Goal: Task Accomplishment & Management: Complete application form

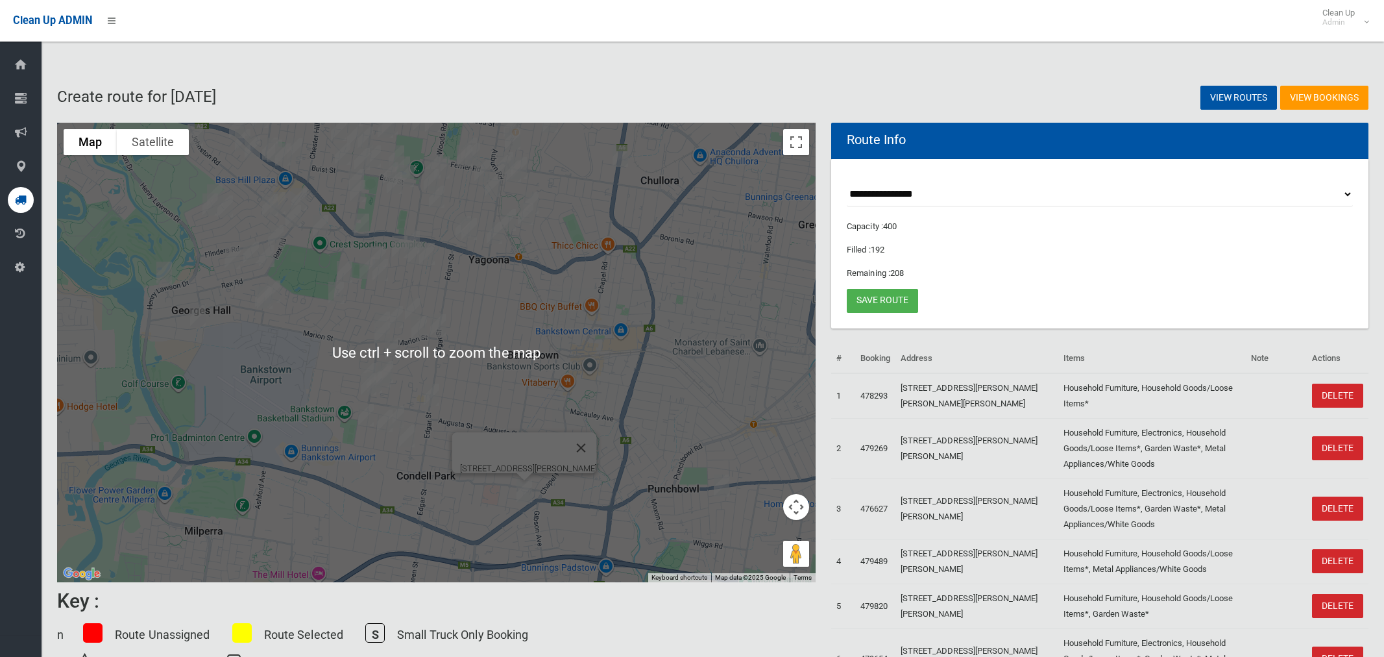
select select "*****"
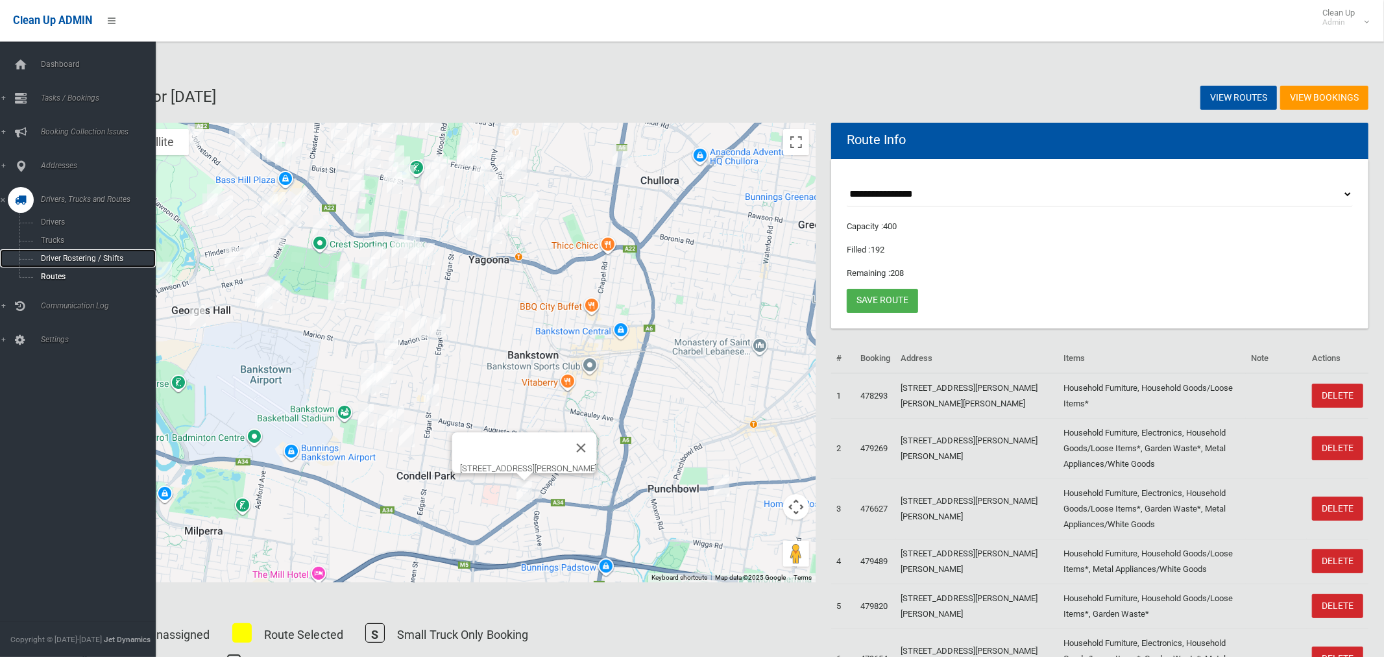
click at [61, 257] on span "Driver Rostering / Shifts" at bounding box center [91, 258] width 108 height 9
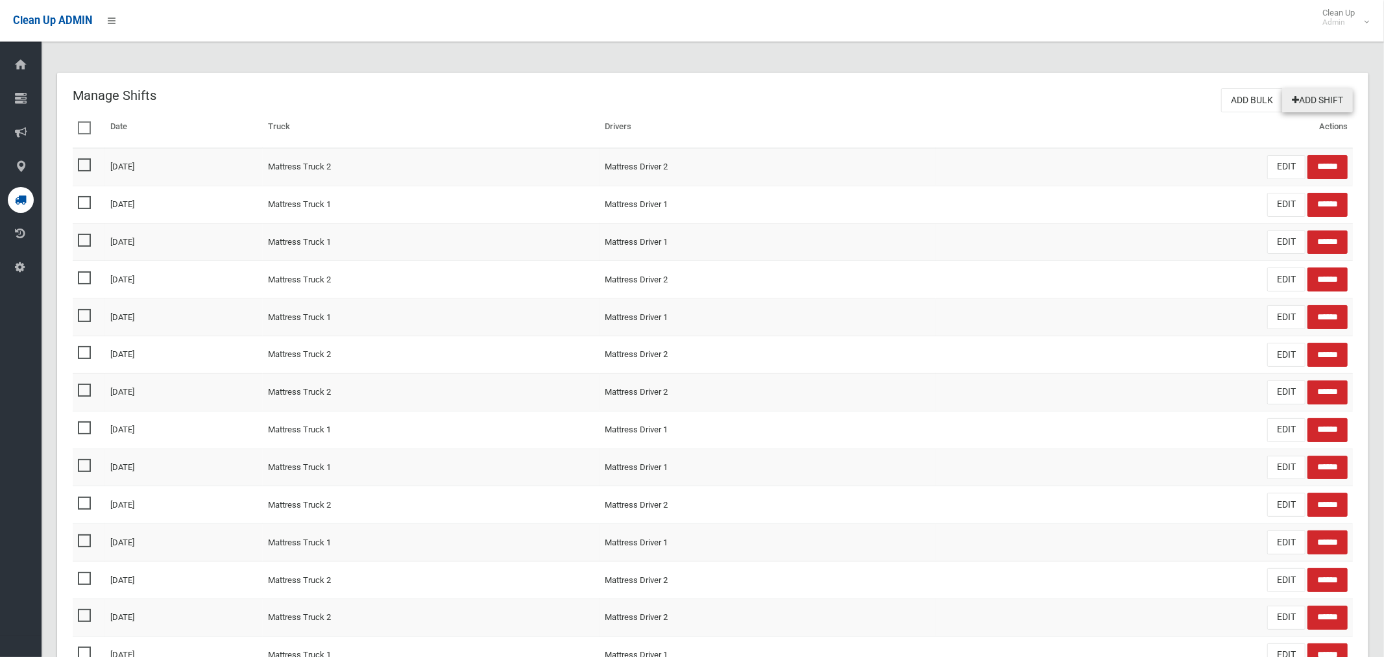
click at [1306, 95] on link "Add Shift" at bounding box center [1317, 100] width 71 height 24
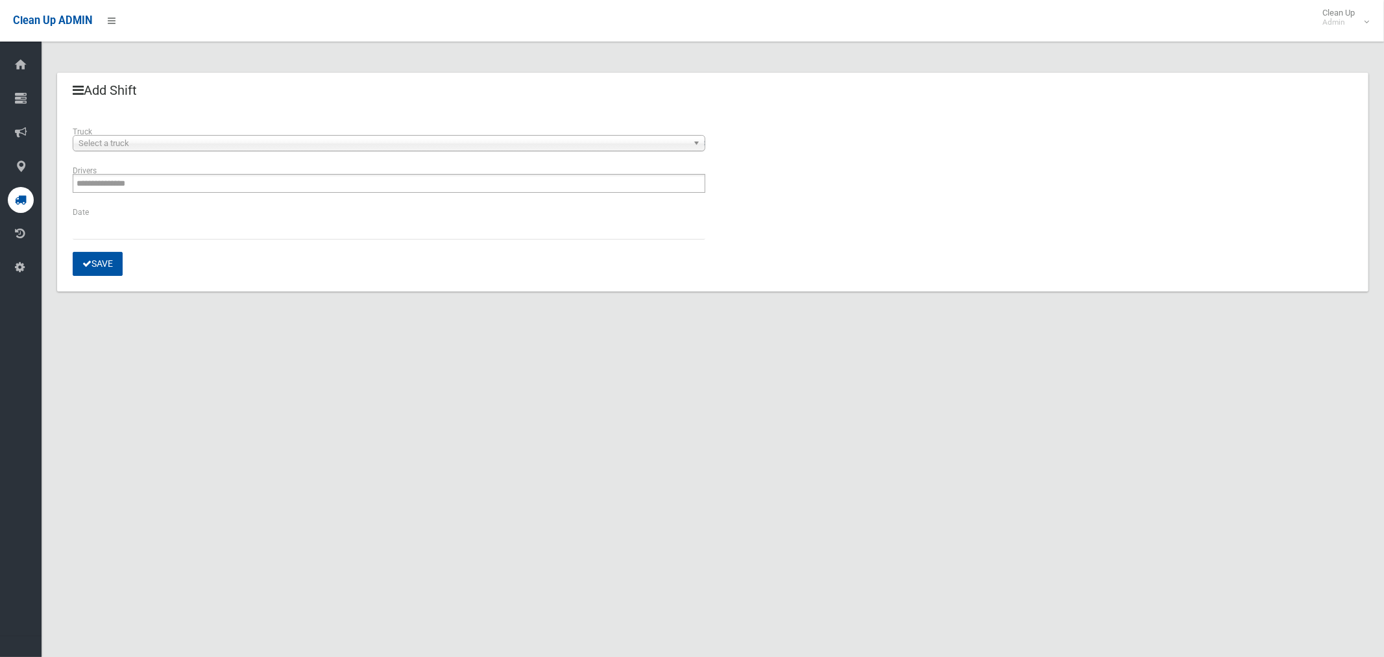
click at [199, 143] on span "Select a truck" at bounding box center [383, 144] width 609 height 16
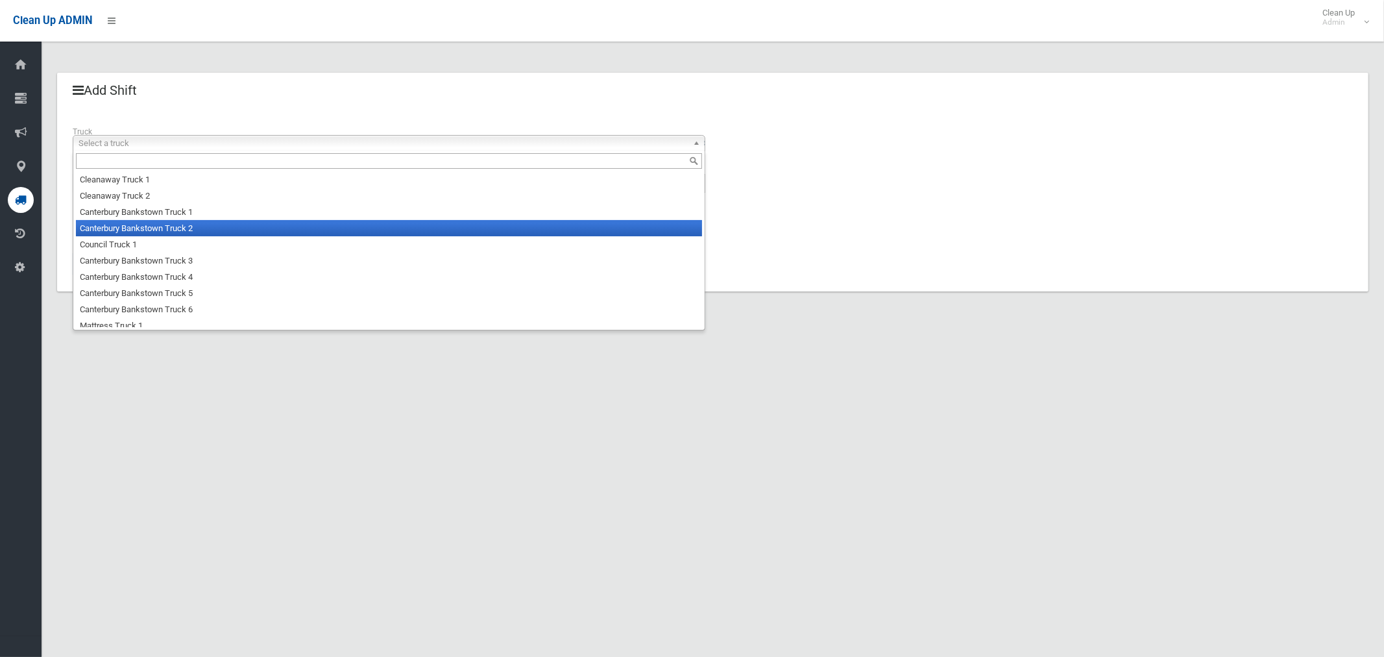
click at [199, 228] on li "Canterbury Bankstown Truck 2" at bounding box center [389, 228] width 626 height 16
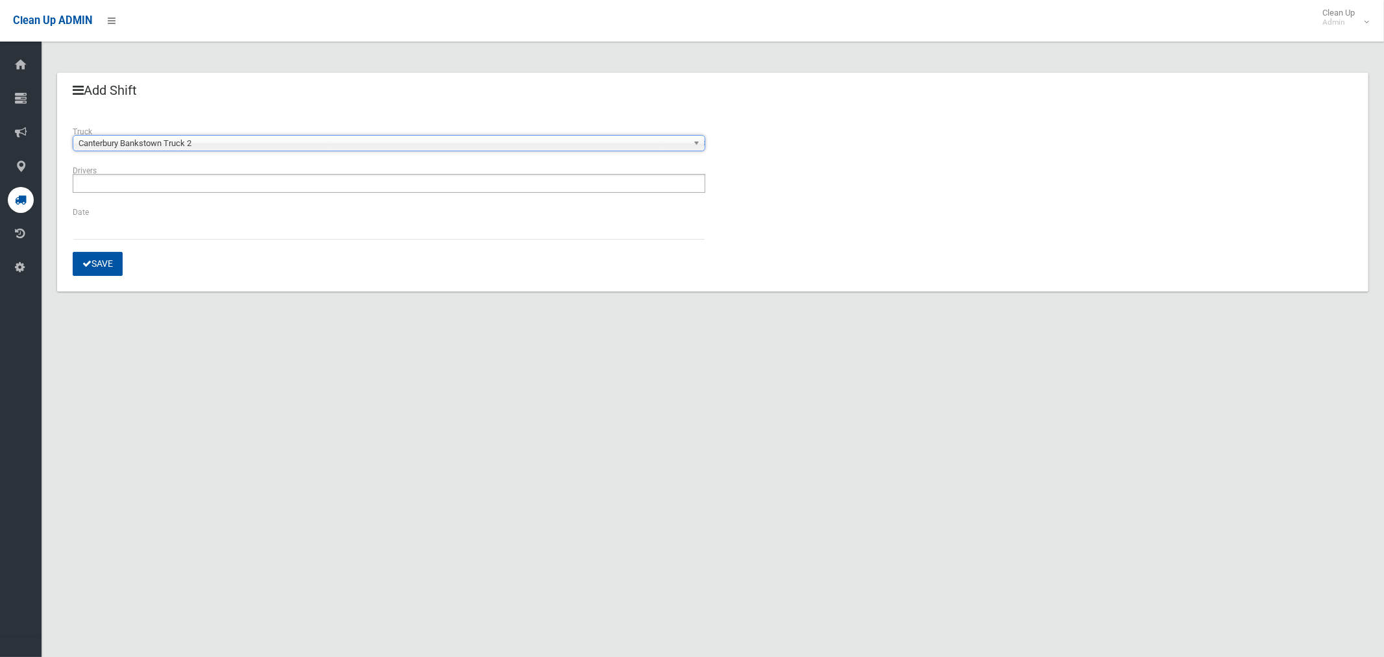
click at [191, 189] on ul at bounding box center [389, 183] width 633 height 19
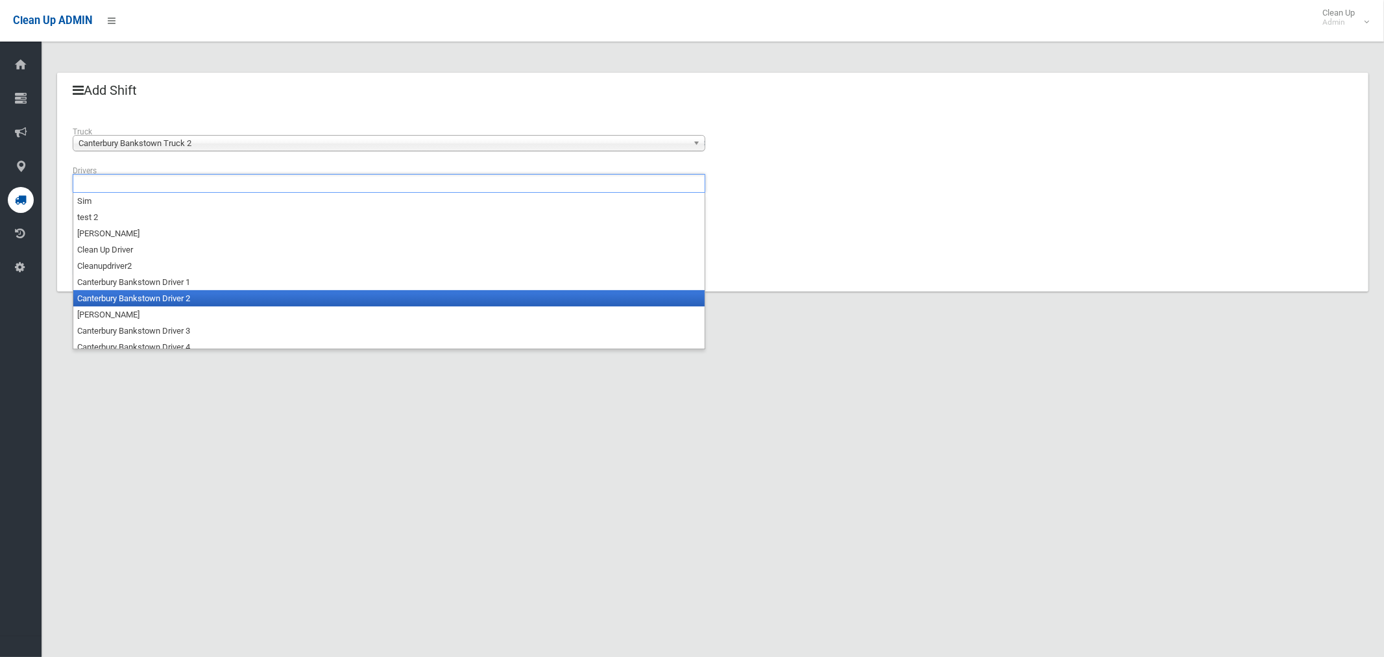
click at [193, 299] on li "Canterbury Bankstown Driver 2" at bounding box center [388, 298] width 631 height 16
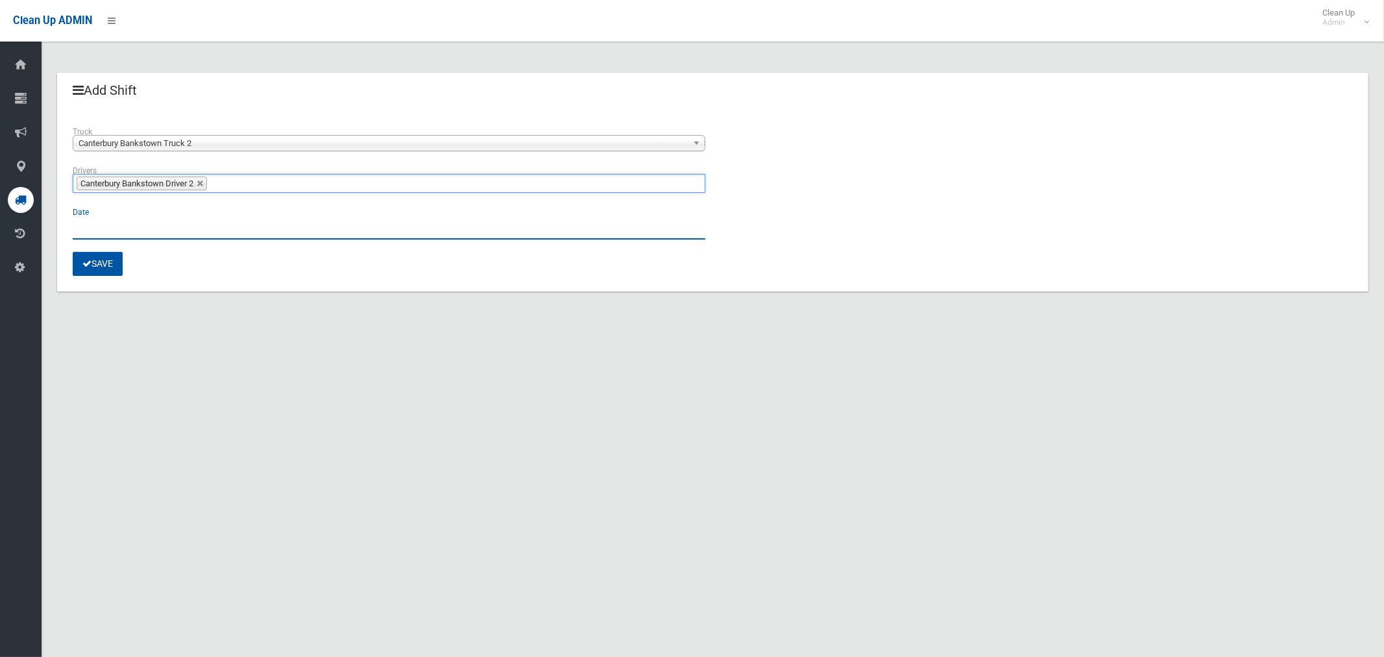
click at [97, 229] on input "text" at bounding box center [389, 227] width 633 height 24
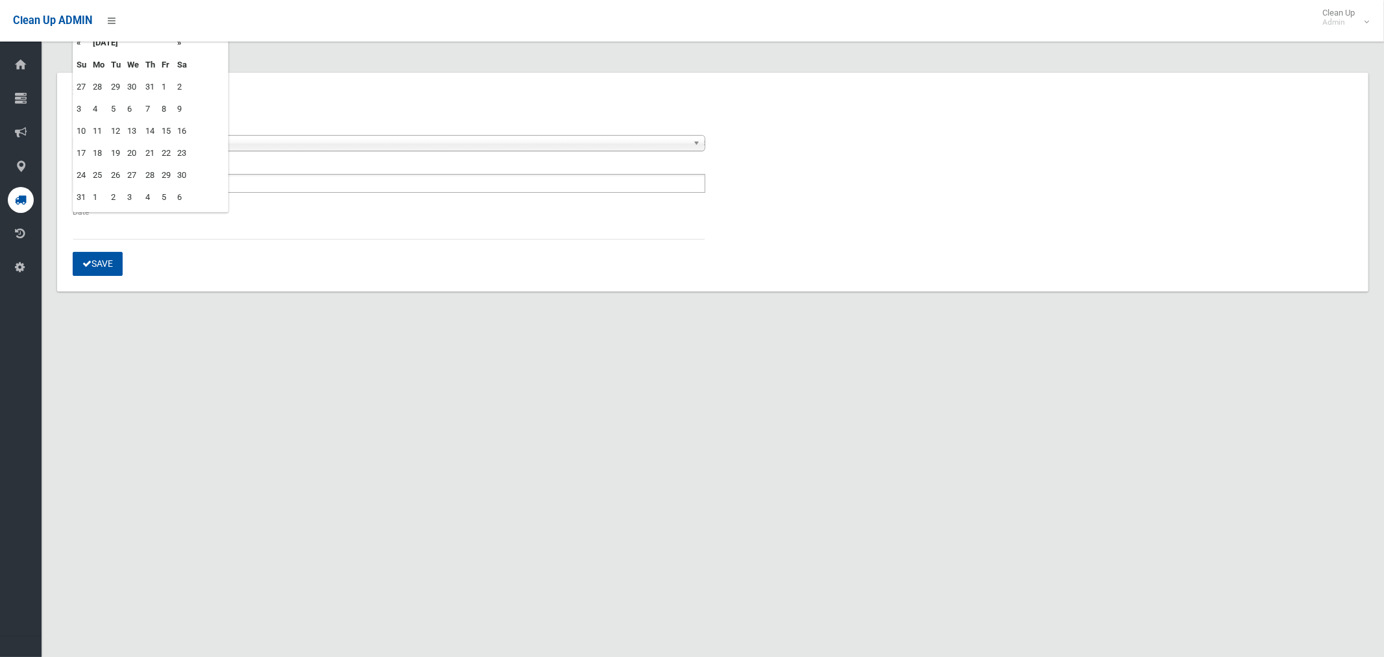
click at [116, 173] on td "26" at bounding box center [116, 175] width 16 height 22
type input "**********"
drag, startPoint x: 400, startPoint y: 274, endPoint x: 393, endPoint y: 276, distance: 7.9
click at [400, 275] on div "Save" at bounding box center [713, 264] width 1280 height 24
click at [99, 270] on button "Save" at bounding box center [98, 264] width 50 height 24
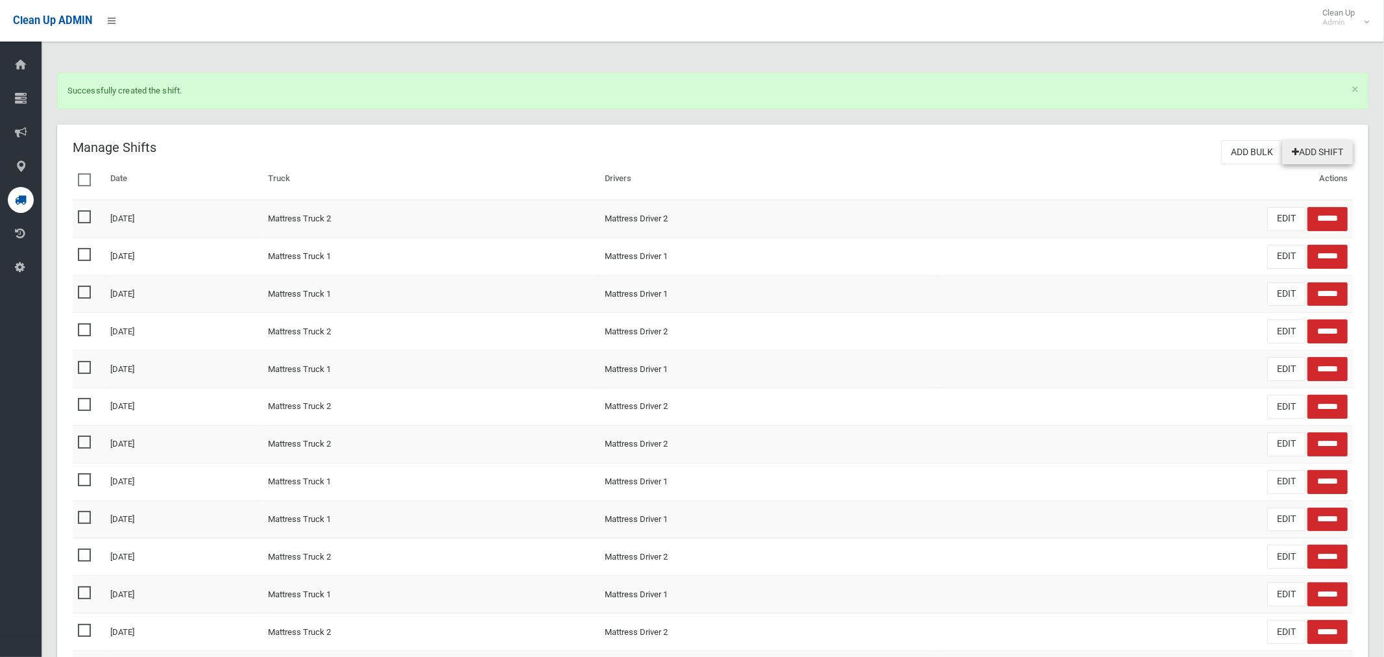
click at [1310, 155] on link "Add Shift" at bounding box center [1317, 152] width 71 height 24
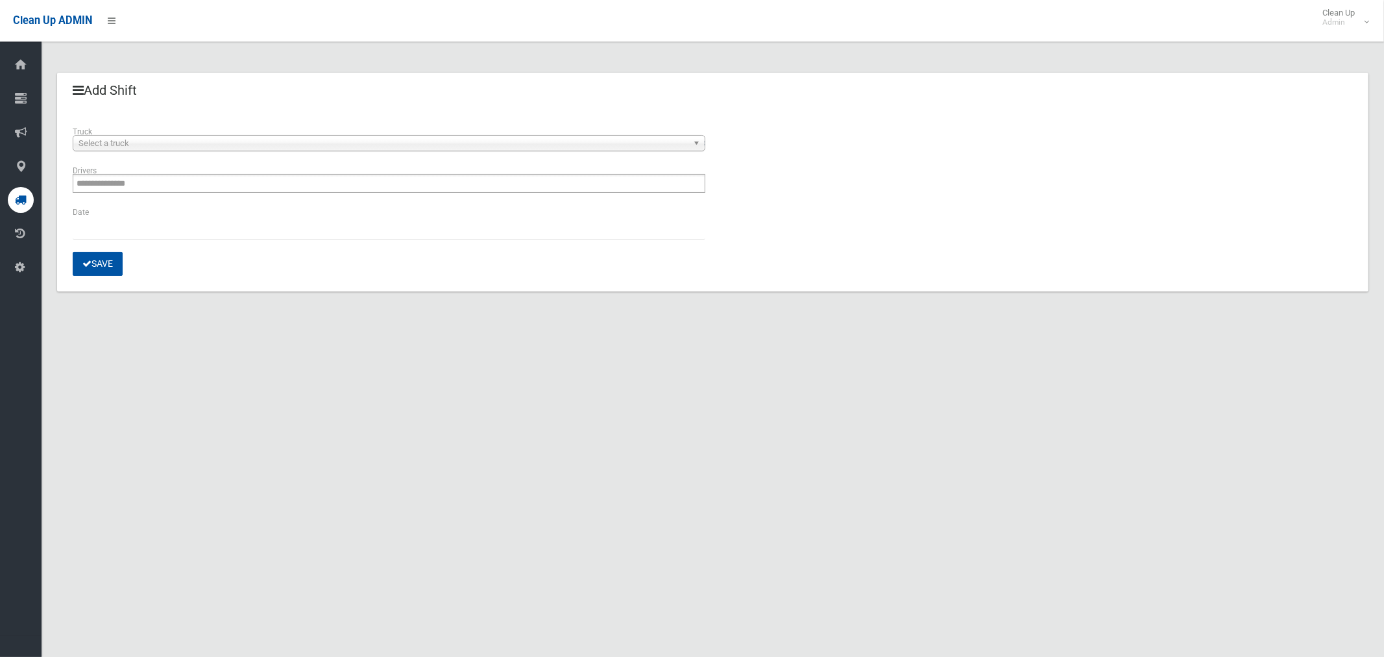
click at [188, 143] on span "Select a truck" at bounding box center [383, 144] width 609 height 16
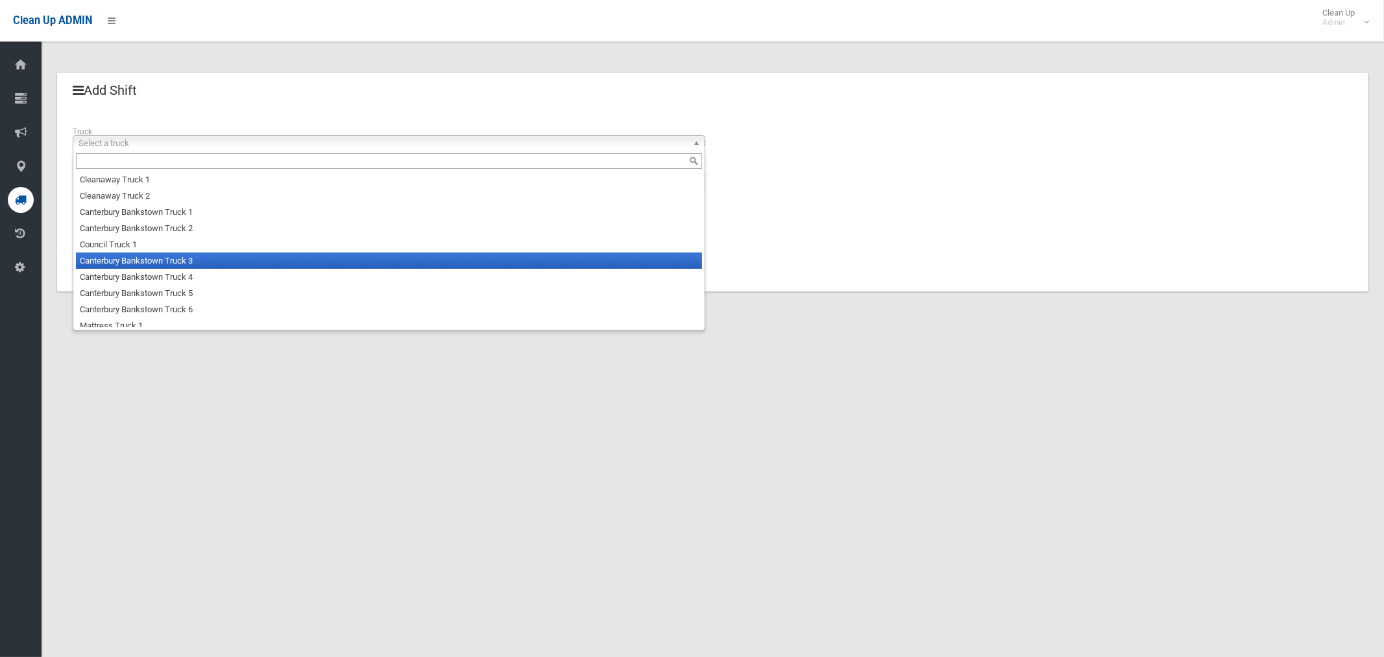
click at [164, 265] on li "Canterbury Bankstown Truck 3" at bounding box center [389, 260] width 626 height 16
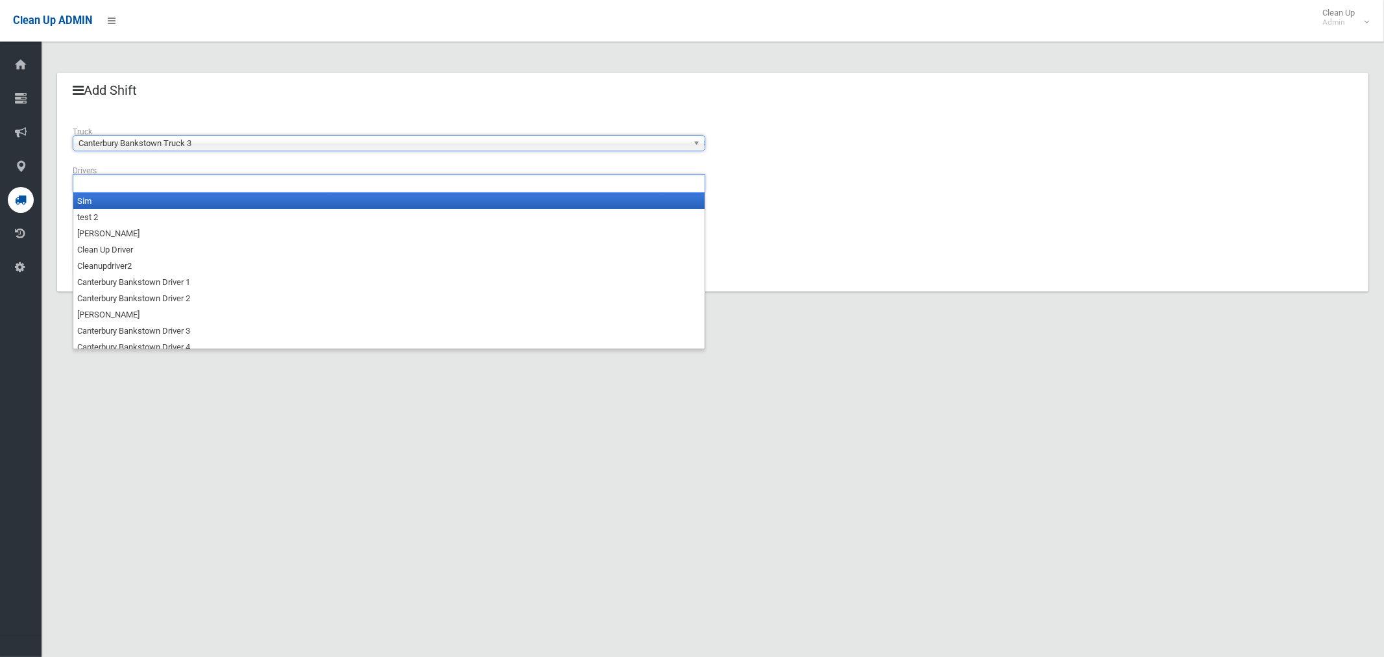
click at [130, 188] on input "text" at bounding box center [113, 183] width 73 height 16
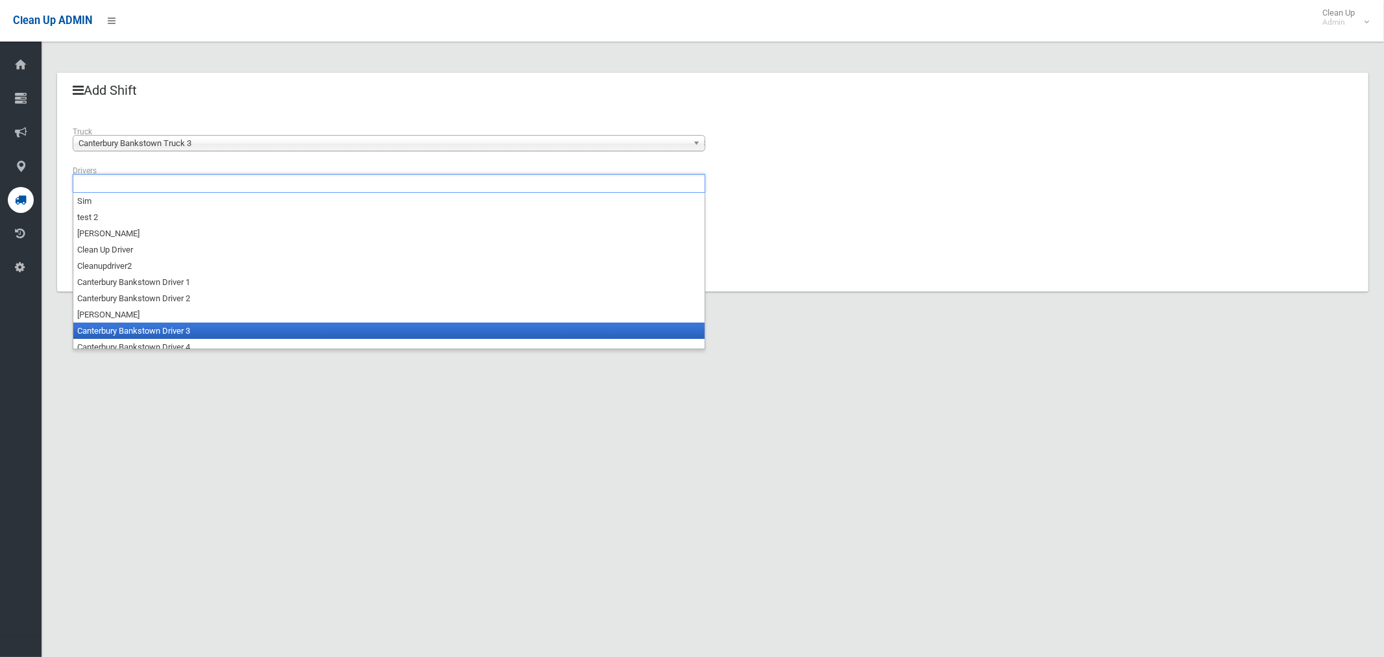
drag, startPoint x: 142, startPoint y: 329, endPoint x: 136, endPoint y: 317, distance: 13.4
click at [141, 330] on li "Canterbury Bankstown Driver 3" at bounding box center [388, 331] width 631 height 16
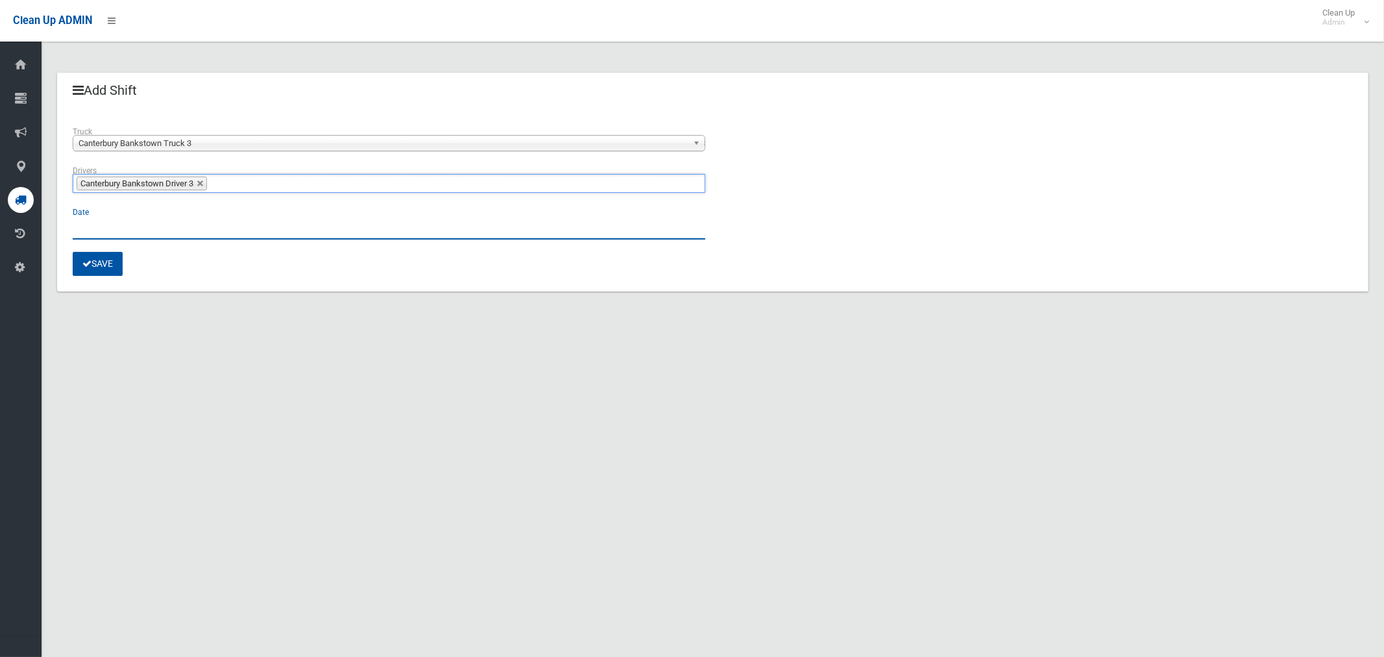
click at [79, 219] on input "text" at bounding box center [389, 227] width 633 height 24
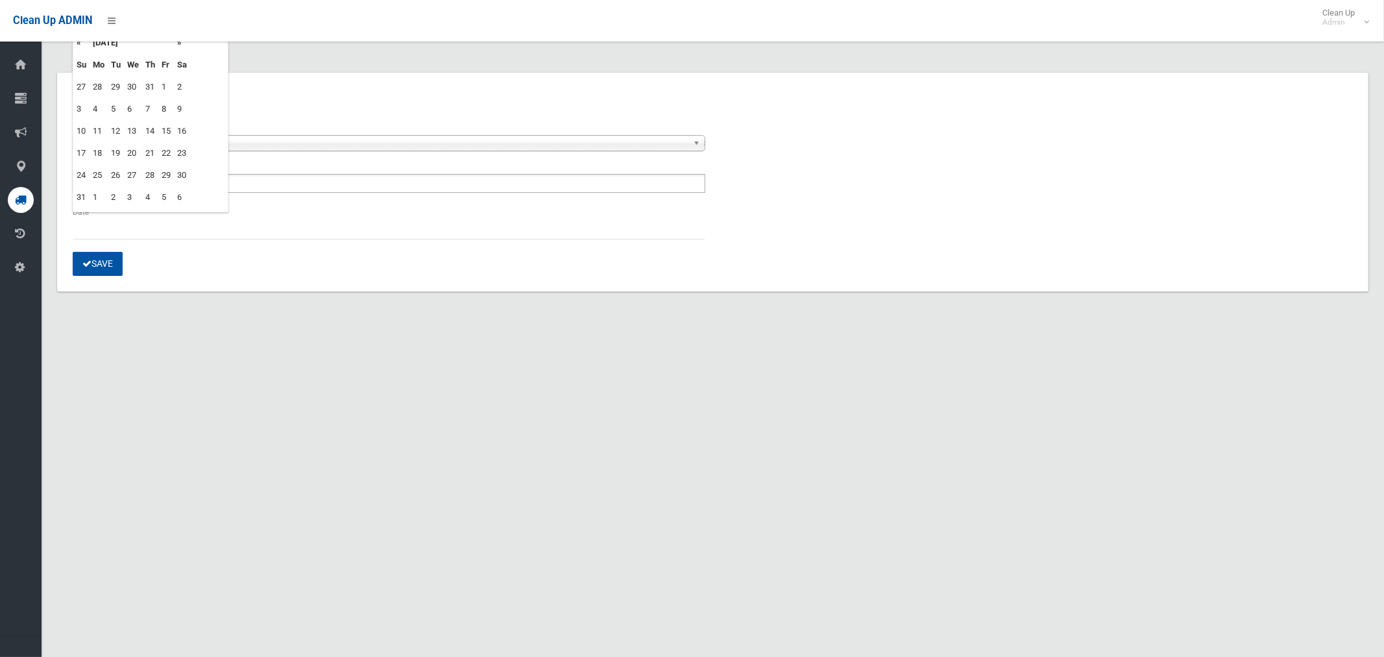
click at [115, 175] on td "26" at bounding box center [116, 175] width 16 height 22
type input "**********"
click at [103, 265] on button "Save" at bounding box center [98, 264] width 50 height 24
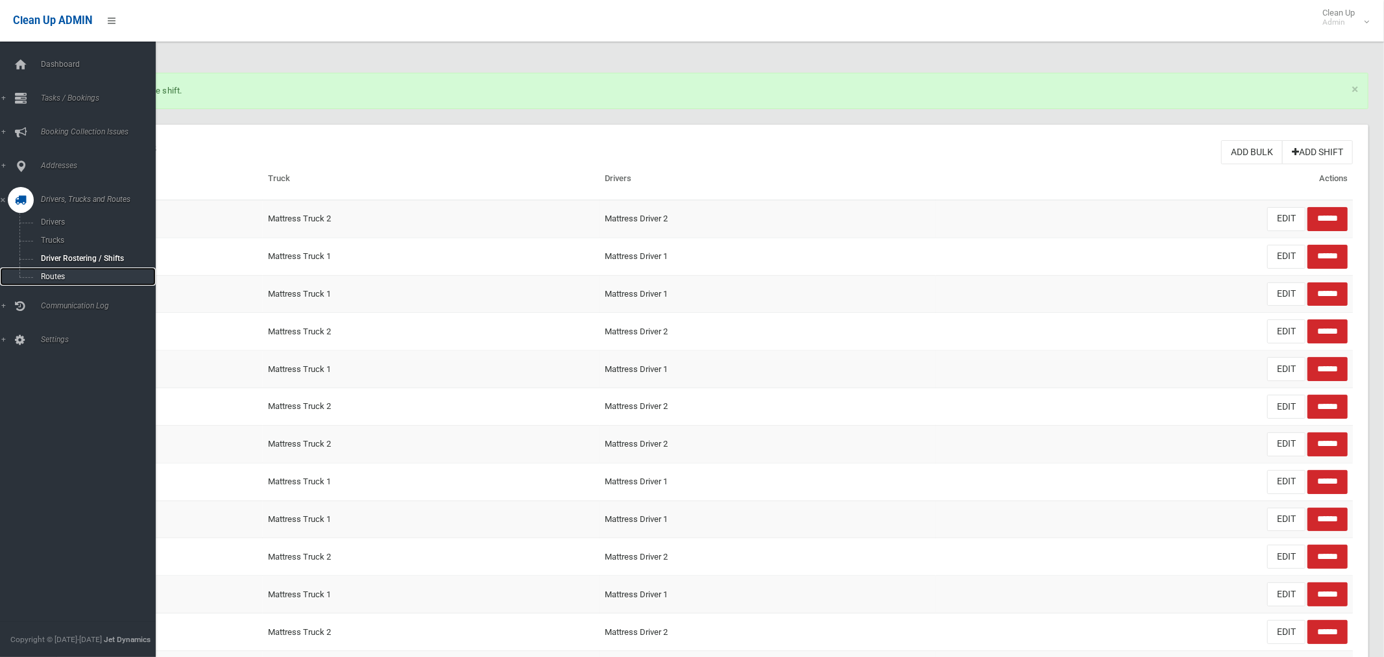
click at [51, 280] on span "Routes" at bounding box center [91, 276] width 108 height 9
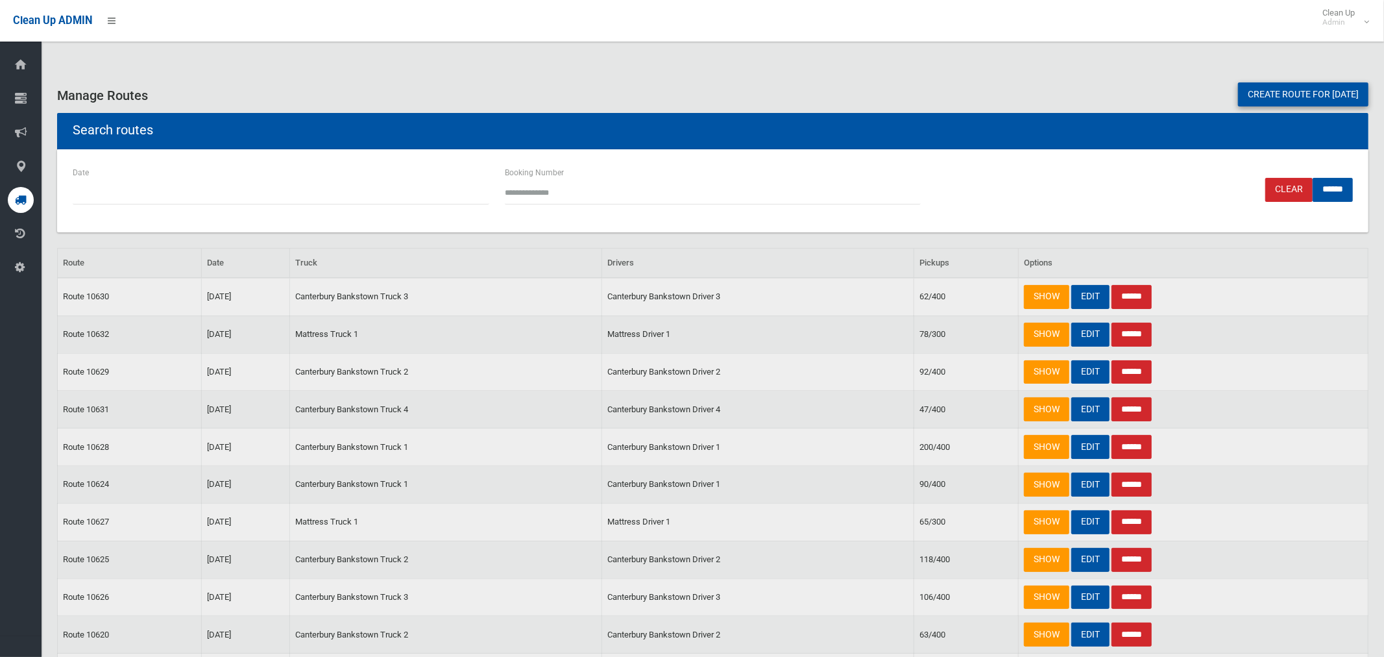
click at [1294, 93] on link "Create route for [DATE]" at bounding box center [1303, 94] width 130 height 24
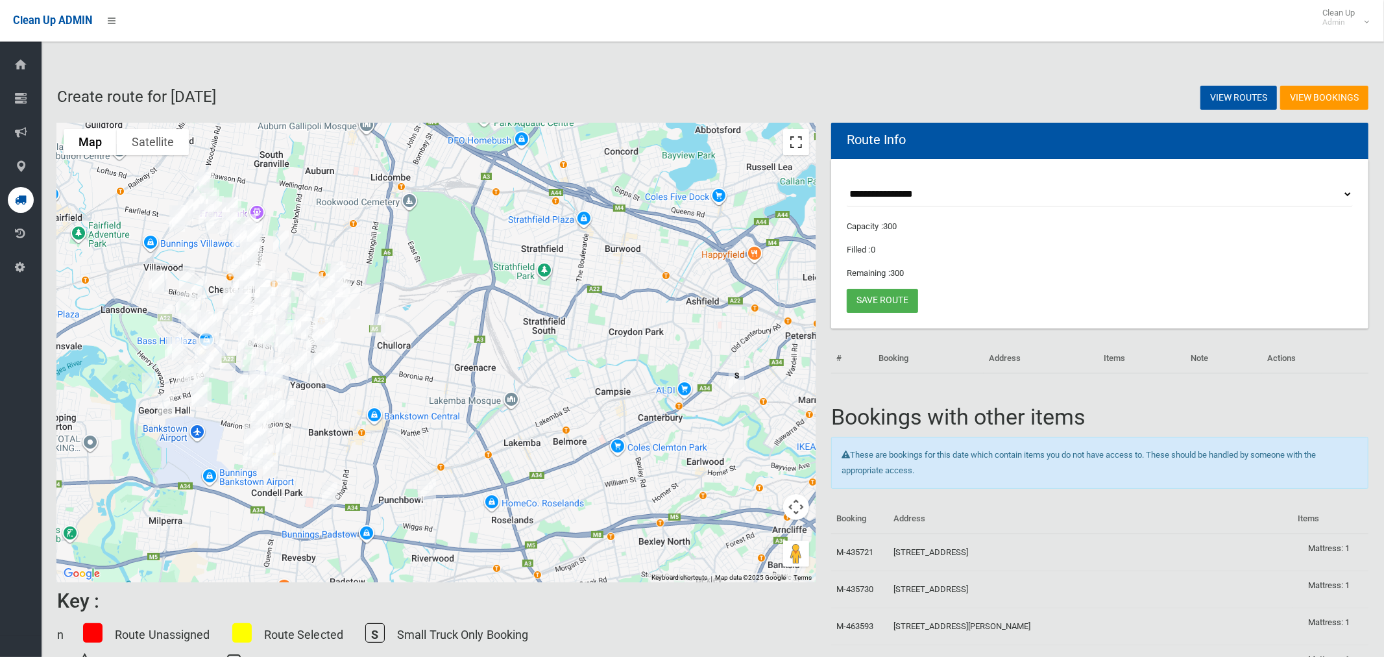
click at [795, 140] on button "Toggle fullscreen view" at bounding box center [796, 142] width 26 height 26
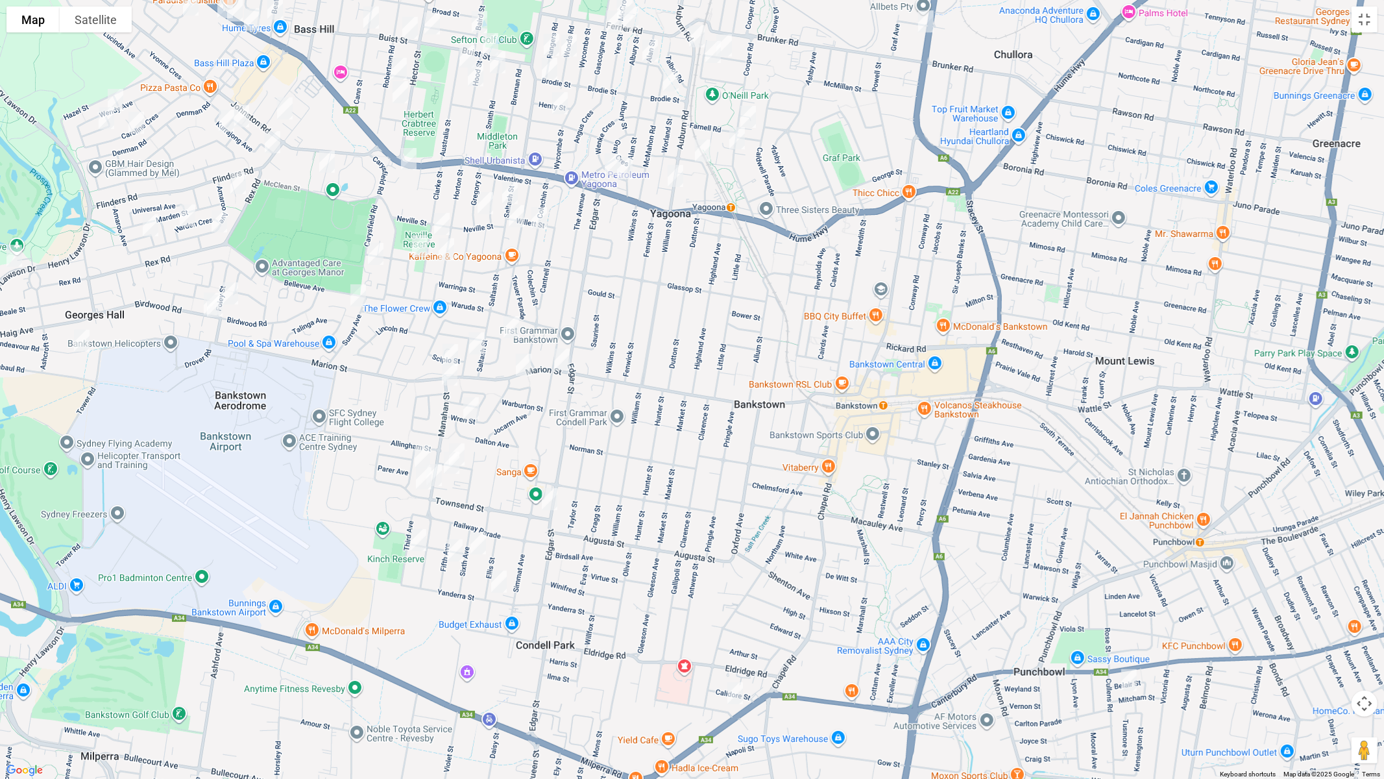
click at [451, 347] on img "317 Marion Street, YAGOONA NSW 2199" at bounding box center [450, 355] width 26 height 32
click at [524, 360] on img "308 Marion Street, CONDELL PARK NSW 2200" at bounding box center [524, 364] width 26 height 32
click at [570, 360] on img "288A Marion Street, CONDELL PARK NSW 2200" at bounding box center [562, 359] width 26 height 32
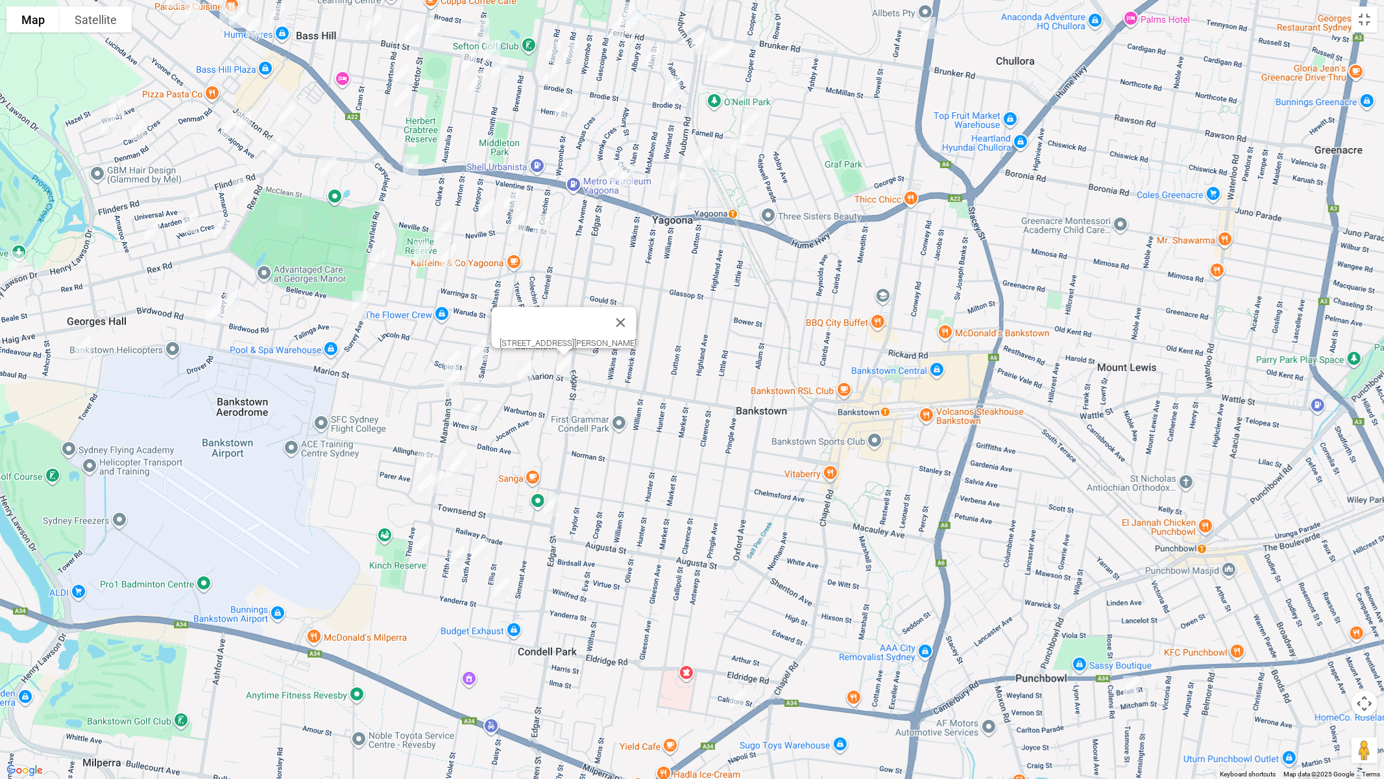
drag, startPoint x: 642, startPoint y: 413, endPoint x: 645, endPoint y: 420, distance: 7.3
click at [645, 420] on div "288A Marion Street, CONDELL PARK NSW 2200" at bounding box center [692, 389] width 1384 height 779
click at [732, 656] on img "3 Claribel Street, BANKSTOWN NSW 2200" at bounding box center [737, 699] width 26 height 32
click at [552, 504] on img "2D Townsend Street, CONDELL PARK NSW 2200" at bounding box center [551, 505] width 26 height 32
click at [480, 550] on img "15 Sixth Avenue, CONDELL PARK NSW 2200" at bounding box center [480, 549] width 26 height 32
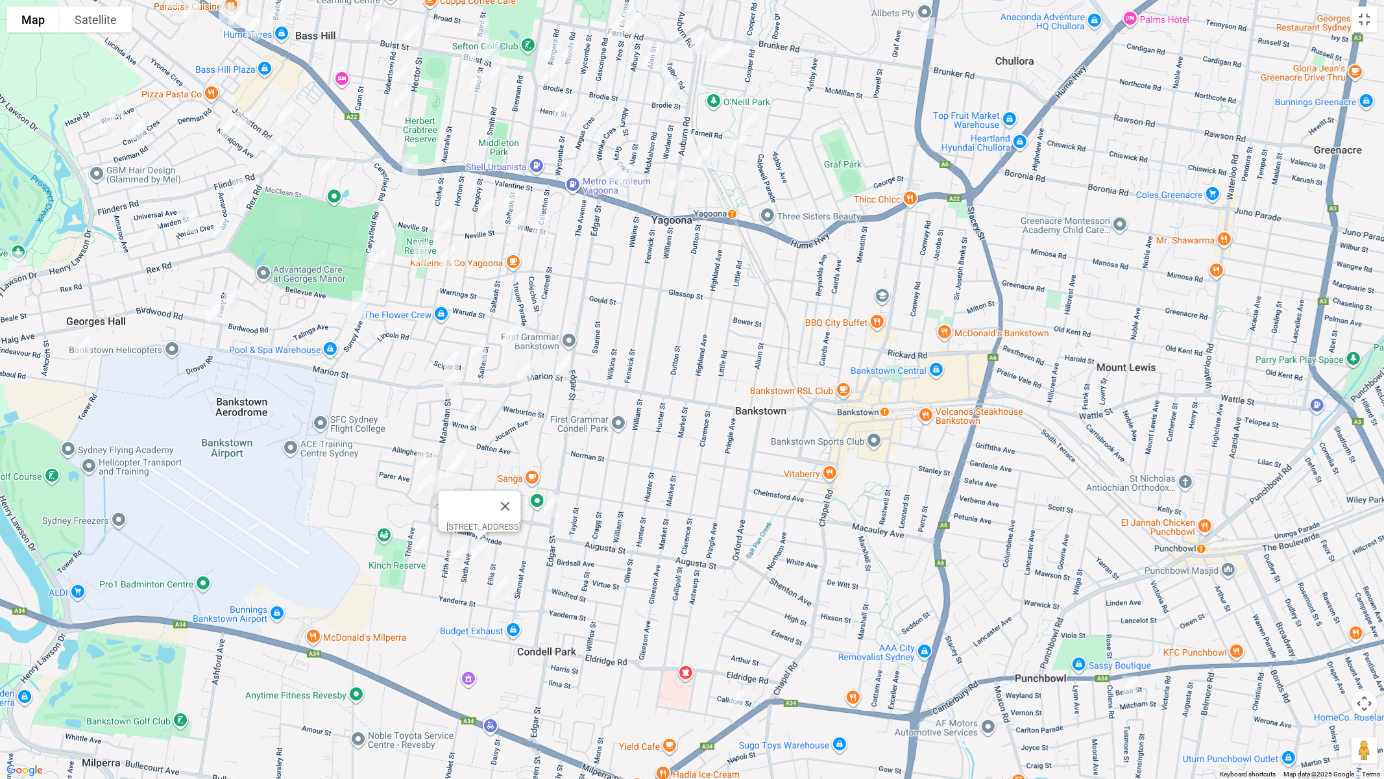
click at [455, 555] on img "21 Fifth Avenue, CONDELL PARK NSW 2200" at bounding box center [456, 557] width 26 height 32
click at [500, 586] on img "66 Yanderra Street, CONDELL PARK NSW 2200" at bounding box center [500, 588] width 26 height 32
drag, startPoint x: 586, startPoint y: 533, endPoint x: 567, endPoint y: 535, distance: 19.0
click at [541, 533] on button "Close" at bounding box center [525, 544] width 31 height 31
click at [418, 542] on img "21 Third Avenue, CONDELL PARK NSW 2200" at bounding box center [420, 546] width 26 height 32
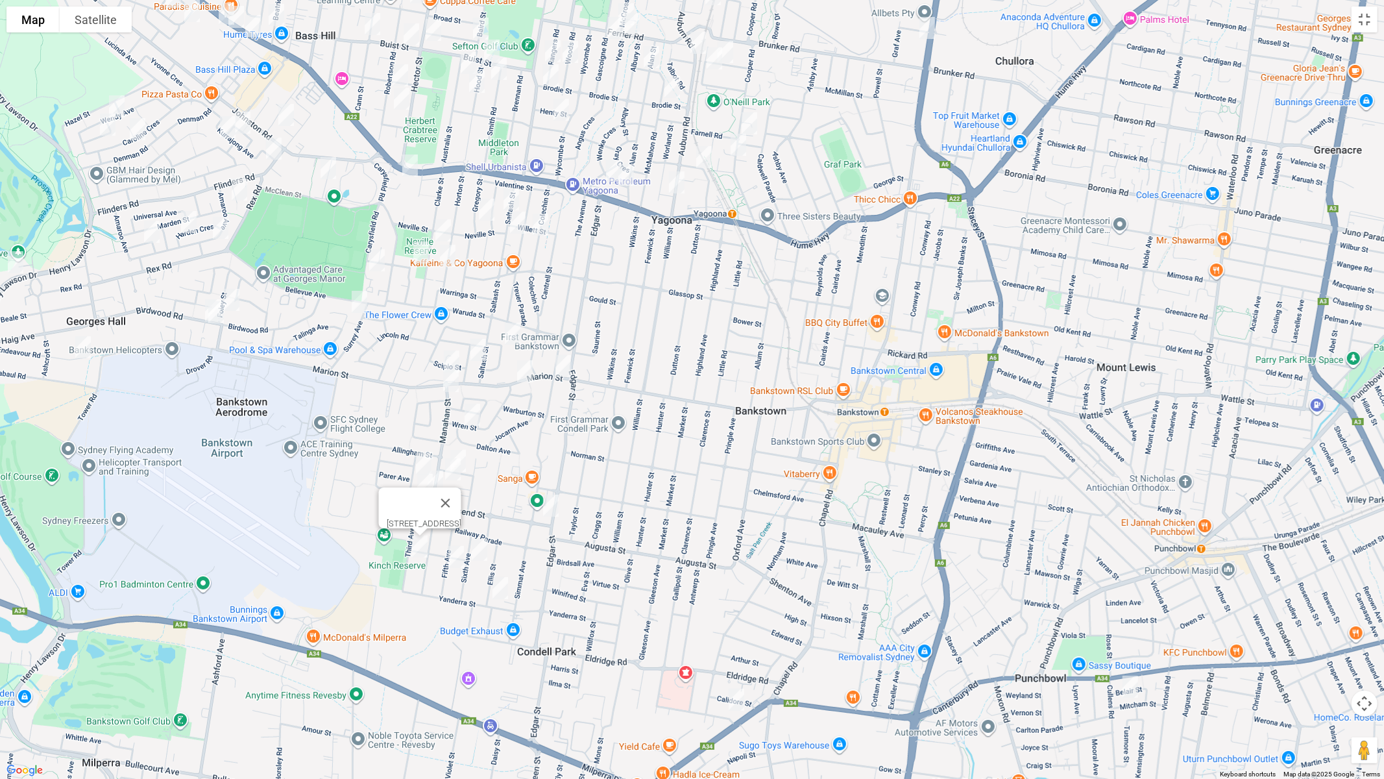
click at [510, 197] on img "20 Saltash Street, YAGOONA NSW 2199" at bounding box center [511, 199] width 26 height 32
click at [484, 211] on img "29 Gregory Street, YAGOONA NSW 2199" at bounding box center [487, 209] width 26 height 32
click at [520, 222] on img "23 Saltash Street, YAGOONA NSW 2199" at bounding box center [518, 222] width 26 height 32
click at [542, 226] on img "22 Colechin Street, YAGOONA NSW 2199" at bounding box center [541, 224] width 26 height 32
click at [446, 232] on img "25 Clarke Street, BASS HILL NSW 2197" at bounding box center [443, 230] width 26 height 32
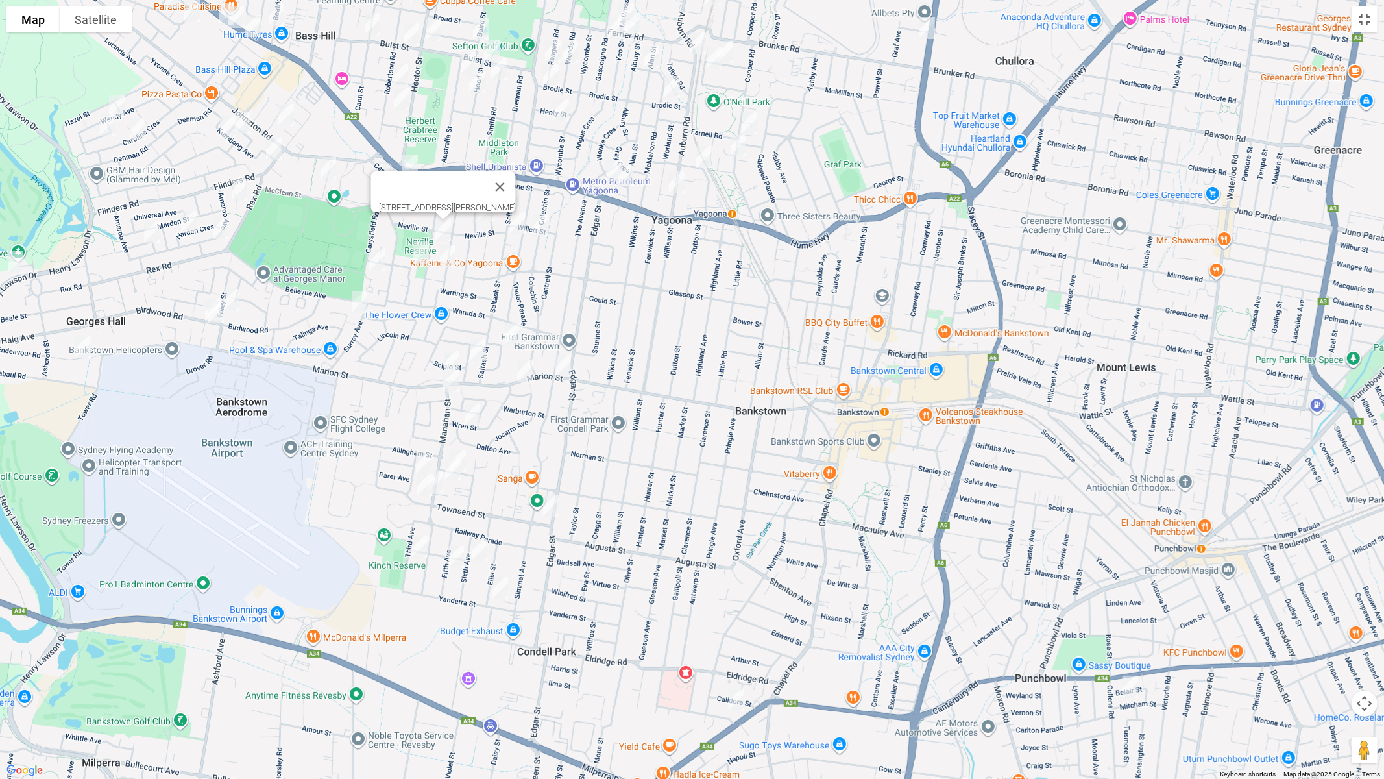
click at [419, 250] on img "7 Leighdon Street, BASS HILL NSW 2197" at bounding box center [421, 252] width 26 height 32
click at [378, 266] on img "4 Dooley Avenue, BASS HILL NSW 2197" at bounding box center [377, 260] width 26 height 32
click at [446, 257] on img "48 Horton Street, YAGOONA NSW 2199" at bounding box center [448, 255] width 26 height 32
click at [361, 303] on img "85 Sturt Avenue, GEORGES HALL NSW 2198" at bounding box center [360, 302] width 26 height 32
click at [520, 333] on img "16 Collins Crescent, YAGOONA NSW 2199" at bounding box center [513, 333] width 26 height 32
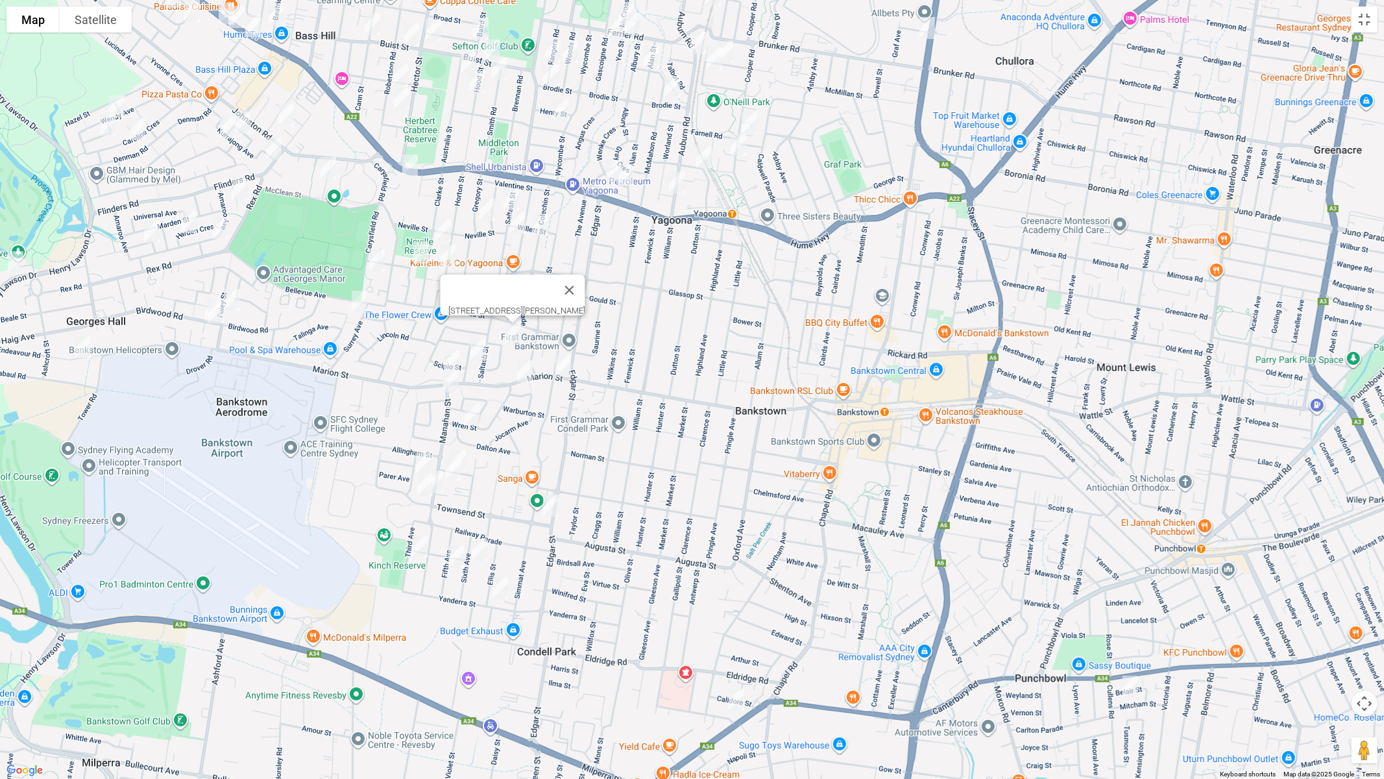
drag, startPoint x: 477, startPoint y: 350, endPoint x: 459, endPoint y: 371, distance: 27.2
click at [476, 350] on img "10a Reliance Avenue, YAGOONA NSW 2199" at bounding box center [478, 350] width 26 height 32
click at [481, 352] on img "10a Reliance Avenue, YAGOONA NSW 2199" at bounding box center [478, 350] width 26 height 32
click at [453, 384] on img "73 Higgins Street, CONDELL PARK NSW 2200" at bounding box center [451, 381] width 26 height 32
click at [472, 415] on img "47 Wren Street, CONDELL PARK NSW 2200" at bounding box center [472, 414] width 26 height 32
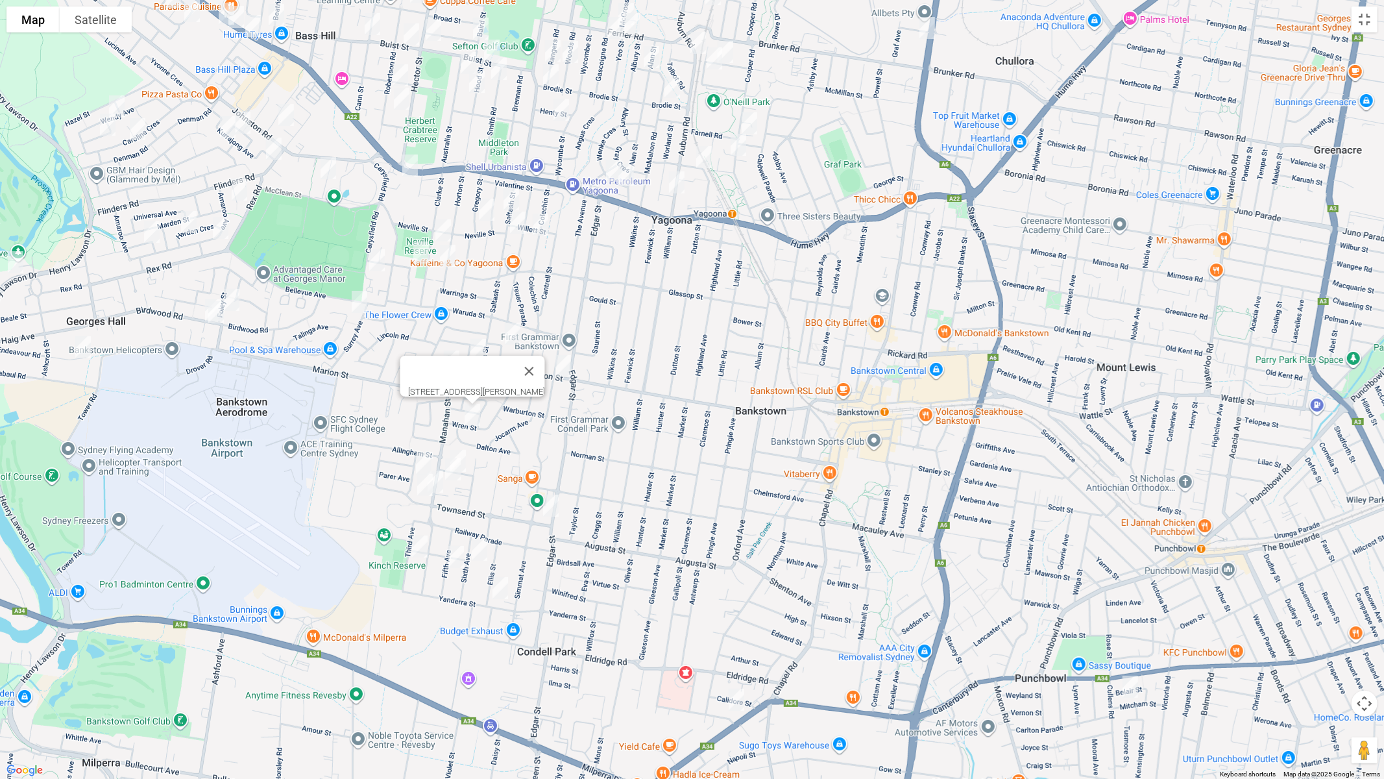
click at [471, 456] on div "47 Wren Street, CONDELL PARK NSW 2200" at bounding box center [692, 389] width 1384 height 779
click at [467, 457] on img "2/14 Jensen Street, CONDELL PARK NSW 2200" at bounding box center [458, 461] width 26 height 32
click at [458, 472] on img "2/55 Manahan Street, CONDELL PARK NSW 2200" at bounding box center [453, 469] width 26 height 32
click at [424, 462] on img "15 Hargreaves Street, CONDELL PARK NSW 2200" at bounding box center [424, 463] width 26 height 32
click at [441, 480] on img "82 Manahan Street, CONDELL PARK NSW 2200" at bounding box center [435, 481] width 26 height 32
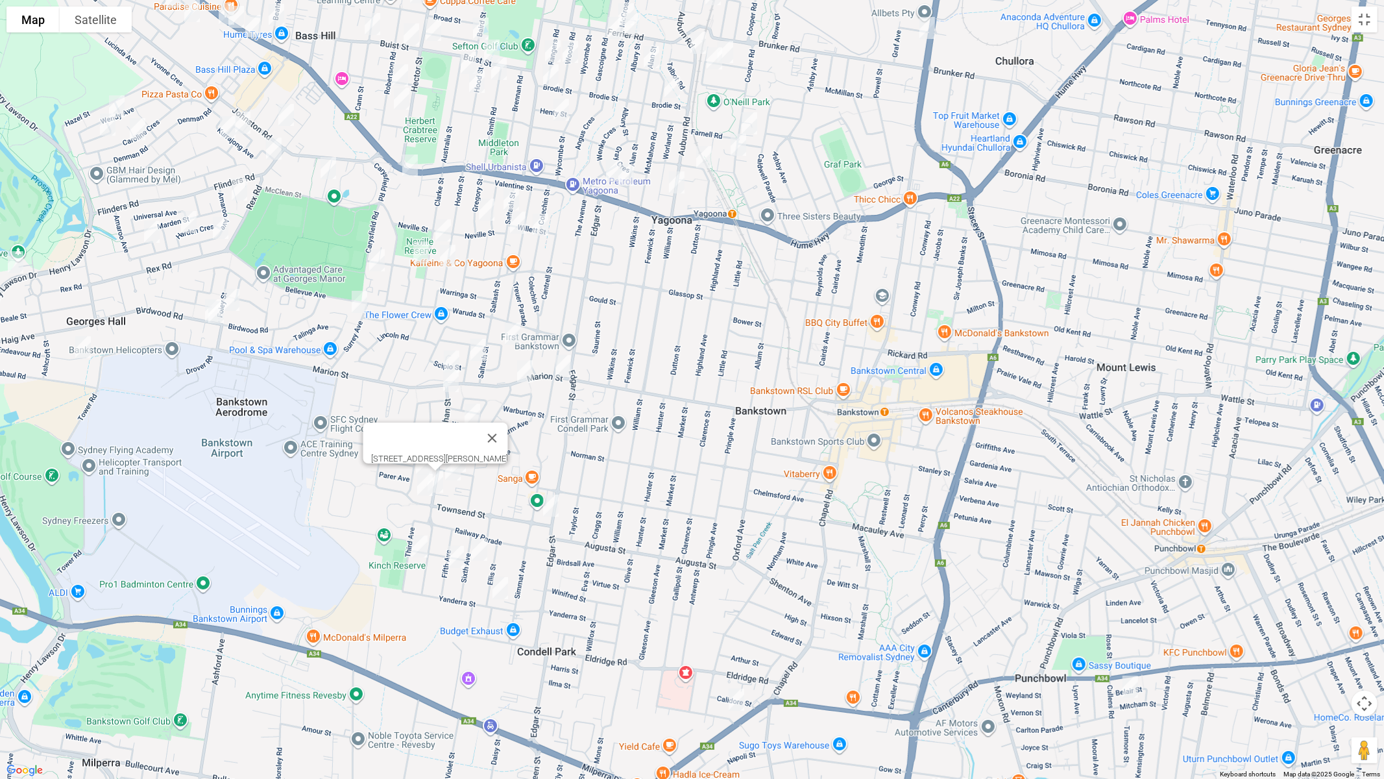
click at [421, 489] on img "3/54 Townsend Street, CONDELL PARK NSW 2200" at bounding box center [425, 485] width 26 height 32
click at [1360, 21] on button "Toggle fullscreen view" at bounding box center [1365, 19] width 26 height 26
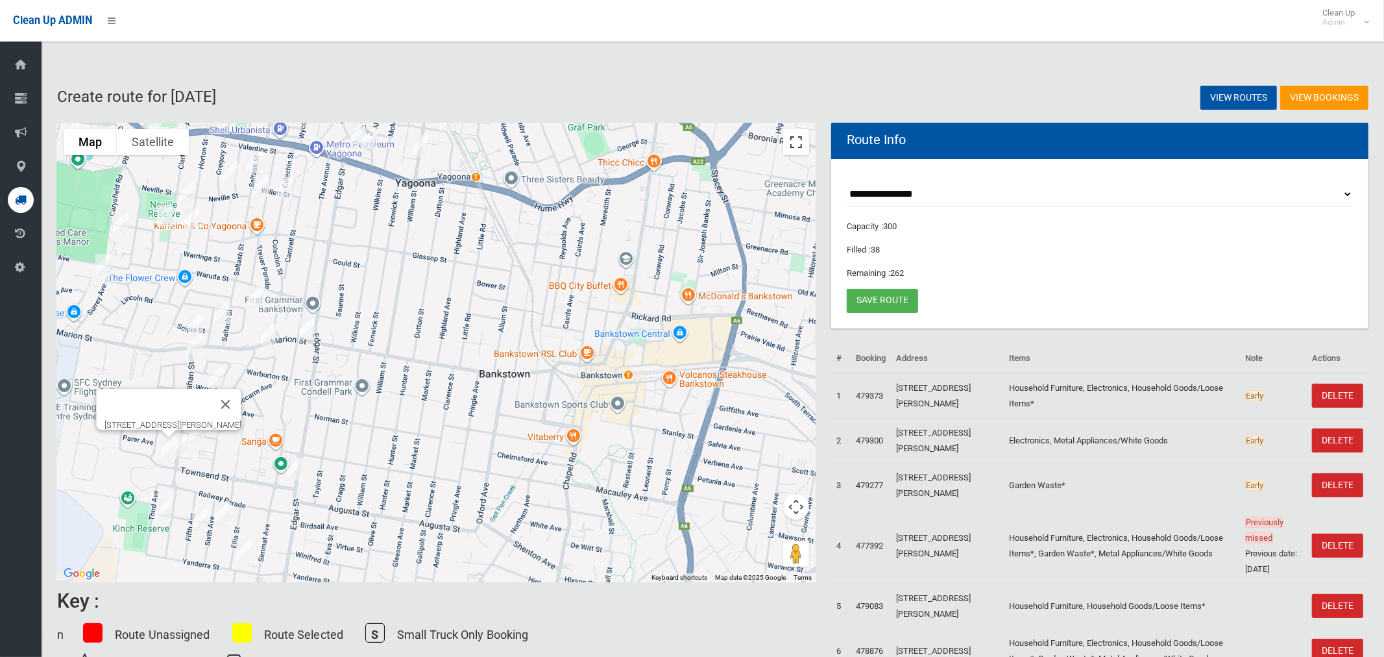
drag, startPoint x: 805, startPoint y: 140, endPoint x: 807, endPoint y: 226, distance: 87.0
click at [807, 140] on button "Toggle fullscreen view" at bounding box center [796, 142] width 26 height 26
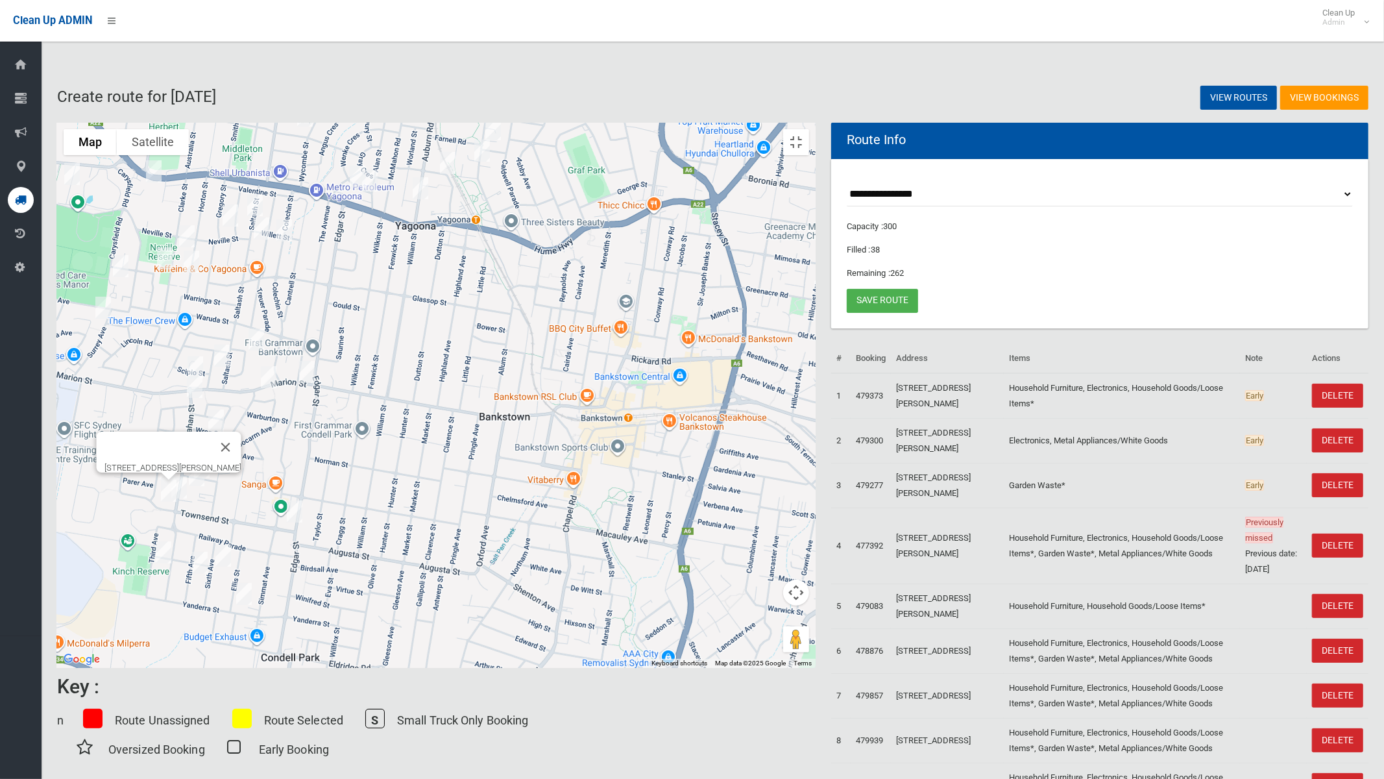
drag, startPoint x: 579, startPoint y: 362, endPoint x: 656, endPoint y: 491, distance: 149.6
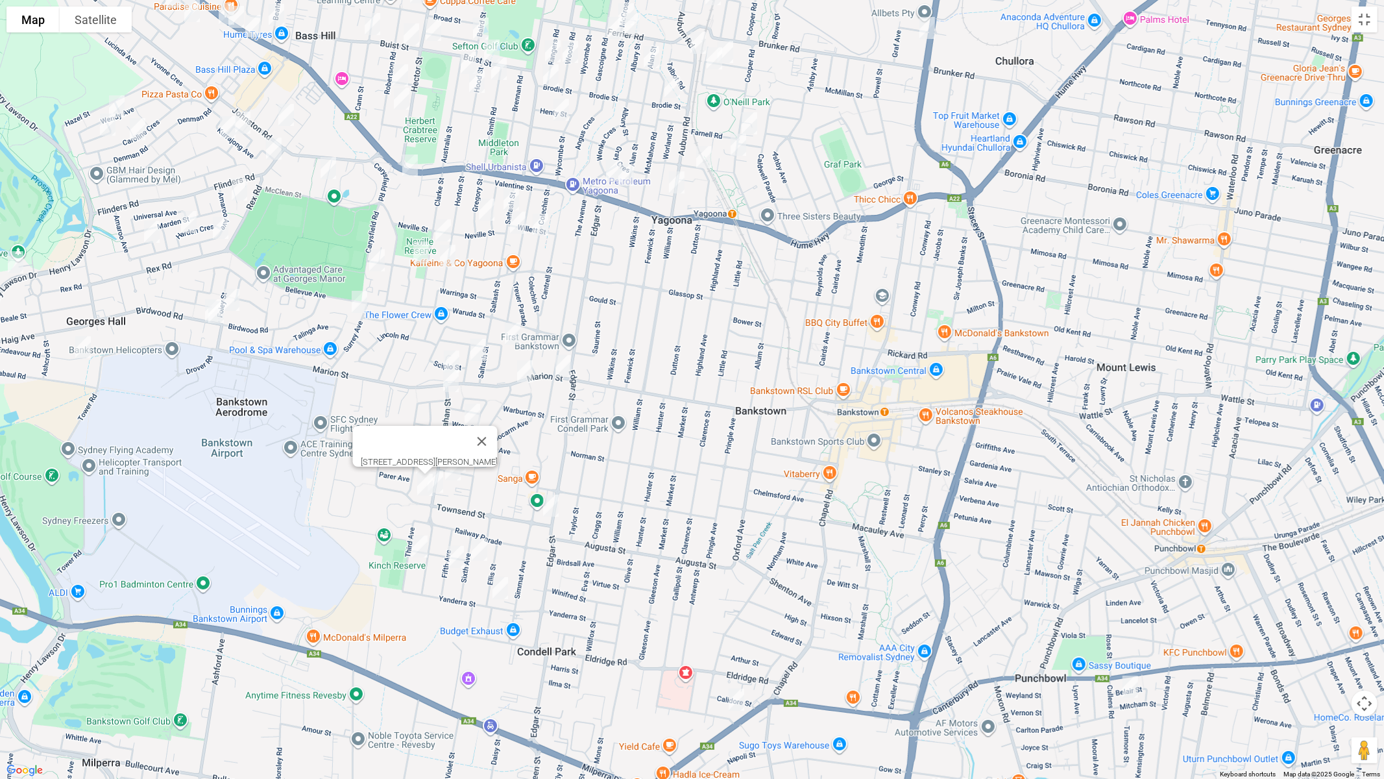
click at [656, 491] on div "3/54 Townsend Street, CONDELL PARK NSW 2200" at bounding box center [692, 389] width 1384 height 779
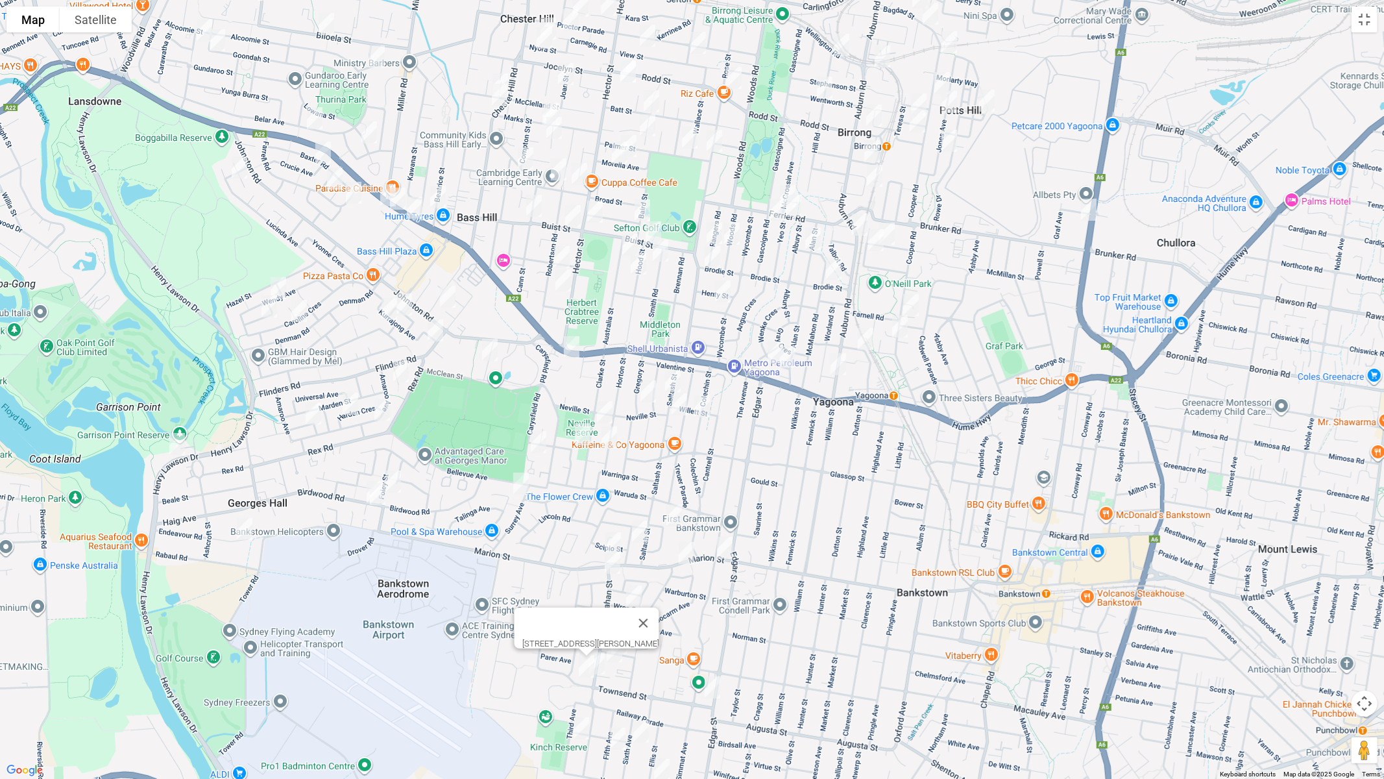
drag, startPoint x: 768, startPoint y: 501, endPoint x: 717, endPoint y: 536, distance: 62.1
click at [830, 517] on div "3/54 Townsend Street, CONDELL PARK NSW 2200" at bounding box center [692, 389] width 1384 height 779
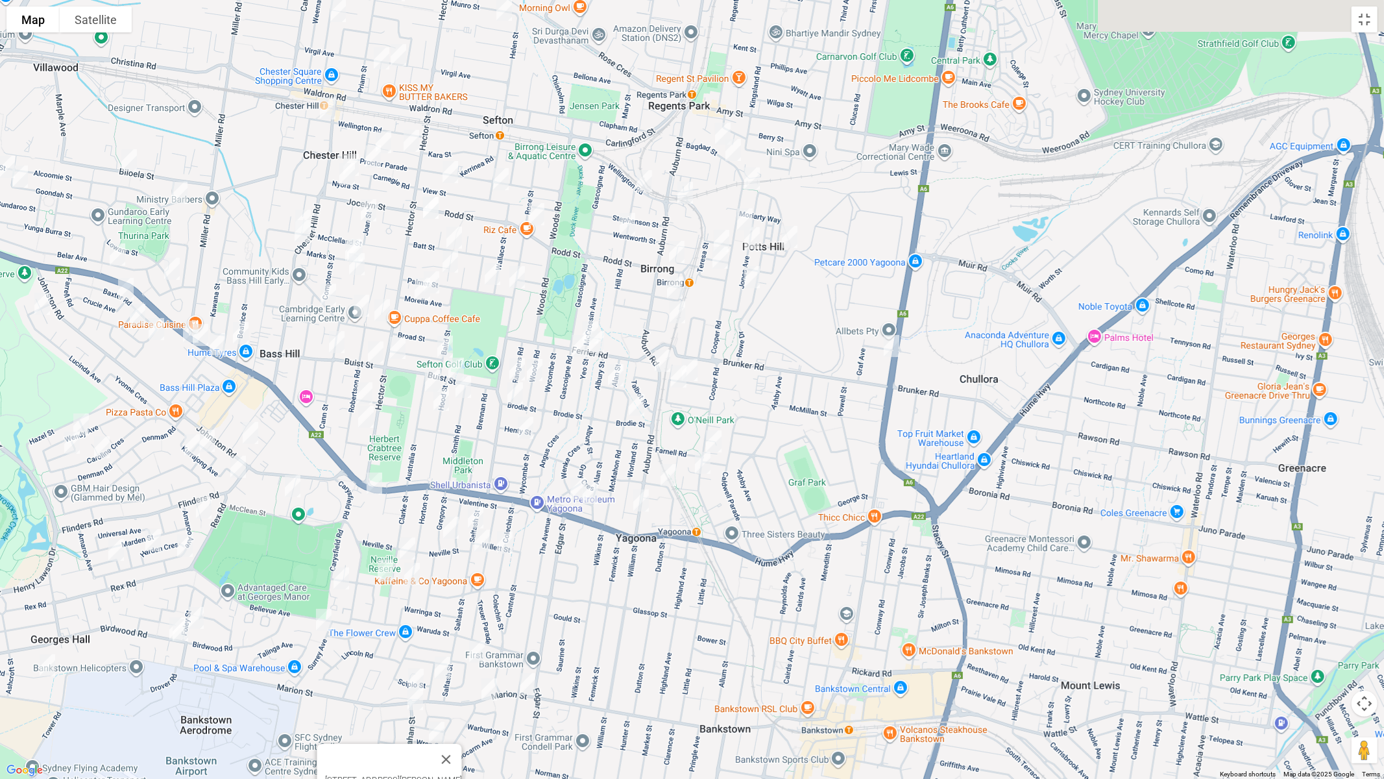
drag, startPoint x: 892, startPoint y: 482, endPoint x: 771, endPoint y: 539, distance: 134.1
click at [686, 611] on div "3/54 Townsend Street, CONDELL PARK NSW 2200" at bounding box center [692, 389] width 1384 height 779
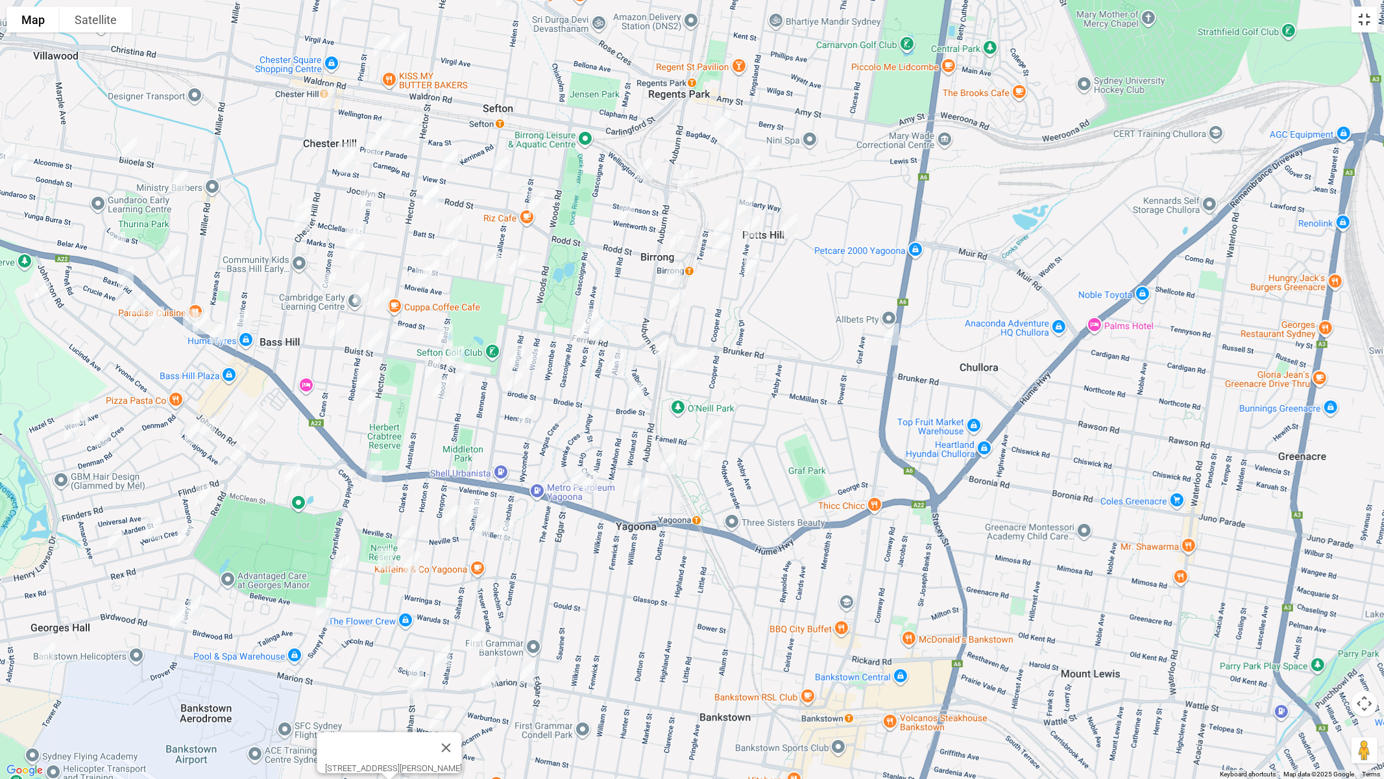
click at [1370, 26] on button "Toggle fullscreen view" at bounding box center [1365, 19] width 26 height 26
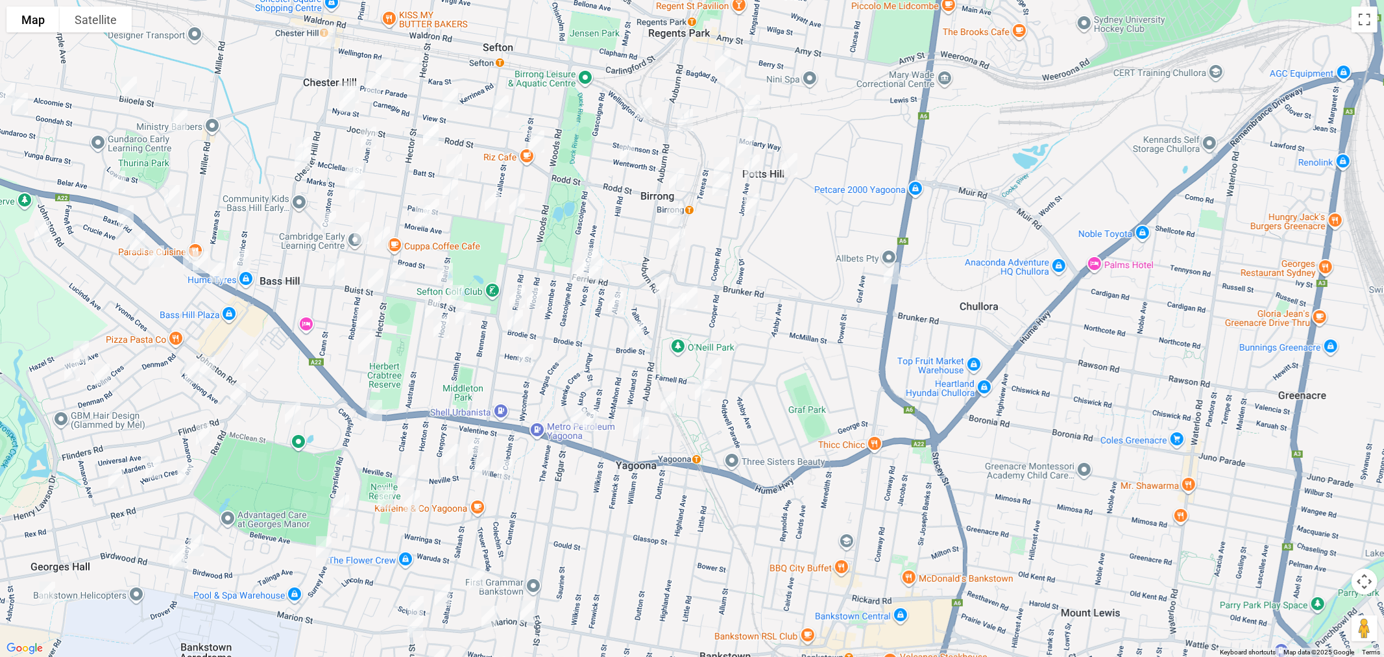
click at [57, 278] on span "Routes" at bounding box center [91, 276] width 108 height 9
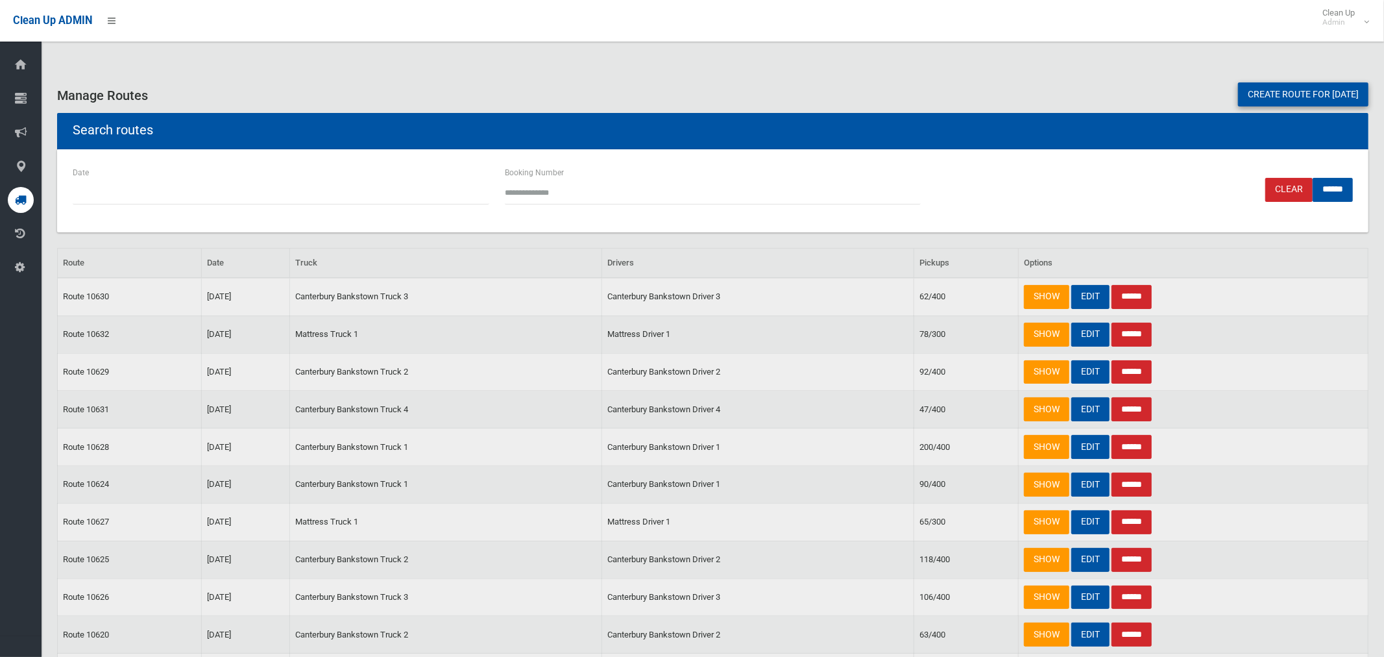
click at [1286, 99] on link "Create route for [DATE]" at bounding box center [1303, 94] width 130 height 24
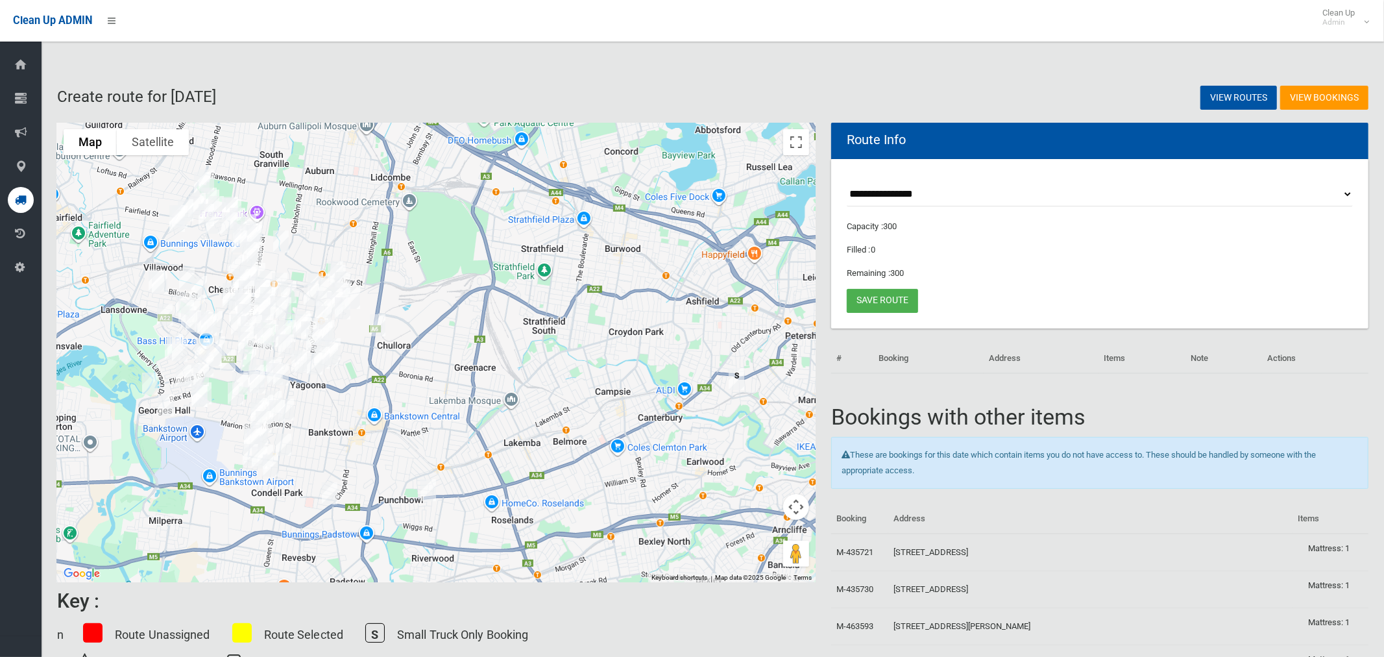
click at [908, 194] on select "**********" at bounding box center [1100, 194] width 506 height 24
select select "*****"
click at [847, 182] on select "**********" at bounding box center [1100, 194] width 506 height 24
click at [793, 143] on button "Toggle fullscreen view" at bounding box center [796, 142] width 26 height 26
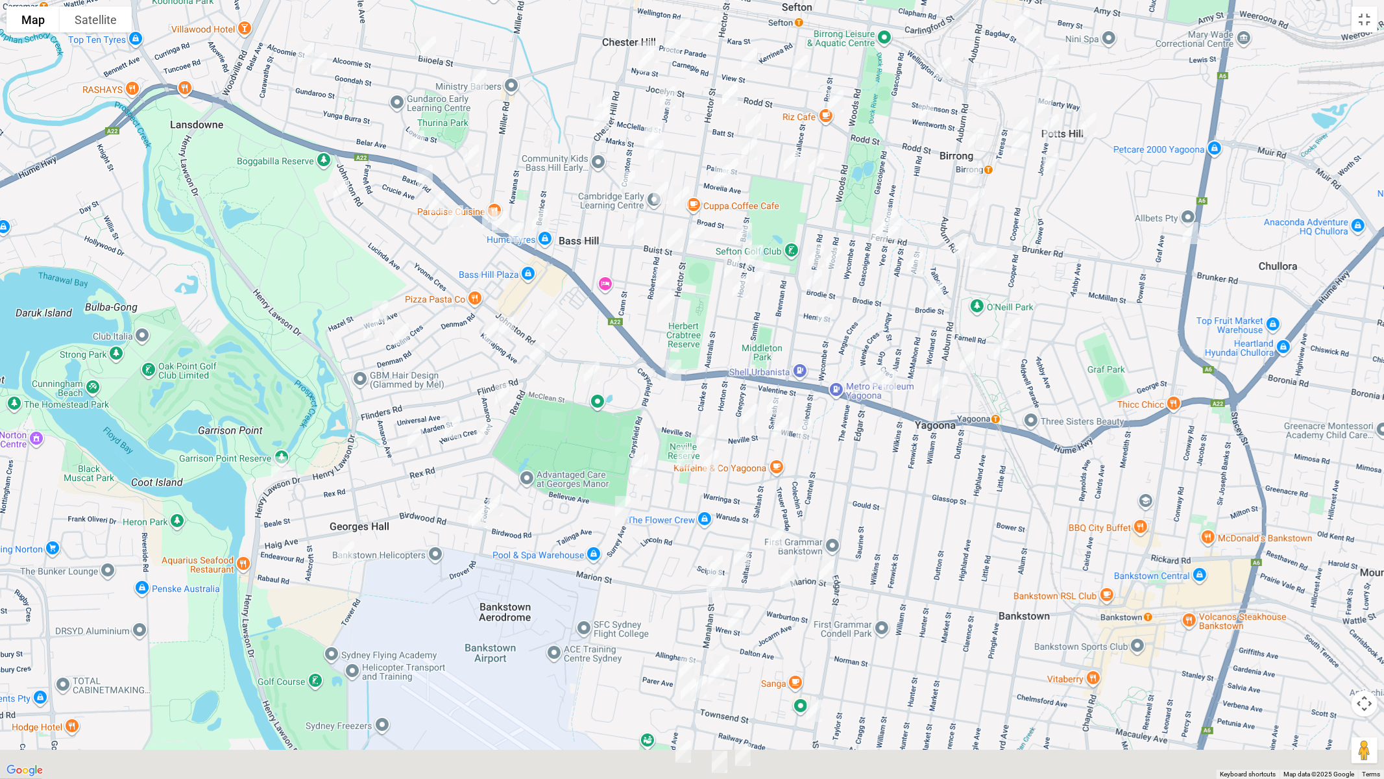
drag, startPoint x: 550, startPoint y: 336, endPoint x: 487, endPoint y: 376, distance: 74.4
click at [550, 273] on div at bounding box center [692, 389] width 1384 height 779
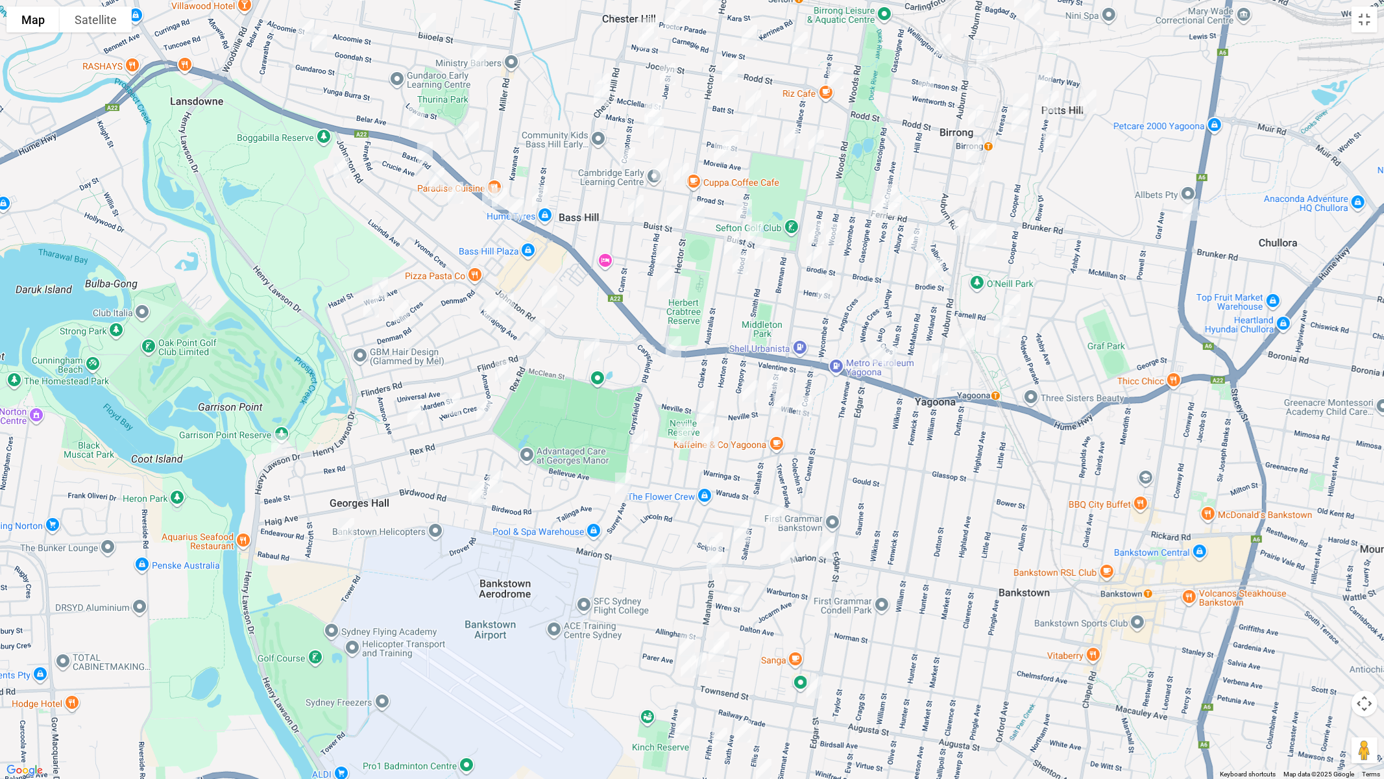
click at [274, 443] on img "61 Beatty Parade, GEORGES HALL NSW 2198" at bounding box center [279, 444] width 26 height 32
click at [346, 525] on img "7 Endeavour Road, GEORGES HALL NSW 2198" at bounding box center [347, 529] width 26 height 32
drag, startPoint x: 465, startPoint y: 479, endPoint x: 465, endPoint y: 500, distance: 21.4
click at [465, 479] on img "131 Birdwood Road, GEORGES HALL NSW 2198" at bounding box center [476, 492] width 26 height 32
click at [482, 500] on img "129 Birdwood Road, GEORGES HALL NSW 2198" at bounding box center [480, 494] width 26 height 32
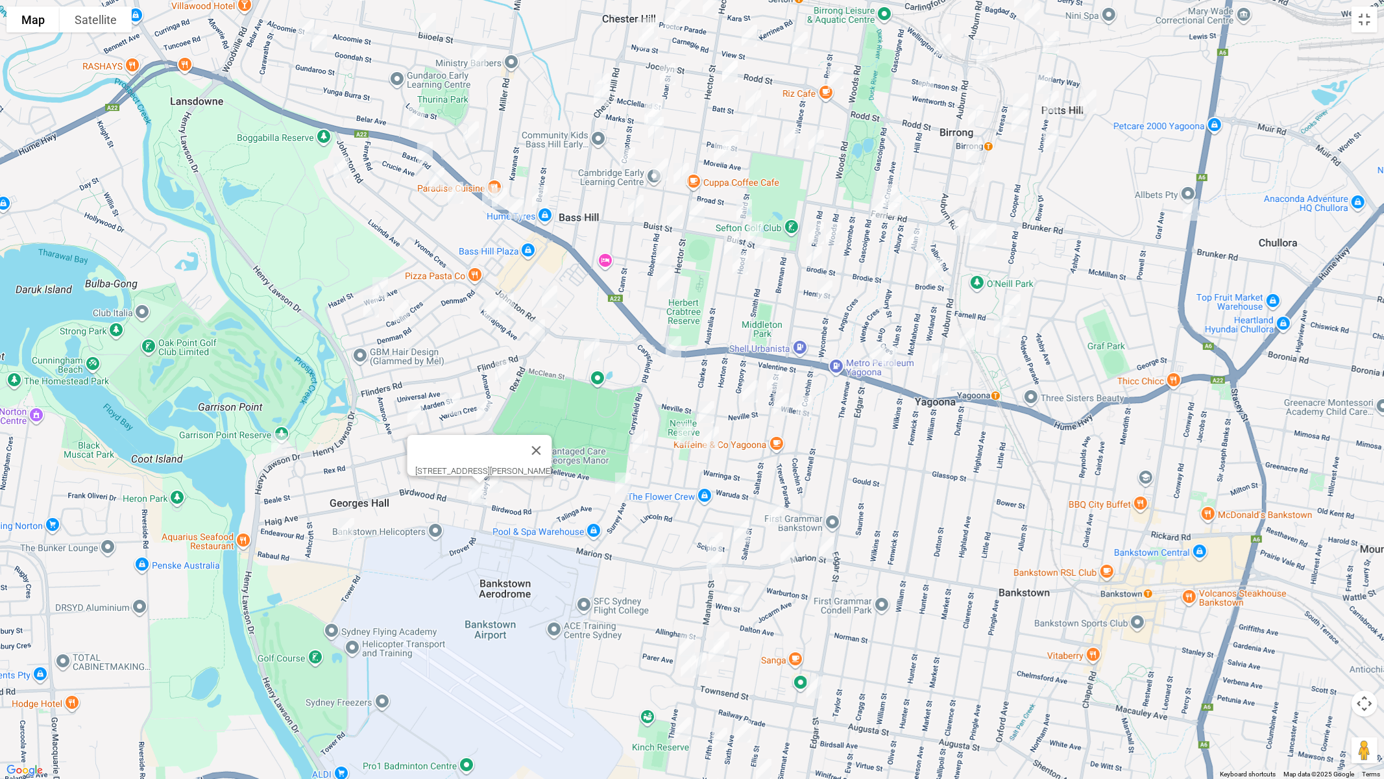
click at [502, 489] on img "27 Foley Street, GEORGES HALL NSW 2198" at bounding box center [495, 481] width 26 height 32
click at [569, 433] on button "Close" at bounding box center [582, 437] width 31 height 31
click at [417, 421] on img "8A Lurnea Avenue, GEORGES HALL NSW 2198" at bounding box center [415, 413] width 26 height 32
click at [452, 408] on img "4 Harden Crescent, GEORGES HALL NSW 2198" at bounding box center [452, 403] width 26 height 32
click at [482, 413] on img "87A Amaroo Avenue, GEORGES HALL NSW 2198" at bounding box center [484, 409] width 26 height 32
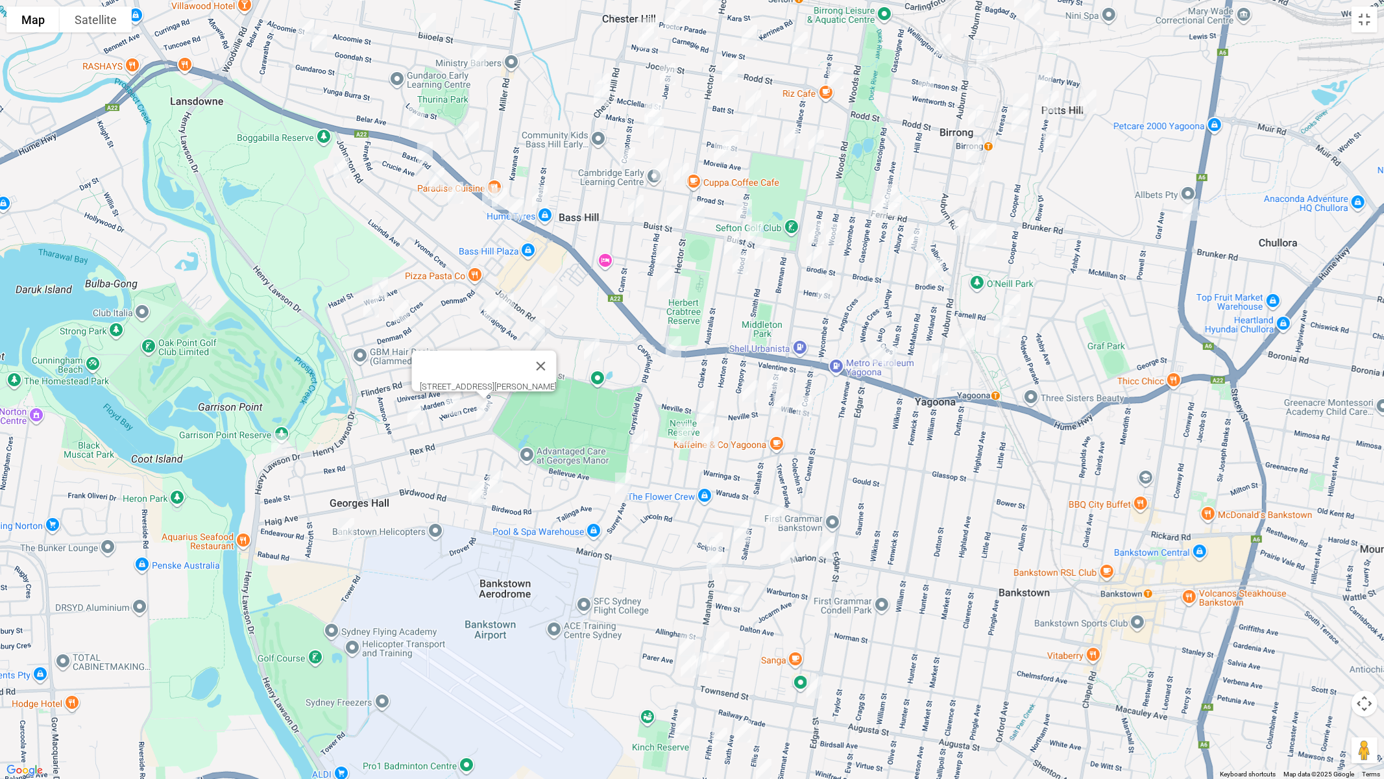
click at [379, 281] on img "1 Josephine Crescent, GEORGES HALL NSW 2198" at bounding box center [380, 288] width 26 height 32
click at [366, 313] on img "21 Josephine Crescent, GEORGES HALL NSW 2198" at bounding box center [371, 306] width 26 height 32
click at [400, 308] on img "61 Caroline Crescent, GEORGES HALL NSW 2198" at bounding box center [401, 311] width 26 height 32
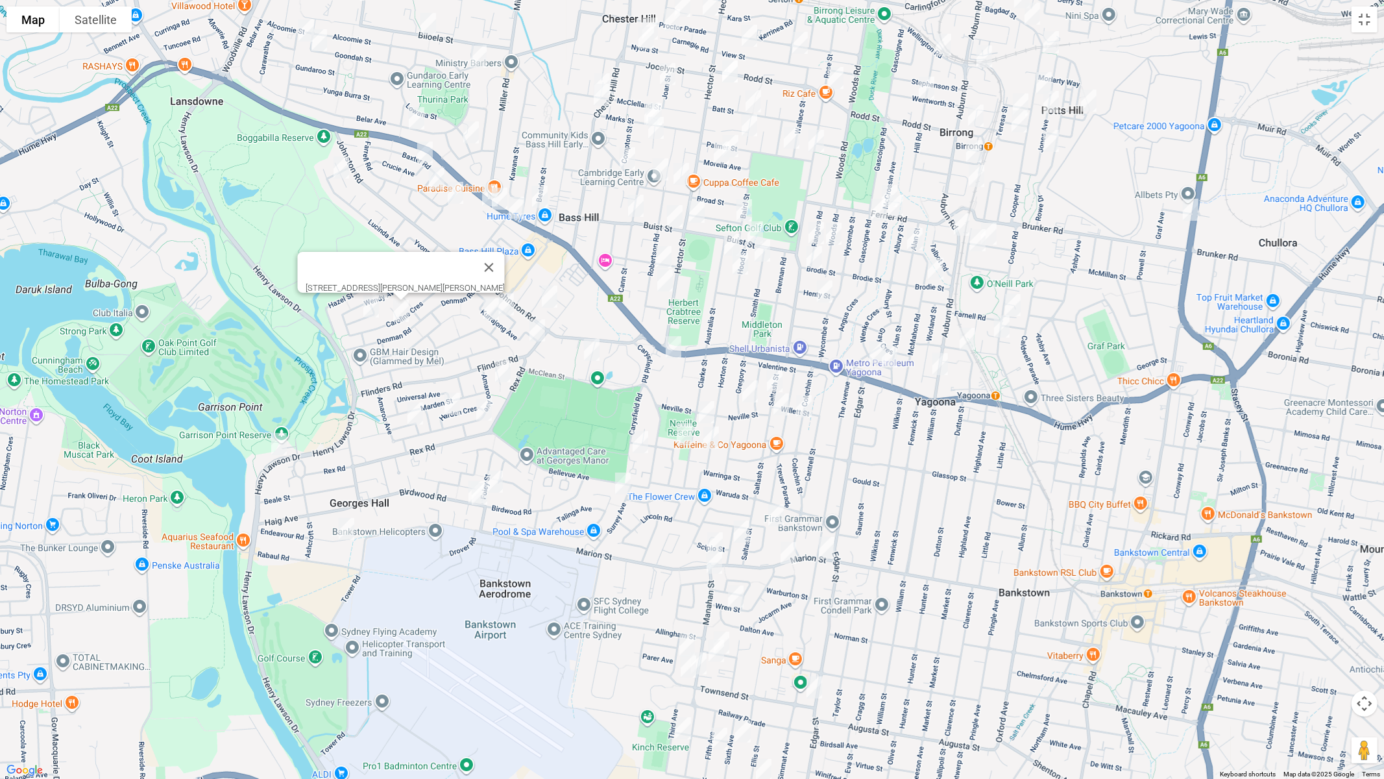
click at [509, 301] on img "32 Kurrajong Avenue, GEORGES HALL NSW 2198" at bounding box center [506, 304] width 26 height 32
click at [487, 313] on img "16 Binalong Avenue, GEORGES HALL NSW 2198" at bounding box center [491, 309] width 26 height 32
click at [530, 331] on img "10 Rex Road, GEORGES HALL NSW 2198" at bounding box center [537, 330] width 26 height 32
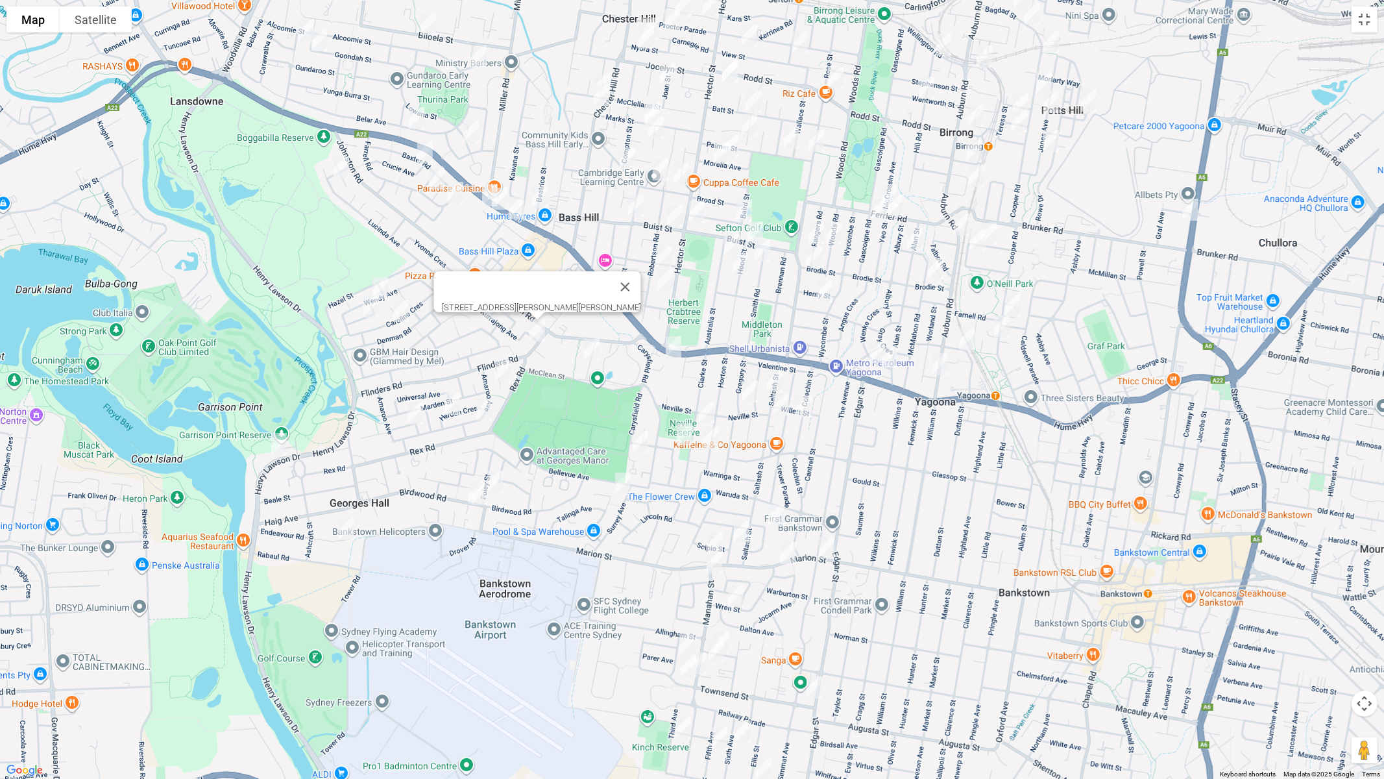
click at [502, 367] on img "14 Anembo Avenue, GEORGES HALL NSW 2198" at bounding box center [503, 371] width 26 height 32
drag, startPoint x: 585, startPoint y: 323, endPoint x: 553, endPoint y: 299, distance: 40.4
click at [575, 323] on button "Close" at bounding box center [559, 327] width 31 height 31
click at [549, 295] on img "4 Iona Place, BASS HILL NSW 2197" at bounding box center [550, 296] width 26 height 32
click at [594, 353] on img "14 Quentin Street, BASS HILL NSW 2197" at bounding box center [592, 350] width 26 height 32
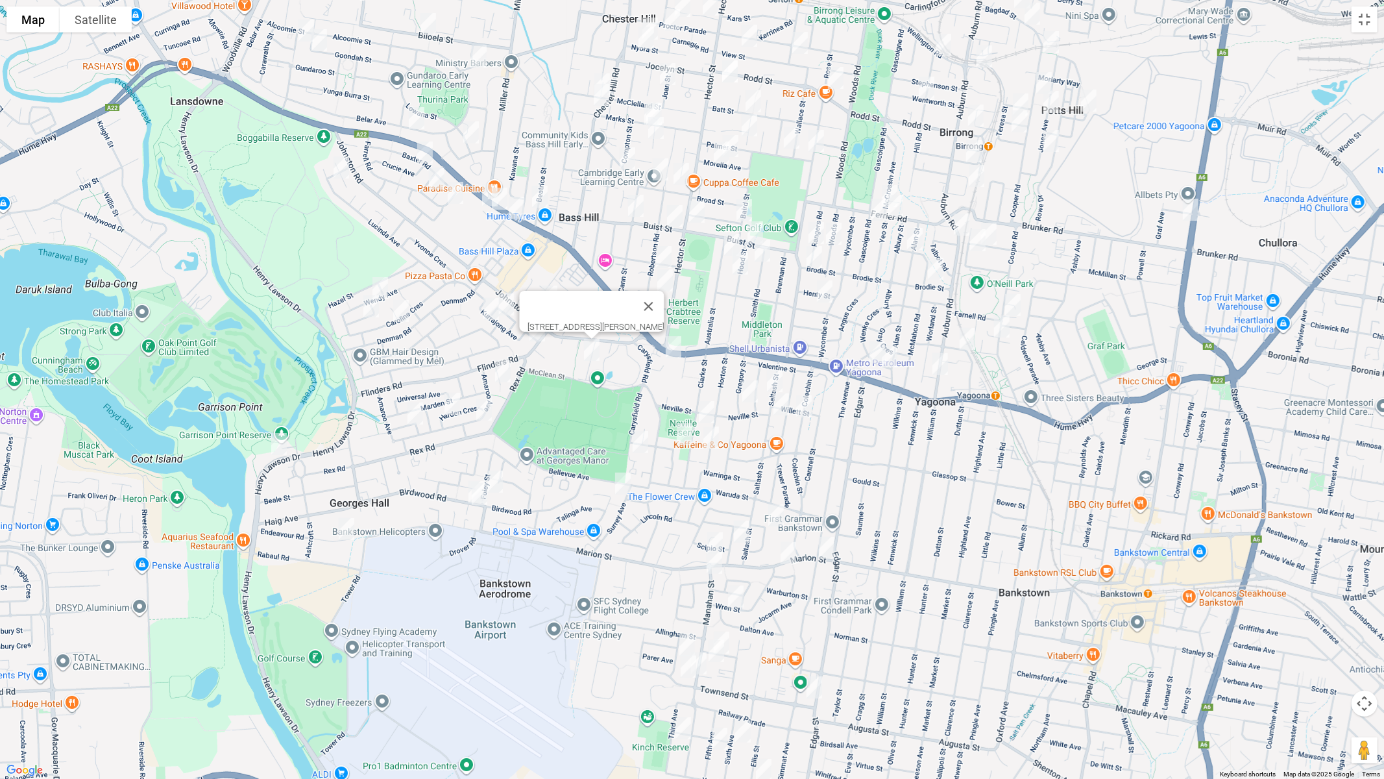
drag, startPoint x: 543, startPoint y: 189, endPoint x: 529, endPoint y: 200, distance: 17.1
click at [543, 190] on img "5 Beatrice Street, BASS HILL NSW 2197" at bounding box center [540, 196] width 26 height 32
click at [517, 212] on img "4 Wynyard Avenue, BASS HILL NSW 2197" at bounding box center [517, 207] width 26 height 32
click at [500, 206] on img "2 Beechwood Place, BASS HILL NSW 2197" at bounding box center [500, 198] width 26 height 32
drag, startPoint x: 518, startPoint y: 216, endPoint x: 485, endPoint y: 215, distance: 33.8
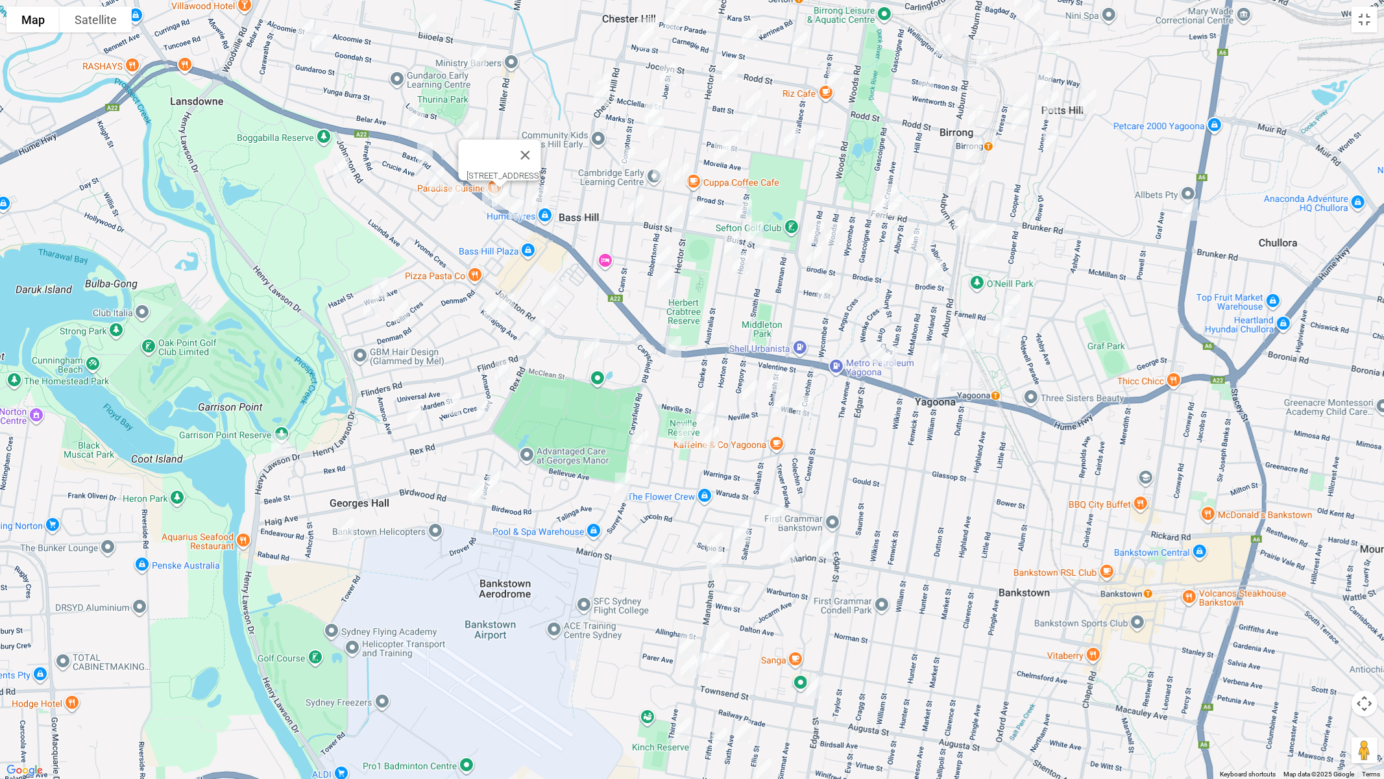
click at [517, 216] on img "4 Wynyard Avenue, BASS HILL NSW 2197" at bounding box center [517, 207] width 26 height 32
click at [518, 212] on img "4 Wynyard Avenue, BASS HILL NSW 2197" at bounding box center [517, 207] width 26 height 32
click at [485, 201] on img "7 Beechwood Place, BASS HILL NSW 2197" at bounding box center [490, 195] width 26 height 32
click at [449, 201] on img "21 Farrell Road, BASS HILL NSW 2197" at bounding box center [456, 193] width 26 height 32
click at [436, 182] on img "18 Farrell Road, BASS HILL NSW 2197" at bounding box center [437, 178] width 26 height 32
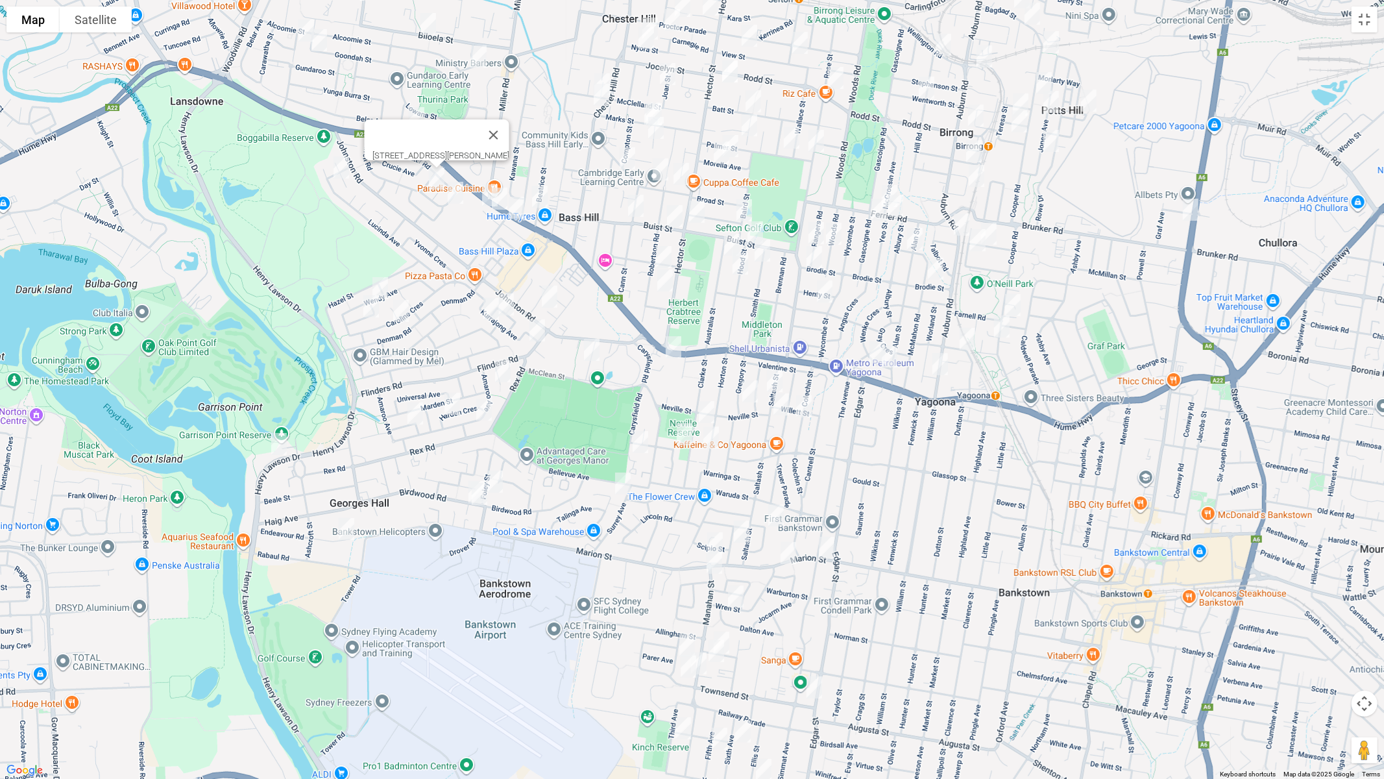
click at [344, 174] on img "105 Lucinda Avenue, BASS HILL NSW 2197" at bounding box center [341, 167] width 26 height 32
drag, startPoint x: 524, startPoint y: 88, endPoint x: 565, endPoint y: 228, distance: 145.6
click at [580, 309] on div "105 Lucinda Avenue, BASS HILL NSW 2197" at bounding box center [692, 389] width 1384 height 779
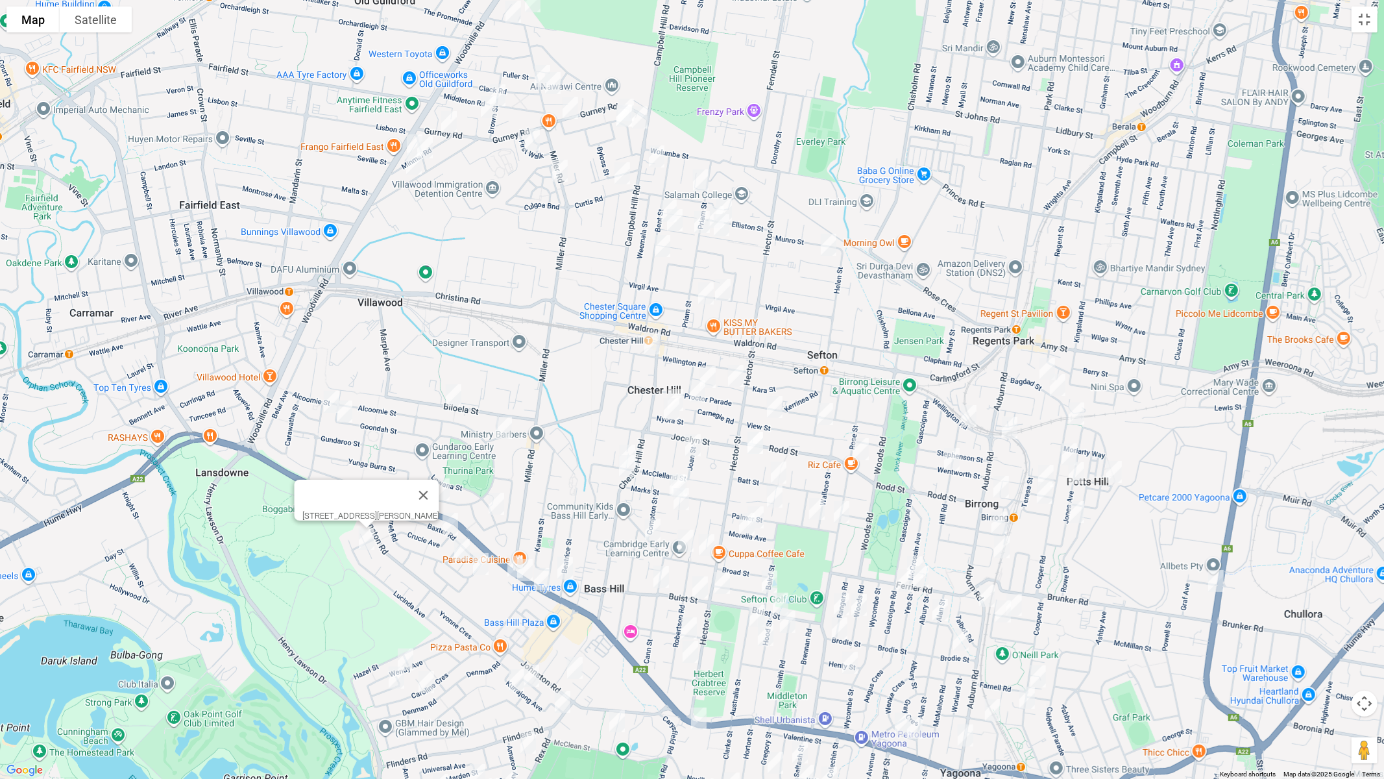
drag, startPoint x: 531, startPoint y: 273, endPoint x: 561, endPoint y: 482, distance: 211.1
click at [561, 482] on div "105 Lucinda Avenue, BASS HILL NSW 2197" at bounding box center [692, 389] width 1384 height 779
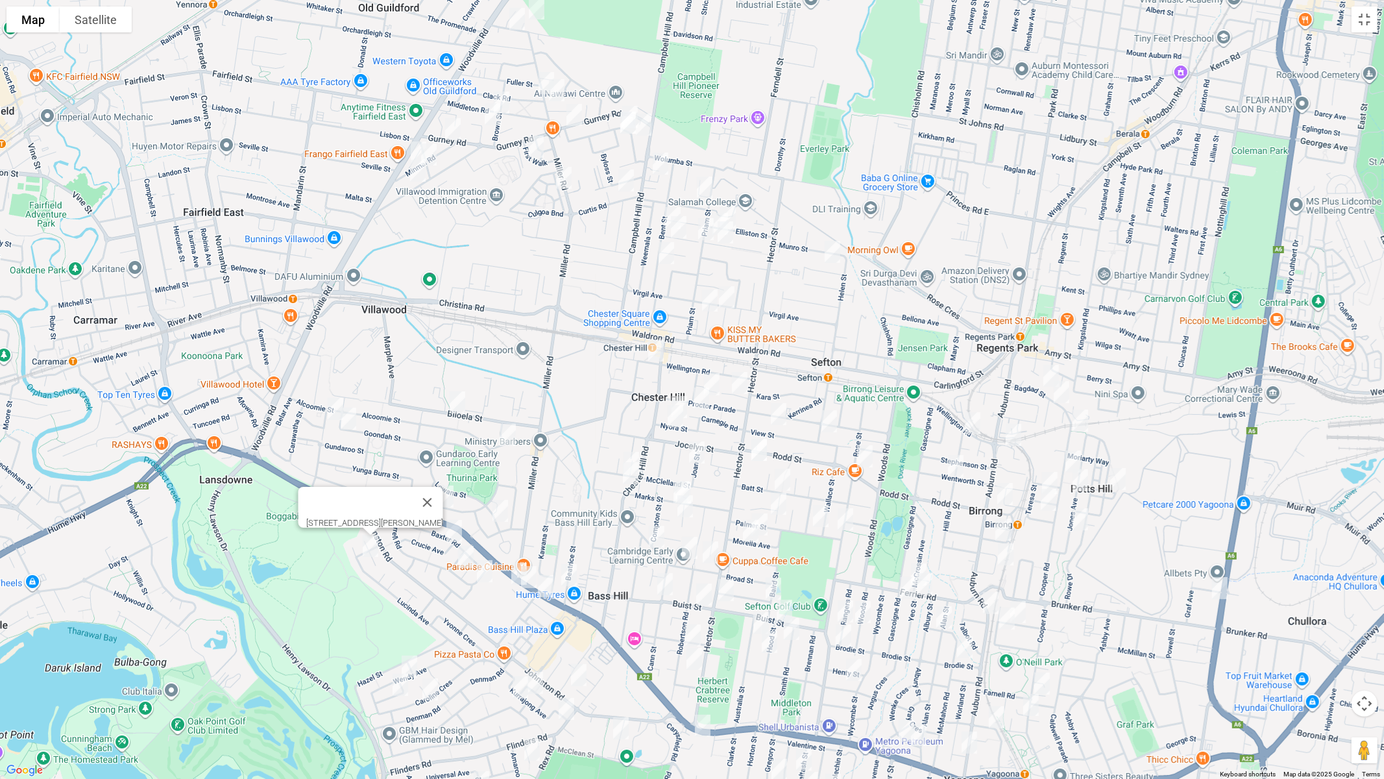
click at [456, 402] on img "53 Biloela Street, VILLAWOOD NSW 2163" at bounding box center [458, 402] width 26 height 32
click at [509, 438] on img "25 Koonawarra Street, VILLAWOOD NSW 2163" at bounding box center [508, 435] width 26 height 32
click at [328, 402] on img "1/5 Derribong Street, VILLAWOOD NSW 2163" at bounding box center [336, 409] width 26 height 32
click at [347, 423] on img "47 Goondah Street, VILLAWOOD NSW 2163" at bounding box center [348, 418] width 26 height 32
drag, startPoint x: 439, startPoint y: 493, endPoint x: 445, endPoint y: 494, distance: 6.8
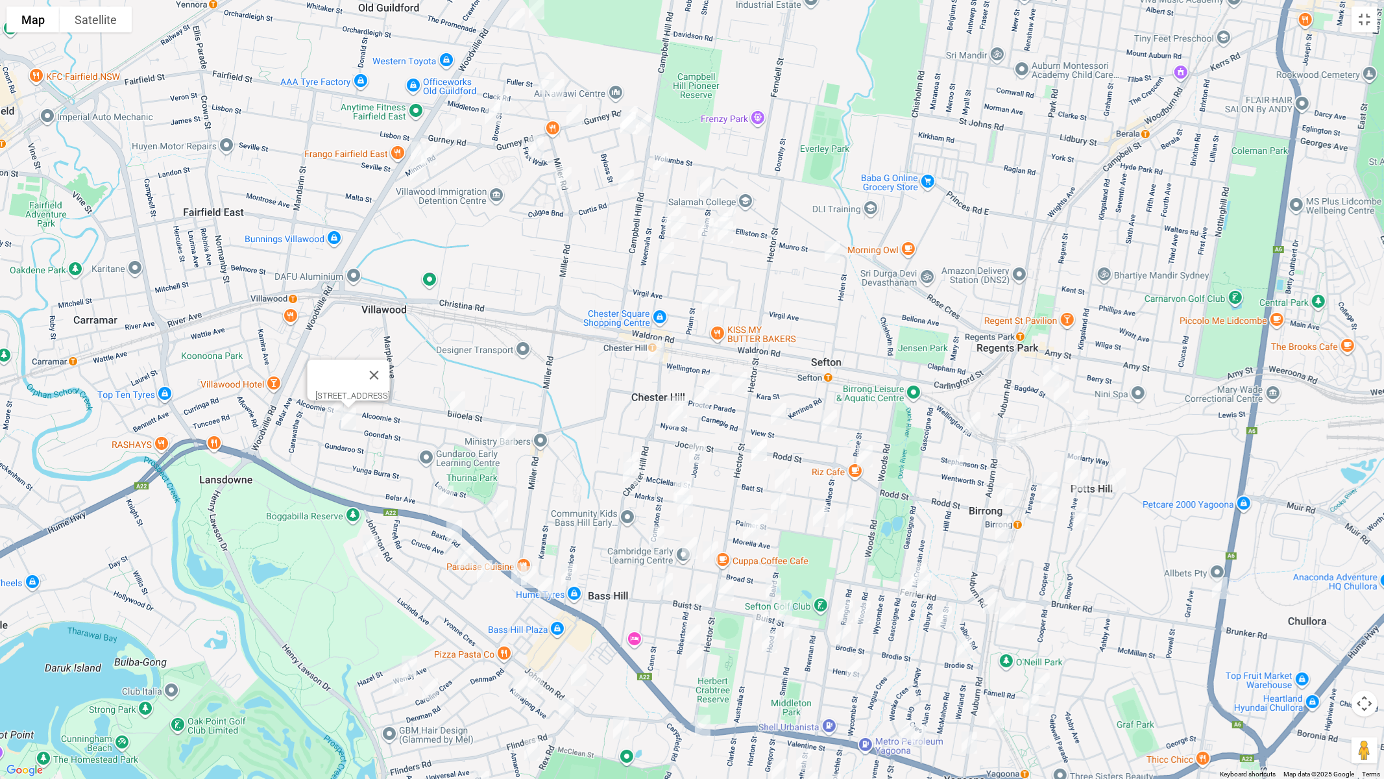
click at [444, 494] on img "210 Belar Avenue, VILLAWOOD NSW 2163" at bounding box center [446, 496] width 26 height 32
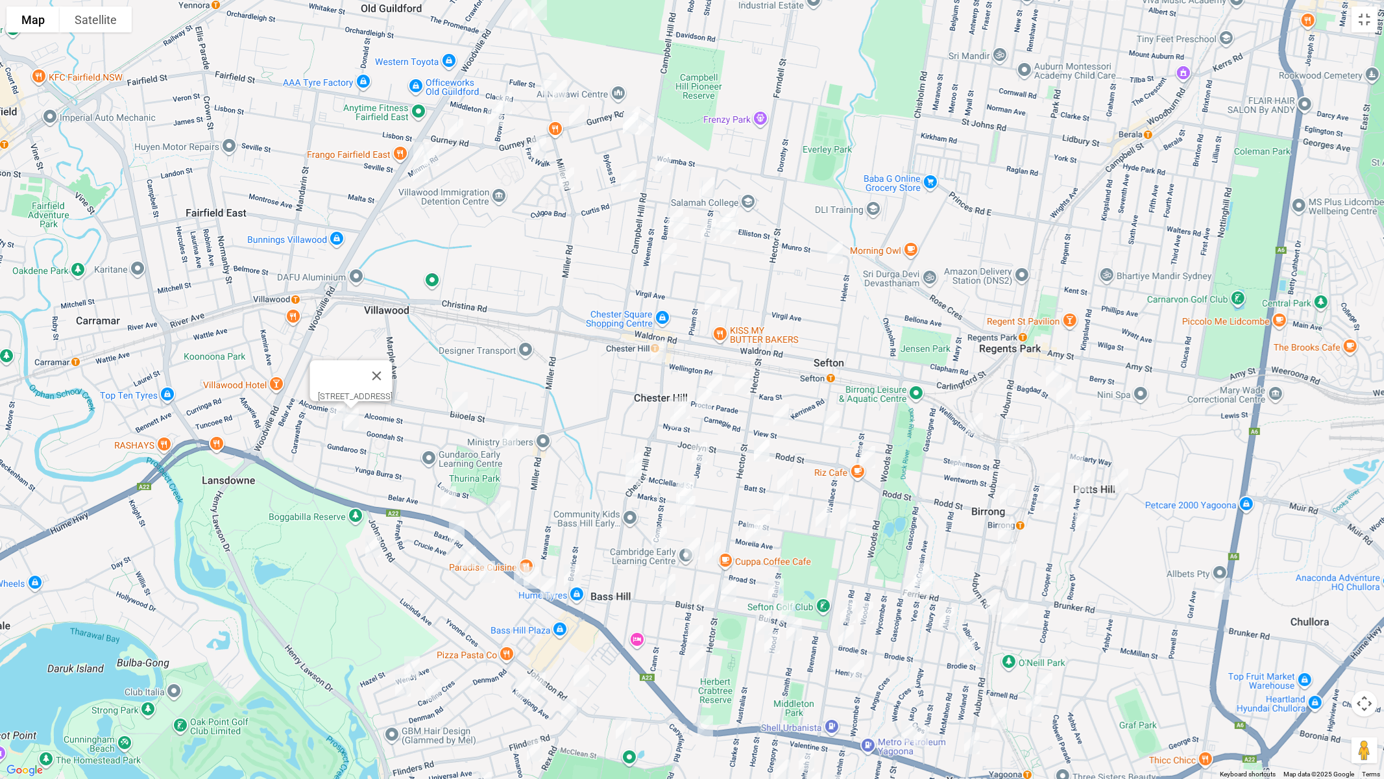
click at [450, 497] on img "210 Belar Avenue, VILLAWOOD NSW 2163" at bounding box center [448, 497] width 26 height 32
click at [502, 513] on img "86 Lowana Street, VILLAWOOD NSW 2163" at bounding box center [503, 511] width 26 height 32
click at [456, 531] on img "4 Crucie Avenue, BASS HILL NSW 2197" at bounding box center [457, 531] width 26 height 32
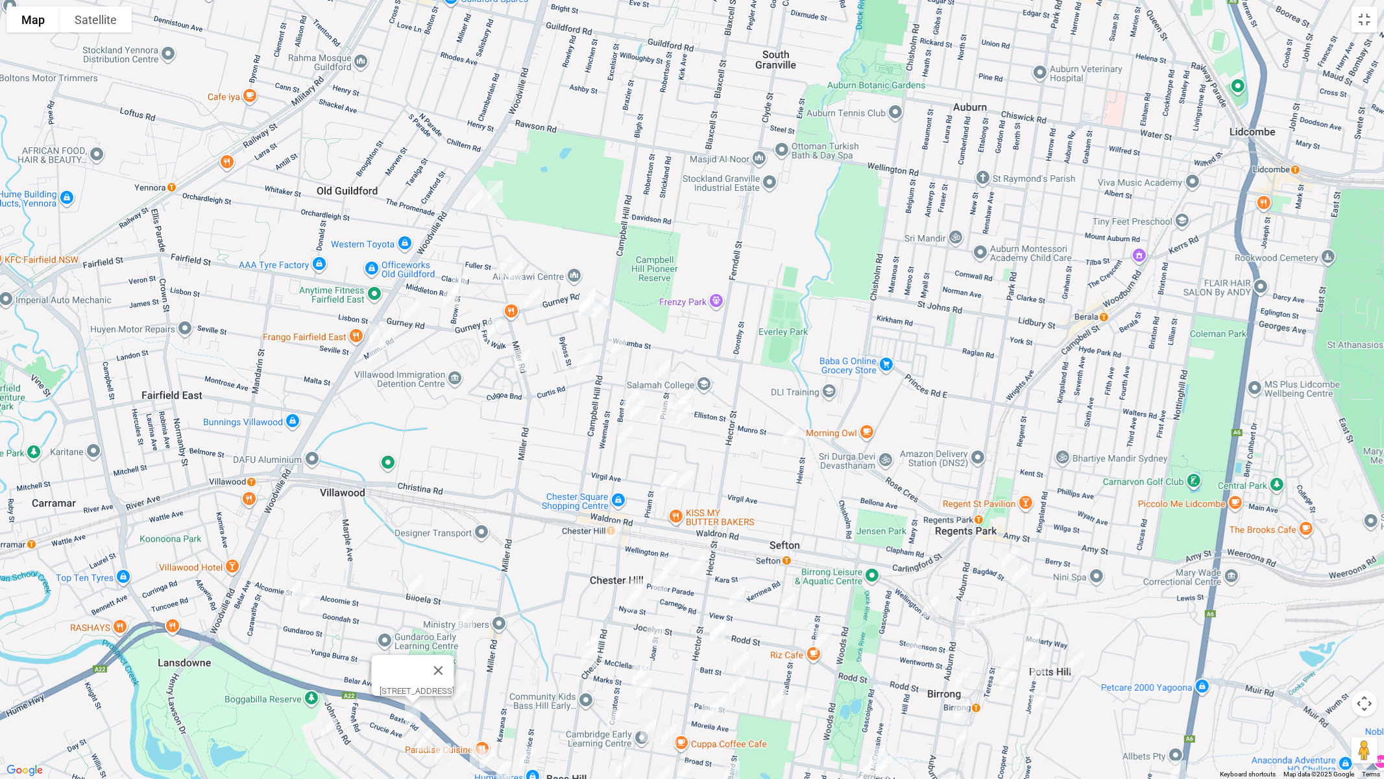
drag, startPoint x: 508, startPoint y: 236, endPoint x: 463, endPoint y: 421, distance: 189.7
click at [463, 421] on div "4 Crucie Avenue, BASS HILL NSW 2197" at bounding box center [692, 389] width 1384 height 779
click at [493, 189] on img "1 Cheryl Avenue, CHESTER HILL NSW 2162" at bounding box center [495, 191] width 26 height 32
click at [471, 203] on img "24a Barbers Road, CHESTER HILL NSW 2162" at bounding box center [476, 202] width 26 height 32
click at [501, 258] on img "2 Clack Road, CHESTER HILL NSW 2162" at bounding box center [505, 266] width 26 height 32
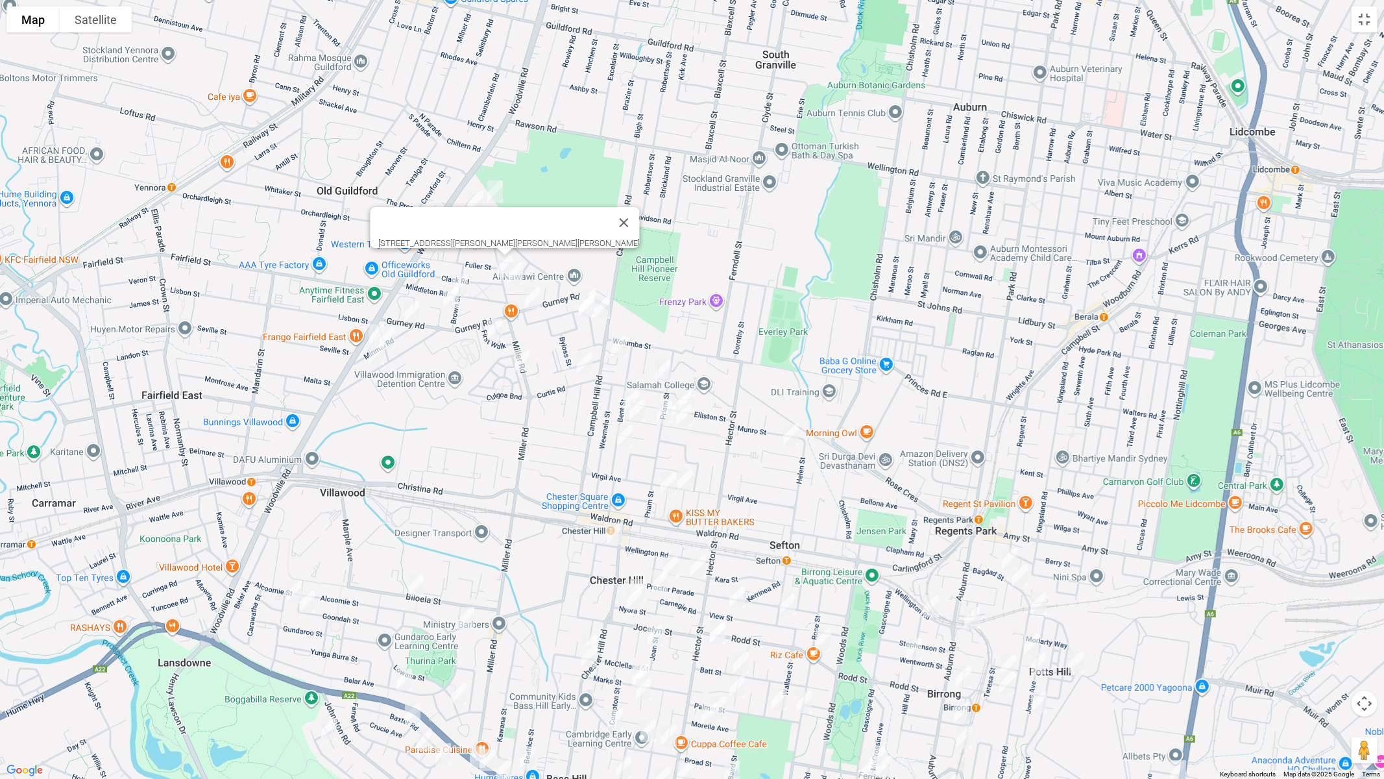
click at [463, 281] on img "16 Brown Street, CHESTER HILL NSW 2162" at bounding box center [460, 285] width 26 height 32
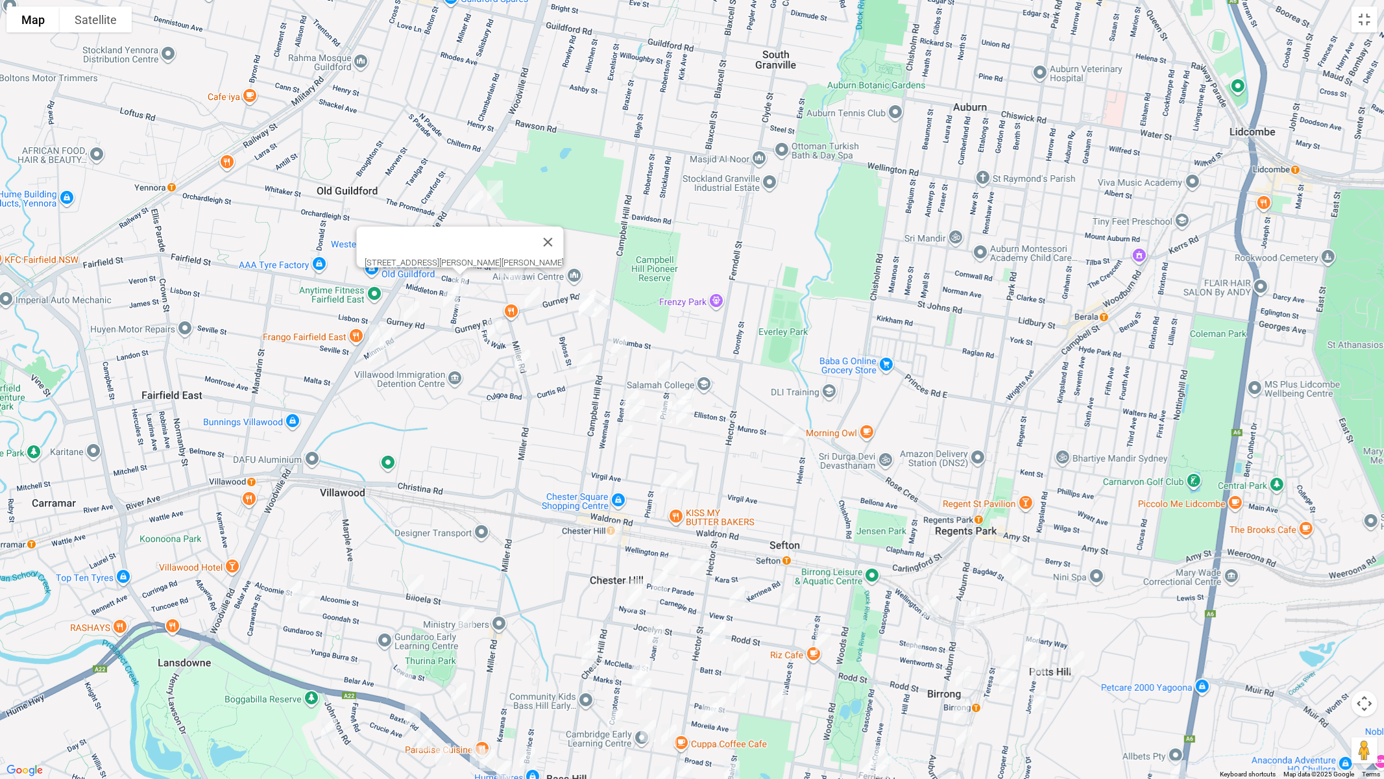
click at [454, 301] on img "6 St Pauls Place, CHESTER HILL NSW 2162" at bounding box center [451, 297] width 26 height 32
click at [1369, 23] on button "Toggle fullscreen view" at bounding box center [1365, 19] width 26 height 26
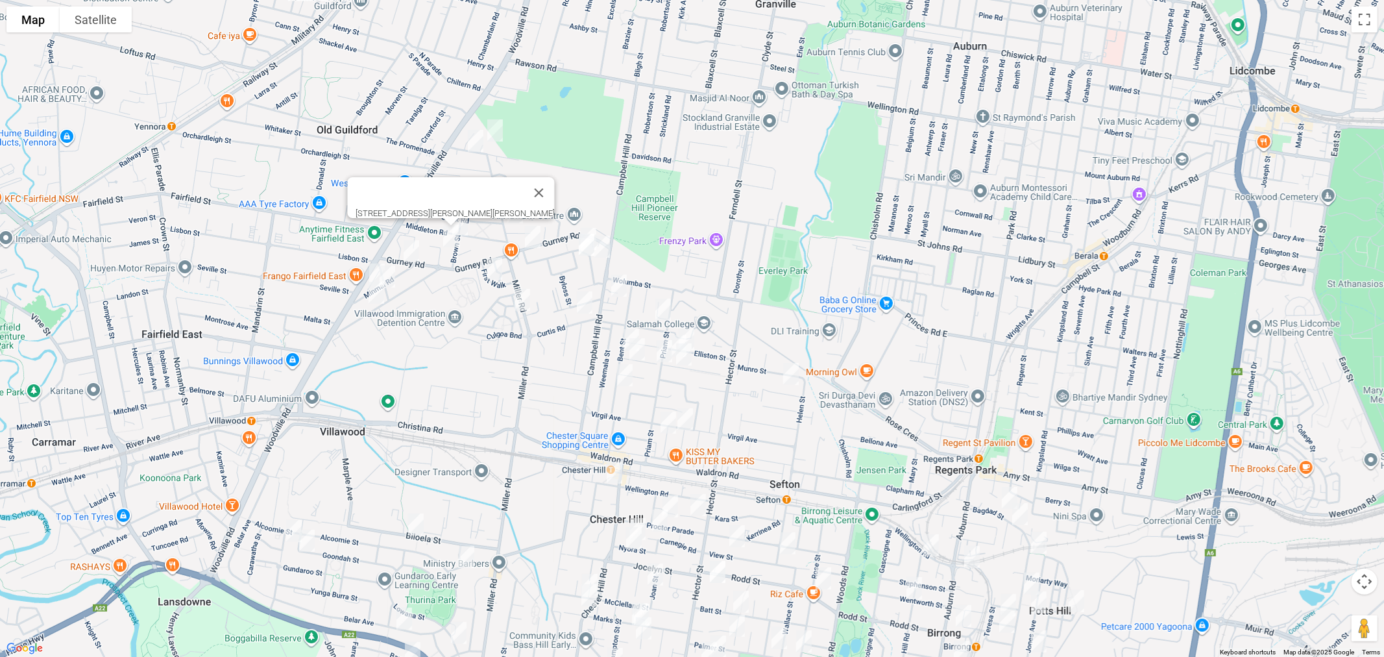
click at [58, 281] on span "Routes" at bounding box center [91, 276] width 108 height 9
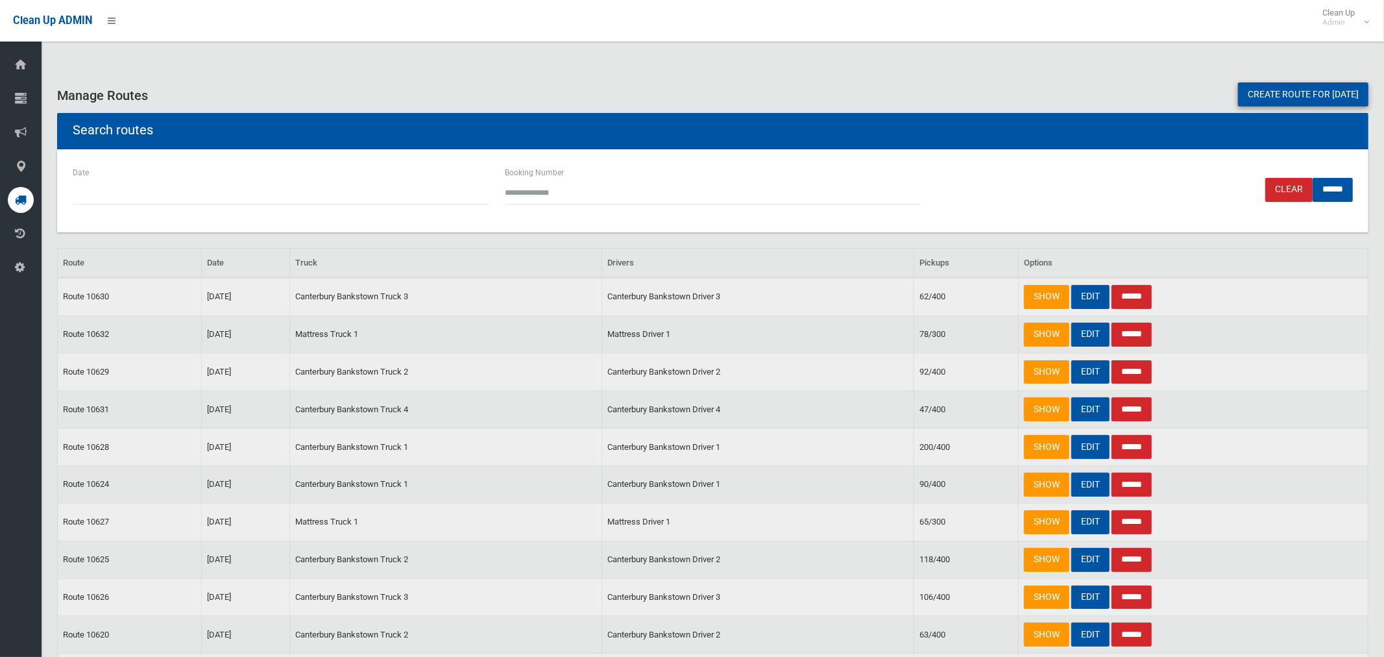
click at [1285, 90] on link "Create route for tomorrow" at bounding box center [1303, 94] width 130 height 24
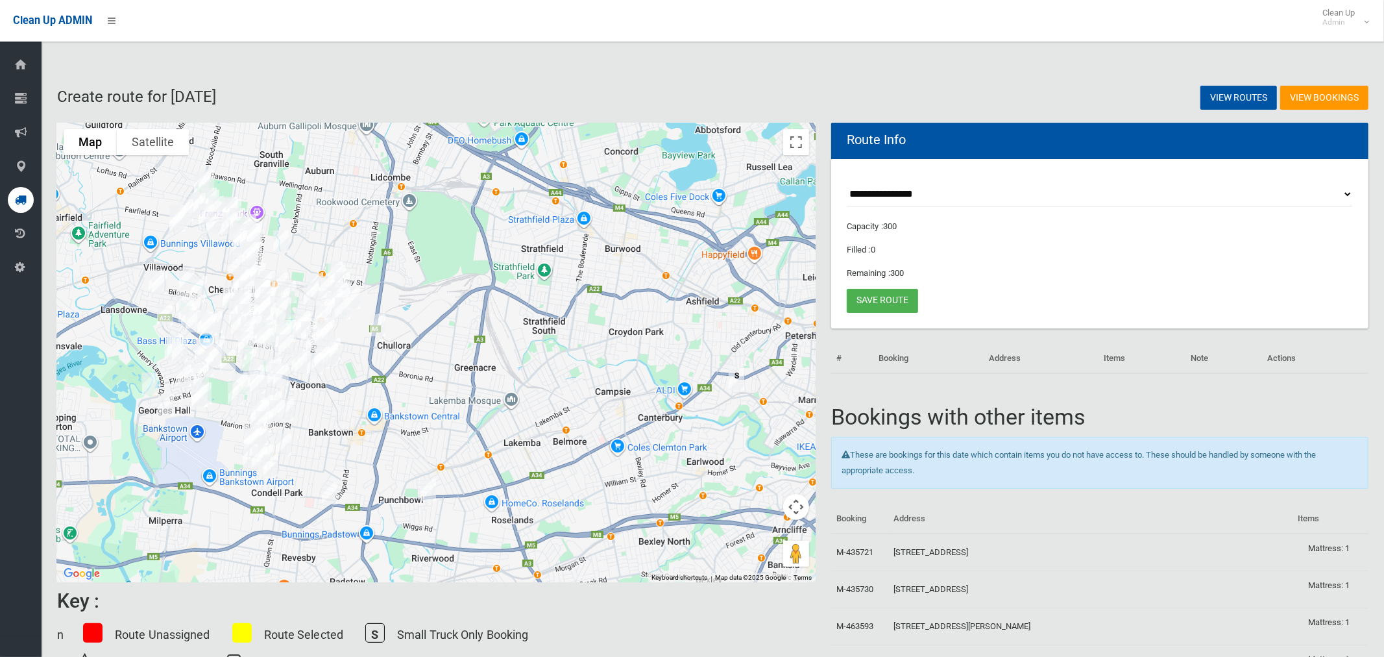
select select "*****"
click at [847, 182] on select "**********" at bounding box center [1100, 194] width 506 height 24
click at [794, 141] on button "Toggle fullscreen view" at bounding box center [796, 142] width 26 height 26
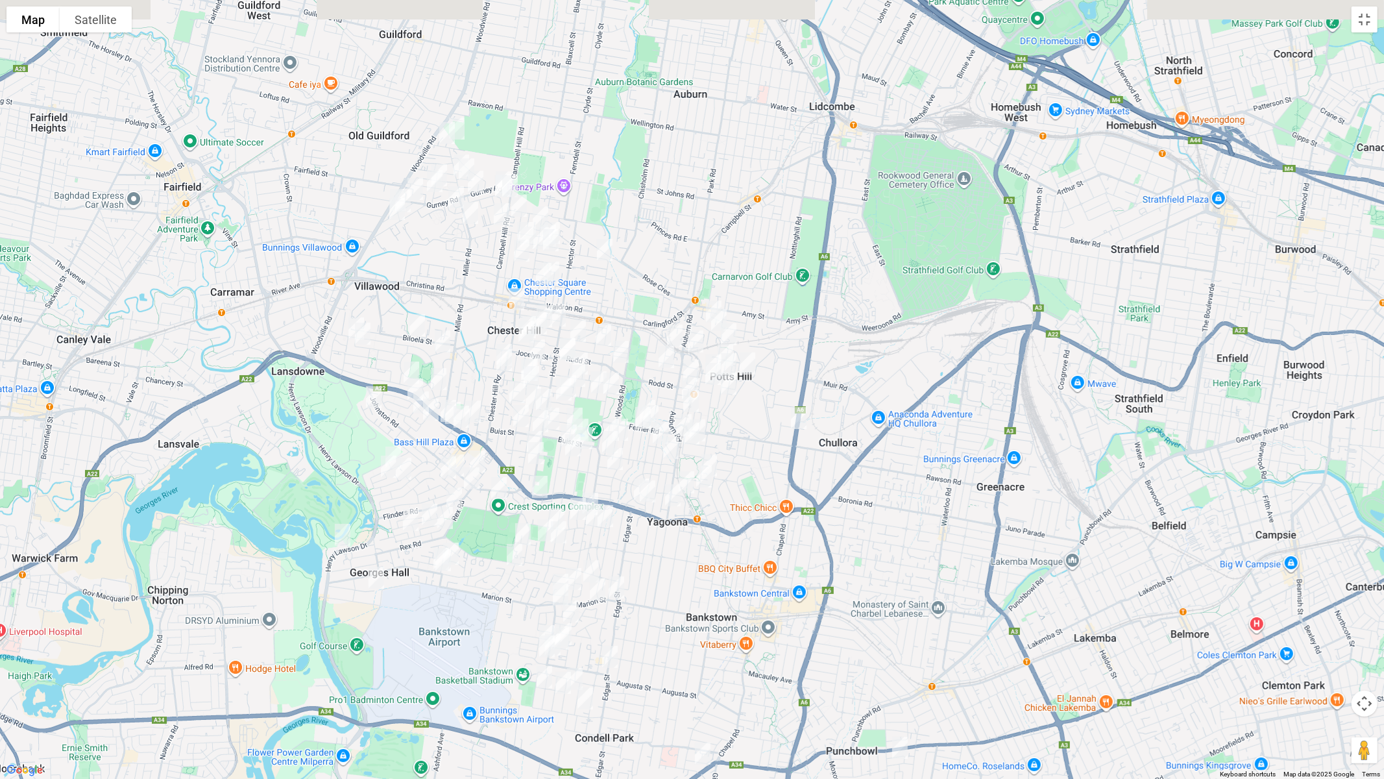
drag, startPoint x: 447, startPoint y: 223, endPoint x: 442, endPoint y: 271, distance: 48.9
click at [430, 298] on div at bounding box center [692, 389] width 1384 height 779
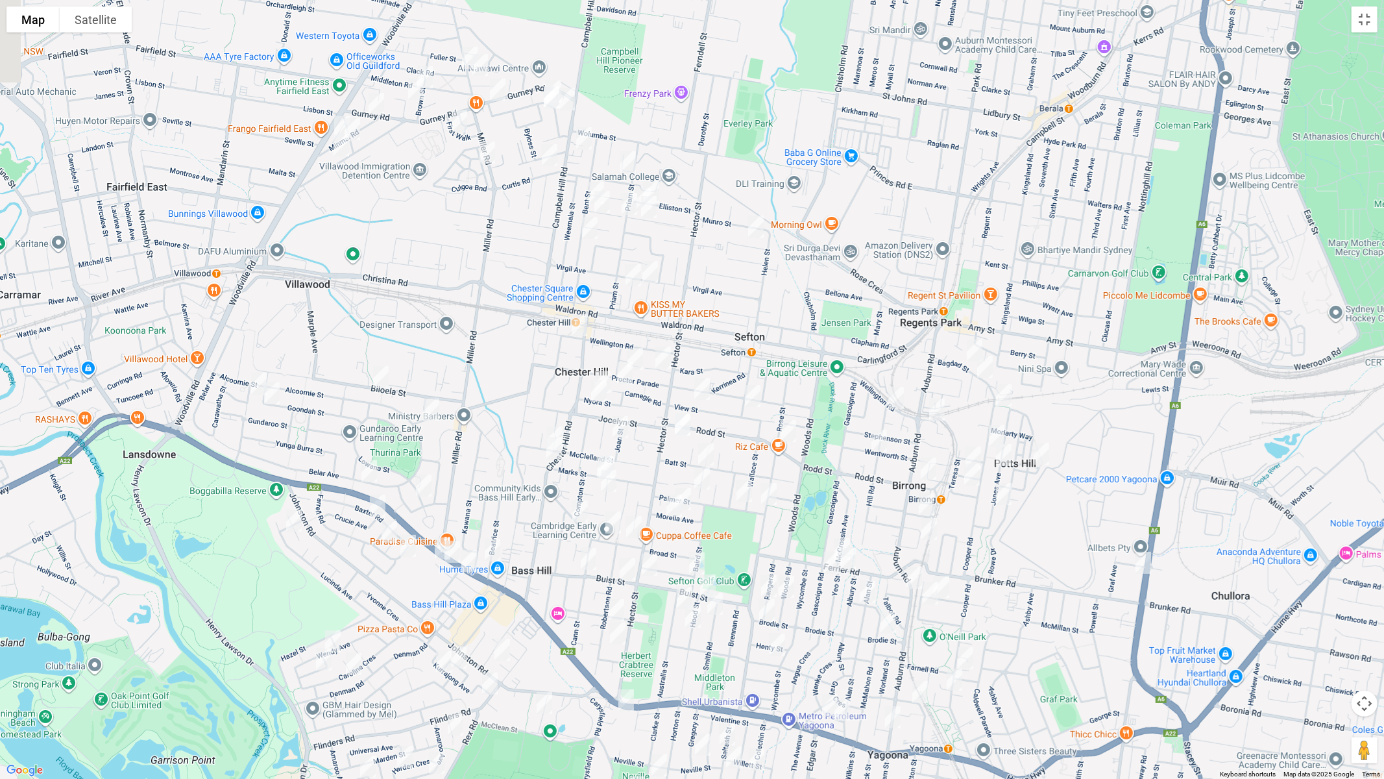
drag, startPoint x: 505, startPoint y: 236, endPoint x: 449, endPoint y: 449, distance: 220.7
click at [449, 449] on div at bounding box center [692, 389] width 1384 height 779
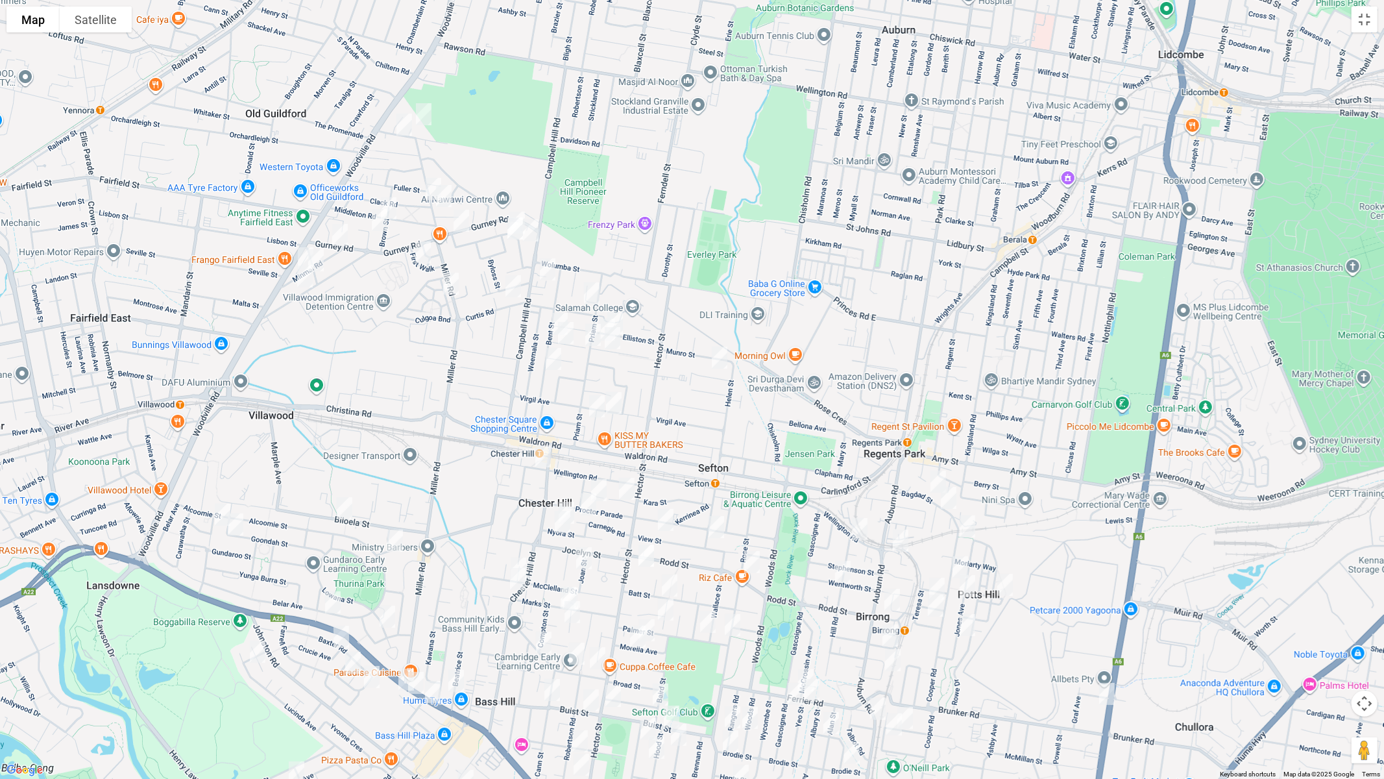
click at [446, 201] on img "61 Miller Road, CHESTER HILL NSW 2162" at bounding box center [444, 196] width 26 height 32
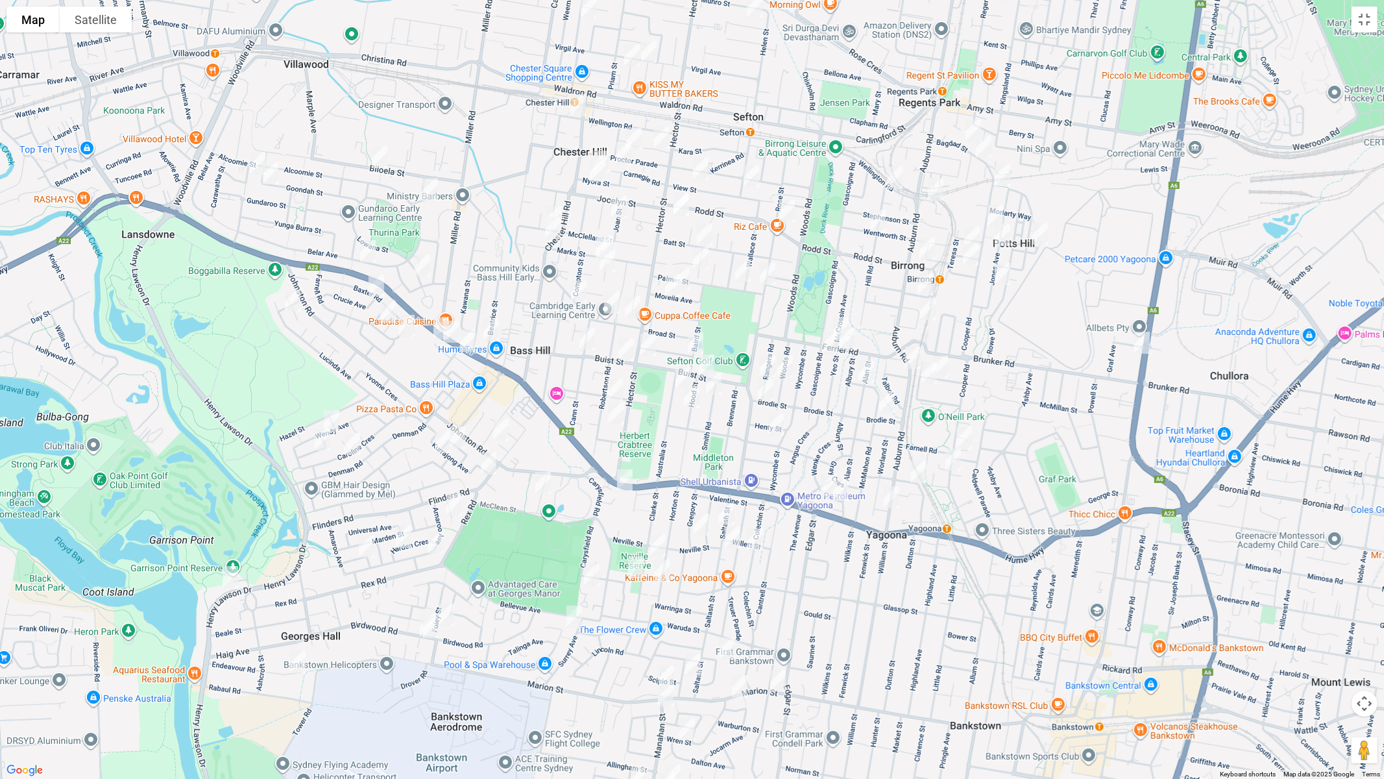
drag, startPoint x: 443, startPoint y: 371, endPoint x: 469, endPoint y: 99, distance: 273.1
click at [468, 99] on div "[STREET_ADDRESS][PERSON_NAME][PERSON_NAME][PERSON_NAME]" at bounding box center [692, 389] width 1384 height 779
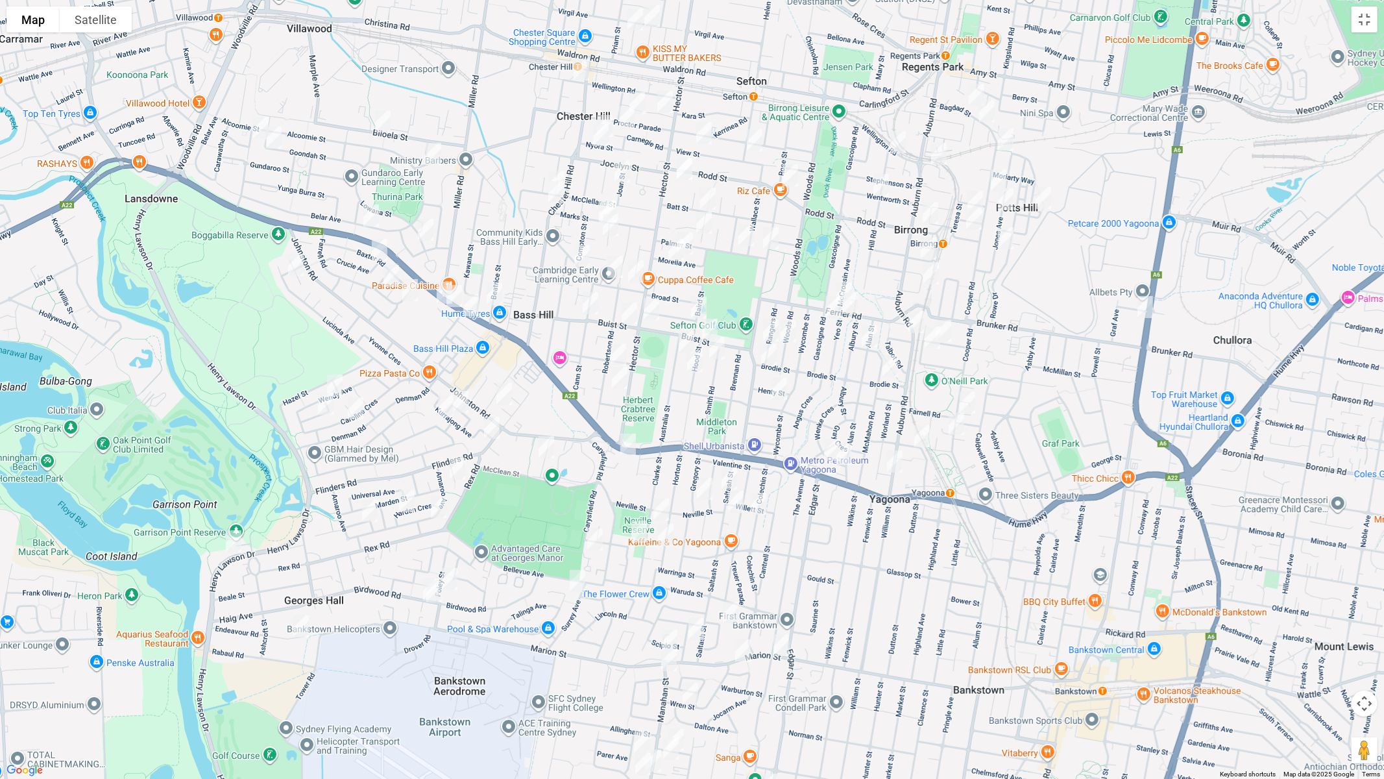
click at [454, 577] on img "27 Foley Street, GEORGES HALL NSW 2198" at bounding box center [450, 579] width 26 height 32
click at [418, 580] on img "131 Birdwood Road, GEORGES HALL NSW 2198" at bounding box center [431, 589] width 26 height 32
click at [439, 598] on img "129 Birdwood Road, GEORGES HALL NSW 2198" at bounding box center [434, 591] width 26 height 32
click at [301, 628] on img "7 Endeavour Road, GEORGES HALL NSW 2198" at bounding box center [301, 626] width 26 height 32
click at [238, 541] on img "61 Beatty Parade, GEORGES HALL NSW 2198" at bounding box center [234, 541] width 26 height 32
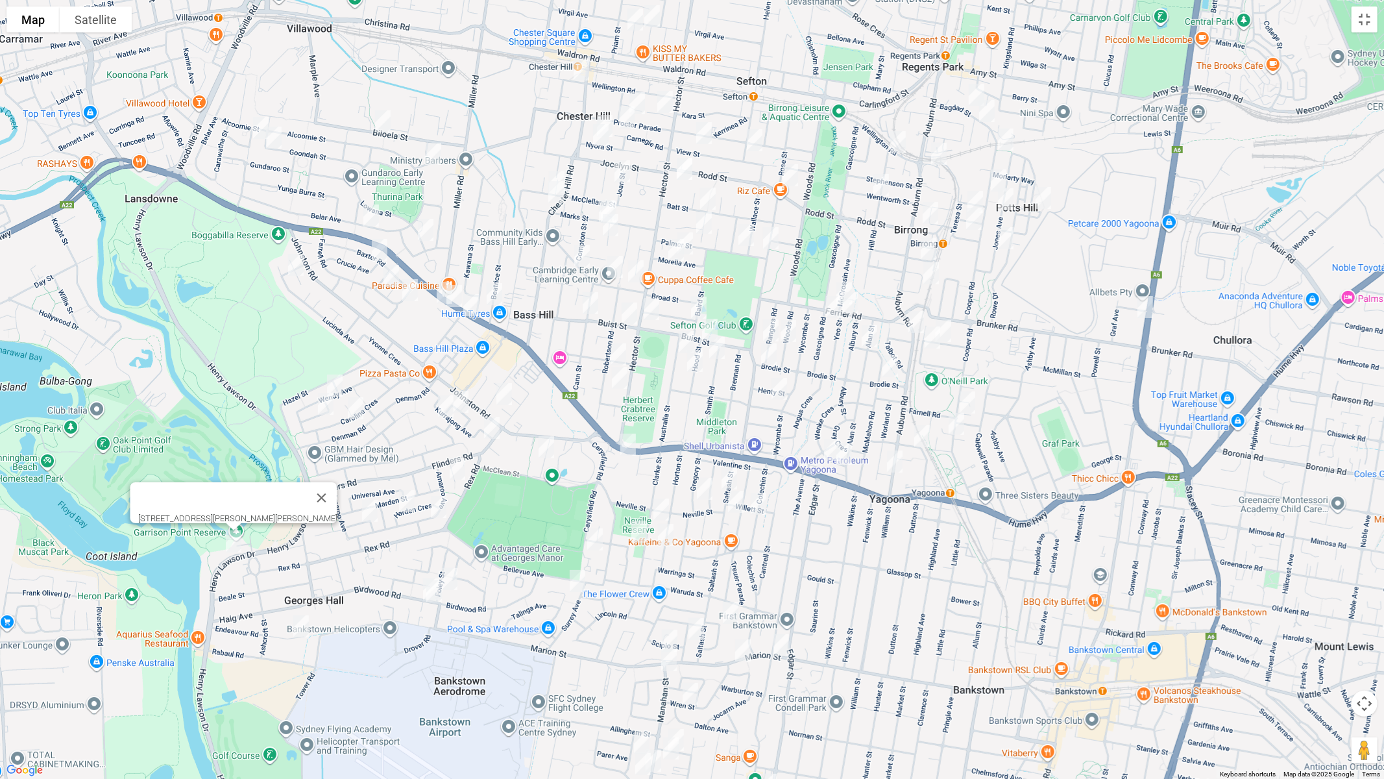
click at [335, 382] on img "1 Josephine Crescent, GEORGES HALL NSW 2198" at bounding box center [335, 385] width 26 height 32
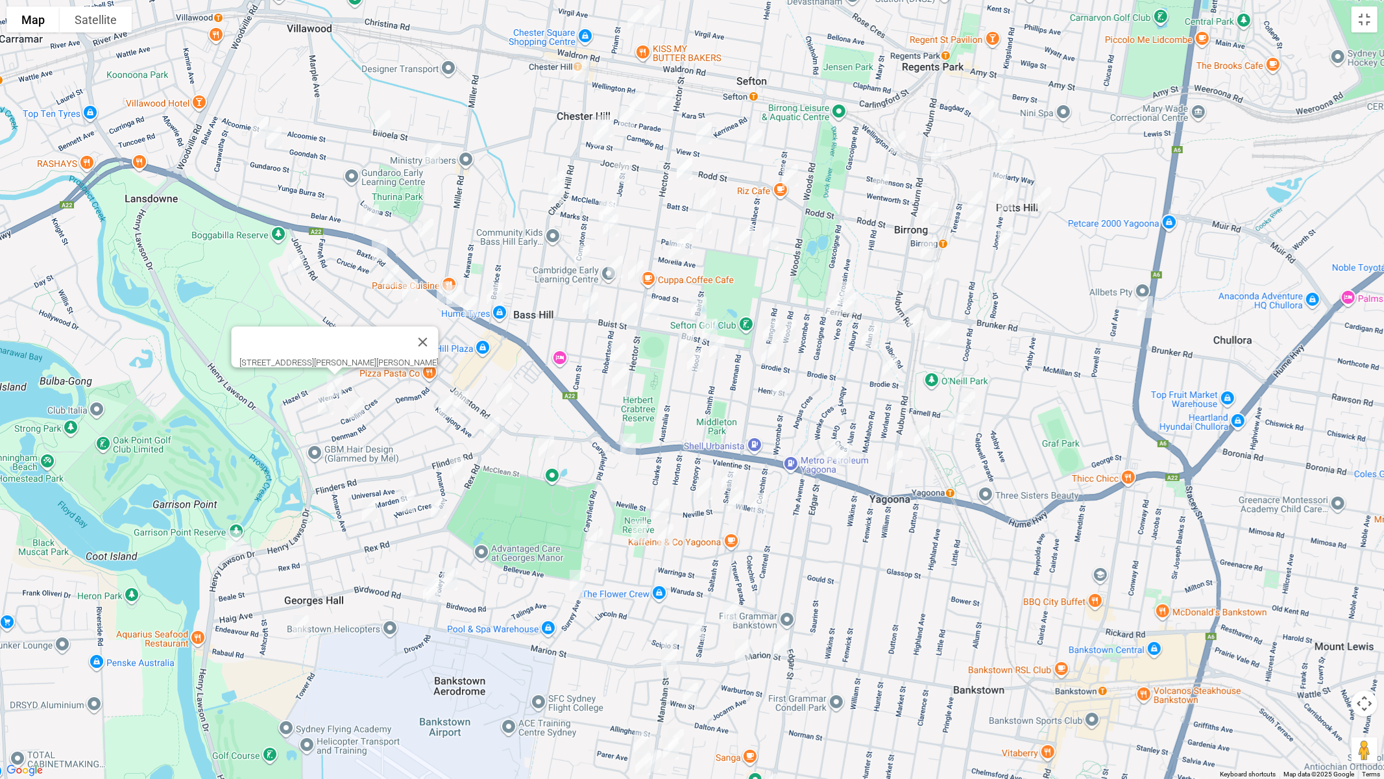
click at [354, 409] on img "61 Caroline Crescent, GEORGES HALL NSW 2198" at bounding box center [356, 408] width 26 height 32
click at [327, 406] on img "21 Josephine Crescent, GEORGES HALL NSW 2198" at bounding box center [326, 403] width 26 height 32
click at [469, 393] on img "32 Kurrajong Avenue, GEORGES HALL NSW 2198" at bounding box center [461, 401] width 26 height 32
click at [440, 408] on img "16 Binalong Avenue, GEORGES HALL NSW 2198" at bounding box center [446, 406] width 26 height 32
click at [445, 406] on img "16 Binalong Avenue, GEORGES HALL NSW 2198" at bounding box center [446, 406] width 26 height 32
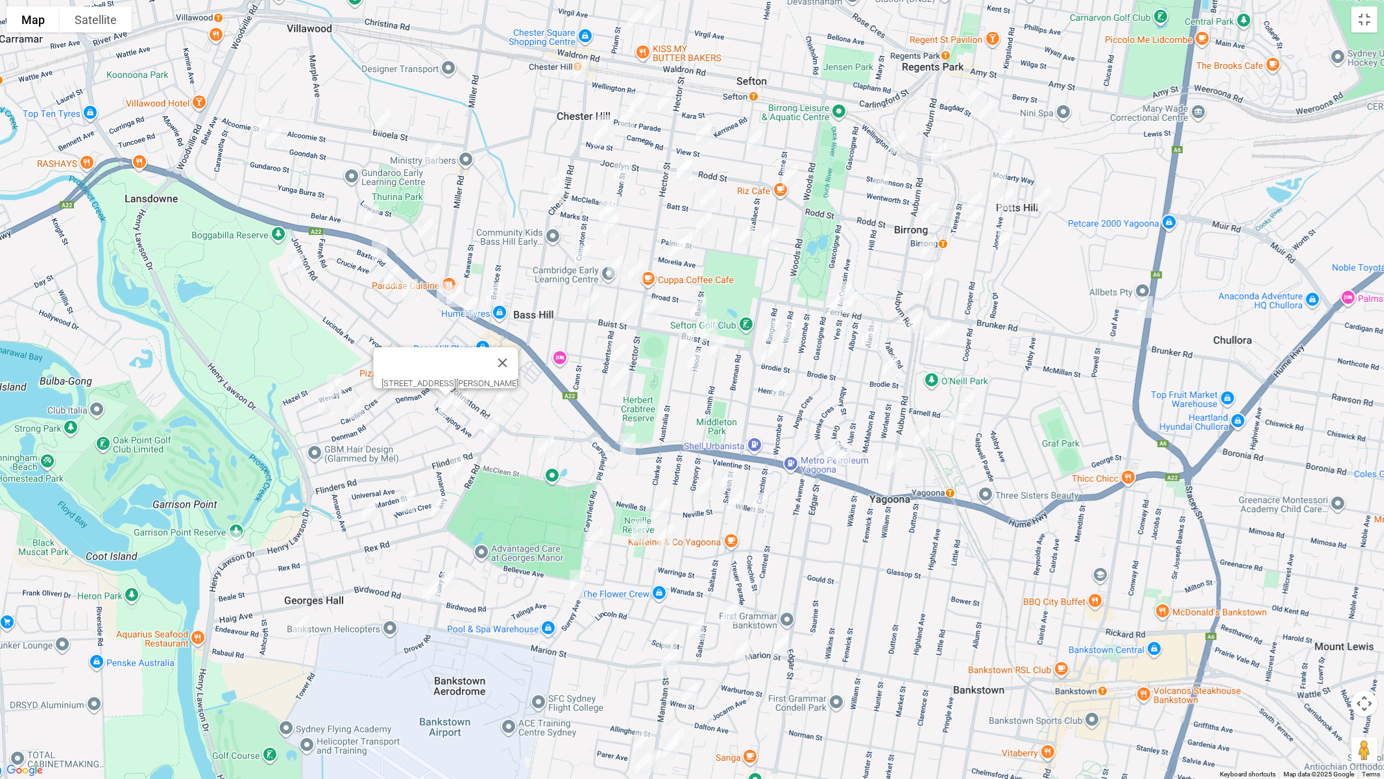
click at [503, 397] on img "4 Iona Place, BASS HILL NSW 2197" at bounding box center [504, 394] width 26 height 32
click at [492, 422] on img "10 Rex Road, GEORGES HALL NSW 2198" at bounding box center [492, 427] width 26 height 32
click at [460, 469] on img "14 Anembo Avenue, GEORGES HALL NSW 2198" at bounding box center [458, 468] width 26 height 32
click at [409, 493] on img "4 Harden Crescent, GEORGES HALL NSW 2198" at bounding box center [407, 501] width 26 height 32
drag, startPoint x: 435, startPoint y: 512, endPoint x: 422, endPoint y: 515, distance: 14.0
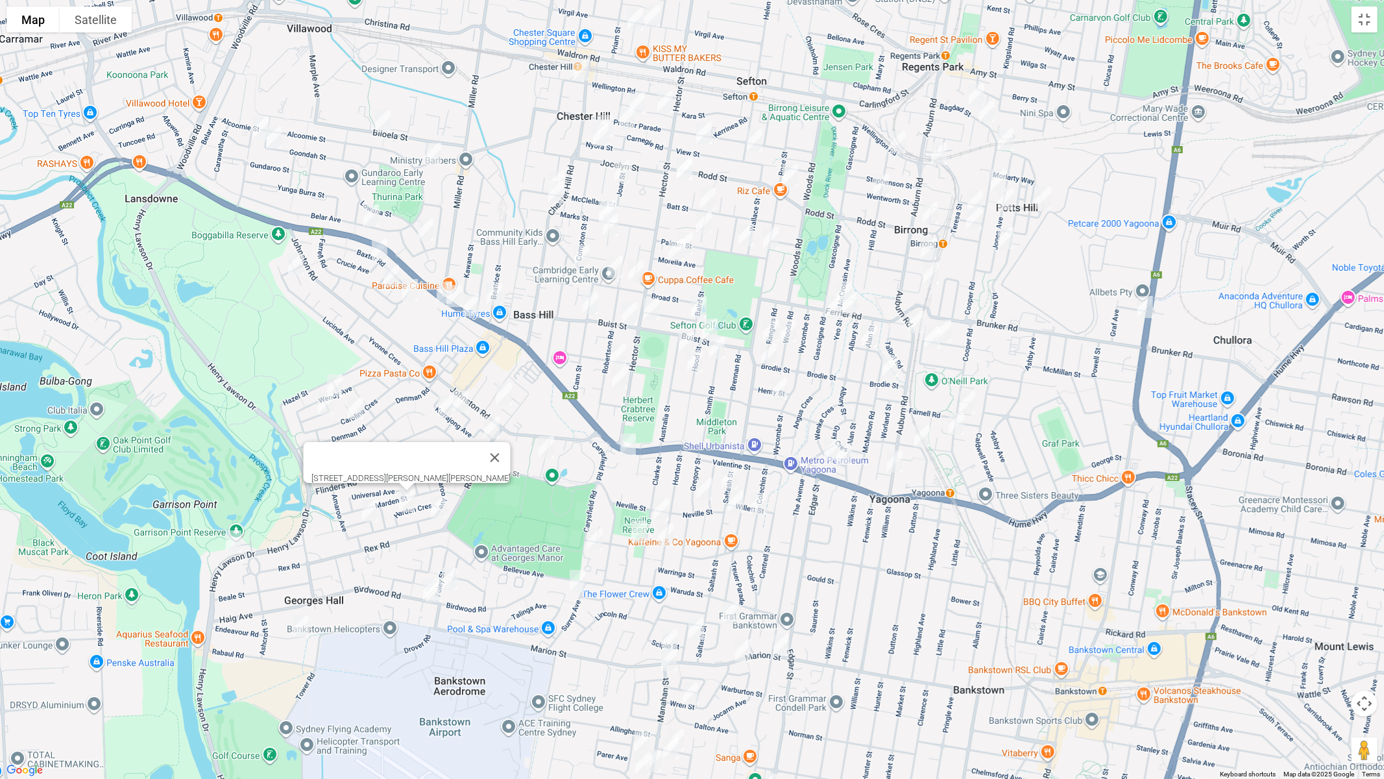
click at [436, 511] on img "87A Amaroo Avenue, GEORGES HALL NSW 2198" at bounding box center [439, 507] width 26 height 32
click at [368, 513] on img "8A Lurnea Avenue, GEORGES HALL NSW 2198" at bounding box center [370, 510] width 26 height 32
click at [299, 265] on img "105 Lucinda Avenue, BASS HILL NSW 2197" at bounding box center [296, 265] width 26 height 32
click at [255, 121] on img "1/5 Derribong Street, VILLAWOOD NSW 2163" at bounding box center [261, 128] width 26 height 32
click at [278, 139] on img "47 Goondah Street, VILLAWOOD NSW 2163" at bounding box center [274, 137] width 26 height 32
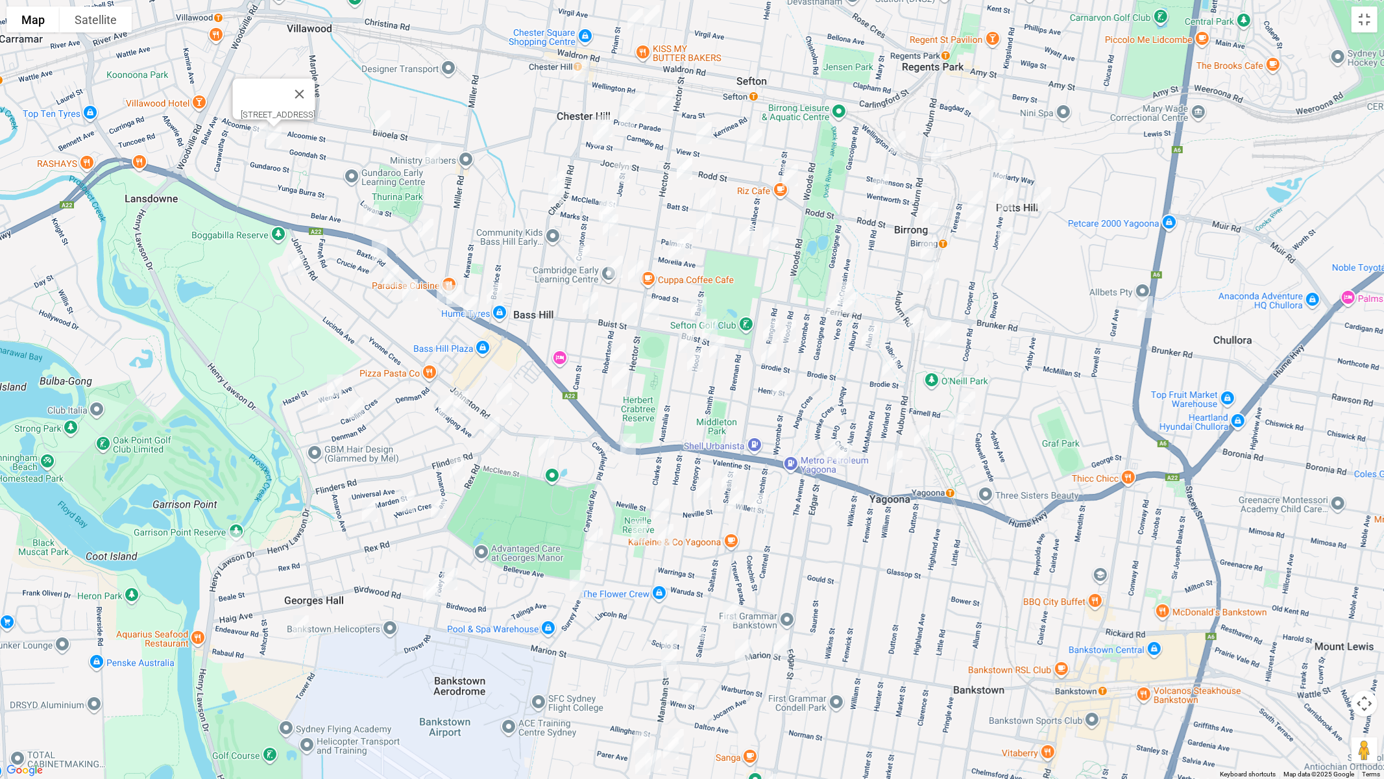
click at [380, 126] on img "53 Biloela Street, VILLAWOOD NSW 2163" at bounding box center [383, 121] width 26 height 32
click at [433, 152] on img "25 Koonawarra Street, VILLAWOOD NSW 2163" at bounding box center [434, 154] width 26 height 32
click at [372, 213] on img "210 Belar Avenue, VILLAWOOD NSW 2163" at bounding box center [371, 215] width 26 height 32
click at [429, 226] on img "86 Lowana Street, VILLAWOOD NSW 2163" at bounding box center [426, 229] width 26 height 32
click at [380, 247] on img "4 Crucie Avenue, BASS HILL NSW 2197" at bounding box center [380, 250] width 26 height 32
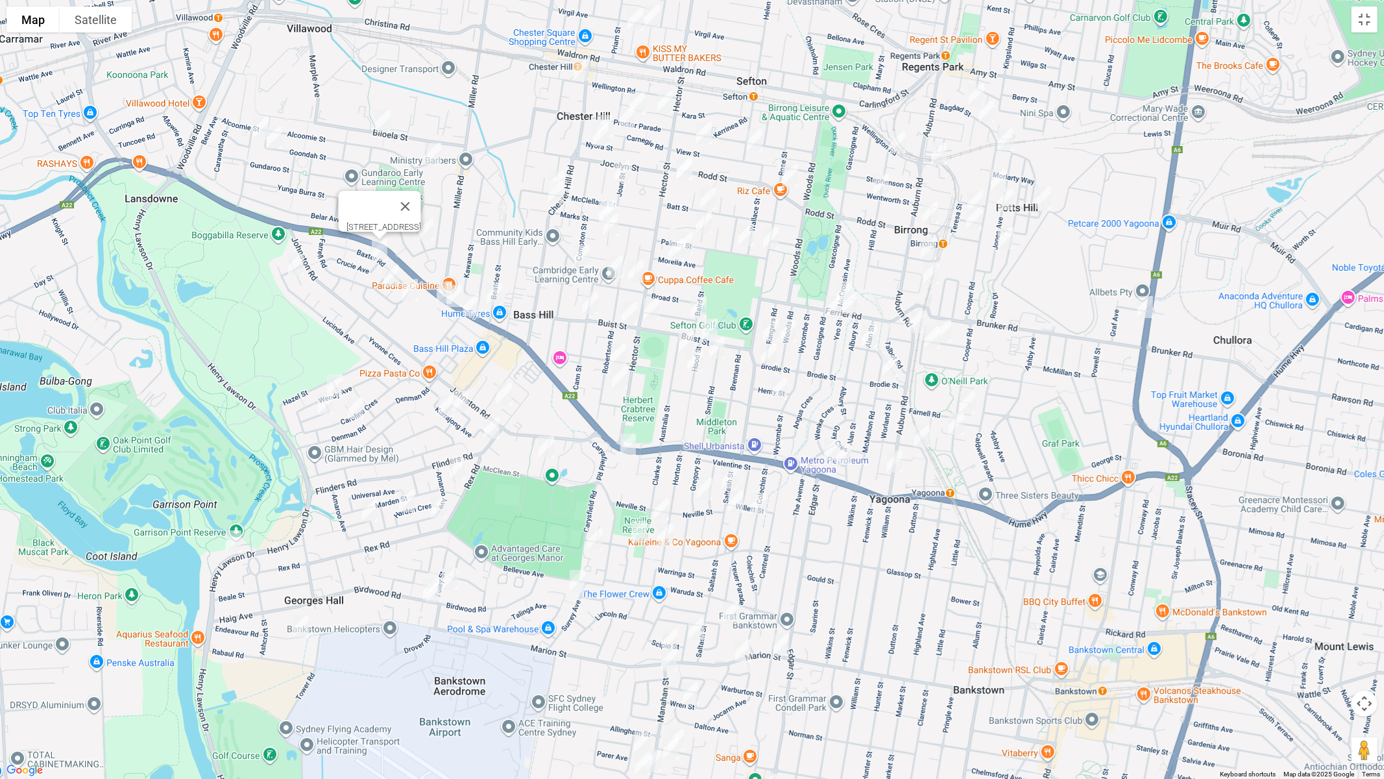
click at [437, 280] on img "7 Beechwood Place, BASS HILL NSW 2197" at bounding box center [445, 292] width 26 height 32
click at [452, 294] on img "2 Beechwood Place, BASS HILL NSW 2197" at bounding box center [454, 296] width 26 height 32
click at [470, 302] on img "4 Wynyard Avenue, BASS HILL NSW 2197" at bounding box center [471, 305] width 26 height 32
click at [492, 295] on img "5 Beatrice Street, BASS HILL NSW 2197" at bounding box center [495, 294] width 26 height 32
click at [390, 276] on img "18 Farrell Road, BASS HILL NSW 2197" at bounding box center [391, 276] width 26 height 32
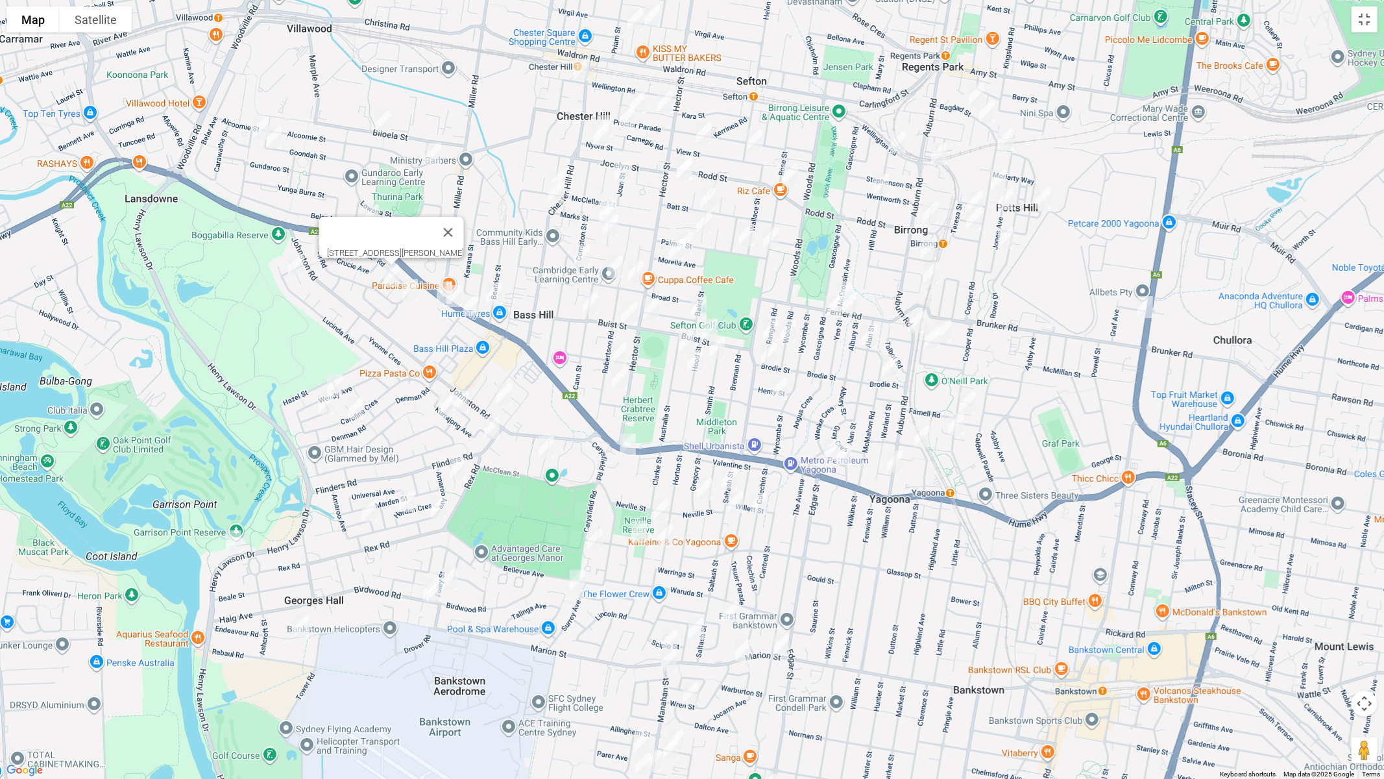
click at [408, 289] on img "21 Farrell Road, BASS HILL NSW 2197" at bounding box center [410, 290] width 26 height 32
drag, startPoint x: 505, startPoint y: 160, endPoint x: 461, endPoint y: 230, distance: 82.5
click at [444, 313] on div "21 Farrell Road, BASS HILL NSW 2197" at bounding box center [692, 389] width 1384 height 779
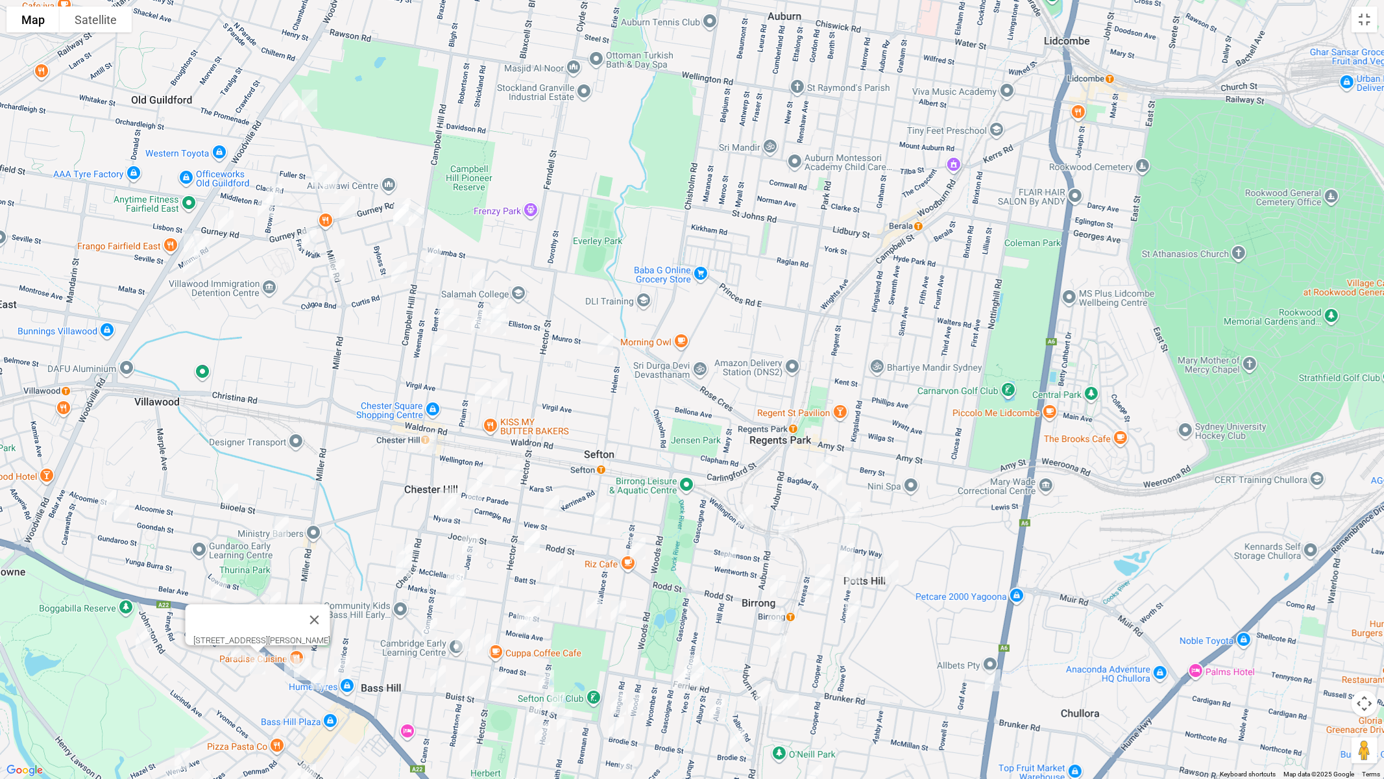
drag, startPoint x: 491, startPoint y: 129, endPoint x: 335, endPoint y: 509, distance: 410.9
click at [335, 509] on div "21 Farrell Road, BASS HILL NSW 2197" at bounding box center [692, 389] width 1384 height 779
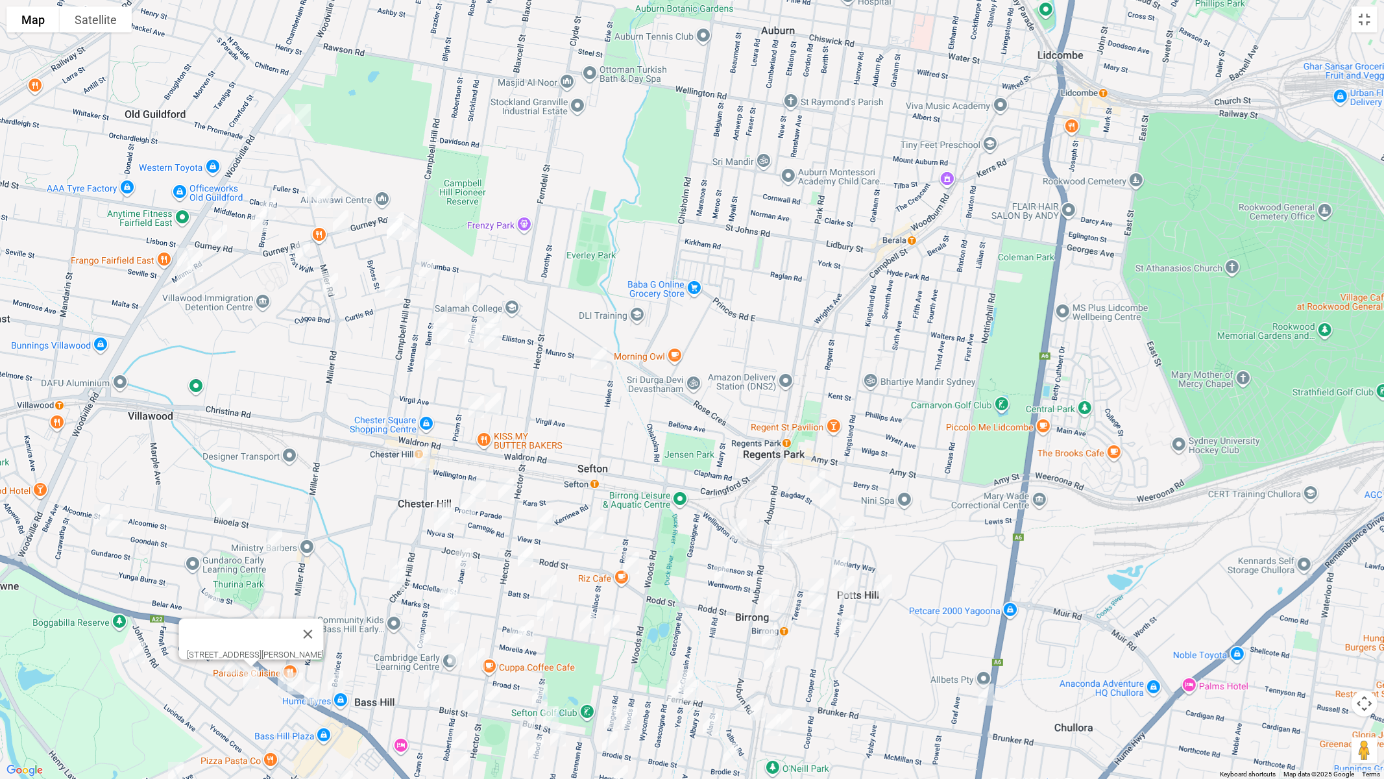
click at [299, 117] on img "1 Cheryl Avenue, CHESTER HILL NSW 2162" at bounding box center [303, 115] width 26 height 32
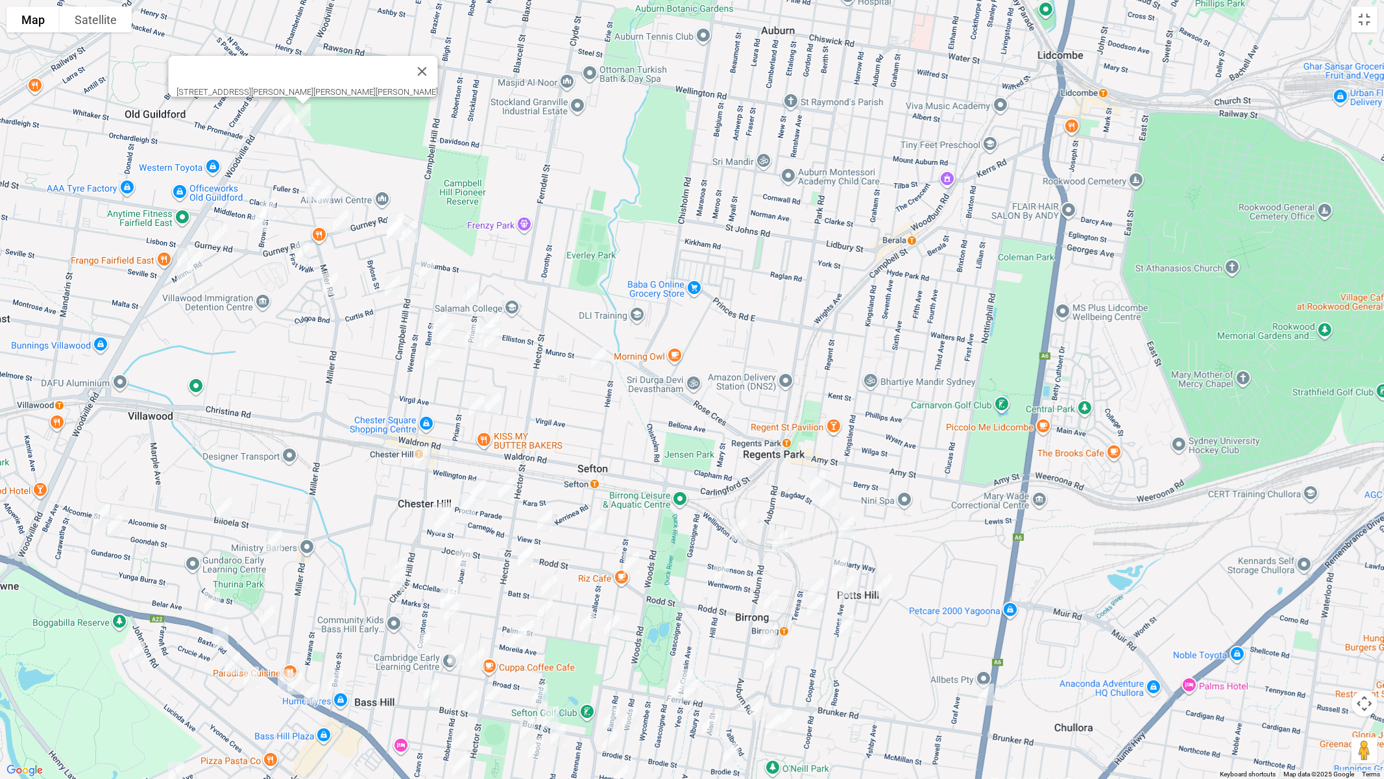
click at [283, 123] on img "24a Barbers Road, CHESTER HILL NSW 2162" at bounding box center [284, 125] width 26 height 32
click at [306, 192] on img "2 Clack Road, CHESTER HILL NSW 2162" at bounding box center [313, 189] width 26 height 32
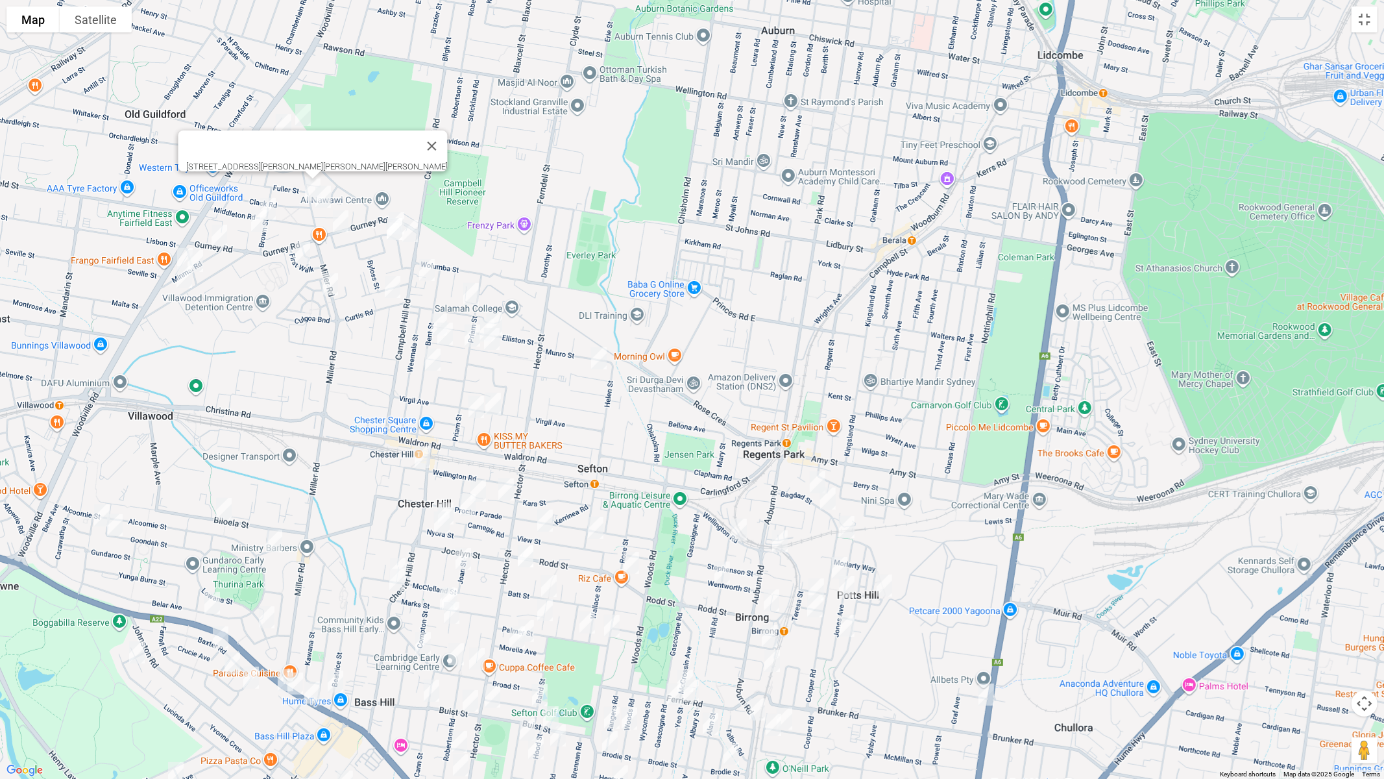
click at [275, 200] on img "16 Brown Street, CHESTER HILL NSW 2162" at bounding box center [268, 209] width 26 height 32
click at [260, 225] on img "6 St Pauls Place, CHESTER HILL NSW 2162" at bounding box center [259, 220] width 26 height 32
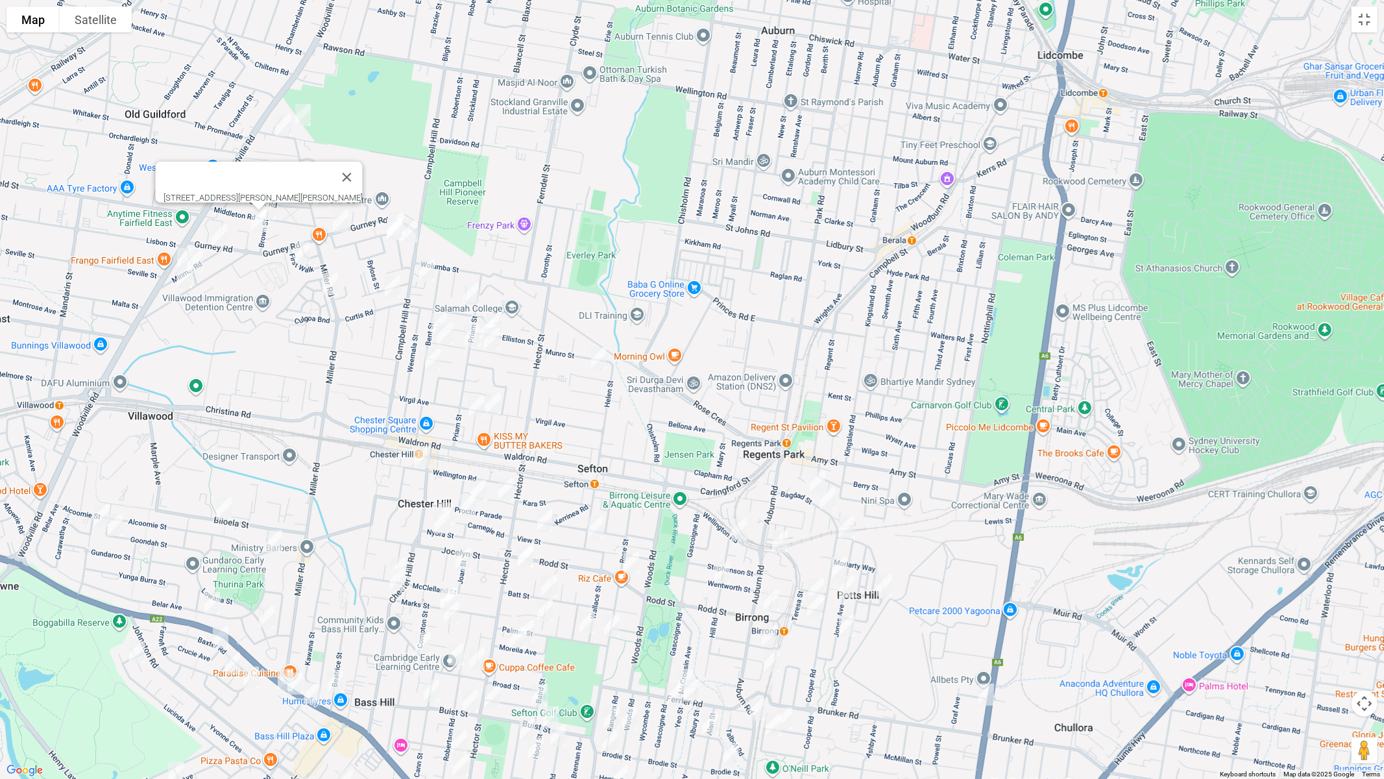
click at [221, 242] on img "2 Minmai Road, CHESTER HILL NSW 2162" at bounding box center [219, 235] width 26 height 32
click at [178, 254] on img "28 Minmai Road, CHESTER HILL NSW 2162" at bounding box center [185, 259] width 26 height 32
click at [199, 260] on img "35 Minmai Road, CHESTER HILL NSW 2162" at bounding box center [195, 261] width 26 height 32
click at [182, 279] on img "62 Miowera Road, CHESTER HILL NSW 2162" at bounding box center [184, 277] width 26 height 32
click at [338, 222] on img "51 Gurney Road, CHESTER HILL NSW 2162" at bounding box center [341, 221] width 26 height 32
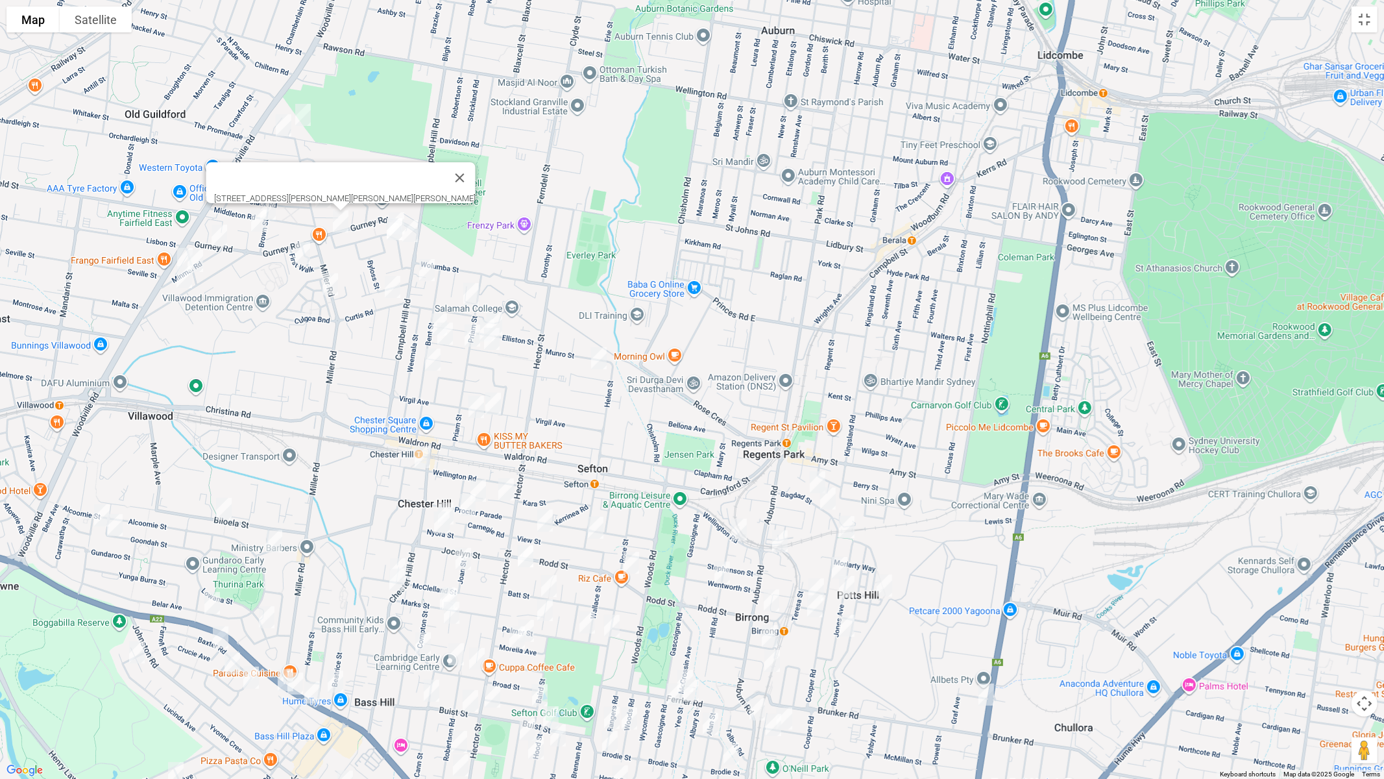
click at [301, 252] on img "16 First Walk, CHESTER HILL NSW 2162" at bounding box center [302, 253] width 26 height 32
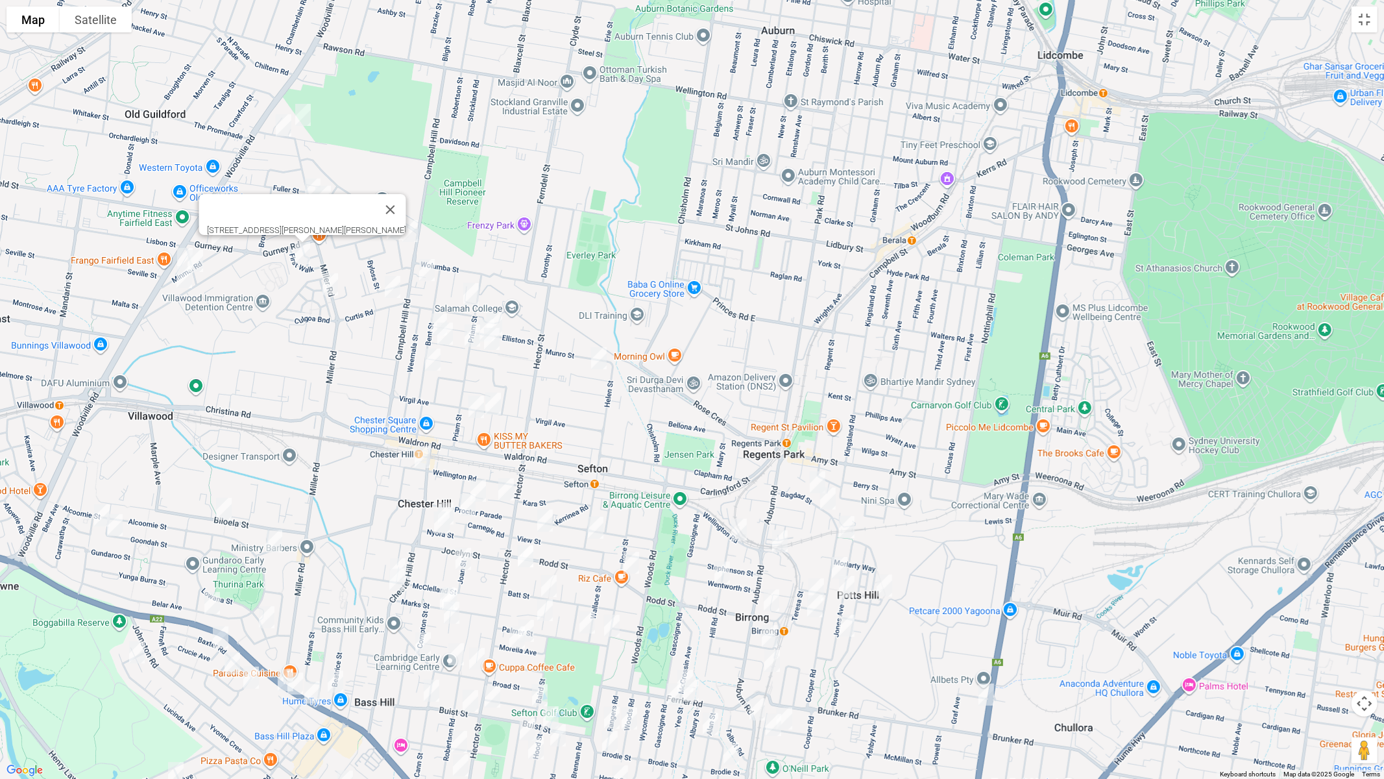
click at [327, 282] on img "22 Barinya Street, VILLAWOOD NSW 2163" at bounding box center [330, 284] width 26 height 32
click at [371, 233] on button "Close" at bounding box center [355, 240] width 31 height 31
click at [396, 208] on img "44 Woodland Road, CHESTER HILL NSW 2162" at bounding box center [397, 223] width 26 height 32
click at [393, 230] on img "7b Treloar Crescent, CHESTER HILL NSW 2162" at bounding box center [395, 229] width 26 height 32
click at [413, 228] on img "53 Woodland Road, CHESTER HILL NSW 2162" at bounding box center [410, 231] width 26 height 32
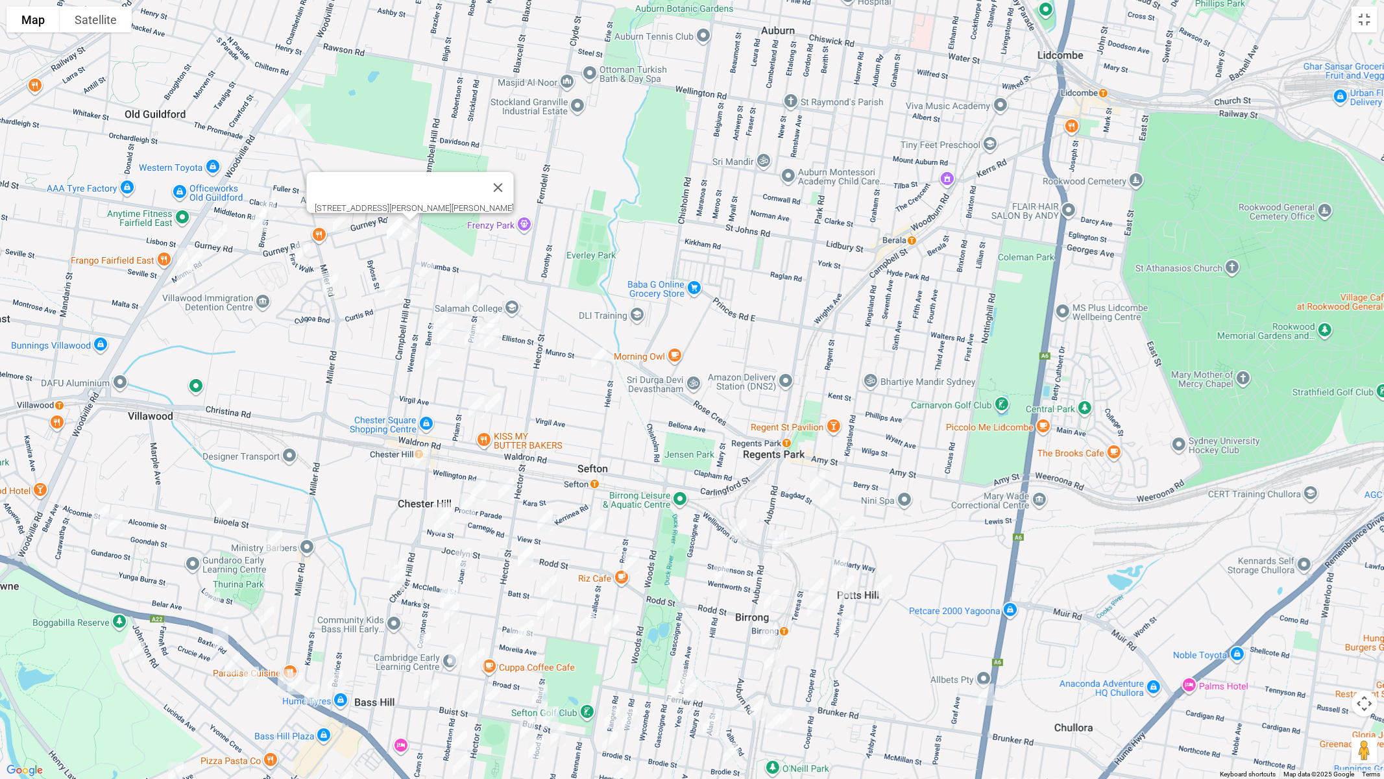
click at [392, 281] on img "14 Curtis Road, CHESTER HILL NSW 2162" at bounding box center [393, 287] width 26 height 32
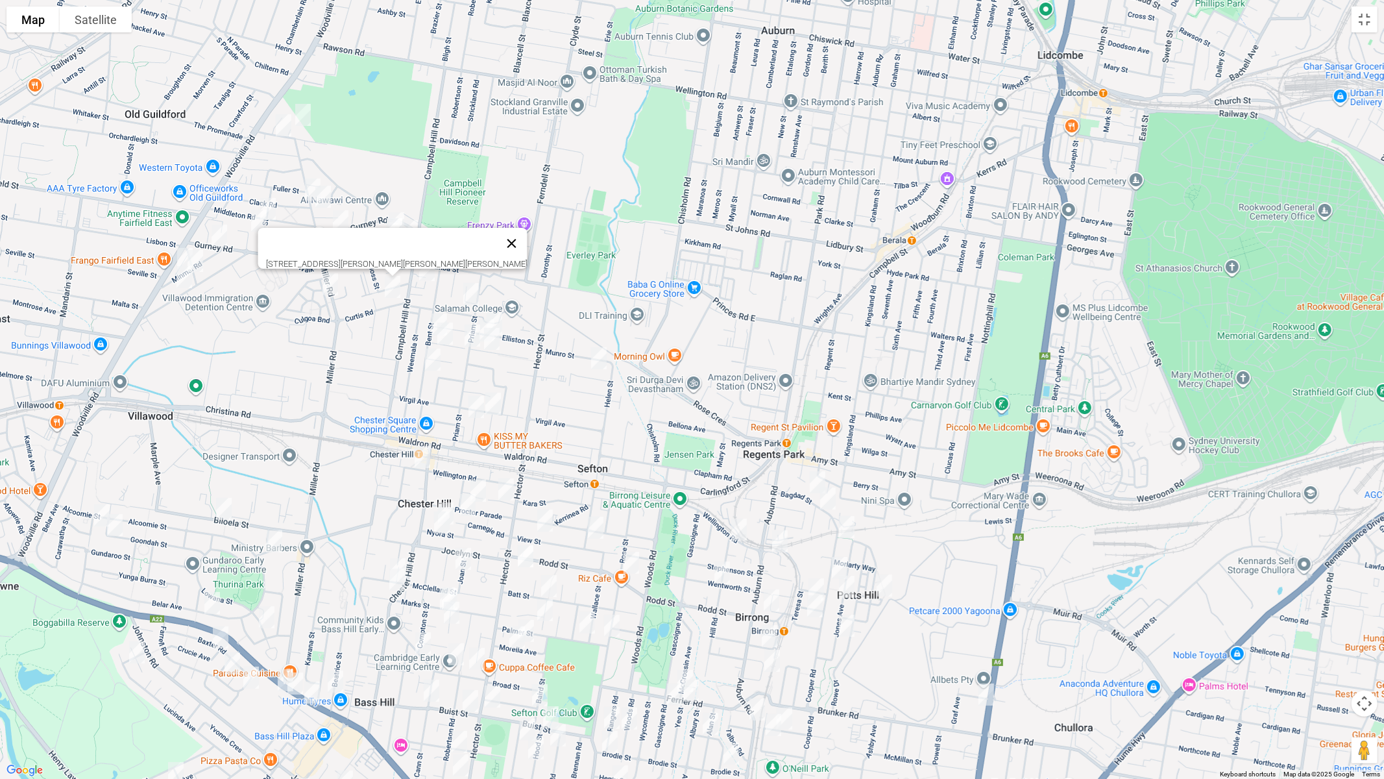
click at [496, 238] on button "Close" at bounding box center [511, 243] width 31 height 31
click at [428, 268] on img "17 Campbell Hill Road, CHESTER HILL NSW 2162" at bounding box center [427, 270] width 26 height 32
click at [469, 288] on img "4 Arlewis Street, CHESTER HILL NSW 2162" at bounding box center [471, 294] width 26 height 32
click at [430, 311] on img "72 Esme Avenue, CHESTER HILL NSW 2162" at bounding box center [439, 324] width 26 height 32
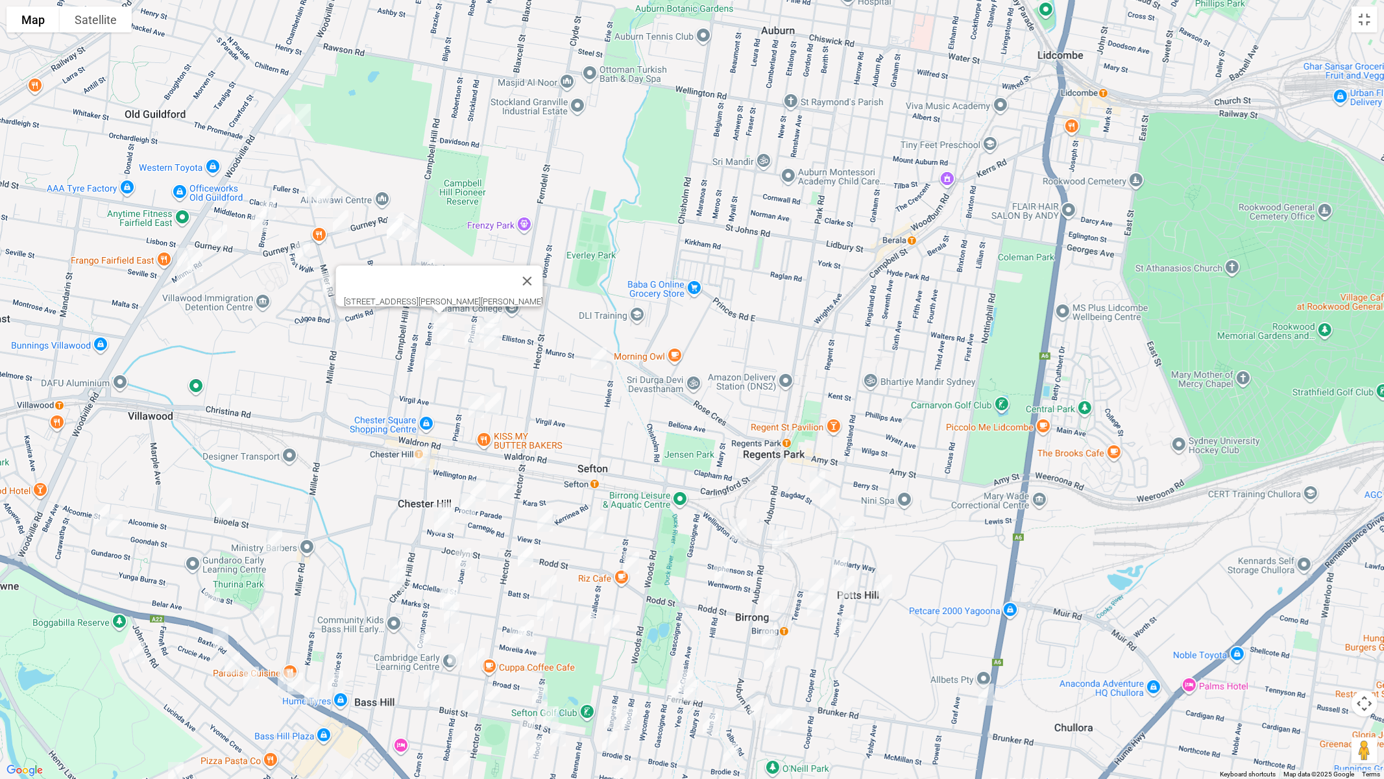
click at [444, 332] on img "71 Esme Avenue, CHESTER HILL NSW 2162" at bounding box center [445, 333] width 26 height 32
click at [428, 365] on img "42 Bent Street, CHESTER HILL NSW 2162" at bounding box center [433, 359] width 26 height 32
click at [1371, 25] on button "Toggle fullscreen view" at bounding box center [1365, 19] width 26 height 26
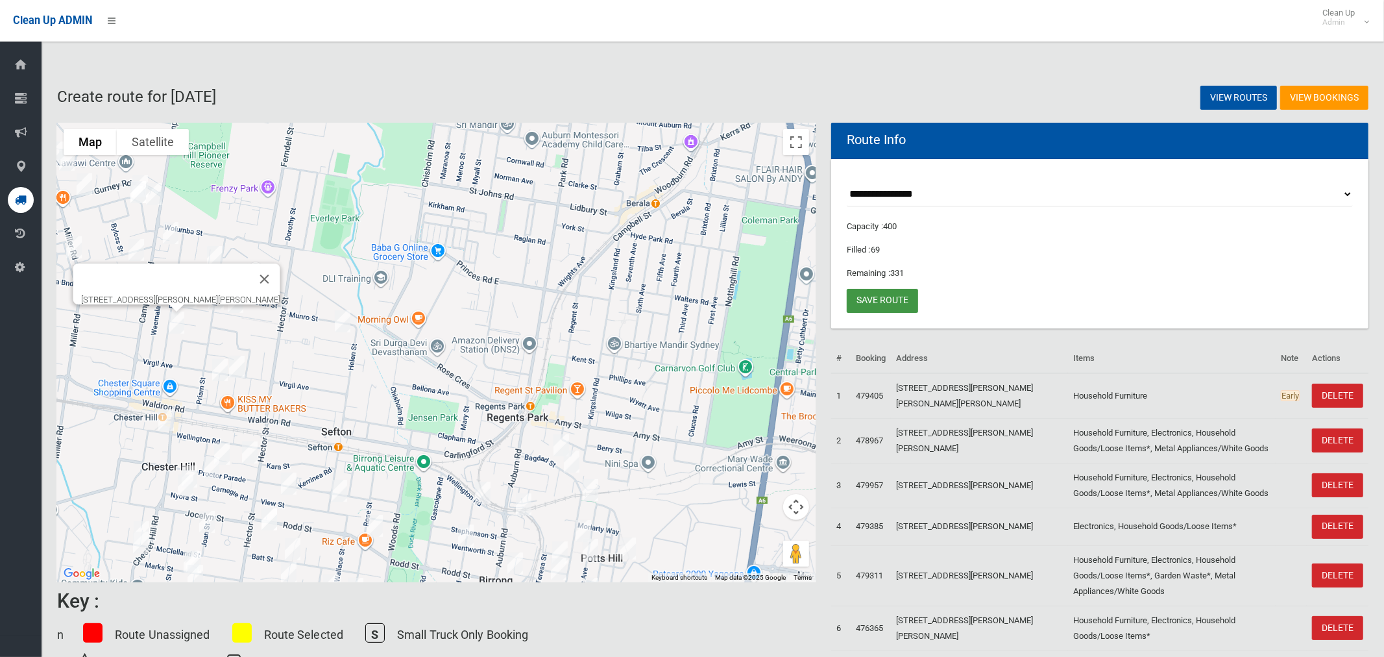
click at [865, 299] on link "Save route" at bounding box center [882, 301] width 71 height 24
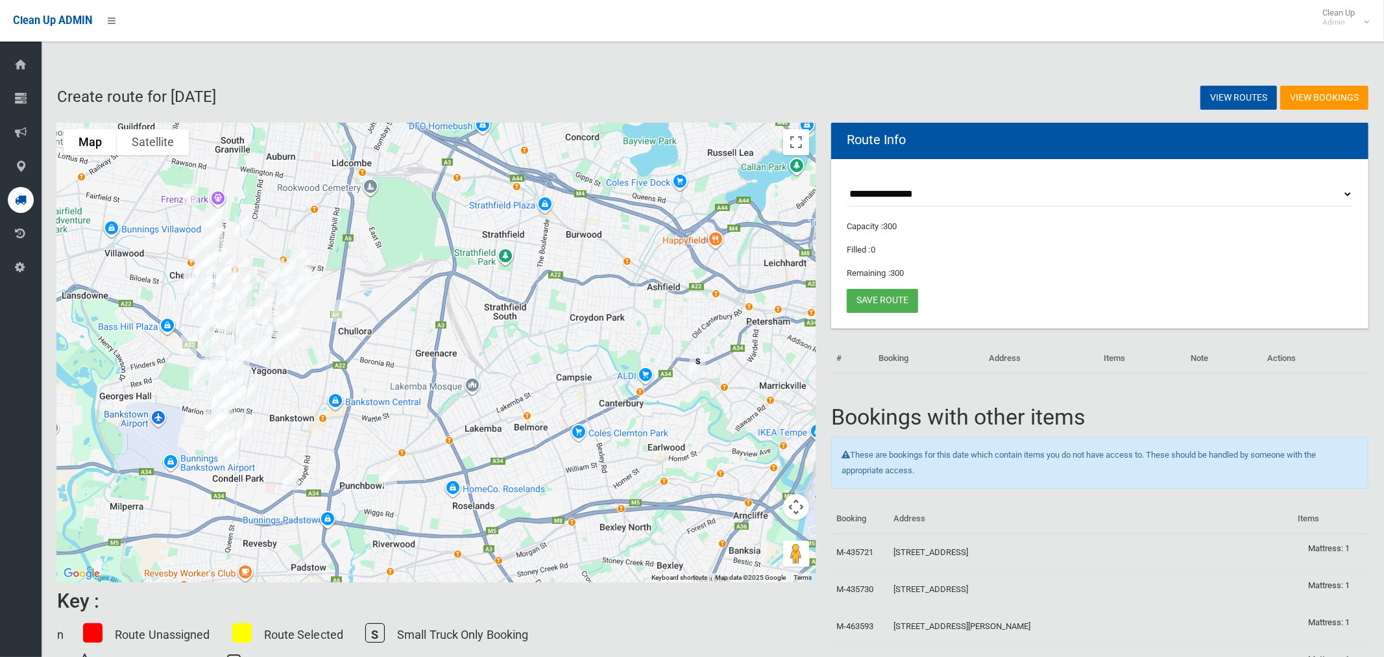
click at [875, 193] on select "**********" at bounding box center [1100, 194] width 506 height 24
select select "*****"
click at [847, 182] on select "**********" at bounding box center [1100, 194] width 506 height 24
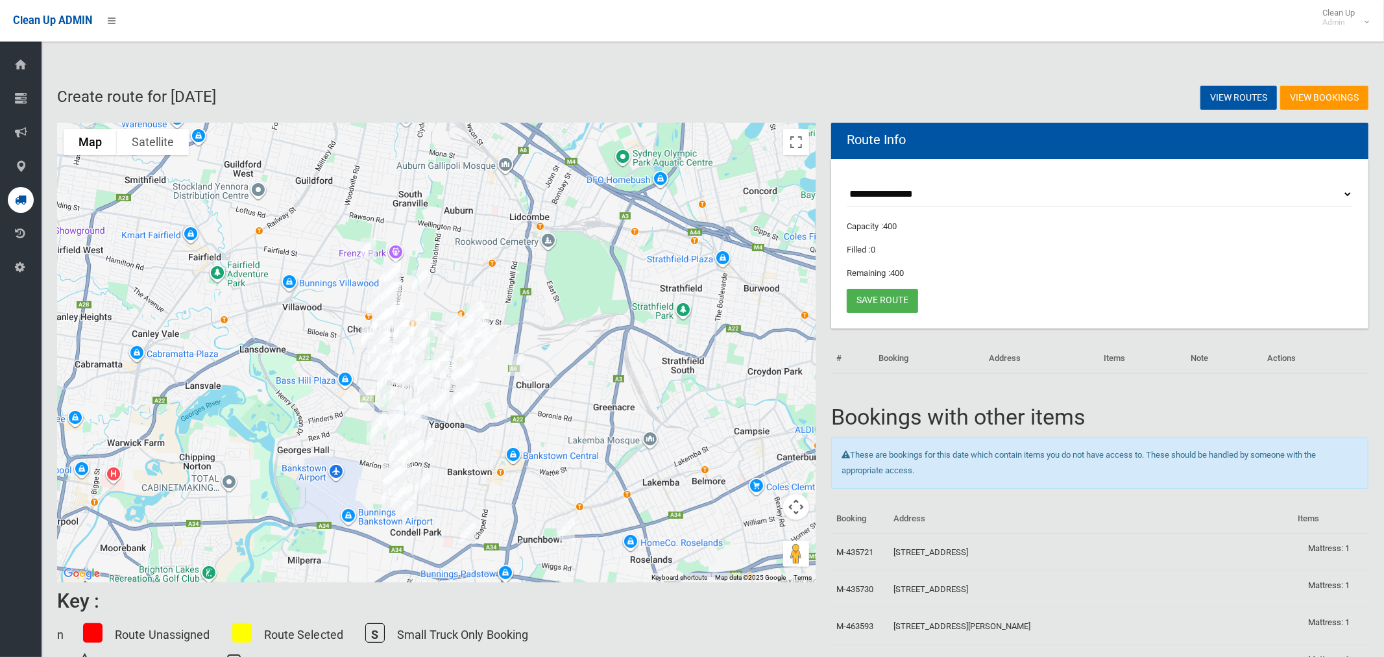
drag, startPoint x: 448, startPoint y: 236, endPoint x: 653, endPoint y: 289, distance: 212.3
click at [642, 290] on div at bounding box center [436, 352] width 759 height 459
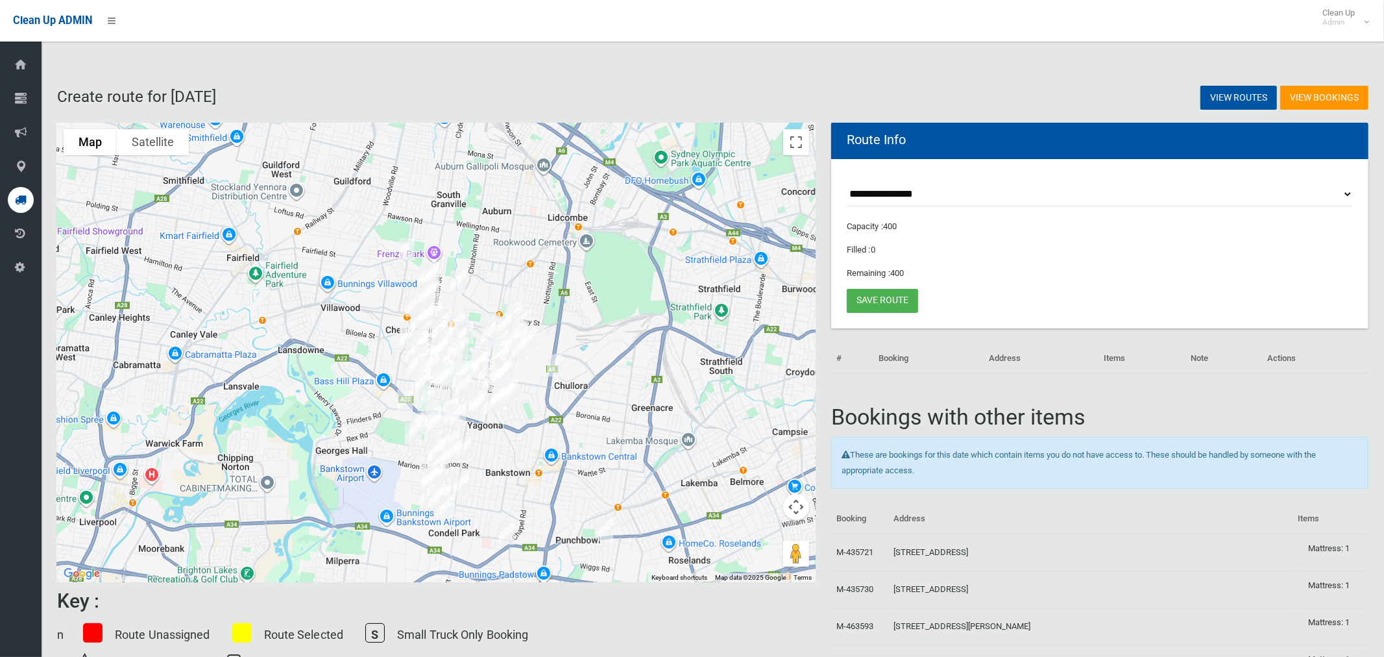
click at [798, 156] on div at bounding box center [436, 352] width 759 height 459
click at [794, 145] on button "Toggle fullscreen view" at bounding box center [796, 142] width 26 height 26
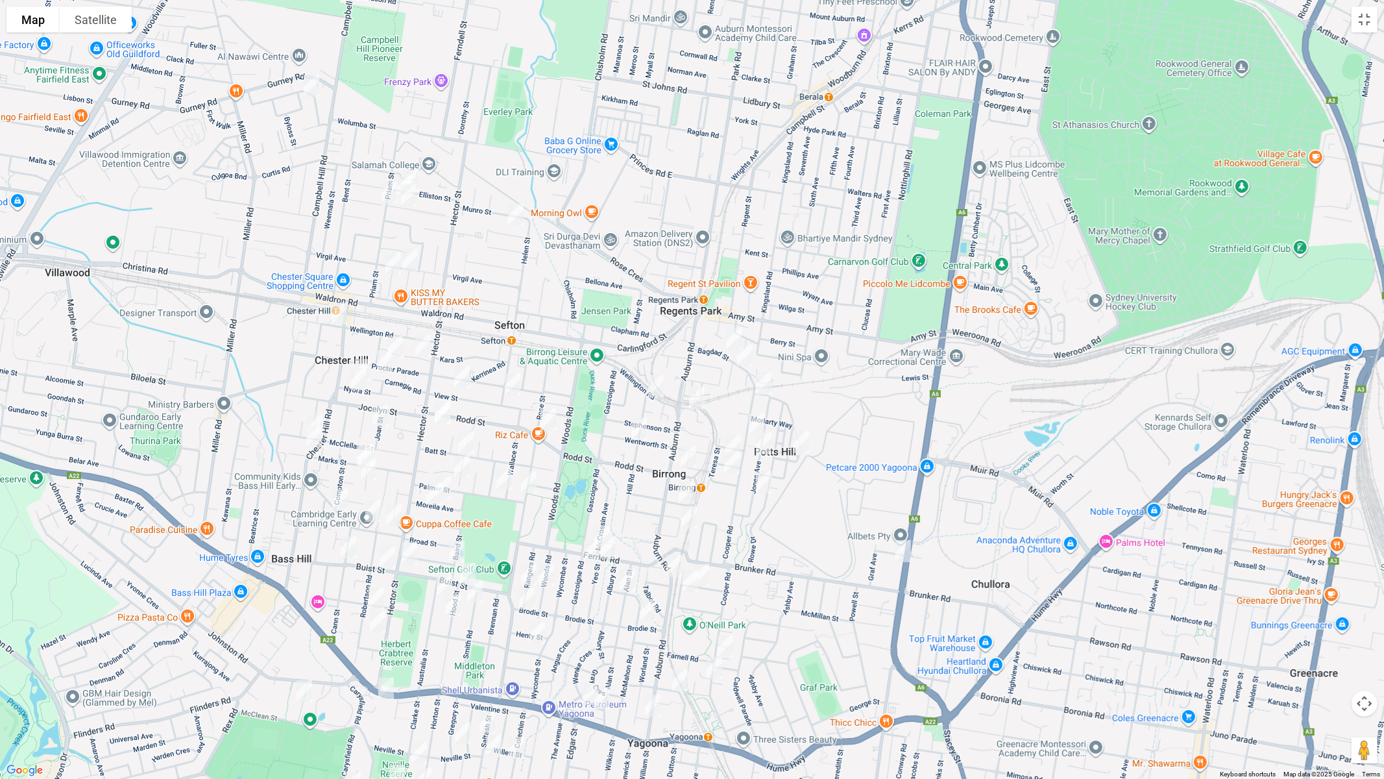
click at [907, 551] on img "120 Rookwood Road, YAGOONA NSW 2199" at bounding box center [903, 551] width 26 height 32
click at [670, 562] on img "204 Auburn Road, YAGOONA NSW 2199" at bounding box center [674, 566] width 26 height 32
click at [650, 656] on img "306 Auburn Road, YAGOONA NSW 2199" at bounding box center [653, 705] width 26 height 32
click at [548, 415] on img "45 Rose Street, SEFTON NSW 2162" at bounding box center [548, 419] width 26 height 32
click at [530, 482] on img "100 Rose Street, SEFTON NSW 2162" at bounding box center [529, 482] width 26 height 32
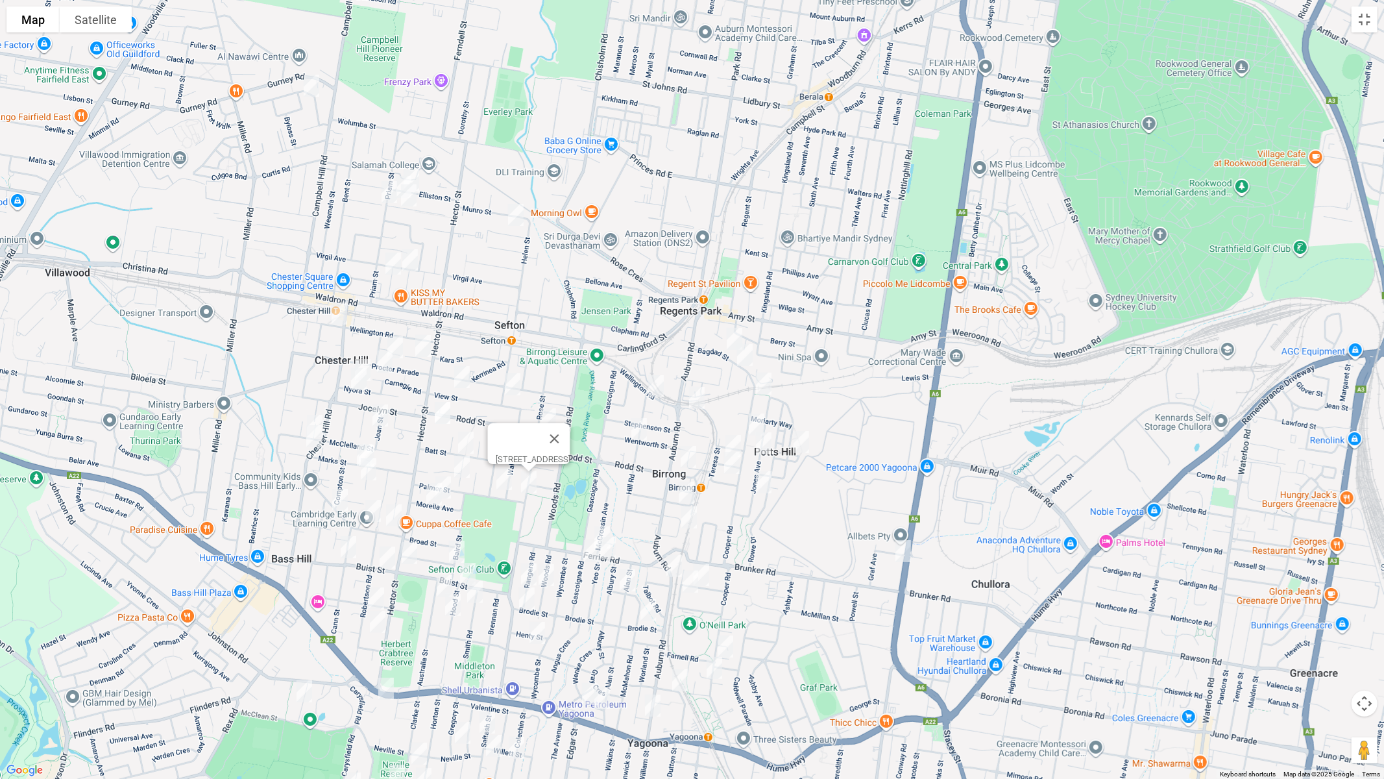
click at [415, 557] on img "283 Hector Street, BASS HILL NSW 2197" at bounding box center [409, 553] width 26 height 32
click at [729, 337] on img "14 Bagdad Street, REGENTS PARK NSW 2143" at bounding box center [735, 339] width 26 height 32
click at [738, 356] on img "31 Bagdad Street, REGENTS PARK NSW 2143" at bounding box center [745, 355] width 26 height 32
click at [760, 381] on img "19 Cooper Road, BIRRONG NSW 2143" at bounding box center [764, 383] width 26 height 32
click at [760, 416] on img "53 Cooper Road, BIRRONG NSW 2143" at bounding box center [757, 424] width 26 height 32
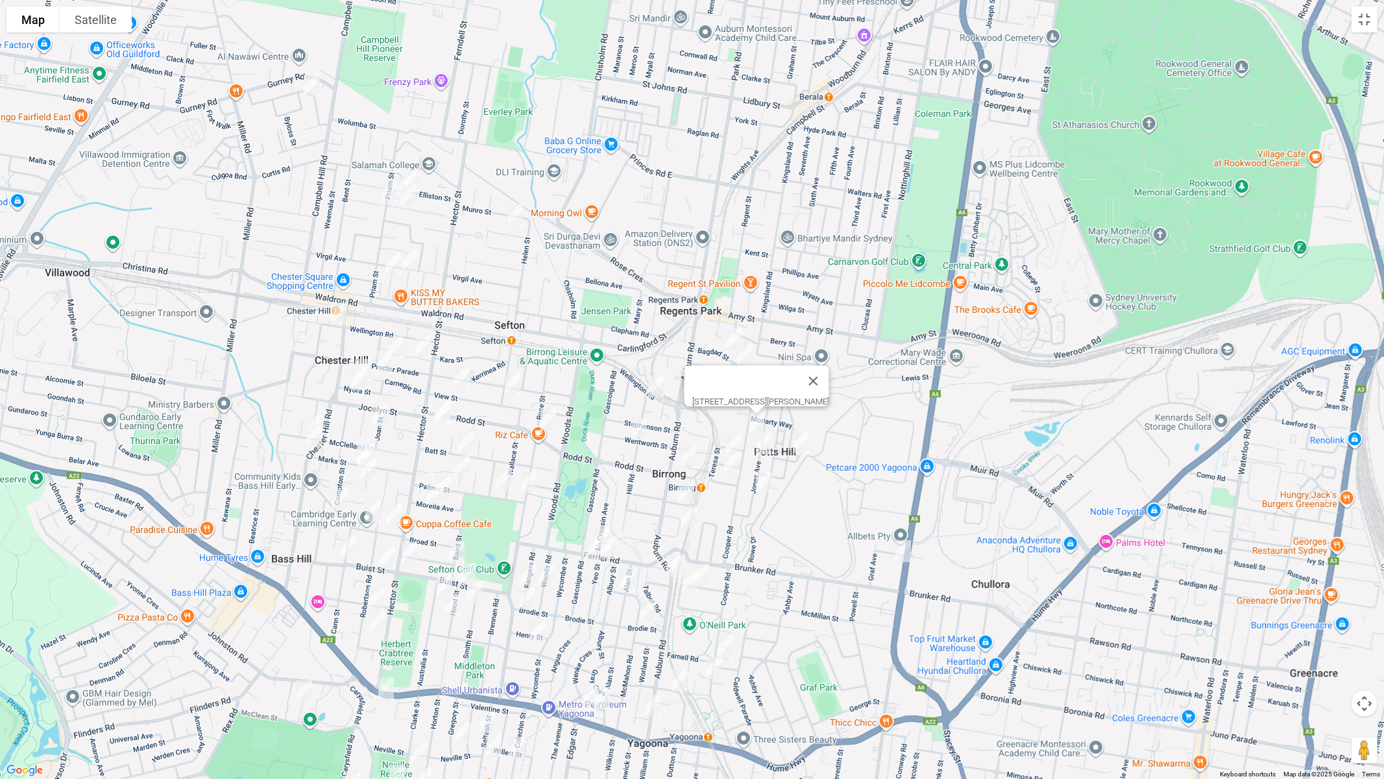
click at [799, 437] on img "40 Potts Lane, POTTS HILL NSW 2143" at bounding box center [801, 442] width 26 height 32
click at [767, 441] on img "55 Jones Avenue, POTTS HILL NSW 2143" at bounding box center [764, 443] width 26 height 32
click at [733, 434] on img "8 Holland Street, BIRRONG NSW 2143" at bounding box center [733, 446] width 26 height 32
click at [729, 461] on img "6 Rodd Street, BIRRONG NSW 2143" at bounding box center [732, 462] width 26 height 32
click at [762, 479] on img "20 Jones Avenue, POTTS HILL NSW 2143" at bounding box center [764, 482] width 26 height 32
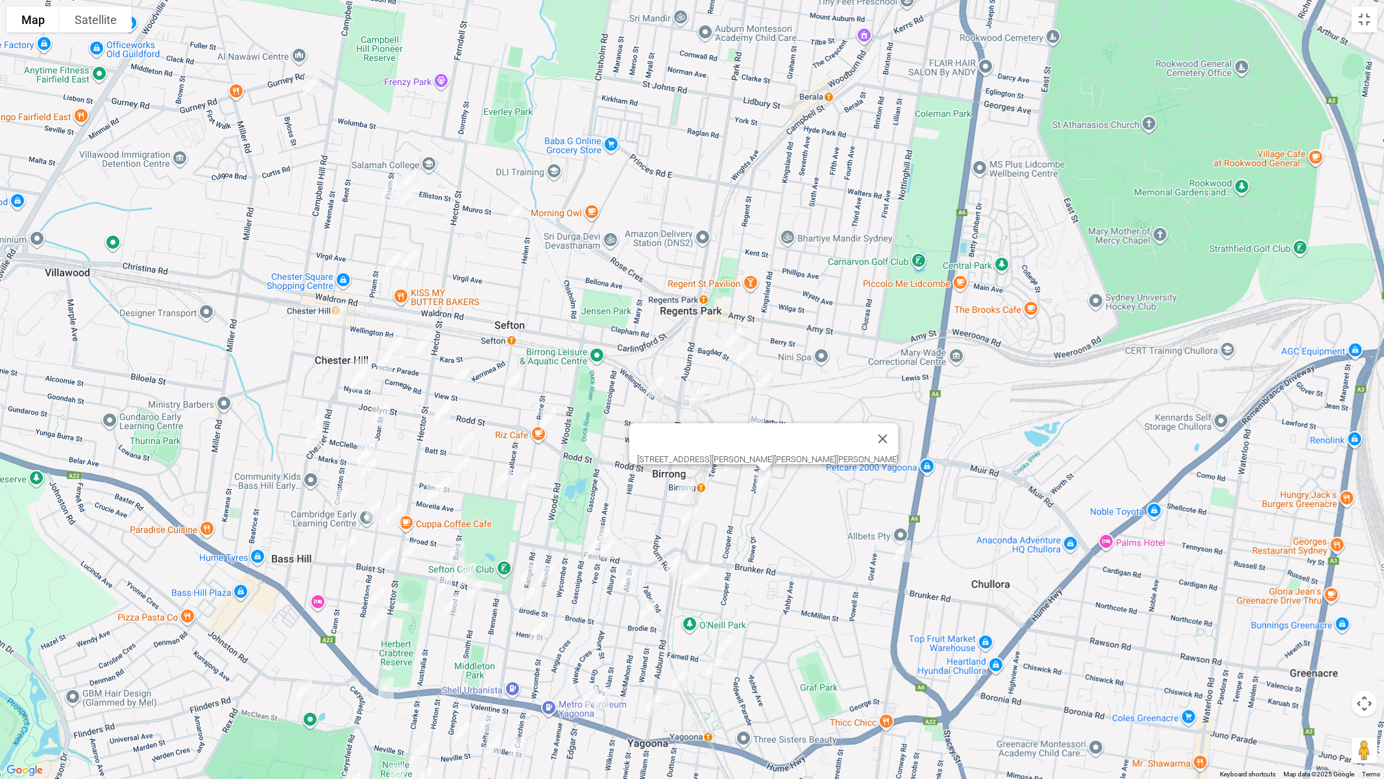
click at [658, 390] on img "12 Hill Road, BIRRONG NSW 2143" at bounding box center [656, 386] width 26 height 32
click at [695, 398] on img "1C Tewinga Road, BIRRONG NSW 2143" at bounding box center [697, 398] width 26 height 32
click at [634, 422] on img "31 Wentworth Street, BIRRONG NSW 2143" at bounding box center [639, 429] width 26 height 32
click at [697, 448] on img "30 Rodd Street, BIRRONG NSW 2143" at bounding box center [689, 457] width 26 height 32
click at [692, 490] on img "9 Moller Avenue, BIRRONG NSW 2143" at bounding box center [687, 492] width 26 height 32
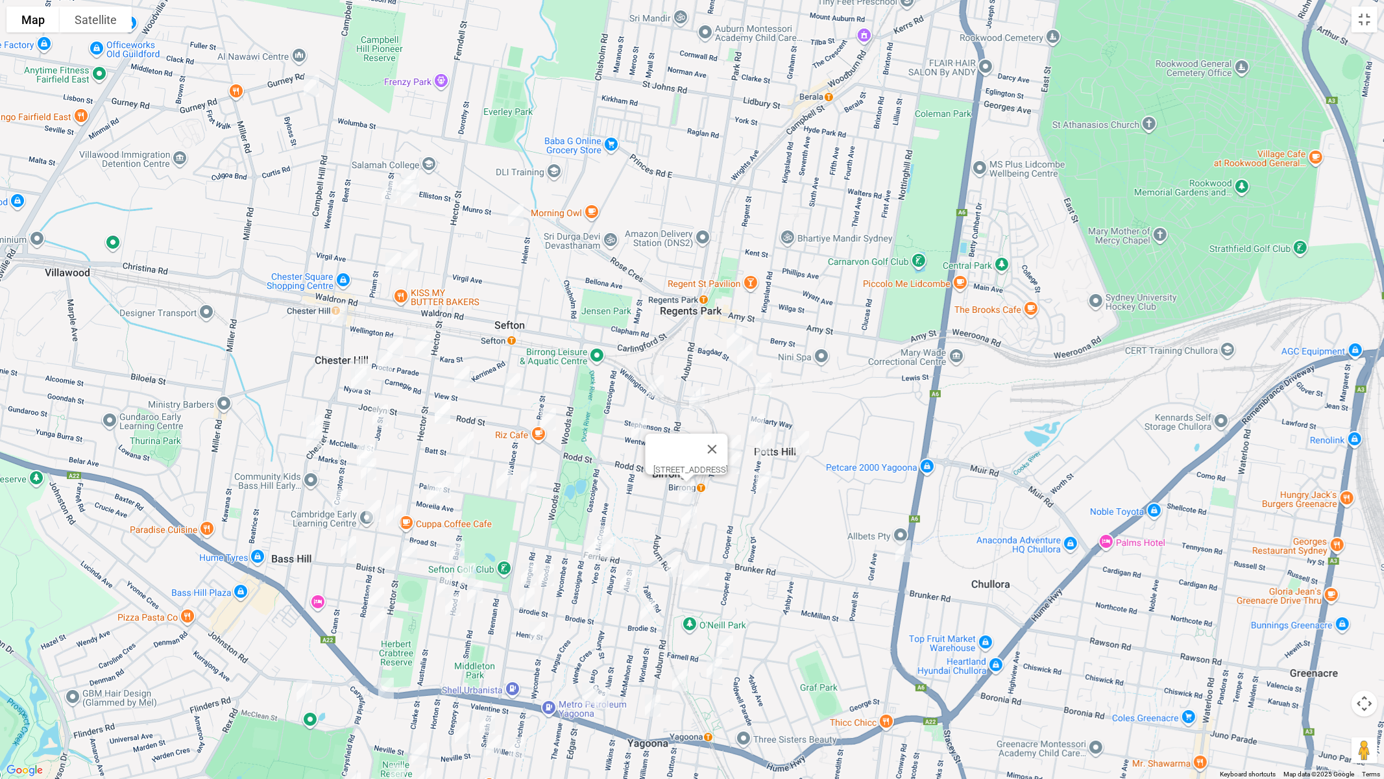
click at [689, 526] on img "23 Pobje Avenue, BIRRONG NSW 2143" at bounding box center [689, 517] width 26 height 32
click at [705, 578] on img "25 Houston Road, YAGOONA NSW 2199" at bounding box center [702, 575] width 26 height 32
click at [693, 587] on img "14 Allder Street, YAGOONA NSW 2199" at bounding box center [690, 581] width 26 height 32
click at [724, 646] on img "235 Cooper Road, YAGOONA NSW 2199" at bounding box center [726, 646] width 26 height 32
click at [709, 656] on img "164 Cooper Road, YAGOONA NSW 2199" at bounding box center [714, 669] width 26 height 32
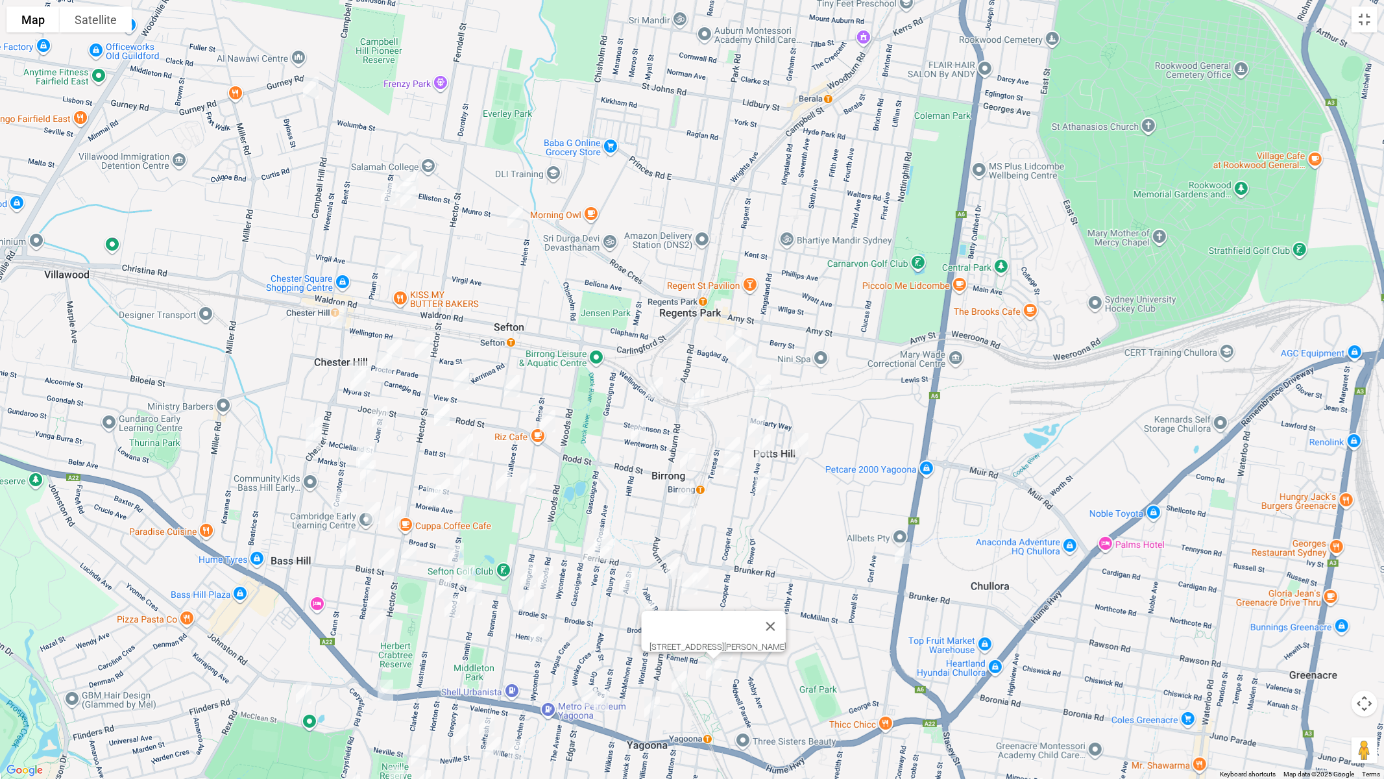
click at [677, 656] on img "36 Church Road, YAGOONA NSW 2199" at bounding box center [679, 682] width 26 height 32
click at [720, 634] on button "Close" at bounding box center [704, 638] width 31 height 31
click at [730, 648] on img "235 Cooper Road, YAGOONA NSW 2199" at bounding box center [725, 648] width 26 height 32
click at [600, 527] on img "36 Ferrier Road, BIRRONG NSW 2143" at bounding box center [602, 539] width 26 height 32
click at [609, 546] on img "9 Ferrier Road, YAGOONA NSW 2199" at bounding box center [607, 549] width 26 height 32
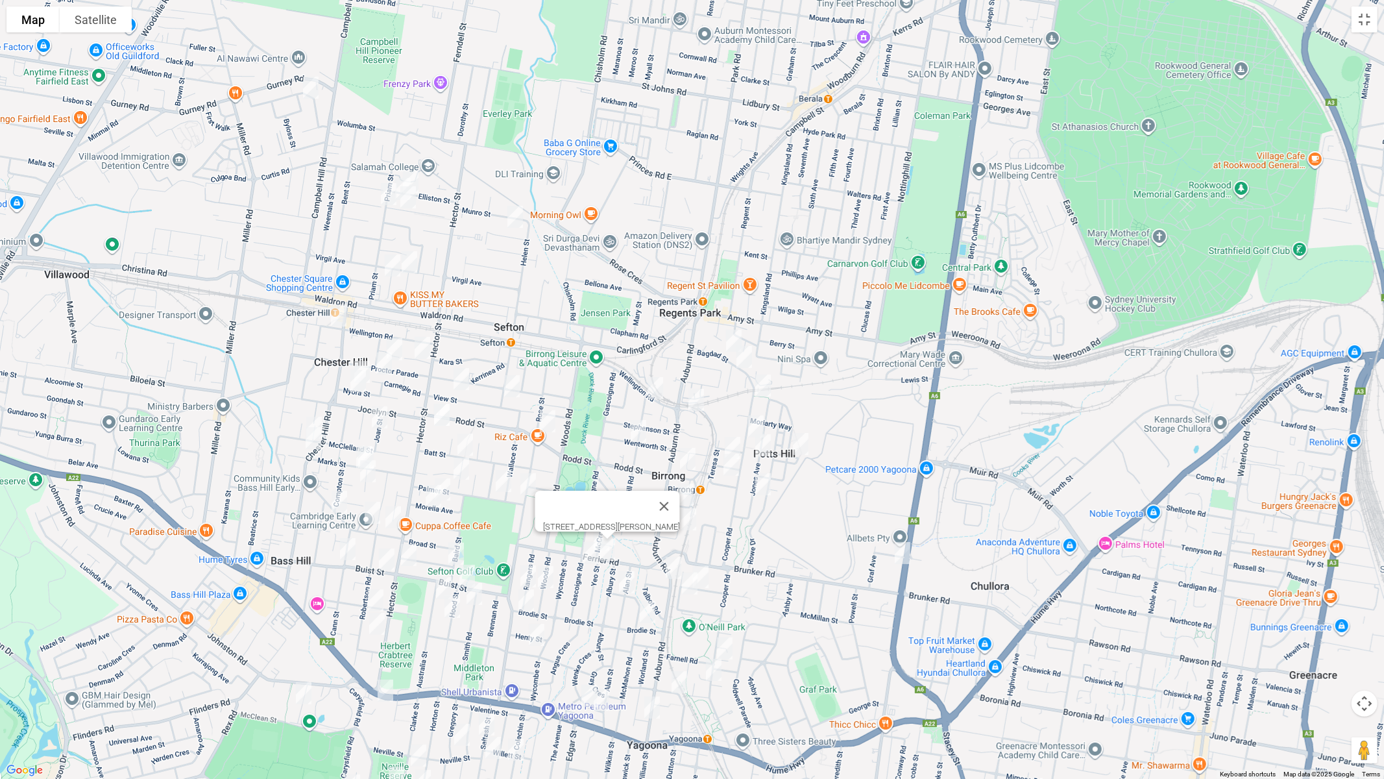
click at [587, 554] on img "127 Gascoigne Road, YAGOONA NSW 2199" at bounding box center [591, 553] width 26 height 32
click at [628, 579] on img "24 Alan Street, YAGOONA NSW 2199" at bounding box center [627, 582] width 26 height 32
click at [648, 615] on img "19 Mc Mahon Road, YAGOONA NSW 2199" at bounding box center [648, 612] width 26 height 32
click at [582, 656] on img "80 Wenke Crescent, YAGOONA NSW 2199" at bounding box center [589, 695] width 26 height 32
click at [604, 656] on img "1/88 Wenke Crescent, YAGOONA NSW 2199" at bounding box center [602, 699] width 26 height 32
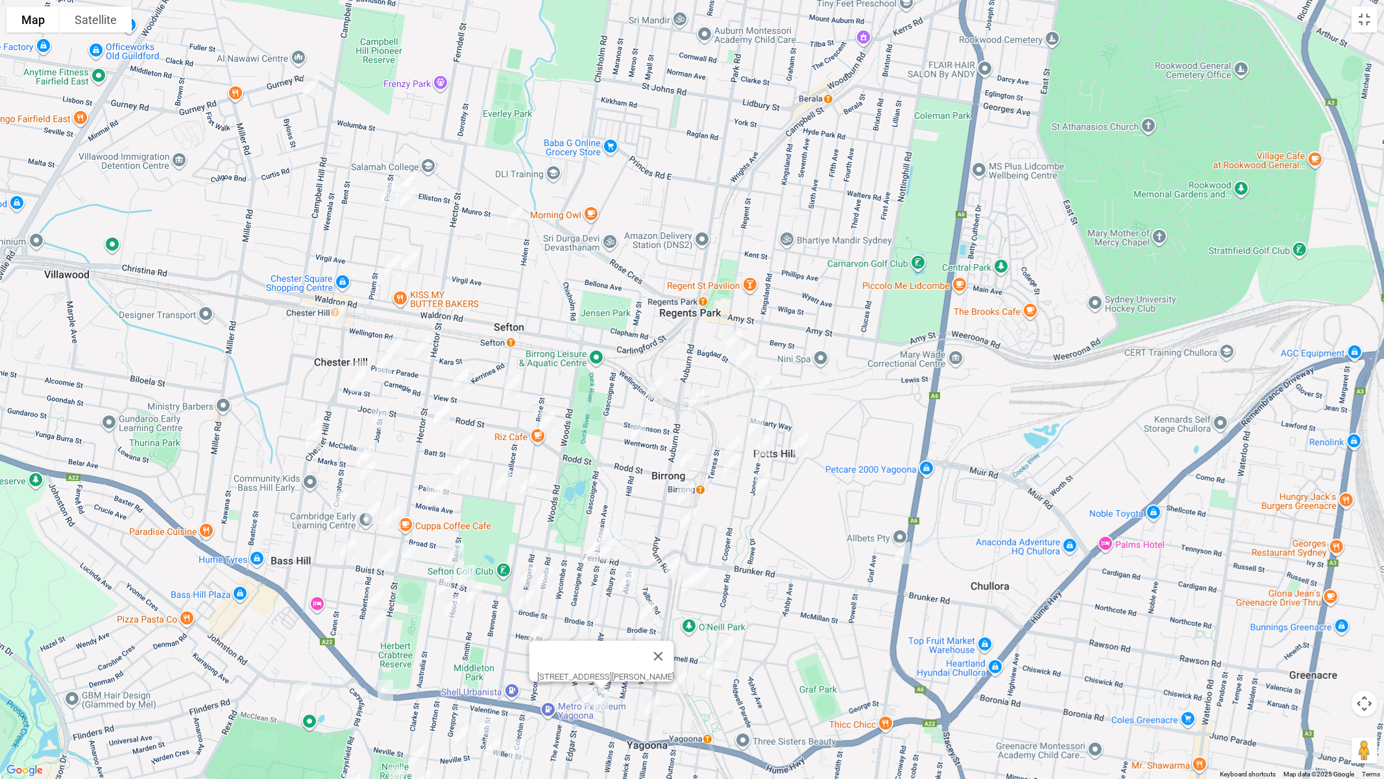
drag, startPoint x: 530, startPoint y: 574, endPoint x: 538, endPoint y: 577, distance: 8.2
click at [530, 574] on img "38 Rangers Road, YAGOONA NSW 2199" at bounding box center [528, 576] width 26 height 32
click at [544, 577] on img "146 Woods Road, YAGOONA NSW 2199" at bounding box center [546, 577] width 26 height 32
click at [526, 600] on img "51 Brodie Street, YAGOONA NSW 2199" at bounding box center [526, 600] width 26 height 32
click at [534, 634] on img "4 Ward Street, YAGOONA NSW 2199" at bounding box center [537, 634] width 26 height 32
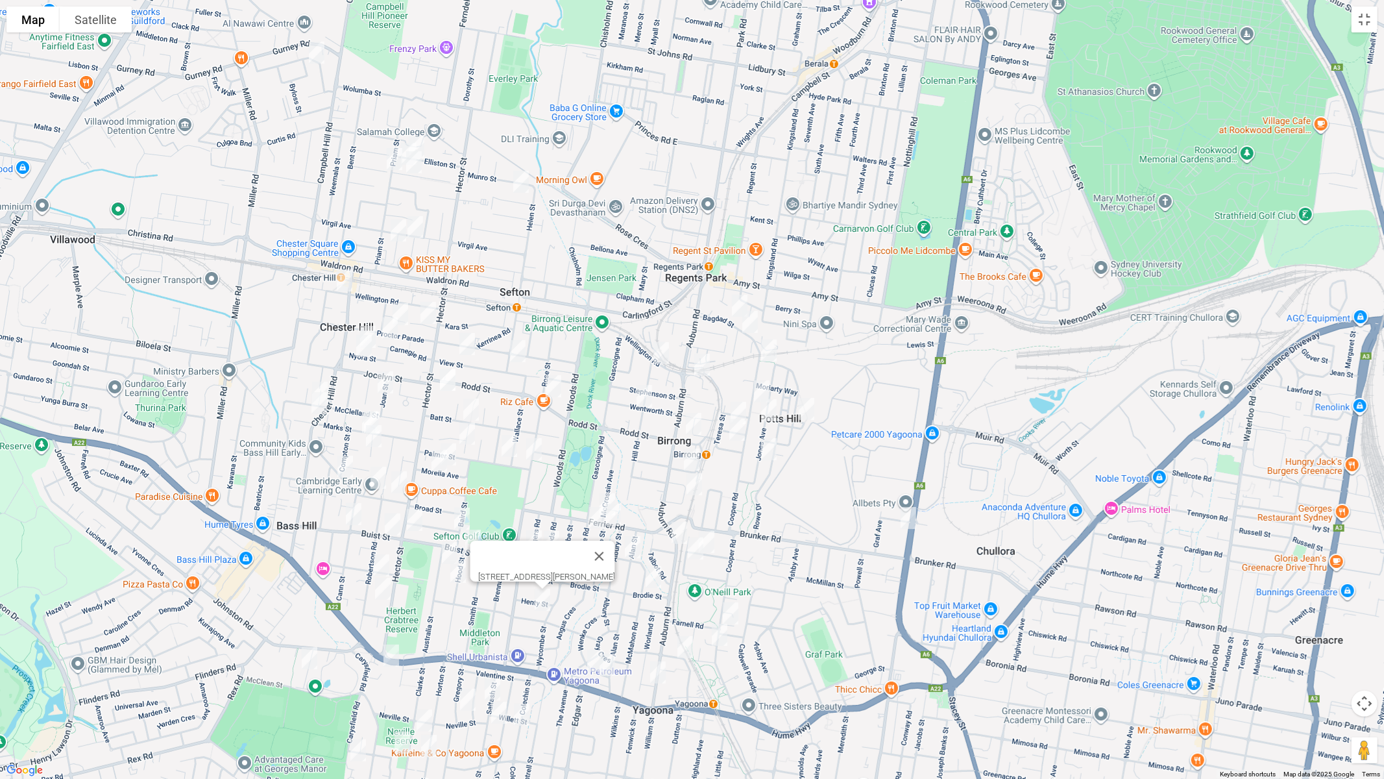
drag, startPoint x: 585, startPoint y: 618, endPoint x: 591, endPoint y: 575, distance: 44.0
click at [591, 575] on div "[STREET_ADDRESS][PERSON_NAME]" at bounding box center [692, 389] width 1384 height 779
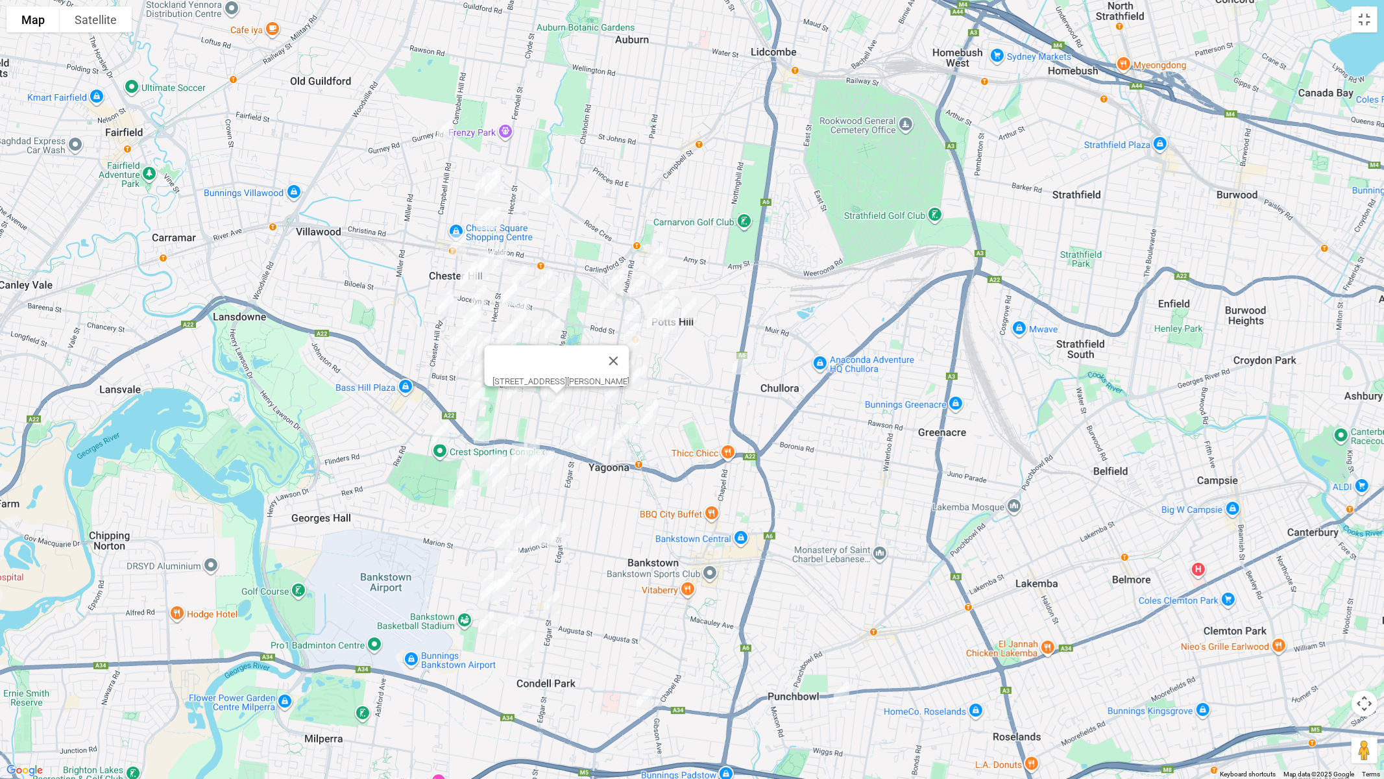
drag, startPoint x: 626, startPoint y: 665, endPoint x: 616, endPoint y: 504, distance: 160.6
click at [616, 504] on div "[STREET_ADDRESS][PERSON_NAME]" at bounding box center [692, 389] width 1384 height 779
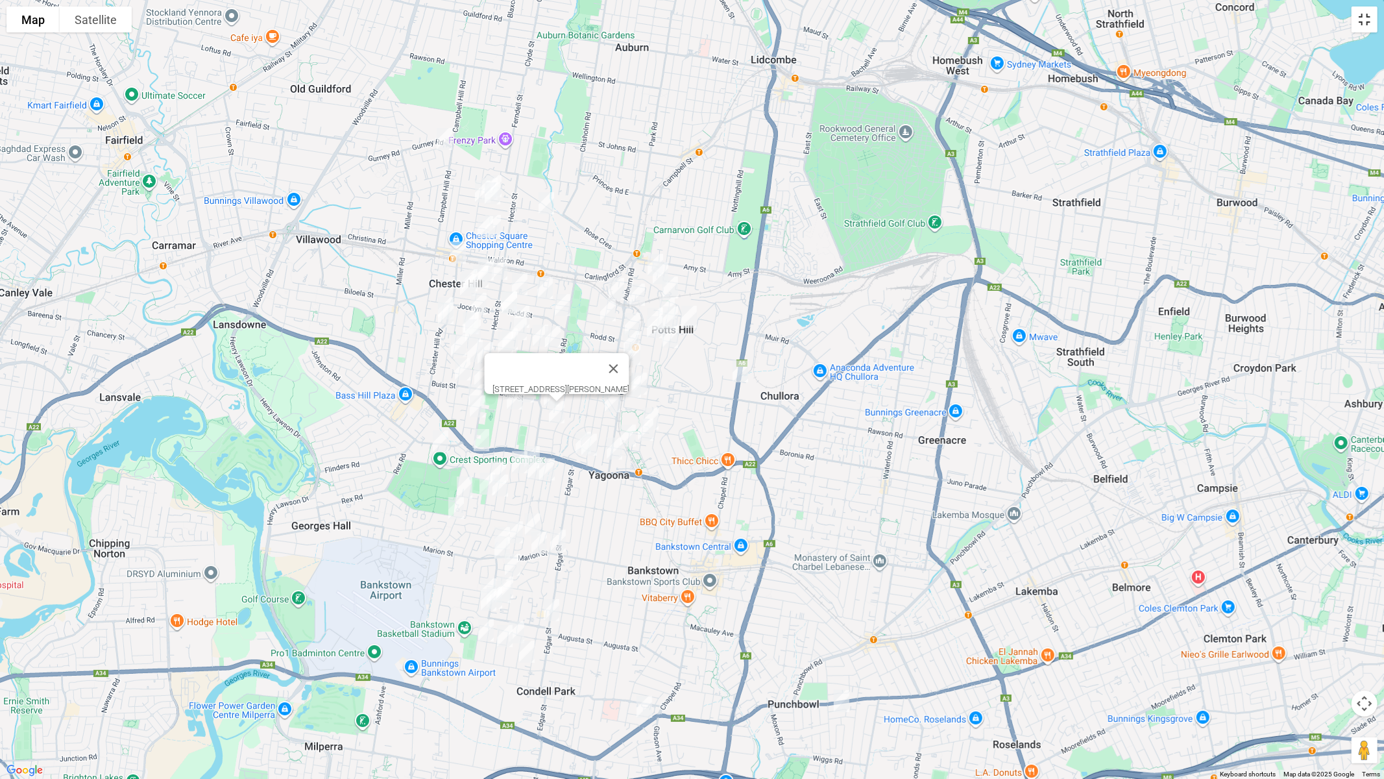
click at [1365, 21] on button "Toggle fullscreen view" at bounding box center [1365, 19] width 26 height 26
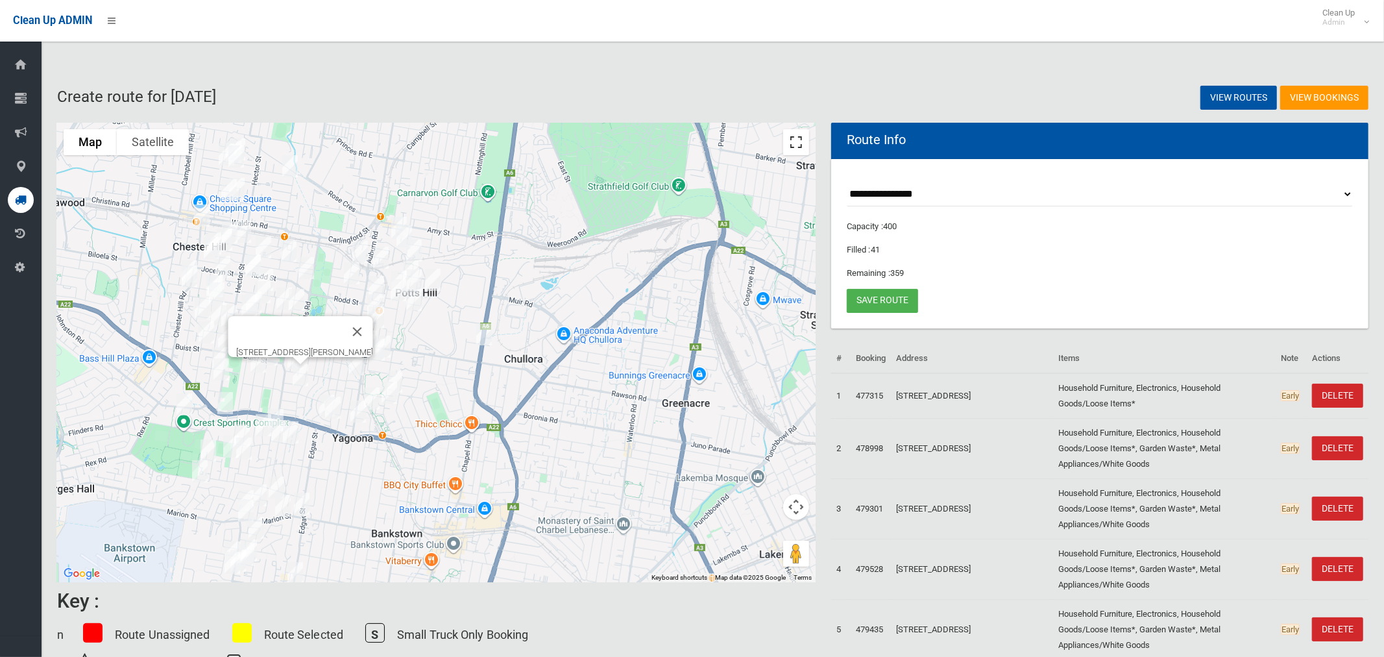
click at [807, 145] on button "Toggle fullscreen view" at bounding box center [796, 142] width 26 height 26
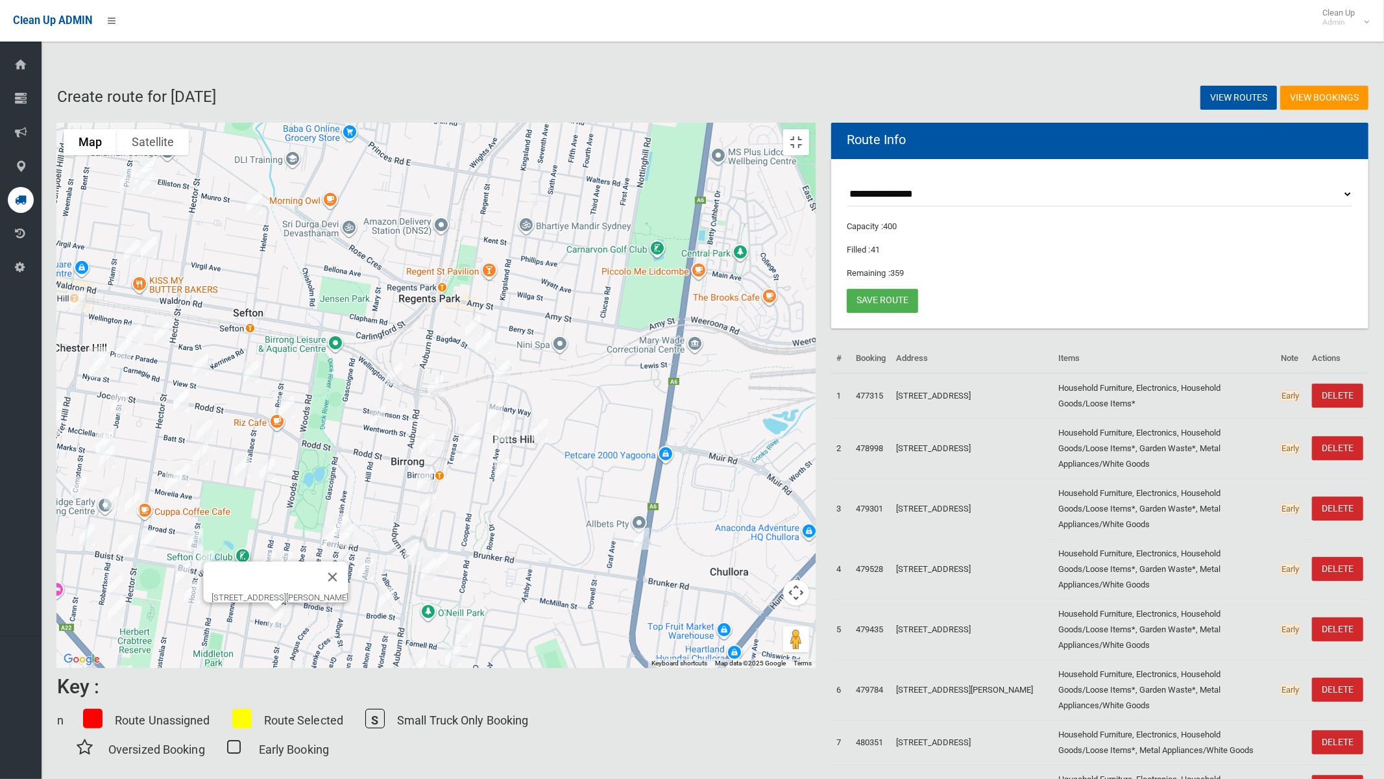
click at [63, 66] on img "7a Treloar Crescent, CHESTER HILL NSW 2162" at bounding box center [50, 73] width 26 height 32
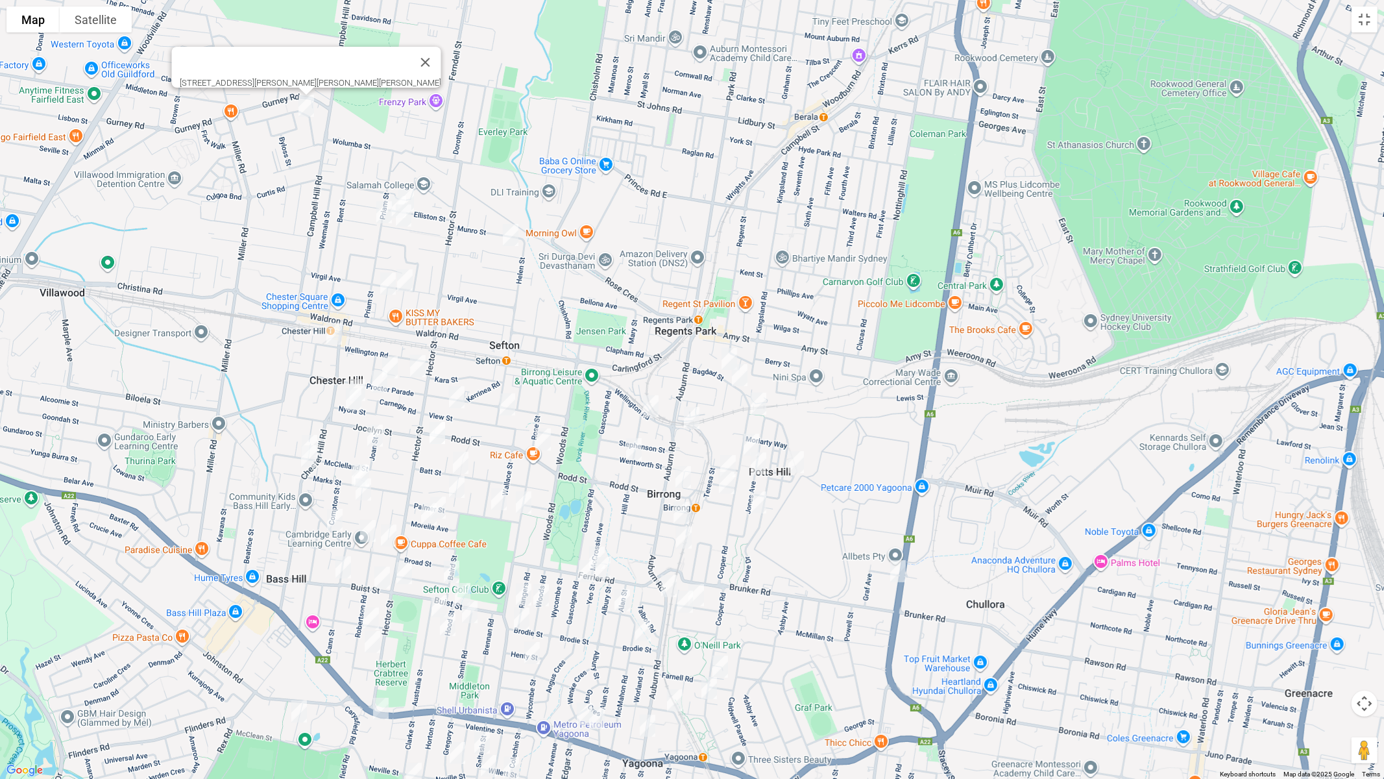
click at [412, 184] on img "41 Elliston Street, CHESTER HILL NSW 2162" at bounding box center [406, 200] width 26 height 32
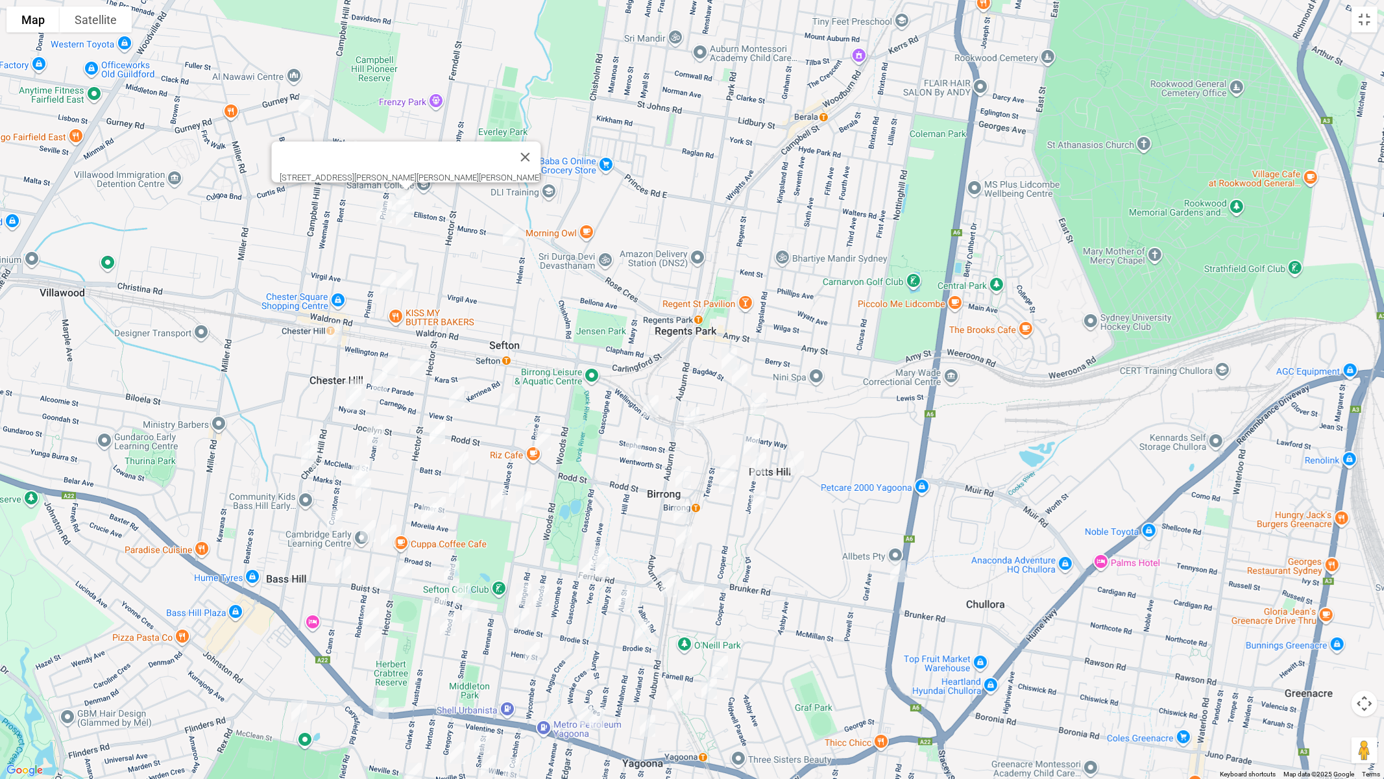
click at [395, 197] on img "56 Priam Street, CHESTER HILL NSW 2162" at bounding box center [384, 212] width 26 height 32
click at [380, 206] on img "56 Priam Street, CHESTER HILL NSW 2162" at bounding box center [384, 212] width 26 height 32
click at [396, 201] on img "41 Esme Avenue, CHESTER HILL NSW 2162" at bounding box center [404, 215] width 26 height 32
click at [511, 238] on img "12a Roosevelt Avenue, SEFTON NSW 2162" at bounding box center [511, 235] width 26 height 32
click at [552, 184] on button "Close" at bounding box center [535, 191] width 31 height 31
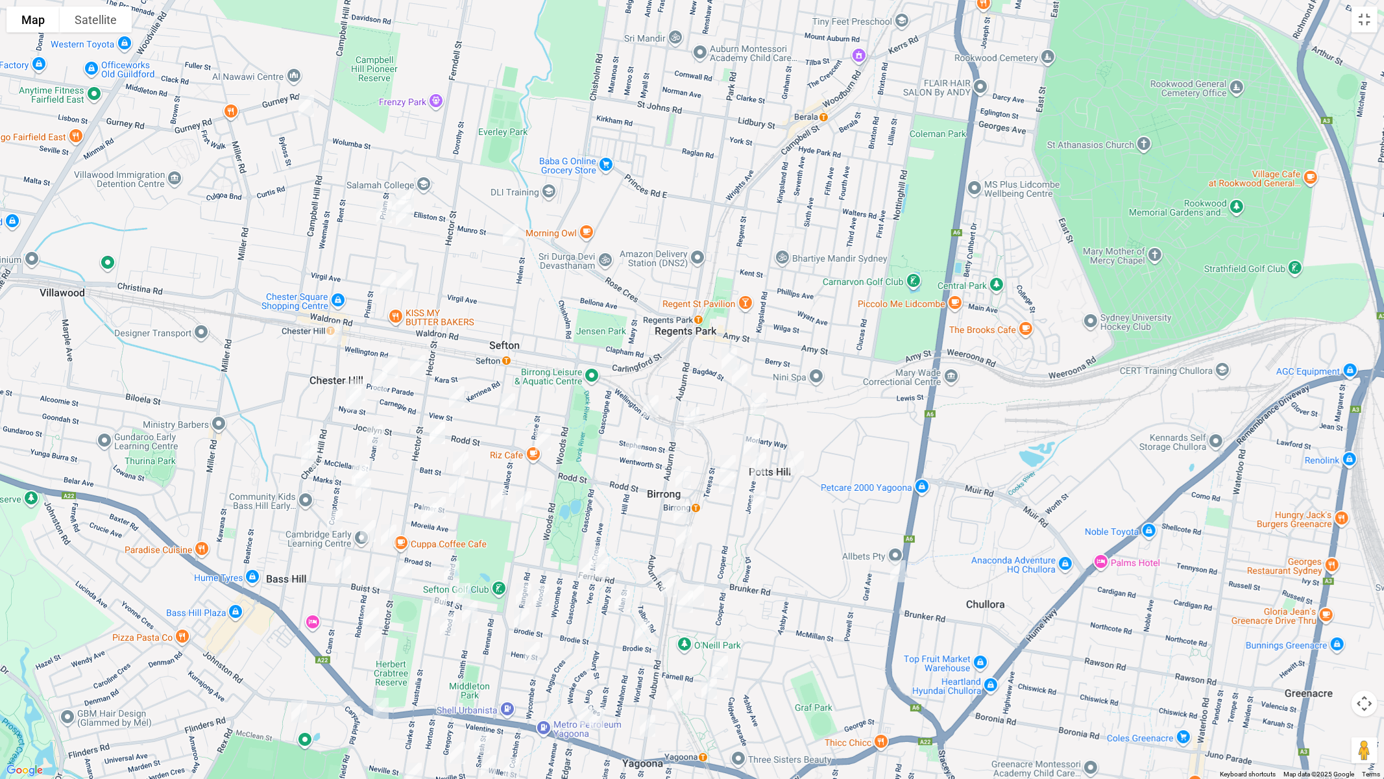
click at [393, 193] on img "48 Esme Avenue, CHESTER HILL NSW 2162" at bounding box center [398, 207] width 26 height 32
click at [390, 279] on img "12 Grevillea Road, CHESTER HILL NSW 2162" at bounding box center [388, 283] width 26 height 32
click at [413, 284] on img "6 Arcadia Road, CHESTER HILL NSW 2162" at bounding box center [405, 280] width 26 height 32
click at [415, 363] on img "7 Judith Street, CHESTER HILL NSW 2162" at bounding box center [418, 366] width 26 height 32
click at [456, 395] on img "52 View Street, SEFTON NSW 2162" at bounding box center [457, 397] width 26 height 32
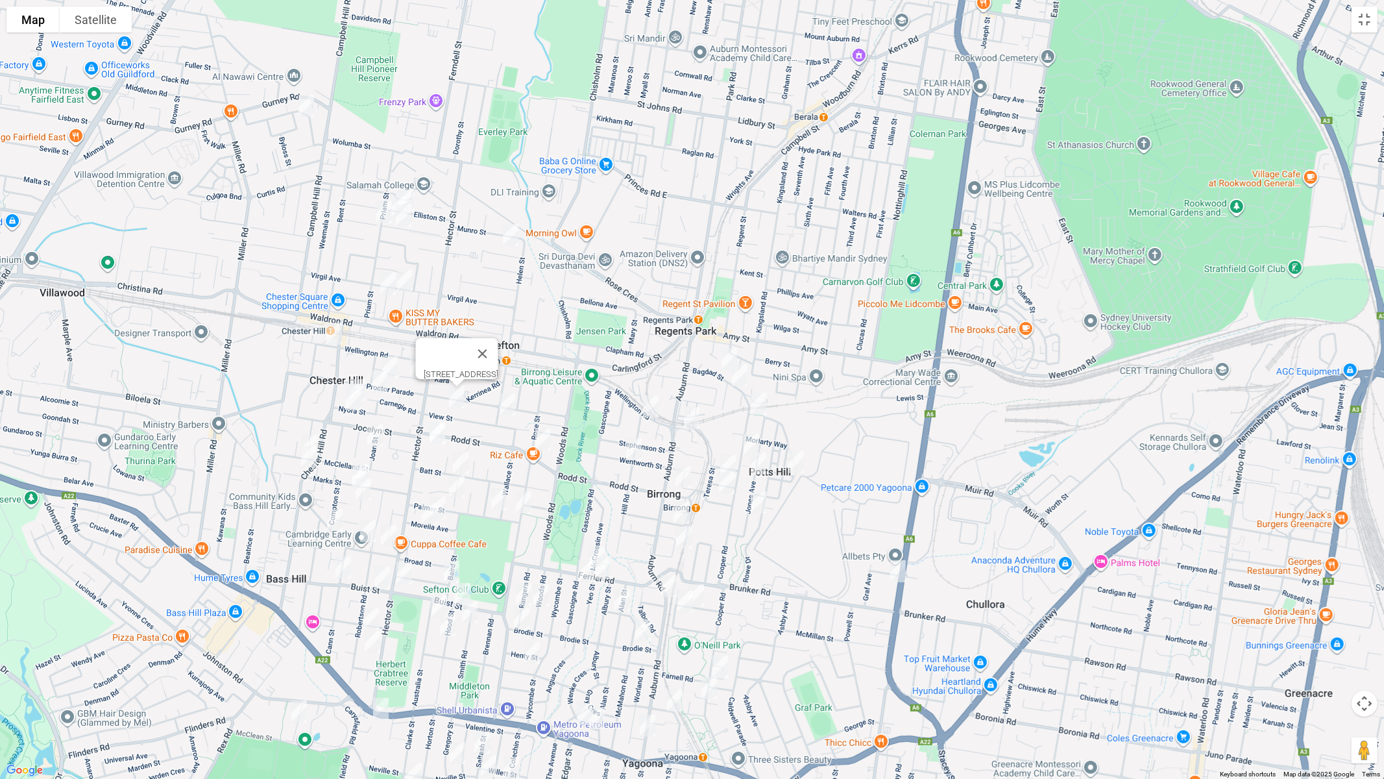
click at [511, 408] on img "6 Helen Street, SEFTON NSW 2162" at bounding box center [507, 404] width 26 height 32
click at [438, 430] on img "203 Rodd Street, SEFTON NSW 2162" at bounding box center [437, 433] width 26 height 32
click at [462, 461] on img "2 Allawah Avenue, SEFTON NSW 2162" at bounding box center [461, 462] width 26 height 32
click at [500, 499] on img "4 Palmer Street, SEFTON NSW 2162" at bounding box center [499, 499] width 26 height 32
click at [457, 493] on img "22 Allawah Avenue, SEFTON NSW 2162" at bounding box center [457, 486] width 26 height 32
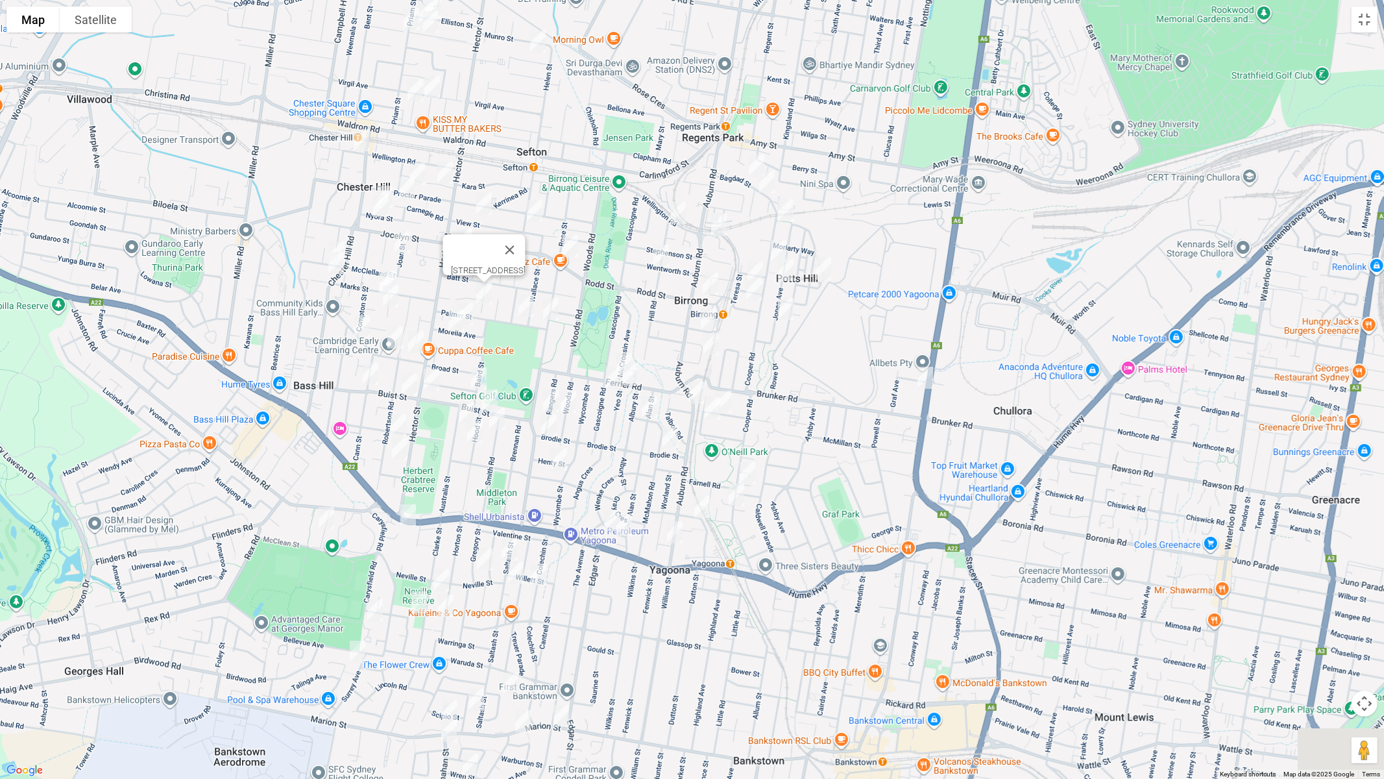
drag, startPoint x: 616, startPoint y: 435, endPoint x: 644, endPoint y: 221, distance: 215.2
click at [644, 223] on div "[STREET_ADDRESS]" at bounding box center [692, 389] width 1384 height 779
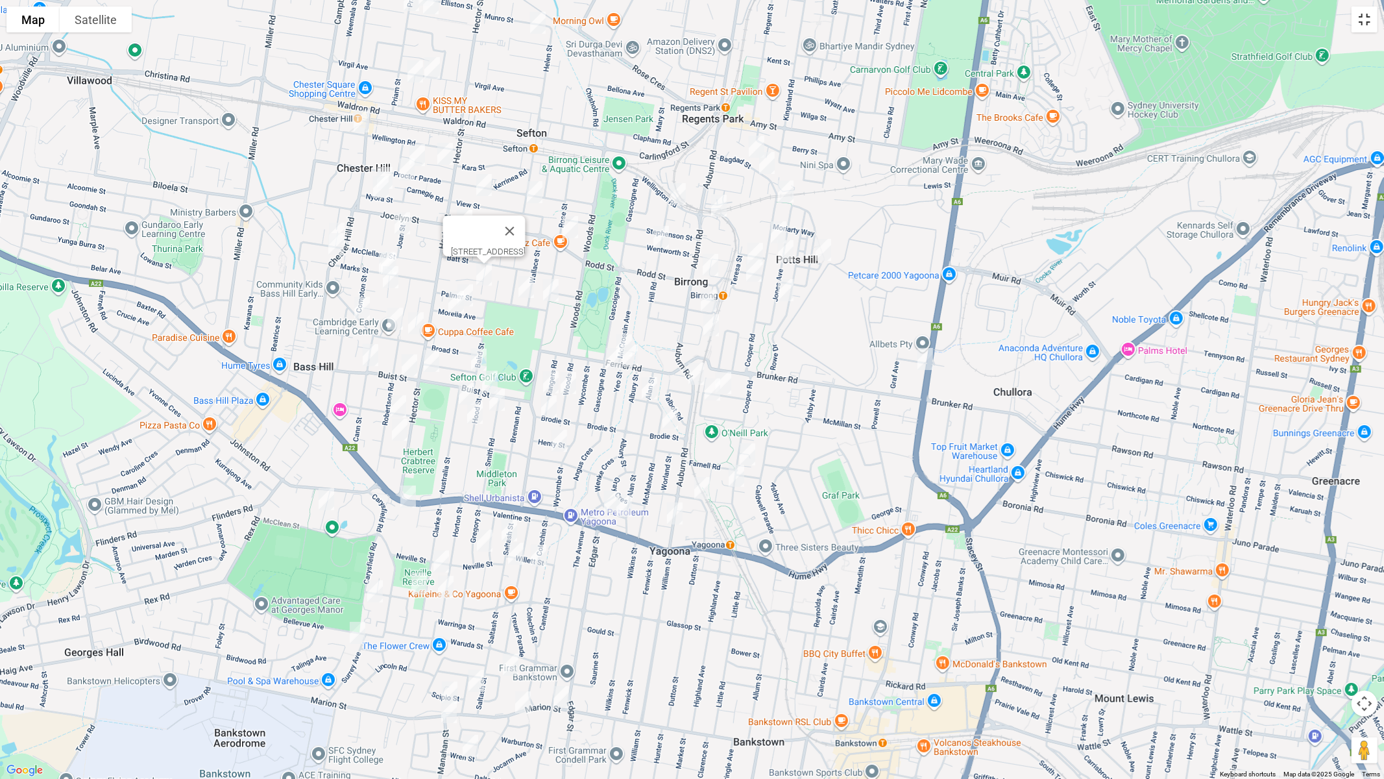
click at [1365, 23] on button "Toggle fullscreen view" at bounding box center [1365, 19] width 26 height 26
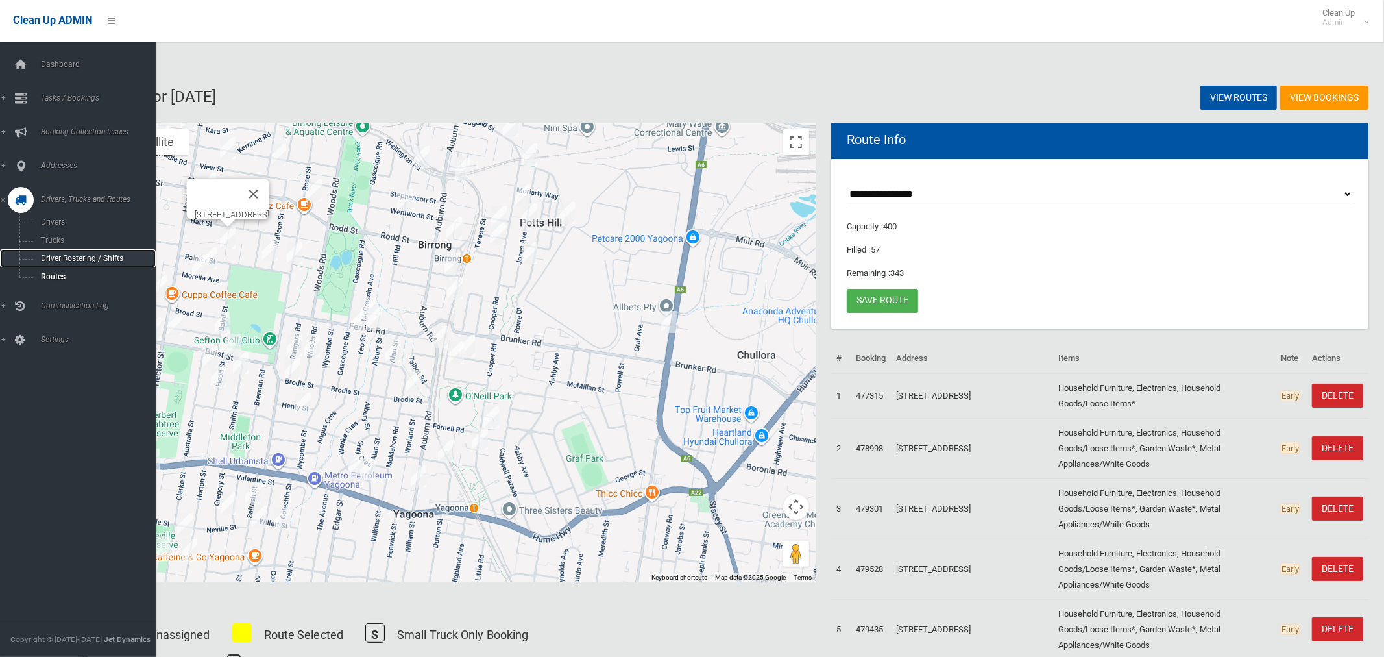
click at [66, 262] on span "Driver Rostering / Shifts" at bounding box center [91, 258] width 108 height 9
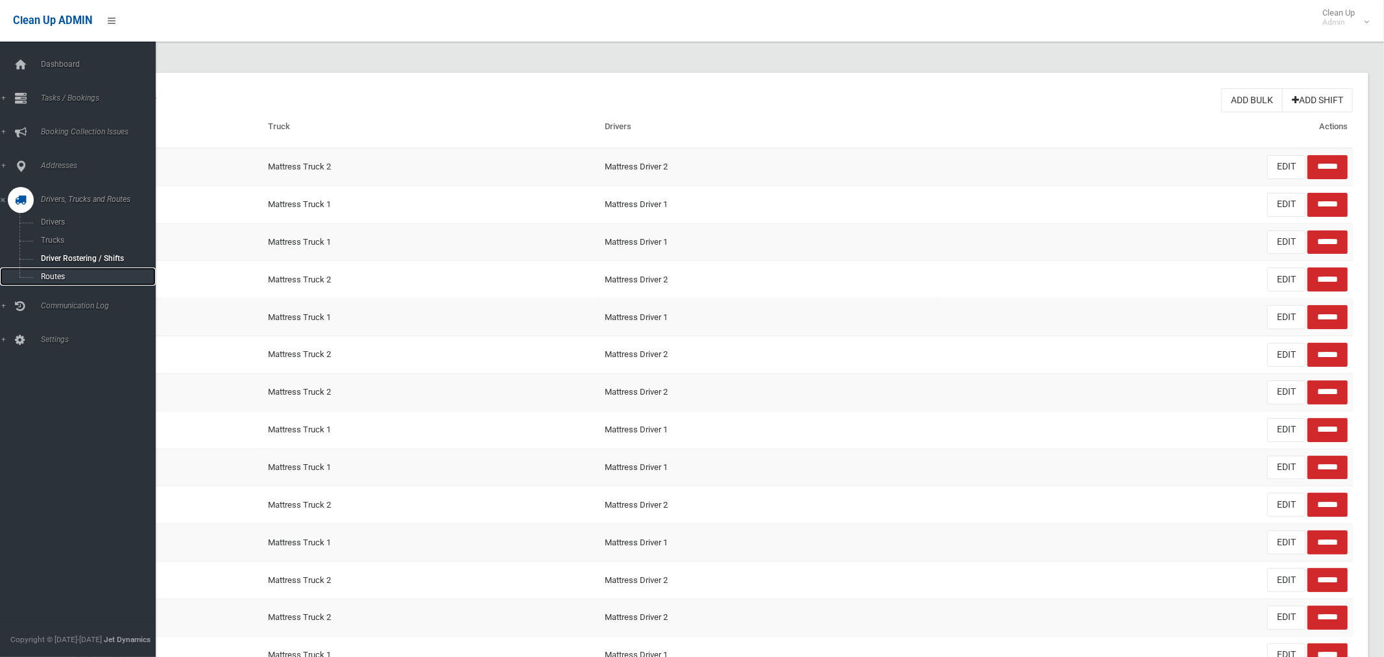
click at [51, 273] on span "Routes" at bounding box center [91, 276] width 108 height 9
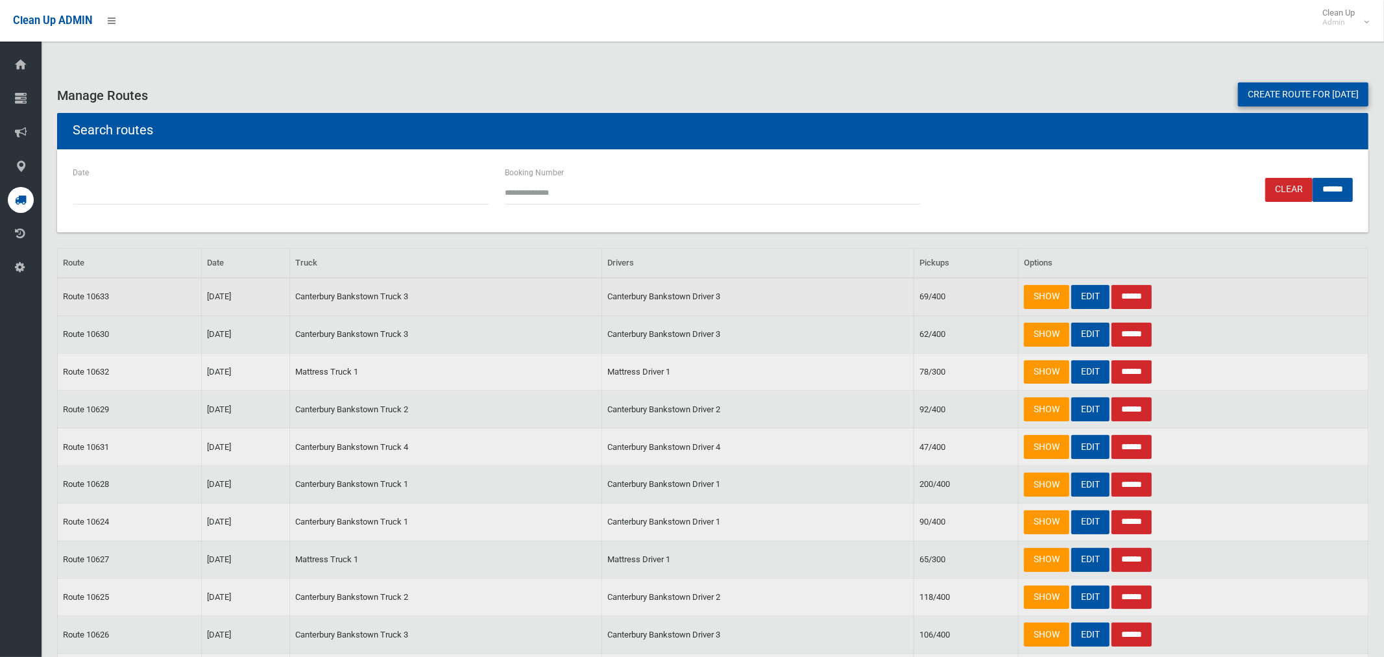
click at [1145, 296] on input "******" at bounding box center [1132, 297] width 40 height 24
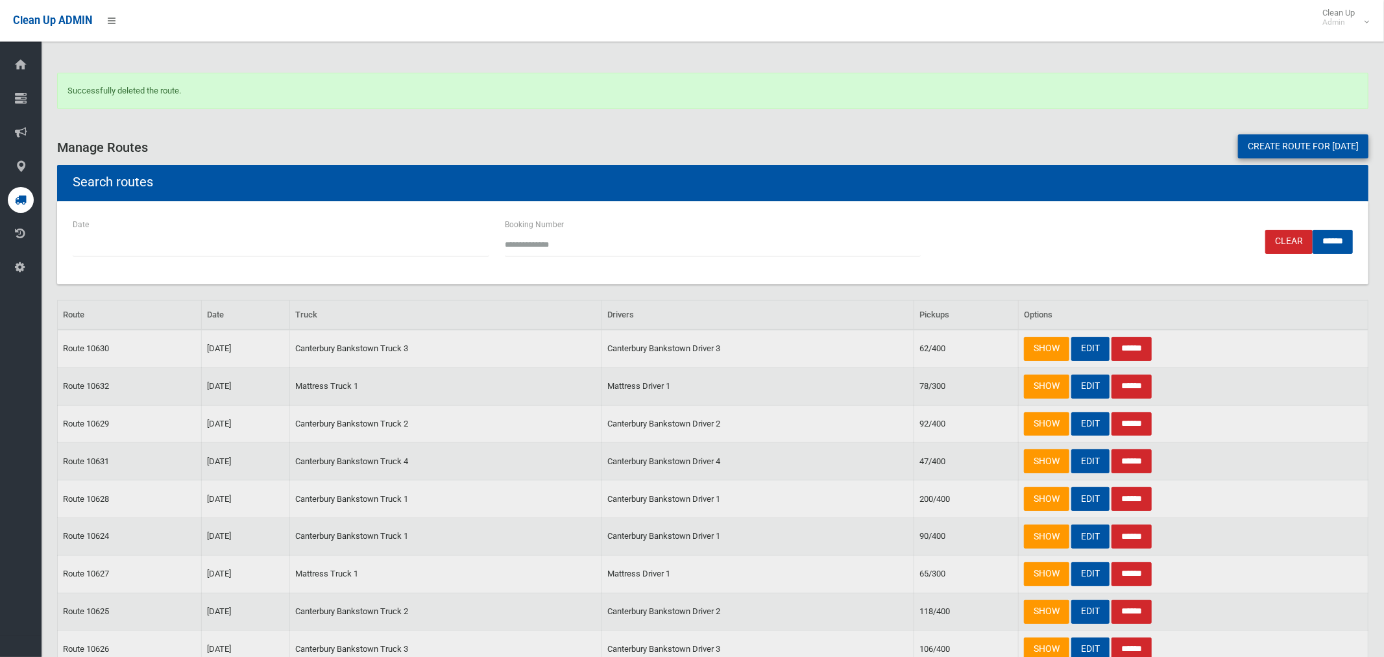
click at [1278, 141] on link "Create route for tomorrow" at bounding box center [1303, 146] width 130 height 24
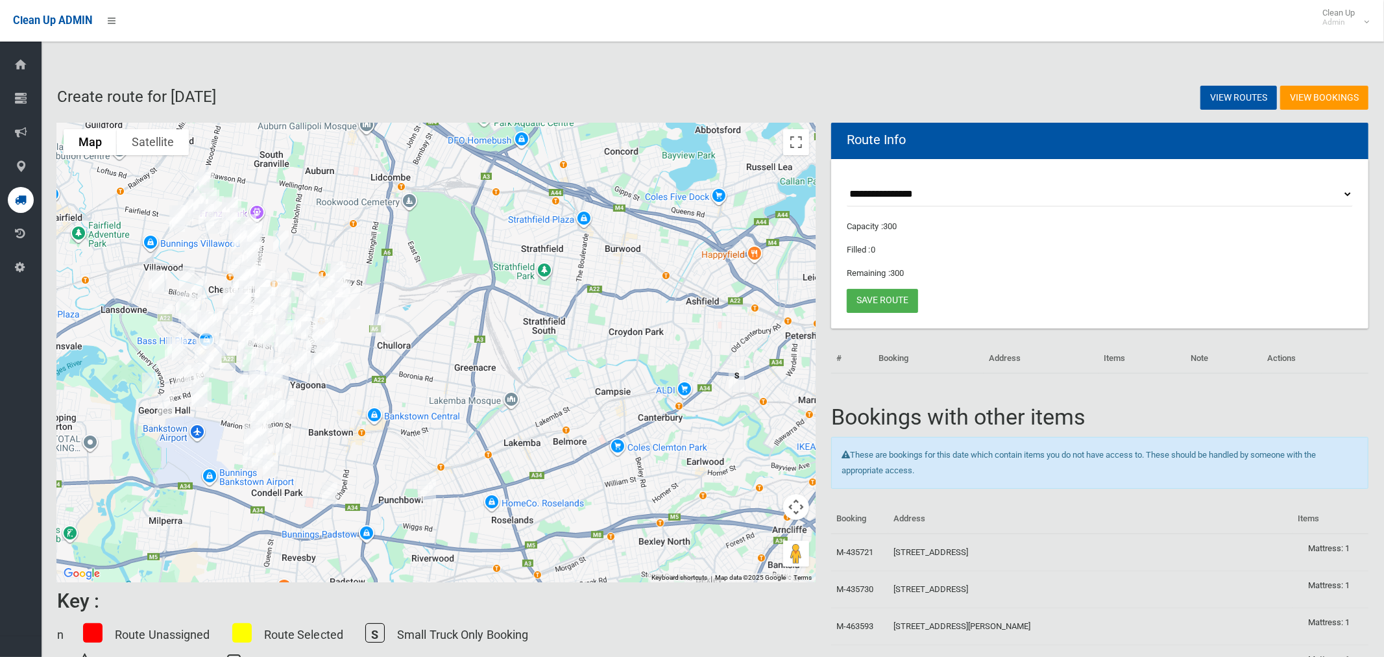
click at [428, 492] on img "3/19 Mitcham Street, PUNCHBOWL NSW 2196" at bounding box center [428, 490] width 26 height 32
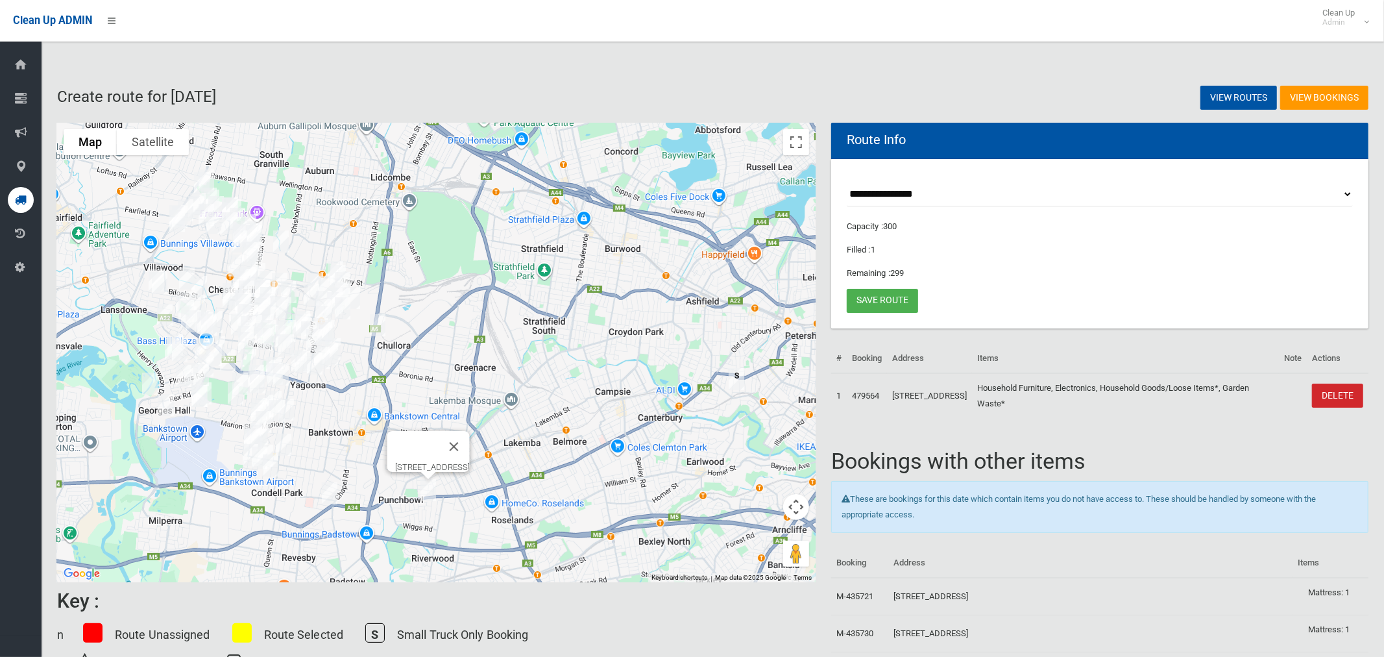
click at [428, 491] on img "3/19 Mitcham Street, PUNCHBOWL NSW 2196" at bounding box center [428, 490] width 26 height 32
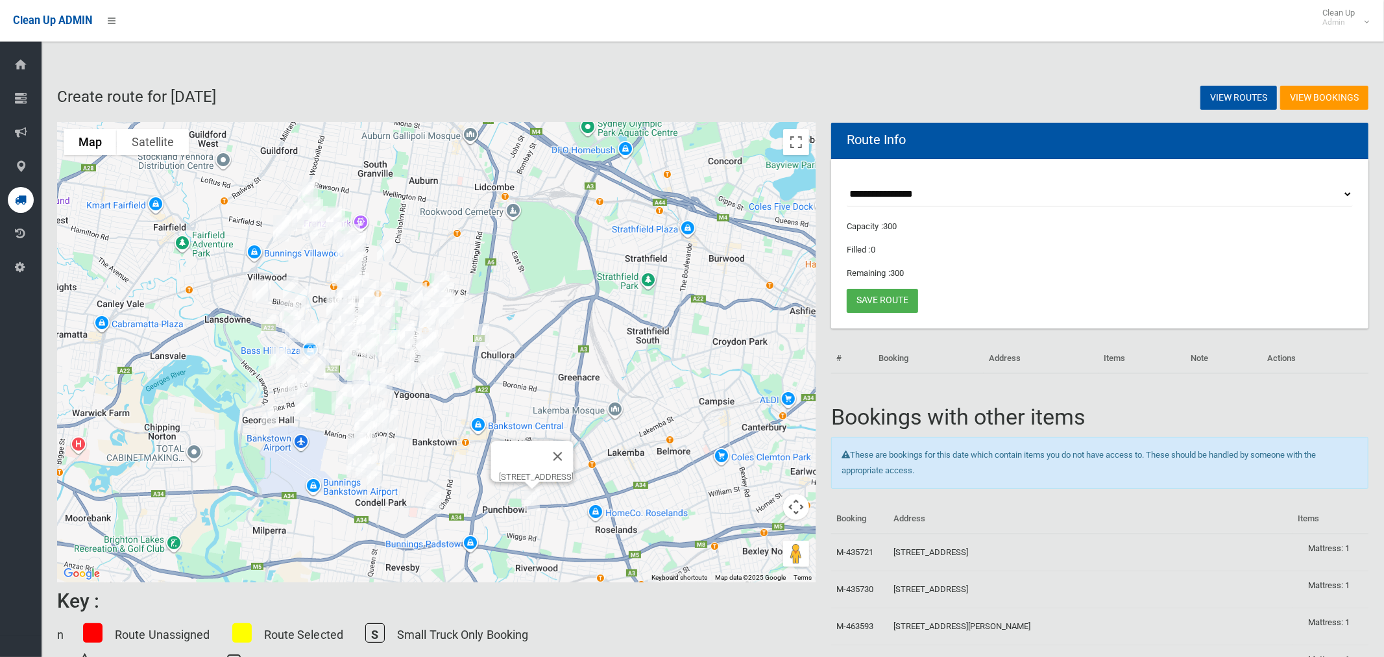
drag, startPoint x: 441, startPoint y: 300, endPoint x: 547, endPoint y: 310, distance: 106.9
click at [547, 310] on div "3/19 Mitcham Street, PUNCHBOWL NSW 2196" at bounding box center [436, 352] width 759 height 459
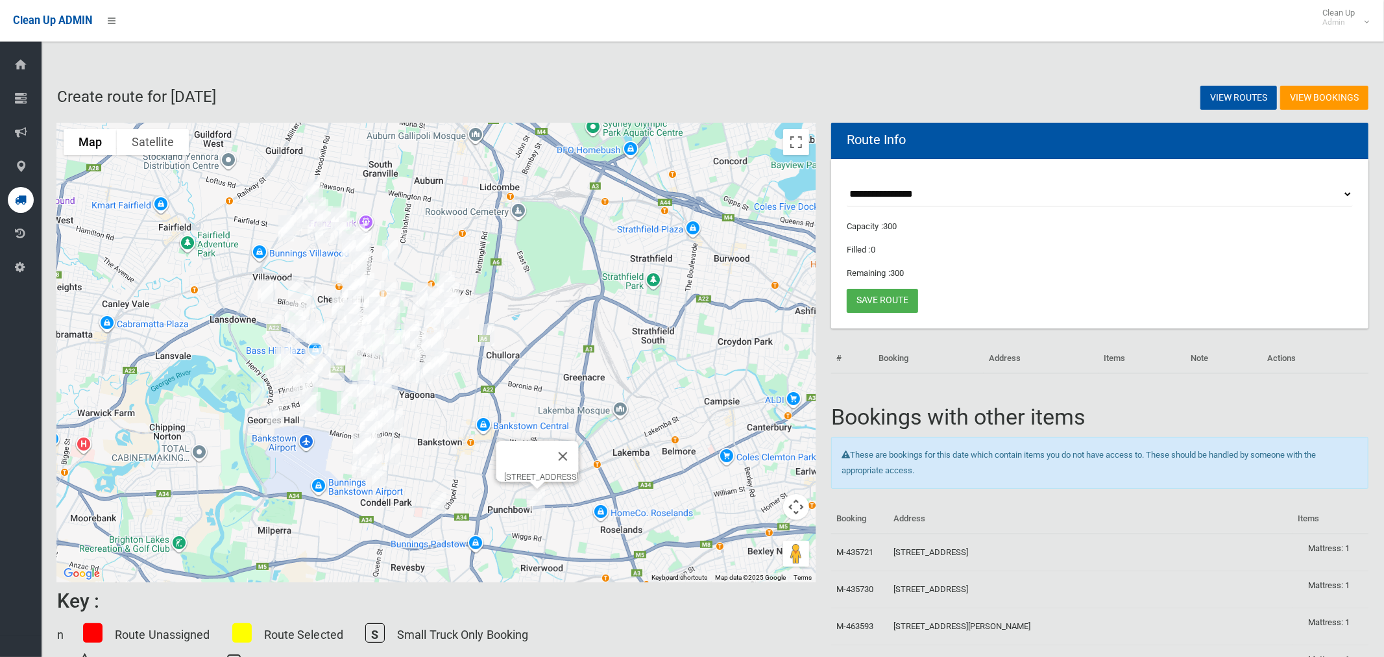
click at [491, 332] on img "120 Rookwood Road, YAGOONA NSW 2199" at bounding box center [487, 335] width 26 height 32
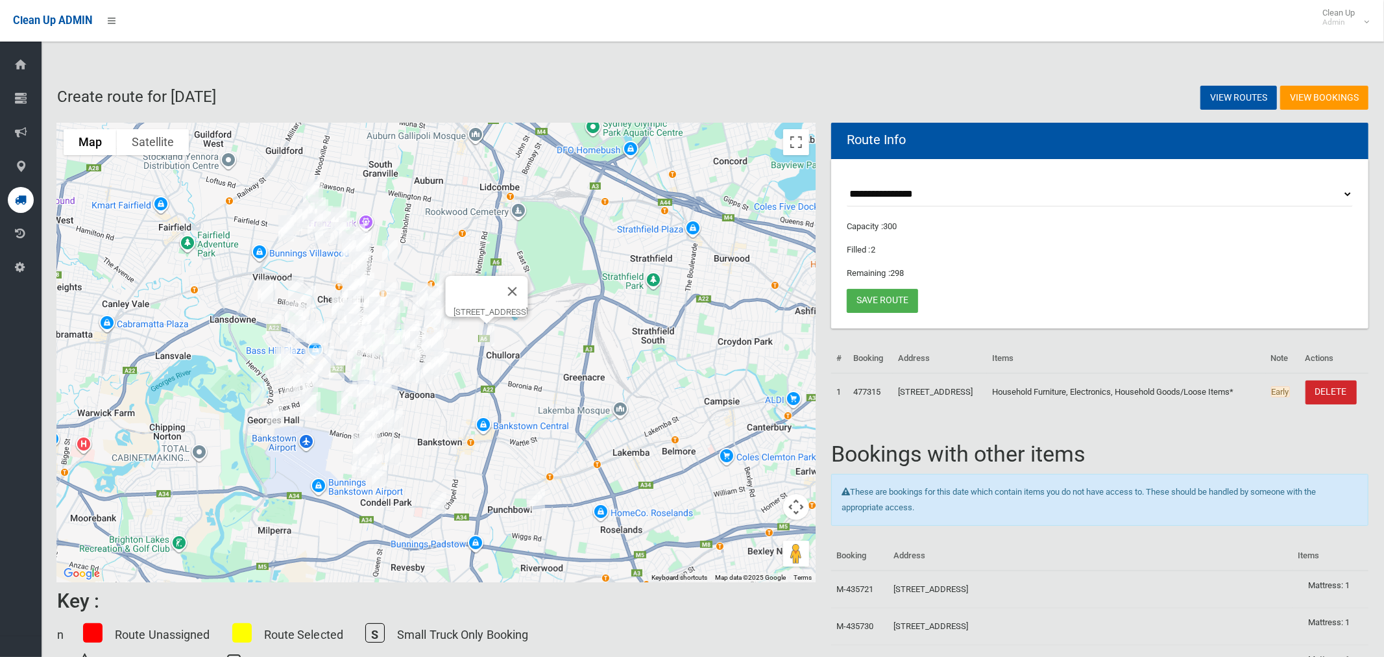
click at [491, 332] on img "120 Rookwood Road, YAGOONA NSW 2199" at bounding box center [487, 335] width 26 height 32
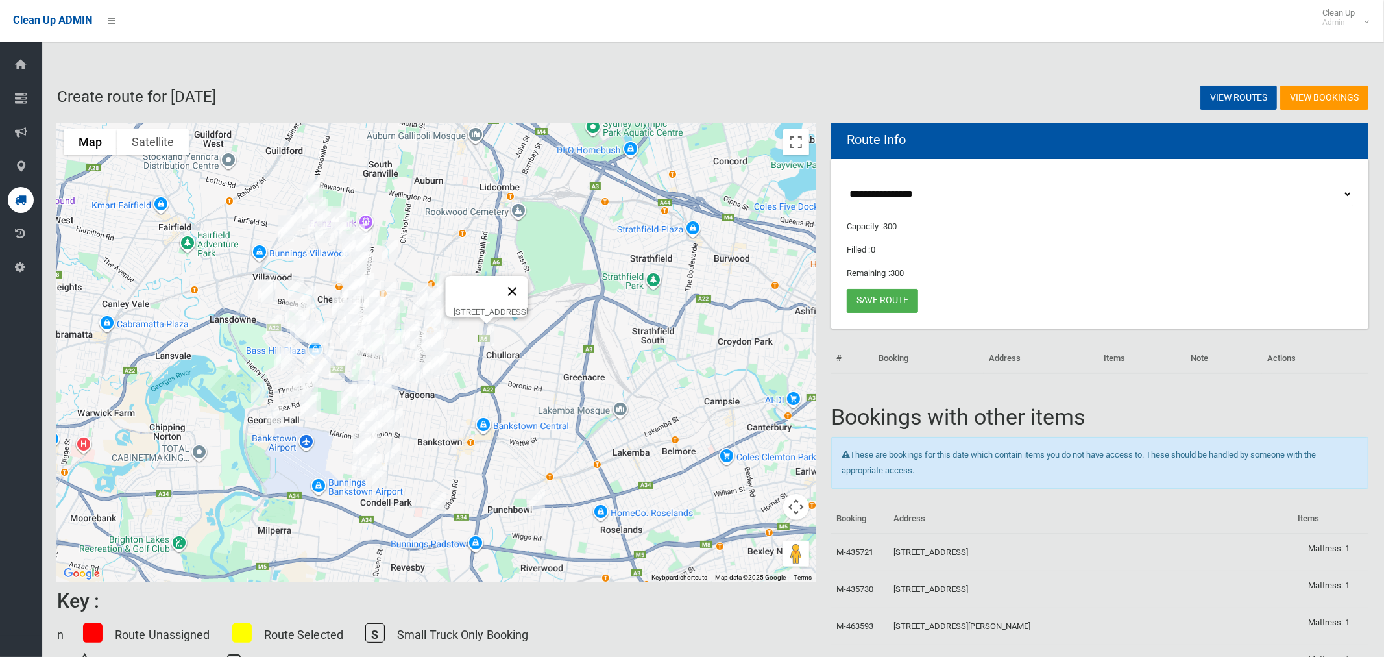
click at [528, 284] on button "Close" at bounding box center [512, 291] width 31 height 31
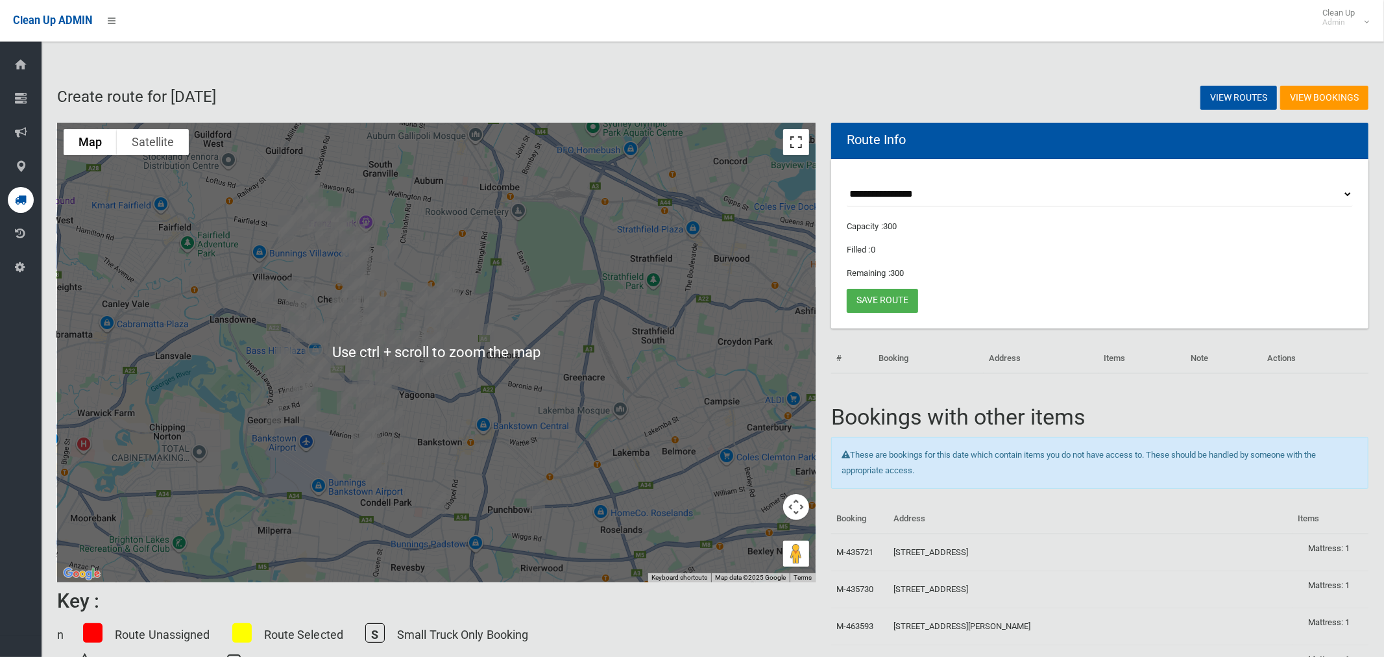
click at [790, 137] on button "Toggle fullscreen view" at bounding box center [796, 142] width 26 height 26
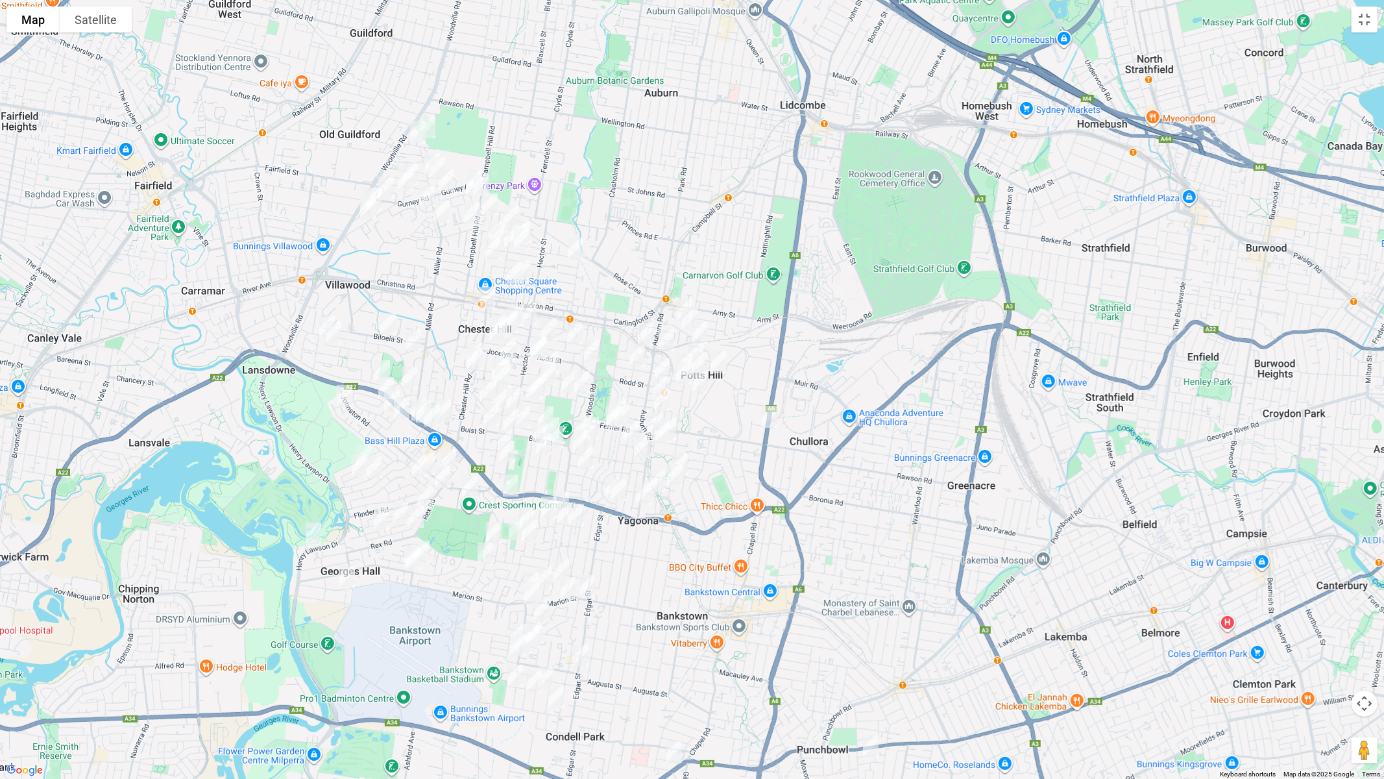
click at [770, 416] on img "120 Rookwood Road, YAGOONA NSW 2199" at bounding box center [770, 416] width 26 height 32
click at [649, 413] on img "204 Auburn Road, YAGOONA NSW 2199" at bounding box center [655, 424] width 26 height 32
click at [644, 489] on img "306 Auburn Road, YAGOONA NSW 2199" at bounding box center [644, 494] width 26 height 32
click at [595, 346] on img "45 Rose Street, SEFTON NSW 2162" at bounding box center [592, 350] width 26 height 32
click at [583, 384] on img "100 Rose Street, SEFTON NSW 2162" at bounding box center [582, 382] width 26 height 32
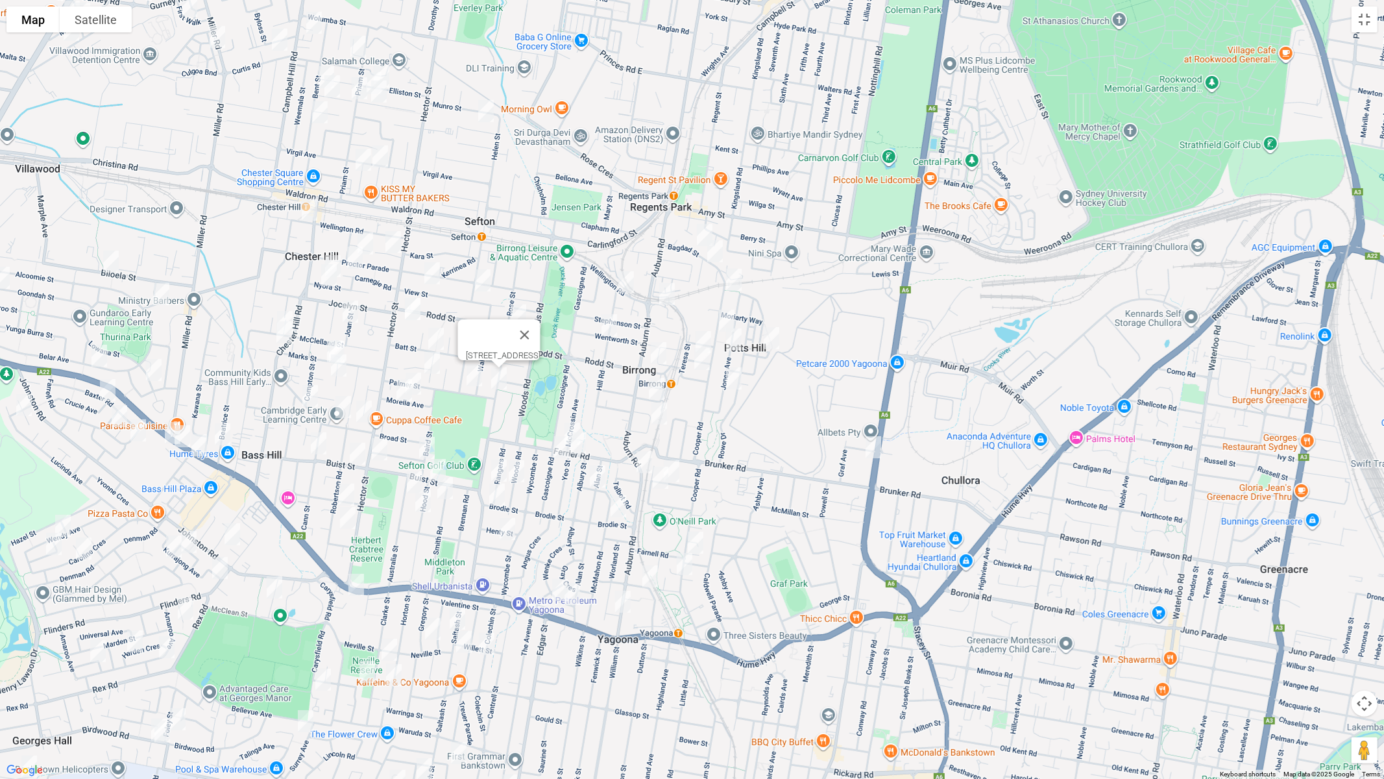
click at [700, 226] on img "14 Bagdad Street, REGENTS PARK NSW 2143" at bounding box center [705, 235] width 26 height 32
click at [716, 254] on img "31 Bagdad Street, REGENTS PARK NSW 2143" at bounding box center [715, 251] width 26 height 32
click at [626, 279] on img "12 Hill Road, BIRRONG NSW 2143" at bounding box center [626, 282] width 26 height 32
drag, startPoint x: 663, startPoint y: 292, endPoint x: 727, endPoint y: 288, distance: 65.0
click at [665, 291] on img "1C Tewinga Road, BIRRONG NSW 2143" at bounding box center [667, 294] width 26 height 32
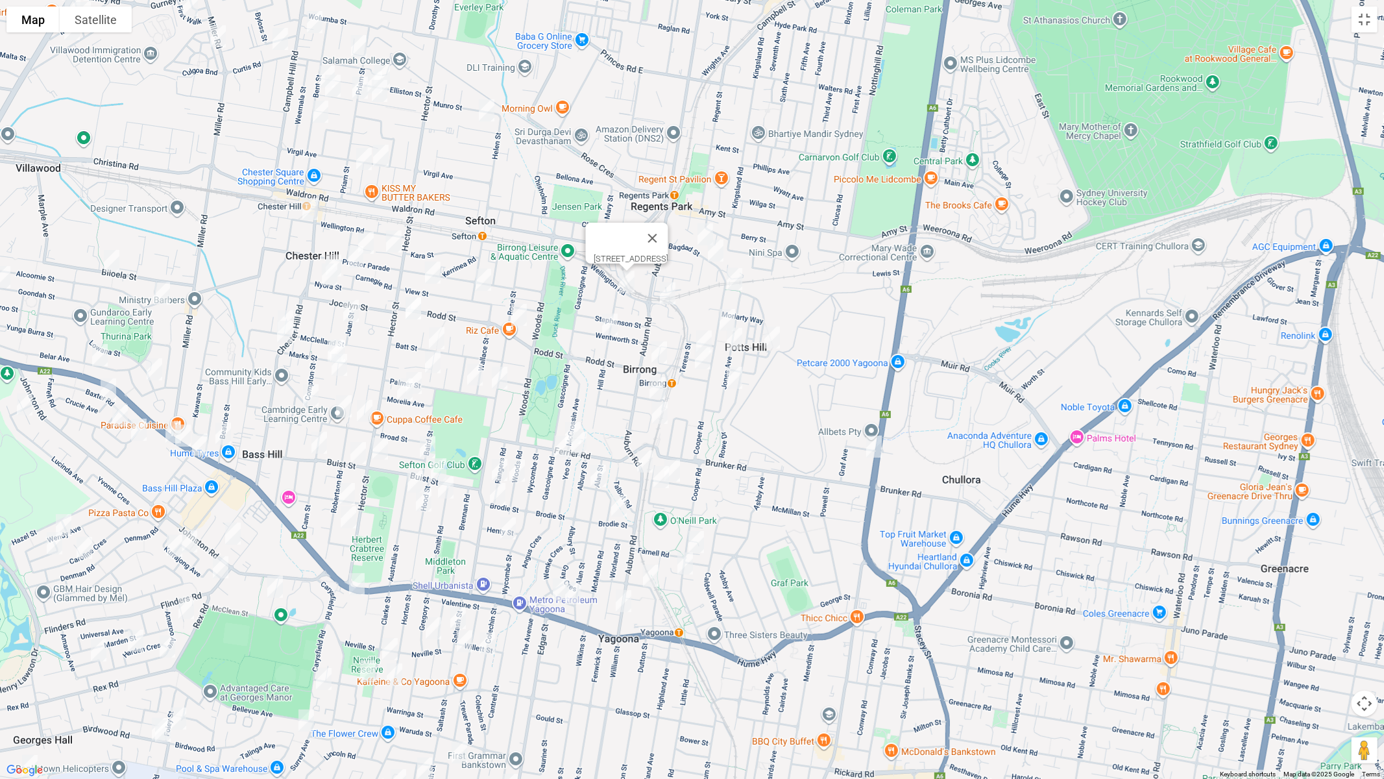
click at [666, 294] on img "1C Tewinga Road, BIRRONG NSW 2143" at bounding box center [668, 293] width 26 height 32
drag, startPoint x: 738, startPoint y: 284, endPoint x: 728, endPoint y: 308, distance: 25.9
click at [738, 284] on img "19 Cooper Road, BIRRONG NSW 2143" at bounding box center [735, 279] width 26 height 32
click at [726, 313] on img "53 Cooper Road, BIRRONG NSW 2143" at bounding box center [727, 320] width 26 height 32
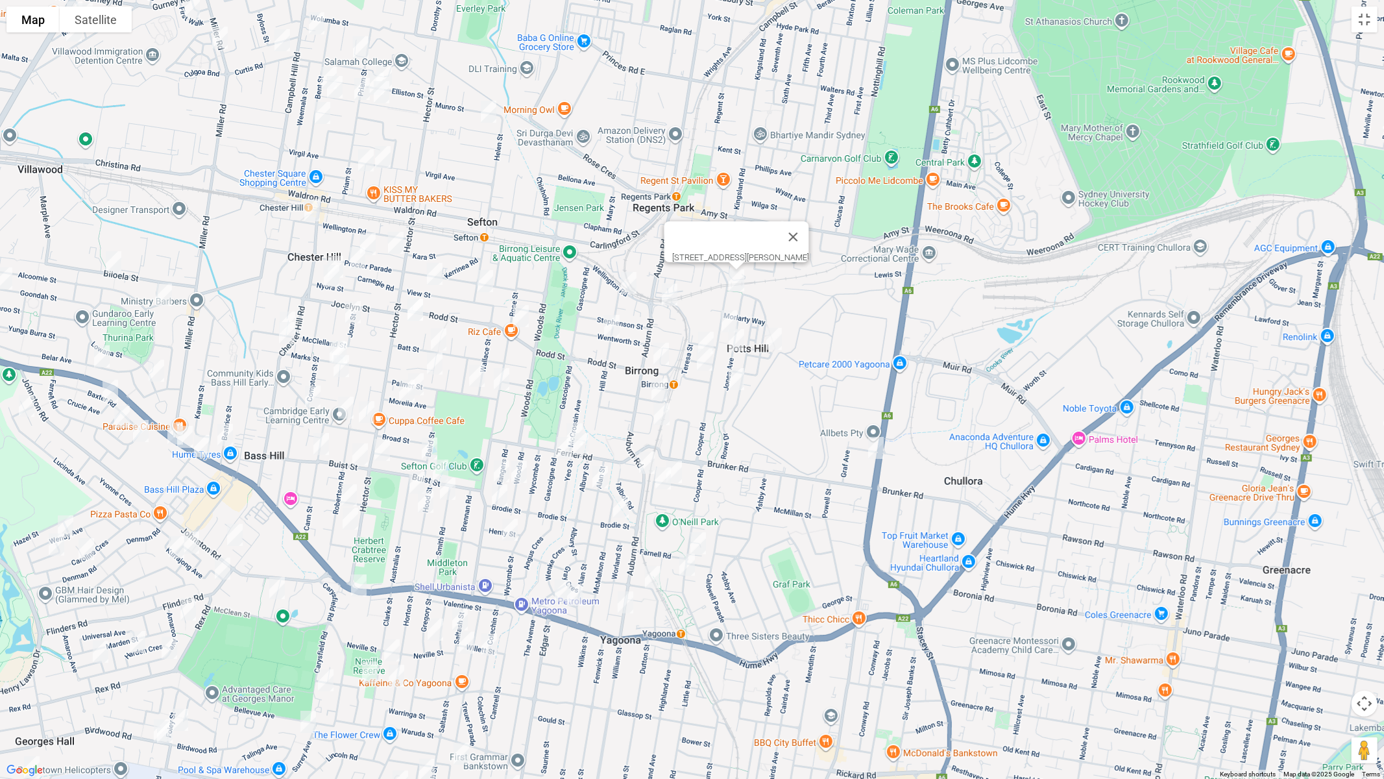
drag, startPoint x: 727, startPoint y: 313, endPoint x: 763, endPoint y: 334, distance: 41.3
click at [727, 313] on img "53 Cooper Road, BIRRONG NSW 2143" at bounding box center [729, 321] width 26 height 32
click at [773, 338] on img "40 Potts Lane, POTTS HILL NSW 2143" at bounding box center [774, 339] width 26 height 32
click at [731, 342] on img "55 Jones Avenue, POTTS HILL NSW 2143" at bounding box center [737, 340] width 26 height 32
click at [707, 335] on img "8 Holland Street, BIRRONG NSW 2143" at bounding box center [706, 342] width 26 height 32
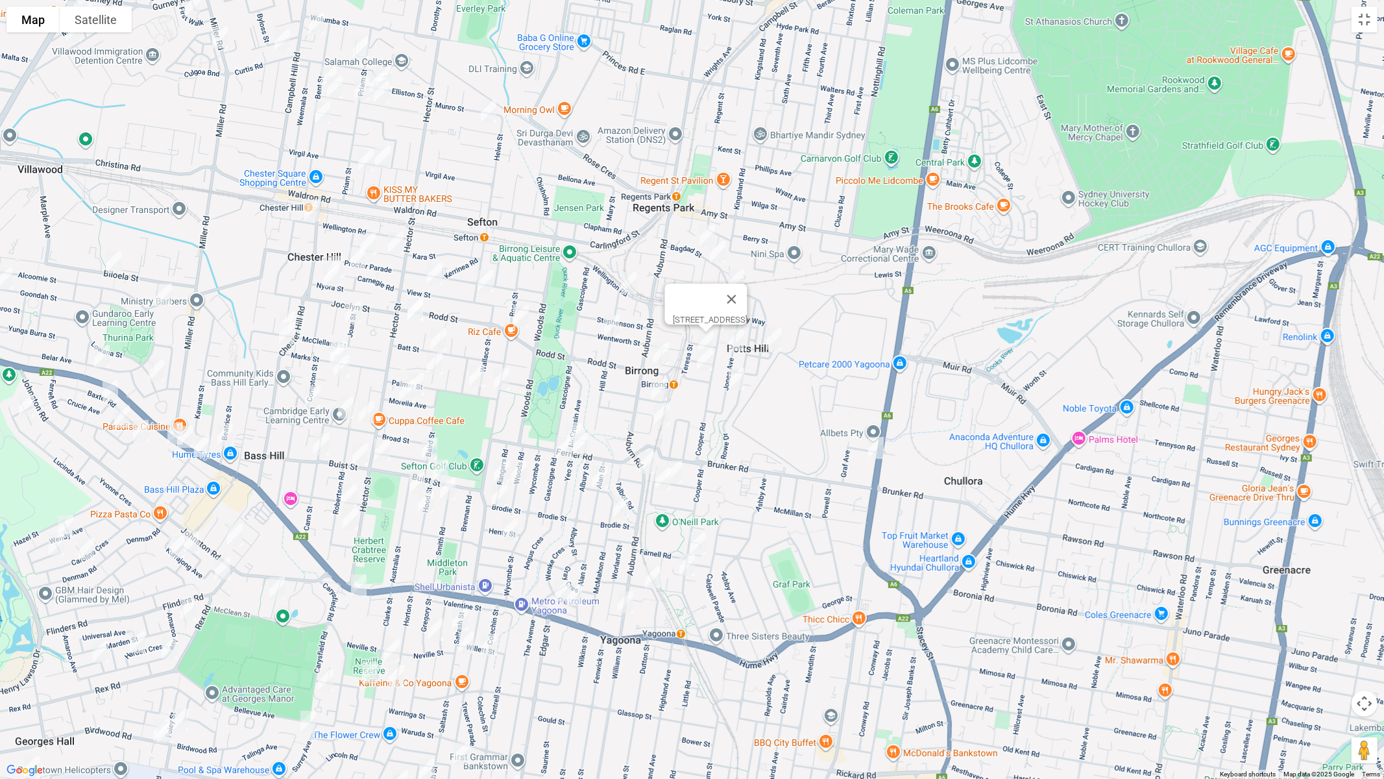
click at [611, 326] on img "31 Wentworth Street, BIRRONG NSW 2143" at bounding box center [612, 326] width 26 height 32
click at [664, 355] on img "30 Rodd Street, BIRRONG NSW 2143" at bounding box center [661, 353] width 26 height 32
click at [707, 367] on img "6 Rodd Street, BIRRONG NSW 2143" at bounding box center [705, 359] width 26 height 32
drag, startPoint x: 742, startPoint y: 384, endPoint x: 735, endPoint y: 383, distance: 7.9
click at [741, 384] on img "20 Jones Avenue, POTTS HILL NSW 2143" at bounding box center [737, 379] width 26 height 32
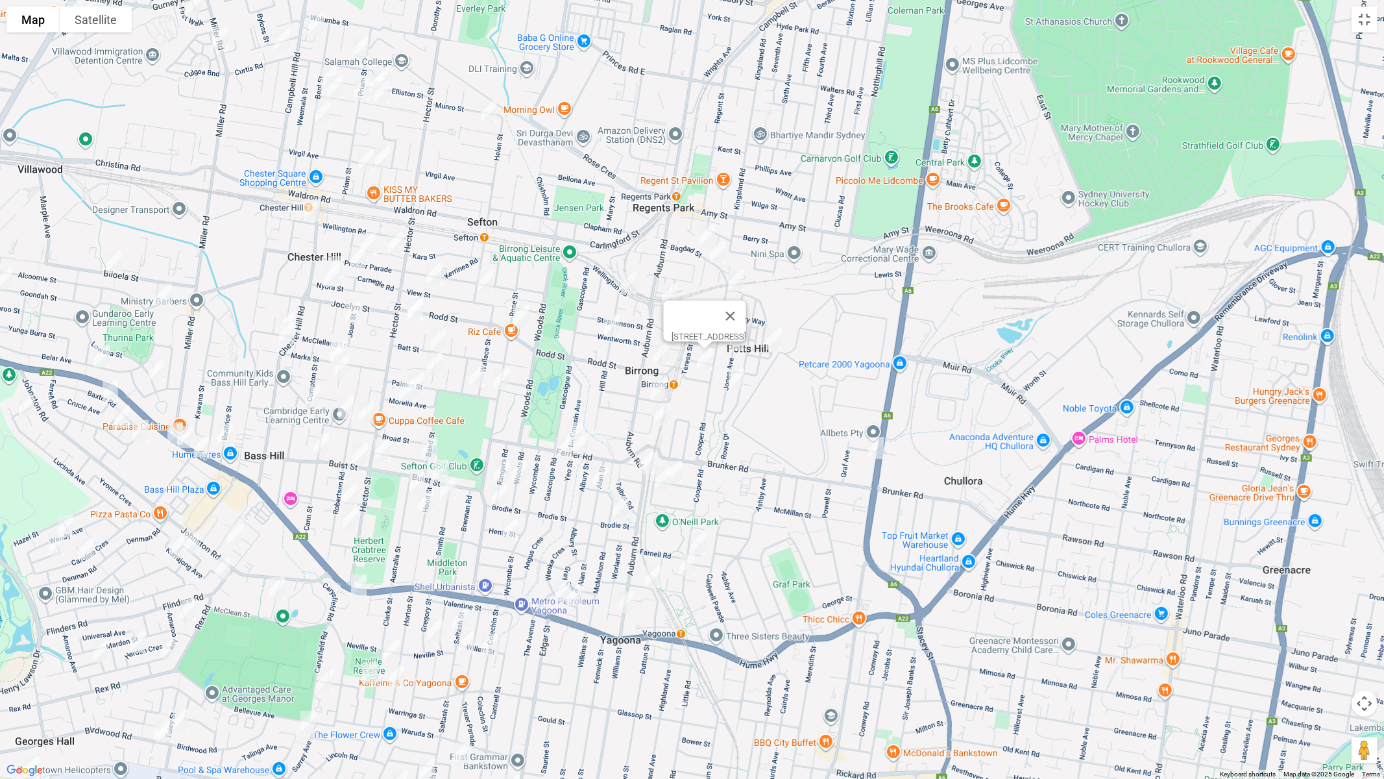
click at [735, 384] on img "20 Jones Avenue, POTTS HILL NSW 2143" at bounding box center [737, 379] width 26 height 32
drag, startPoint x: 661, startPoint y: 386, endPoint x: 665, endPoint y: 413, distance: 27.4
click at [661, 386] on img "9 Moller Avenue, BIRRONG NSW 2143" at bounding box center [659, 389] width 26 height 32
click at [665, 414] on img "23 Pobje Avenue, BIRRONG NSW 2143" at bounding box center [662, 414] width 26 height 32
click at [683, 473] on img "25 Houston Road, YAGOONA NSW 2199" at bounding box center [674, 472] width 26 height 32
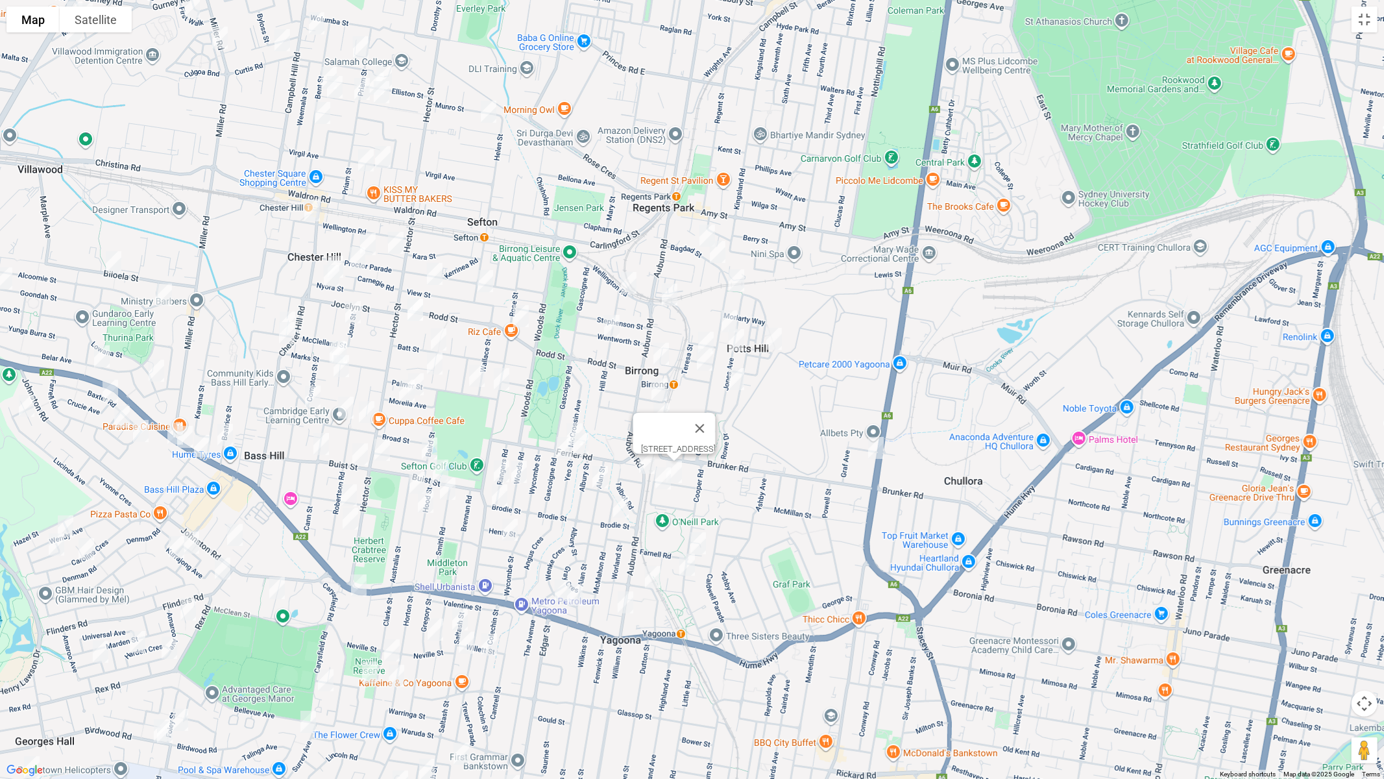
click at [665, 484] on img "14 Allder Street, YAGOONA NSW 2199" at bounding box center [663, 478] width 26 height 32
drag, startPoint x: 700, startPoint y: 542, endPoint x: 697, endPoint y: 550, distance: 8.4
click at [700, 543] on img "235 Cooper Road, YAGOONA NSW 2199" at bounding box center [698, 543] width 26 height 32
click at [682, 563] on img "164 Cooper Road, YAGOONA NSW 2199" at bounding box center [687, 564] width 26 height 32
click at [651, 573] on img "36 Church Road, YAGOONA NSW 2199" at bounding box center [653, 577] width 26 height 32
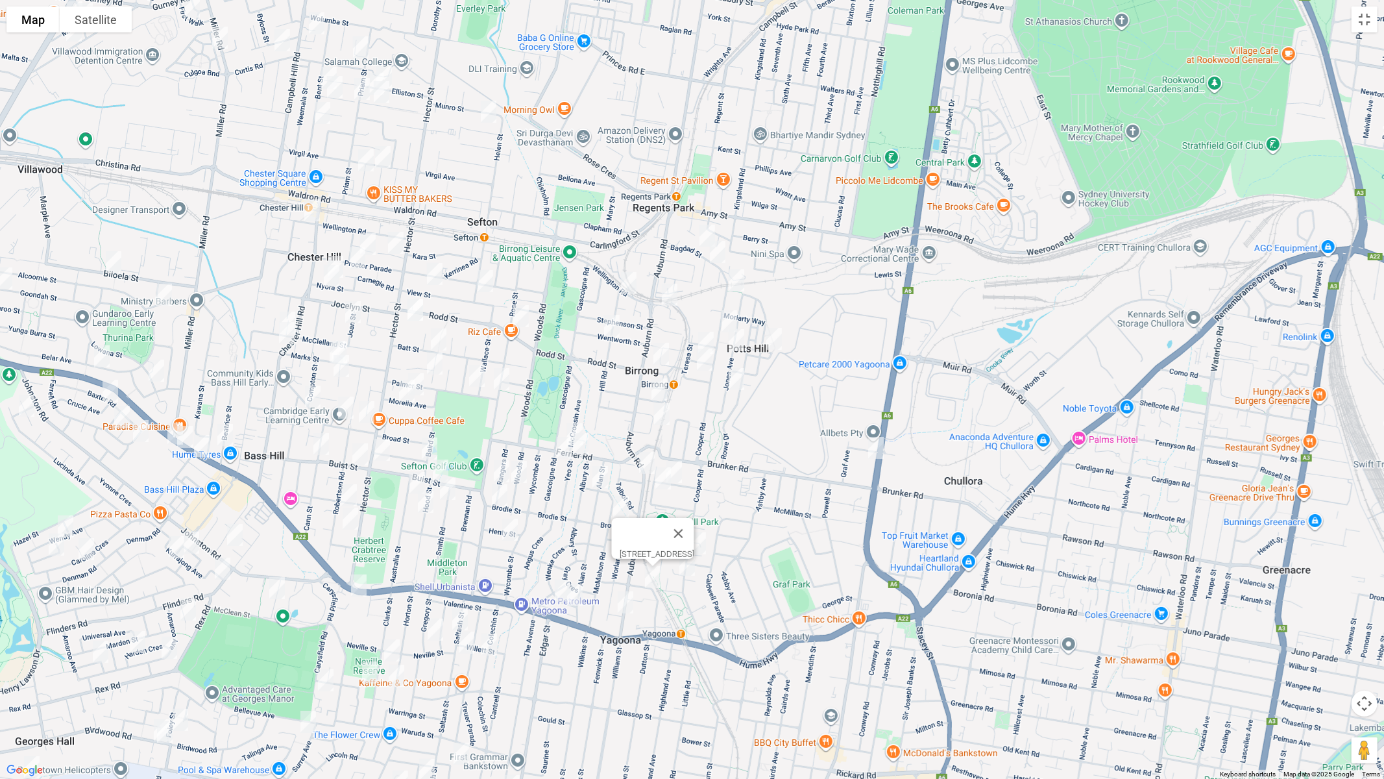
click at [572, 424] on img "36 Ferrier Road, BIRRONG NSW 2143" at bounding box center [575, 434] width 26 height 32
drag, startPoint x: 561, startPoint y: 444, endPoint x: 574, endPoint y: 449, distance: 14.0
click at [561, 445] on img "127 Gascoigne Road, YAGOONA NSW 2199" at bounding box center [565, 448] width 26 height 32
click at [581, 445] on img "9 Ferrier Road, YAGOONA NSW 2199" at bounding box center [581, 444] width 26 height 32
click at [604, 472] on img "24 Alan Street, YAGOONA NSW 2199" at bounding box center [600, 477] width 26 height 32
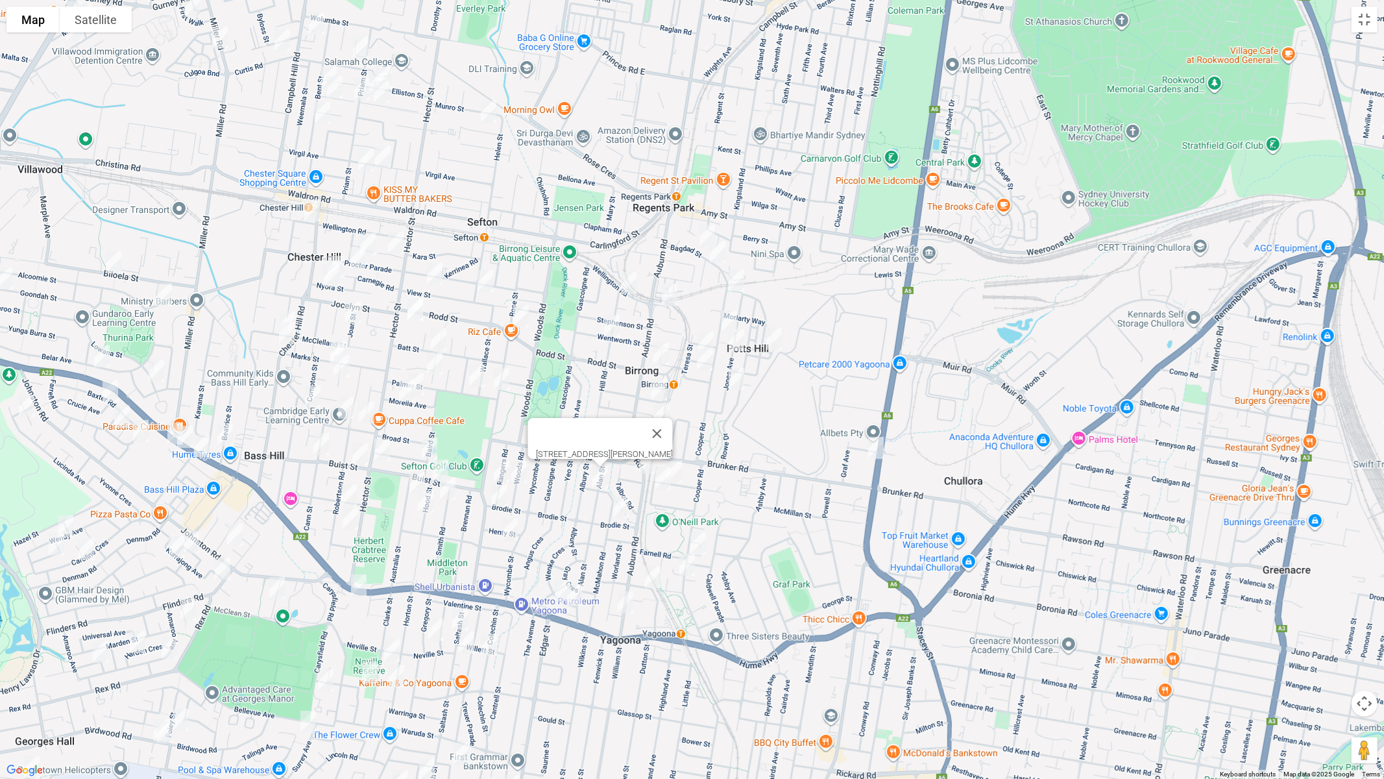
click at [619, 508] on img "19 Mc Mahon Road, YAGOONA NSW 2199" at bounding box center [621, 507] width 26 height 32
click at [561, 584] on img "80 Wenke Crescent, YAGOONA NSW 2199" at bounding box center [563, 590] width 26 height 32
click at [577, 592] on img "1/88 Wenke Crescent, YAGOONA NSW 2199" at bounding box center [575, 594] width 26 height 32
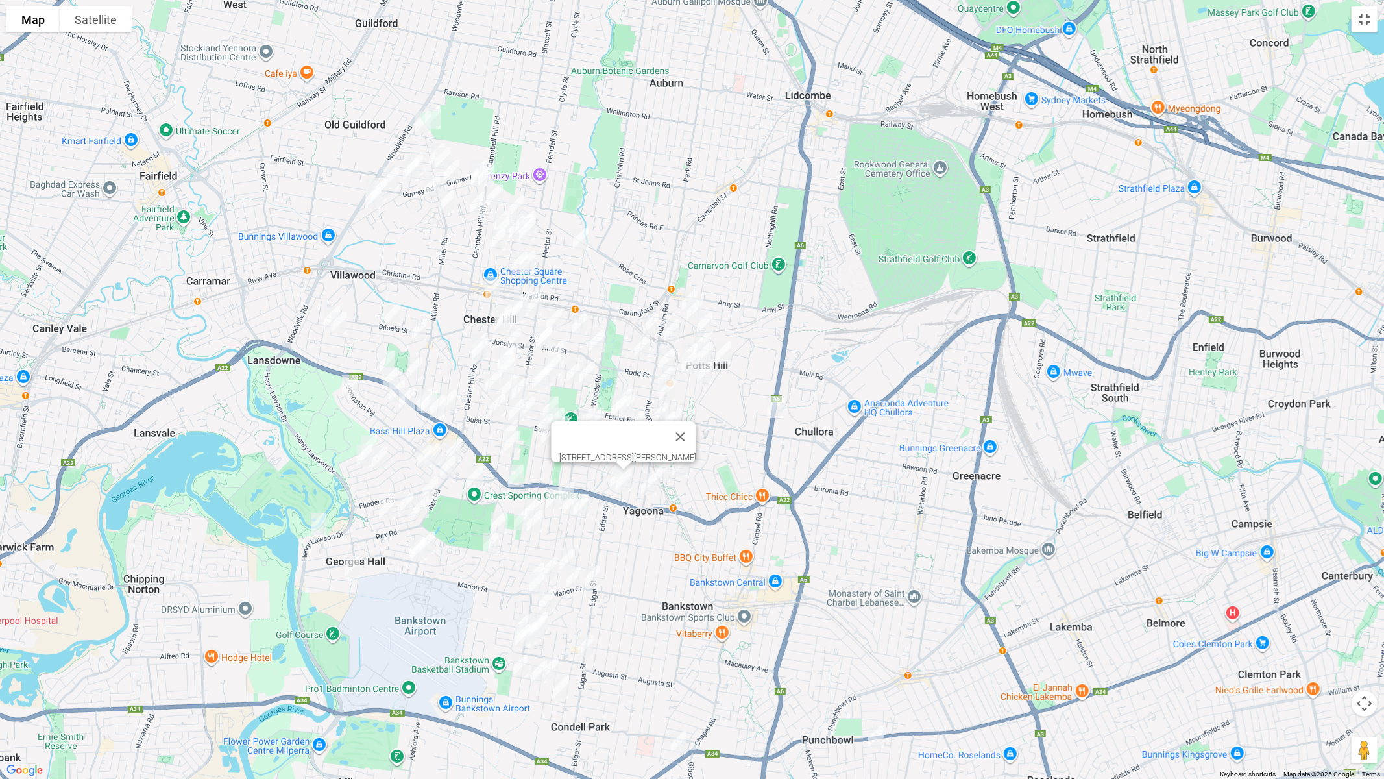
drag, startPoint x: 668, startPoint y: 623, endPoint x: 664, endPoint y: 528, distance: 95.5
click at [665, 533] on div "[STREET_ADDRESS][PERSON_NAME]" at bounding box center [692, 389] width 1384 height 779
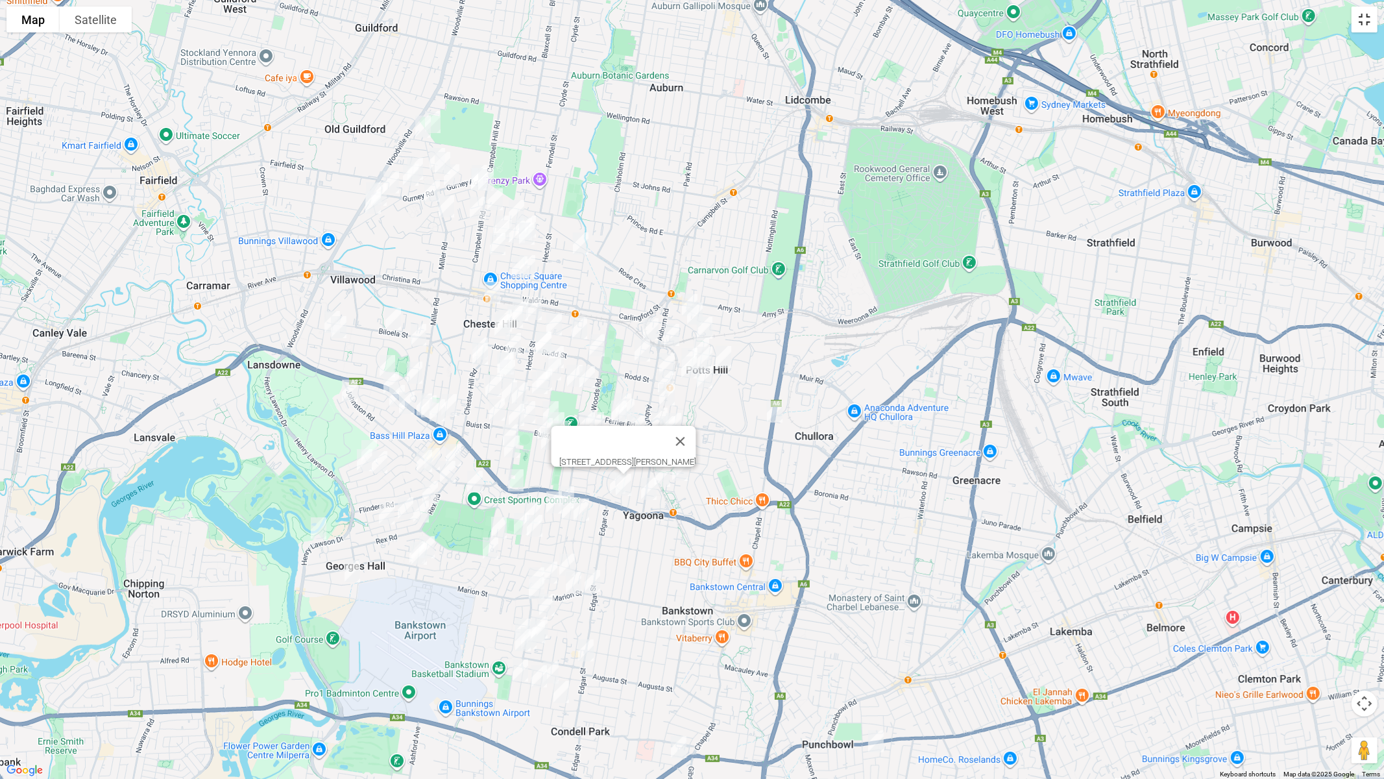
click at [1368, 18] on button "Toggle fullscreen view" at bounding box center [1365, 19] width 26 height 26
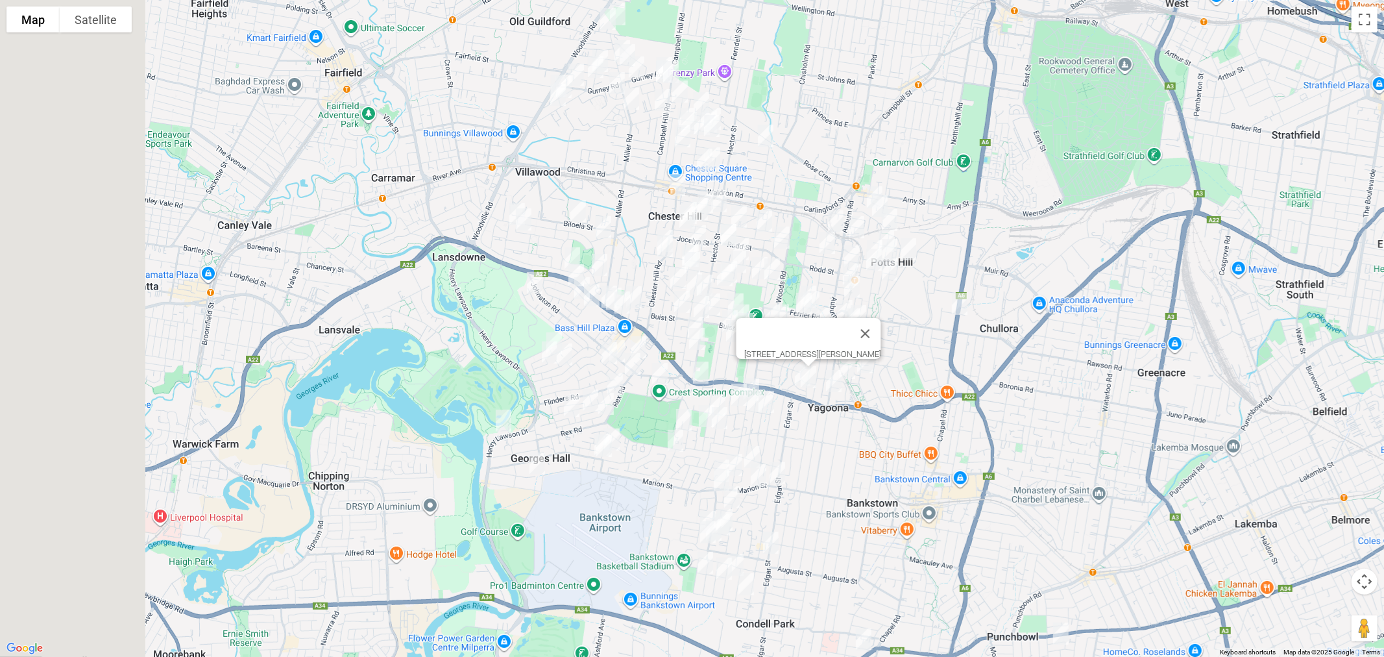
drag, startPoint x: 640, startPoint y: 293, endPoint x: 734, endPoint y: 270, distance: 96.2
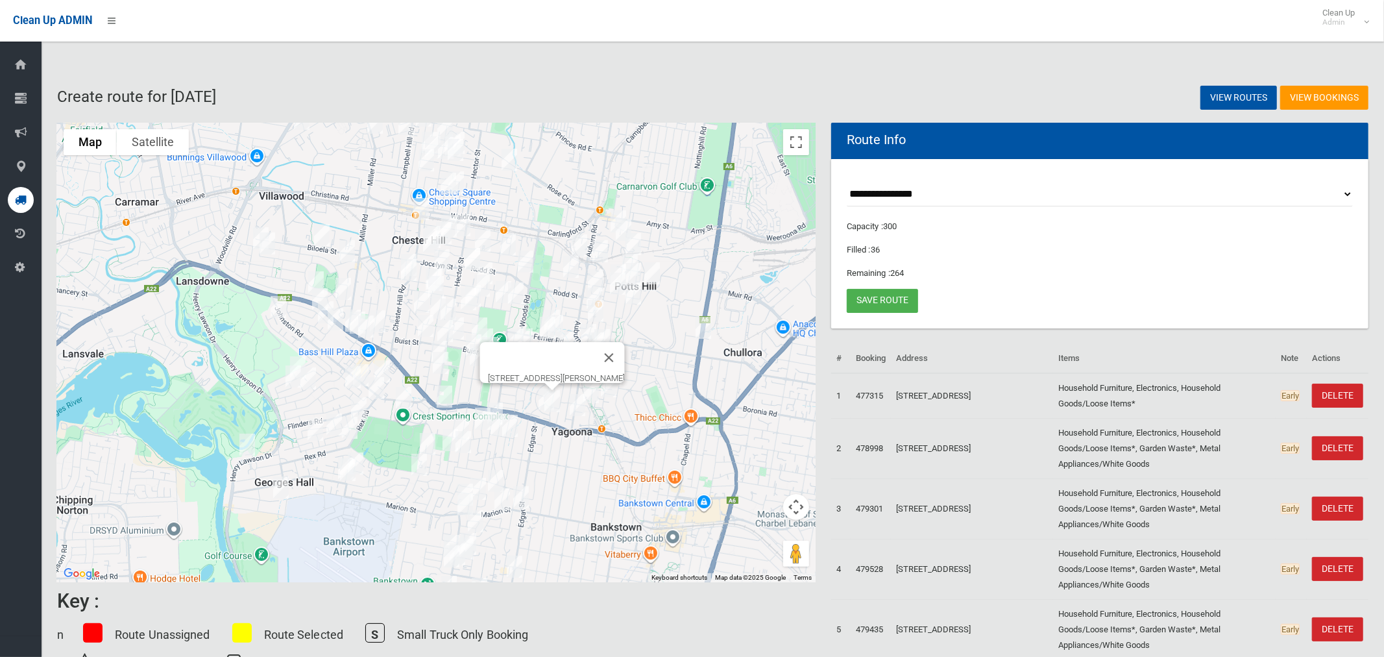
click at [734, 270] on div "1/88 Wenke Crescent, YAGOONA NSW 2199" at bounding box center [436, 352] width 759 height 459
click at [625, 347] on button "Close" at bounding box center [609, 357] width 31 height 31
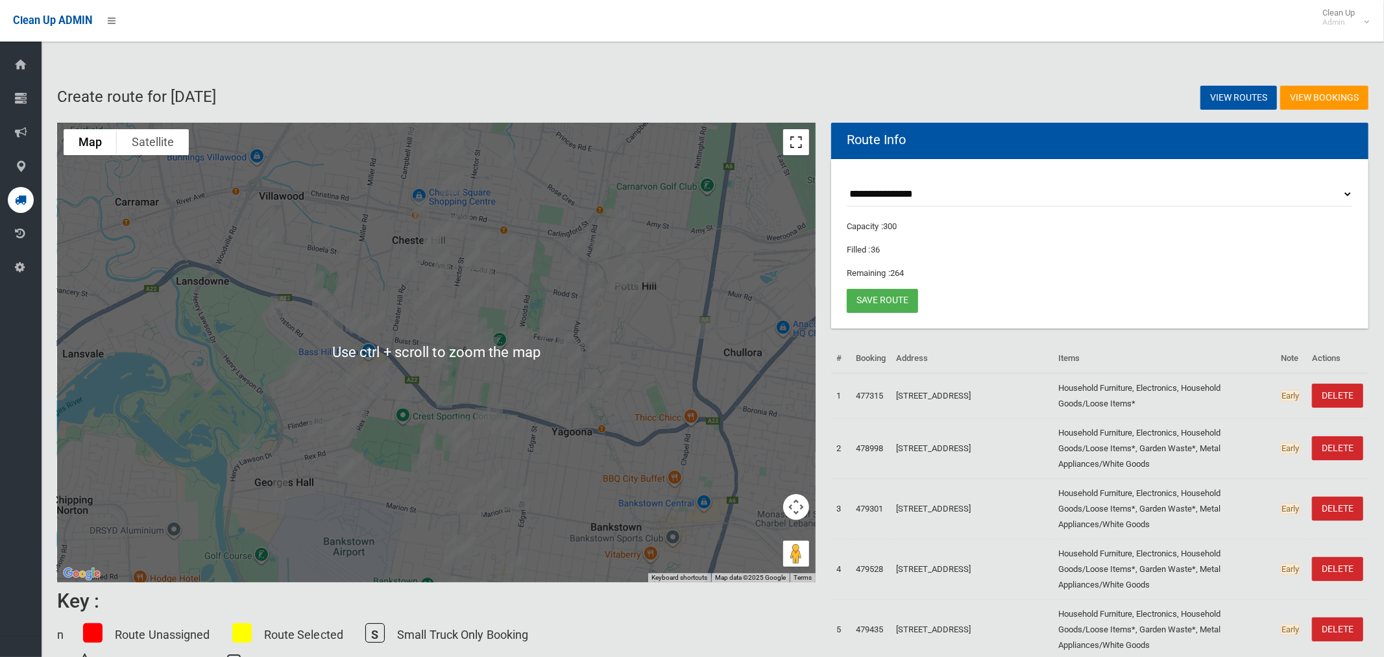
click at [798, 141] on button "Toggle fullscreen view" at bounding box center [796, 142] width 26 height 26
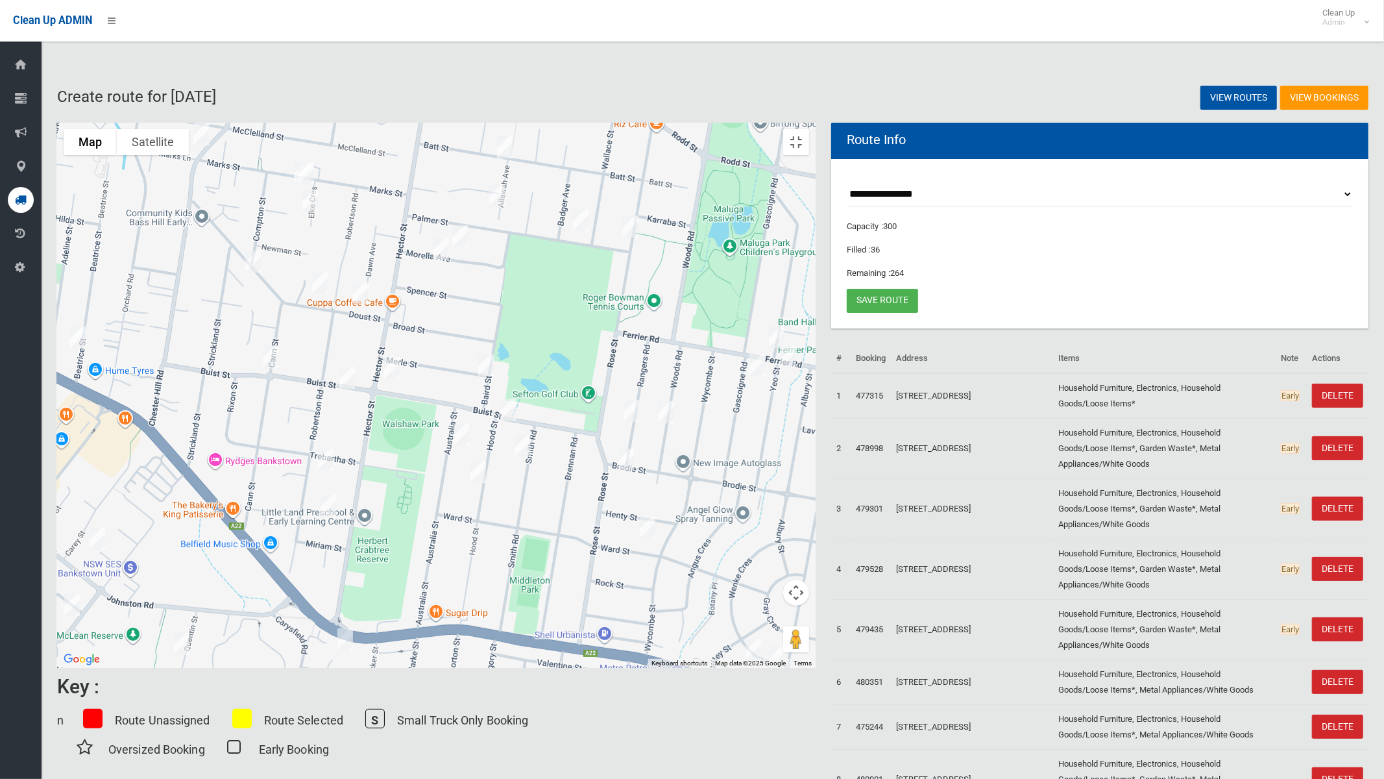
click at [679, 406] on img "146 Woods Road, YAGOONA NSW 2199" at bounding box center [666, 412] width 26 height 32
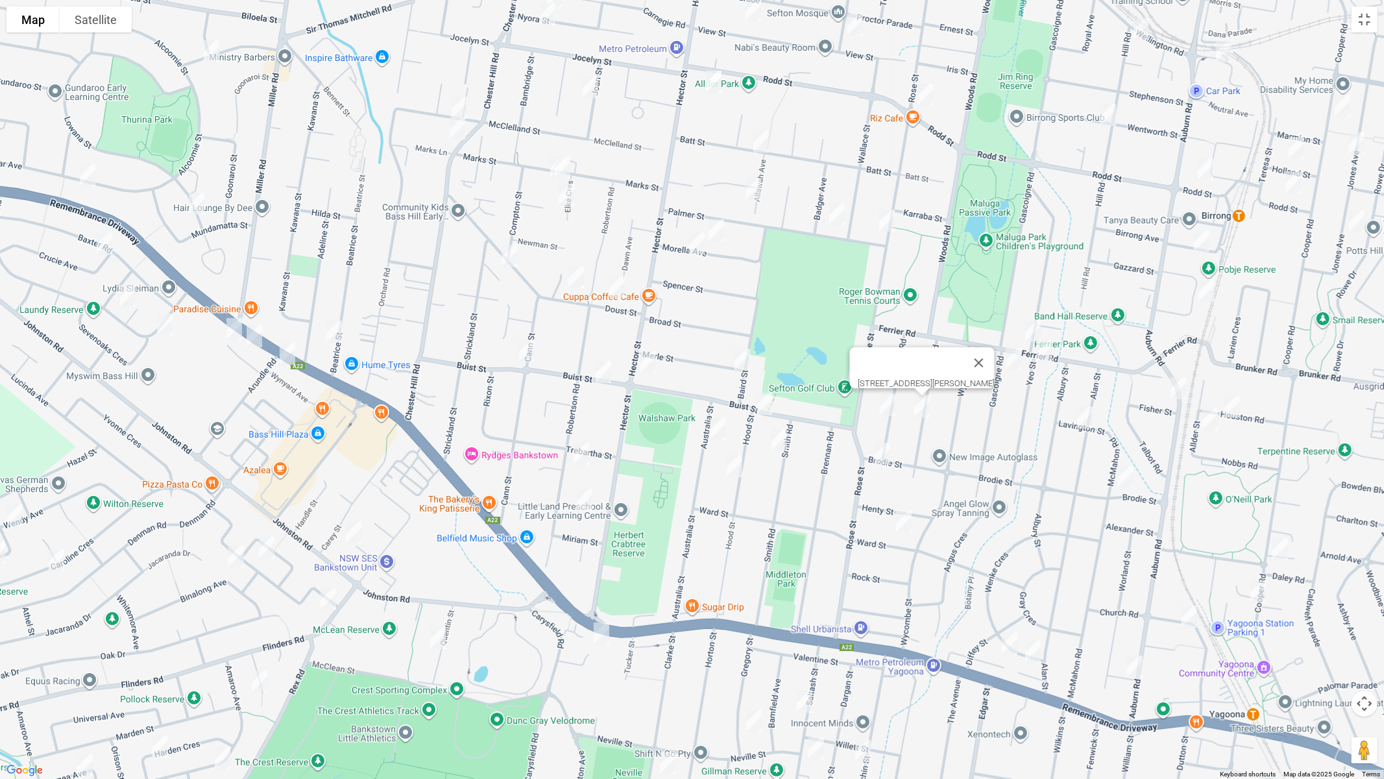
click at [885, 407] on img "38 Rangers Road, YAGOONA NSW 2199" at bounding box center [888, 405] width 26 height 32
click at [884, 450] on img "51 Brodie Street, YAGOONA NSW 2199" at bounding box center [883, 453] width 26 height 32
click at [903, 521] on img "4 Ward Street, YAGOONA NSW 2199" at bounding box center [904, 522] width 26 height 32
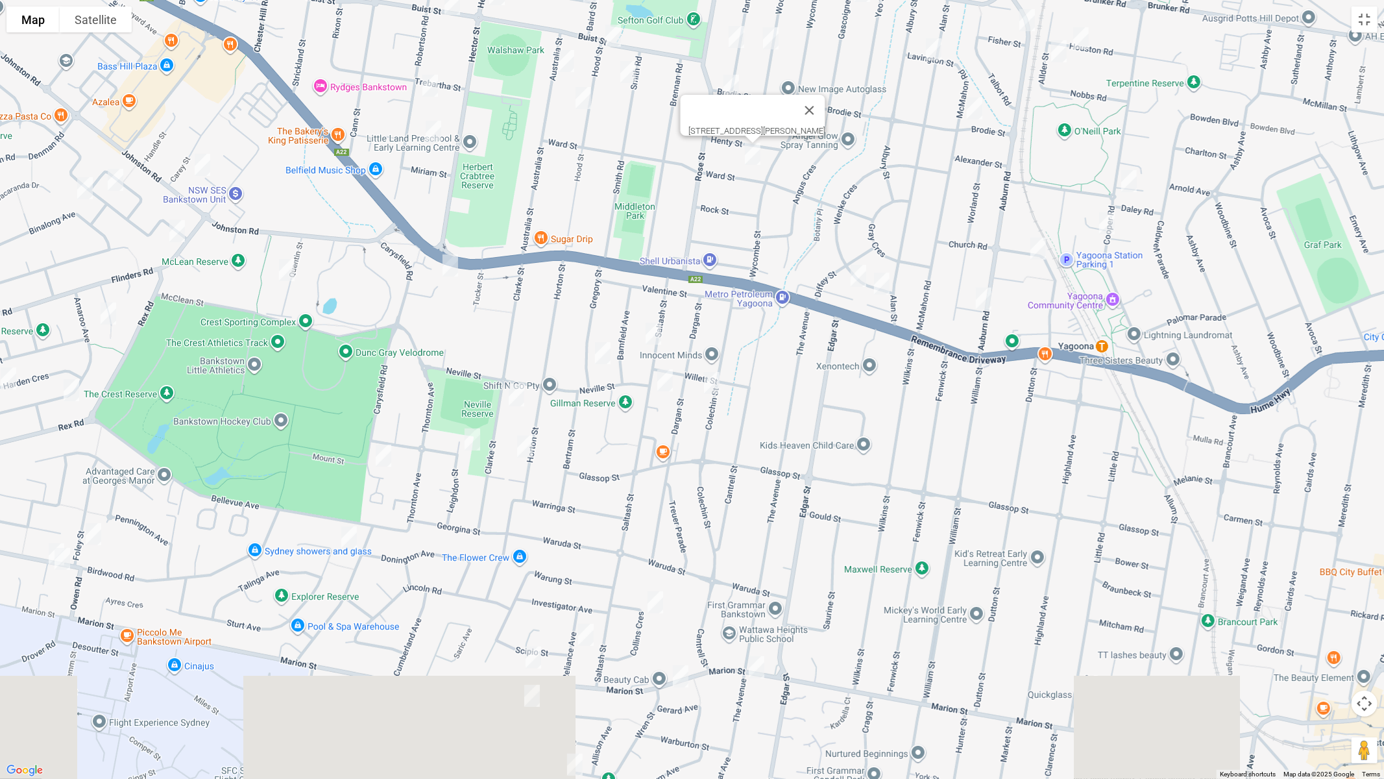
drag, startPoint x: 951, startPoint y: 566, endPoint x: 798, endPoint y: 197, distance: 400.0
click at [798, 197] on div "4 Ward Street, YAGOONA NSW 2199" at bounding box center [692, 389] width 1384 height 779
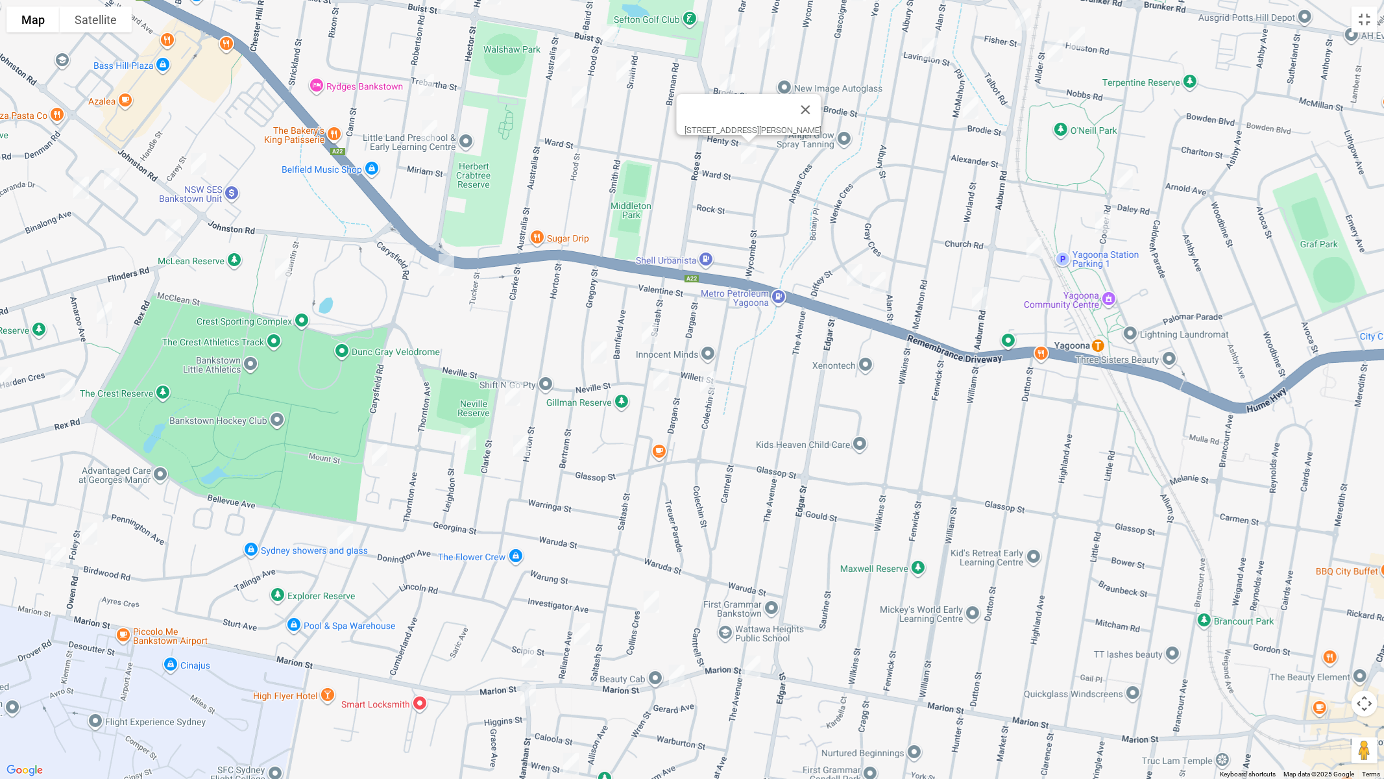
click at [652, 332] on img "20 Saltash Street, YAGOONA NSW 2199" at bounding box center [650, 333] width 26 height 32
drag, startPoint x: 598, startPoint y: 354, endPoint x: 607, endPoint y: 353, distance: 9.8
click at [599, 354] on img "29 Gregory Street, YAGOONA NSW 2199" at bounding box center [599, 352] width 26 height 32
click at [666, 382] on img "23 Saltash Street, YAGOONA NSW 2199" at bounding box center [661, 379] width 26 height 32
click at [711, 380] on img "22 Colechin Street, YAGOONA NSW 2199" at bounding box center [708, 382] width 26 height 32
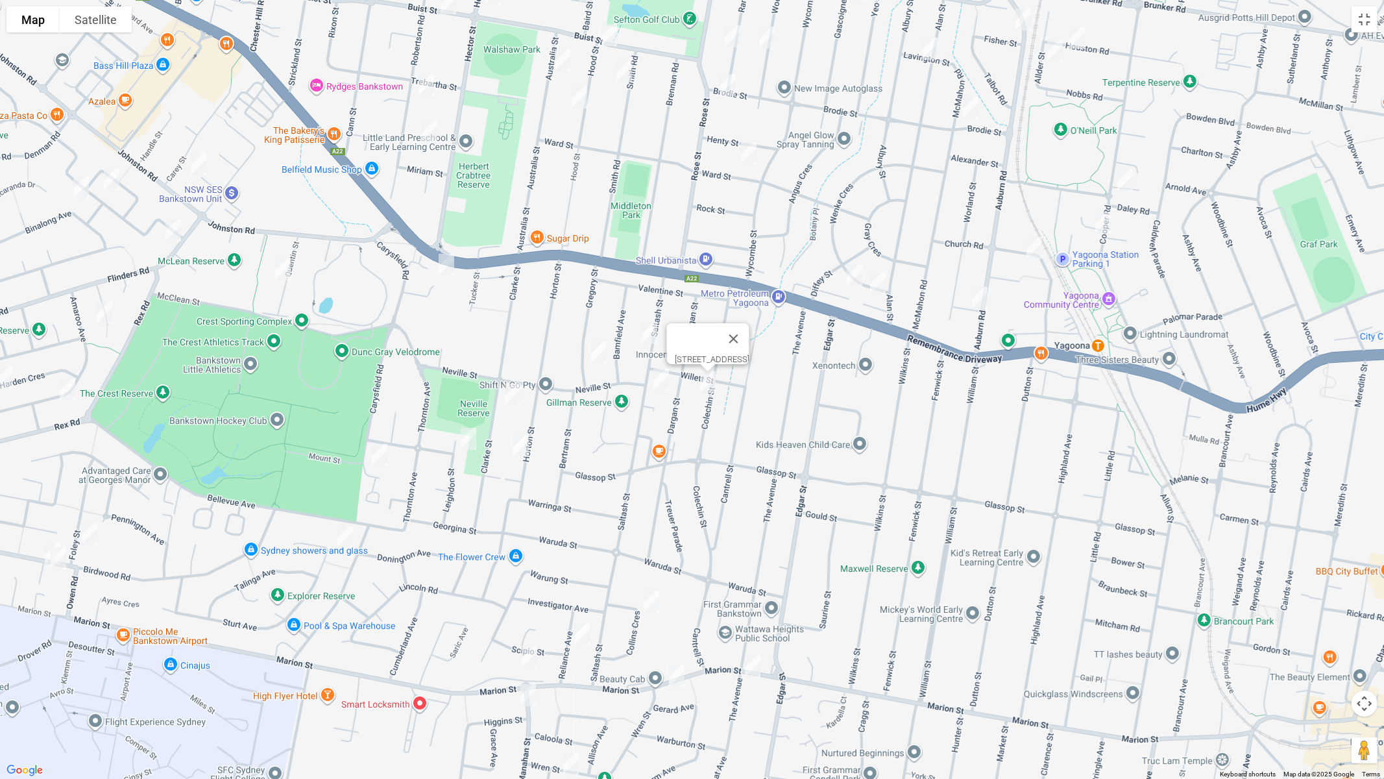
click at [598, 356] on img "29 Gregory Street, YAGOONA NSW 2199" at bounding box center [599, 352] width 26 height 32
click at [654, 598] on img "16 Collins Crescent, YAGOONA NSW 2199" at bounding box center [652, 601] width 26 height 32
click at [513, 397] on img "25 Clarke Street, BASS HILL NSW 2197" at bounding box center [513, 394] width 26 height 32
drag, startPoint x: 519, startPoint y: 442, endPoint x: 472, endPoint y: 442, distance: 46.7
click at [518, 442] on img "48 Horton Street, YAGOONA NSW 2199" at bounding box center [521, 446] width 26 height 32
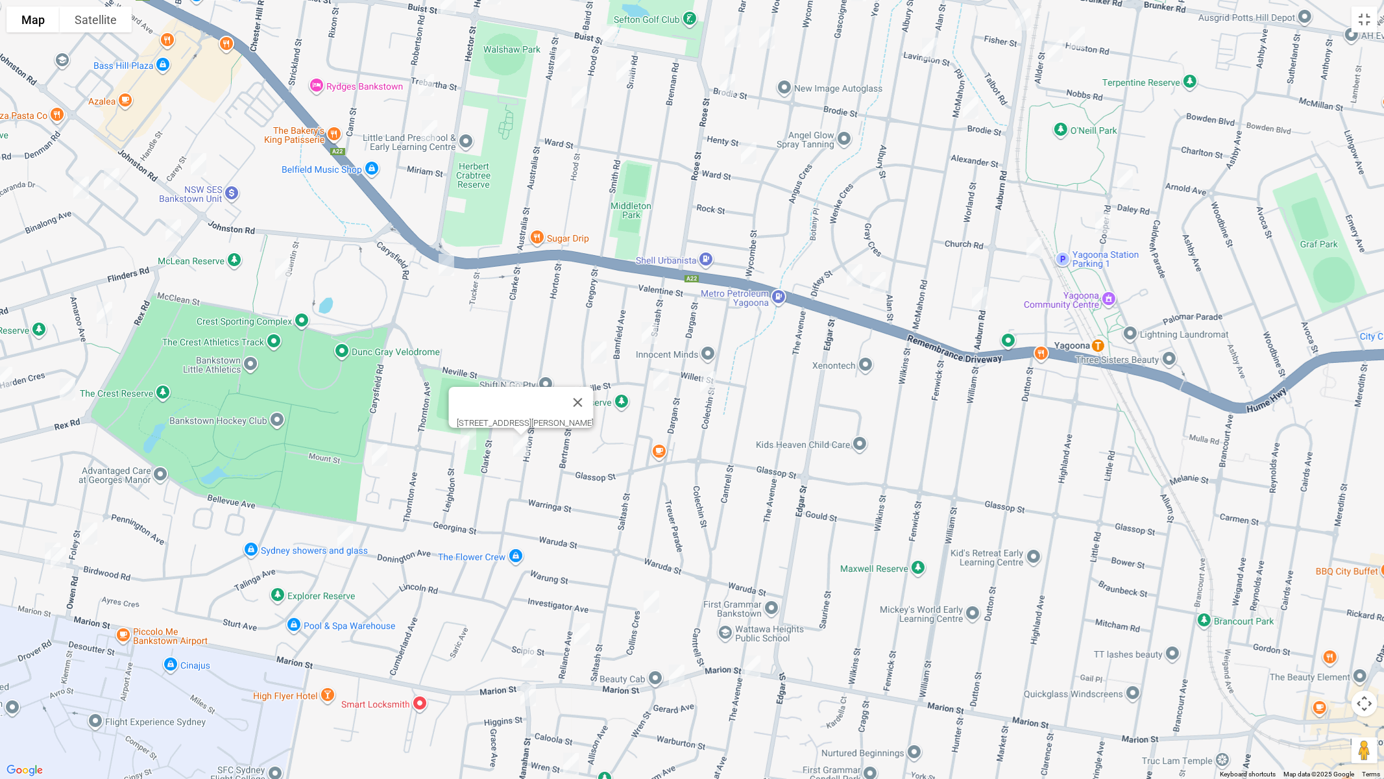
click at [465, 437] on img "7 Leighdon Street, BASS HILL NSW 2197" at bounding box center [469, 438] width 26 height 32
click at [450, 266] on img "6 Willow Place, BASS HILL NSW 2197" at bounding box center [446, 265] width 26 height 32
click at [447, 264] on img "6 Willow Place, BASS HILL NSW 2197" at bounding box center [446, 265] width 26 height 32
drag, startPoint x: 559, startPoint y: 189, endPoint x: 603, endPoint y: 249, distance: 73.7
click at [605, 323] on div "6 Willow Place, BASS HILL NSW 2197" at bounding box center [692, 389] width 1384 height 779
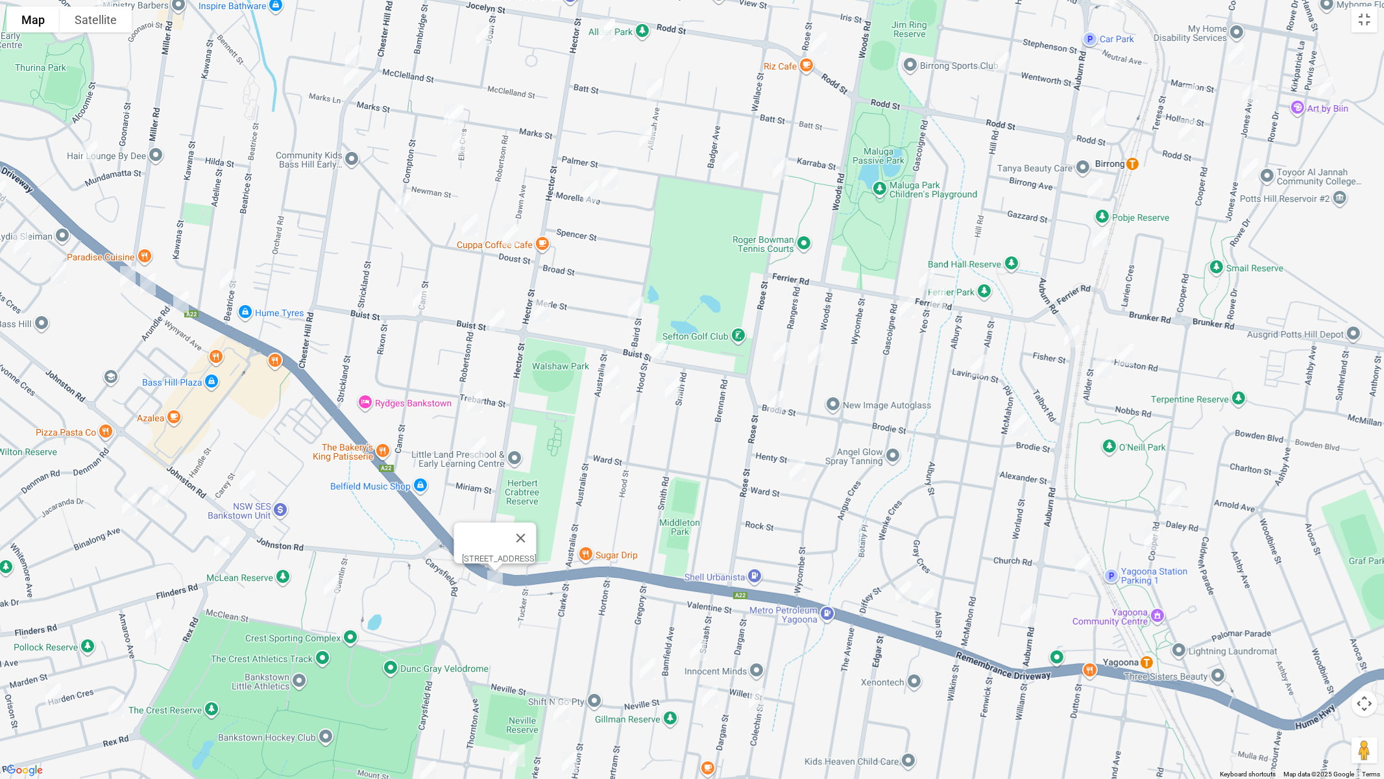
drag, startPoint x: 631, startPoint y: 222, endPoint x: 616, endPoint y: 408, distance: 186.8
click at [629, 496] on div "6 Willow Place, BASS HILL NSW 2197" at bounding box center [692, 389] width 1384 height 779
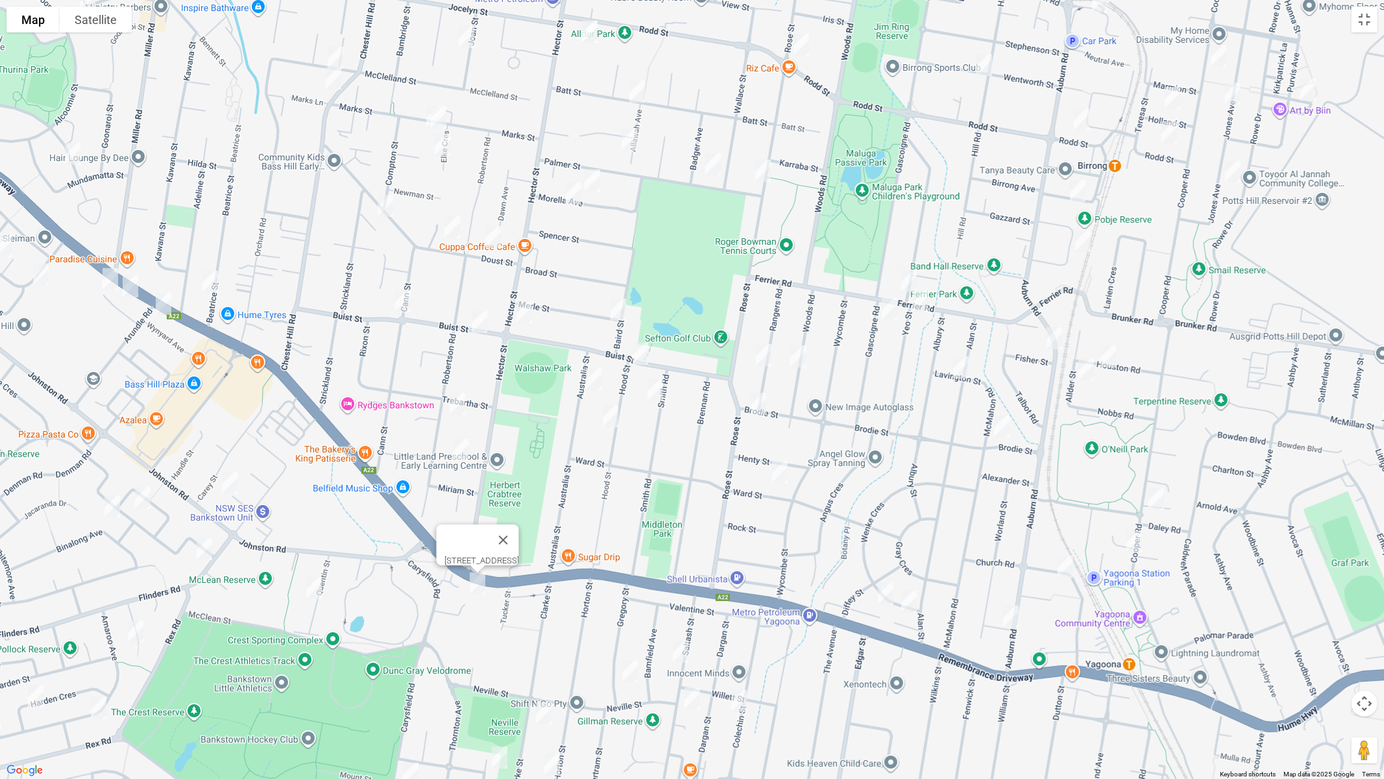
click at [620, 312] on img "3 Merle Street, BASS HILL NSW 2197" at bounding box center [618, 309] width 26 height 32
click at [640, 353] on img "1 Hood Street, YAGOONA NSW 2199" at bounding box center [641, 353] width 26 height 32
click at [659, 393] on img "16 Smith Road, YAGOONA NSW 2199" at bounding box center [655, 390] width 26 height 32
click at [621, 308] on img "3 Merle Street, BASS HILL NSW 2197" at bounding box center [618, 309] width 26 height 32
click at [592, 377] on img "19 Australia Street, BASS HILL NSW 2197" at bounding box center [594, 379] width 26 height 32
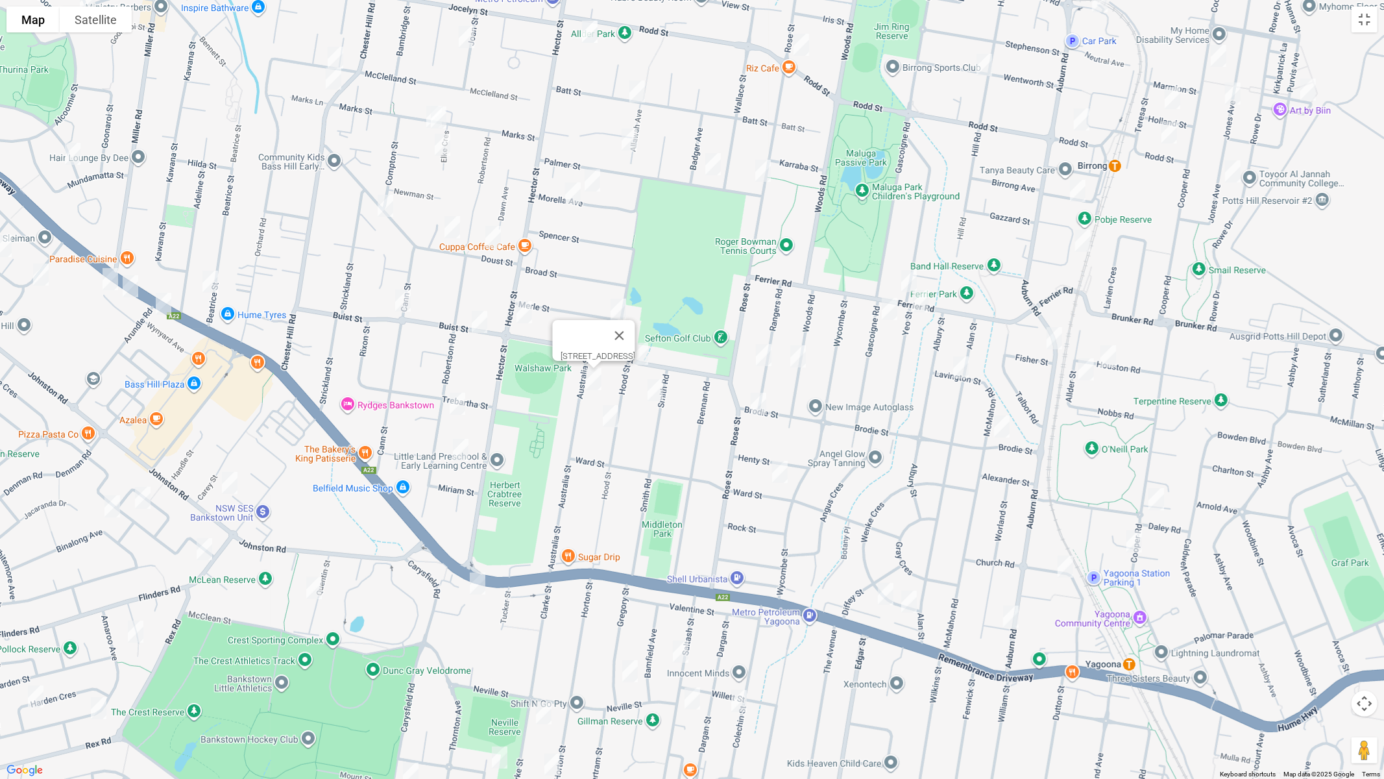
click at [608, 422] on img "34 Hood Street, YAGOONA NSW 2199" at bounding box center [611, 416] width 26 height 32
click at [450, 405] on img "87 Robertson Road, BASS HILL NSW 2197" at bounding box center [458, 403] width 26 height 32
click at [461, 445] on img "105A Robertson Road, BASS HILL NSW 2197" at bounding box center [461, 449] width 26 height 32
click at [1366, 21] on button "Toggle fullscreen view" at bounding box center [1365, 19] width 26 height 26
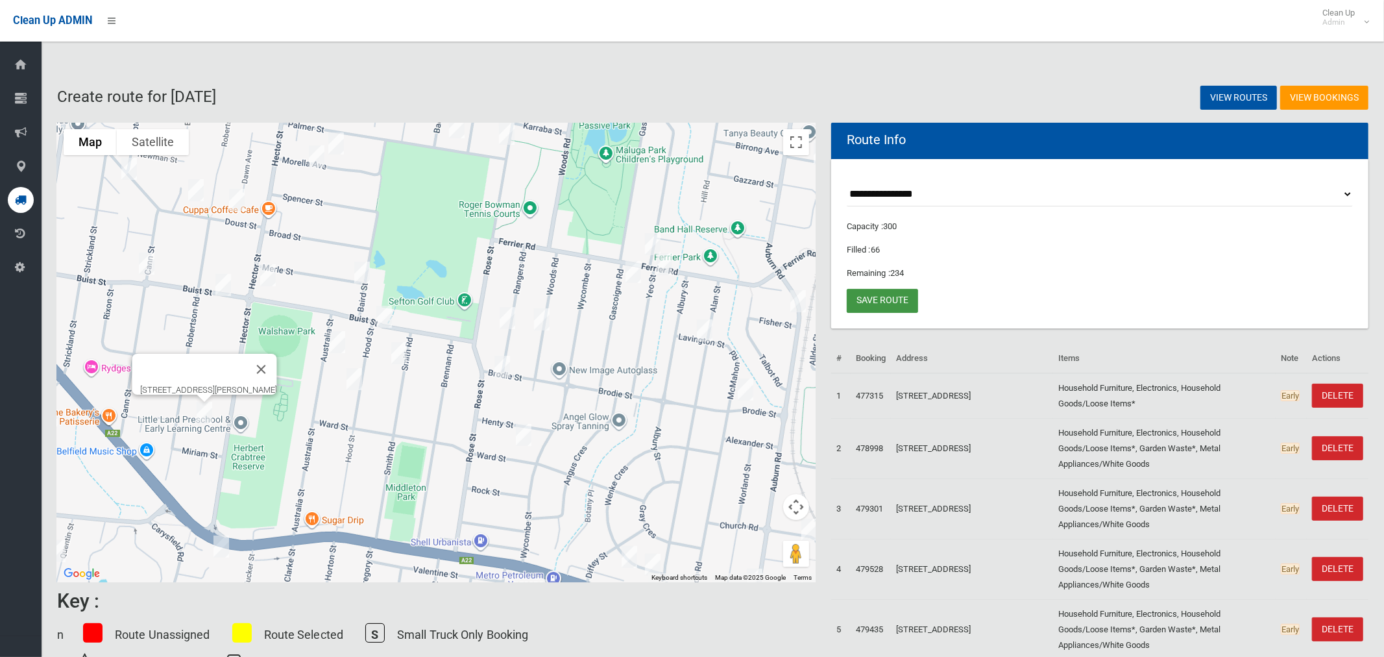
click at [883, 304] on link "Save route" at bounding box center [882, 301] width 71 height 24
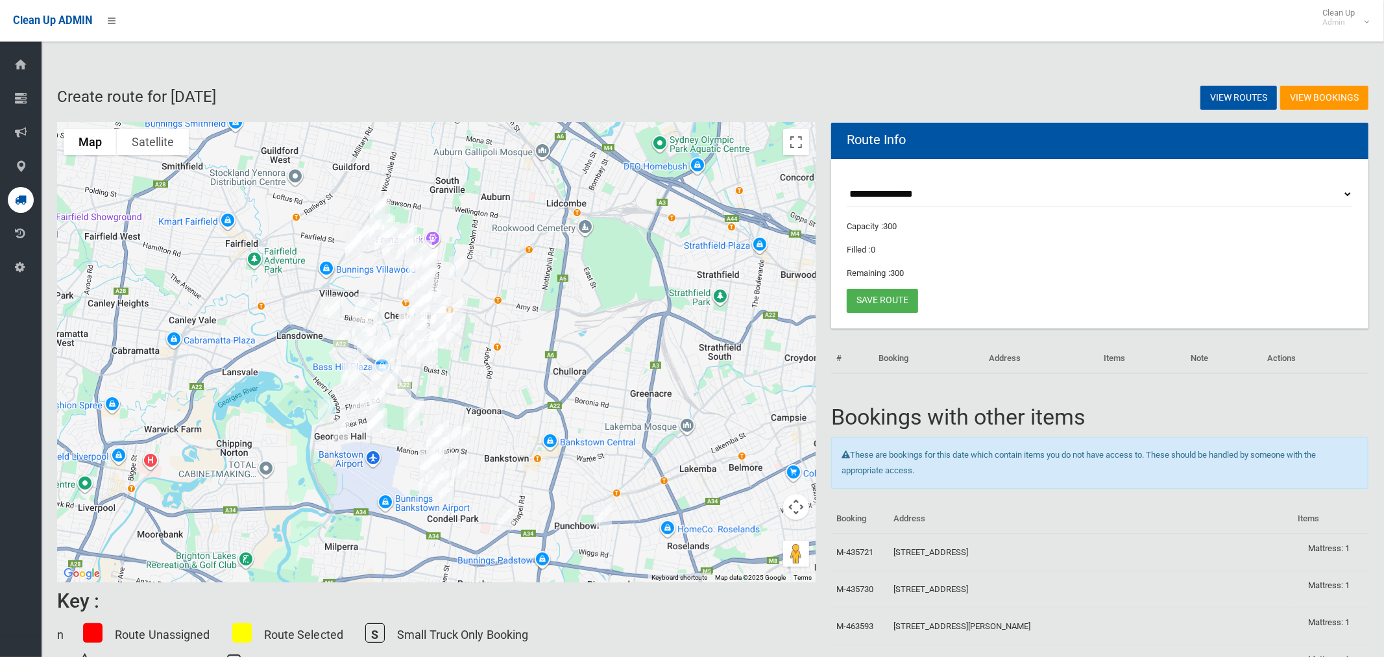
drag, startPoint x: 432, startPoint y: 304, endPoint x: 609, endPoint y: 331, distance: 179.1
click at [609, 331] on div at bounding box center [436, 352] width 759 height 459
click at [923, 201] on select "**********" at bounding box center [1100, 194] width 506 height 24
select select "*****"
click at [847, 182] on select "**********" at bounding box center [1100, 194] width 506 height 24
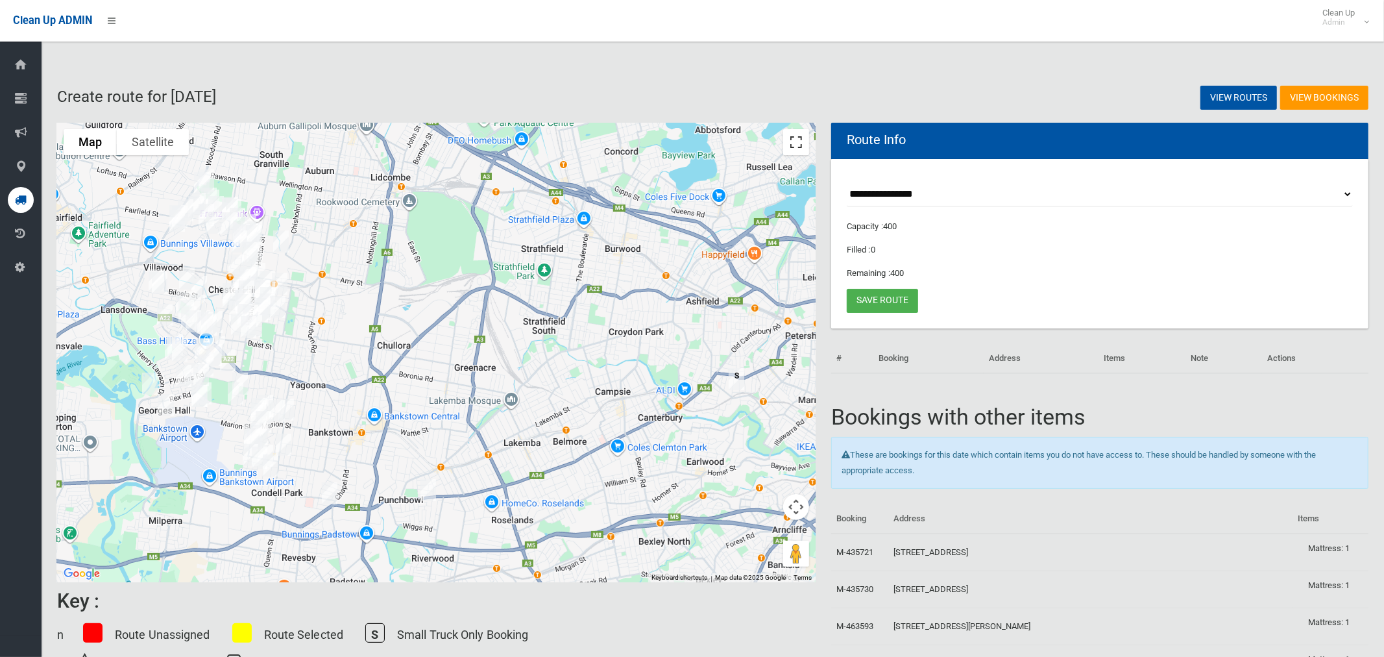
click at [799, 140] on button "Toggle fullscreen view" at bounding box center [796, 142] width 26 height 26
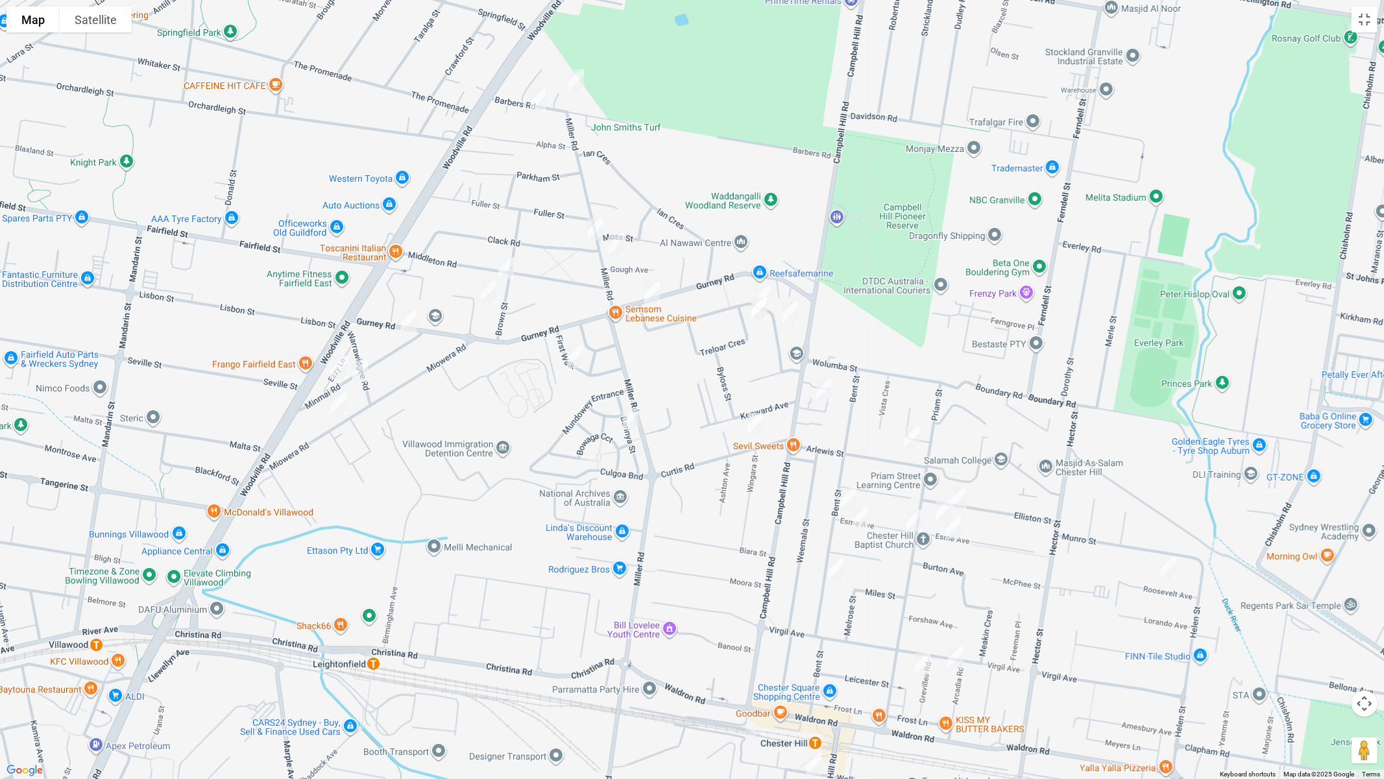
click at [618, 241] on img "61 Miller Road, CHESTER HILL NSW 2162" at bounding box center [617, 244] width 26 height 32
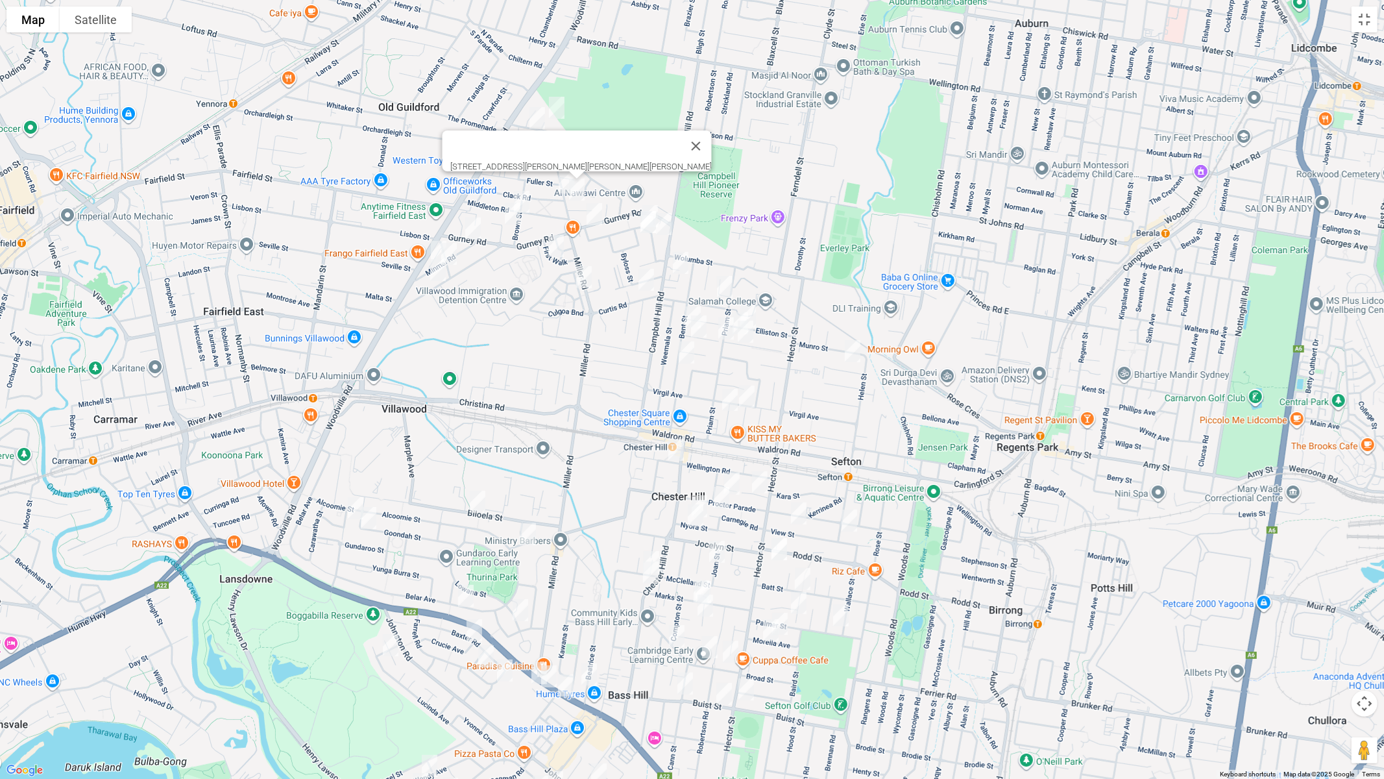
drag, startPoint x: 625, startPoint y: 417, endPoint x: 576, endPoint y: 325, distance: 103.9
click at [576, 325] on div "[STREET_ADDRESS][PERSON_NAME][PERSON_NAME][PERSON_NAME]" at bounding box center [692, 389] width 1384 height 779
click at [748, 656] on img "283 Hector Street, BASS HILL NSW 2197" at bounding box center [746, 689] width 26 height 32
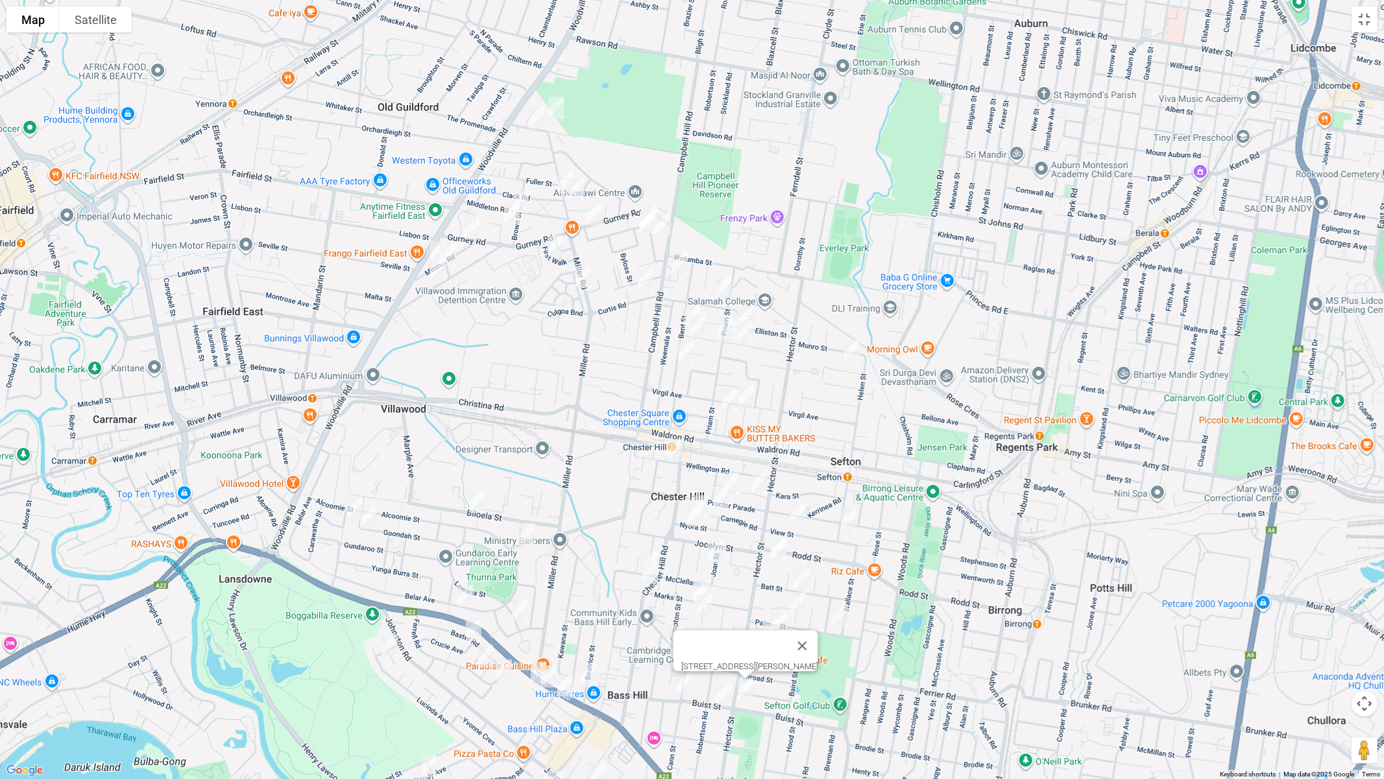
click at [556, 106] on img "1 Cheryl Avenue, CHESTER HILL NSW 2162" at bounding box center [556, 107] width 26 height 32
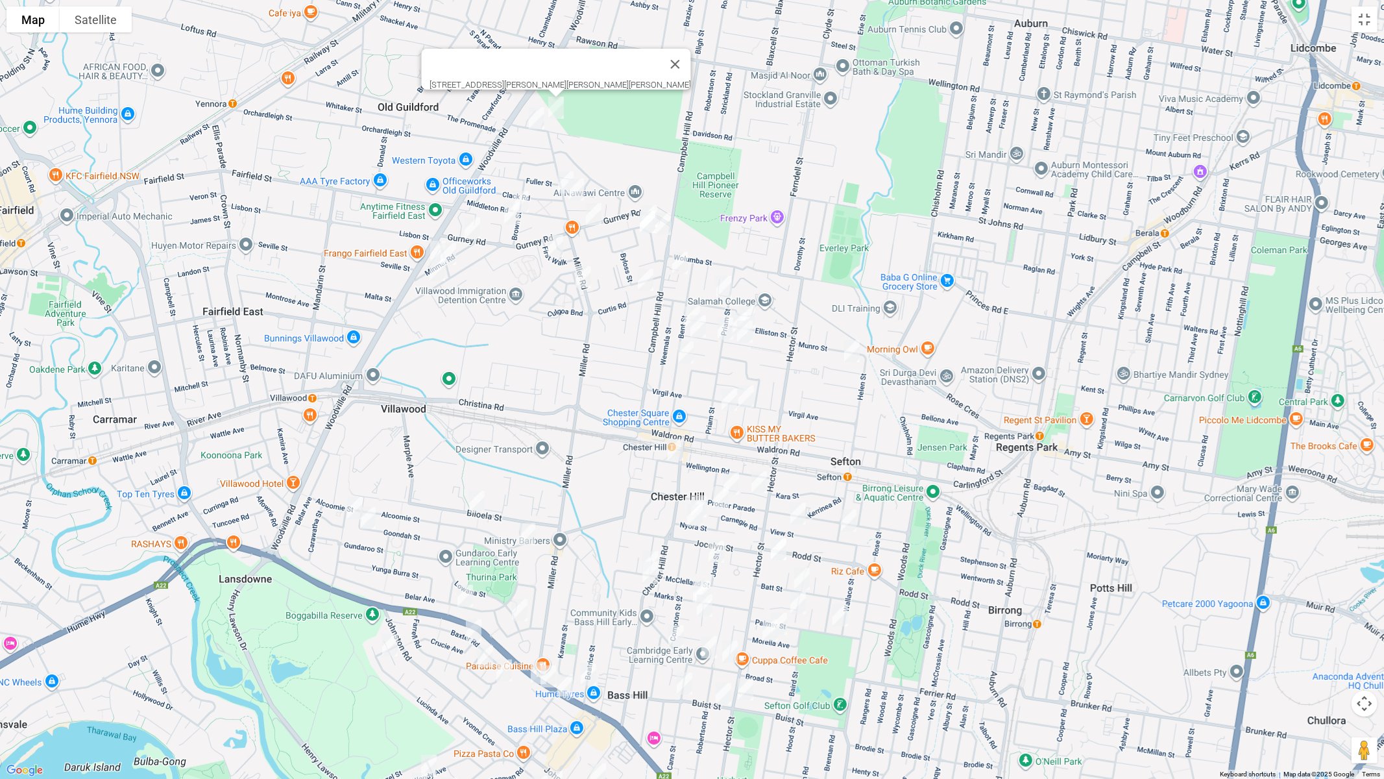
click at [532, 121] on img "24a Barbers Road, CHESTER HILL NSW 2162" at bounding box center [537, 118] width 26 height 32
click at [561, 174] on img "2 Clack Road, CHESTER HILL NSW 2162" at bounding box center [566, 182] width 26 height 32
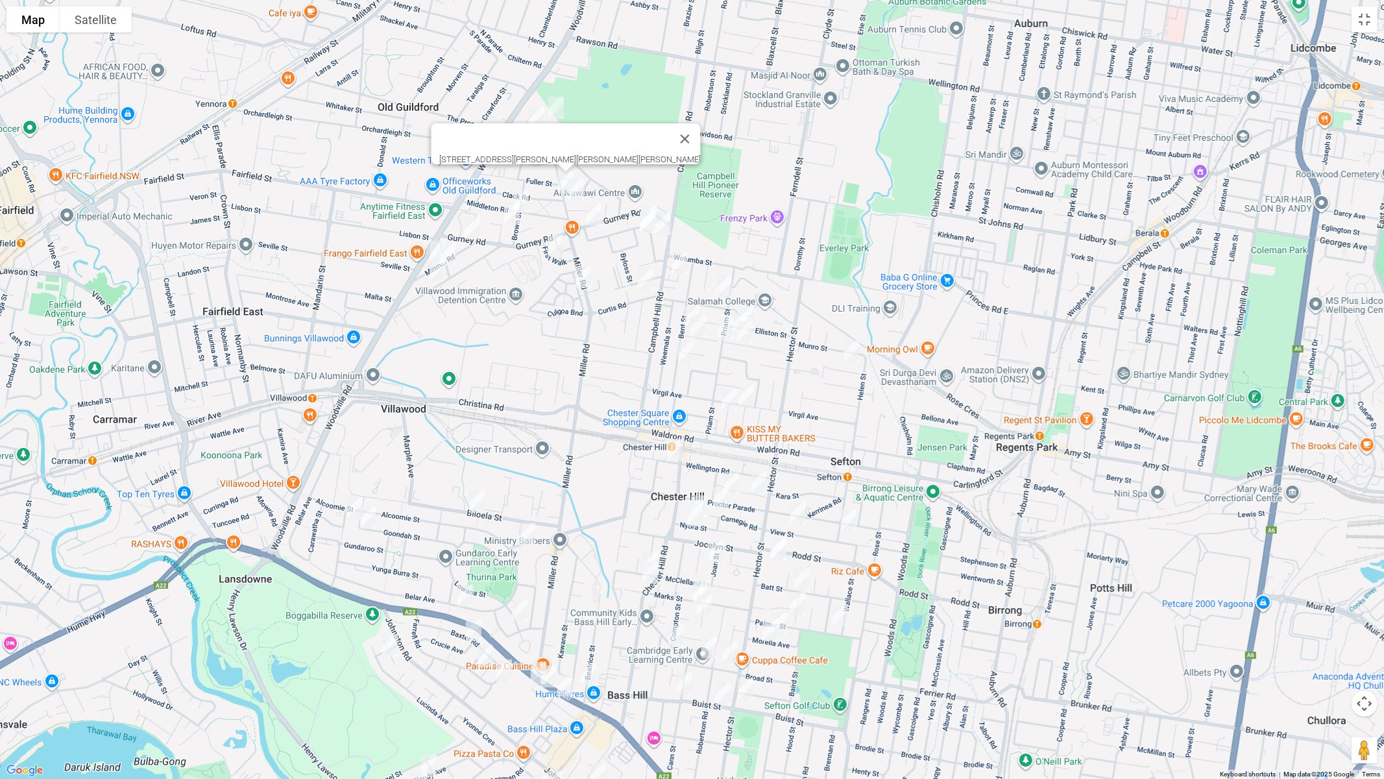
click at [525, 193] on img "16 Brown Street, CHESTER HILL NSW 2162" at bounding box center [521, 202] width 26 height 32
click at [513, 218] on img "6 St Pauls Place, CHESTER HILL NSW 2162" at bounding box center [512, 213] width 26 height 32
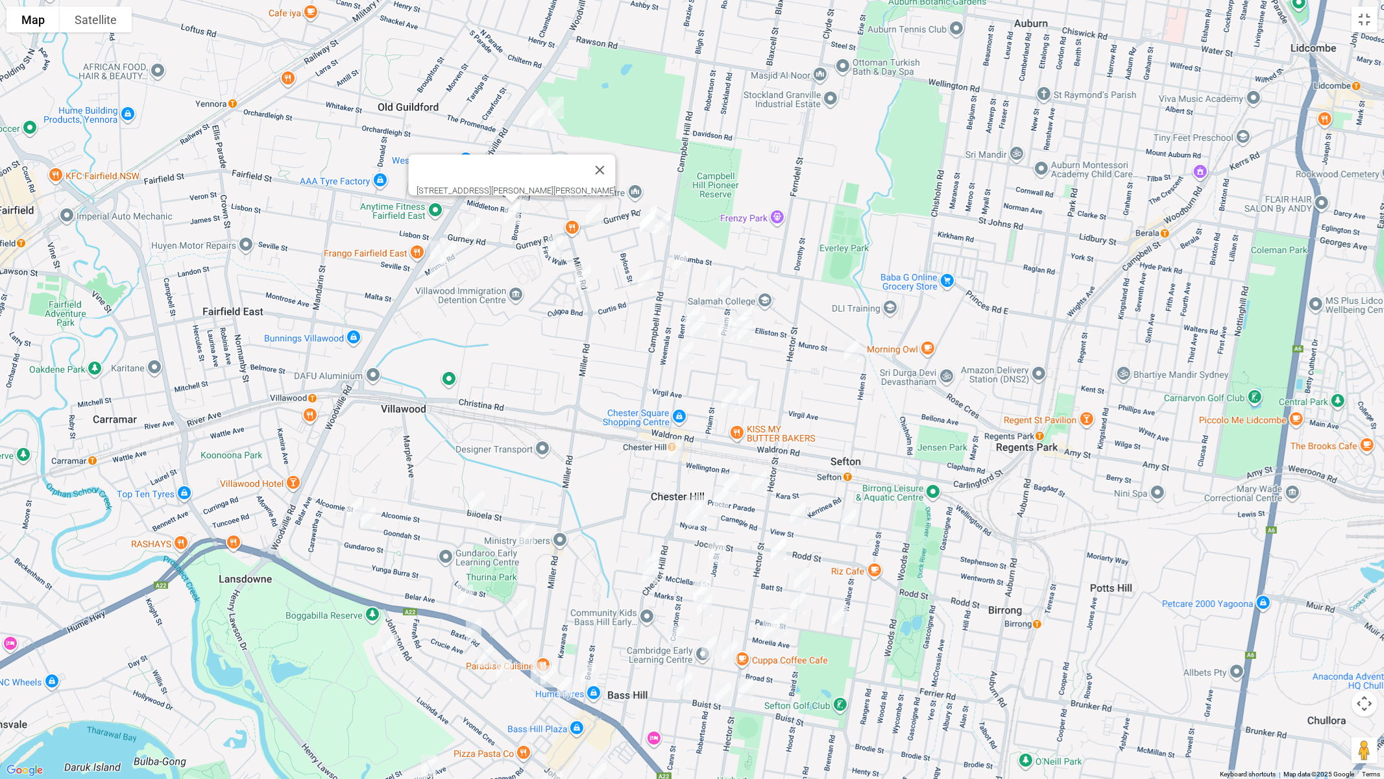
click at [475, 223] on img "2 Minmai Road, CHESTER HILL NSW 2162" at bounding box center [472, 228] width 26 height 32
click at [428, 245] on img "28 Minmai Road, CHESTER HILL NSW 2162" at bounding box center [438, 252] width 26 height 32
click at [454, 250] on img "35 Minmai Road, CHESTER HILL NSW 2162" at bounding box center [448, 254] width 26 height 32
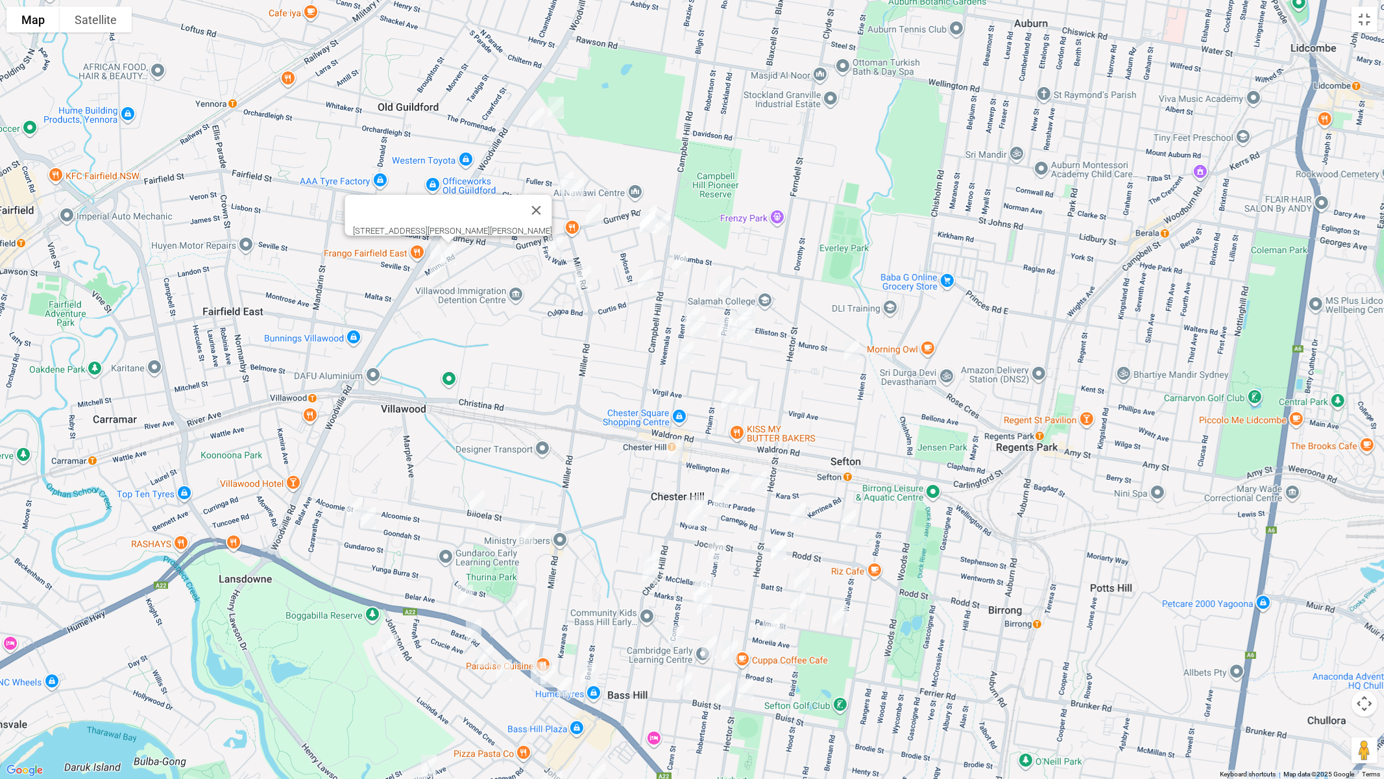
click at [432, 271] on img "62 Miowera Road, CHESTER HILL NSW 2162" at bounding box center [437, 270] width 26 height 32
click at [592, 212] on img "51 Gurney Road, CHESTER HILL NSW 2162" at bounding box center [594, 214] width 26 height 32
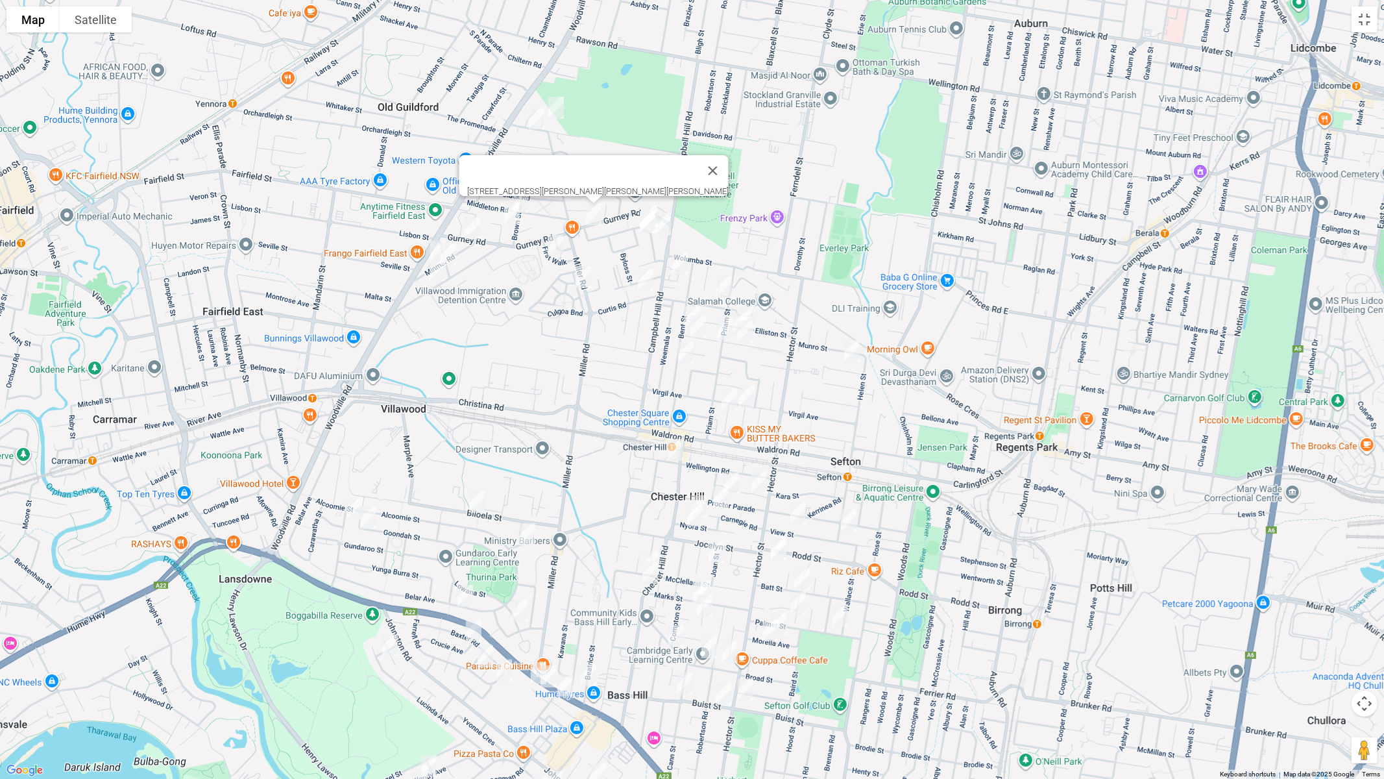
click at [655, 204] on img "44 Woodland Road, CHESTER HILL NSW 2162" at bounding box center [650, 216] width 26 height 32
click at [647, 224] on img "7b Treloar Crescent, CHESTER HILL NSW 2162" at bounding box center [648, 222] width 26 height 32
click at [666, 223] on img "53 Woodland Road, CHESTER HILL NSW 2162" at bounding box center [663, 224] width 26 height 32
click at [558, 248] on img "16 First Walk, CHESTER HILL NSW 2162" at bounding box center [556, 246] width 26 height 32
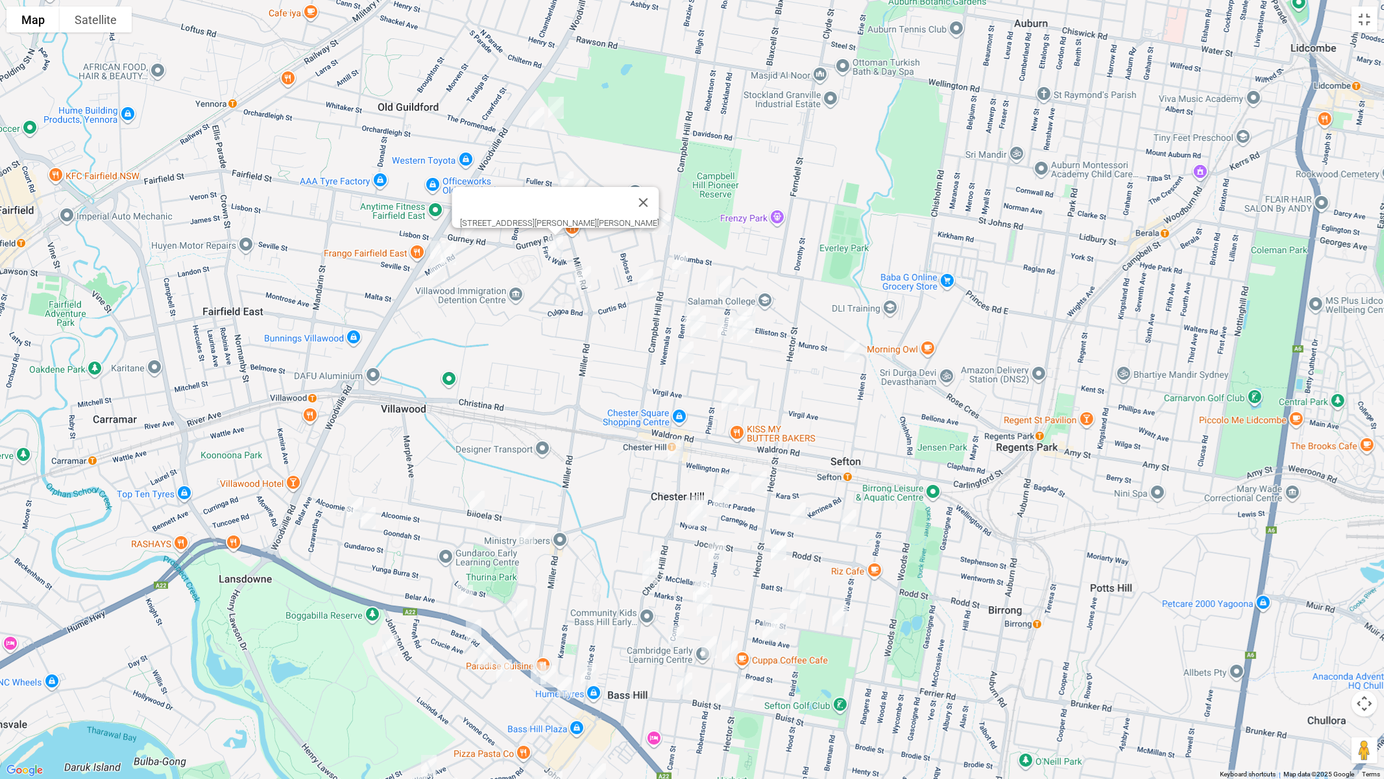
click at [584, 273] on img "22 Barinya Street, VILLAWOOD NSW 2163" at bounding box center [583, 277] width 26 height 32
click at [682, 265] on img "17 Campbell Hill Road, CHESTER HILL NSW 2162" at bounding box center [680, 263] width 26 height 32
click at [646, 280] on img "14 Curtis Road, CHESTER HILL NSW 2162" at bounding box center [646, 279] width 26 height 32
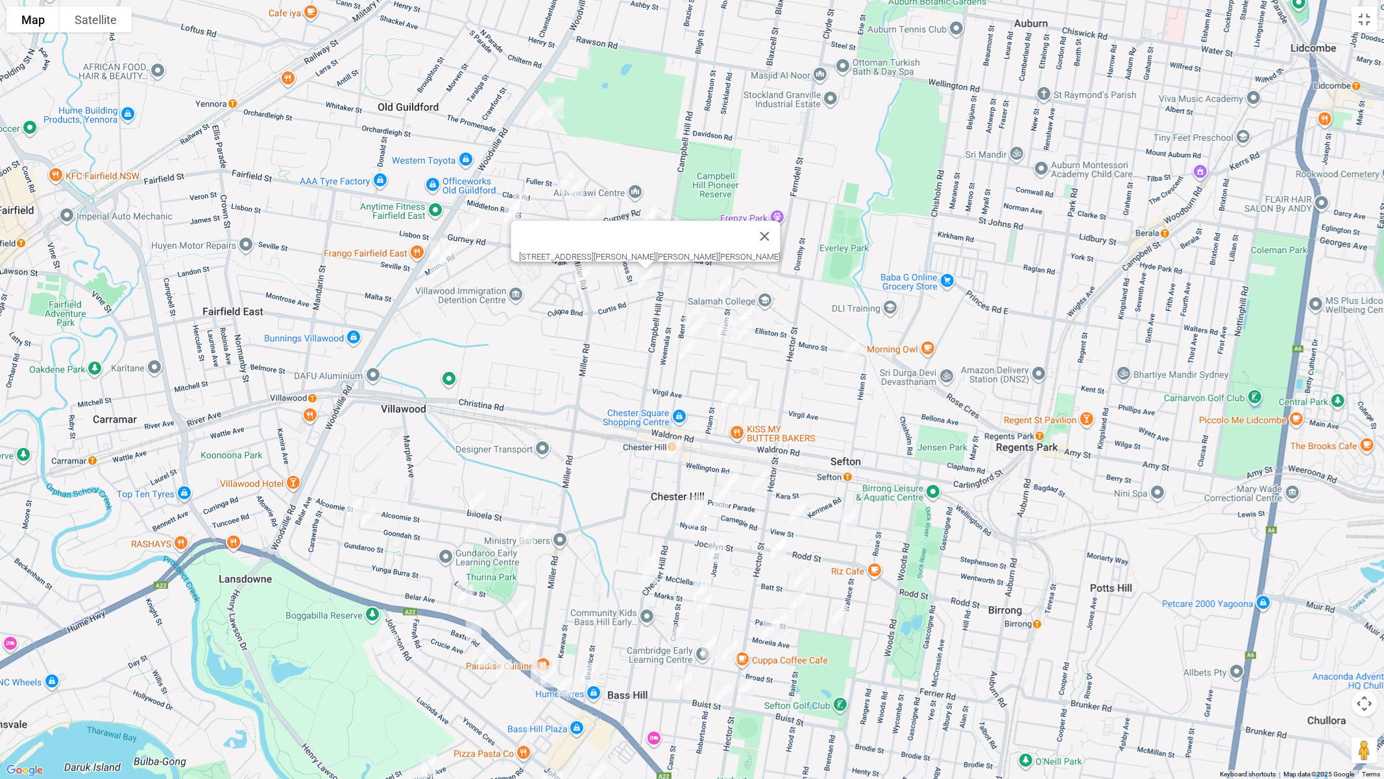
click at [723, 276] on img "4 Arlewis Street, CHESTER HILL NSW 2162" at bounding box center [724, 287] width 26 height 32
click at [688, 299] on div "4 Arlewis Street, CHESTER HILL NSW 2162" at bounding box center [692, 389] width 1384 height 779
click at [751, 303] on img "41 Elliston Street, CHESTER HILL NSW 2162" at bounding box center [748, 316] width 26 height 32
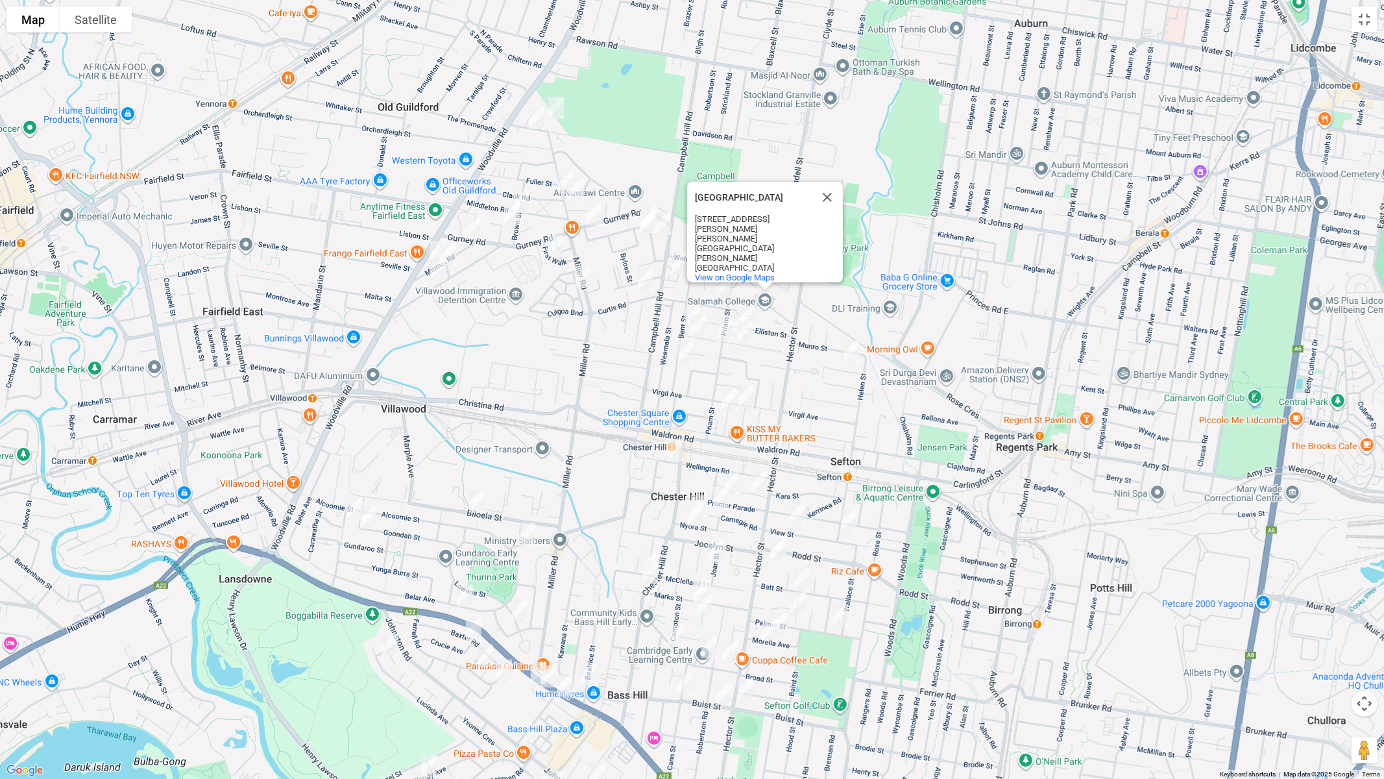
click at [734, 310] on img "48 Esme Avenue, CHESTER HILL NSW 2162" at bounding box center [740, 323] width 26 height 32
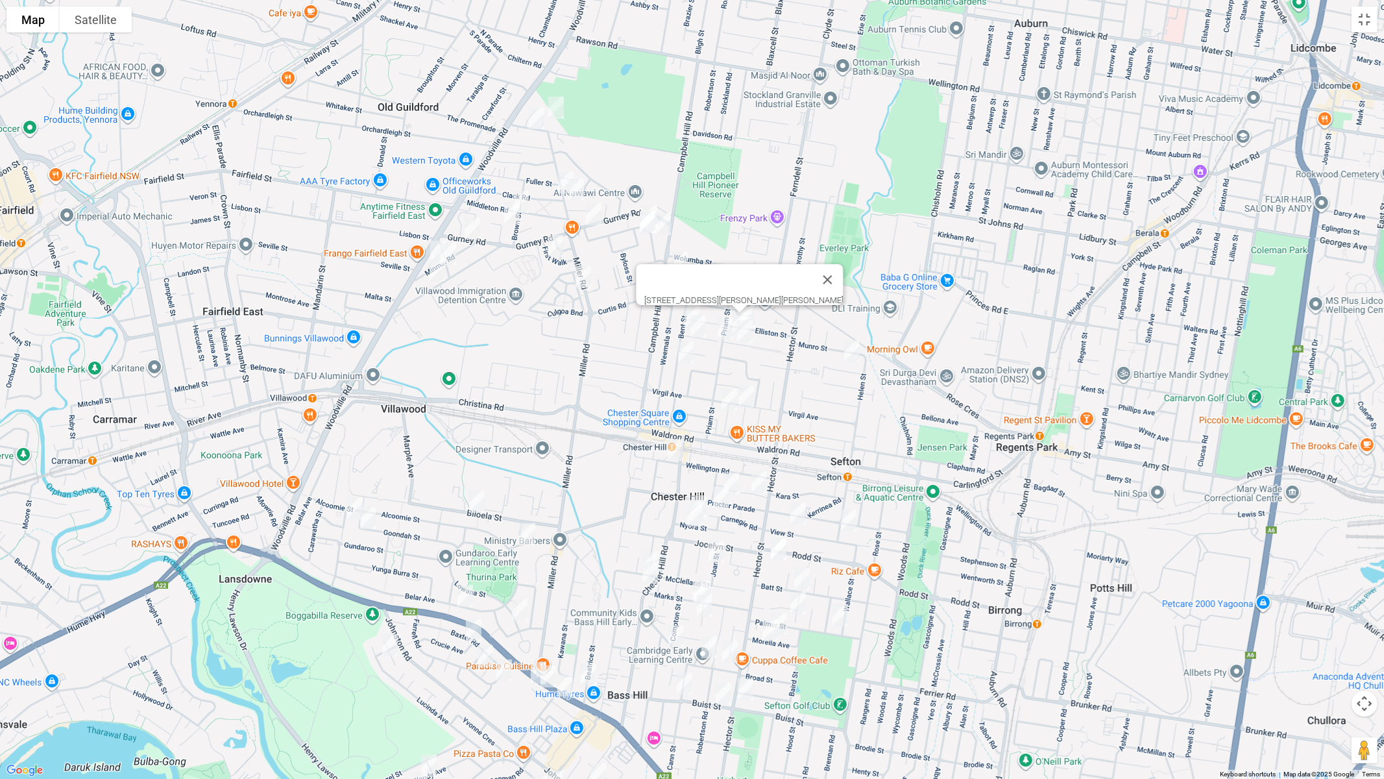
click at [681, 319] on img "72 Esme Avenue, CHESTER HILL NSW 2162" at bounding box center [692, 317] width 26 height 32
click at [700, 330] on img "71 Esme Avenue, CHESTER HILL NSW 2162" at bounding box center [698, 326] width 26 height 32
click at [723, 332] on img "56 Priam Street, CHESTER HILL NSW 2162" at bounding box center [726, 328] width 26 height 32
click at [744, 335] on img "41 Esme Avenue, CHESTER HILL NSW 2162" at bounding box center [745, 331] width 26 height 32
click at [682, 352] on img "42 Bent Street, CHESTER HILL NSW 2162" at bounding box center [686, 352] width 26 height 32
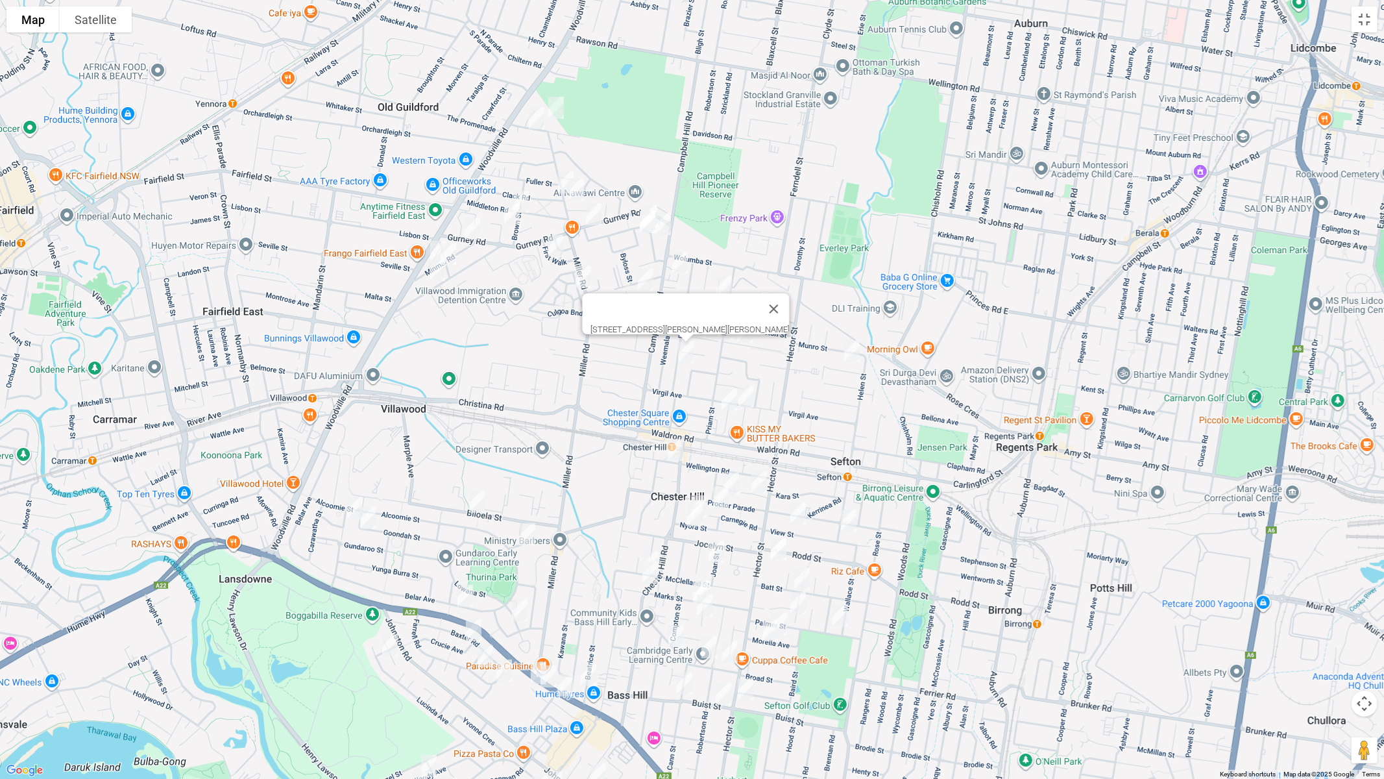
click at [855, 354] on img "12a Roosevelt Avenue, SEFTON NSW 2162" at bounding box center [852, 351] width 26 height 32
click at [751, 402] on img "6 Arcadia Road, CHESTER HILL NSW 2162" at bounding box center [746, 396] width 26 height 32
click at [728, 403] on img "12 Grevillea Road, CHESTER HILL NSW 2162" at bounding box center [729, 400] width 26 height 32
click at [680, 446] on img "239 Wellington Road, CHESTER HILL NSW 2162" at bounding box center [676, 449] width 26 height 32
click at [731, 475] on img "78 Proctor Parade, CHESTER HILL NSW 2162" at bounding box center [731, 483] width 26 height 32
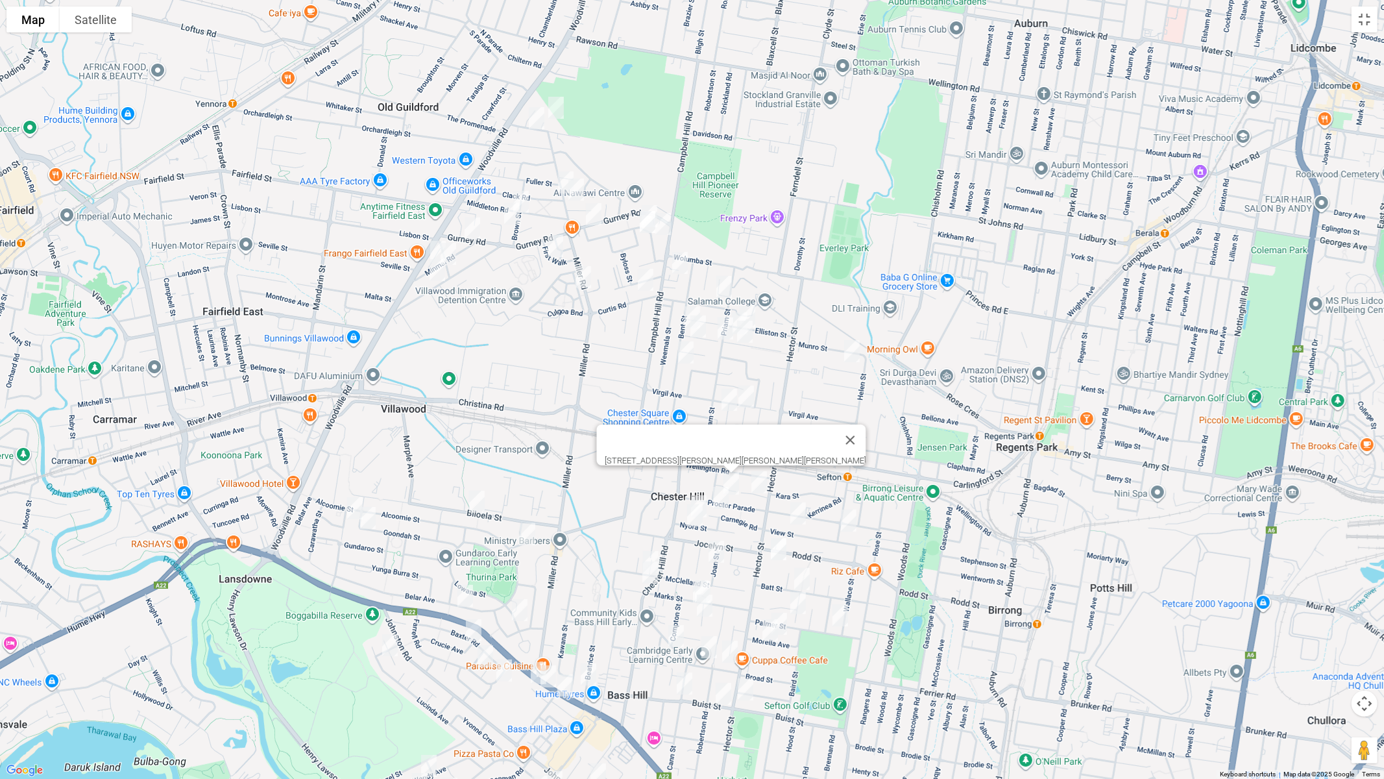
click at [755, 483] on img "7 Judith Street, CHESTER HILL NSW 2162" at bounding box center [759, 482] width 26 height 32
click at [801, 514] on img "52 View Street, SEFTON NSW 2162" at bounding box center [798, 513] width 26 height 32
click at [722, 501] on img "25 Carnegie Road, CHESTER HILL NSW 2162" at bounding box center [721, 498] width 26 height 32
click at [698, 490] on img "10 Nyora Street, CHESTER HILL NSW 2162" at bounding box center [699, 506] width 26 height 32
click at [696, 519] on img "7 Nyora Street, CHESTER HILL NSW 2162" at bounding box center [695, 515] width 26 height 32
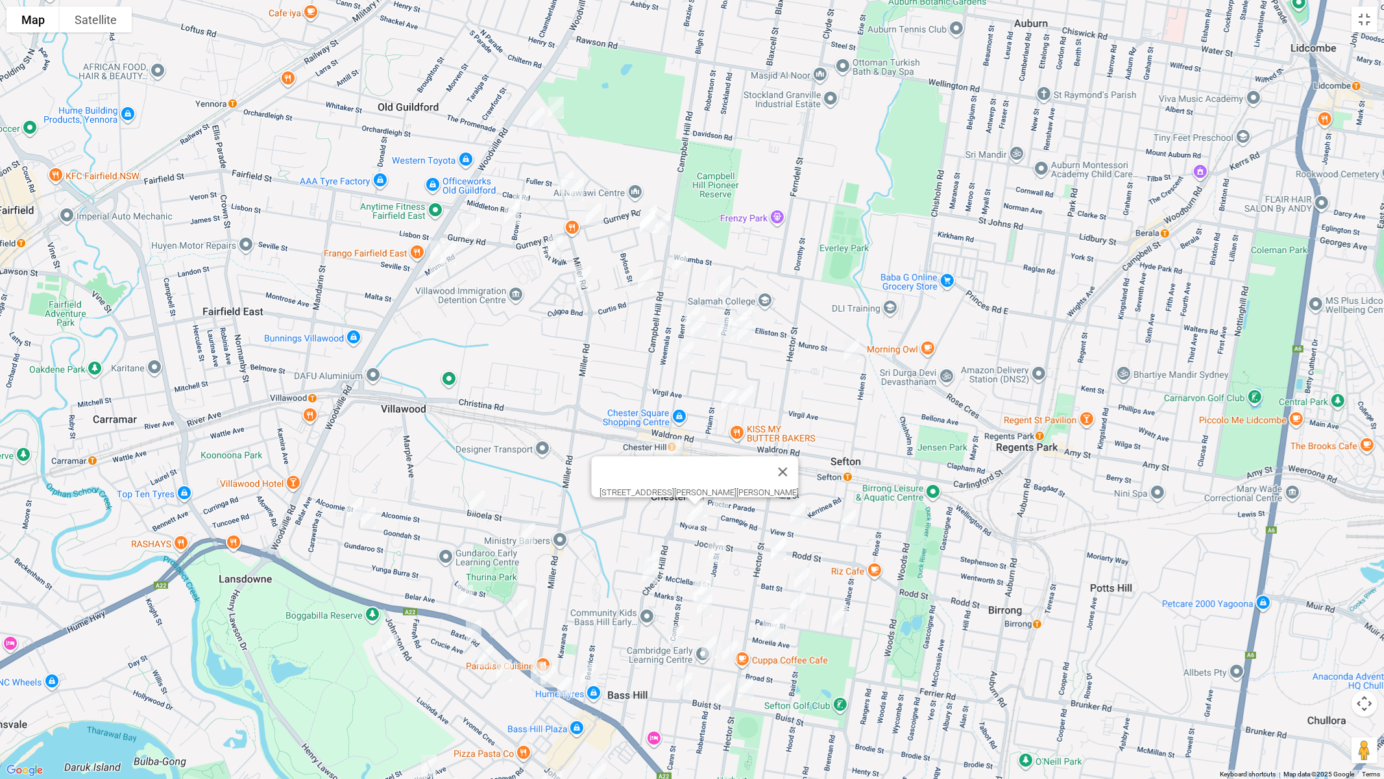
click at [775, 547] on img "203 Rodd Street, SEFTON NSW 2162" at bounding box center [779, 549] width 26 height 32
click at [820, 492] on button "Close" at bounding box center [803, 505] width 31 height 31
click at [853, 523] on img "6 Helen Street, SEFTON NSW 2162" at bounding box center [849, 520] width 26 height 32
click at [800, 578] on img "2 Allawah Avenue, SEFTON NSW 2162" at bounding box center [802, 579] width 26 height 32
click at [799, 598] on img "22 Allawah Avenue, SEFTON NSW 2162" at bounding box center [798, 603] width 26 height 32
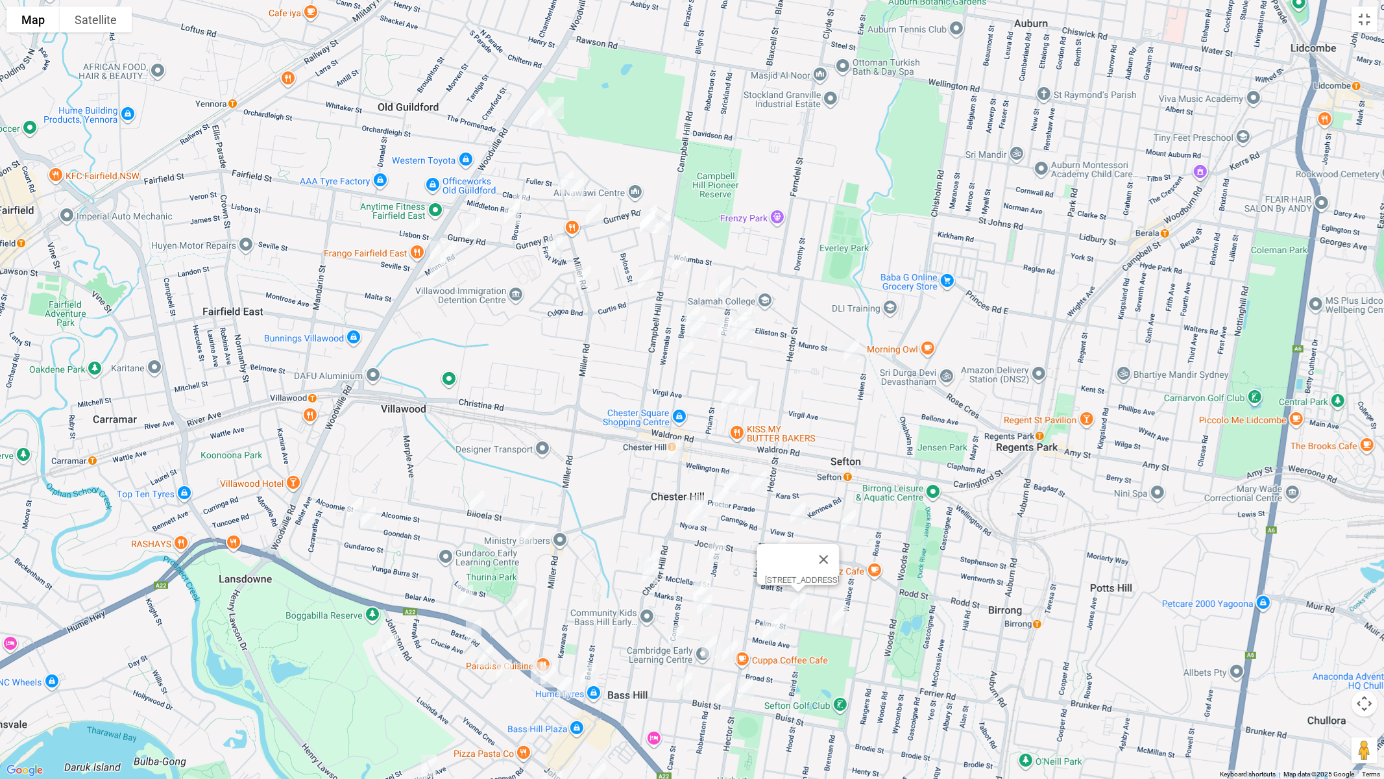
click at [840, 615] on img "4 Palmer Street, SEFTON NSW 2162" at bounding box center [840, 615] width 26 height 32
click at [786, 629] on img "32 Morella Avenue, SEFTON NSW 2162" at bounding box center [779, 623] width 26 height 32
click at [766, 633] on img "43 Morella Avenue, SEFTON NSW 2162" at bounding box center [770, 630] width 26 height 32
click at [713, 553] on img "14 Joan Street, CHESTER HILL NSW 2162" at bounding box center [716, 551] width 26 height 32
click at [652, 550] on img "83 Mc Clelland Street, CHESTER HILL NSW 2162" at bounding box center [651, 562] width 26 height 32
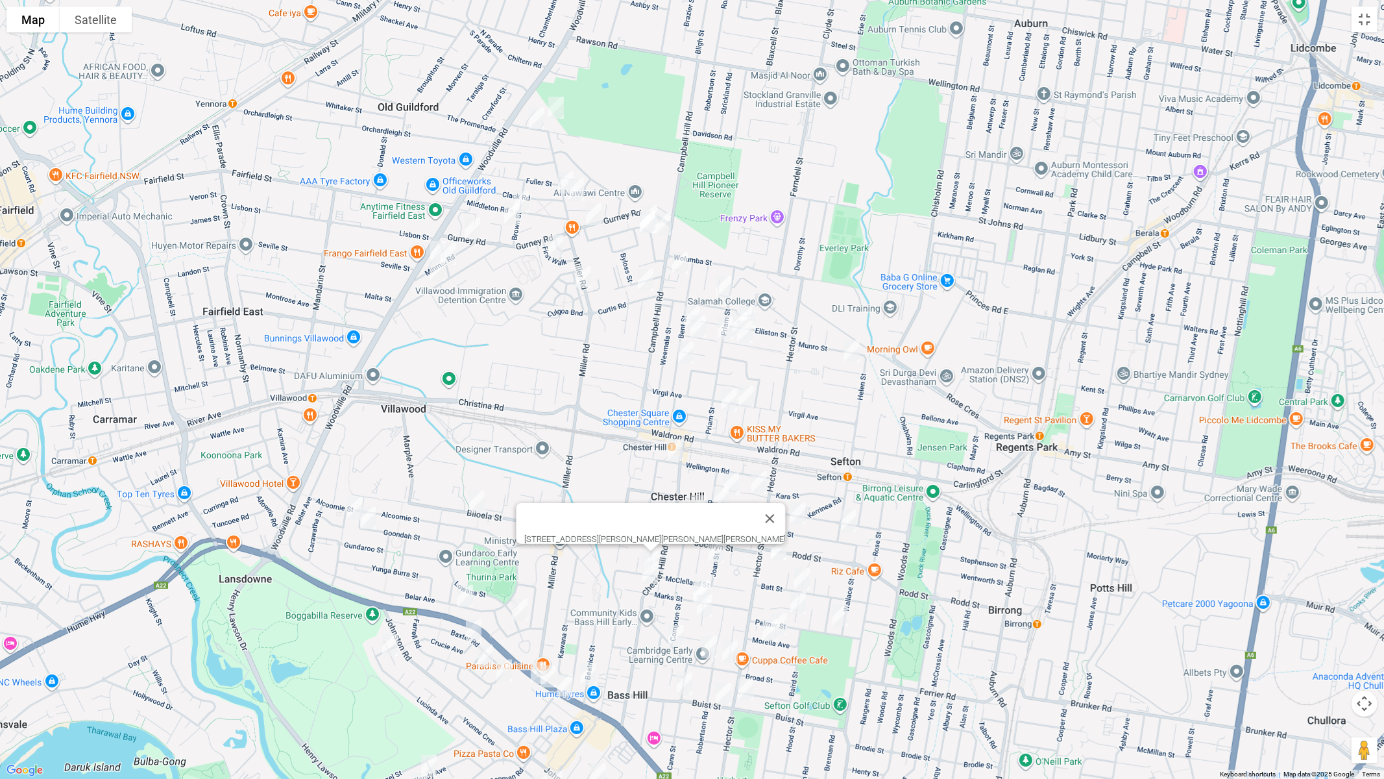
click at [648, 574] on img "80 Chester Hill Road, CHESTER HILL NSW 2162" at bounding box center [650, 572] width 26 height 32
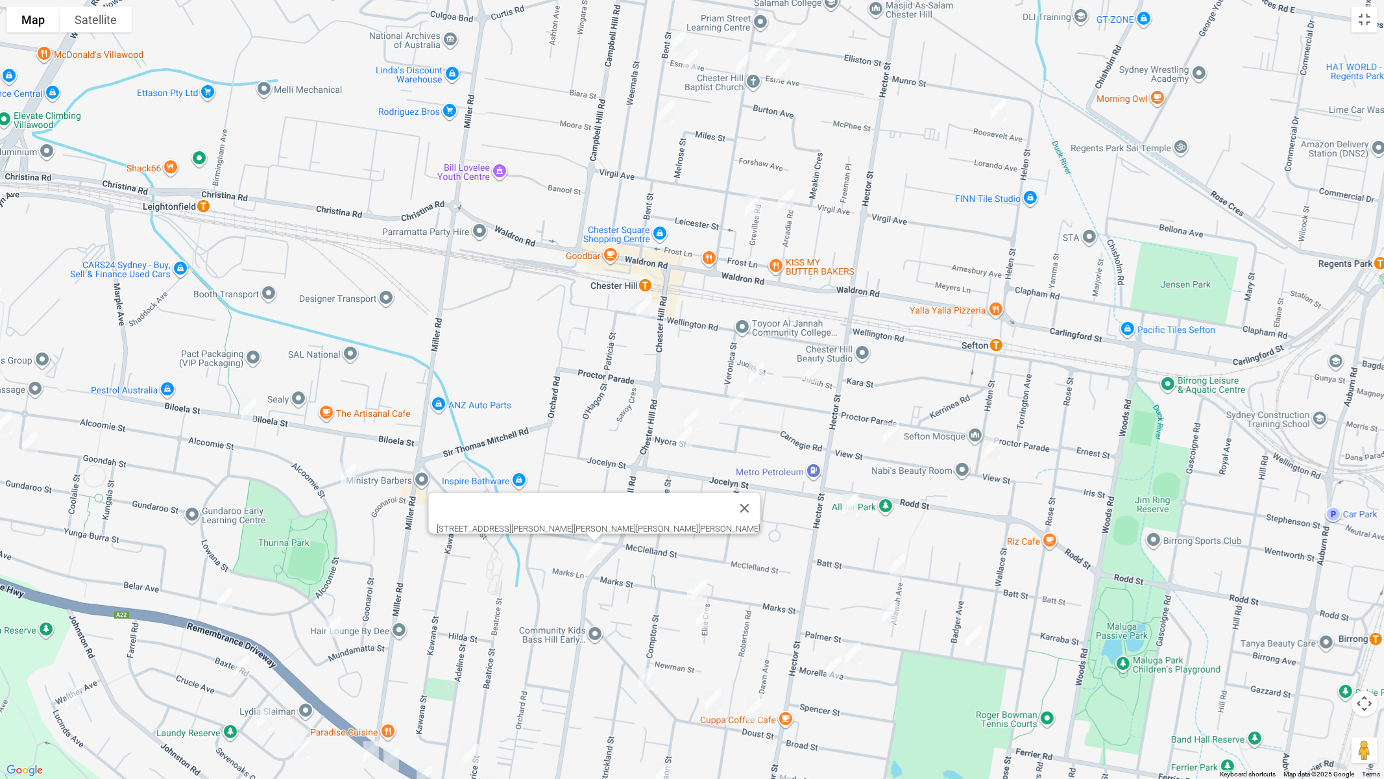
click at [682, 584] on img "35 Marks Street, CHESTER HILL NSW 2162" at bounding box center [695, 590] width 26 height 32
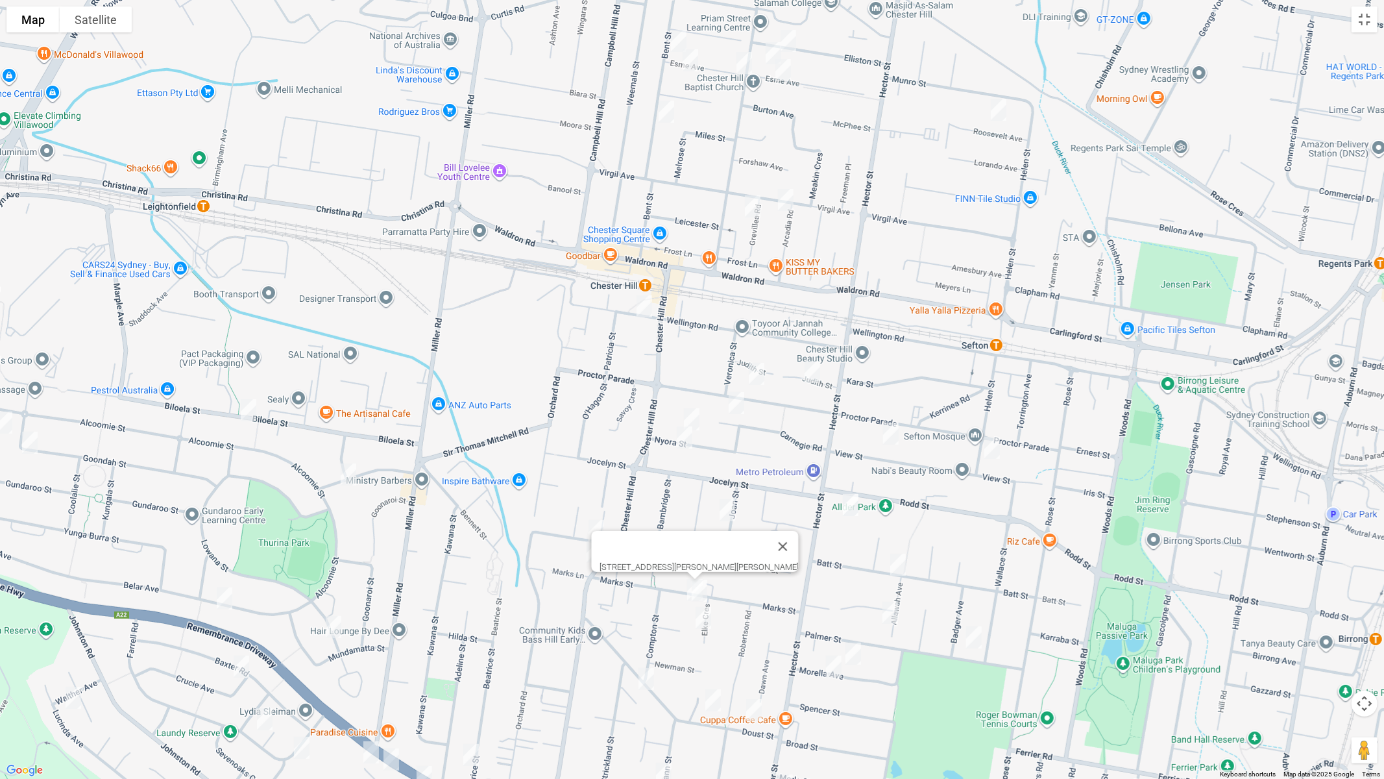
click at [698, 589] on img "33 Marks Street, CHESTER HILL NSW 2162" at bounding box center [700, 590] width 26 height 32
click at [702, 612] on img "4 Elke Crescent, CHESTER HILL NSW 2162" at bounding box center [703, 618] width 26 height 32
click at [748, 656] on img "8 Doust Street, BASS HILL NSW 2197" at bounding box center [754, 710] width 26 height 32
drag, startPoint x: 709, startPoint y: 698, endPoint x: 711, endPoint y: 688, distance: 10.6
click at [709, 656] on img "10 Doust Street, BASS HILL NSW 2197" at bounding box center [713, 700] width 26 height 32
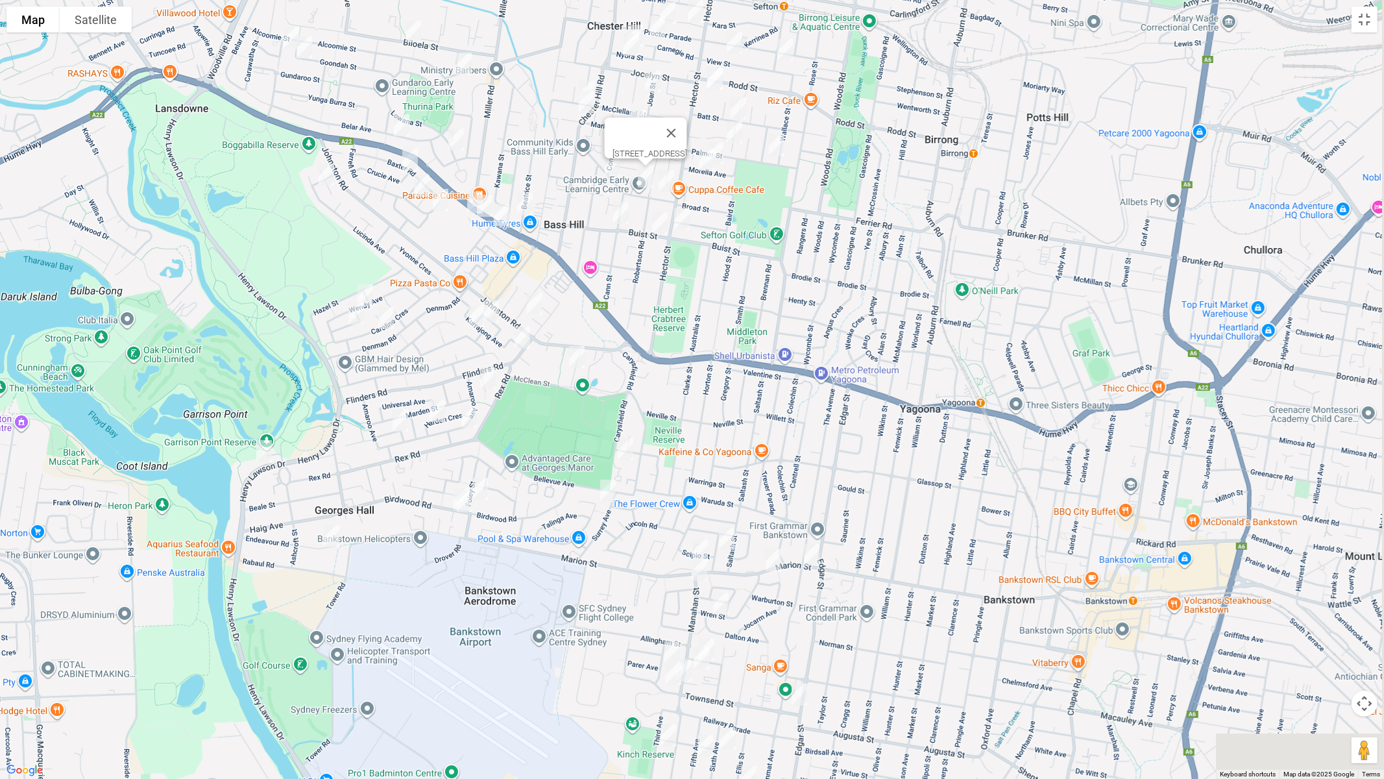
drag, startPoint x: 818, startPoint y: 489, endPoint x: 745, endPoint y: 185, distance: 313.1
click at [753, 171] on div "[STREET_ADDRESS]" at bounding box center [692, 389] width 1384 height 779
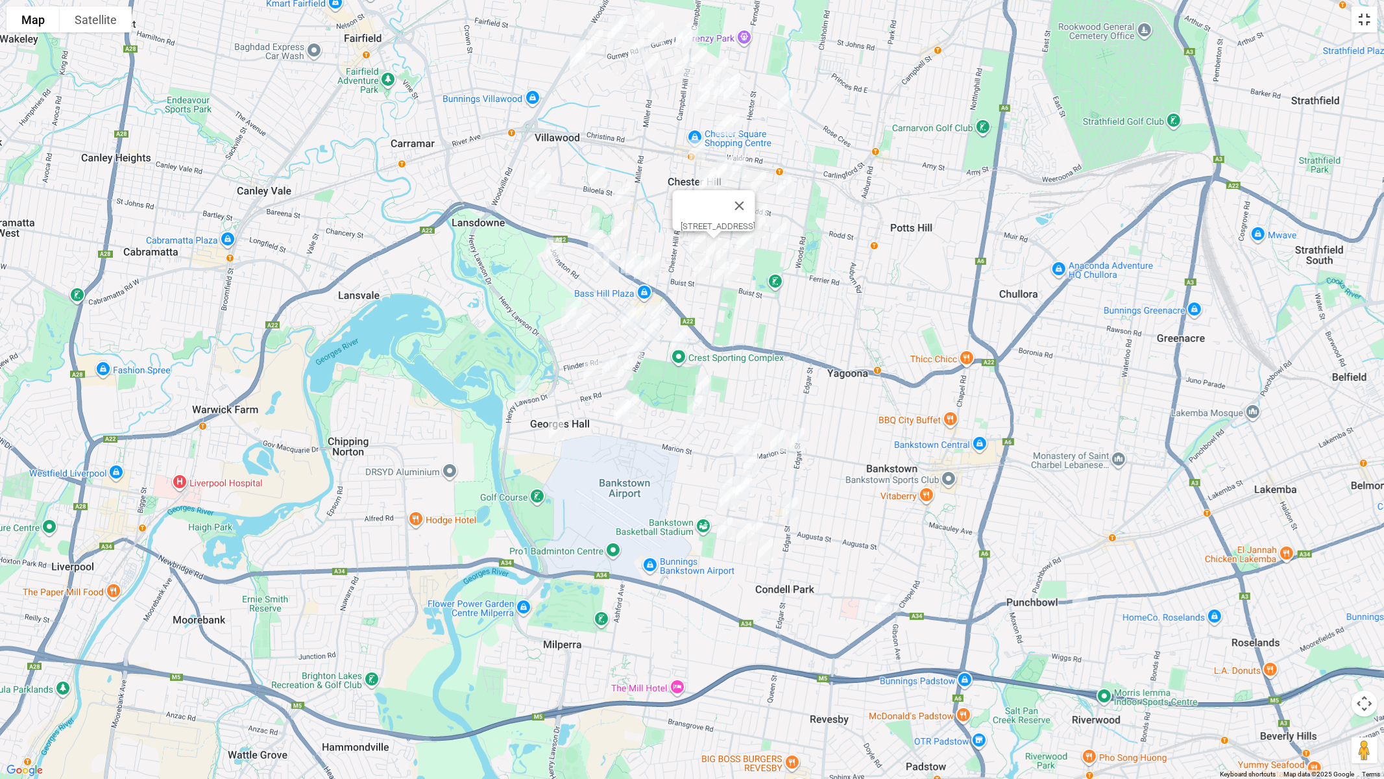
click at [1373, 19] on button "Toggle fullscreen view" at bounding box center [1365, 19] width 26 height 26
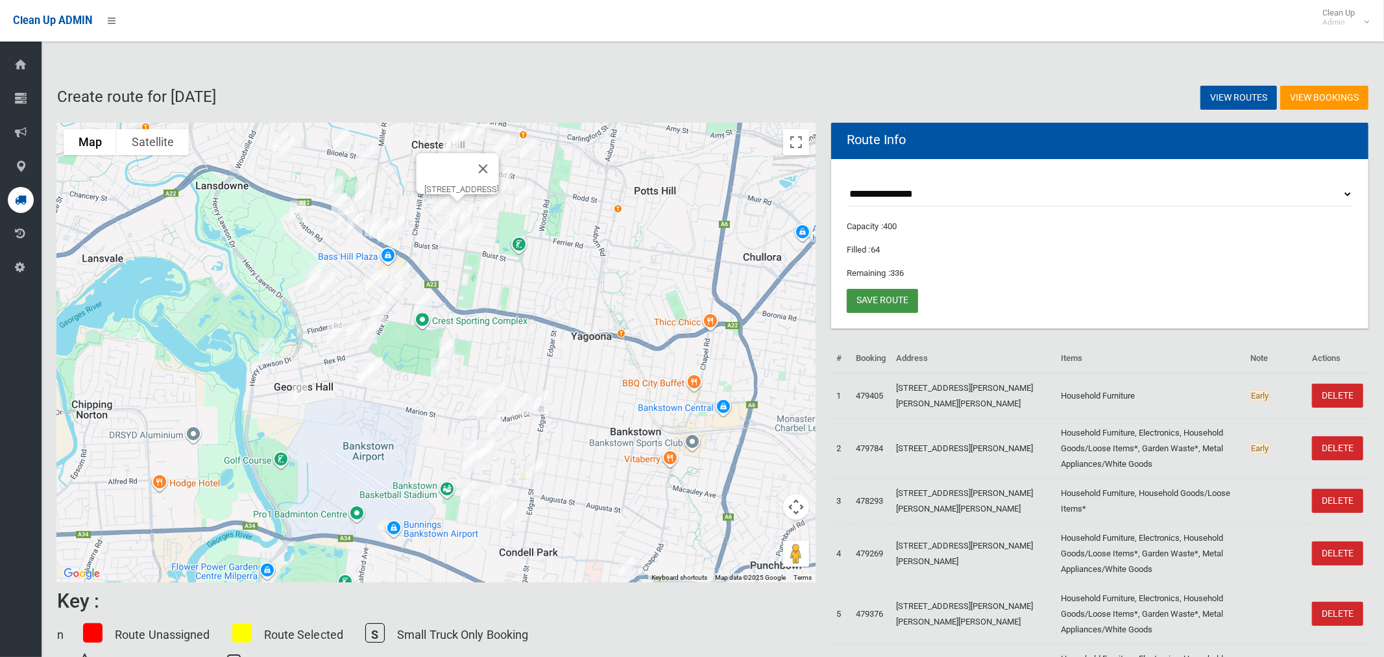
click at [877, 296] on link "Save route" at bounding box center [882, 301] width 71 height 24
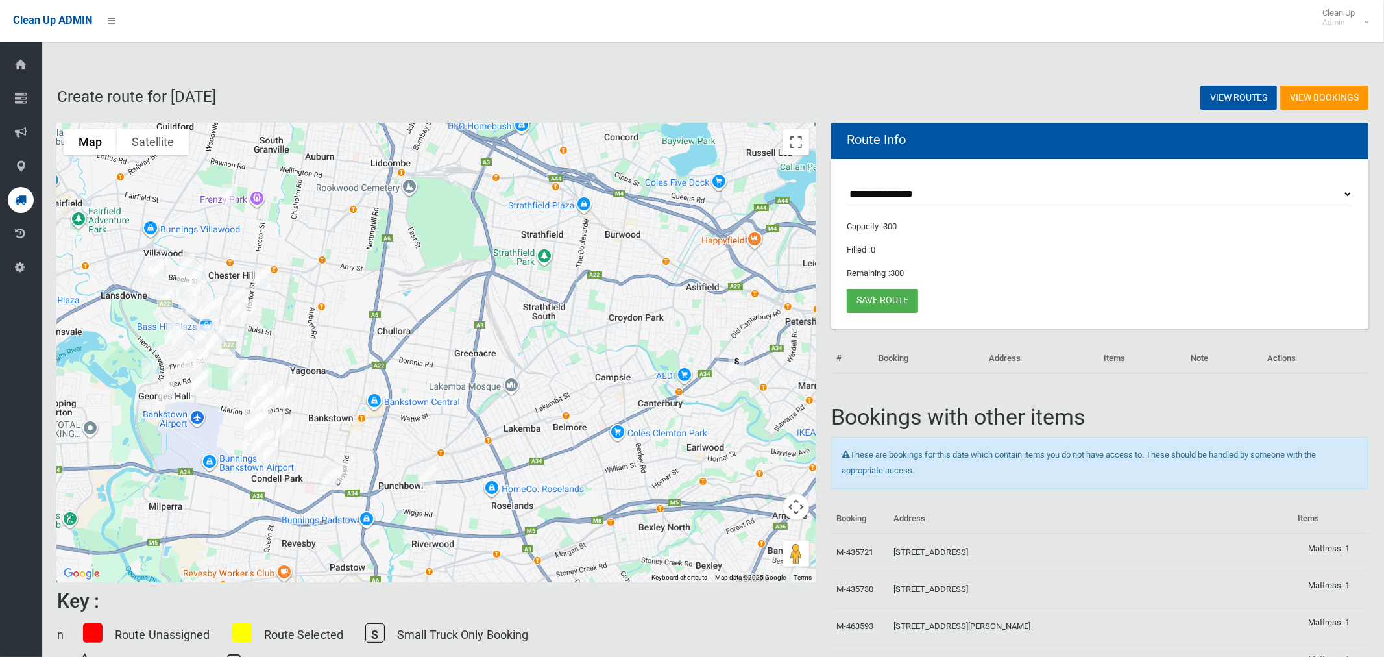
click at [883, 186] on select "**********" at bounding box center [1100, 194] width 506 height 24
select select "*****"
click at [847, 182] on select "**********" at bounding box center [1100, 194] width 506 height 24
click at [909, 195] on select "**********" at bounding box center [1100, 194] width 506 height 24
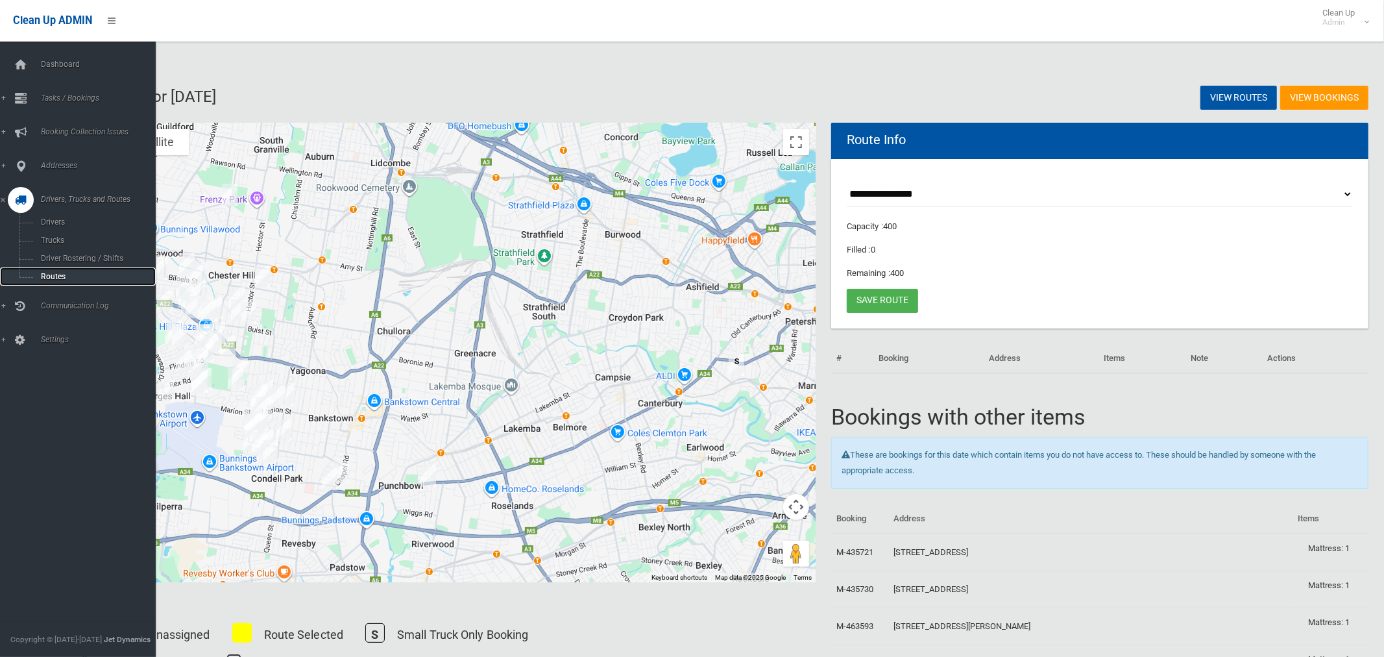
click at [57, 276] on span "Routes" at bounding box center [91, 276] width 108 height 9
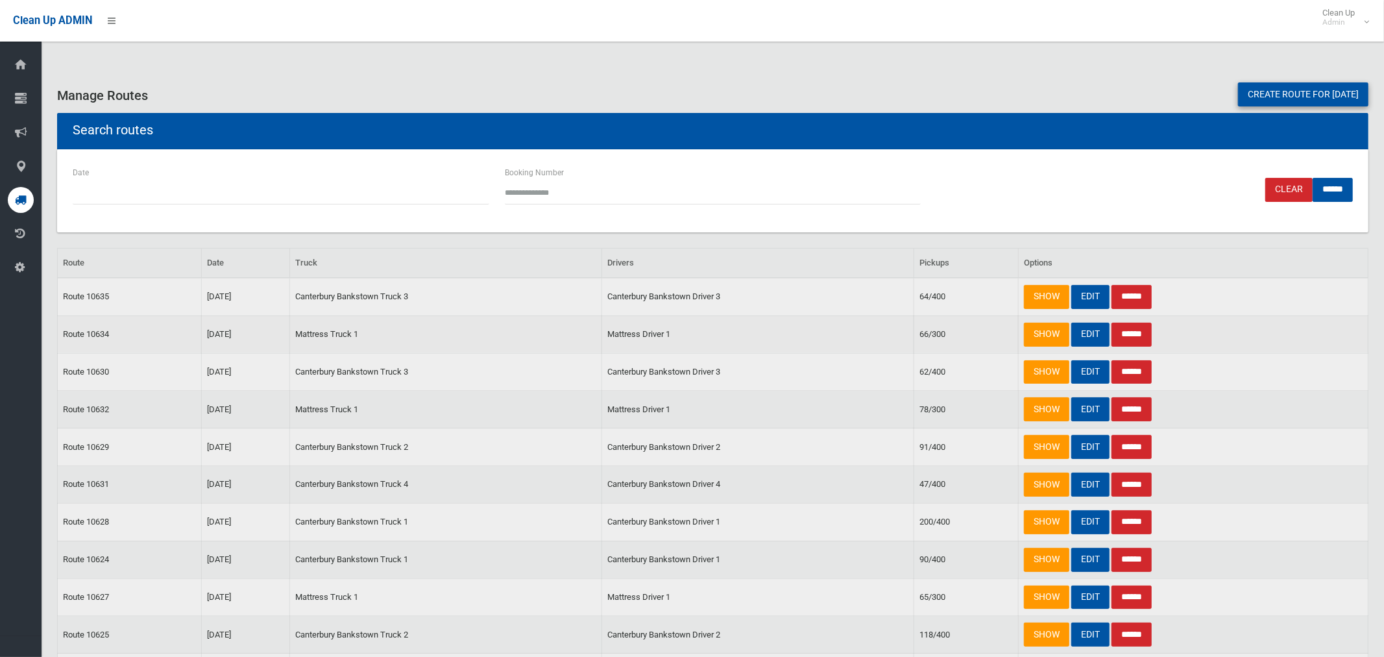
click at [1135, 339] on input "******" at bounding box center [1132, 335] width 40 height 24
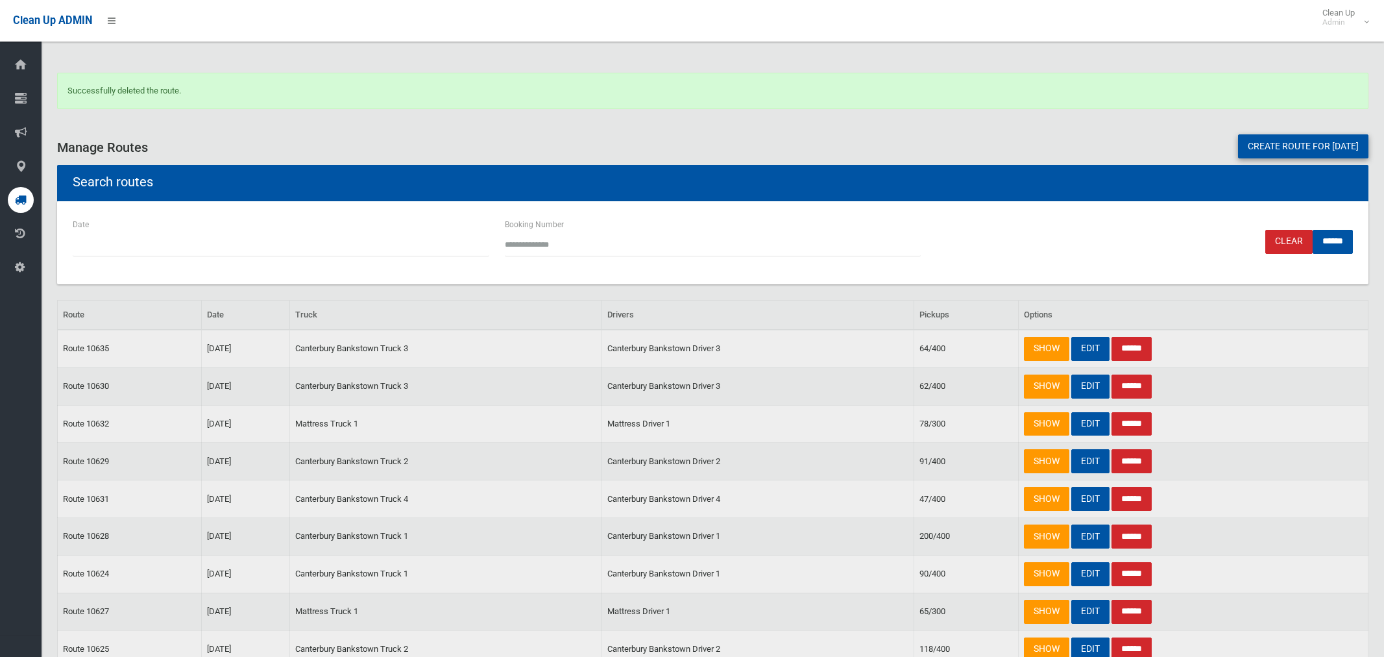
click at [1258, 141] on link "Create route for tomorrow" at bounding box center [1303, 146] width 130 height 24
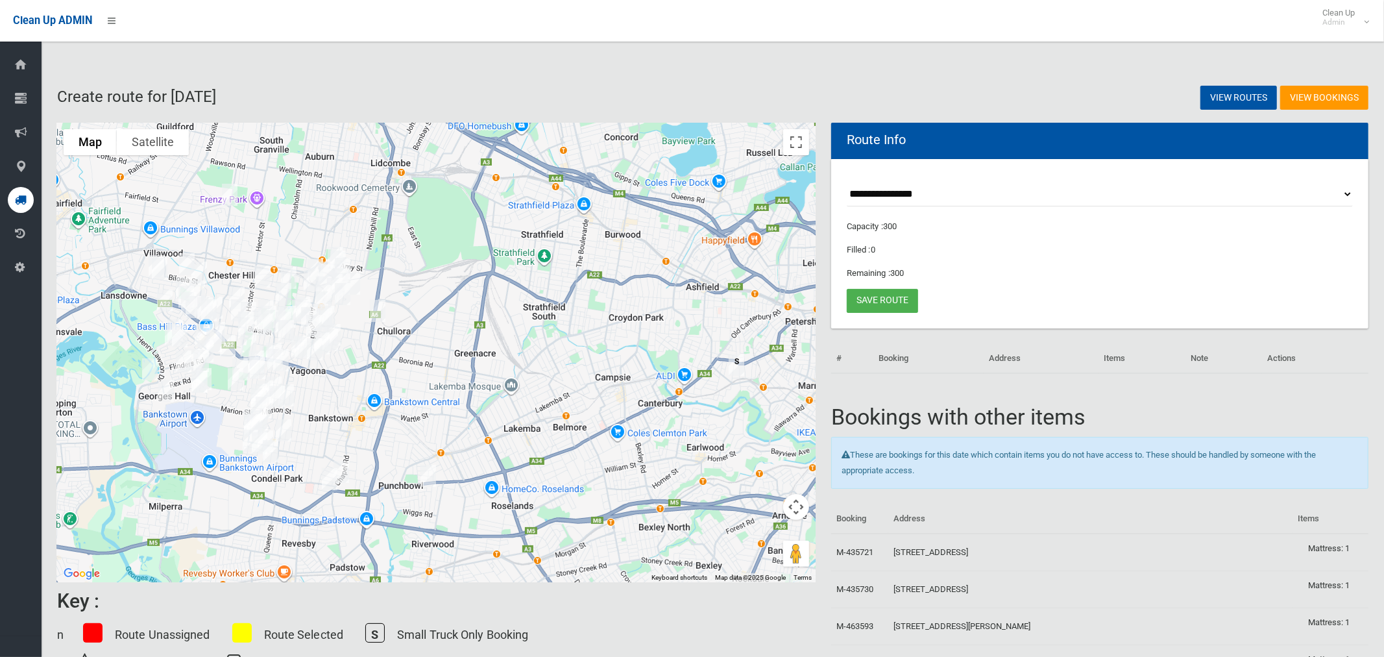
click at [912, 194] on select "**********" at bounding box center [1100, 194] width 506 height 24
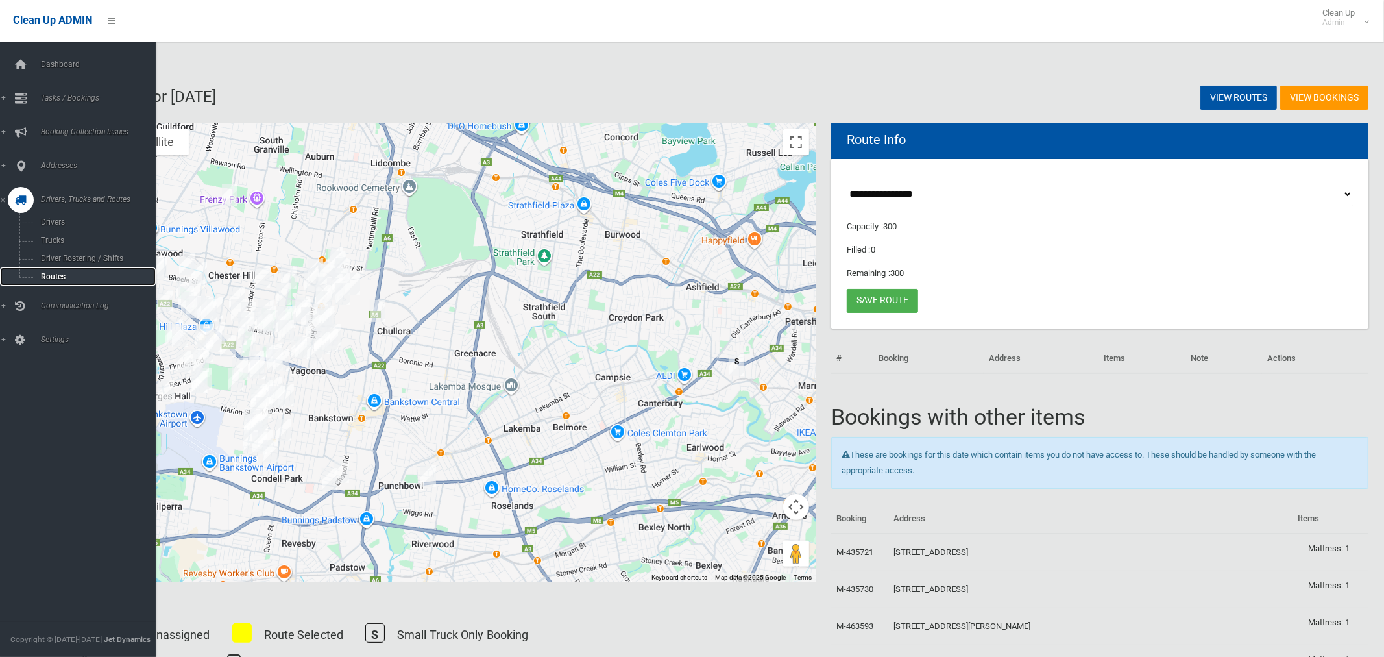
click at [49, 273] on span "Routes" at bounding box center [91, 276] width 108 height 9
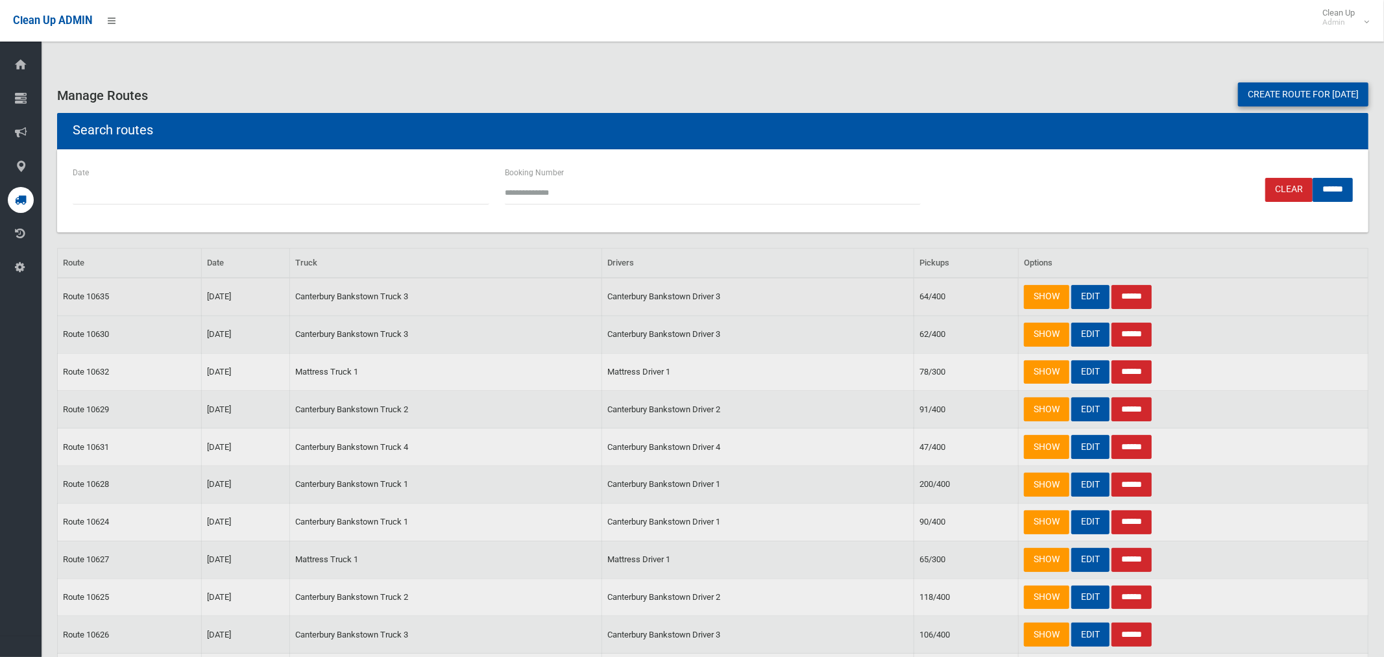
click at [1136, 296] on input "******" at bounding box center [1132, 297] width 40 height 24
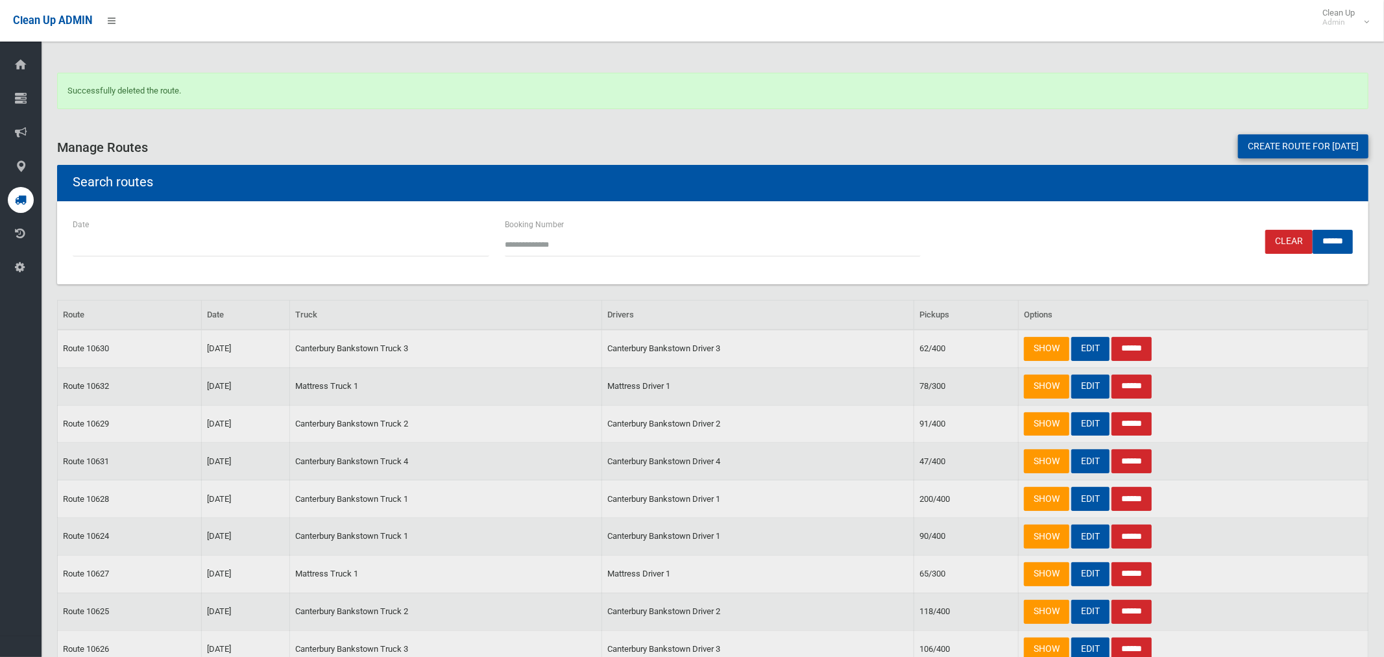
drag, startPoint x: 1252, startPoint y: 145, endPoint x: 1233, endPoint y: 145, distance: 19.5
click at [1252, 145] on link "Create route for [DATE]" at bounding box center [1303, 146] width 130 height 24
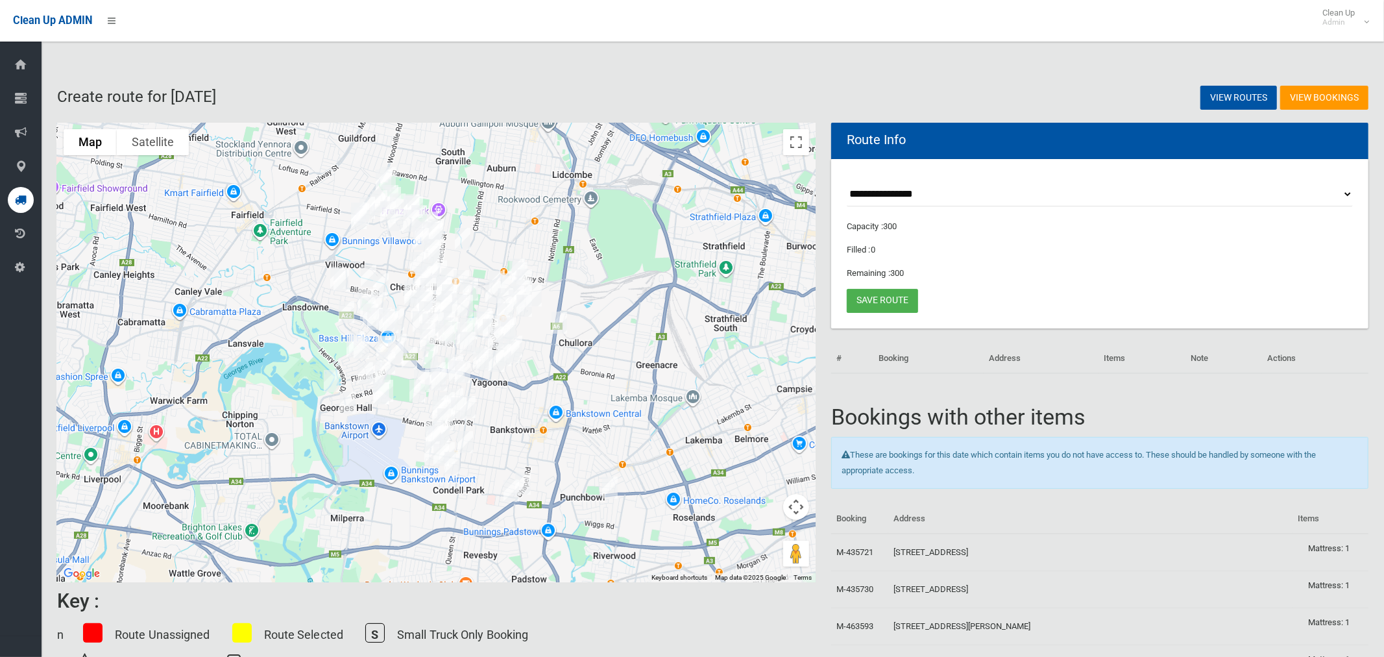
drag, startPoint x: 466, startPoint y: 217, endPoint x: 651, endPoint y: 215, distance: 184.9
click at [651, 215] on div at bounding box center [436, 352] width 759 height 459
click at [881, 195] on select "**********" at bounding box center [1100, 194] width 506 height 24
select select "*****"
click at [847, 182] on select "**********" at bounding box center [1100, 194] width 506 height 24
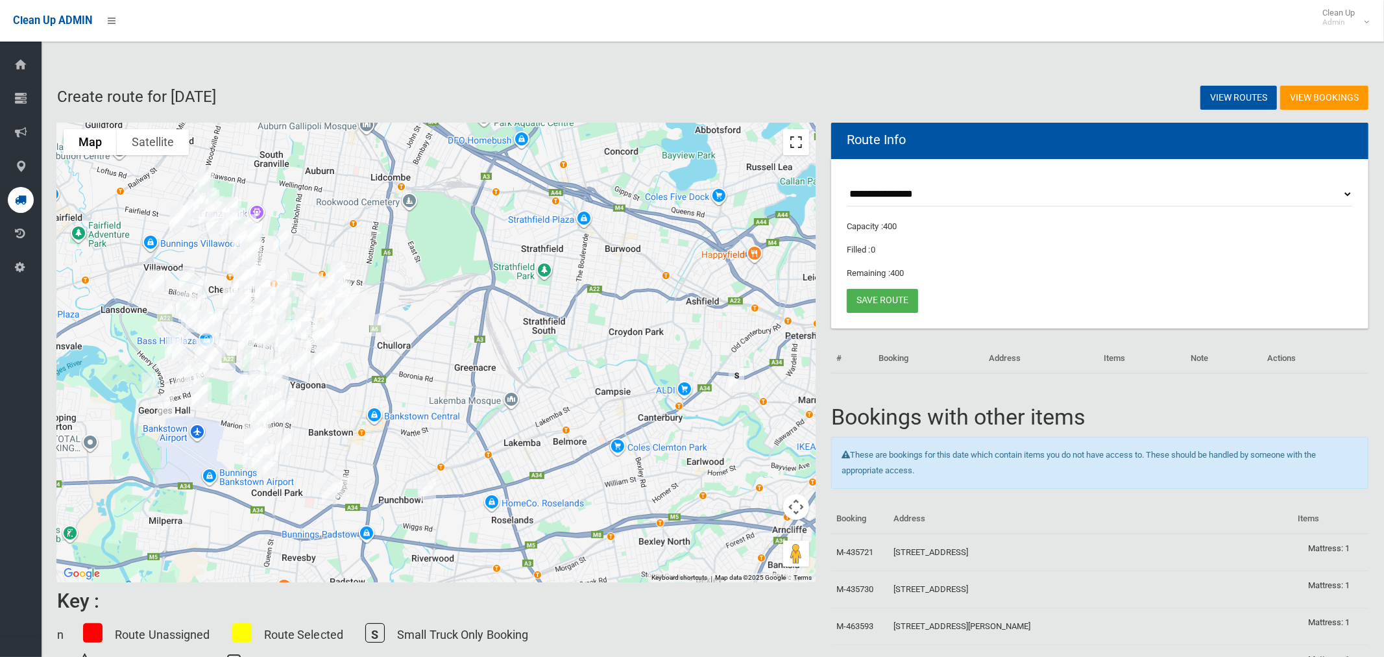
click at [799, 141] on button "Toggle fullscreen view" at bounding box center [796, 142] width 26 height 26
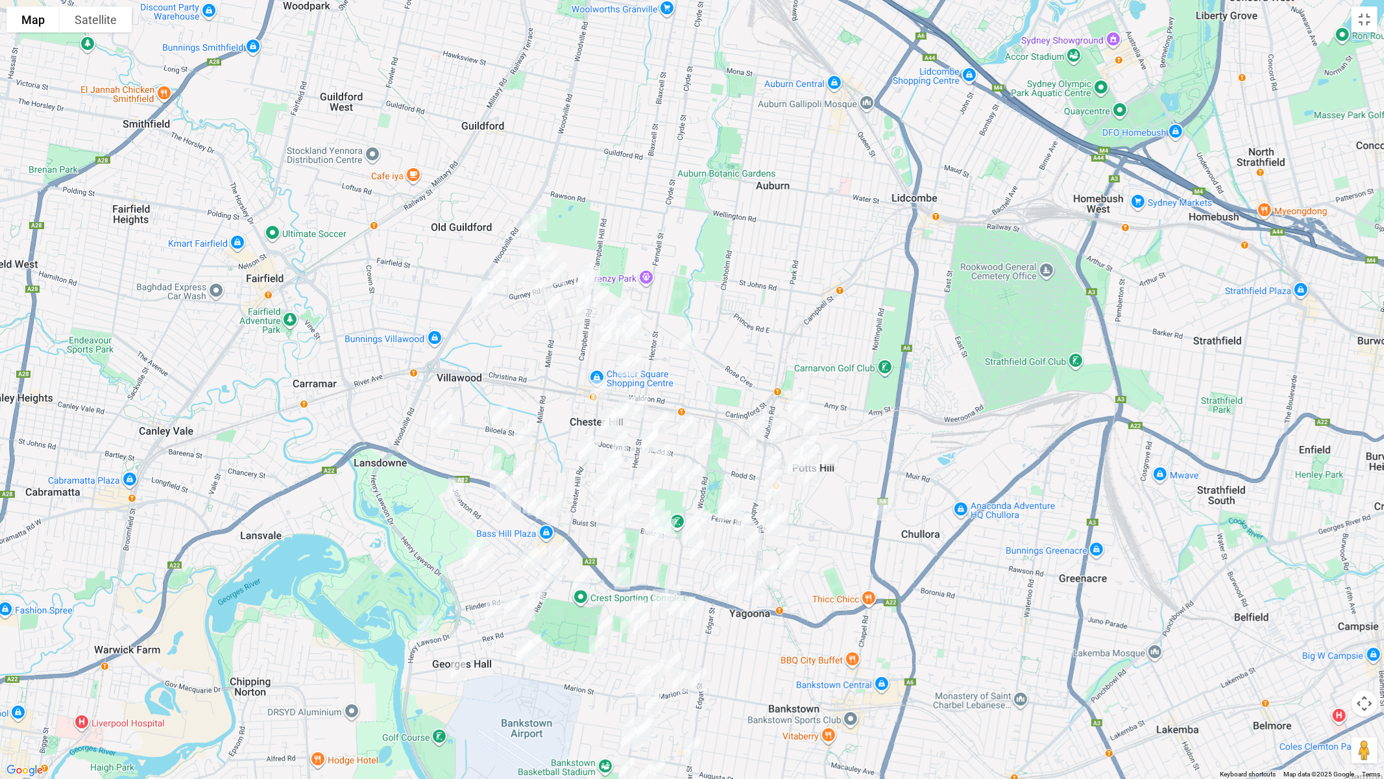
click at [548, 252] on img "61 Miller Road, CHESTER HILL NSW 2162" at bounding box center [549, 261] width 26 height 32
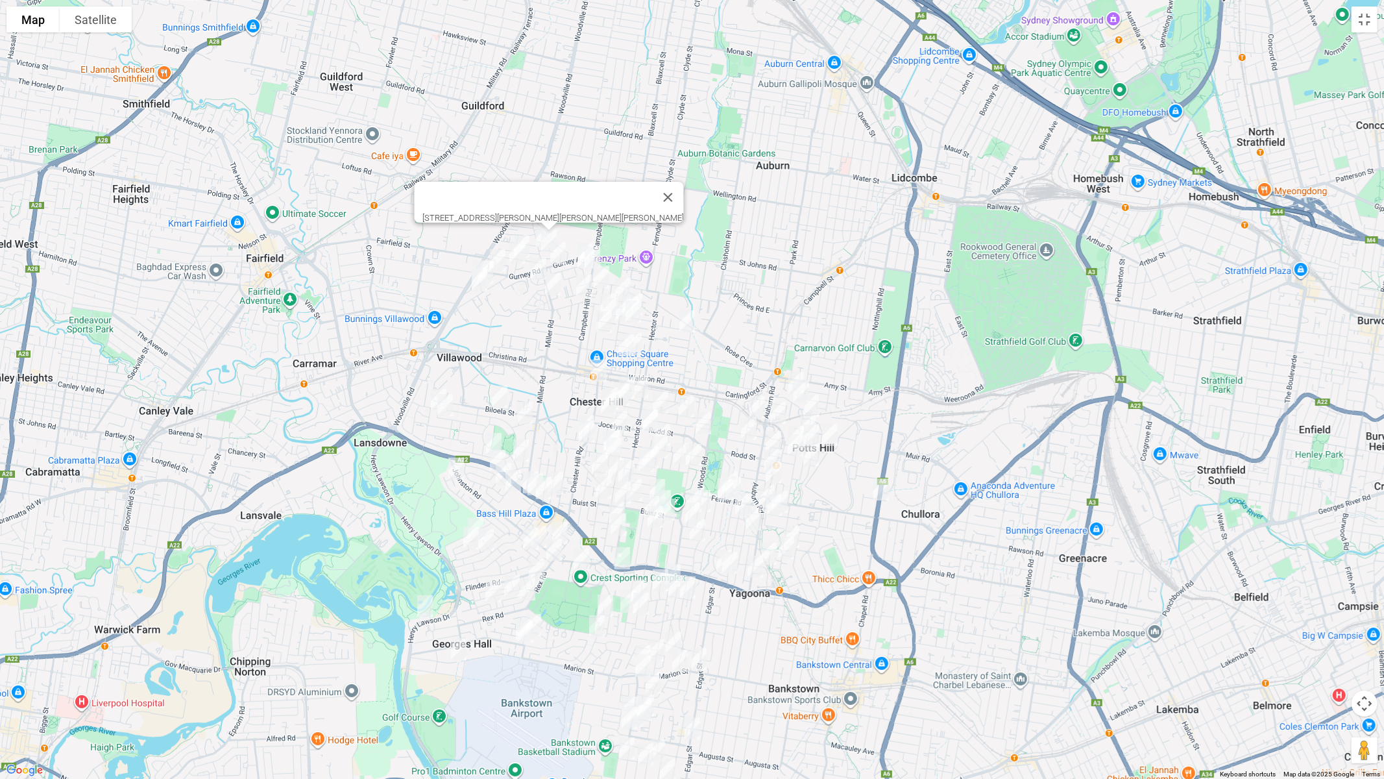
drag, startPoint x: 522, startPoint y: 354, endPoint x: 522, endPoint y: 331, distance: 23.4
click at [522, 331] on div "[STREET_ADDRESS][PERSON_NAME][PERSON_NAME][PERSON_NAME]" at bounding box center [692, 389] width 1384 height 779
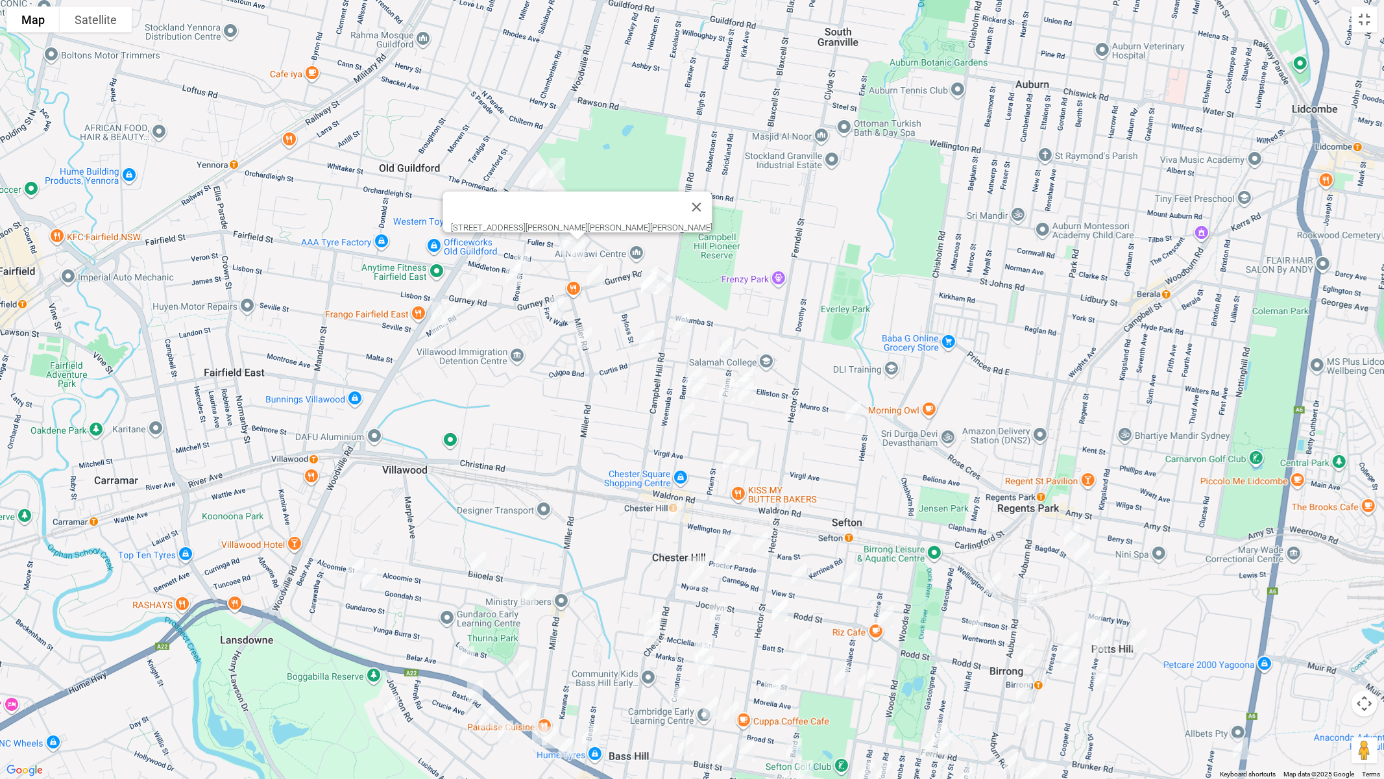
click at [558, 169] on img "1 Cheryl Avenue, CHESTER HILL NSW 2162" at bounding box center [557, 168] width 26 height 32
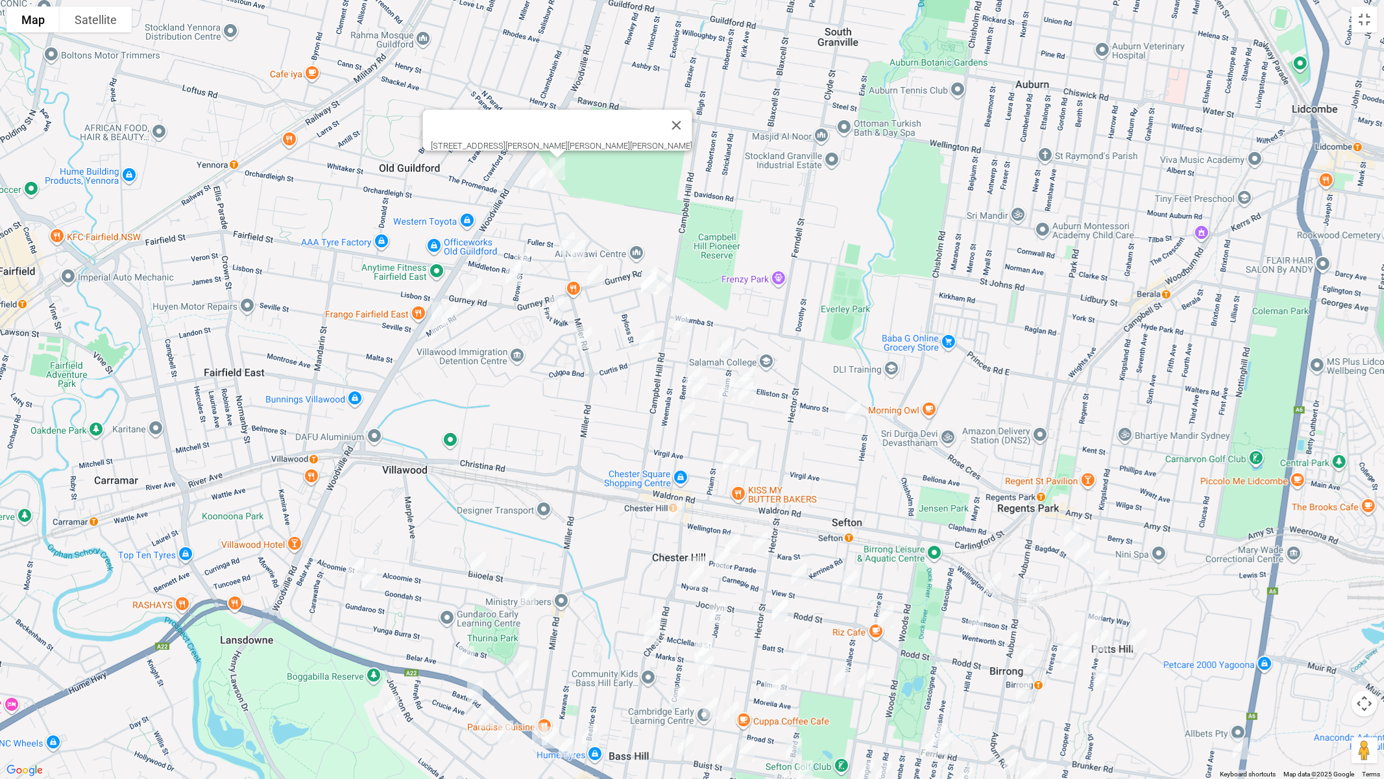
click at [533, 182] on img "24a Barbers Road, CHESTER HILL NSW 2162" at bounding box center [538, 179] width 26 height 32
click at [557, 242] on img "2 Clack Road, CHESTER HILL NSW 2162" at bounding box center [567, 243] width 26 height 32
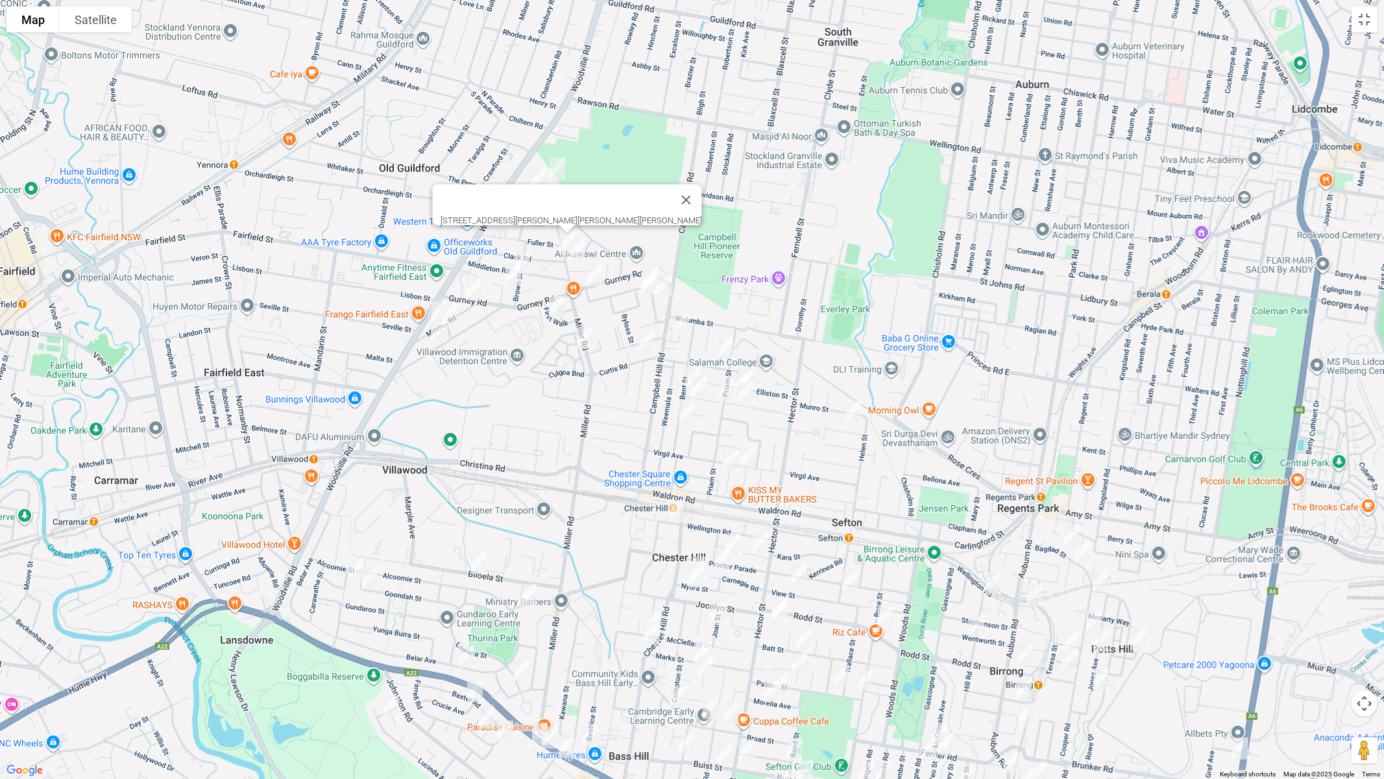
click at [529, 255] on img "16 Brown Street, CHESTER HILL NSW 2162" at bounding box center [522, 263] width 26 height 32
click at [514, 278] on img "6 St Pauls Place, CHESTER HILL NSW 2162" at bounding box center [513, 274] width 26 height 32
click at [511, 278] on img "6 St Pauls Place, CHESTER HILL NSW 2162" at bounding box center [513, 274] width 26 height 32
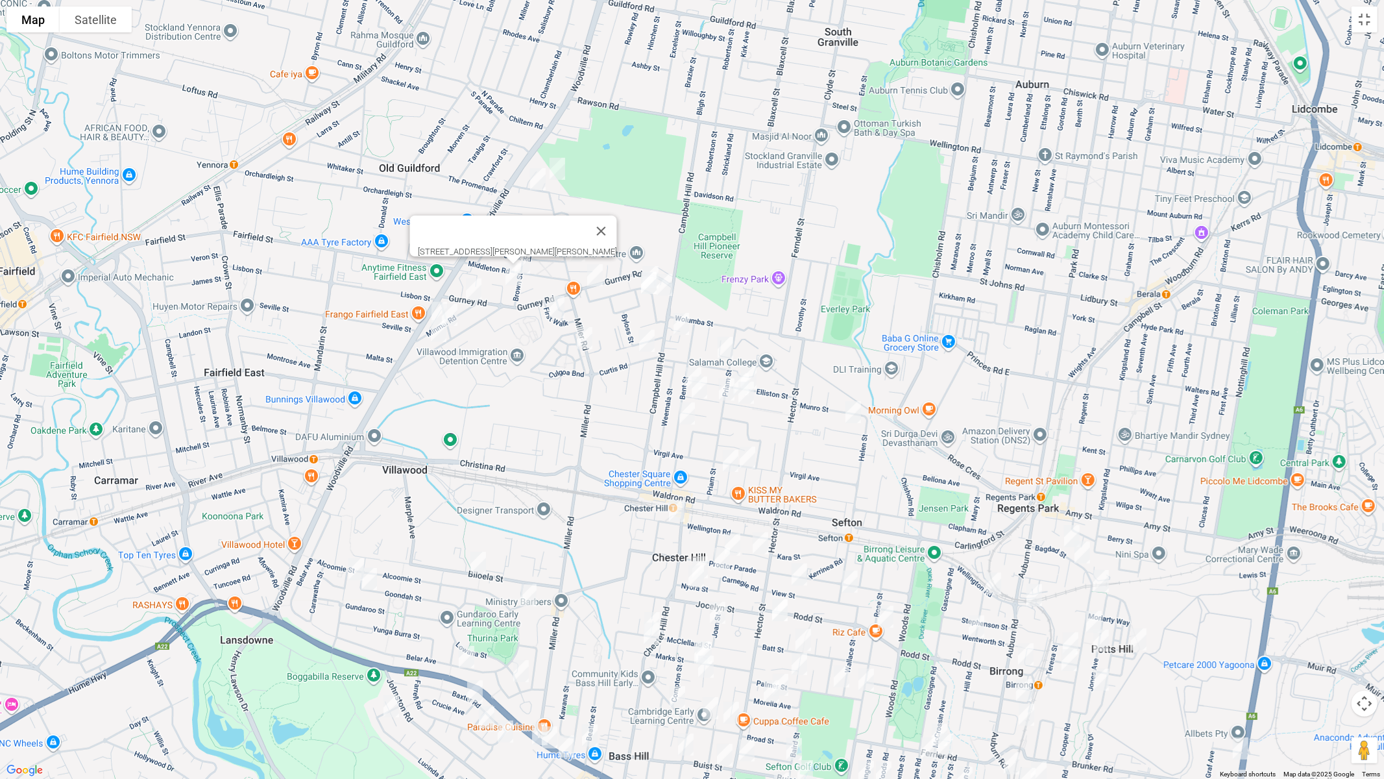
click at [475, 294] on img "2 Minmai Road, CHESTER HILL NSW 2162" at bounding box center [474, 289] width 26 height 32
click at [475, 289] on img "2 Minmai Road, CHESTER HILL NSW 2162" at bounding box center [474, 289] width 26 height 32
click at [430, 306] on img "28 Minmai Road, CHESTER HILL NSW 2162" at bounding box center [439, 313] width 26 height 32
drag, startPoint x: 455, startPoint y: 312, endPoint x: 453, endPoint y: 321, distance: 9.3
click at [454, 312] on img "35 Minmai Road, CHESTER HILL NSW 2162" at bounding box center [450, 315] width 26 height 32
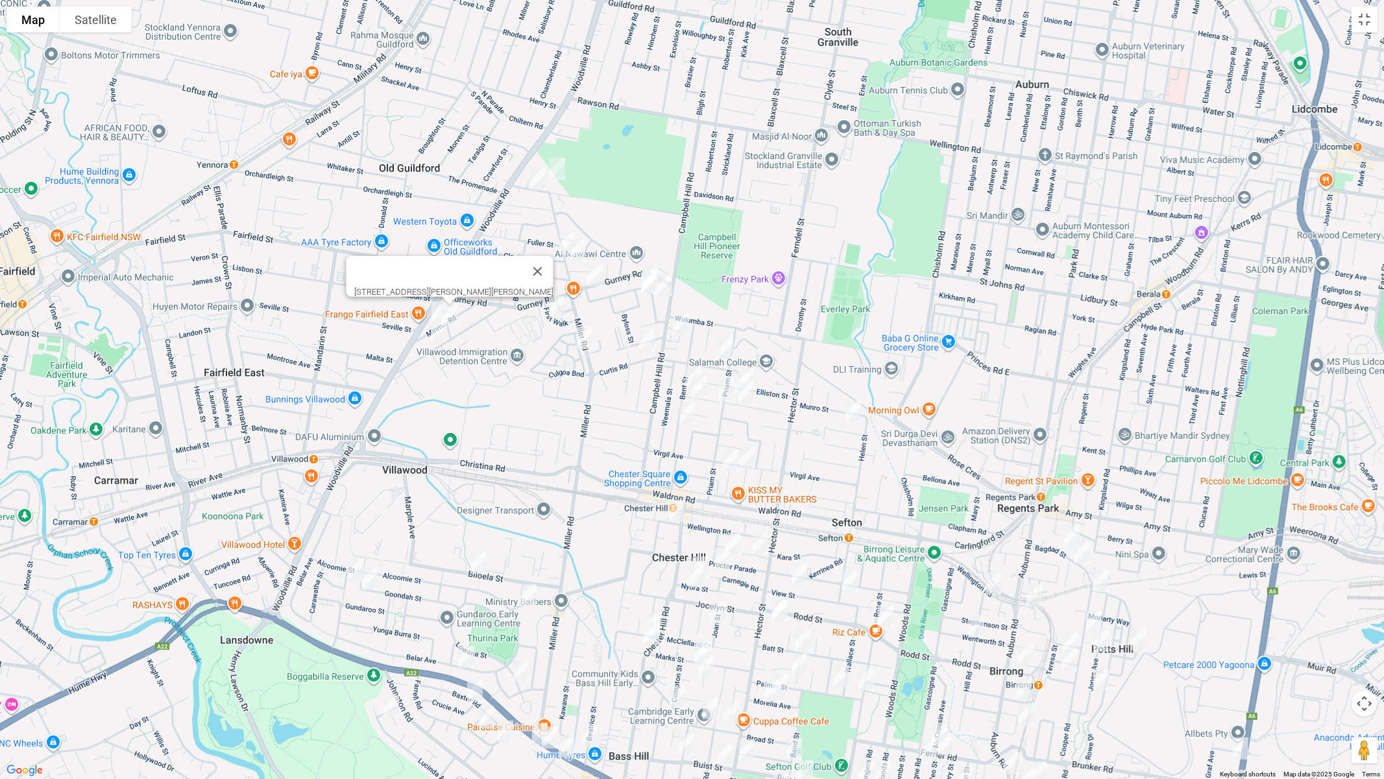
click at [432, 334] on img "62 Miowera Road, CHESTER HILL NSW 2162" at bounding box center [439, 331] width 26 height 32
click at [655, 260] on div "[STREET_ADDRESS][PERSON_NAME][PERSON_NAME]" at bounding box center [692, 389] width 1384 height 779
click at [655, 261] on img "44 Woodland Road, CHESTER HILL NSW 2162" at bounding box center [651, 277] width 26 height 32
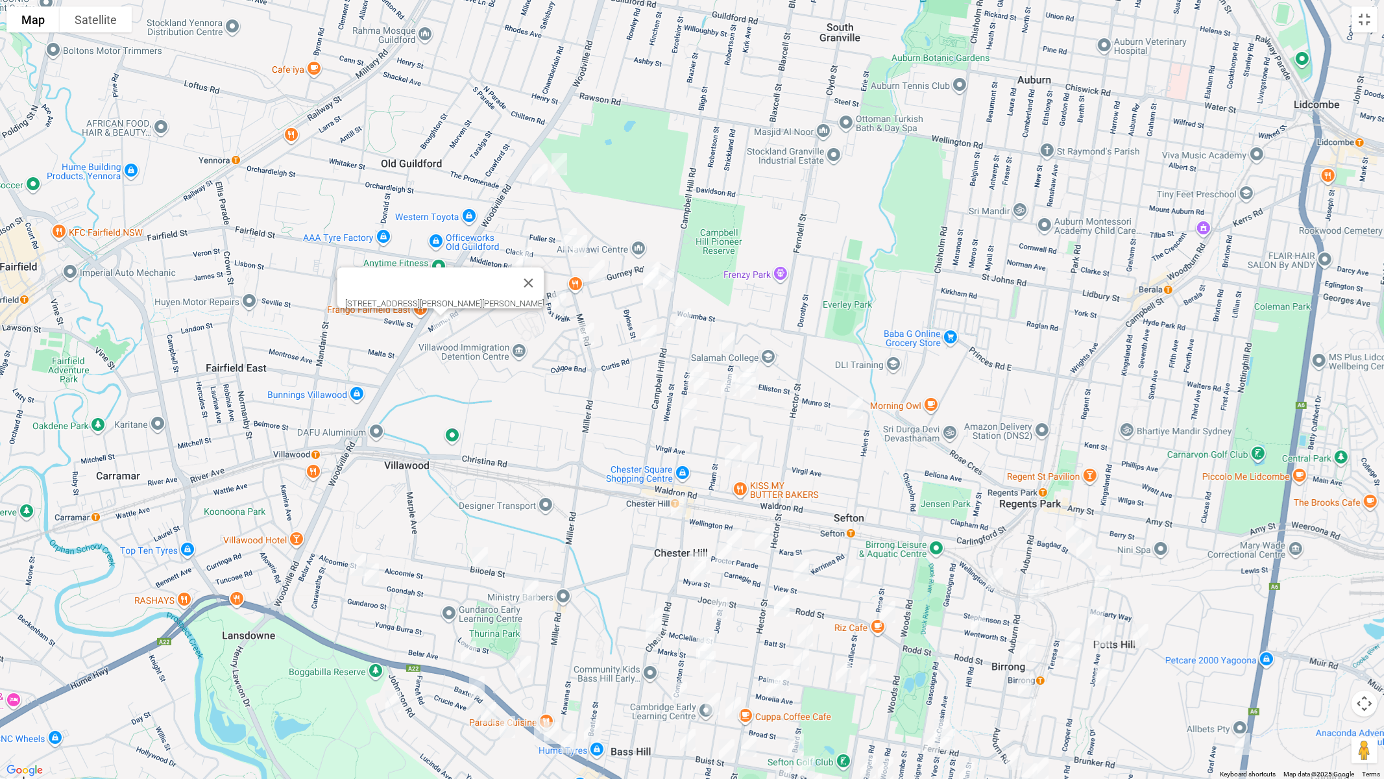
click at [655, 256] on img "44 Woodland Road, CHESTER HILL NSW 2162" at bounding box center [653, 272] width 26 height 32
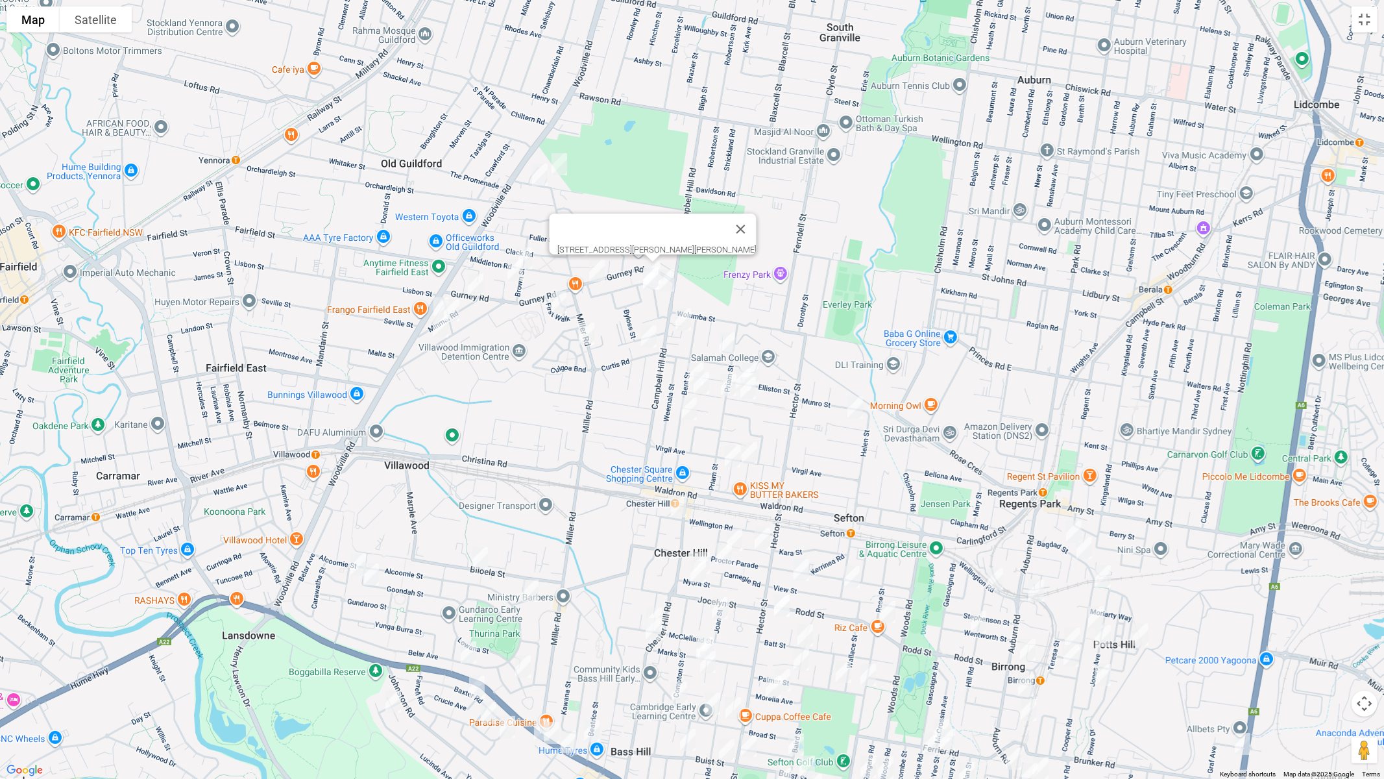
click at [649, 276] on img "7b Treloar Crescent, CHESTER HILL NSW 2162" at bounding box center [651, 278] width 26 height 32
click at [669, 279] on img "53 Woodland Road, CHESTER HILL NSW 2162" at bounding box center [666, 280] width 26 height 32
click at [599, 274] on img "51 Gurney Road, CHESTER HILL NSW 2162" at bounding box center [597, 270] width 26 height 32
click at [555, 301] on img "16 First Walk, CHESTER HILL NSW 2162" at bounding box center [559, 302] width 26 height 32
click at [583, 332] on img "22 Barinya Street, VILLAWOOD NSW 2163" at bounding box center [587, 333] width 26 height 32
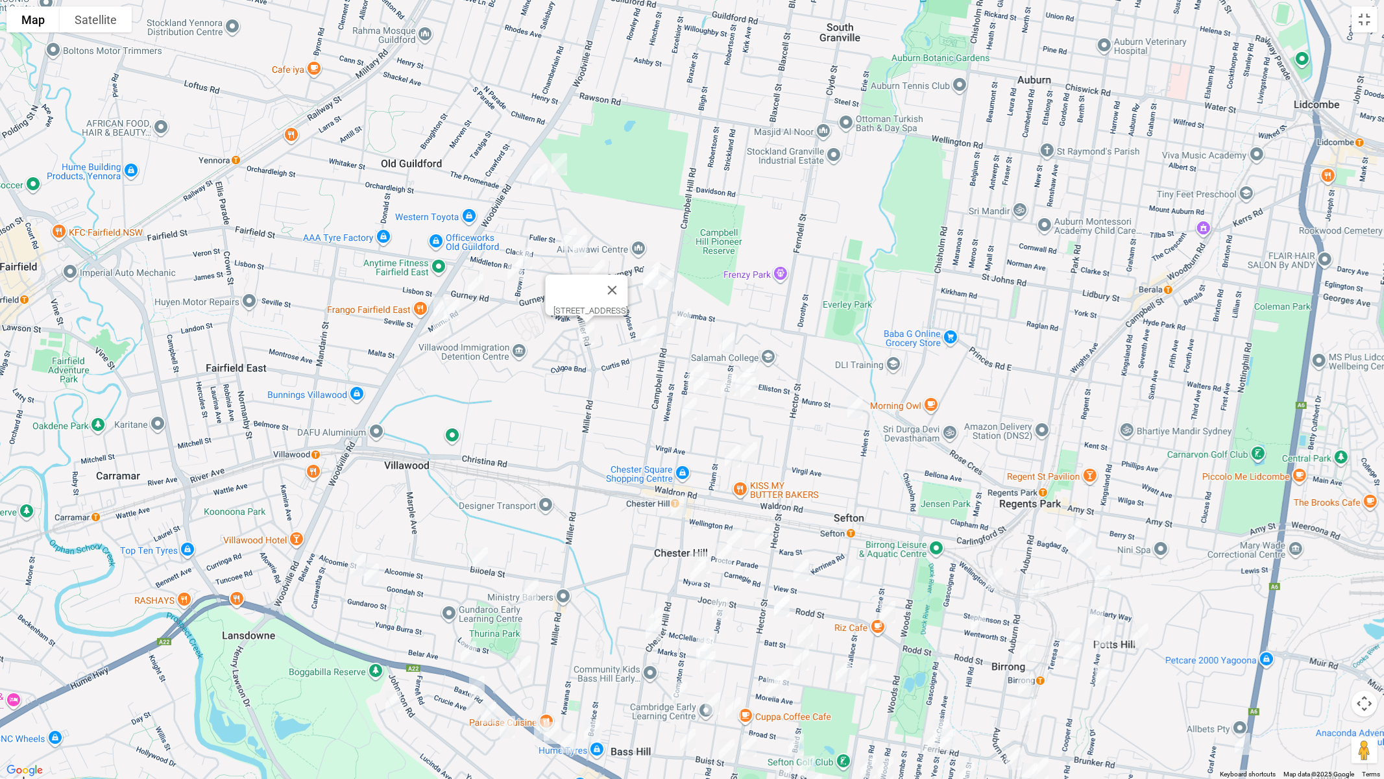
click at [681, 323] on img "17 Campbell Hill Road, CHESTER HILL NSW 2162" at bounding box center [683, 319] width 26 height 32
click at [646, 339] on img "14 Curtis Road, CHESTER HILL NSW 2162" at bounding box center [649, 336] width 26 height 32
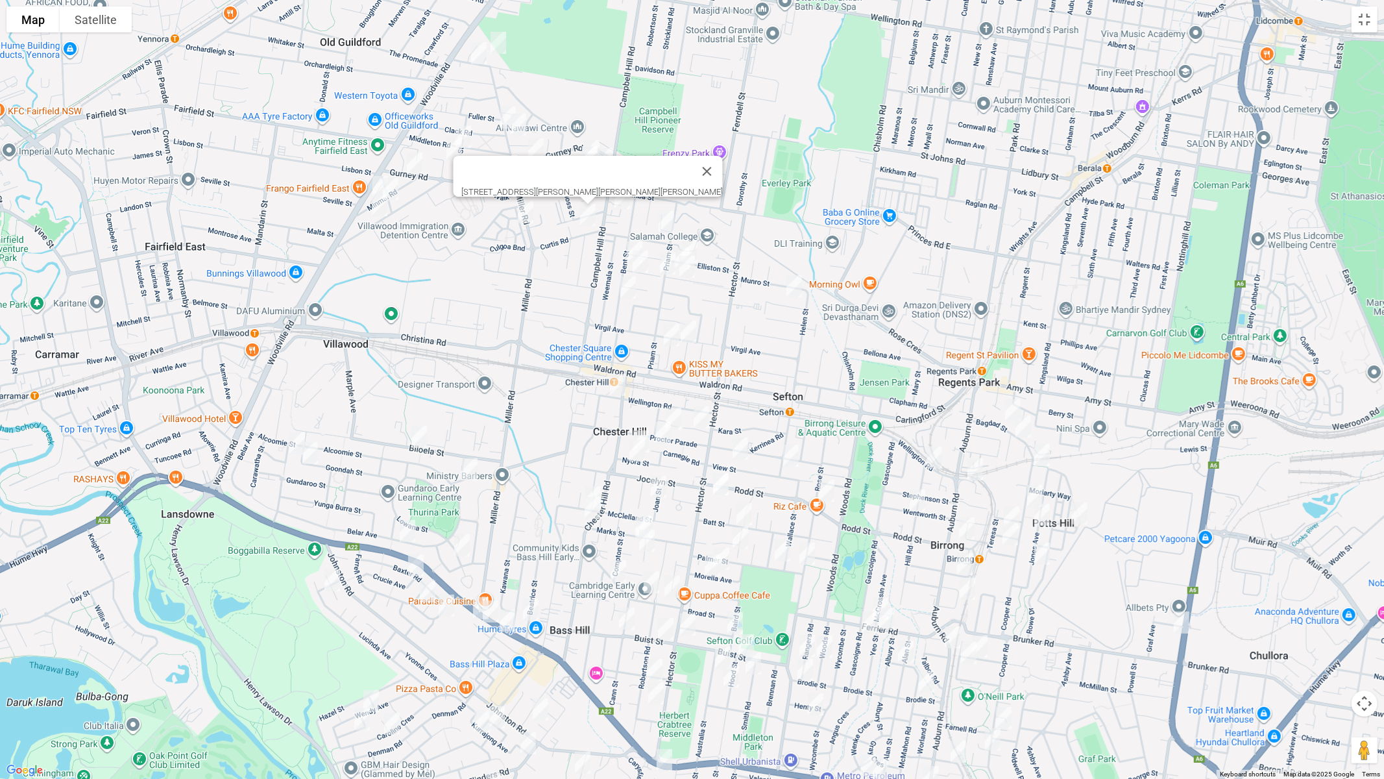
drag, startPoint x: 603, startPoint y: 401, endPoint x: 544, endPoint y: 293, distance: 122.8
click at [544, 293] on div "[STREET_ADDRESS][PERSON_NAME][PERSON_NAME][PERSON_NAME]" at bounding box center [692, 389] width 1384 height 779
drag, startPoint x: 666, startPoint y: 222, endPoint x: 651, endPoint y: 233, distance: 19.1
click at [666, 221] on img "4 Arlewis Street, CHESTER HILL NSW 2162" at bounding box center [666, 222] width 26 height 32
click at [624, 243] on img "72 Esme Avenue, CHESTER HILL NSW 2162" at bounding box center [635, 252] width 26 height 32
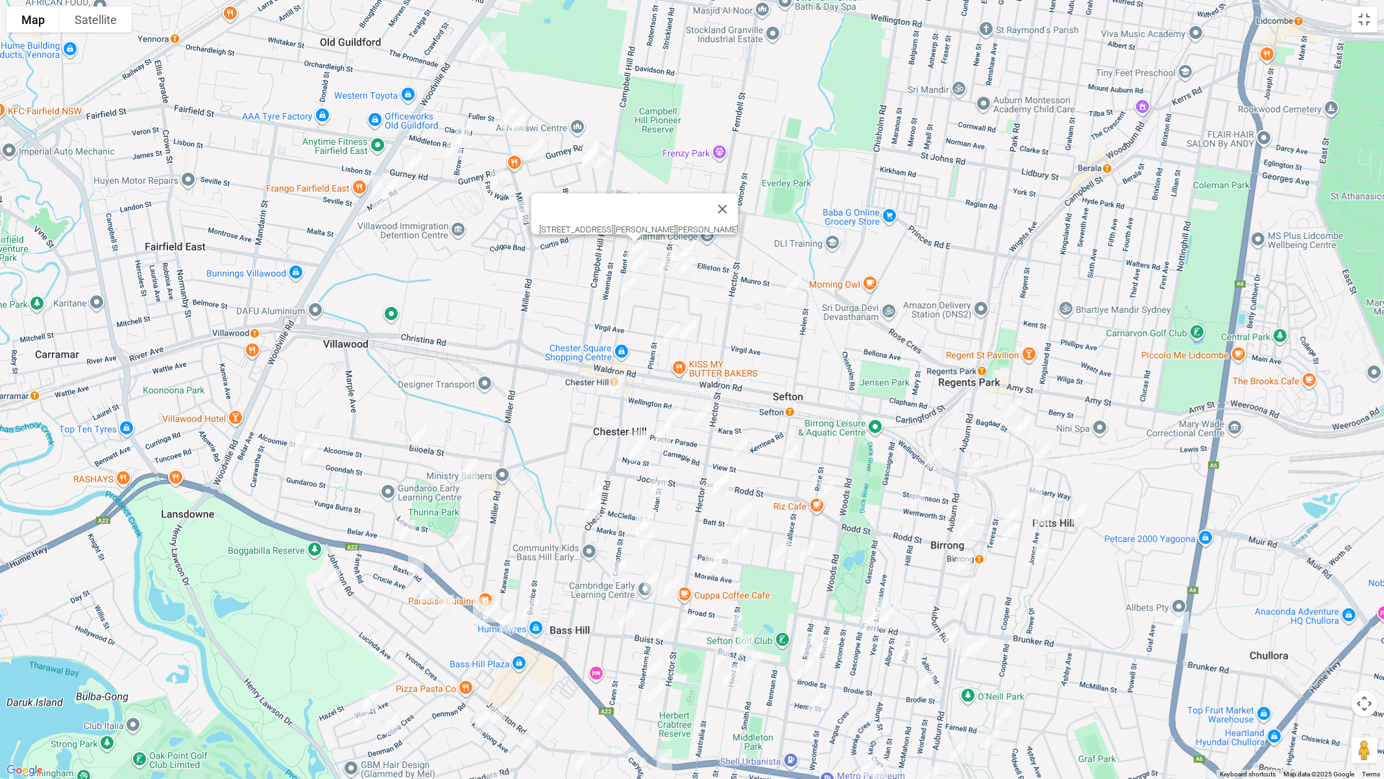
click at [640, 262] on img "71 Esme Avenue, CHESTER HILL NSW 2162" at bounding box center [641, 261] width 26 height 32
click at [628, 287] on img "42 Bent Street, CHESTER HILL NSW 2162" at bounding box center [628, 287] width 26 height 32
click at [611, 383] on img "239 Wellington Road, CHESTER HILL NSW 2162" at bounding box center [618, 385] width 26 height 32
click at [417, 436] on img "53 Biloela Street, VILLAWOOD NSW 2163" at bounding box center [419, 437] width 26 height 32
click at [293, 439] on img "1/5 Derribong Street, VILLAWOOD NSW 2163" at bounding box center [297, 443] width 26 height 32
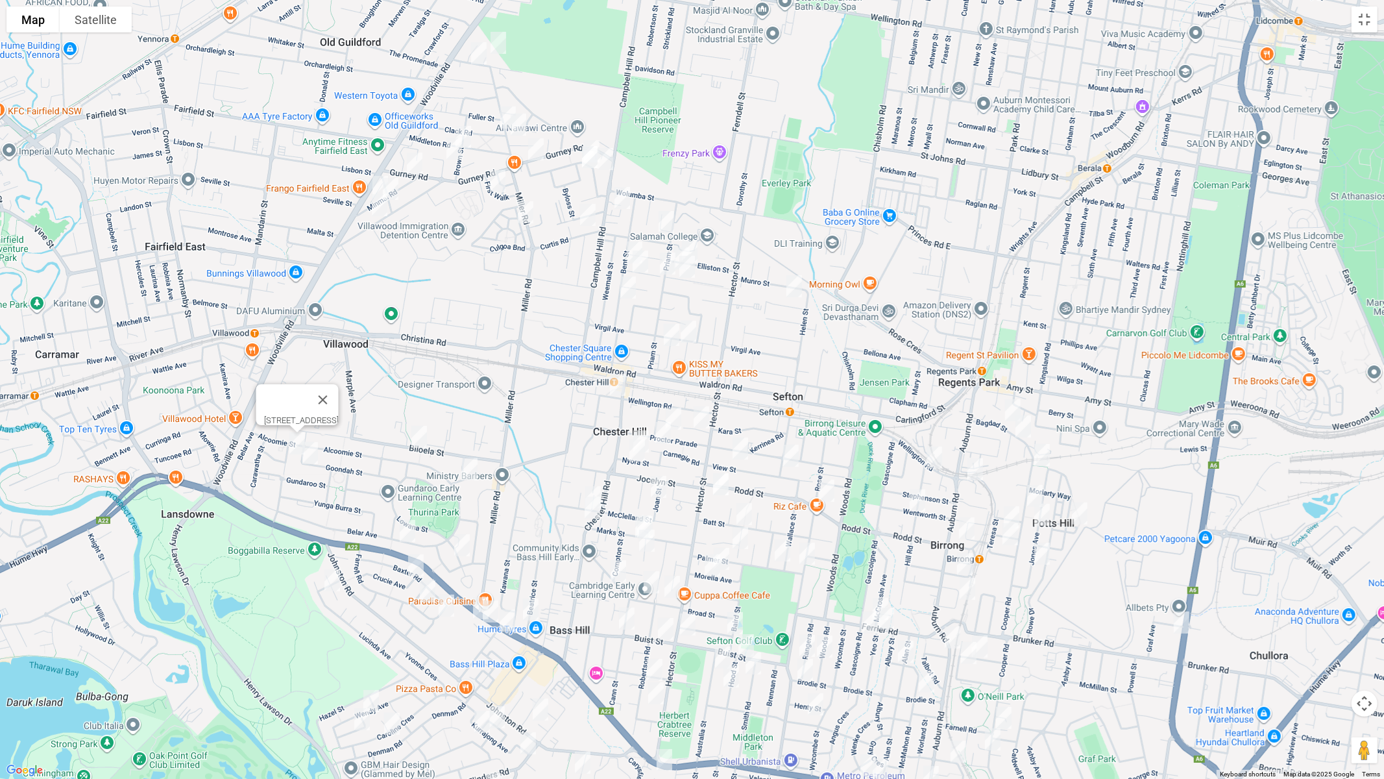
click at [310, 457] on img "47 Goondah Street, VILLAWOOD NSW 2163" at bounding box center [310, 453] width 26 height 32
click at [465, 470] on img "25 Koonawarra Street, VILLAWOOD NSW 2163" at bounding box center [470, 469] width 26 height 32
click at [413, 531] on img "210 Belar Avenue, VILLAWOOD NSW 2163" at bounding box center [408, 531] width 26 height 32
click at [461, 549] on img "86 Lowana Street, VILLAWOOD NSW 2163" at bounding box center [462, 545] width 26 height 32
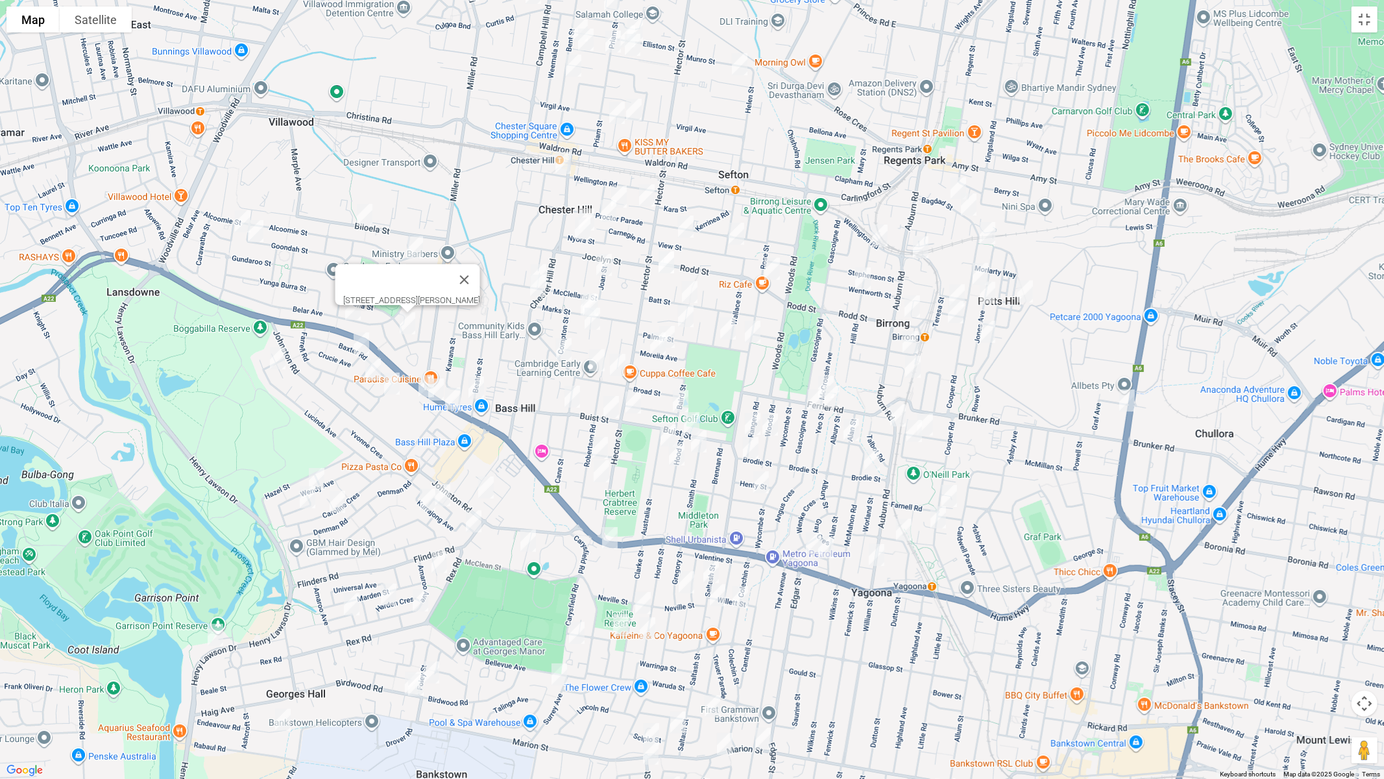
drag, startPoint x: 513, startPoint y: 376, endPoint x: 500, endPoint y: 300, distance: 76.4
click at [500, 300] on div "86 Lowana Street, VILLAWOOD NSW 2163" at bounding box center [692, 389] width 1384 height 779
click at [476, 386] on img "5 Beatrice Street, BASS HILL NSW 2197" at bounding box center [476, 387] width 26 height 32
click at [450, 398] on img "4 Wynyard Avenue, BASS HILL NSW 2197" at bounding box center [453, 398] width 26 height 32
click at [434, 390] on img "2 Beechwood Place, BASS HILL NSW 2197" at bounding box center [436, 389] width 26 height 32
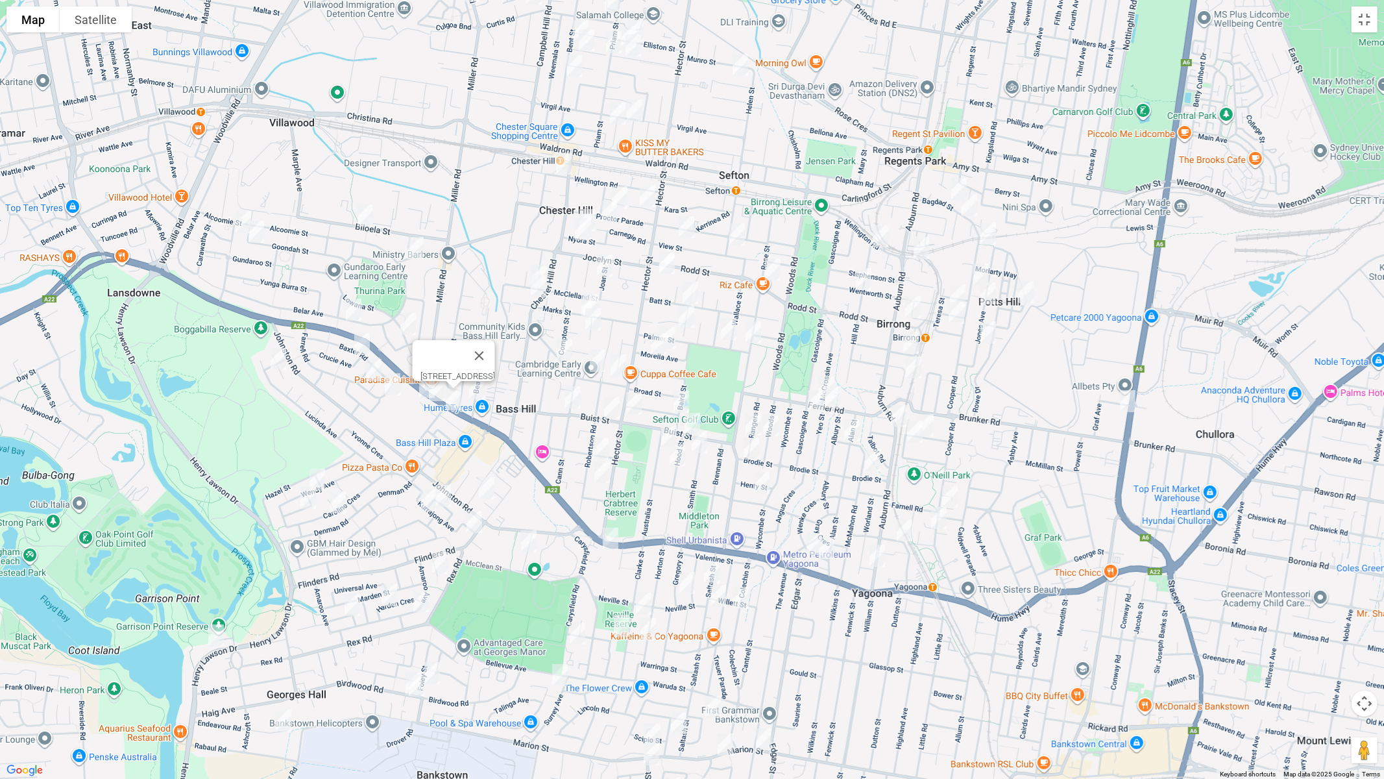
click at [436, 393] on img "2 Beechwood Place, BASS HILL NSW 2197" at bounding box center [437, 390] width 26 height 32
click at [417, 391] on img "7 Beechwood Place, BASS HILL NSW 2197" at bounding box center [427, 387] width 26 height 32
click at [394, 388] on img "21 Farrell Road, BASS HILL NSW 2197" at bounding box center [393, 384] width 26 height 32
click at [372, 374] on img "18 Farrell Road, BASS HILL NSW 2197" at bounding box center [374, 370] width 26 height 32
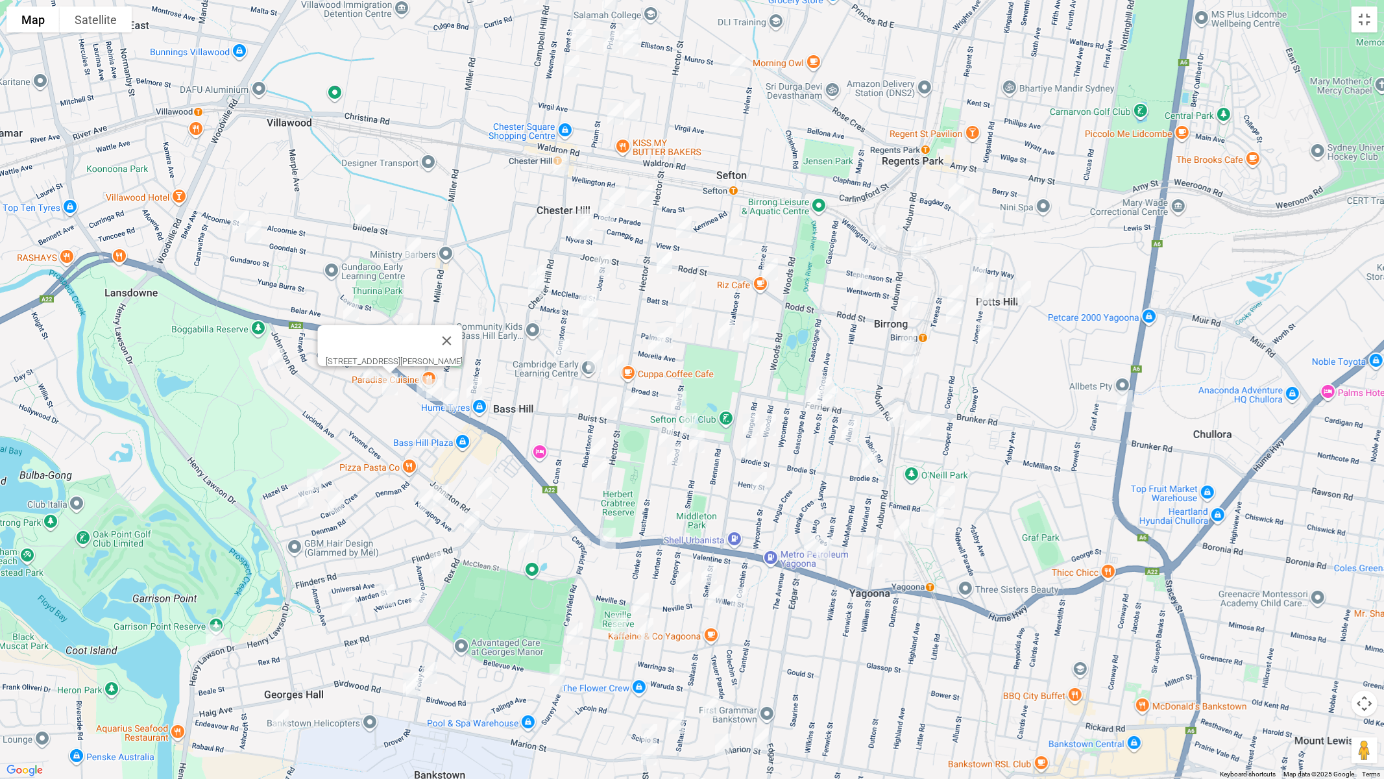
click at [271, 356] on img "105 Lucinda Avenue, BASS HILL NSW 2197" at bounding box center [276, 359] width 26 height 32
click at [357, 352] on img "4 Crucie Avenue, BASS HILL NSW 2197" at bounding box center [360, 344] width 26 height 32
click at [368, 372] on img "18 Farrell Road, BASS HILL NSW 2197" at bounding box center [371, 370] width 26 height 32
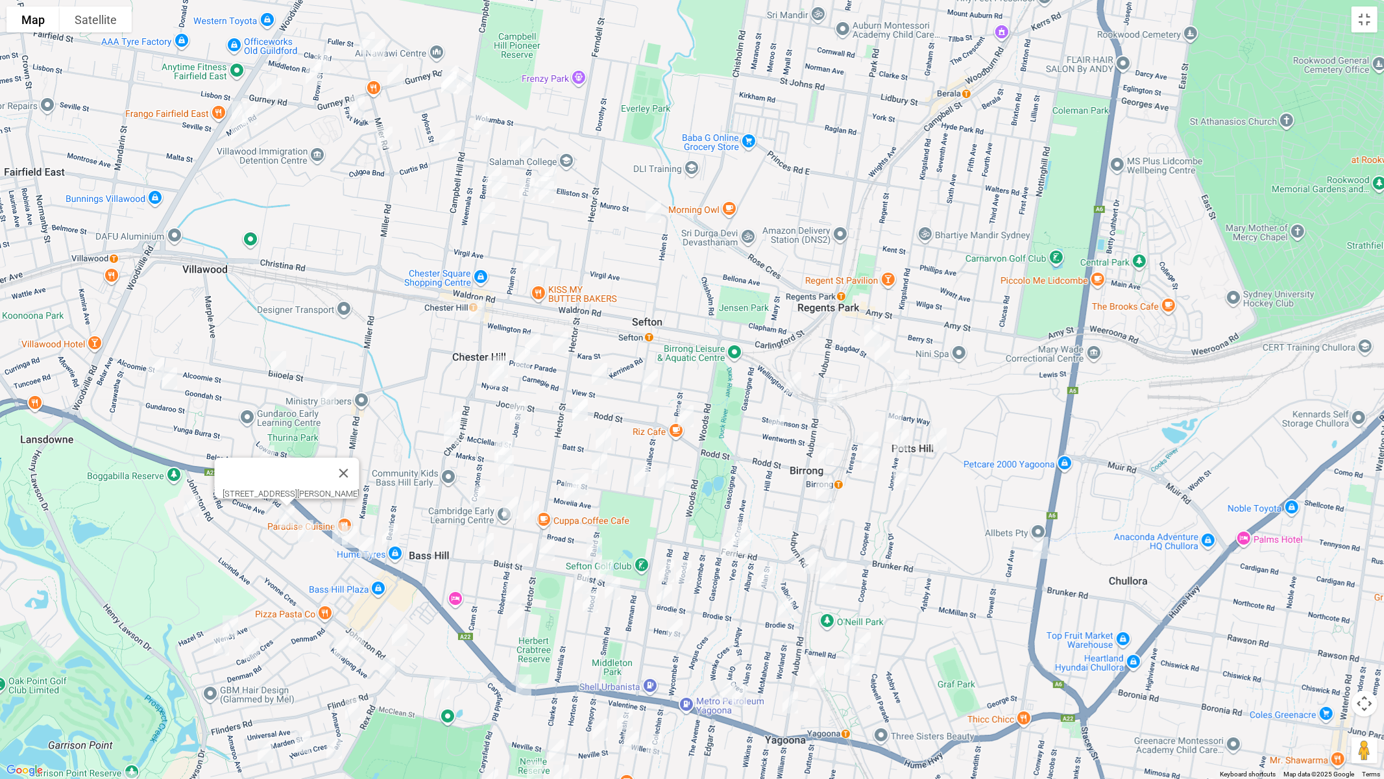
drag, startPoint x: 486, startPoint y: 346, endPoint x: 393, endPoint y: 509, distance: 188.0
click at [393, 509] on div "18 Farrell Road, BASS HILL NSW 2197" at bounding box center [692, 389] width 1384 height 779
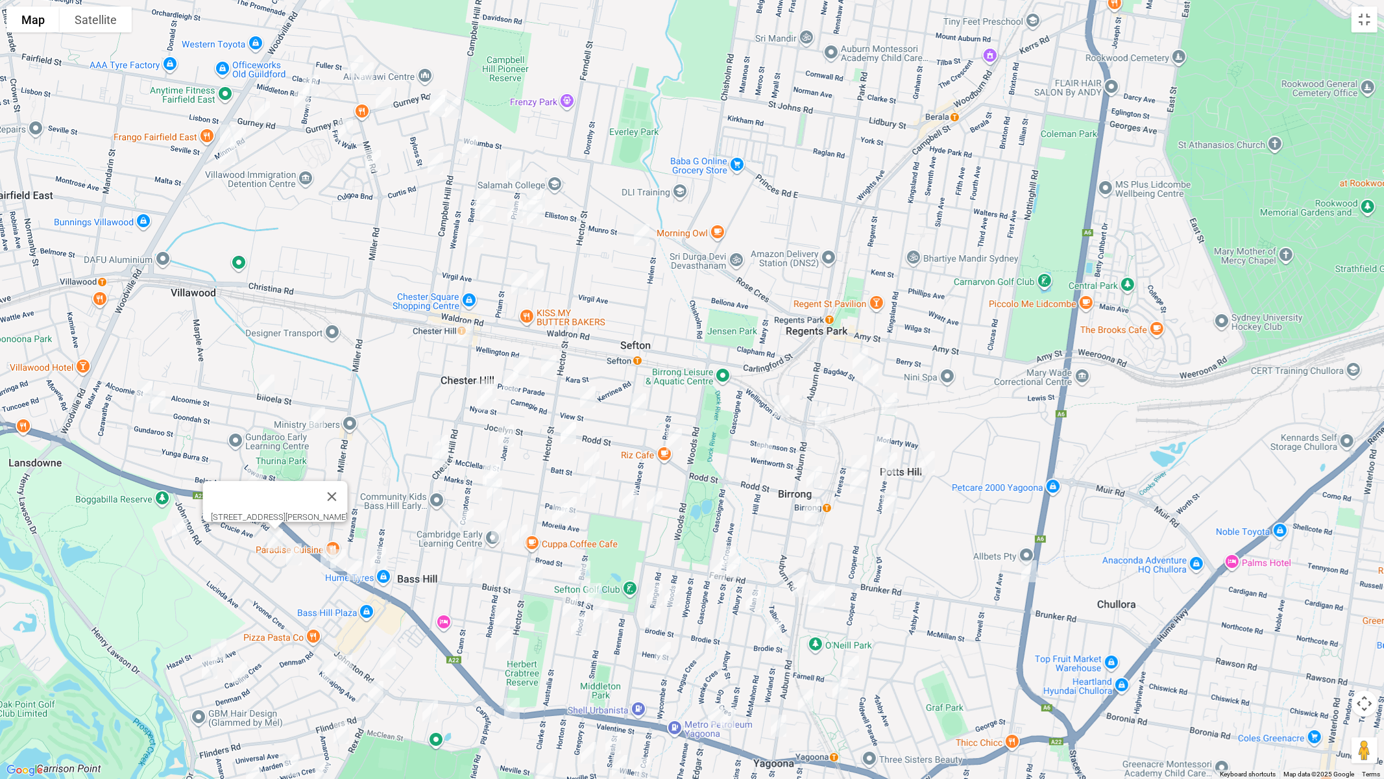
click at [545, 189] on img "41 Elliston Street, CHESTER HILL NSW 2162" at bounding box center [537, 200] width 26 height 32
click at [525, 196] on img "56 Priam Street, CHESTER HILL NSW 2162" at bounding box center [515, 212] width 26 height 32
click at [525, 194] on img "48 Esme Avenue, CHESTER HILL NSW 2162" at bounding box center [530, 207] width 26 height 32
click at [537, 215] on img "41 Esme Avenue, CHESTER HILL NSW 2162" at bounding box center [535, 215] width 26 height 32
click at [540, 274] on img "6 Arcadia Road, CHESTER HILL NSW 2162" at bounding box center [536, 280] width 26 height 32
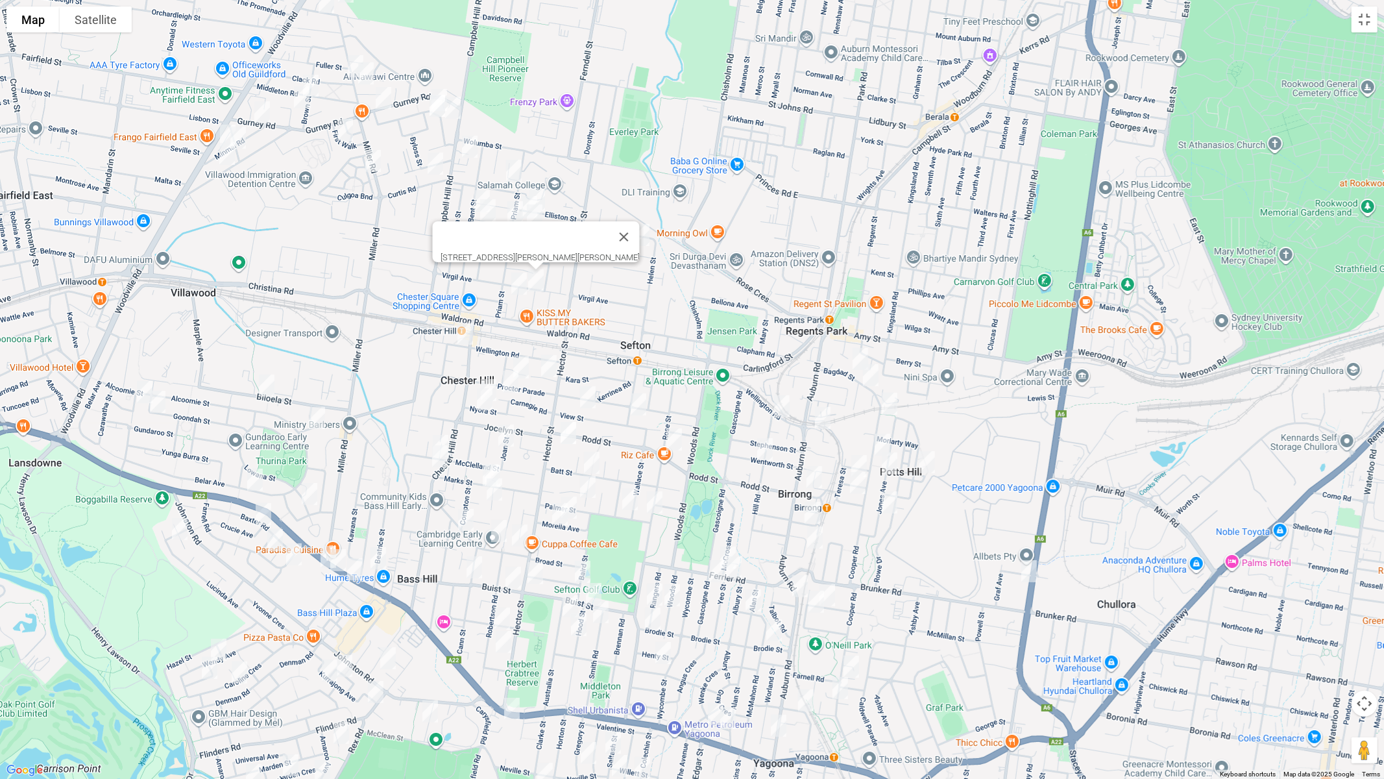
click at [517, 286] on img "12 Grevillea Road, CHESTER HILL NSW 2162" at bounding box center [519, 283] width 26 height 32
click at [517, 366] on img "25 Carnegie Road, CHESTER HILL NSW 2162" at bounding box center [511, 381] width 26 height 32
click at [488, 376] on img "10 Nyora Street, CHESTER HILL NSW 2162" at bounding box center [489, 390] width 26 height 32
click at [487, 396] on img "7 Nyora Street, CHESTER HILL NSW 2162" at bounding box center [485, 399] width 26 height 32
click at [442, 435] on img "83 Mc Clelland Street, CHESTER HILL NSW 2162" at bounding box center [441, 446] width 26 height 32
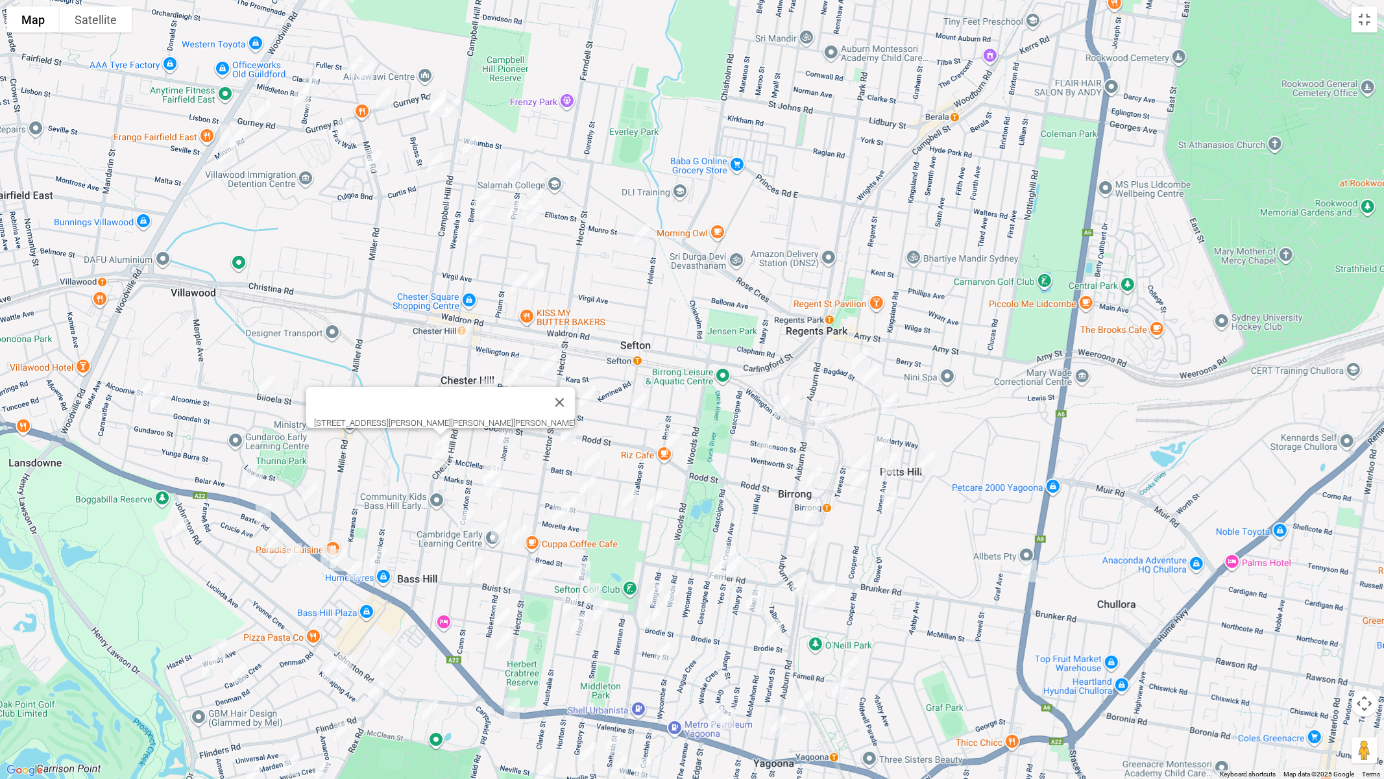
click at [437, 456] on img "80 Chester Hill Road, CHESTER HILL NSW 2162" at bounding box center [440, 456] width 26 height 32
click at [519, 361] on img "78 Proctor Parade, CHESTER HILL NSW 2162" at bounding box center [521, 367] width 26 height 32
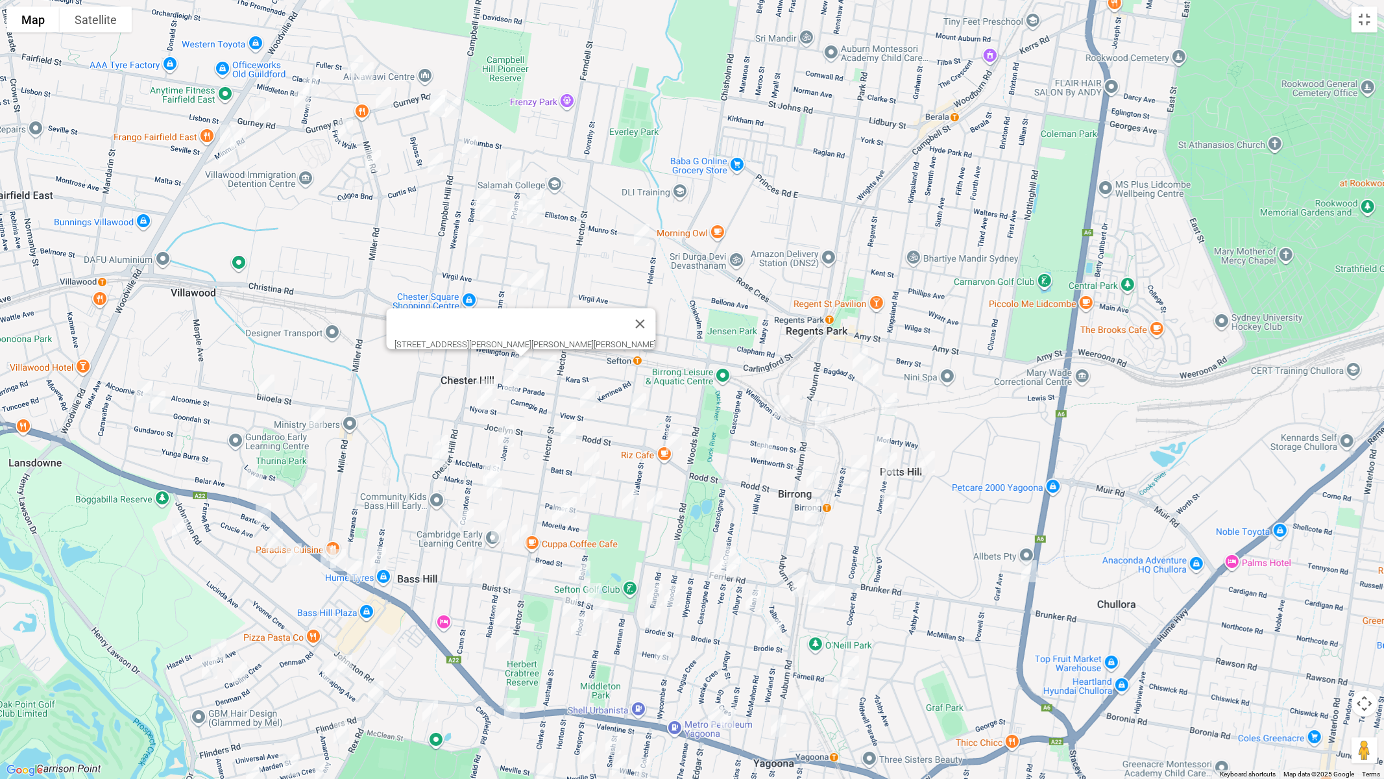
click at [554, 365] on img "7 Judith Street, CHESTER HILL NSW 2162" at bounding box center [549, 366] width 26 height 32
click at [1363, 22] on button "Toggle fullscreen view" at bounding box center [1365, 19] width 26 height 26
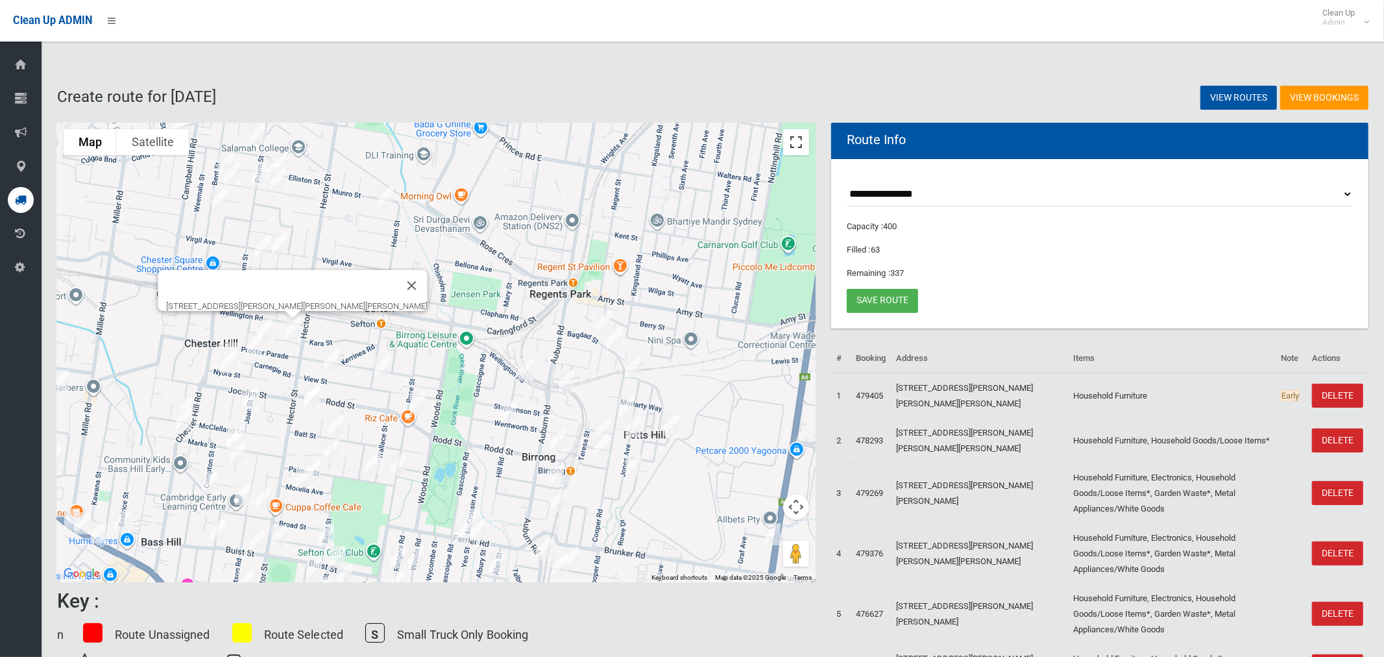
click at [794, 147] on button "Toggle fullscreen view" at bounding box center [796, 142] width 26 height 26
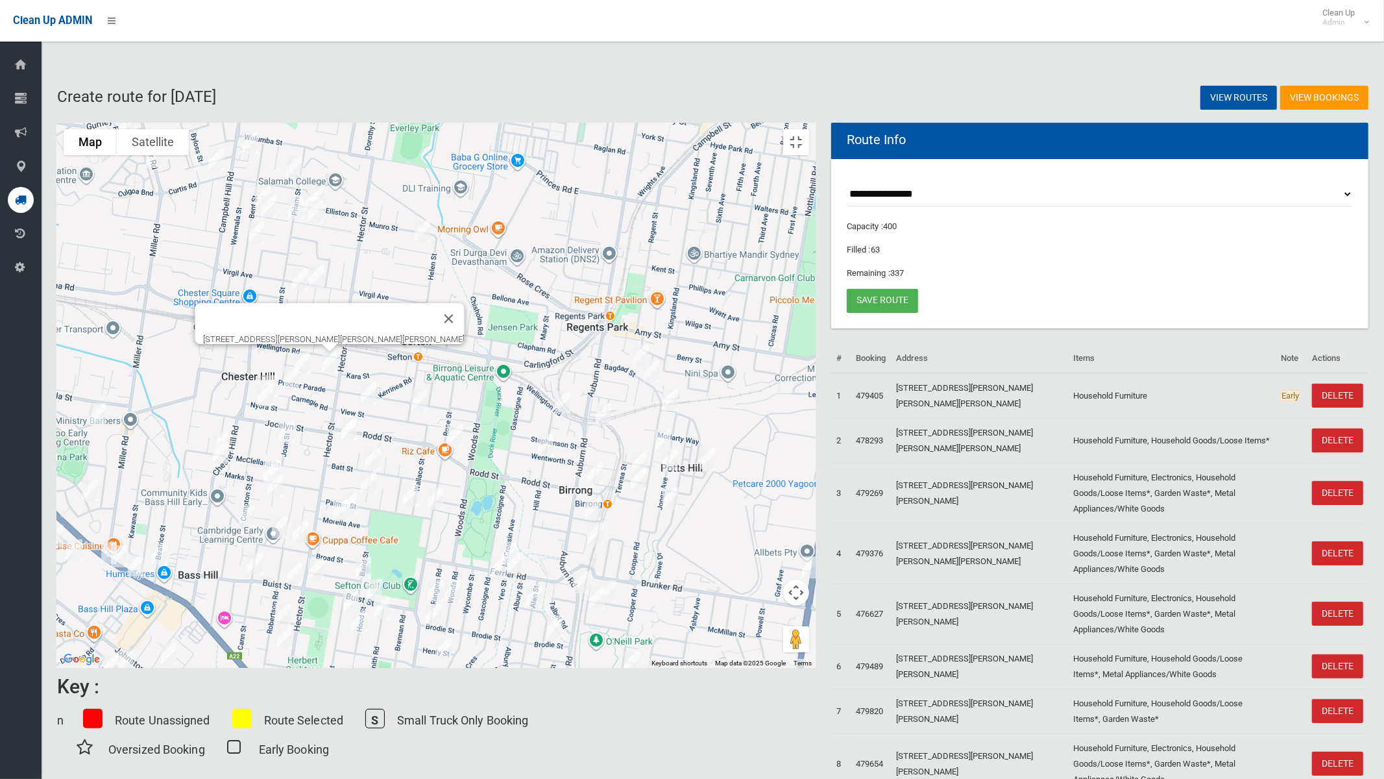
drag, startPoint x: 676, startPoint y: 287, endPoint x: 679, endPoint y: 239, distance: 47.5
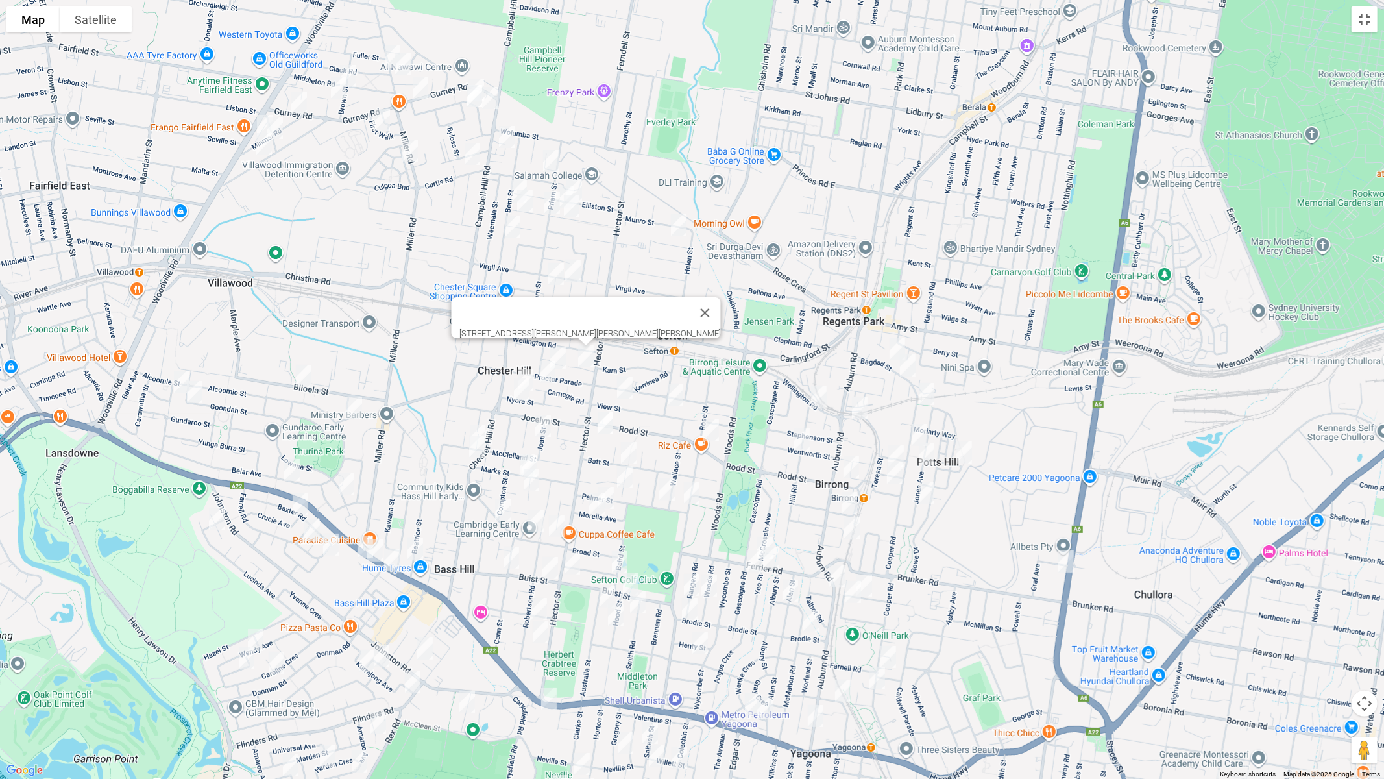
click at [692, 283] on div "[STREET_ADDRESS][PERSON_NAME][PERSON_NAME][PERSON_NAME]" at bounding box center [692, 389] width 1384 height 779
click at [683, 224] on img "12a Roosevelt Avenue, SEFTON NSW 2162" at bounding box center [681, 224] width 26 height 32
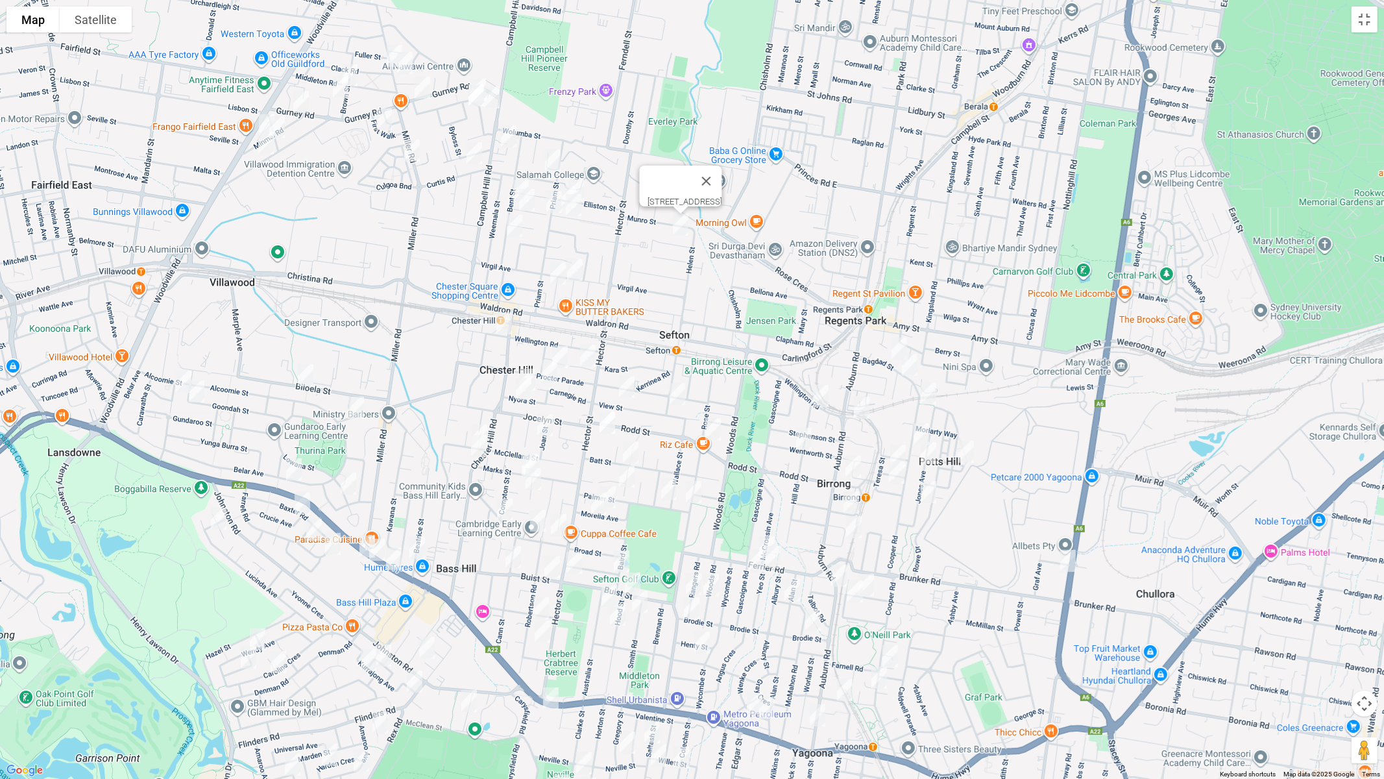
click at [549, 420] on img "14 Joan Street, CHESTER HILL NSW 2162" at bounding box center [545, 425] width 26 height 32
click at [1376, 25] on button "Toggle fullscreen view" at bounding box center [1365, 19] width 26 height 26
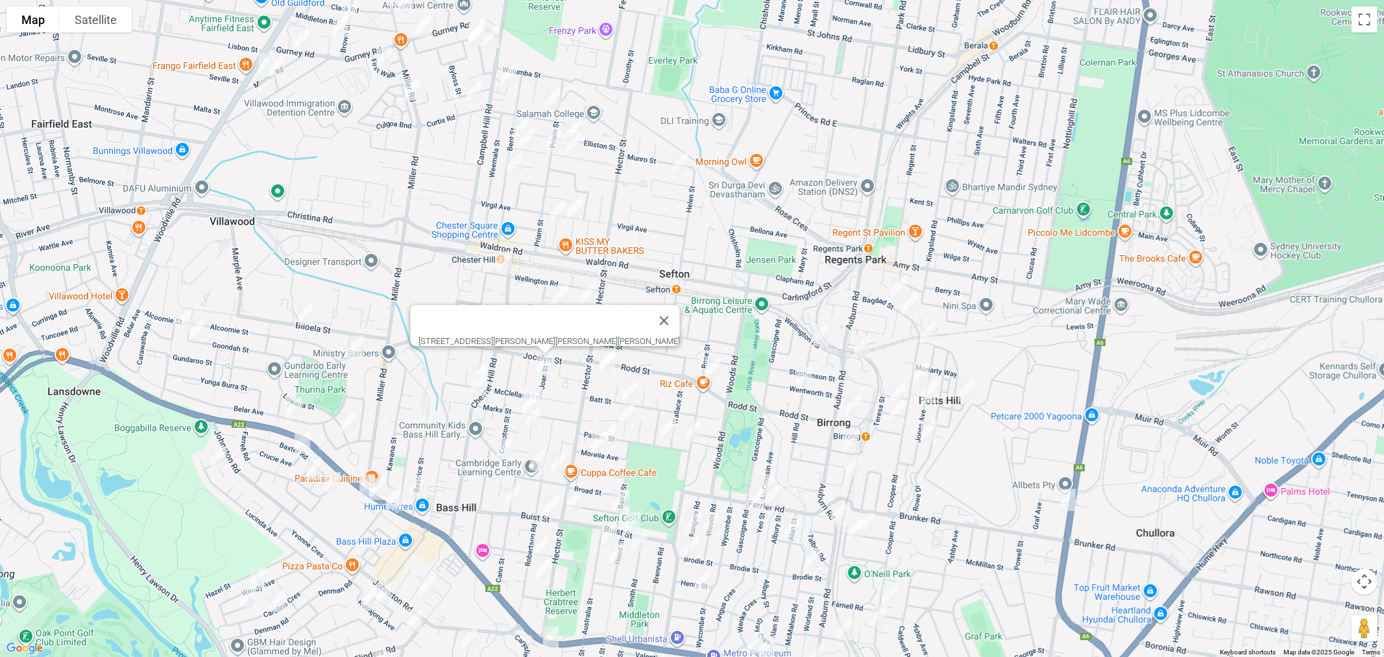
click at [896, 299] on link "Save route" at bounding box center [882, 301] width 71 height 24
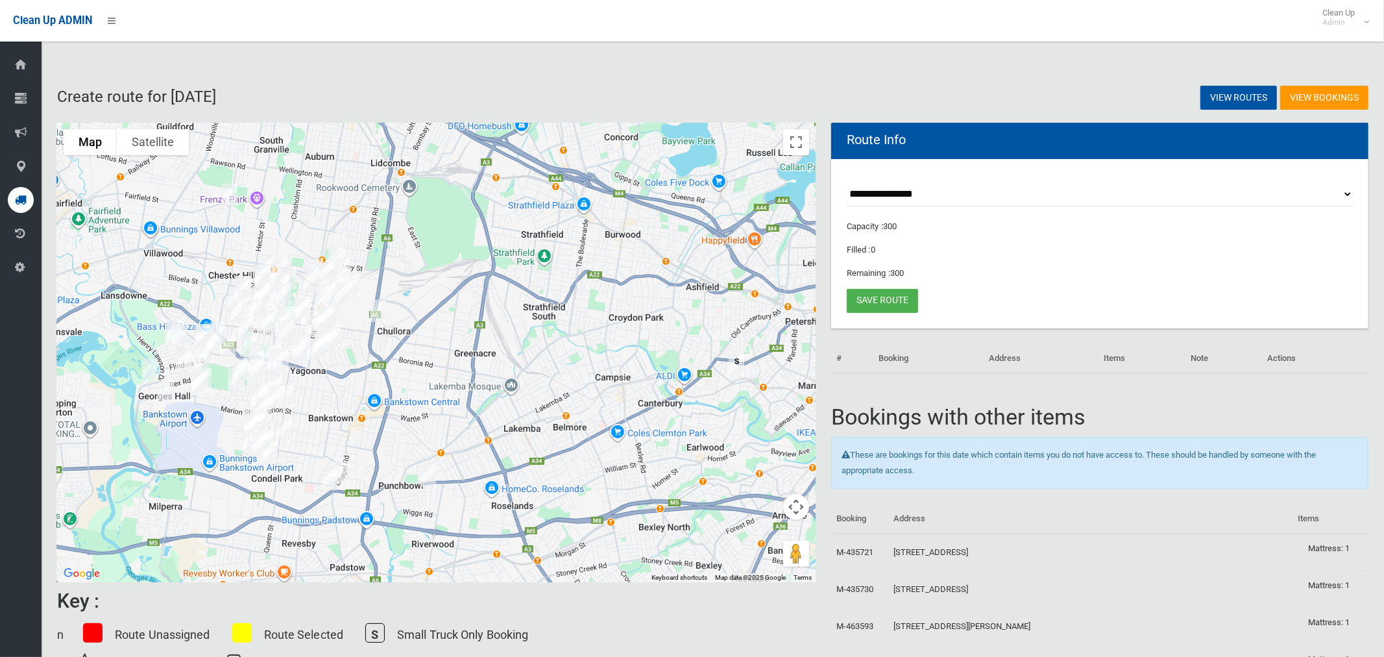
click at [895, 187] on select "**********" at bounding box center [1100, 194] width 506 height 24
select select "*****"
click at [847, 182] on select "**********" at bounding box center [1100, 194] width 506 height 24
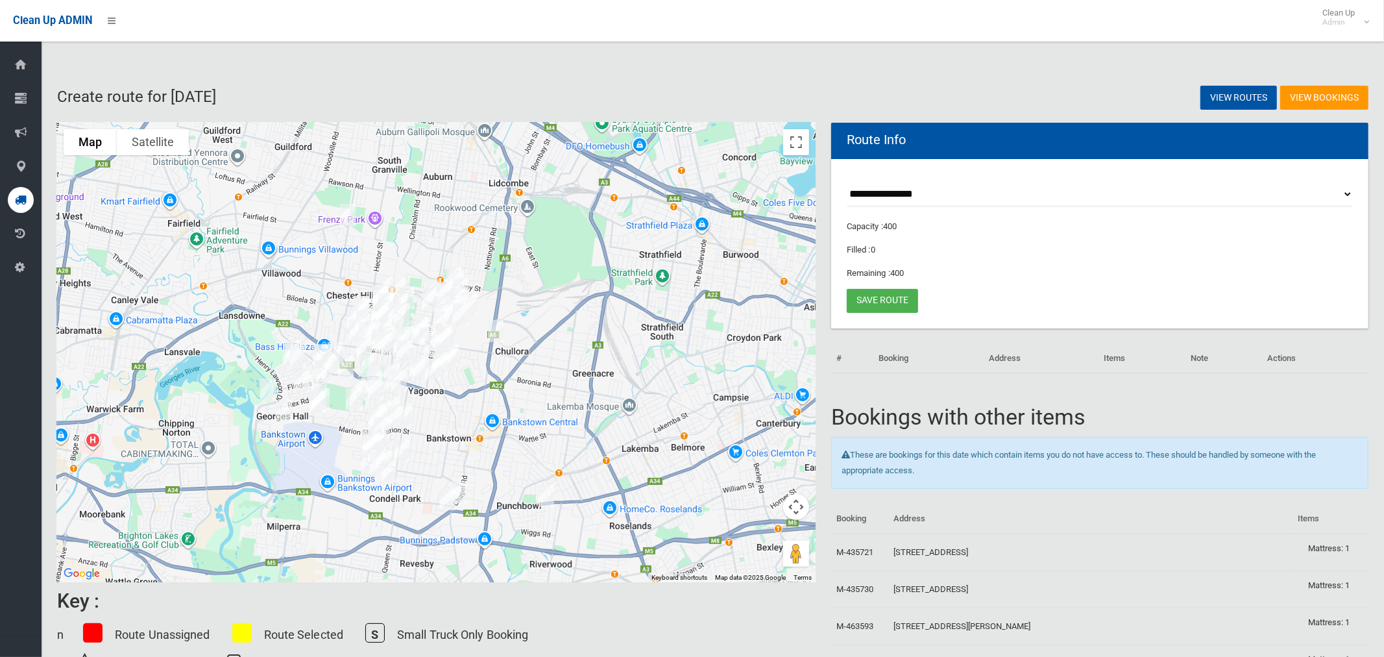
drag, startPoint x: 538, startPoint y: 227, endPoint x: 773, endPoint y: 187, distance: 238.3
click at [692, 247] on div at bounding box center [436, 352] width 759 height 459
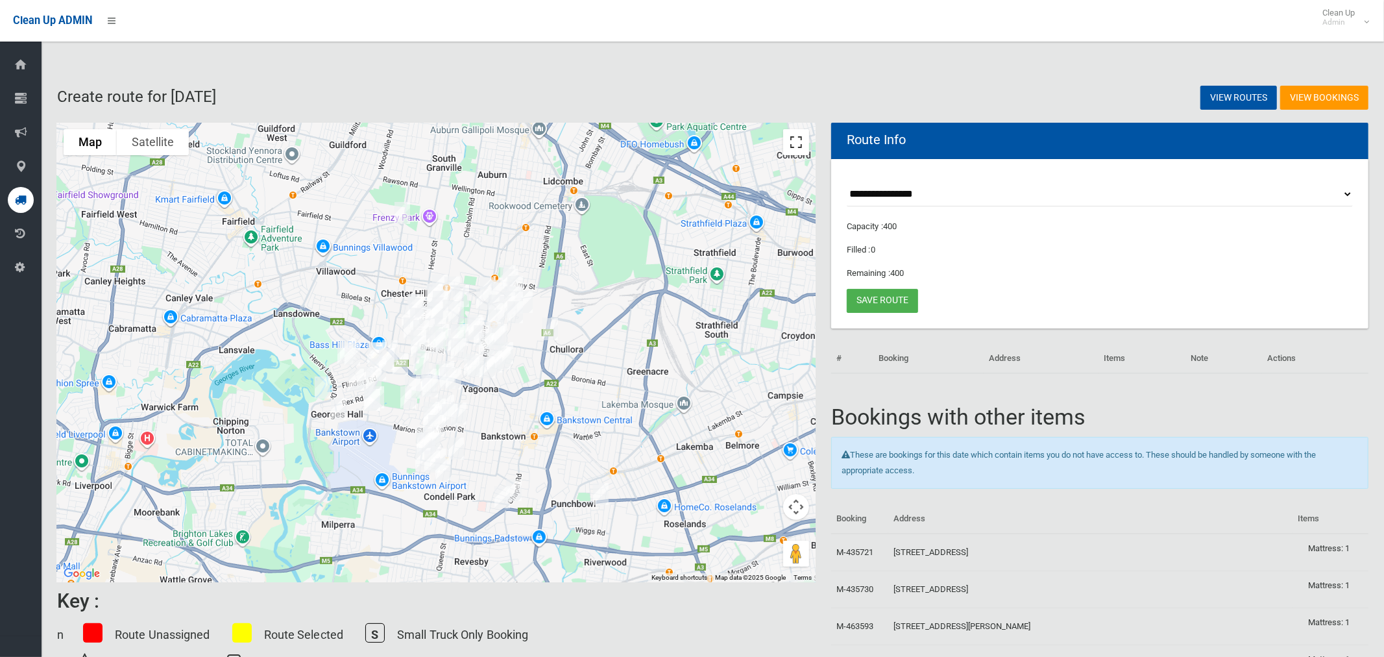
drag, startPoint x: 800, startPoint y: 150, endPoint x: 738, endPoint y: 282, distance: 145.7
click at [799, 149] on button "Toggle fullscreen view" at bounding box center [796, 142] width 26 height 26
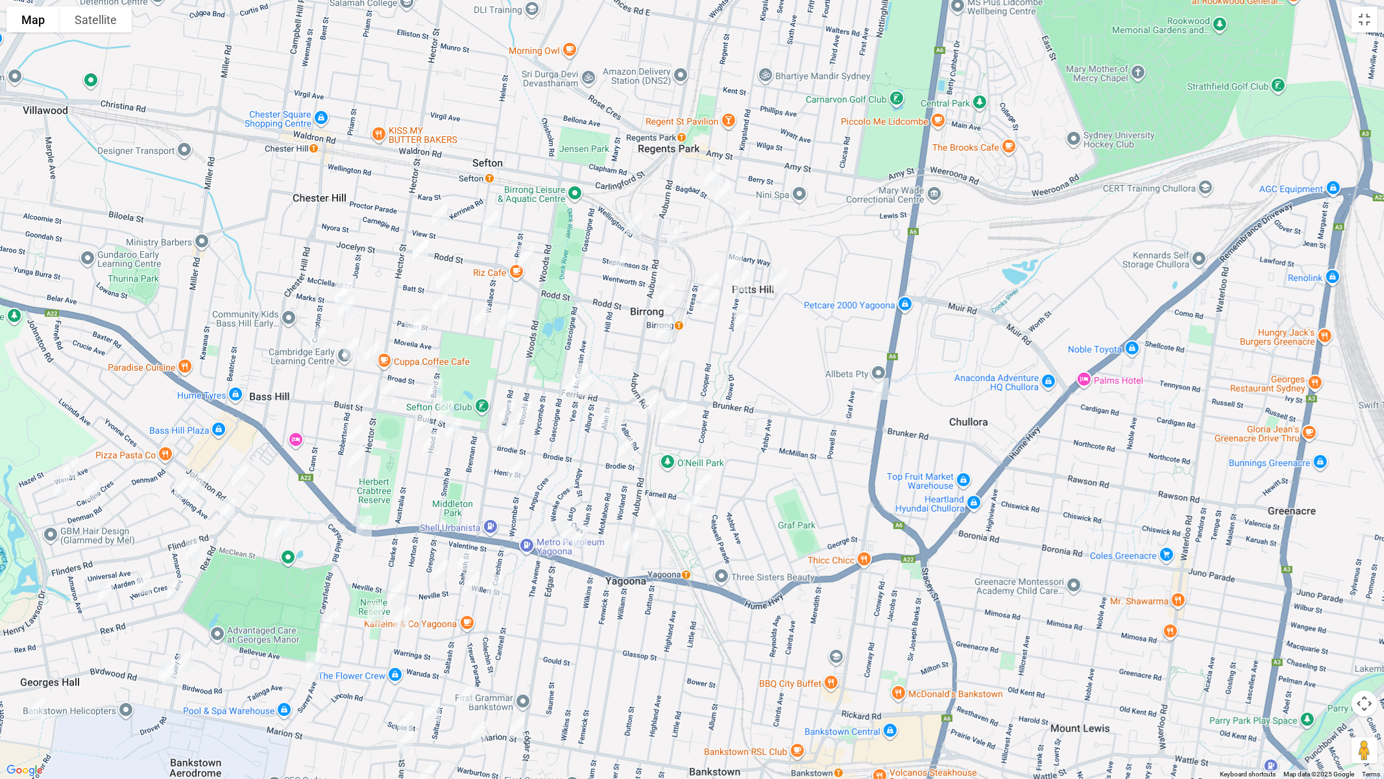
click at [880, 387] on img "120 Rookwood Road, YAGOONA NSW 2199" at bounding box center [881, 388] width 26 height 32
click at [653, 400] on img "204 Auburn Road, YAGOONA NSW 2199" at bounding box center [652, 403] width 26 height 32
click at [632, 541] on img "306 Auburn Road, YAGOONA NSW 2199" at bounding box center [631, 543] width 26 height 32
click at [528, 261] on img "45 Rose Street, SEFTON NSW 2162" at bounding box center [526, 257] width 26 height 32
click at [506, 319] on img "100 Rose Street, SEFTON NSW 2162" at bounding box center [507, 320] width 26 height 32
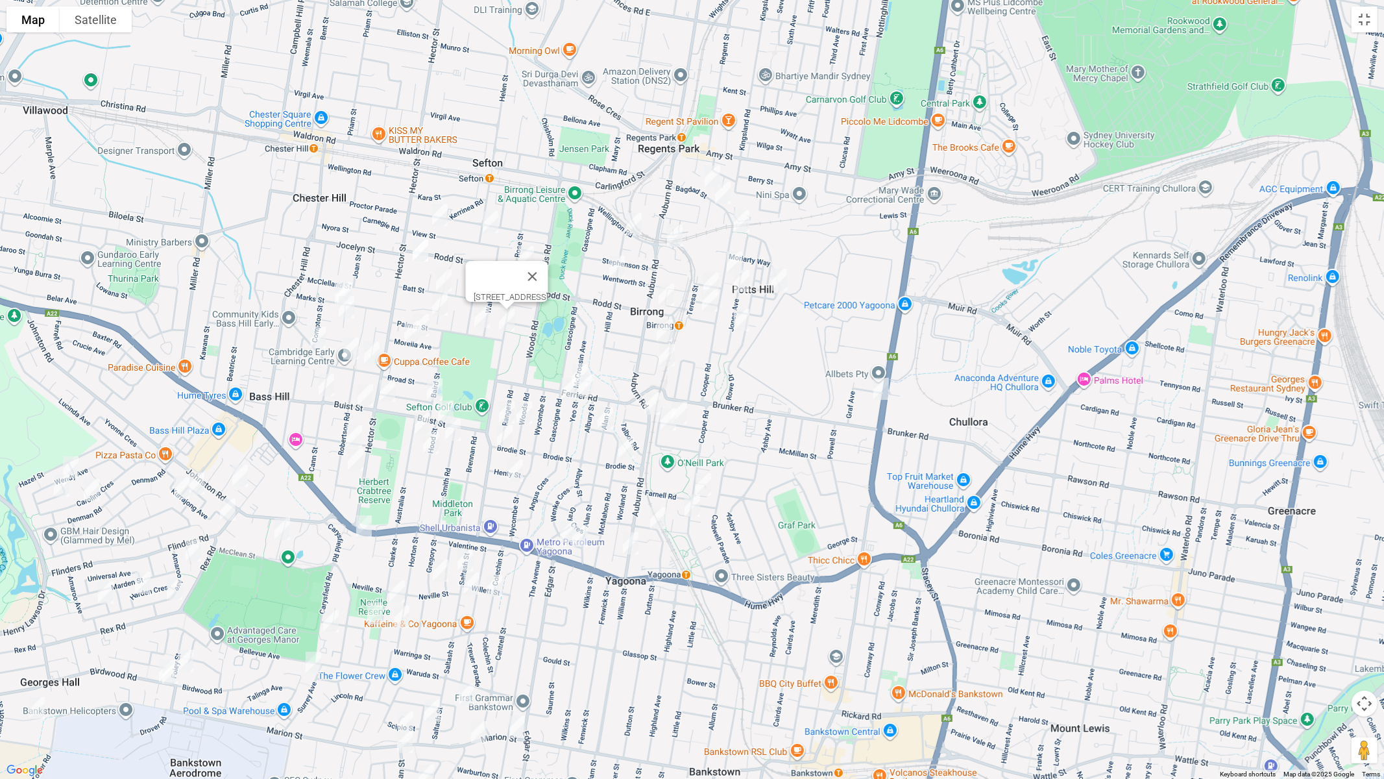
click at [390, 391] on img "283 Hector Street, BASS HILL NSW 2197" at bounding box center [387, 390] width 26 height 32
click at [711, 171] on img "14 Bagdad Street, REGENTS PARK NSW 2143" at bounding box center [713, 176] width 26 height 32
click at [722, 190] on img "31 Bagdad Street, REGENTS PARK NSW 2143" at bounding box center [723, 193] width 26 height 32
click at [742, 217] on img "19 Cooper Road, BIRRONG NSW 2143" at bounding box center [742, 221] width 26 height 32
drag, startPoint x: 634, startPoint y: 225, endPoint x: 644, endPoint y: 230, distance: 11.0
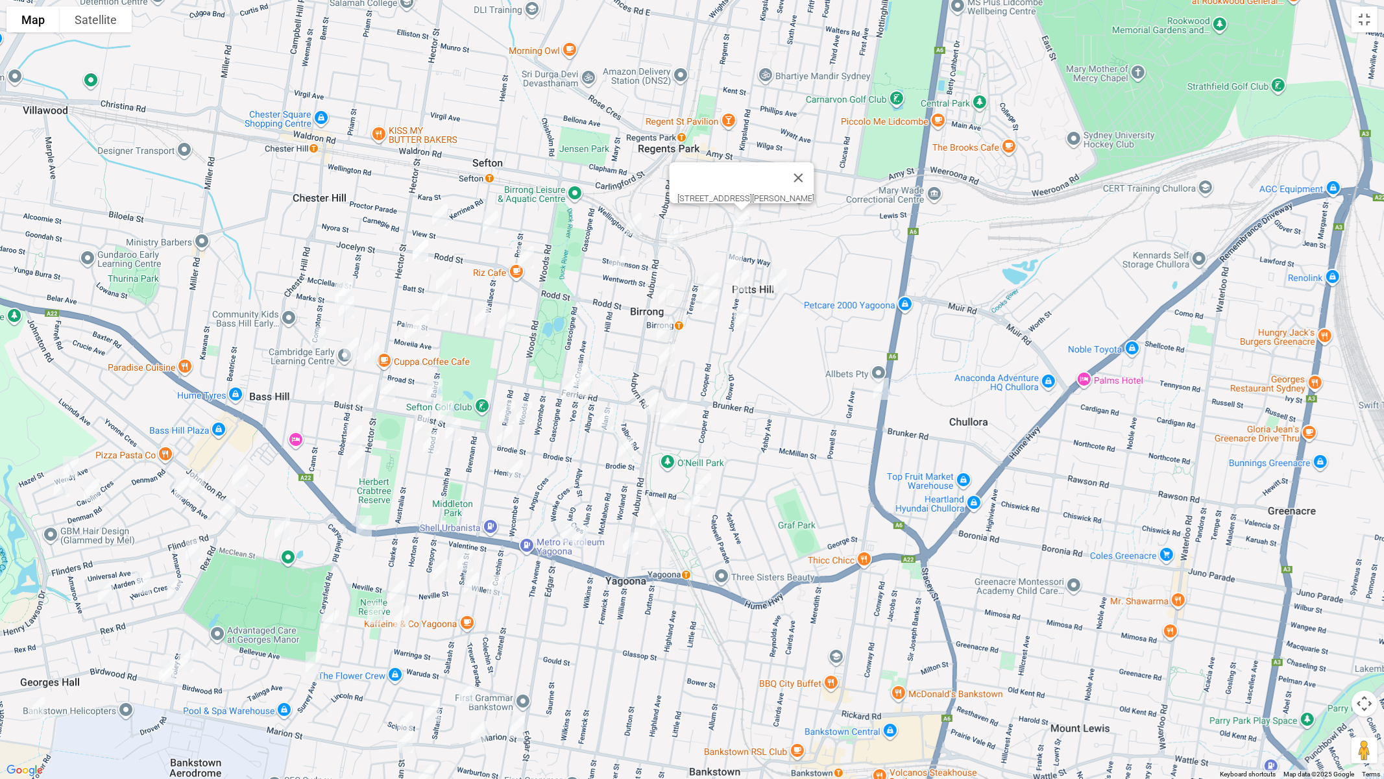
click at [634, 225] on img "12 Hill Road, BIRRONG NSW 2143" at bounding box center [634, 224] width 26 height 32
click at [678, 234] on img "1C Tewinga Road, BIRRONG NSW 2143" at bounding box center [675, 235] width 26 height 32
click at [737, 255] on img "53 Cooper Road, BIRRONG NSW 2143" at bounding box center [735, 262] width 26 height 32
click at [744, 280] on img "55 Jones Avenue, POTTS HILL NSW 2143" at bounding box center [742, 281] width 26 height 32
click at [782, 281] on img "40 Potts Lane, POTTS HILL NSW 2143" at bounding box center [779, 279] width 26 height 32
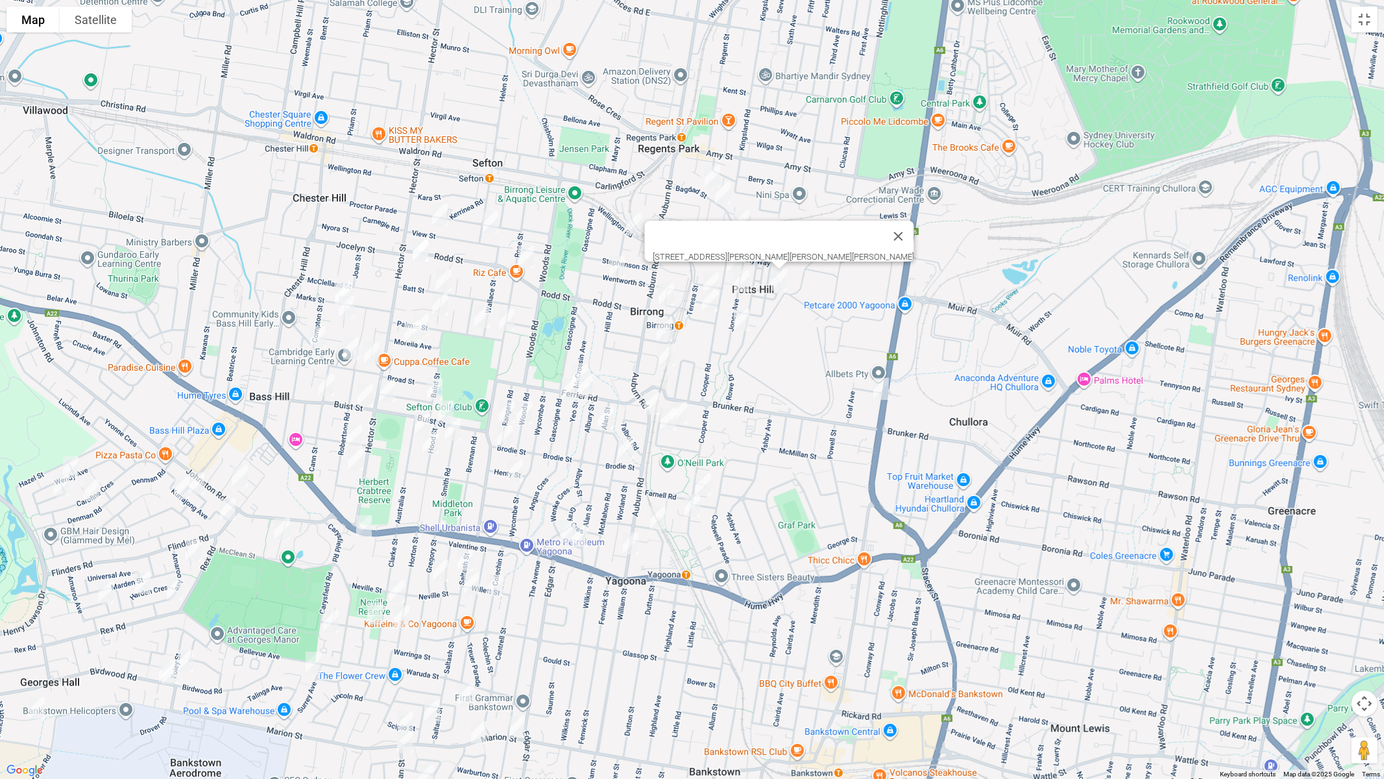
click at [719, 273] on img "8 Holland Street, BIRRONG NSW 2143" at bounding box center [711, 283] width 26 height 32
click at [717, 296] on img "6 Rodd Street, BIRRONG NSW 2143" at bounding box center [710, 300] width 26 height 32
click at [740, 321] on img "20 Jones Avenue, POTTS HILL NSW 2143" at bounding box center [742, 320] width 26 height 32
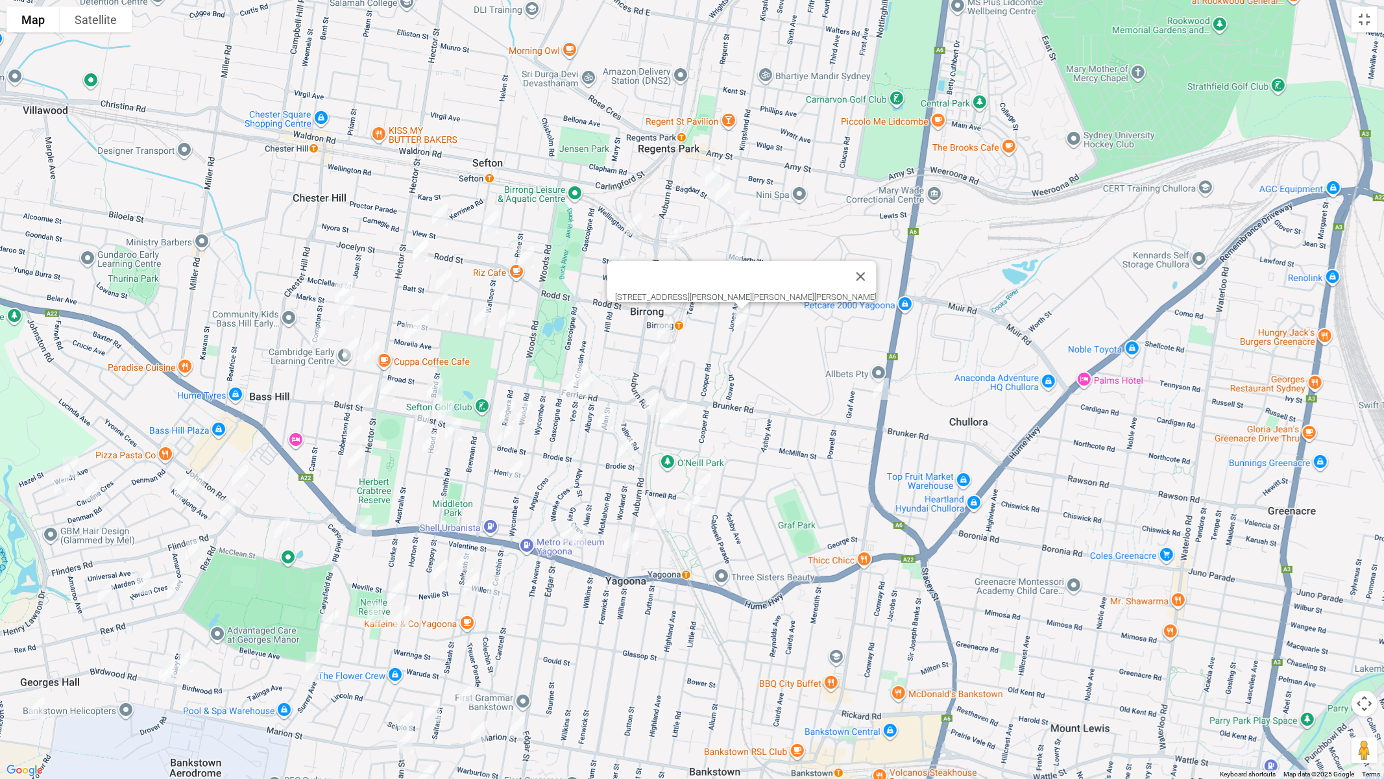
click at [615, 263] on img "31 Wentworth Street, BIRRONG NSW 2143" at bounding box center [617, 266] width 26 height 32
click at [668, 290] on img "30 Rodd Street, BIRRONG NSW 2143" at bounding box center [666, 294] width 26 height 32
click at [667, 320] on img "9 Moller Avenue, BIRRONG NSW 2143" at bounding box center [665, 330] width 26 height 32
click at [668, 354] on img "23 Pobje Avenue, BIRRONG NSW 2143" at bounding box center [667, 355] width 26 height 32
click at [690, 413] on img "25 Houston Road, YAGOONA NSW 2199" at bounding box center [679, 412] width 26 height 32
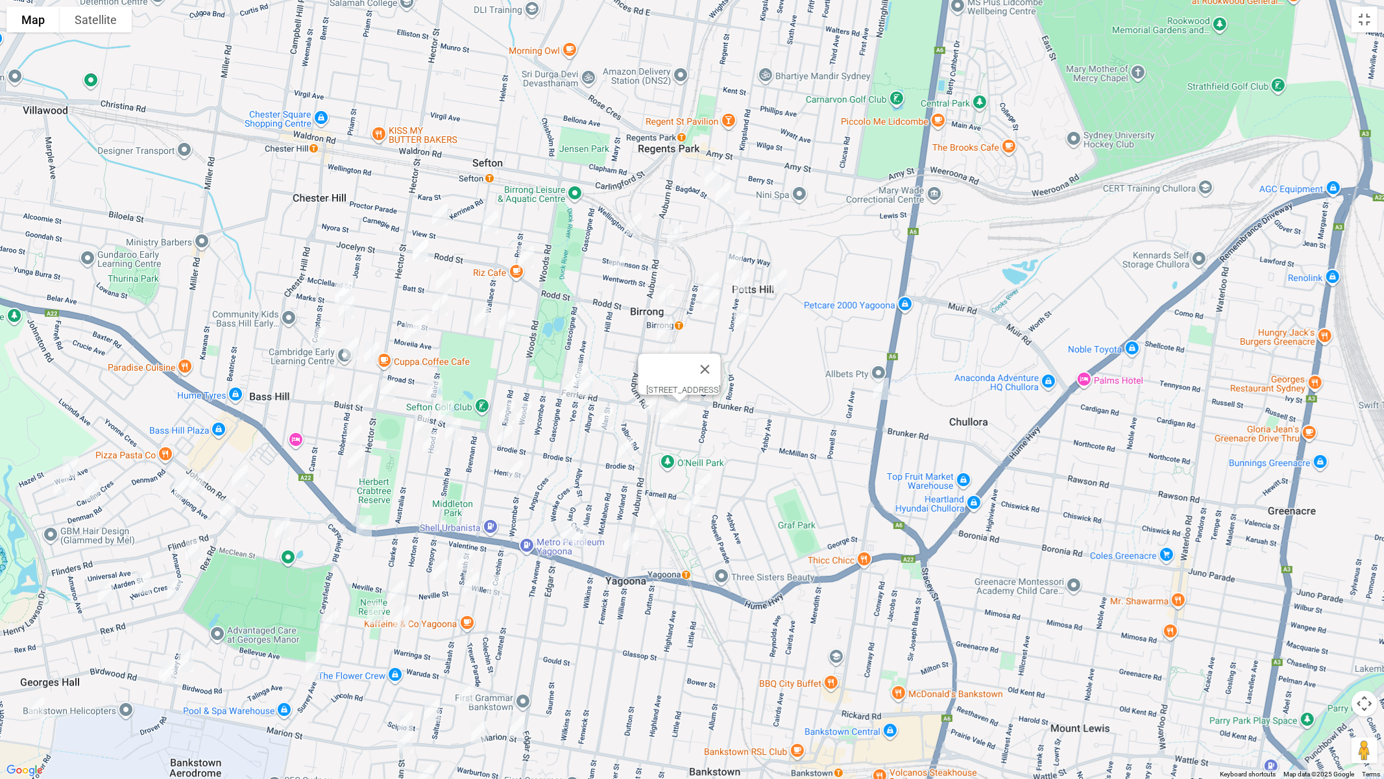
click at [661, 426] on img "14 Allder Street, YAGOONA NSW 2199" at bounding box center [668, 419] width 26 height 32
click at [706, 481] on img "235 Cooper Road, YAGOONA NSW 2199" at bounding box center [703, 484] width 26 height 32
click at [690, 510] on img "164 Cooper Road, YAGOONA NSW 2199" at bounding box center [692, 505] width 26 height 32
drag, startPoint x: 653, startPoint y: 518, endPoint x: 654, endPoint y: 508, distance: 9.8
click at [653, 518] on img "36 Church Road, YAGOONA NSW 2199" at bounding box center [658, 518] width 26 height 32
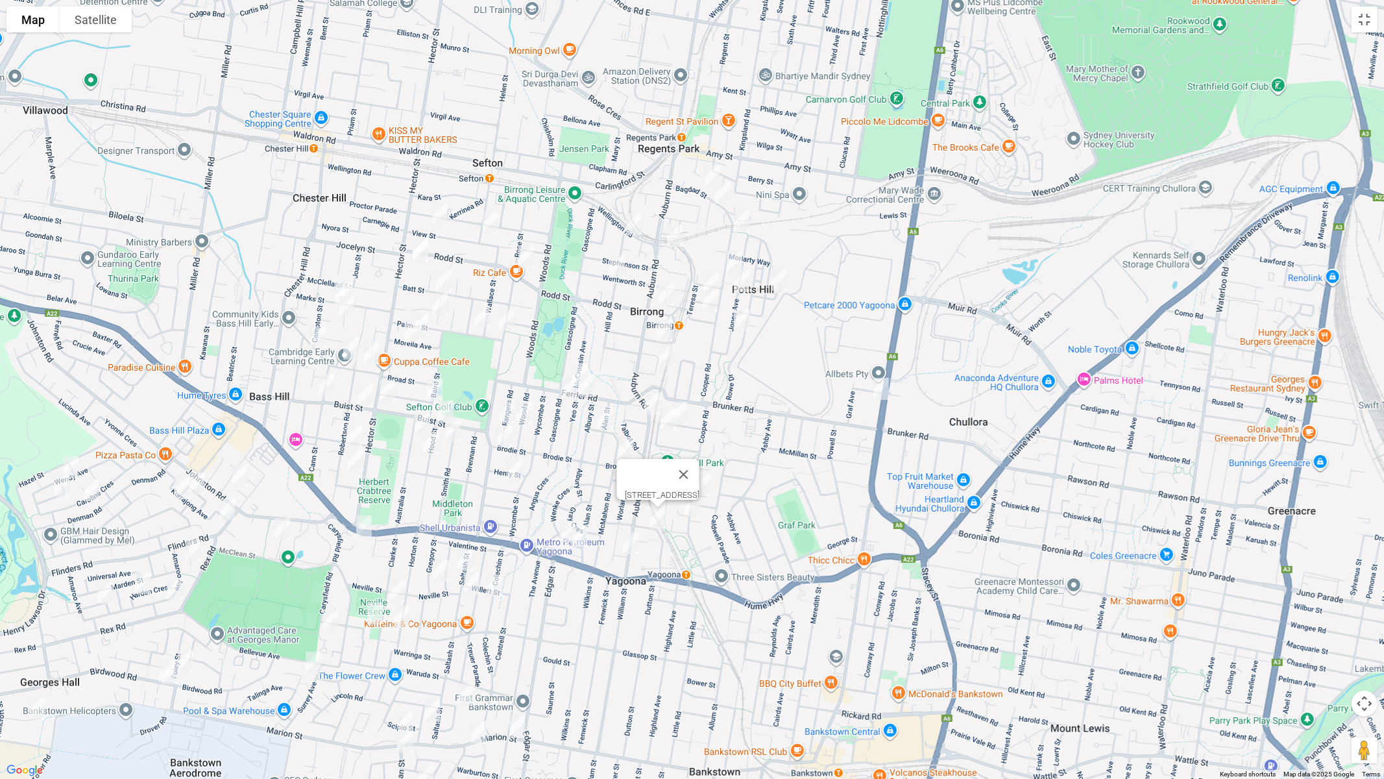
click at [579, 359] on img "36 Ferrier Road, BIRRONG NSW 2143" at bounding box center [580, 375] width 26 height 32
drag, startPoint x: 588, startPoint y: 385, endPoint x: 566, endPoint y: 391, distance: 23.0
click at [587, 386] on img "9 Ferrier Road, YAGOONA NSW 2199" at bounding box center [586, 385] width 26 height 32
click at [565, 391] on img "127 Gascoigne Road, YAGOONA NSW 2199" at bounding box center [570, 388] width 26 height 32
click at [591, 392] on img "9 Ferrier Road, YAGOONA NSW 2199" at bounding box center [586, 385] width 26 height 32
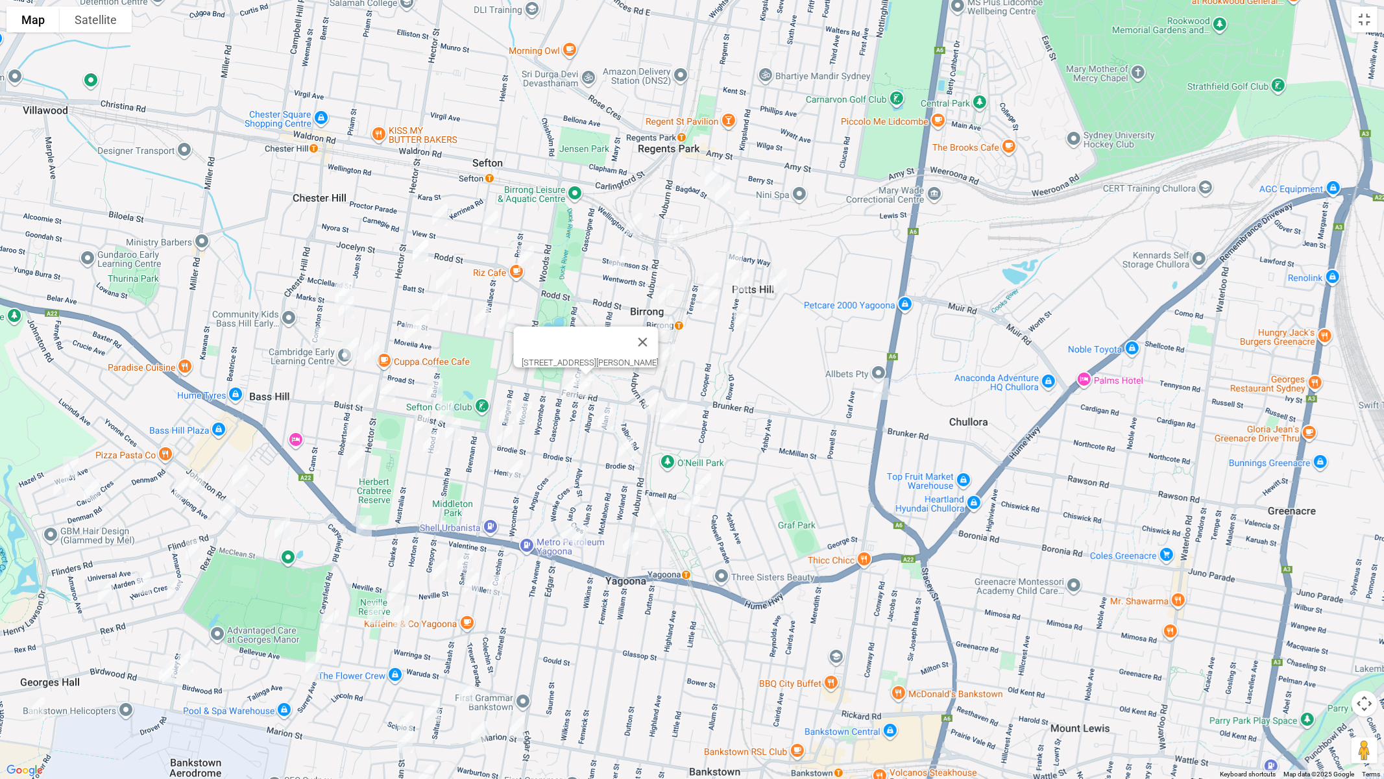
click at [605, 420] on img "24 Alan Street, YAGOONA NSW 2199" at bounding box center [605, 418] width 26 height 32
click at [628, 453] on img "19 Mc Mahon Road, YAGOONA NSW 2199" at bounding box center [626, 448] width 26 height 32
click at [562, 531] on img "80 Wenke Crescent, YAGOONA NSW 2199" at bounding box center [568, 531] width 26 height 32
click at [579, 539] on img "1/88 Wenke Crescent, YAGOONA NSW 2199" at bounding box center [580, 535] width 26 height 32
click at [526, 414] on img "146 Woods Road, YAGOONA NSW 2199" at bounding box center [524, 412] width 26 height 32
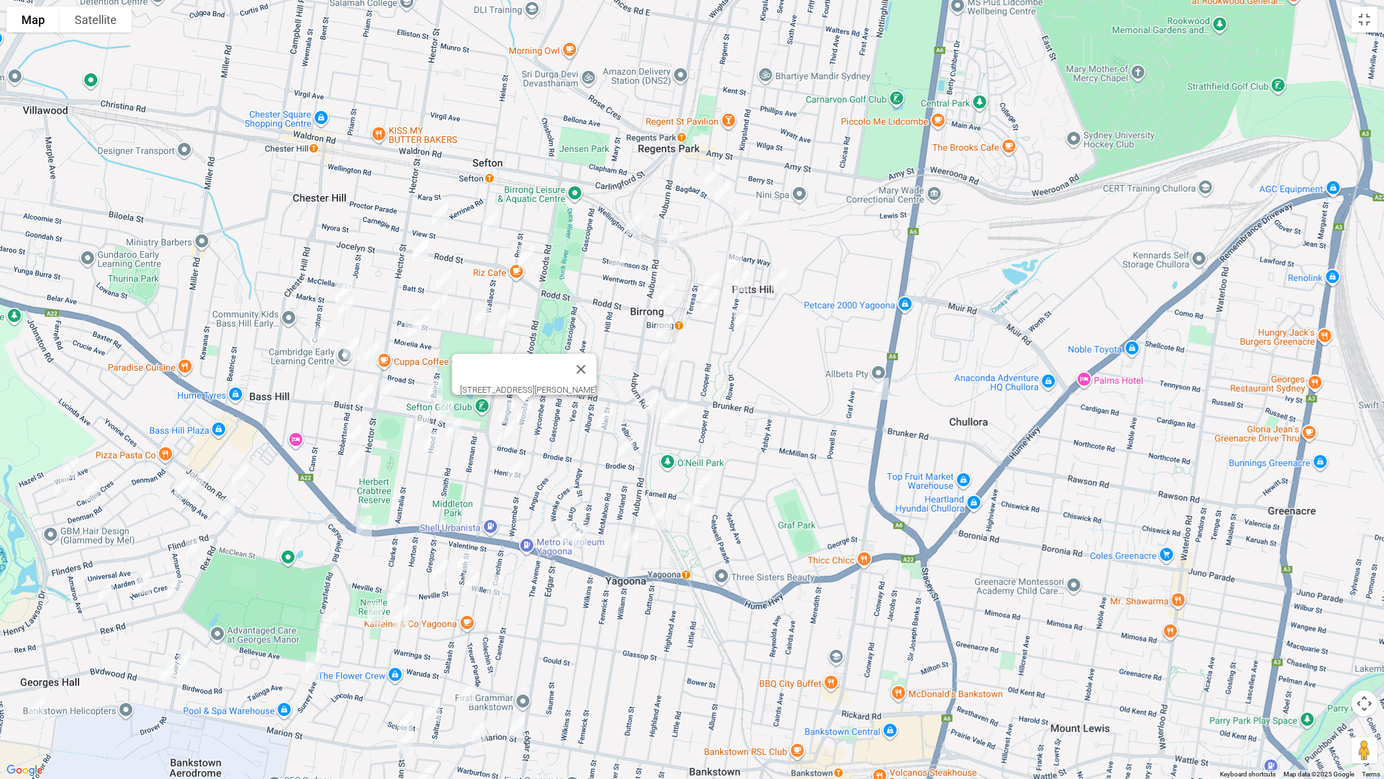
click at [500, 406] on img "38 Rangers Road, YAGOONA NSW 2199" at bounding box center [507, 412] width 26 height 32
click at [505, 438] on img "51 Brodie Street, YAGOONA NSW 2199" at bounding box center [505, 436] width 26 height 32
click at [513, 469] on img "4 Ward Street, YAGOONA NSW 2199" at bounding box center [515, 470] width 26 height 32
click at [490, 225] on img "6 Helen Street, SEFTON NSW 2162" at bounding box center [491, 222] width 26 height 32
click at [439, 216] on img "52 View Street, SEFTON NSW 2162" at bounding box center [440, 215] width 26 height 32
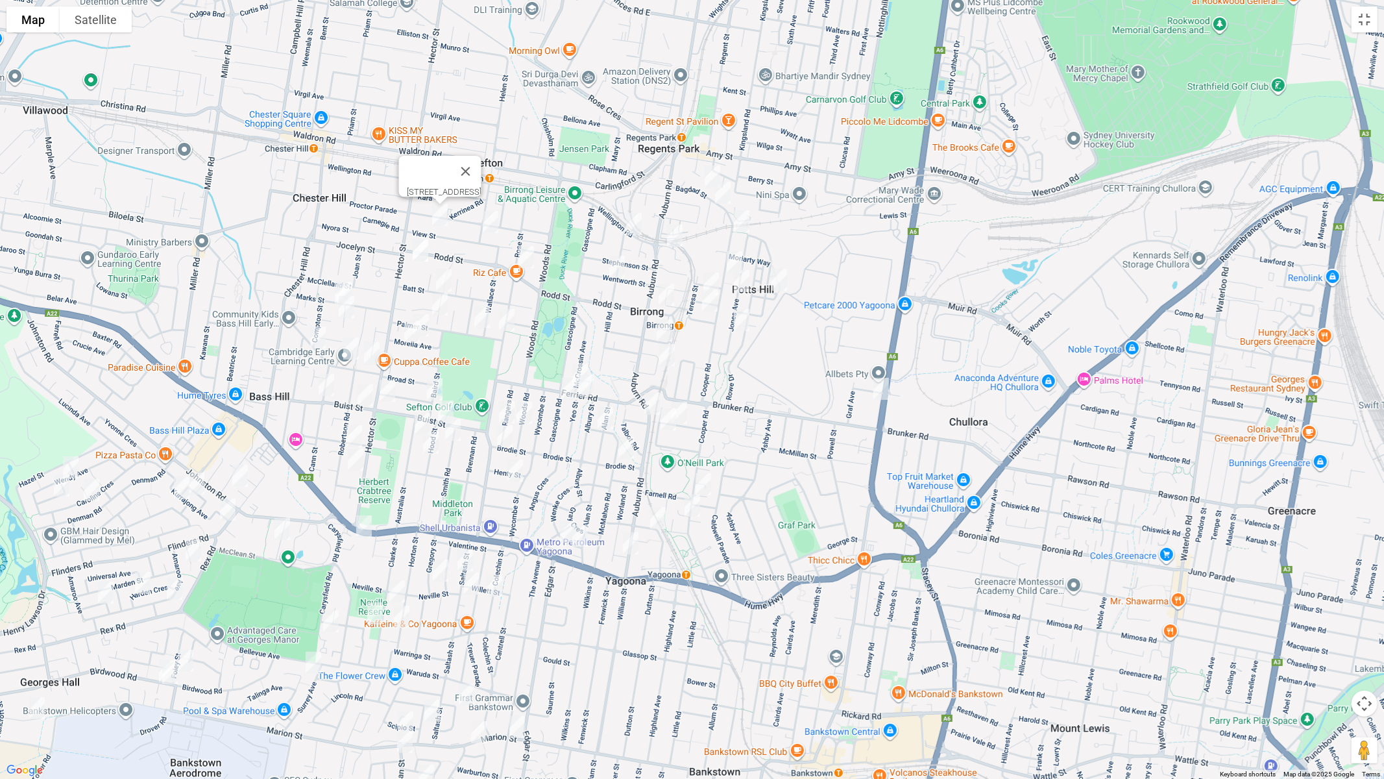
click at [419, 256] on img "203 Rodd Street, SEFTON NSW 2162" at bounding box center [421, 250] width 26 height 32
click at [446, 277] on img "2 Allawah Avenue, SEFTON NSW 2162" at bounding box center [444, 280] width 26 height 32
click at [441, 302] on img "22 Allawah Avenue, SEFTON NSW 2162" at bounding box center [440, 304] width 26 height 32
click at [482, 317] on img "4 Palmer Street, SEFTON NSW 2162" at bounding box center [482, 316] width 26 height 32
click at [425, 320] on img "32 Morella Avenue, SEFTON NSW 2162" at bounding box center [421, 325] width 26 height 32
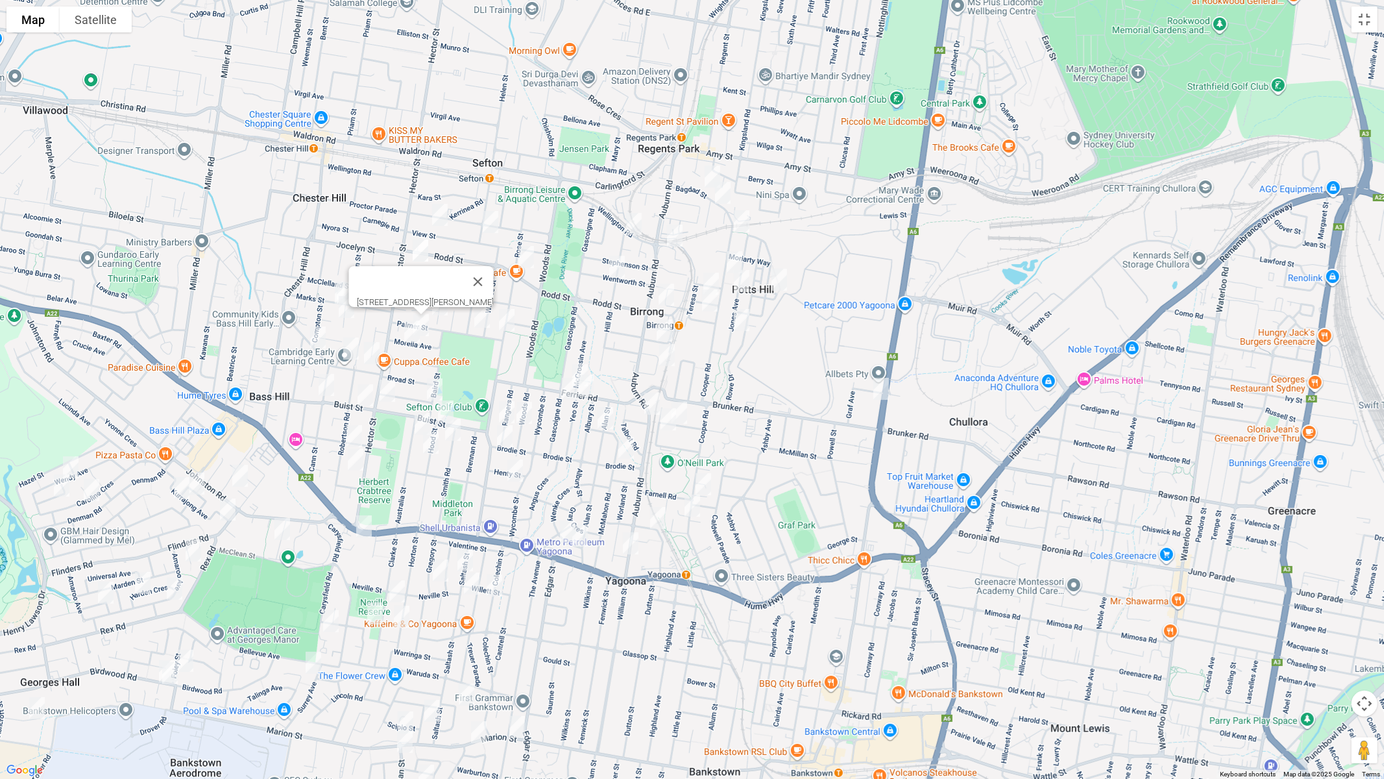
click at [417, 335] on img "43 Morella Avenue, SEFTON NSW 2162" at bounding box center [412, 331] width 26 height 32
click at [435, 387] on img "3 Merle Street, BASS HILL NSW 2197" at bounding box center [435, 389] width 26 height 32
click at [447, 413] on img "16 Smith Road, YAGOONA NSW 2199" at bounding box center [453, 429] width 26 height 32
click at [433, 440] on img "34 Hood Street, YAGOONA NSW 2199" at bounding box center [431, 442] width 26 height 32
click at [472, 392] on button "Close" at bounding box center [456, 399] width 31 height 31
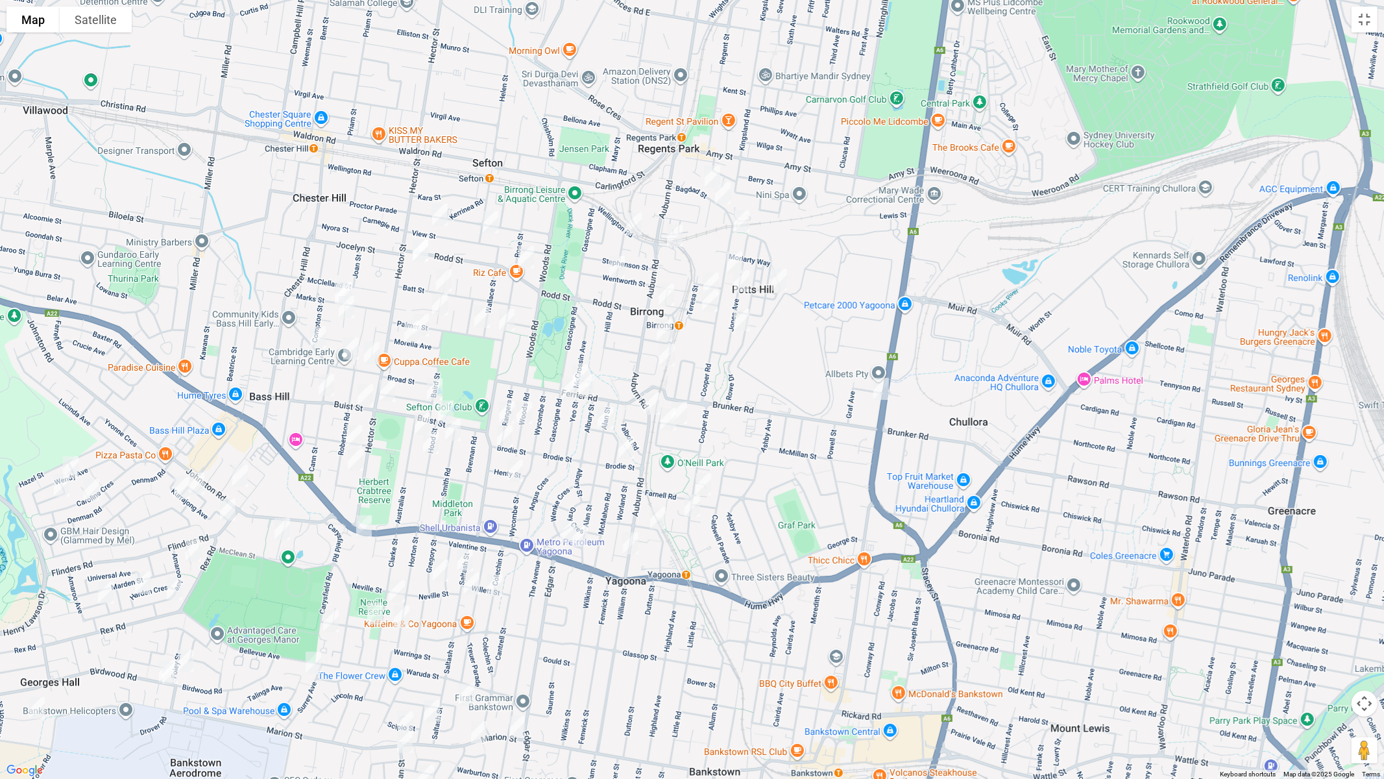
click at [446, 407] on img "1 Hood Street, YAGOONA NSW 2199" at bounding box center [446, 411] width 26 height 32
click at [421, 418] on img "19 Australia Street, BASS HILL NSW 2197" at bounding box center [422, 424] width 26 height 32
click at [1364, 14] on button "Toggle fullscreen view" at bounding box center [1365, 19] width 26 height 26
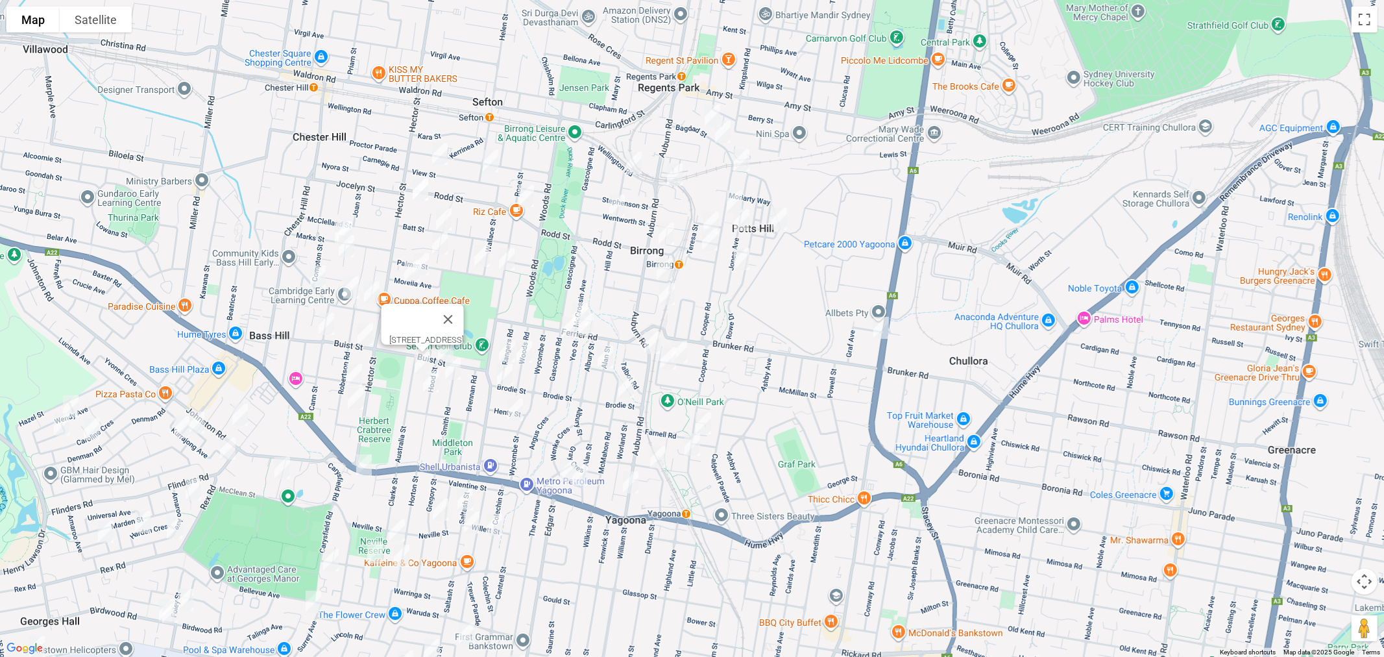
drag, startPoint x: 290, startPoint y: 267, endPoint x: 494, endPoint y: 288, distance: 204.9
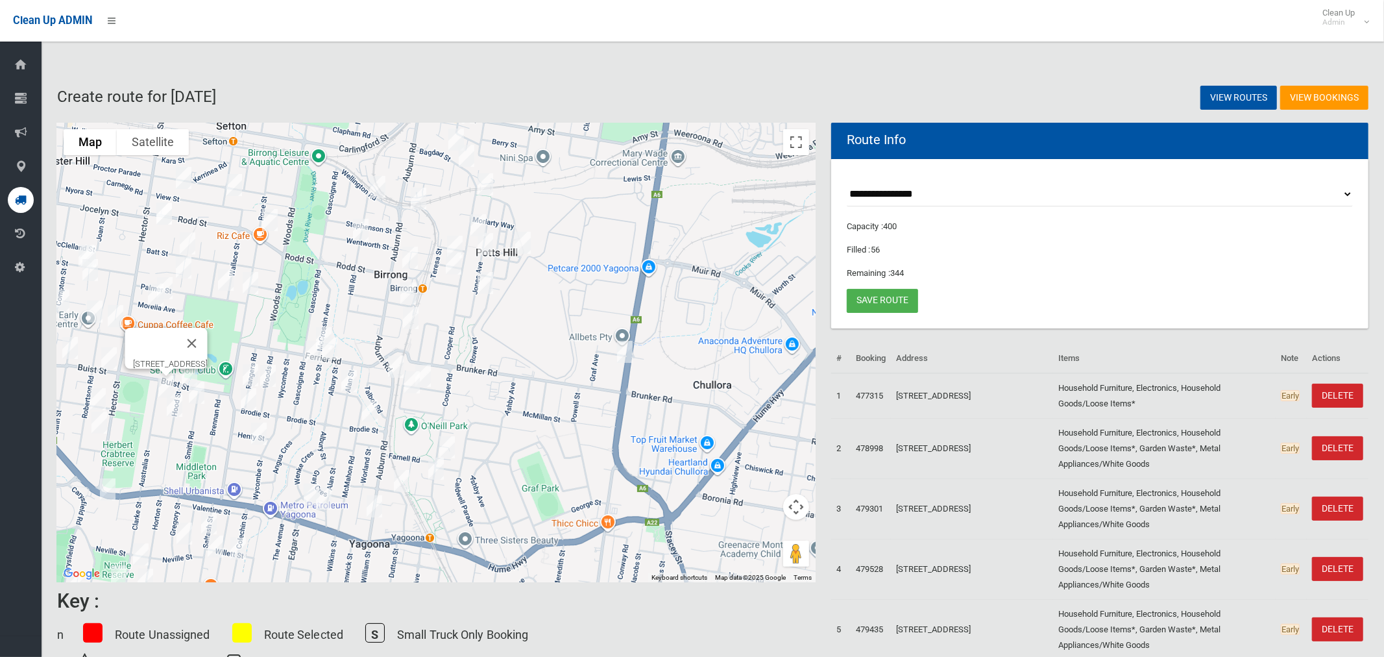
click at [531, 288] on div "[STREET_ADDRESS]" at bounding box center [436, 352] width 759 height 459
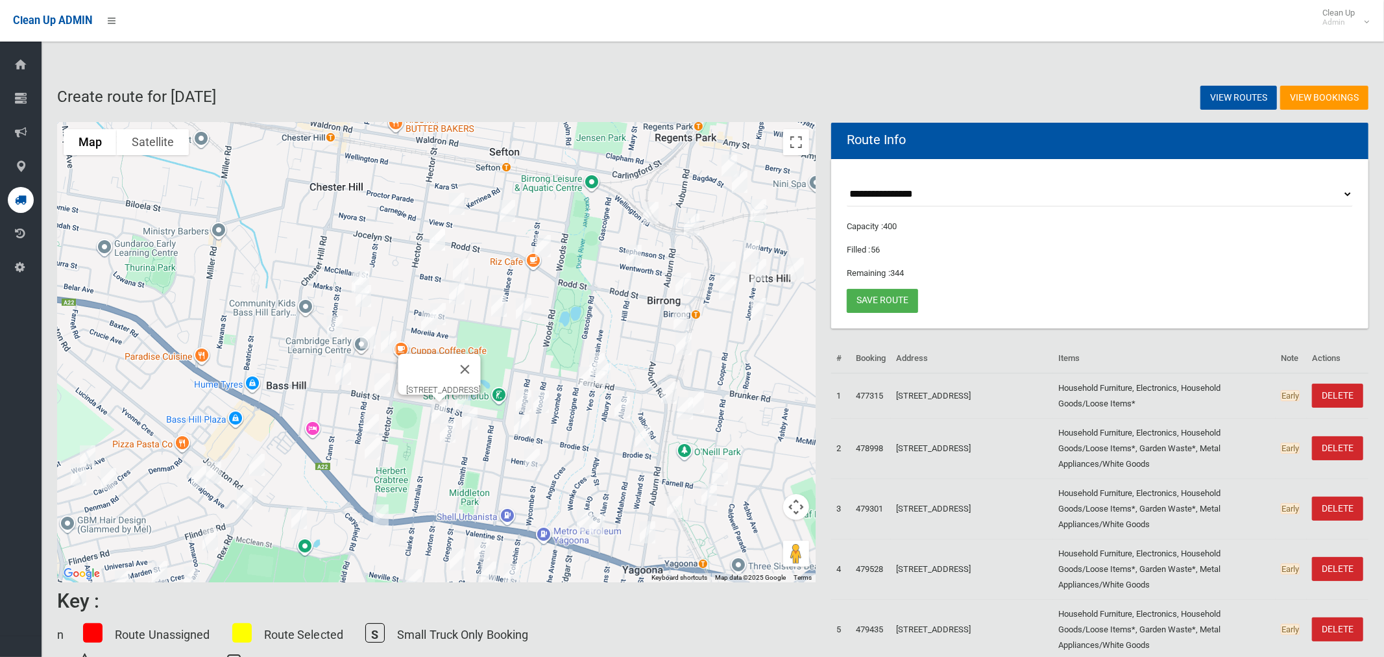
drag, startPoint x: 467, startPoint y: 295, endPoint x: 691, endPoint y: 293, distance: 224.5
click at [691, 293] on img "30 Rodd Street, BIRRONG NSW 2143" at bounding box center [683, 283] width 26 height 32
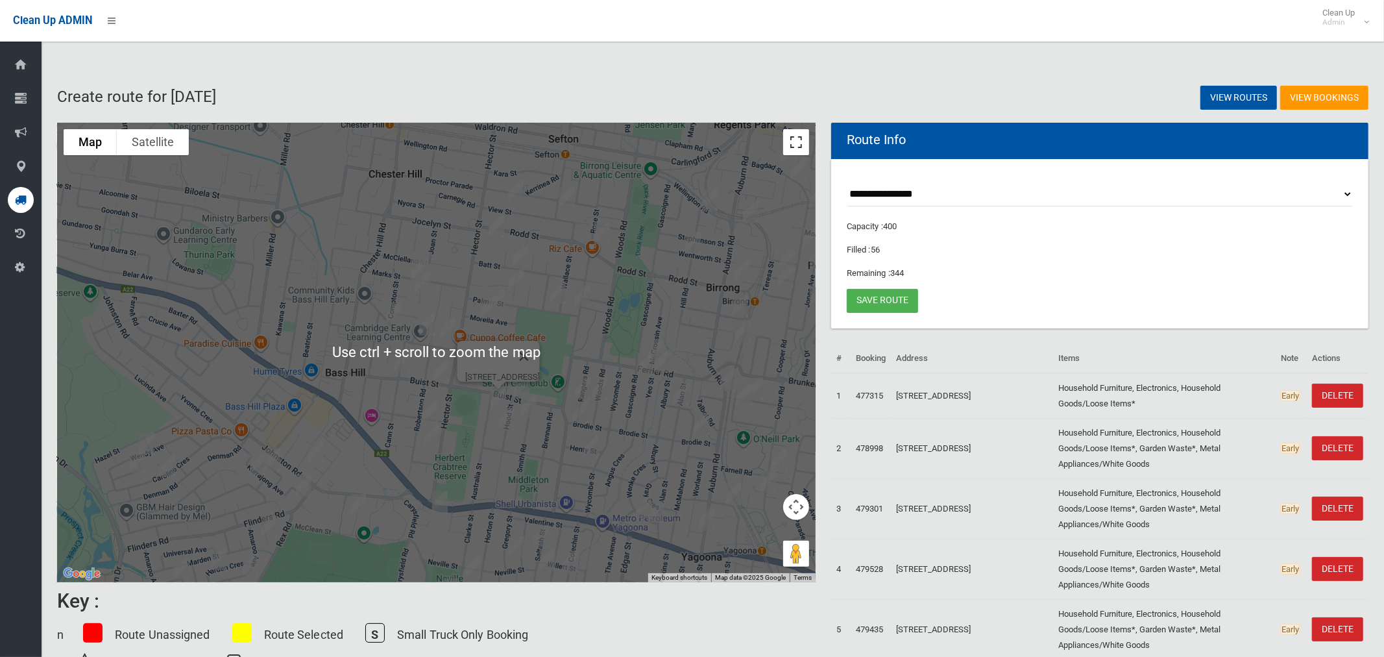
click at [787, 133] on button "Toggle fullscreen view" at bounding box center [796, 142] width 26 height 26
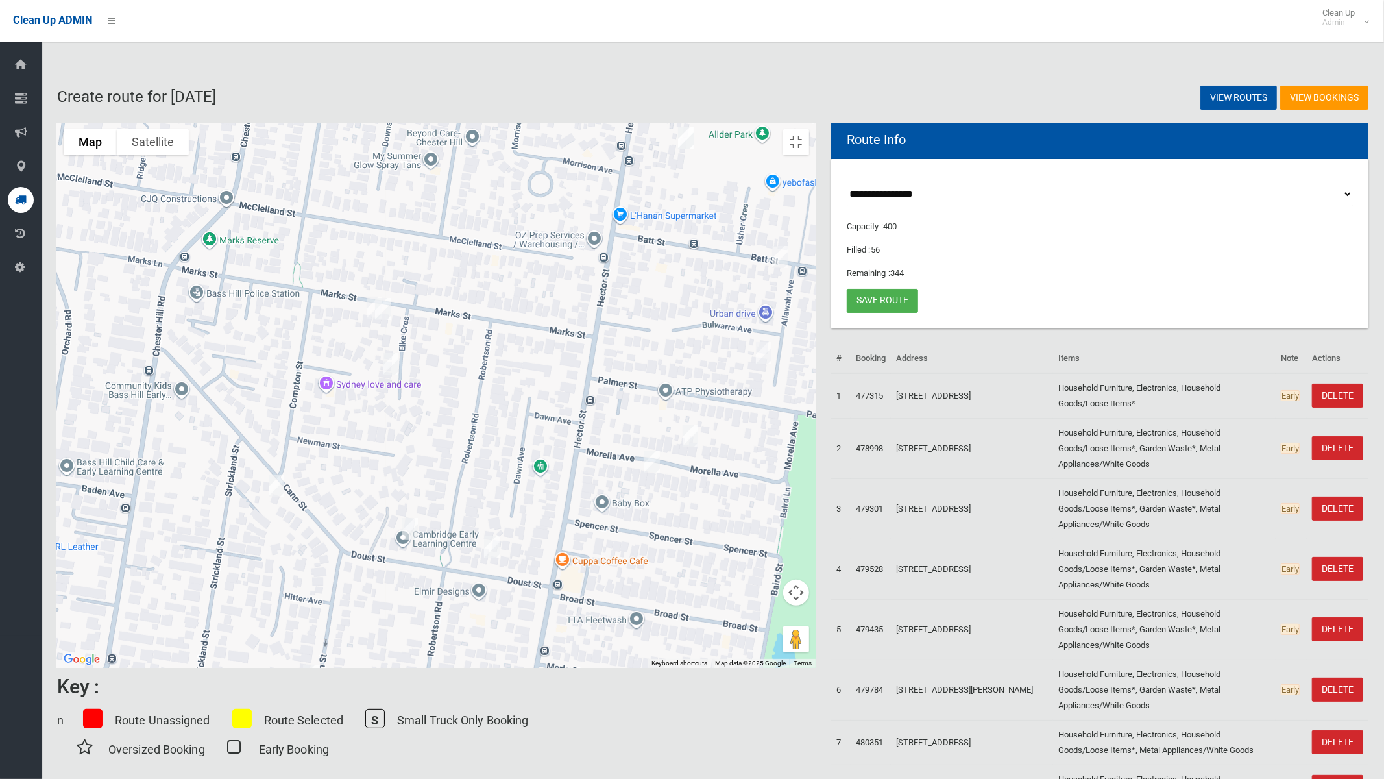
click at [387, 299] on img "35 Marks Street, CHESTER HILL NSW 2162" at bounding box center [374, 307] width 26 height 32
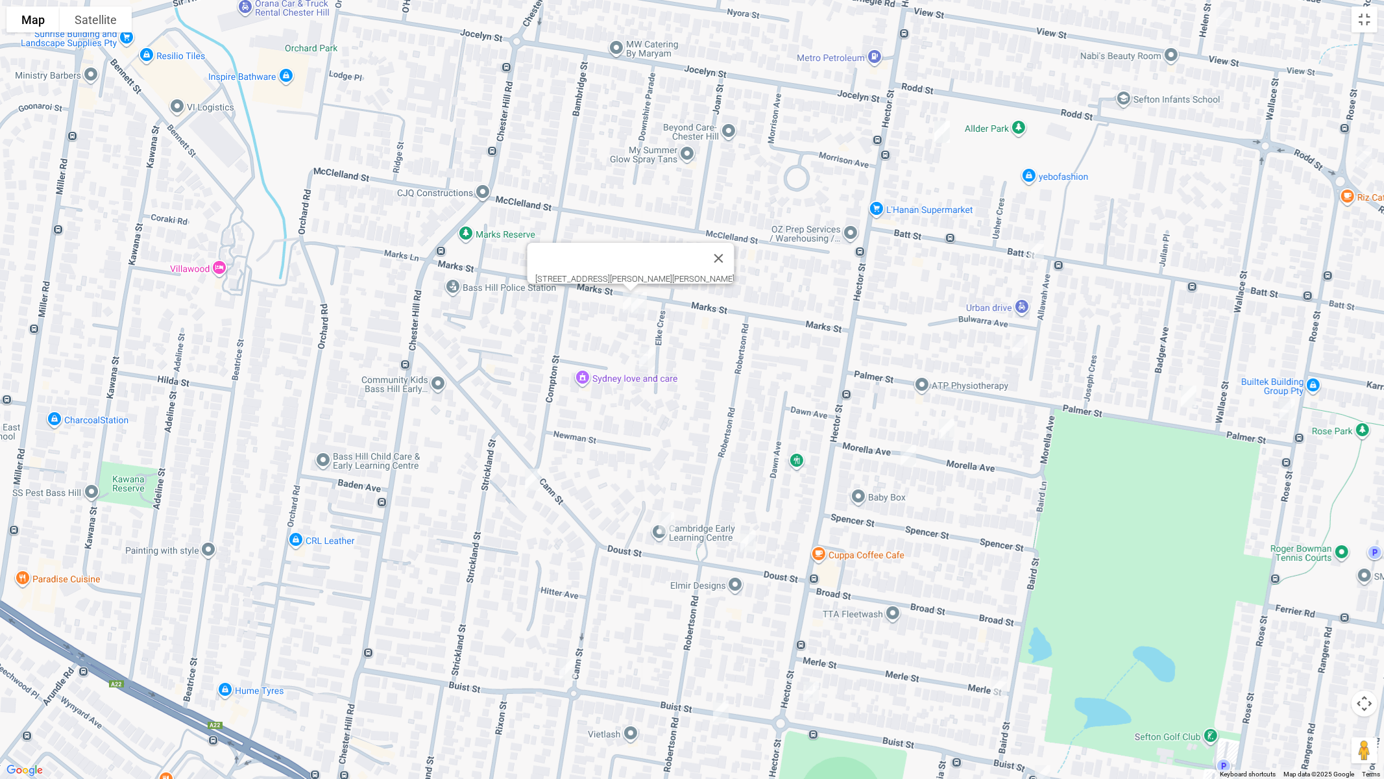
click at [644, 308] on img "33 Marks Street, CHESTER HILL NSW 2162" at bounding box center [639, 303] width 26 height 32
click at [1356, 18] on button "Toggle fullscreen view" at bounding box center [1365, 19] width 26 height 26
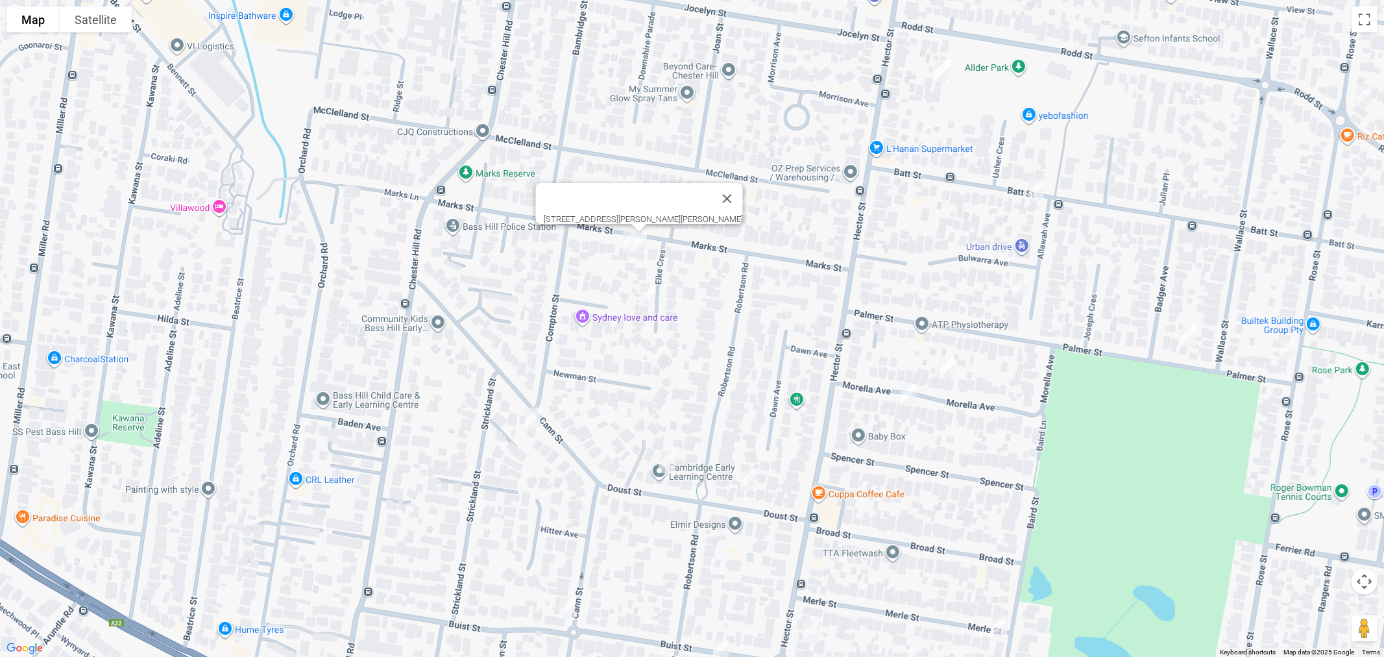
click at [890, 300] on link "Save route" at bounding box center [882, 301] width 71 height 24
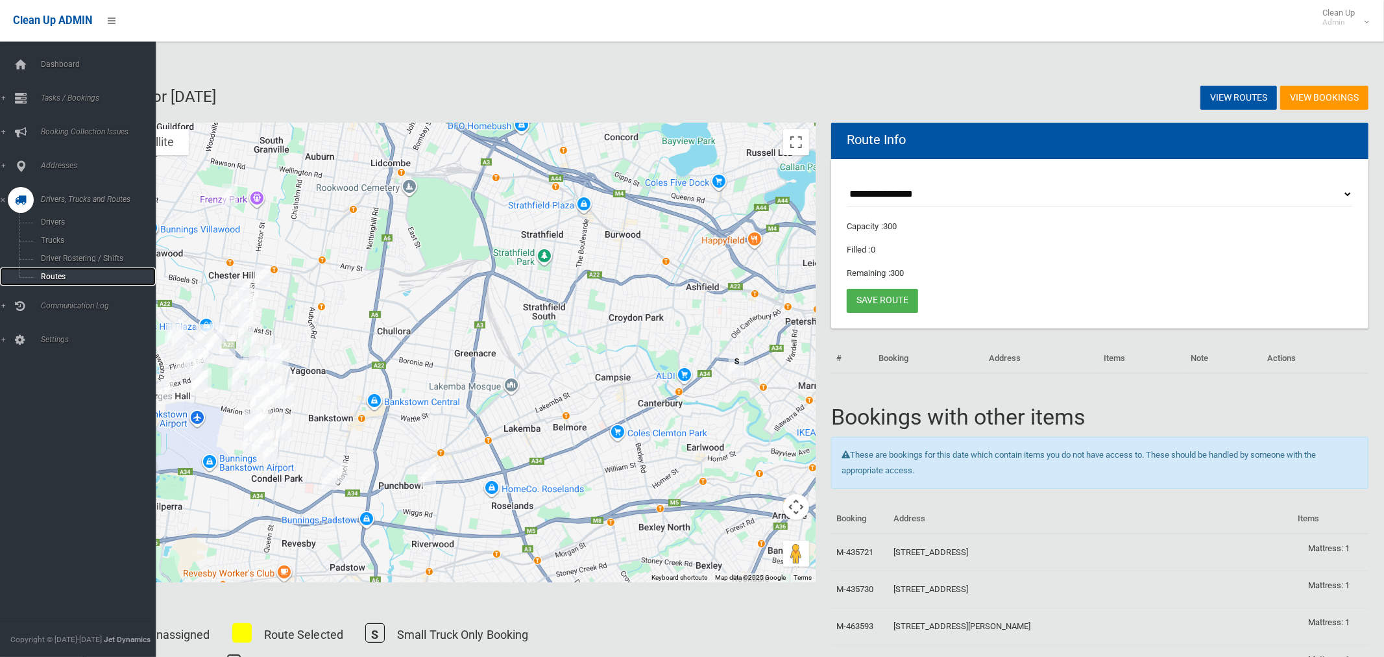
click at [57, 275] on span "Routes" at bounding box center [91, 276] width 108 height 9
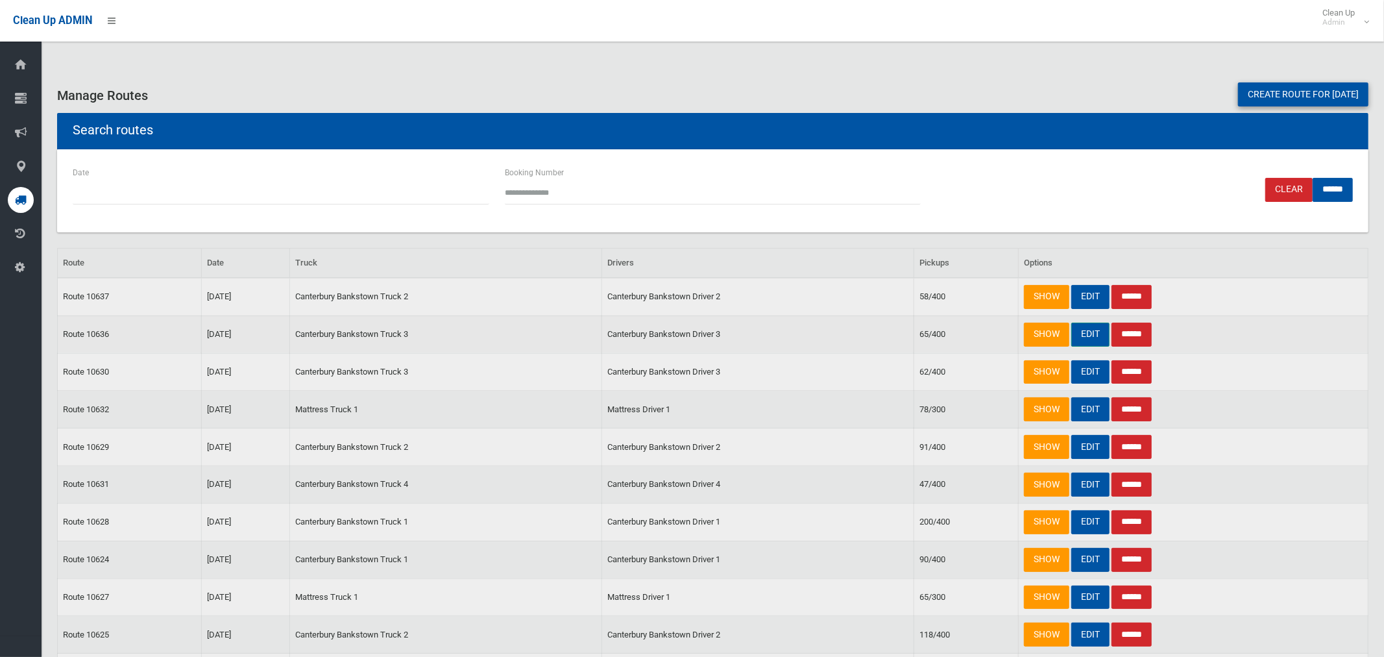
click at [1086, 335] on link "EDIT" at bounding box center [1090, 335] width 38 height 24
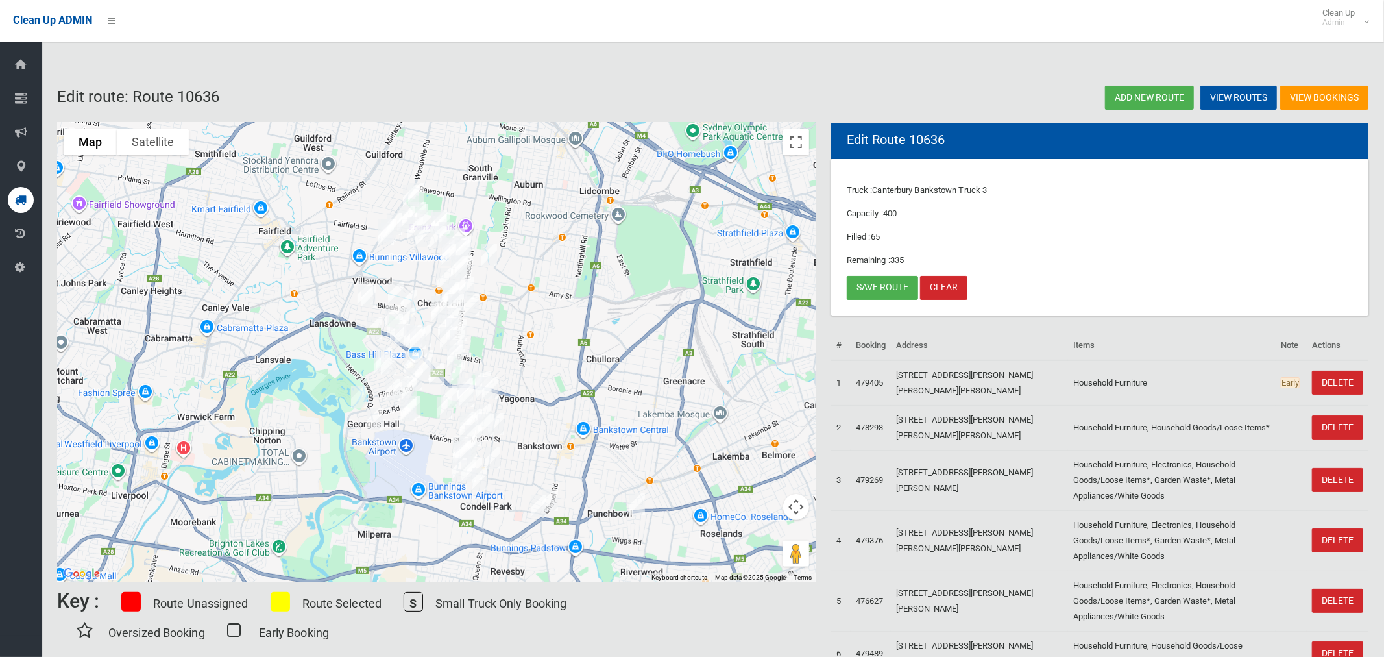
drag, startPoint x: 360, startPoint y: 280, endPoint x: 530, endPoint y: 293, distance: 170.6
click at [569, 289] on div at bounding box center [436, 352] width 759 height 459
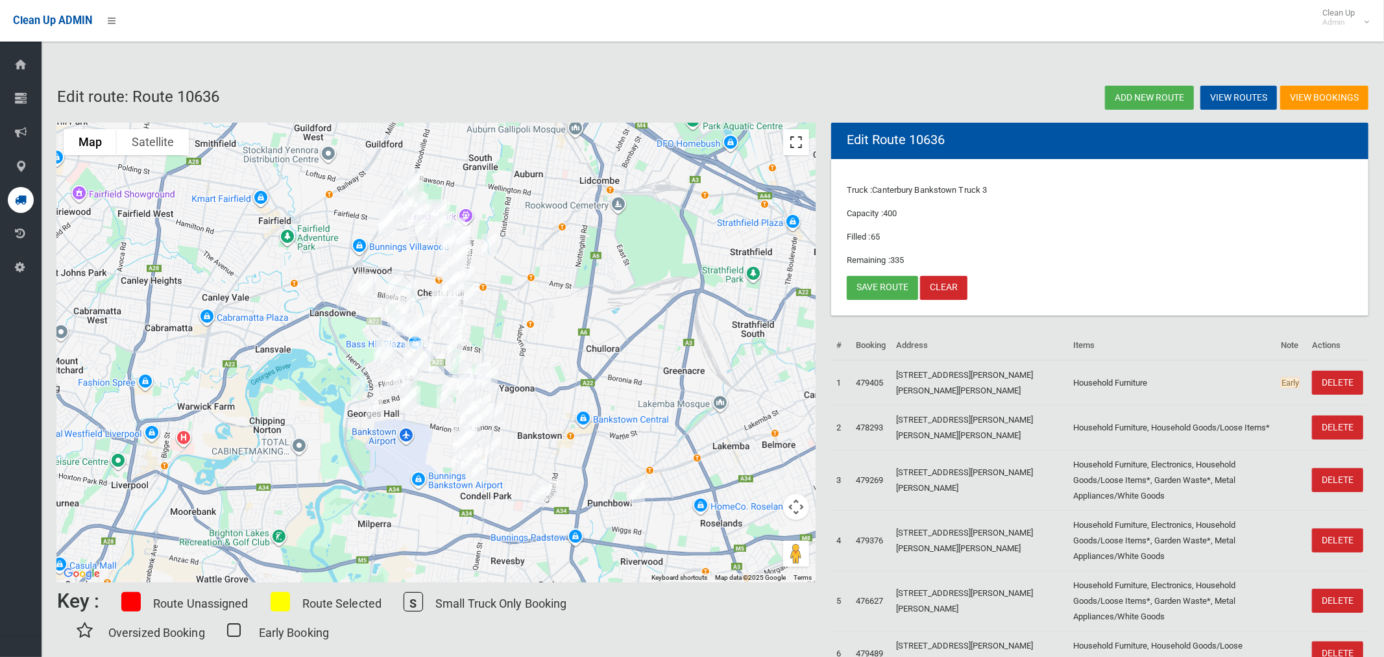
click at [798, 149] on button "Toggle fullscreen view" at bounding box center [796, 142] width 26 height 26
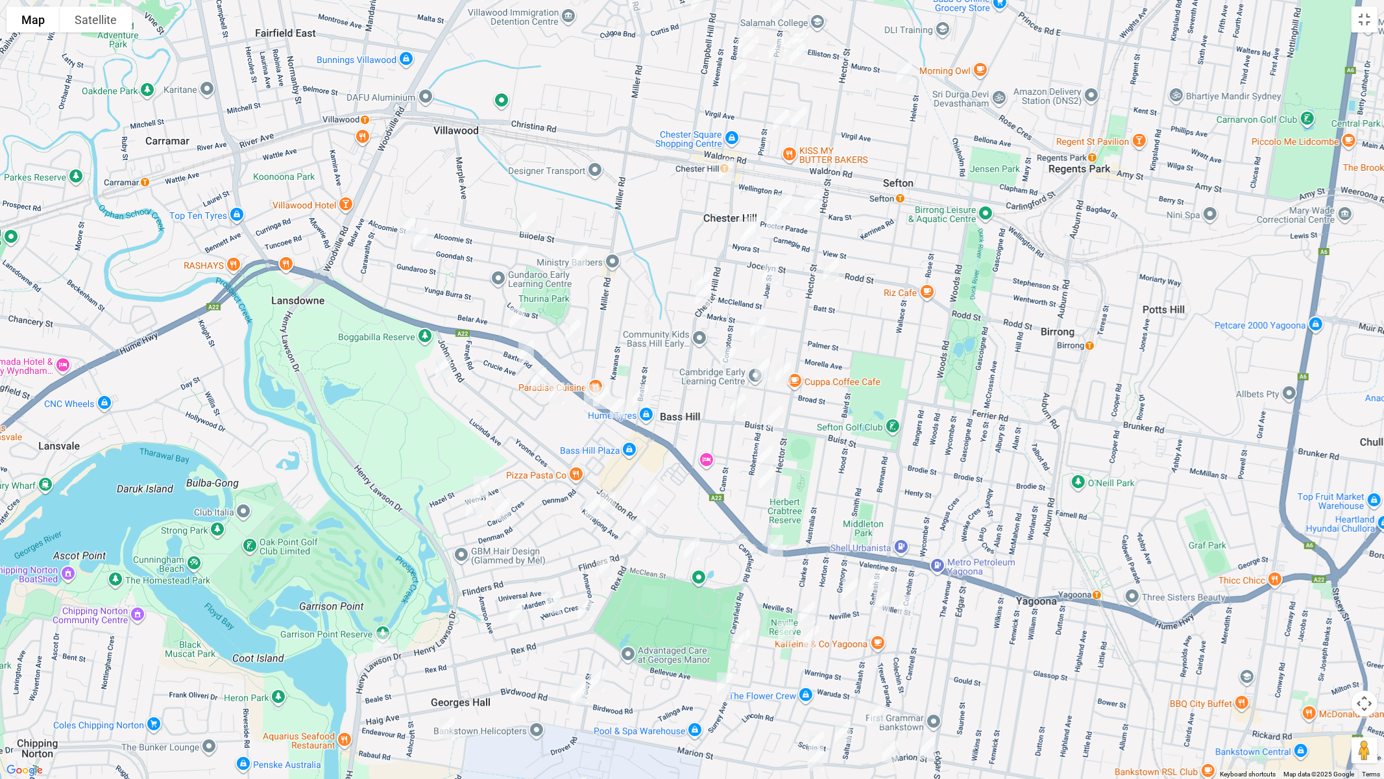
click at [526, 356] on img "4 Crucie Avenue, BASS HILL NSW 2197" at bounding box center [526, 351] width 26 height 32
click at [535, 377] on img "18 Farrell Road, BASS HILL NSW 2197" at bounding box center [539, 378] width 26 height 32
click at [553, 394] on img "21 Farrell Road, BASS HILL NSW 2197" at bounding box center [557, 393] width 26 height 32
click at [439, 372] on img "105 Lucinda Avenue, BASS HILL NSW 2197" at bounding box center [443, 368] width 26 height 32
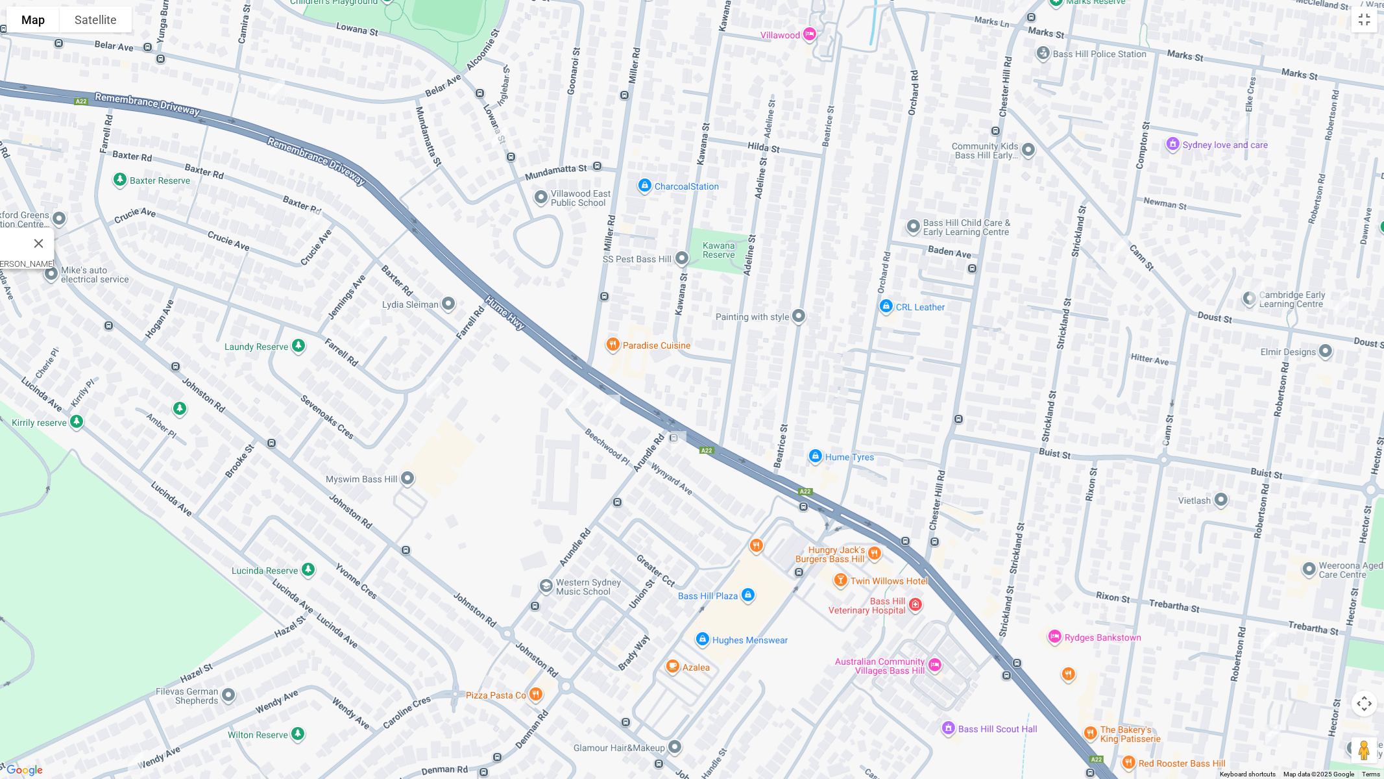
click at [576, 402] on img "7 Beechwood Place, BASS HILL NSW 2197" at bounding box center [575, 396] width 26 height 32
click at [613, 414] on img "2 Beechwood Place, BASS HILL NSW 2197" at bounding box center [613, 405] width 26 height 32
click at [676, 445] on img "4 Wynyard Avenue, BASS HILL NSW 2197" at bounding box center [679, 442] width 26 height 32
click at [1371, 19] on button "Toggle fullscreen view" at bounding box center [1365, 19] width 26 height 26
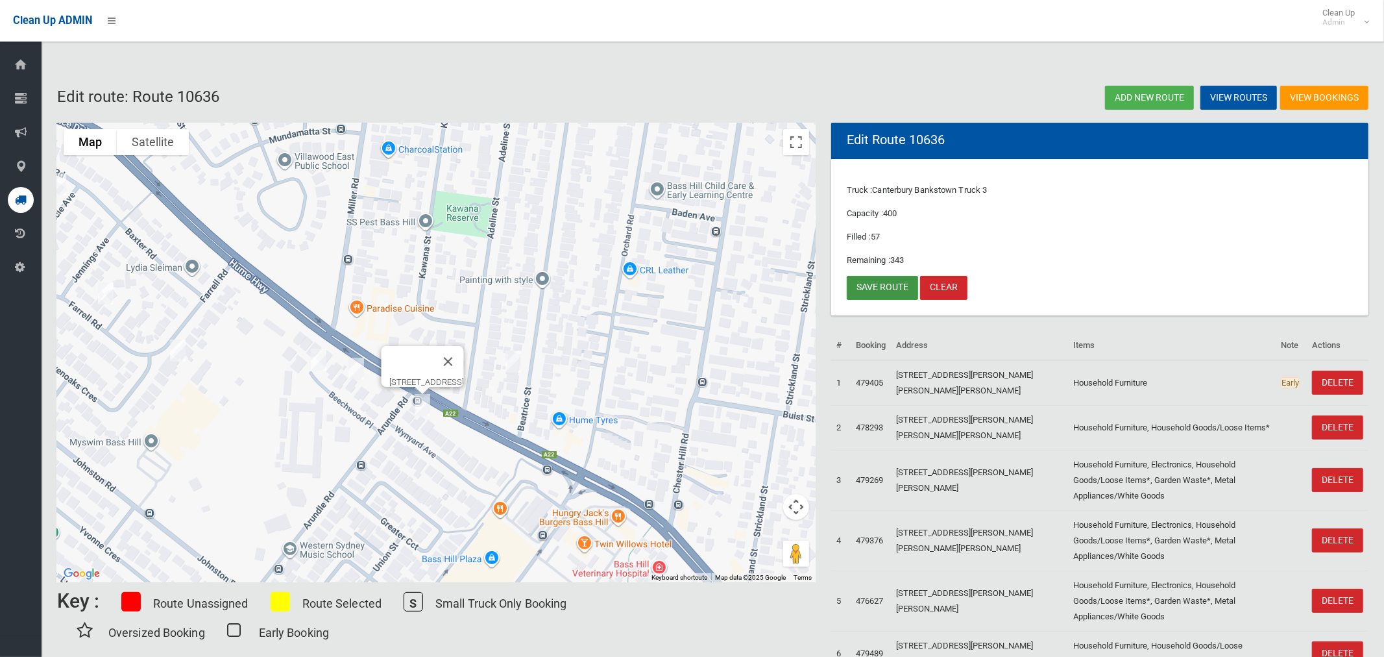
click at [868, 287] on link "Save route" at bounding box center [882, 288] width 71 height 24
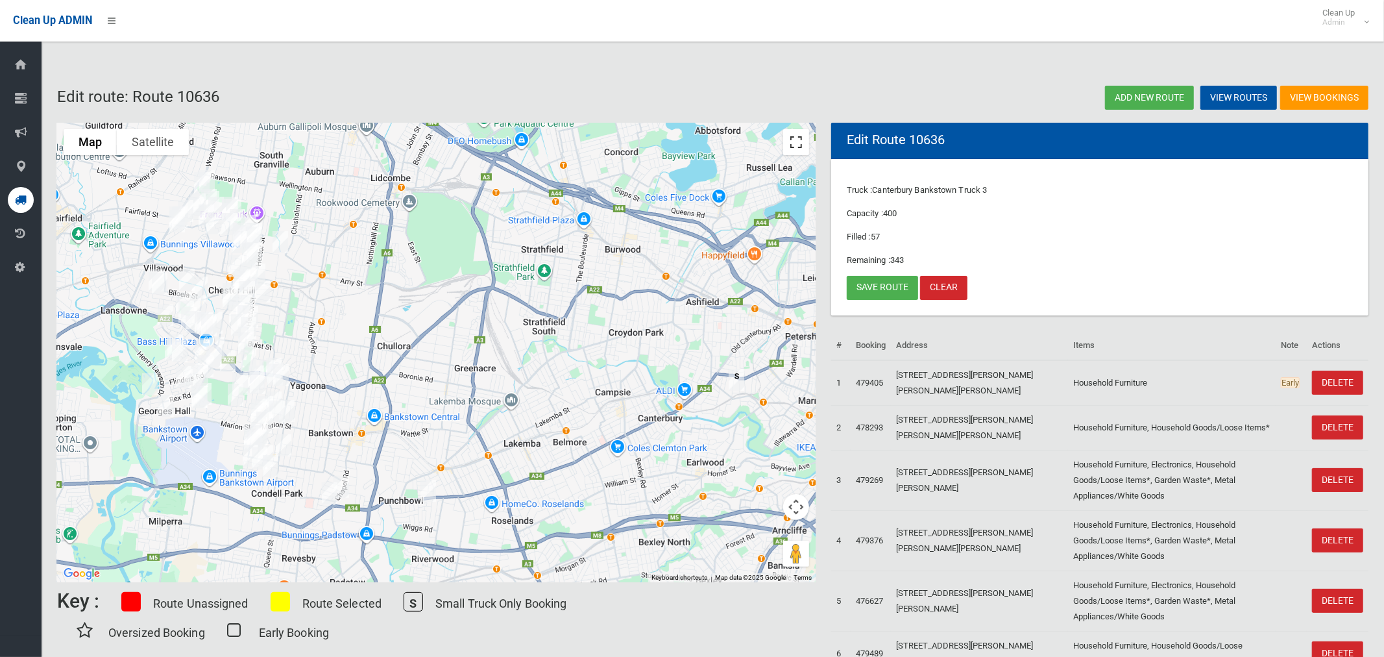
click at [800, 147] on button "Toggle fullscreen view" at bounding box center [796, 142] width 26 height 26
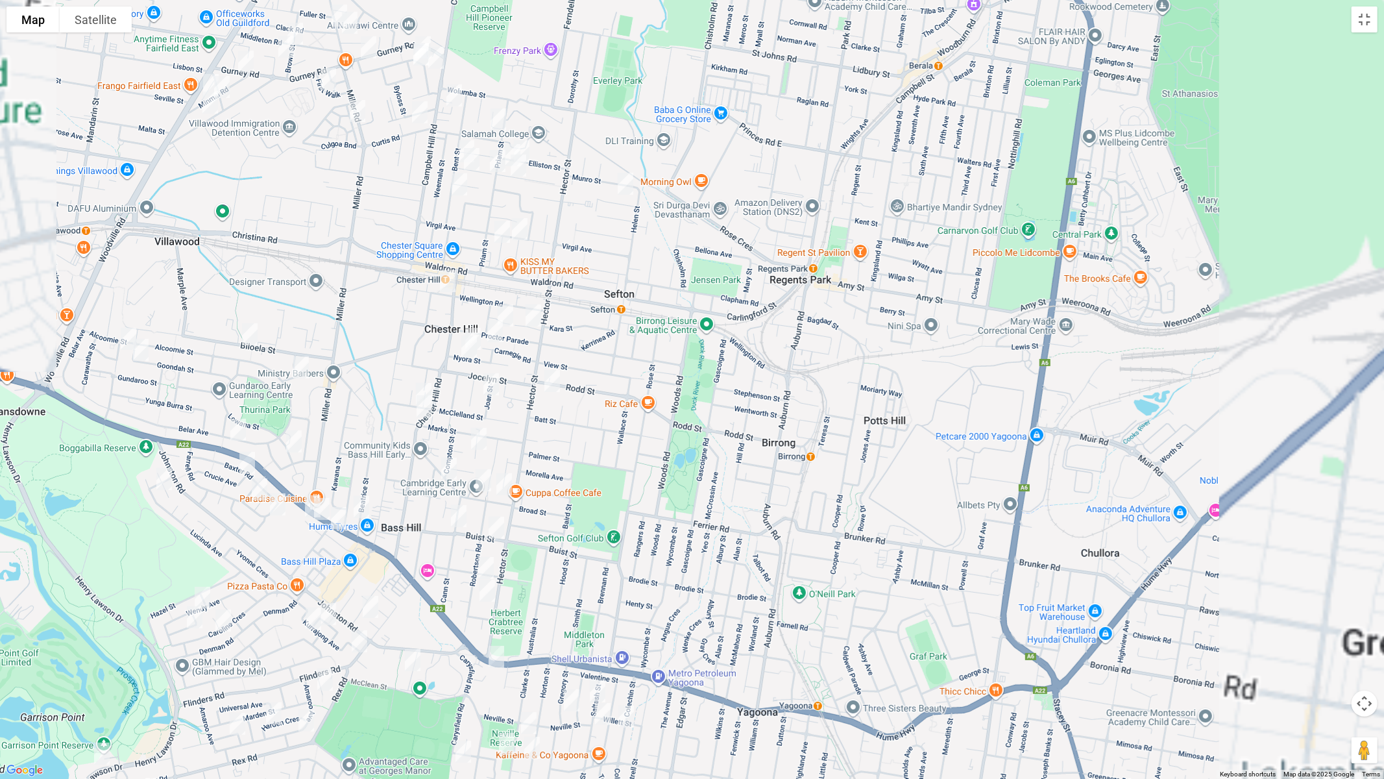
click at [550, 380] on img "203 Rodd Street, SEFTON NSW 2162" at bounding box center [552, 381] width 26 height 32
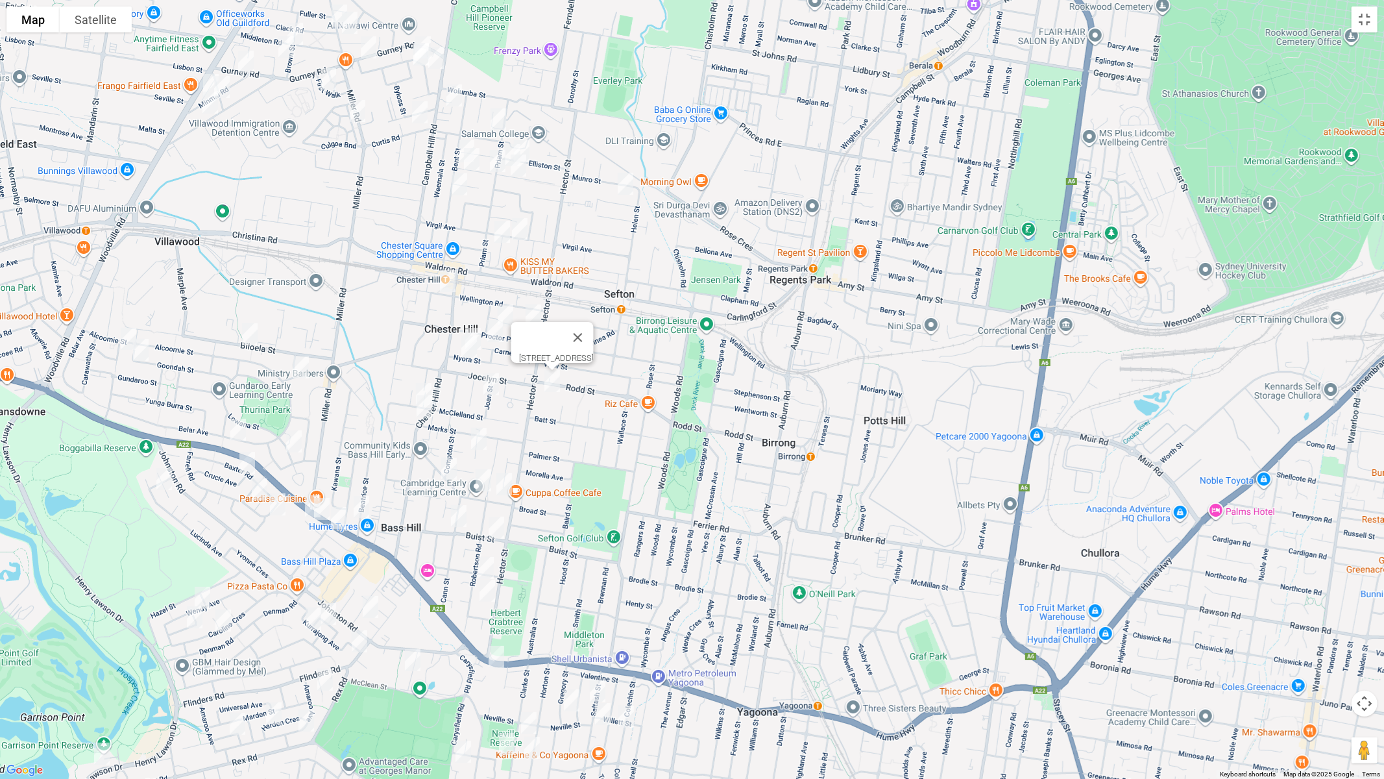
click at [479, 435] on img "4 Elke Crescent, CHESTER HILL NSW 2162" at bounding box center [479, 438] width 26 height 32
click at [452, 463] on img "24 Cann Street, BASS HILL NSW 2197" at bounding box center [449, 468] width 26 height 32
click at [483, 481] on img "10 Doust Street, BASS HILL NSW 2197" at bounding box center [483, 480] width 26 height 32
click at [504, 484] on img "8 Doust Street, BASS HILL NSW 2197" at bounding box center [504, 484] width 26 height 32
click at [455, 516] on img "70 Cann Street, BASS HILL NSW 2197" at bounding box center [459, 516] width 26 height 32
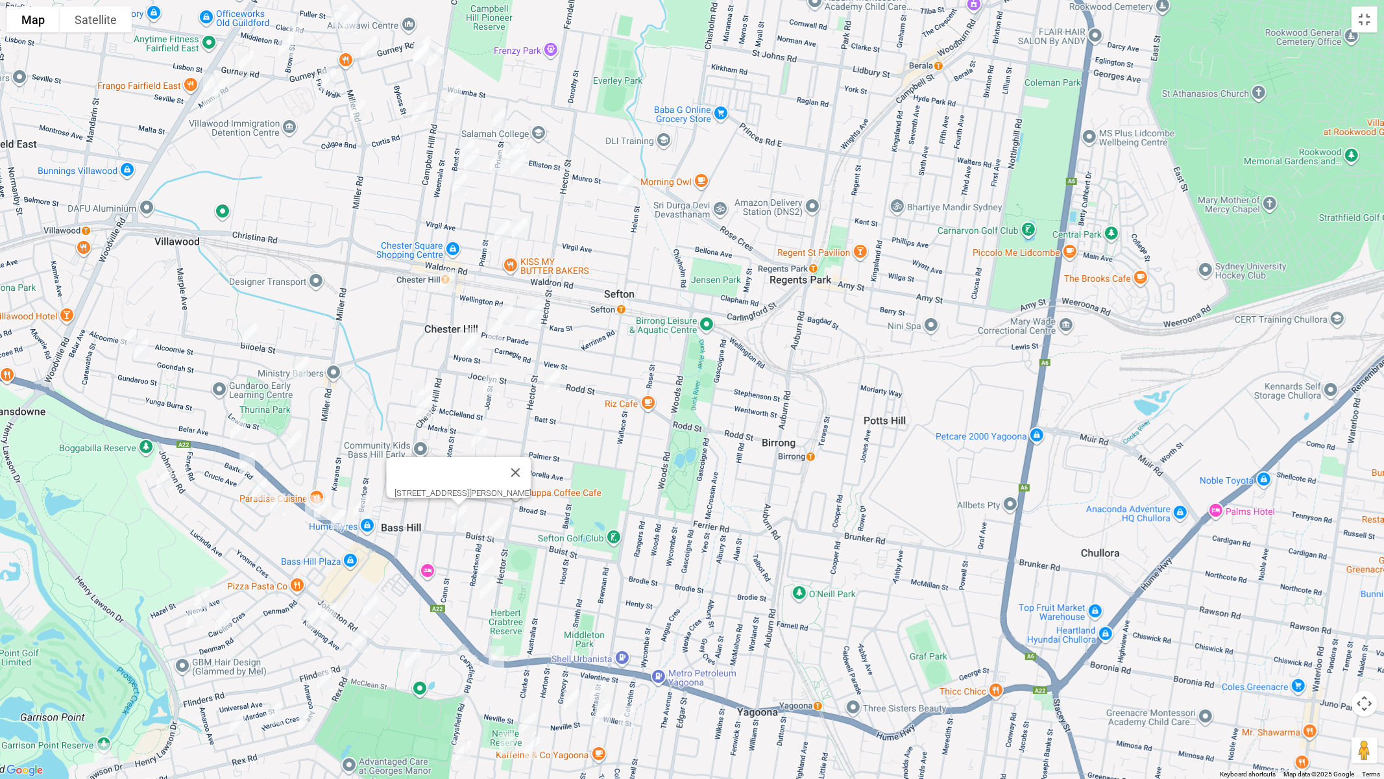
click at [498, 528] on img "17A Buist Street, BASS HILL NSW 2197" at bounding box center [496, 527] width 26 height 32
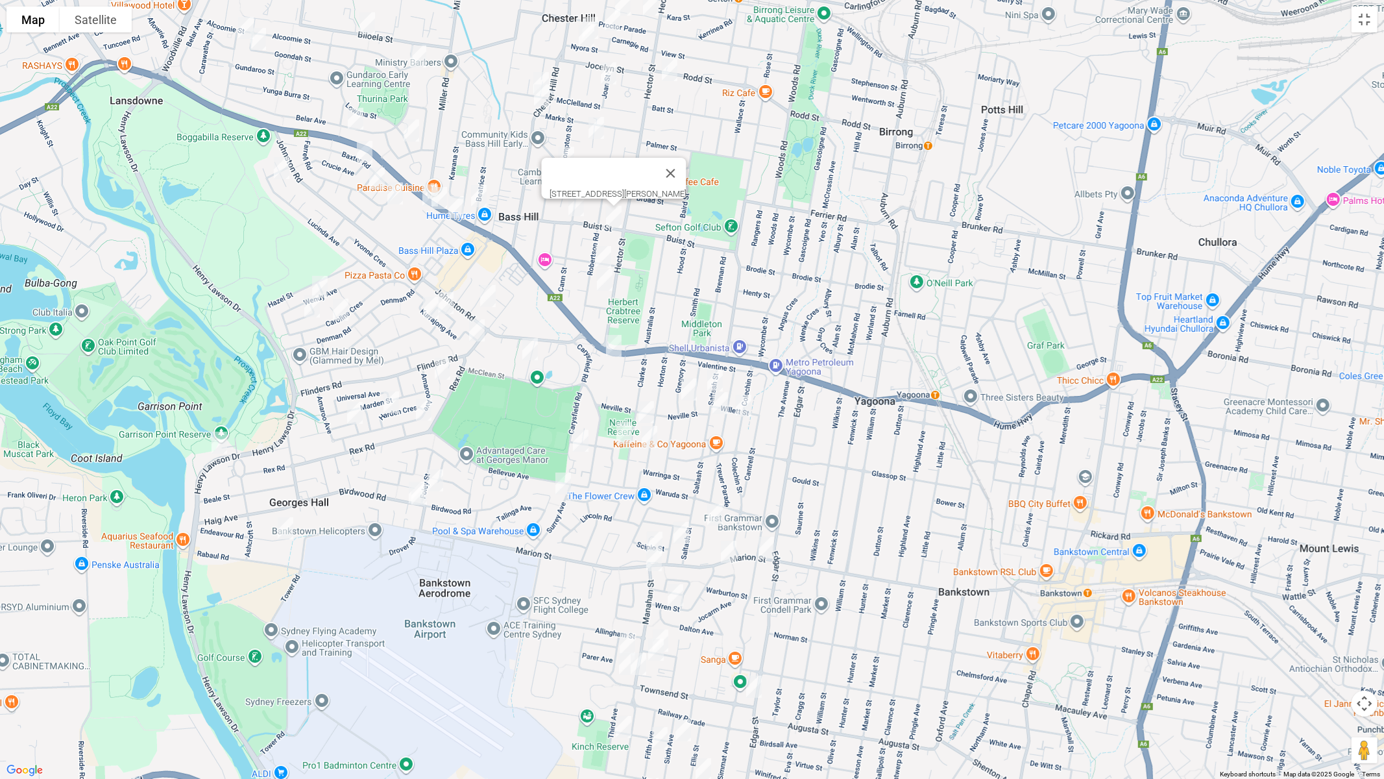
drag, startPoint x: 574, startPoint y: 563, endPoint x: 689, endPoint y: 248, distance: 335.0
click at [691, 248] on div "[STREET_ADDRESS][PERSON_NAME]" at bounding box center [692, 389] width 1384 height 779
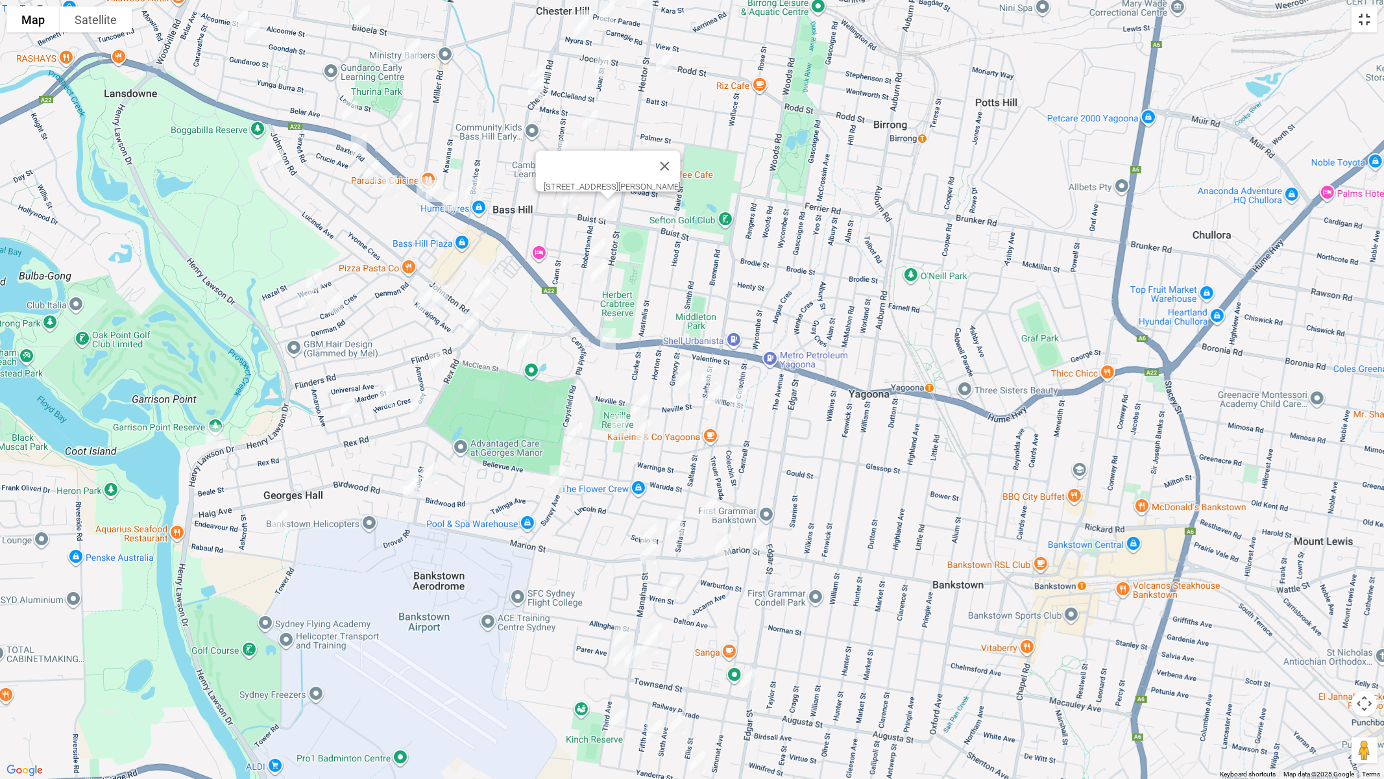
click at [1369, 21] on button "Toggle fullscreen view" at bounding box center [1365, 19] width 26 height 26
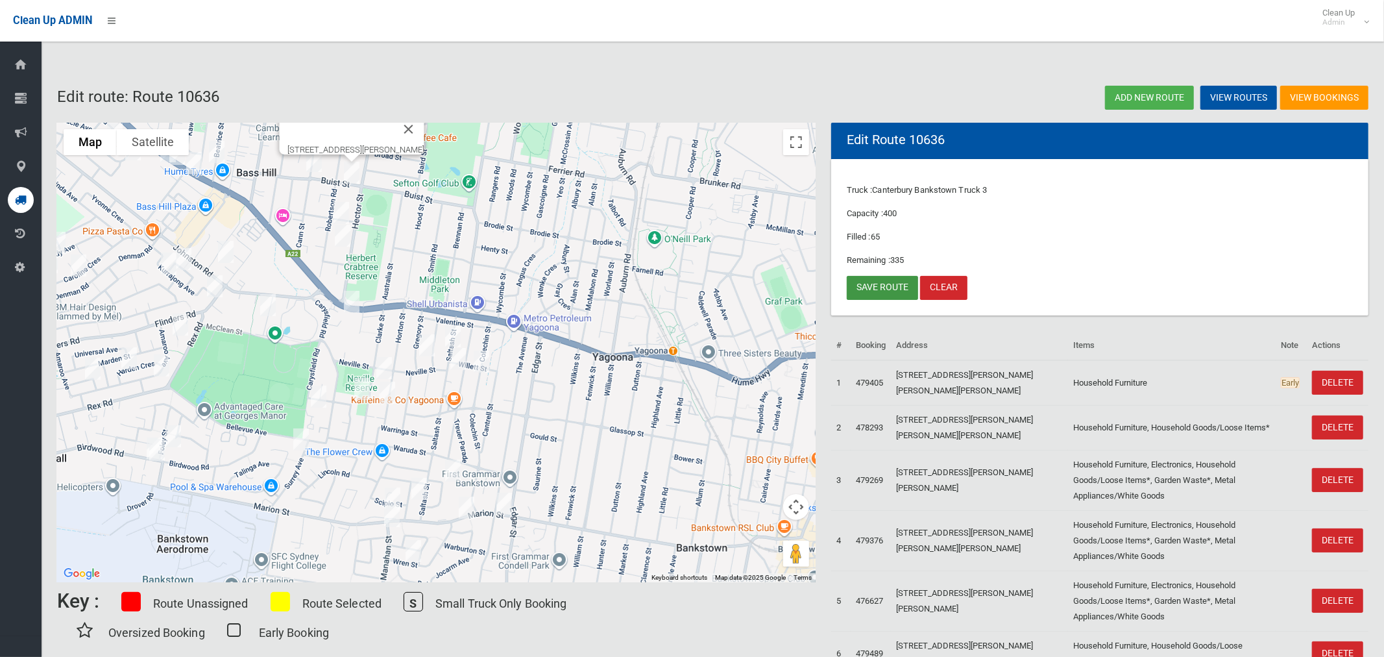
click at [891, 286] on link "Save route" at bounding box center [882, 288] width 71 height 24
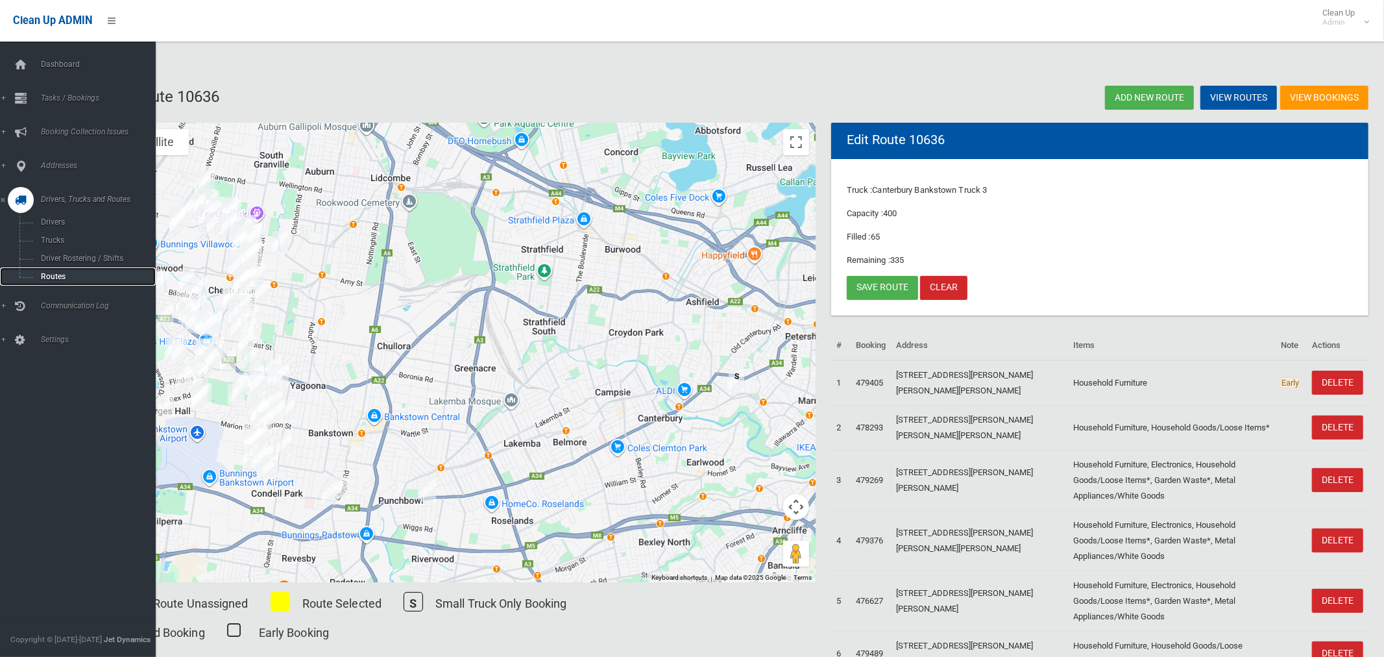
click at [49, 277] on span "Routes" at bounding box center [91, 276] width 108 height 9
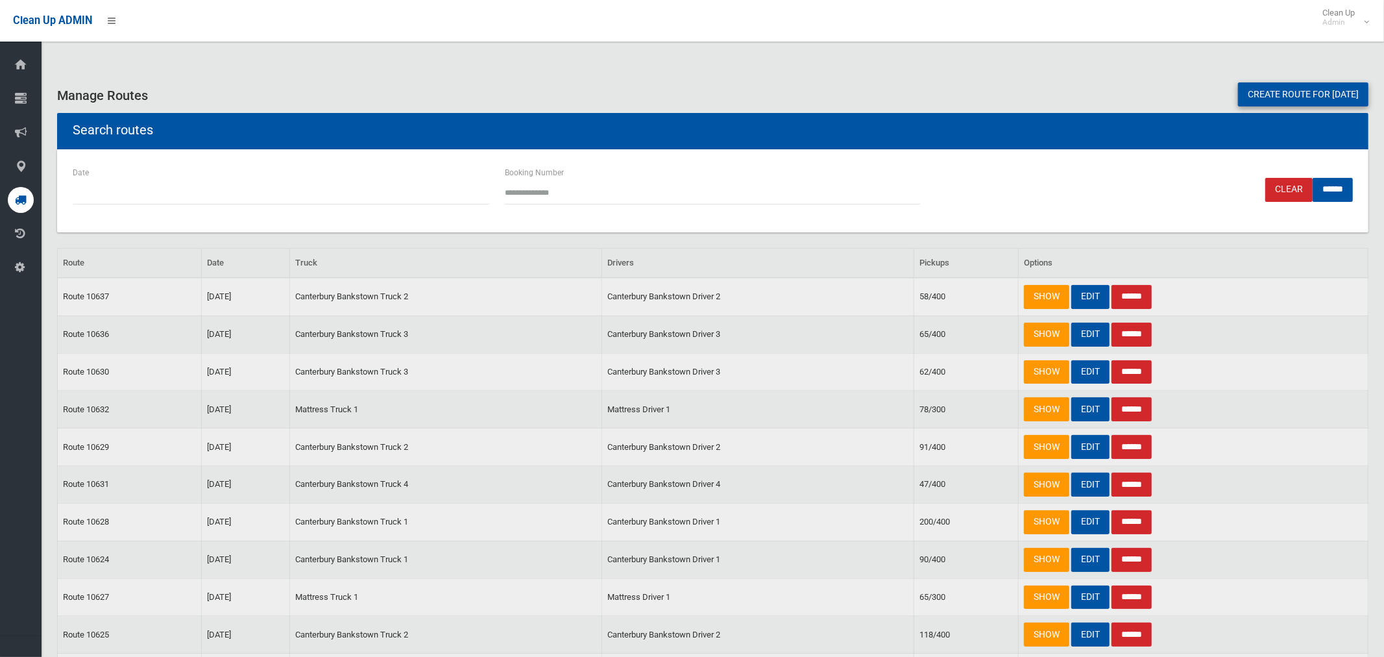
click at [1291, 85] on link "Create route for [DATE]" at bounding box center [1303, 94] width 130 height 24
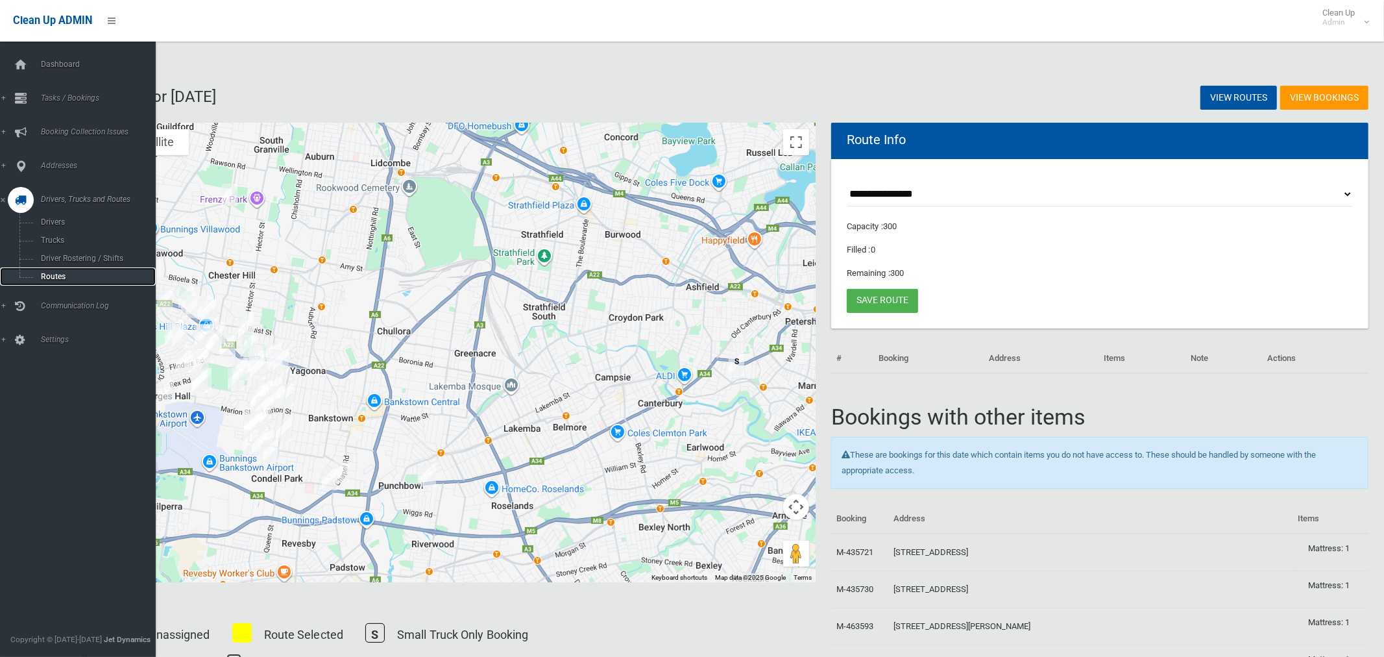
click at [56, 274] on span "Routes" at bounding box center [91, 276] width 108 height 9
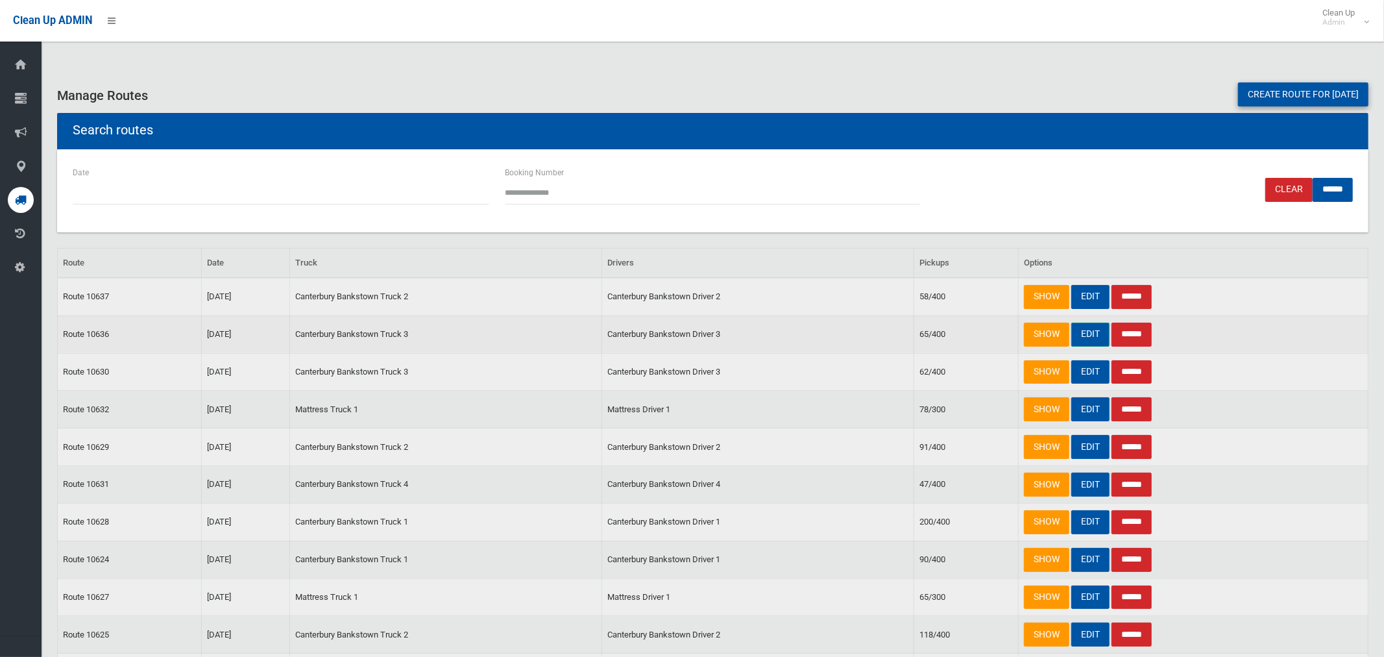
click at [1093, 336] on link "EDIT" at bounding box center [1090, 335] width 38 height 24
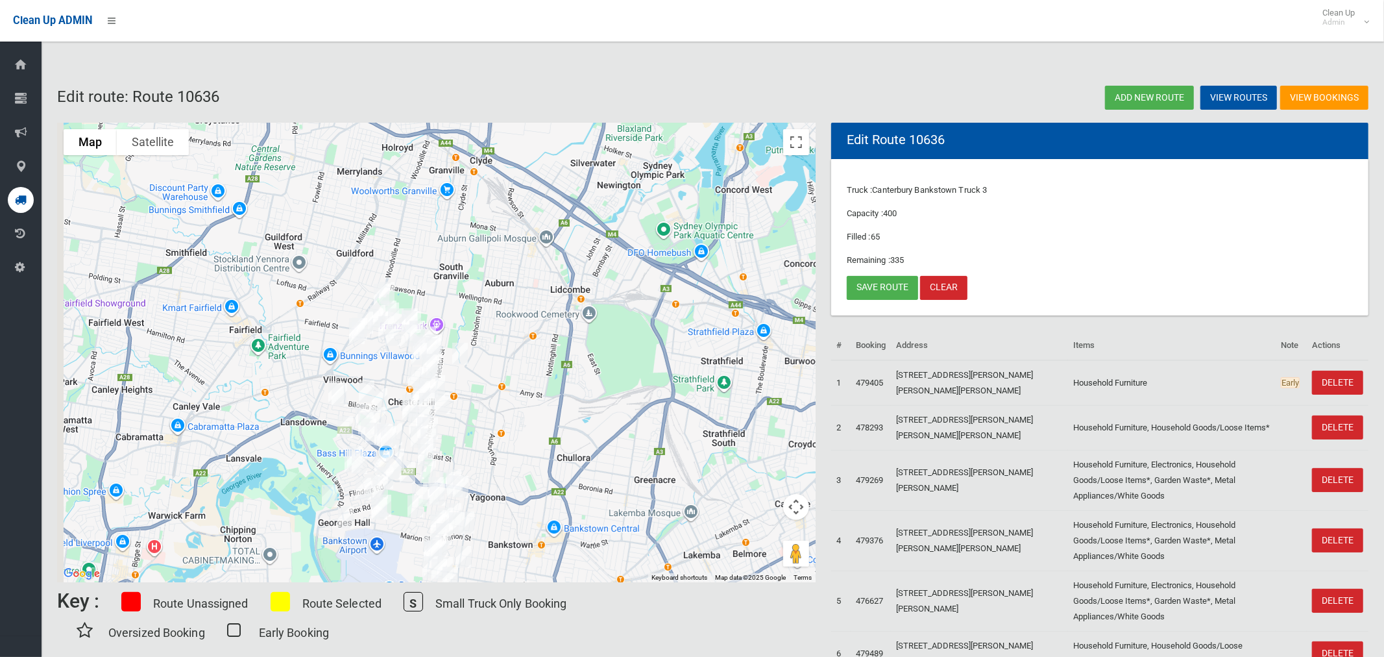
drag, startPoint x: 297, startPoint y: 241, endPoint x: 472, endPoint y: 346, distance: 203.4
click at [473, 349] on img "12a Roosevelt Avenue, SEFTON NSW 2162" at bounding box center [460, 353] width 26 height 32
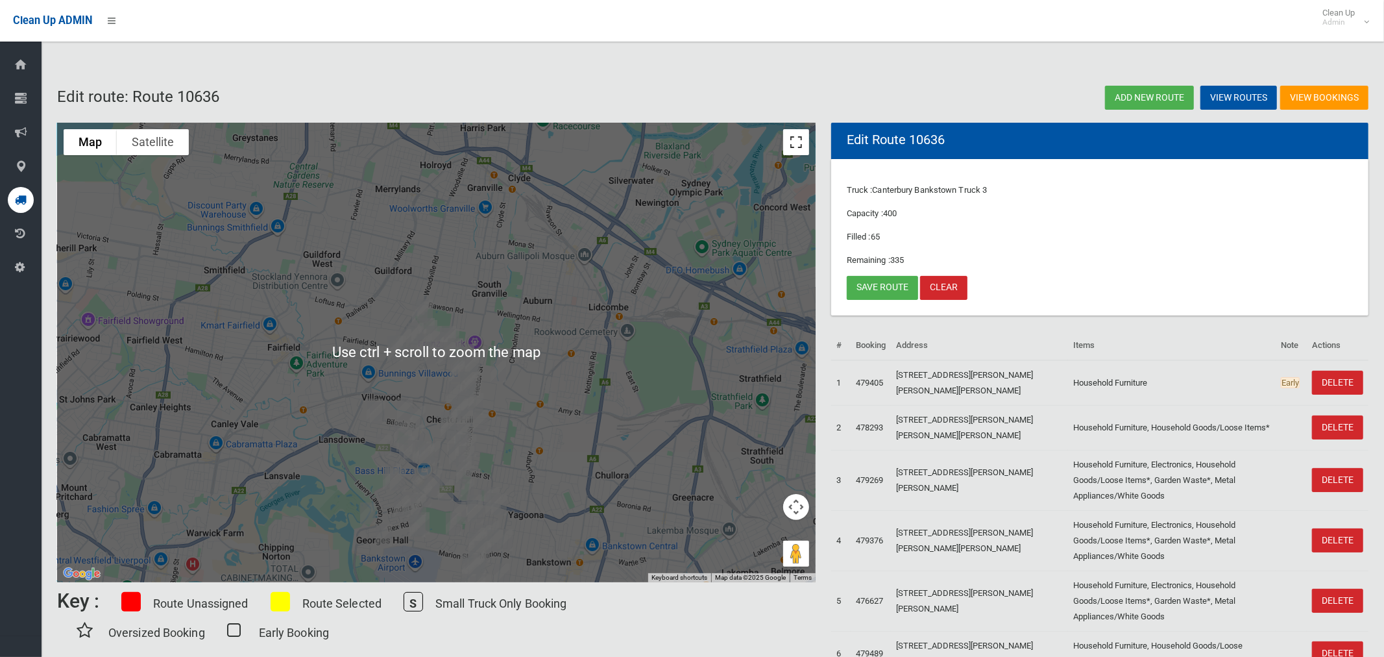
drag, startPoint x: 803, startPoint y: 141, endPoint x: 668, endPoint y: 311, distance: 217.6
click at [802, 141] on button "Toggle fullscreen view" at bounding box center [796, 142] width 26 height 26
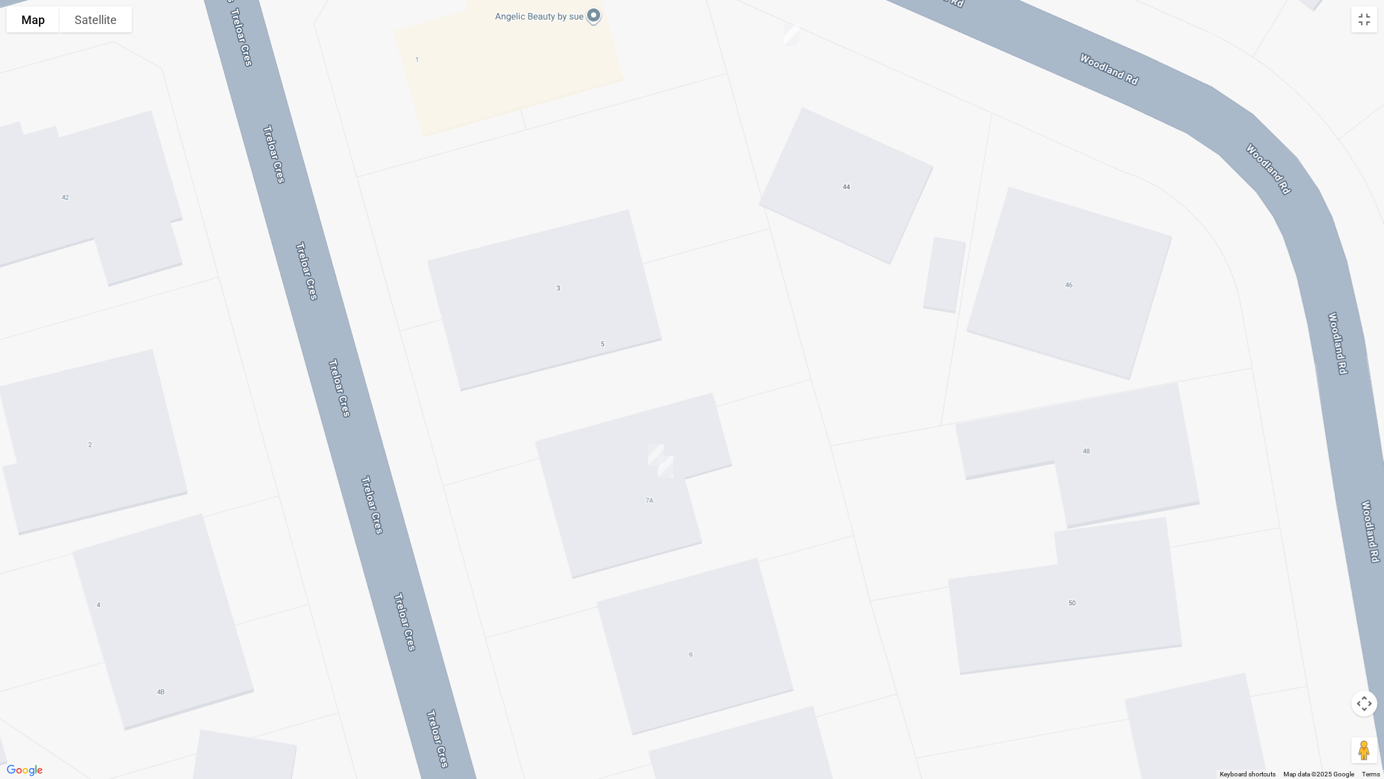
click at [652, 444] on img "7a Treloar Crescent, CHESTER HILL NSW 2162" at bounding box center [656, 455] width 26 height 32
click at [1361, 23] on button "Toggle fullscreen view" at bounding box center [1365, 19] width 26 height 26
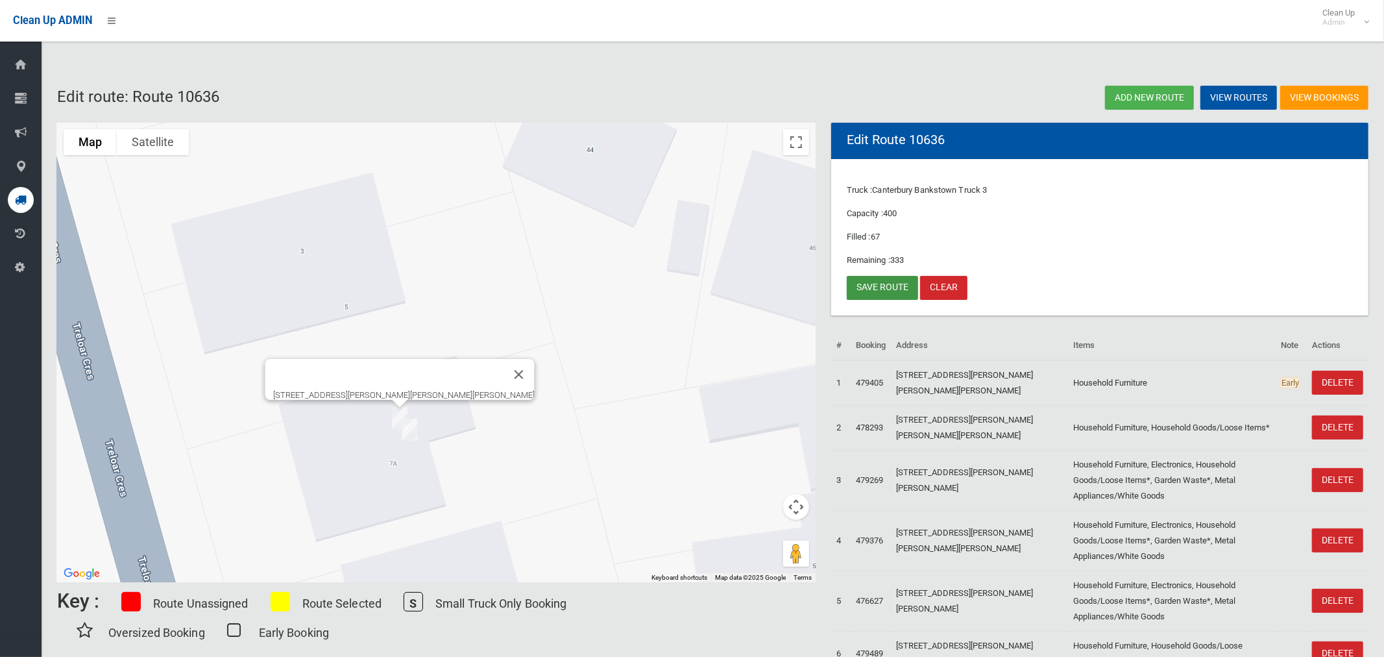
click at [874, 288] on link "Save route" at bounding box center [882, 288] width 71 height 24
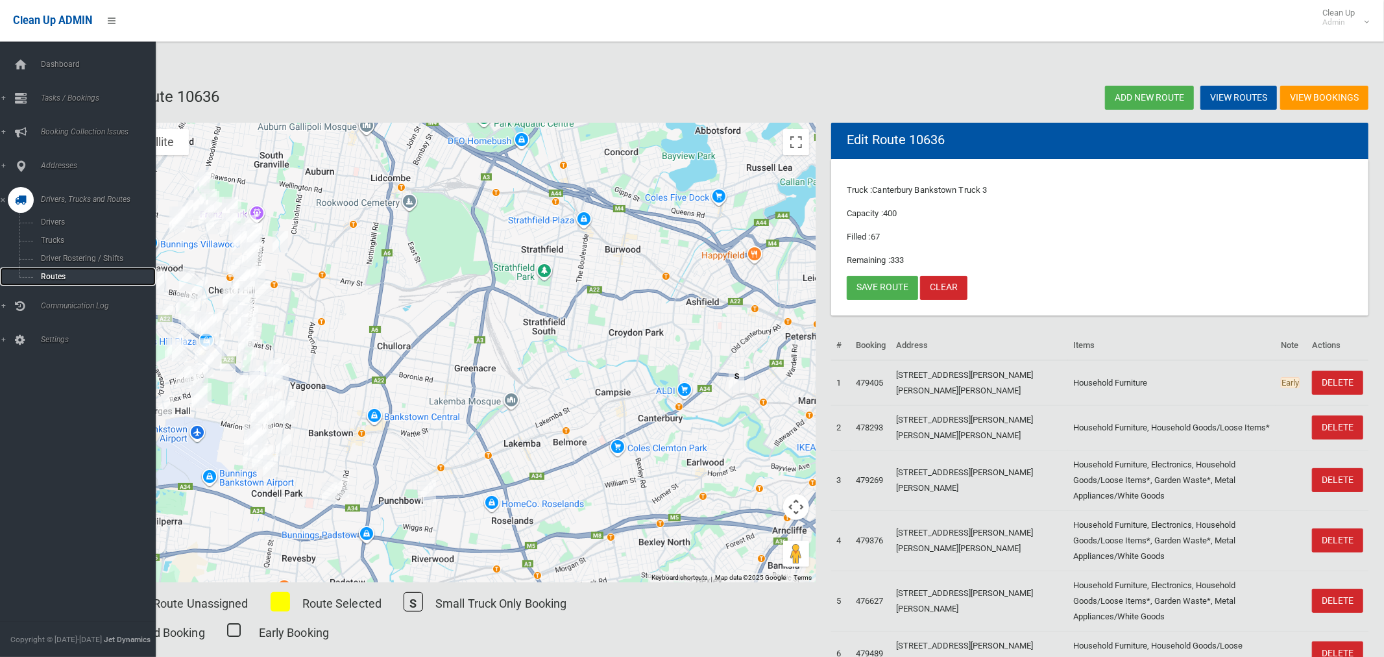
click at [48, 278] on span "Routes" at bounding box center [91, 276] width 108 height 9
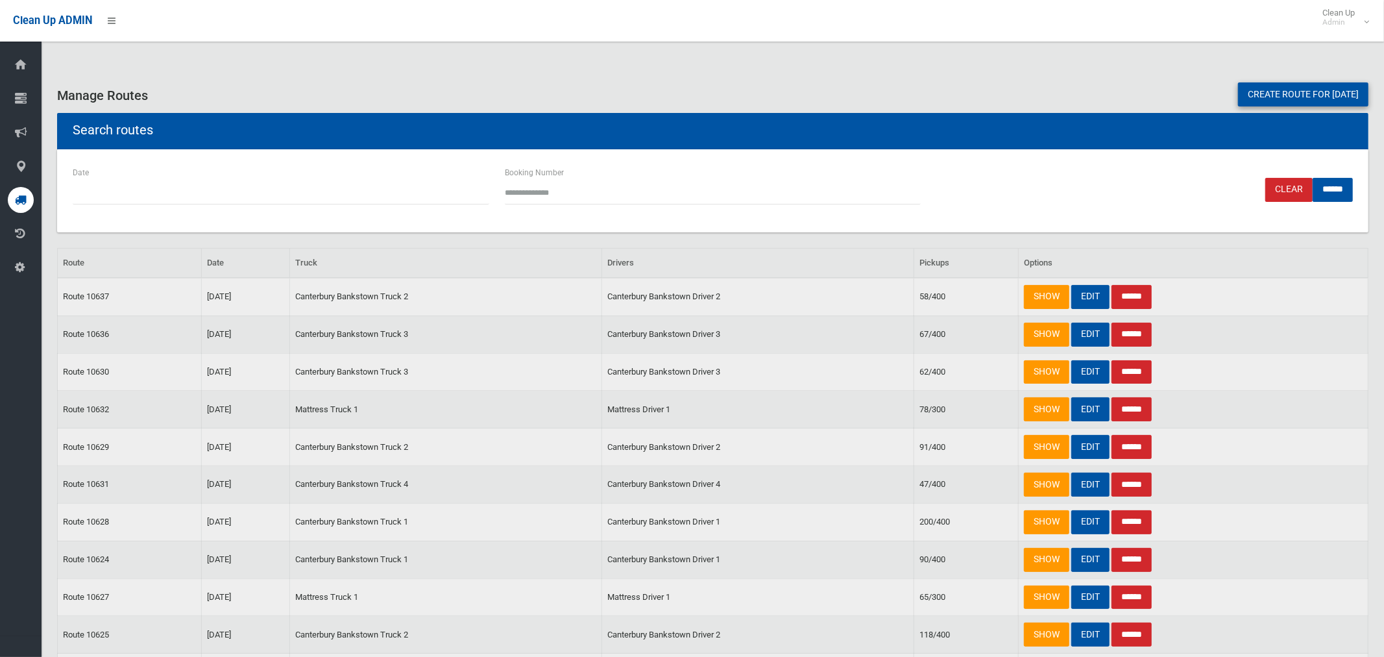
click at [1279, 93] on link "Create route for [DATE]" at bounding box center [1303, 94] width 130 height 24
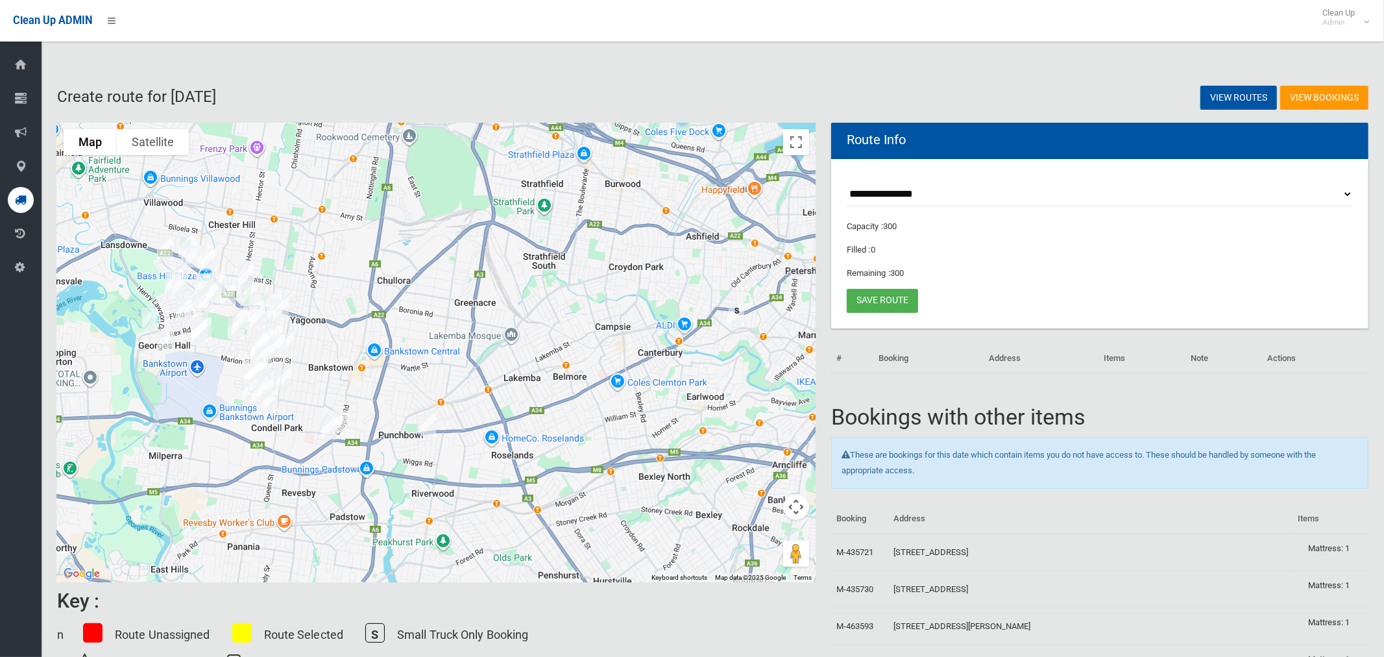
select select "*****"
click at [847, 182] on select "**********" at bounding box center [1100, 194] width 506 height 24
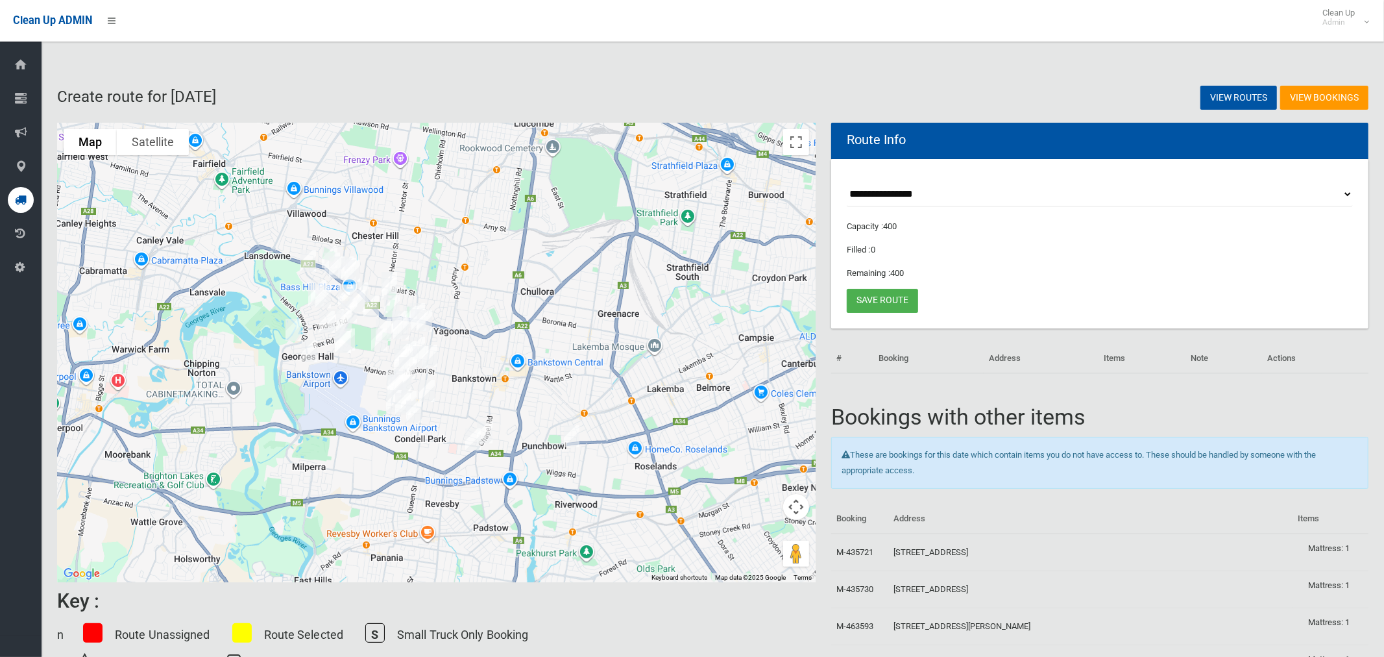
drag, startPoint x: 375, startPoint y: 310, endPoint x: 539, endPoint y: 319, distance: 163.7
click at [539, 319] on div at bounding box center [436, 352] width 759 height 459
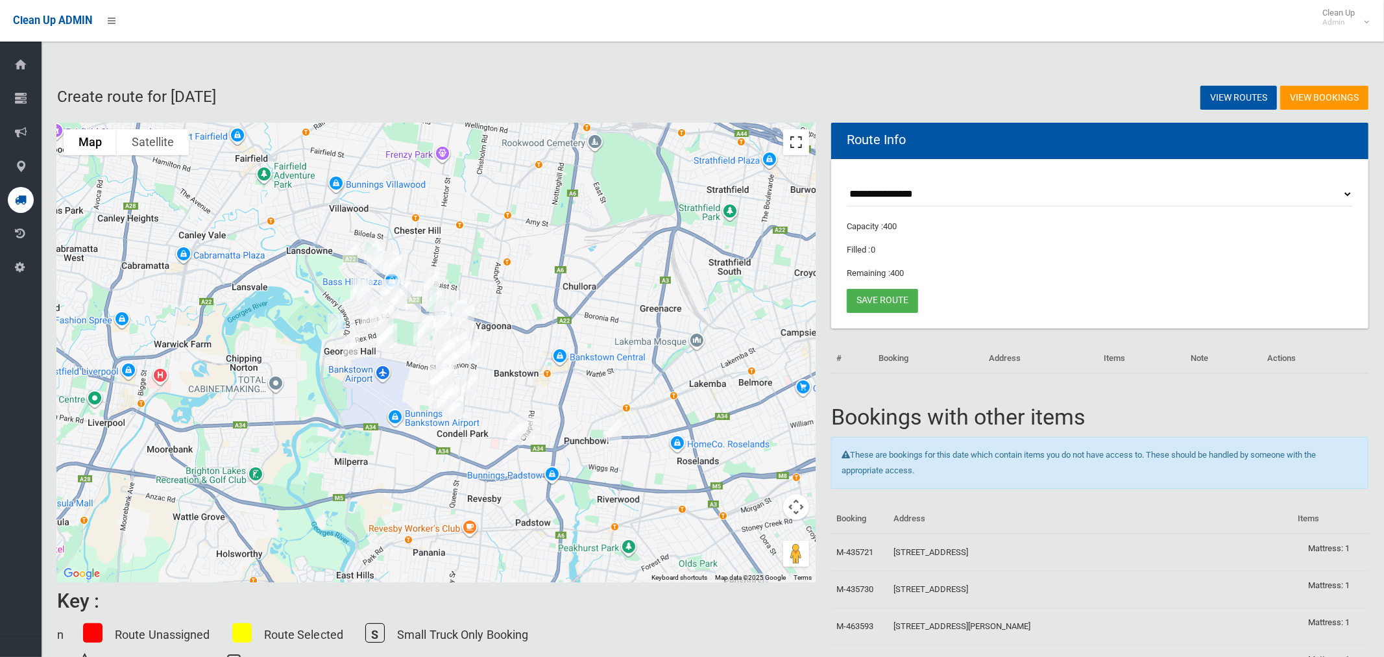
click at [801, 145] on button "Toggle fullscreen view" at bounding box center [796, 142] width 26 height 26
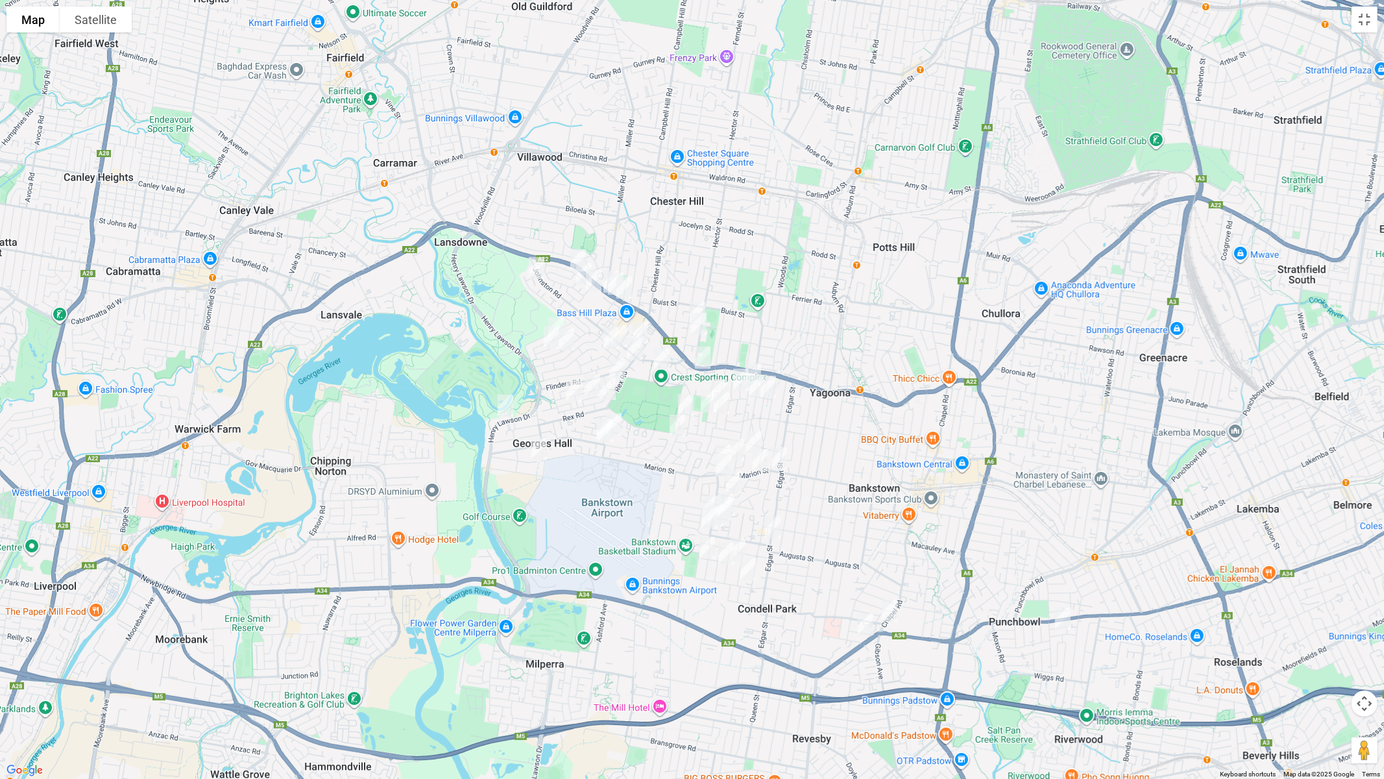
drag, startPoint x: 749, startPoint y: 317, endPoint x: 665, endPoint y: 304, distance: 85.4
click at [666, 302] on div at bounding box center [692, 389] width 1384 height 779
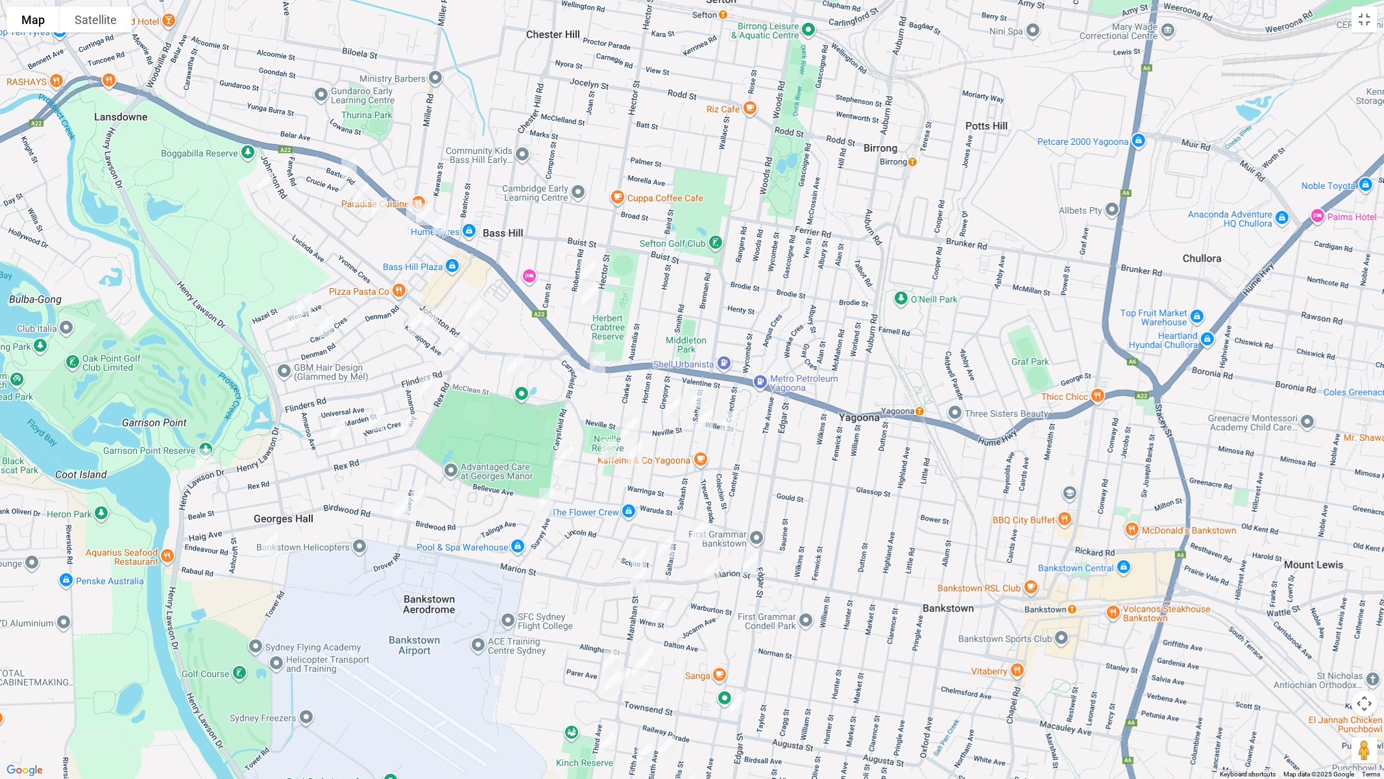
click at [716, 567] on img "308 Marion Street, CONDELL PARK NSW 2200" at bounding box center [713, 568] width 26 height 32
click at [751, 562] on img "288A Marion Street, CONDELL PARK NSW 2200" at bounding box center [751, 563] width 26 height 32
click at [635, 549] on img "317 Marion Street, YAGOONA NSW 2199" at bounding box center [639, 559] width 26 height 32
click at [260, 182] on img "105 Lucinda Avenue, BASS HILL NSW 2197" at bounding box center [265, 183] width 26 height 32
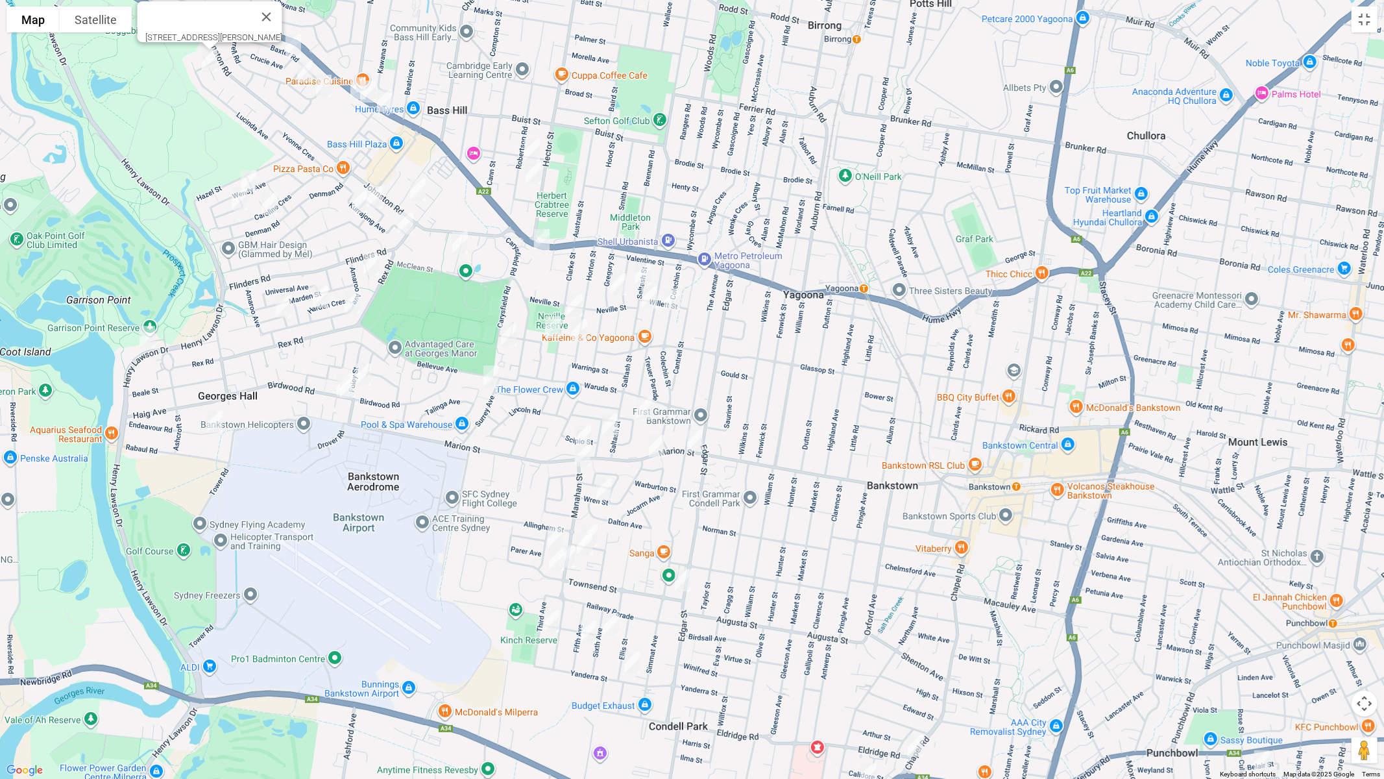
drag, startPoint x: 713, startPoint y: 399, endPoint x: 622, endPoint y: 244, distance: 179.4
click at [663, 313] on img "23 Saltash Street, YAGOONA NSW 2199" at bounding box center [650, 297] width 26 height 32
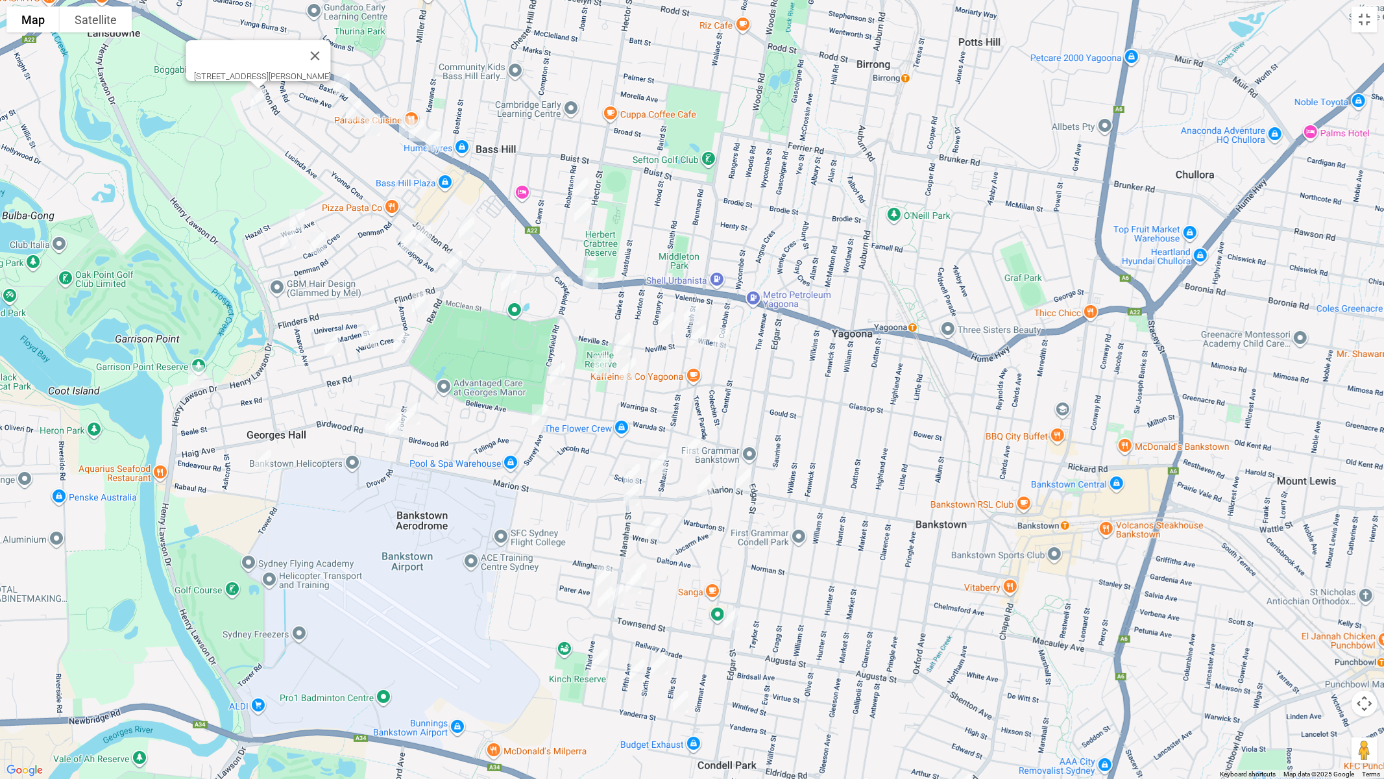
click at [259, 99] on img "105 Lucinda Avenue, BASS HILL NSW 2197" at bounding box center [258, 99] width 26 height 32
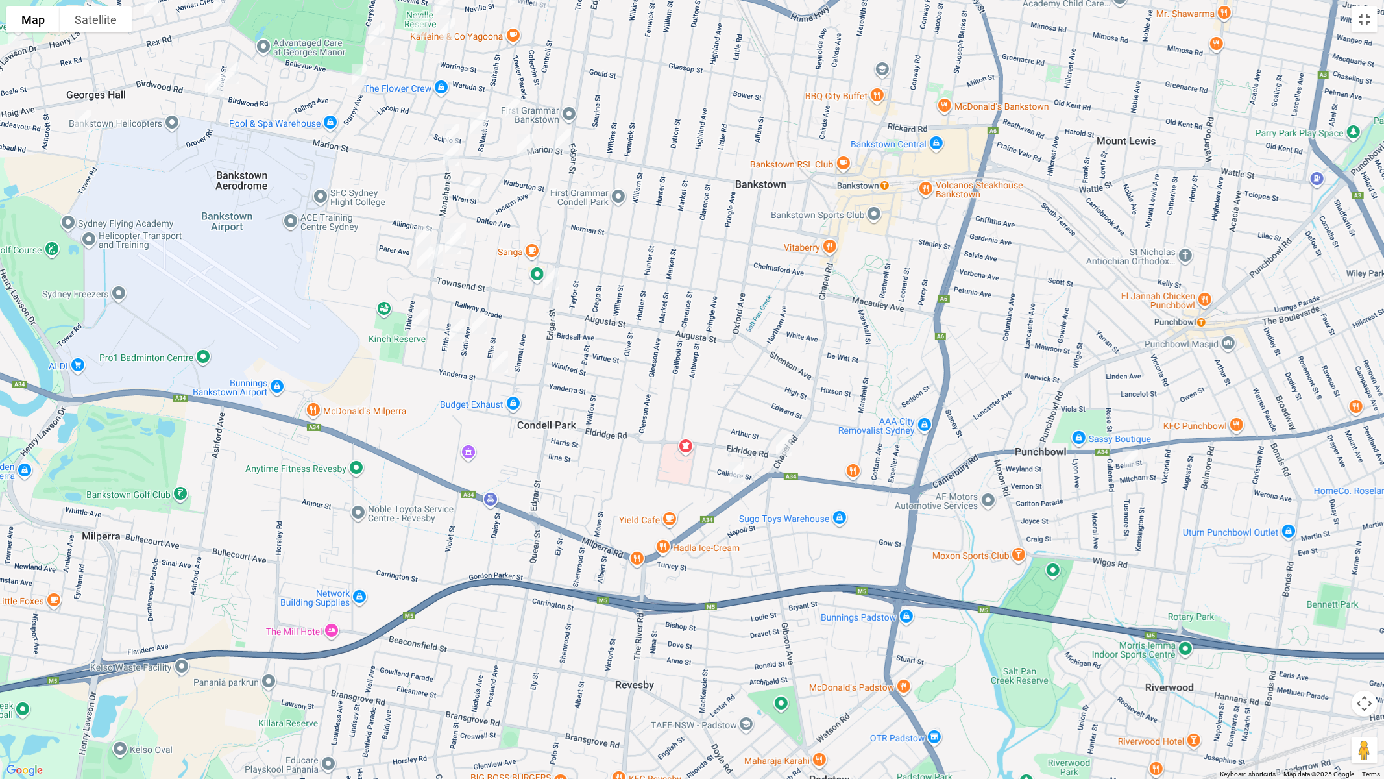
drag, startPoint x: 825, startPoint y: 539, endPoint x: 652, endPoint y: 232, distance: 352.5
click at [642, 204] on div "105 Lucinda Avenue, BASS HILL NSW 2197" at bounding box center [692, 389] width 1384 height 779
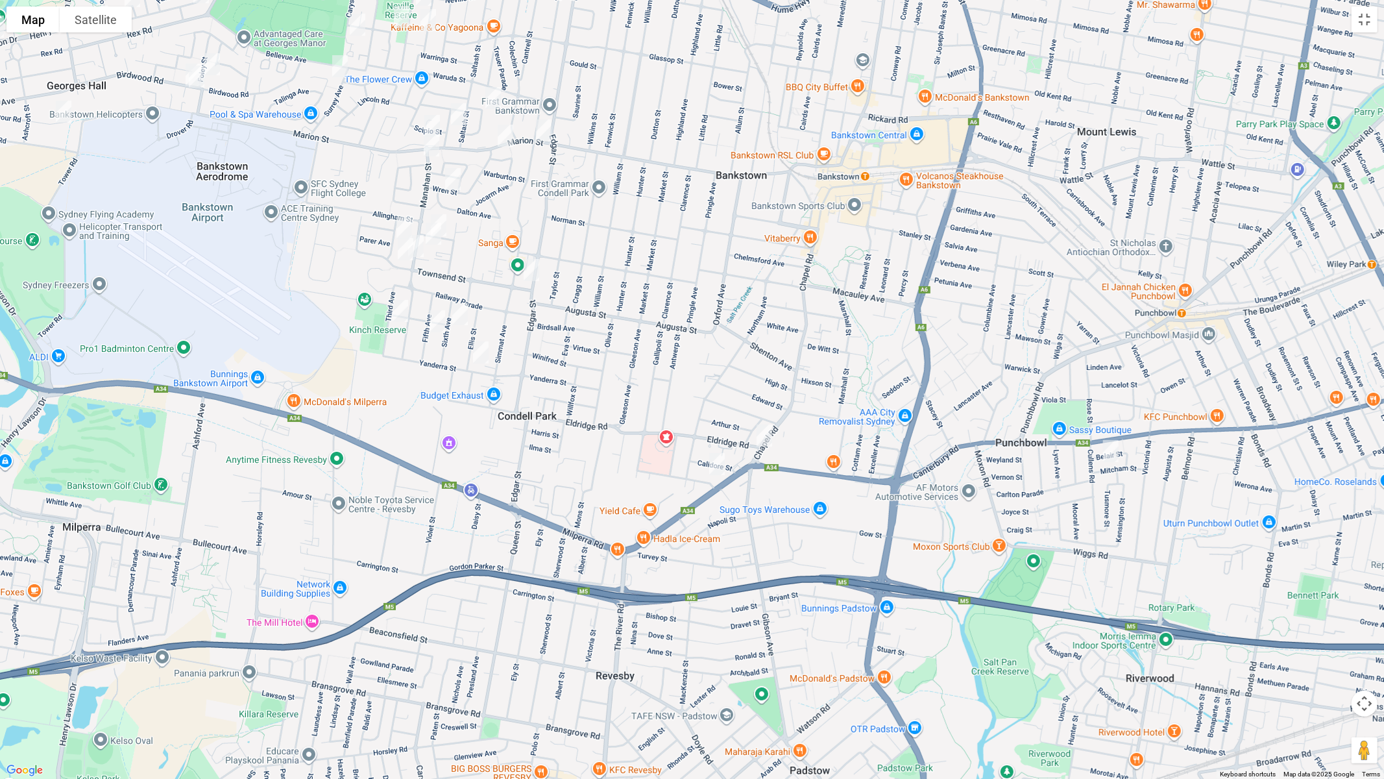
click at [764, 435] on img "14 Chapel Road, BANKSTOWN NSW 2200" at bounding box center [764, 435] width 26 height 32
click at [718, 464] on img "3 Claribel Street, BANKSTOWN NSW 2200" at bounding box center [717, 464] width 26 height 32
click at [1360, 21] on button "Toggle fullscreen view" at bounding box center [1365, 19] width 26 height 26
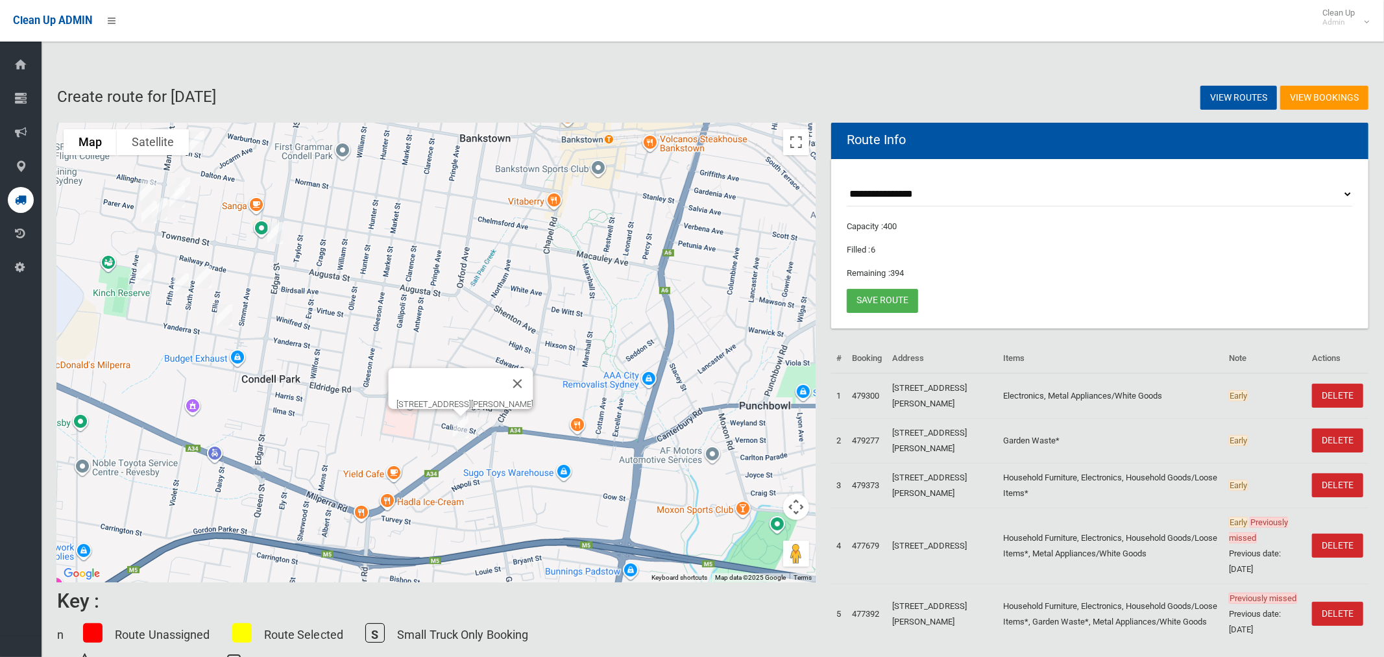
click at [461, 425] on img "3 Claribel Street, BANKSTOWN NSW 2200" at bounding box center [461, 427] width 26 height 32
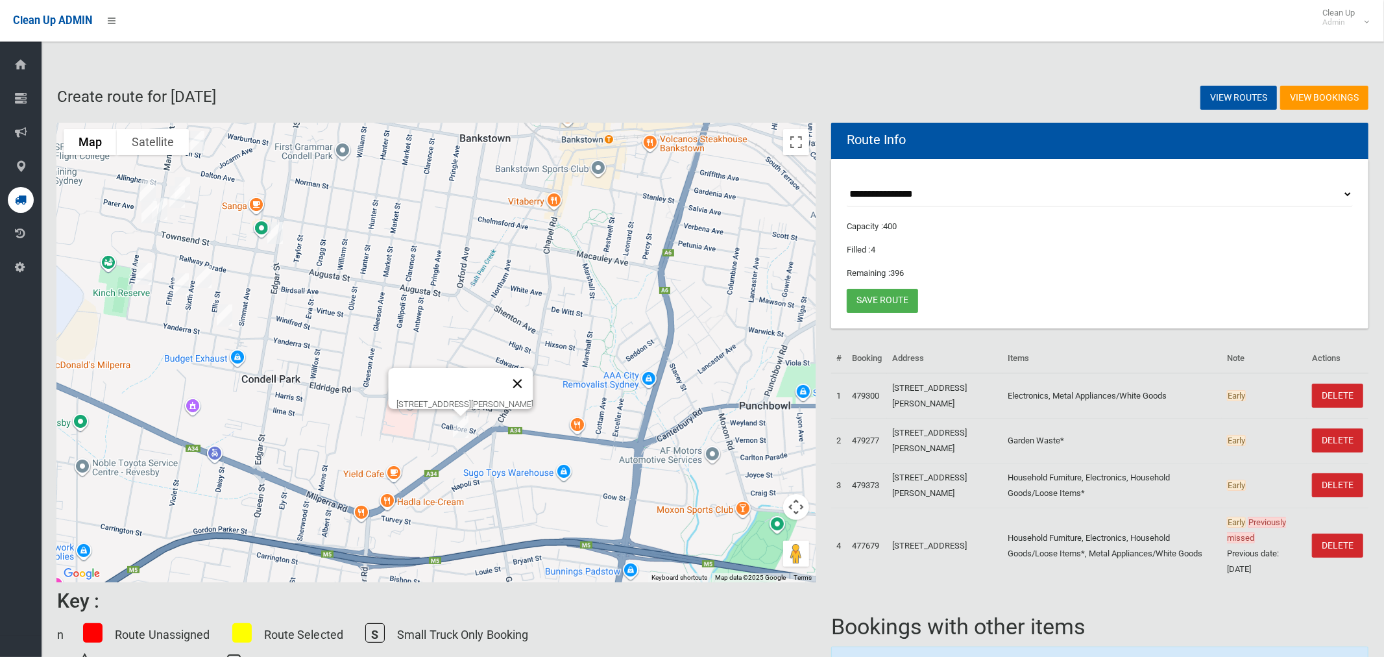
click at [533, 374] on button "Close" at bounding box center [517, 383] width 31 height 31
click at [509, 398] on img "14 Chapel Road, BANKSTOWN NSW 2200" at bounding box center [508, 398] width 26 height 32
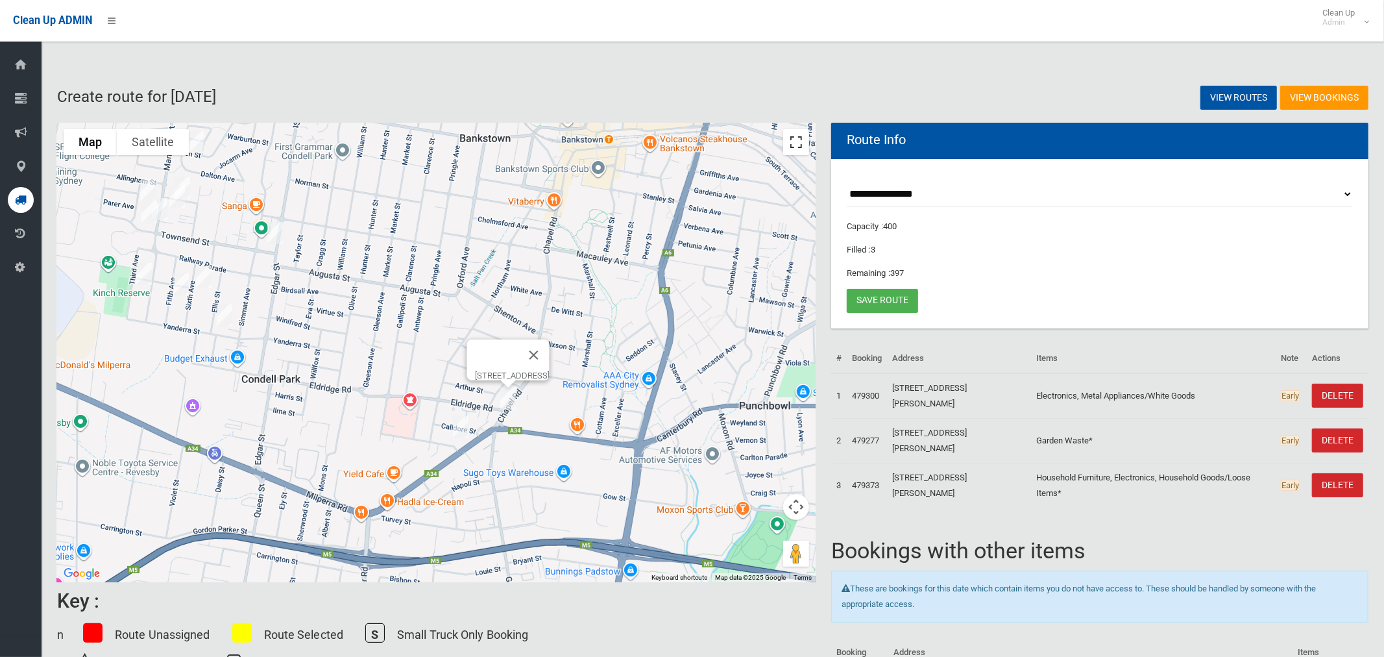
click at [799, 144] on button "Toggle fullscreen view" at bounding box center [796, 142] width 26 height 26
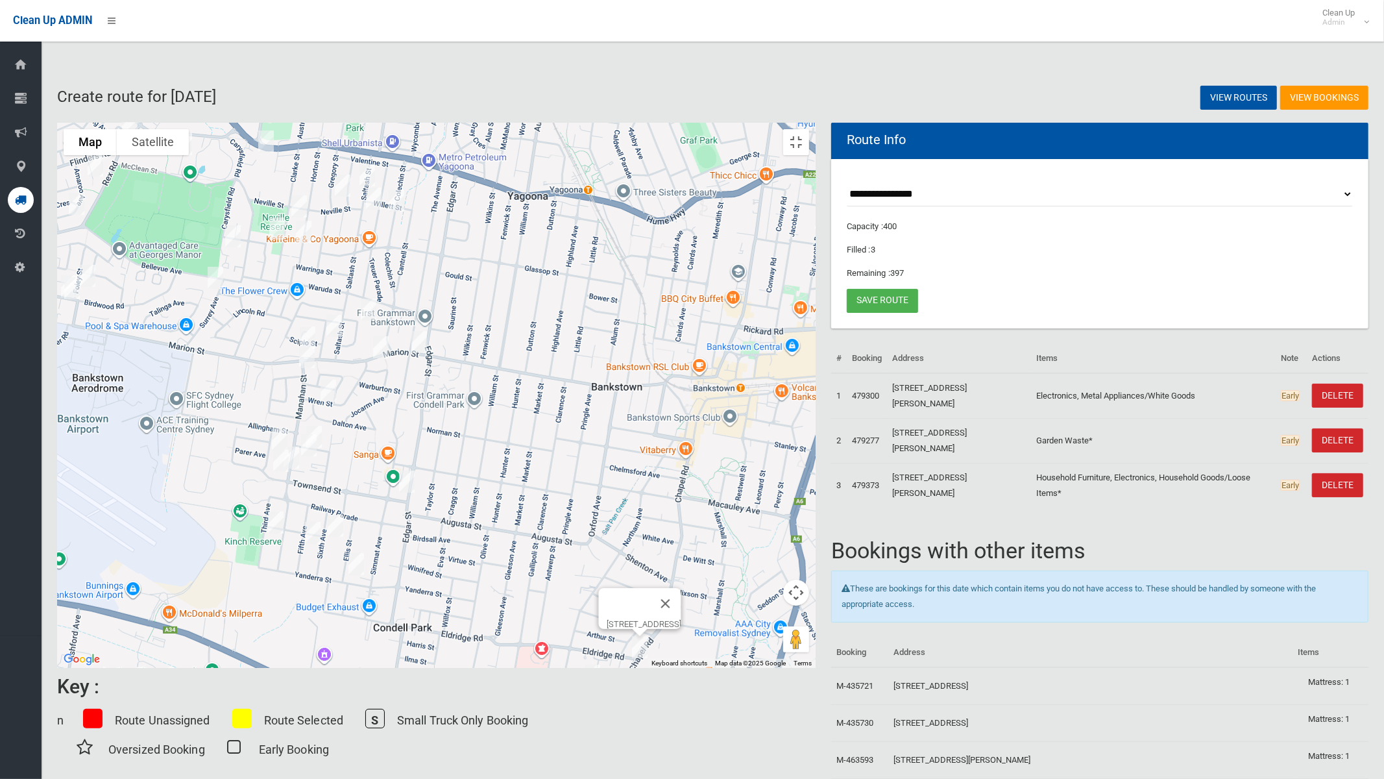
drag, startPoint x: 742, startPoint y: 428, endPoint x: 807, endPoint y: 474, distance: 79.6
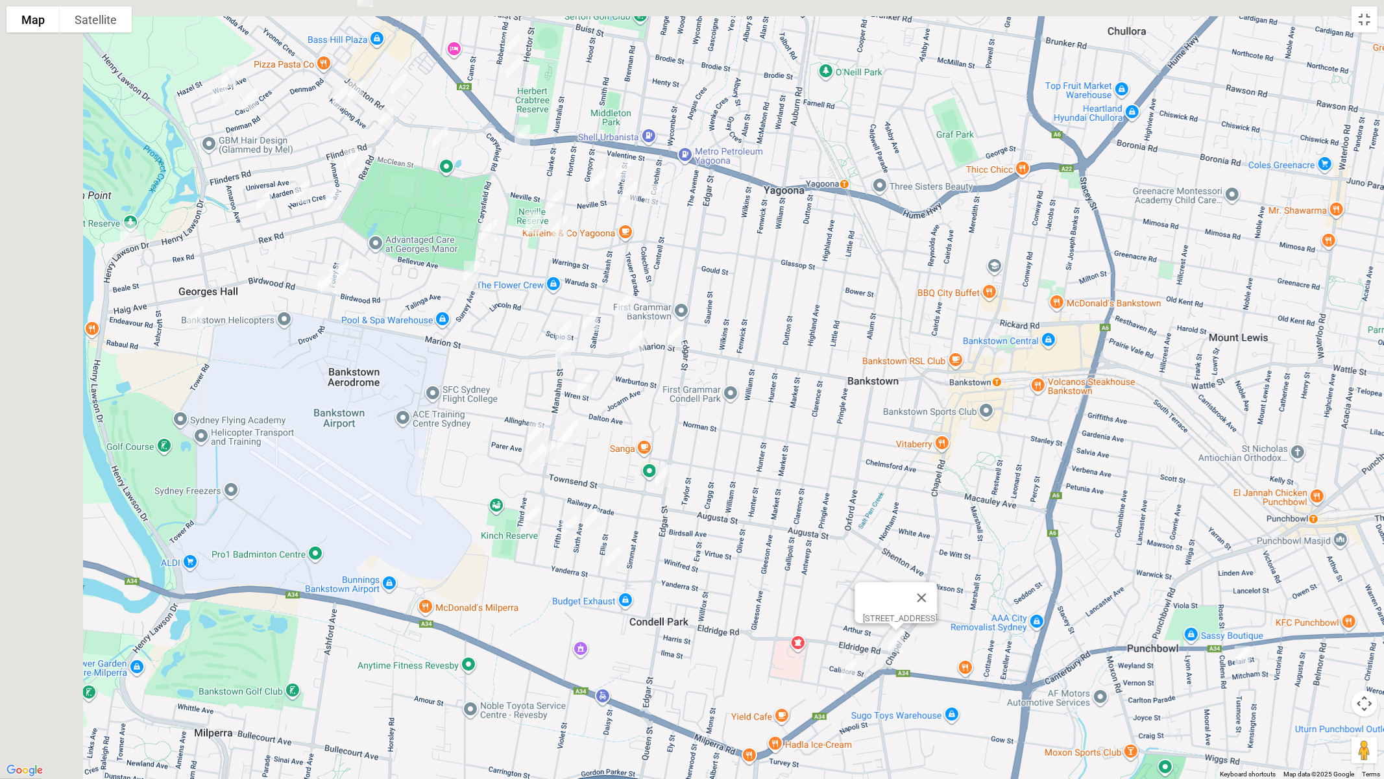
click at [826, 569] on div "14 Chapel Road, BANKSTOWN NSW 2200" at bounding box center [692, 389] width 1384 height 779
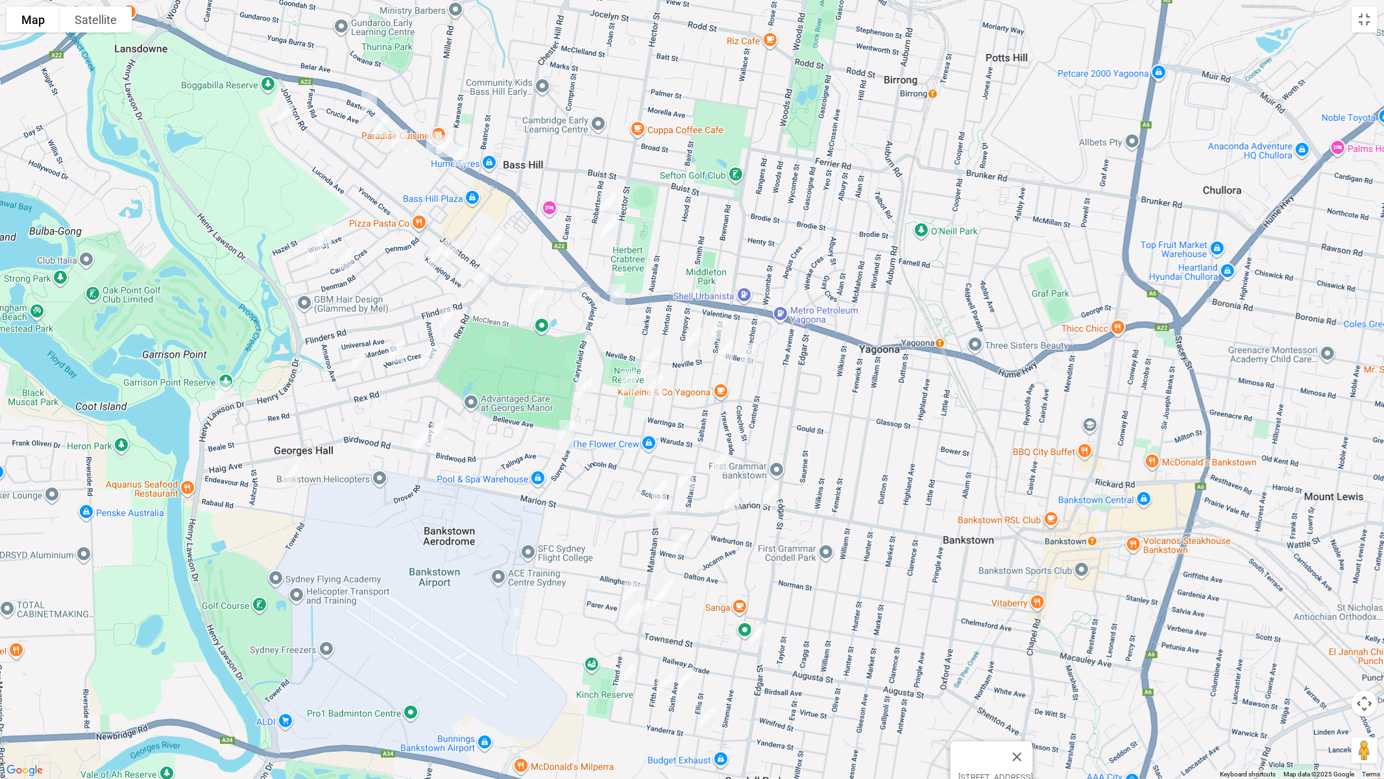
click at [371, 99] on img "4 Crucie Avenue, BASS HILL NSW 2197" at bounding box center [369, 100] width 26 height 32
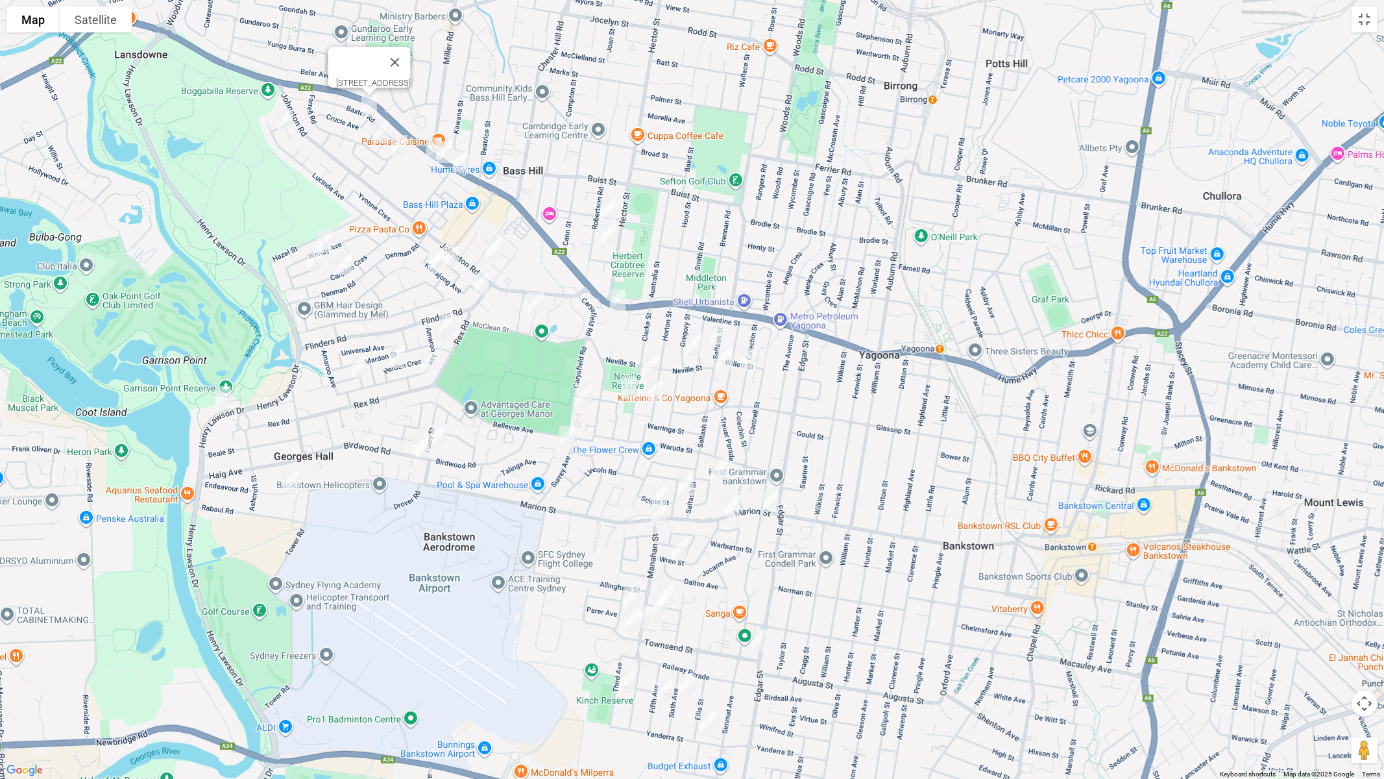
click at [374, 127] on img "18 Farrell Road, BASS HILL NSW 2197" at bounding box center [381, 132] width 26 height 32
click at [424, 142] on img "7 Beechwood Place, BASS HILL NSW 2197" at bounding box center [434, 148] width 26 height 32
click at [442, 160] on img "2 Beechwood Place, BASS HILL NSW 2197" at bounding box center [444, 152] width 26 height 32
click at [460, 165] on img "4 Wynyard Avenue, BASS HILL NSW 2197" at bounding box center [461, 161] width 26 height 32
click at [403, 154] on img "21 Farrell Road, BASS HILL NSW 2197" at bounding box center [400, 146] width 26 height 32
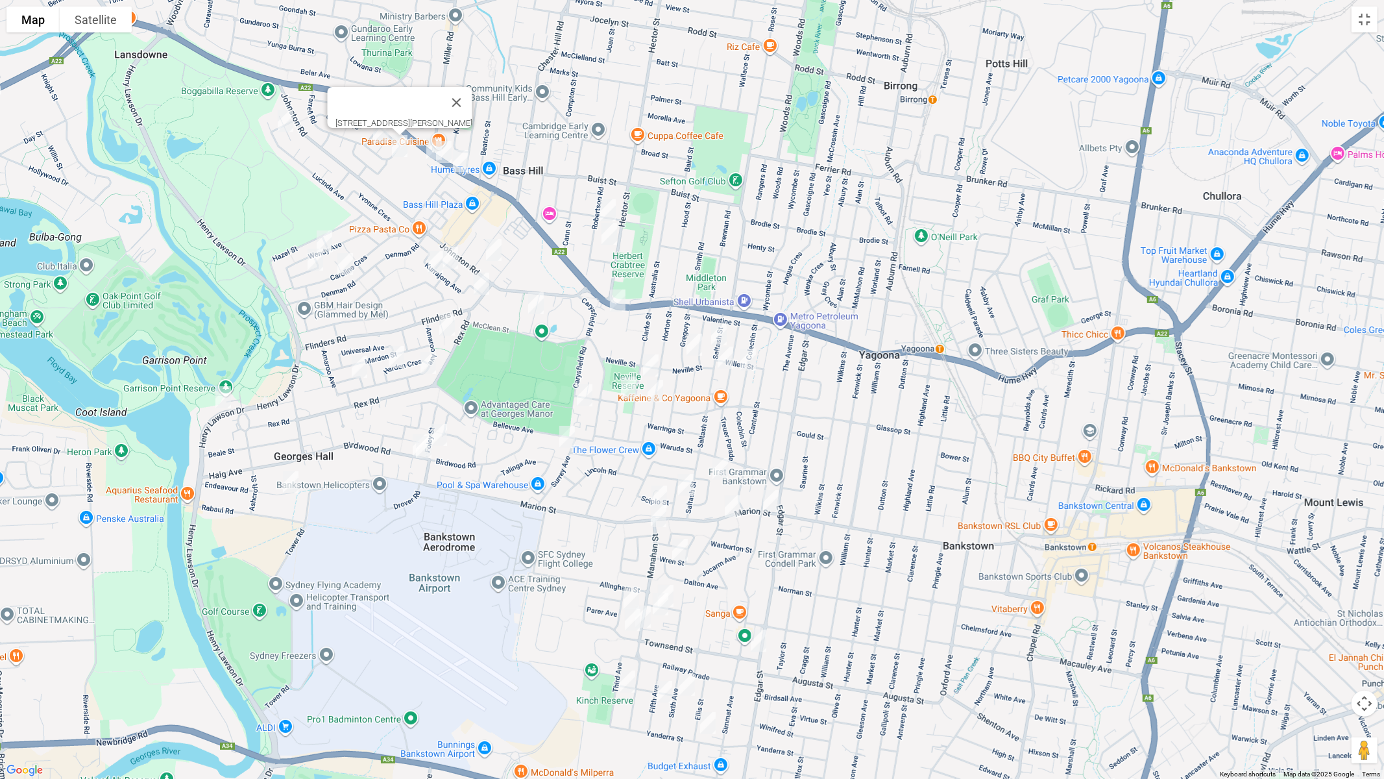
click at [610, 210] on img "87 Robertson Road, BASS HILL NSW 2197" at bounding box center [608, 210] width 26 height 32
click at [610, 230] on img "105A Robertson Road, BASS HILL NSW 2197" at bounding box center [609, 233] width 26 height 32
drag, startPoint x: 618, startPoint y: 295, endPoint x: 506, endPoint y: 265, distance: 115.5
click at [616, 295] on img "6 Willow Place, BASS HILL NSW 2197" at bounding box center [618, 300] width 26 height 32
click at [495, 242] on img "4 Iona Place, BASS HILL NSW 2197" at bounding box center [494, 250] width 26 height 32
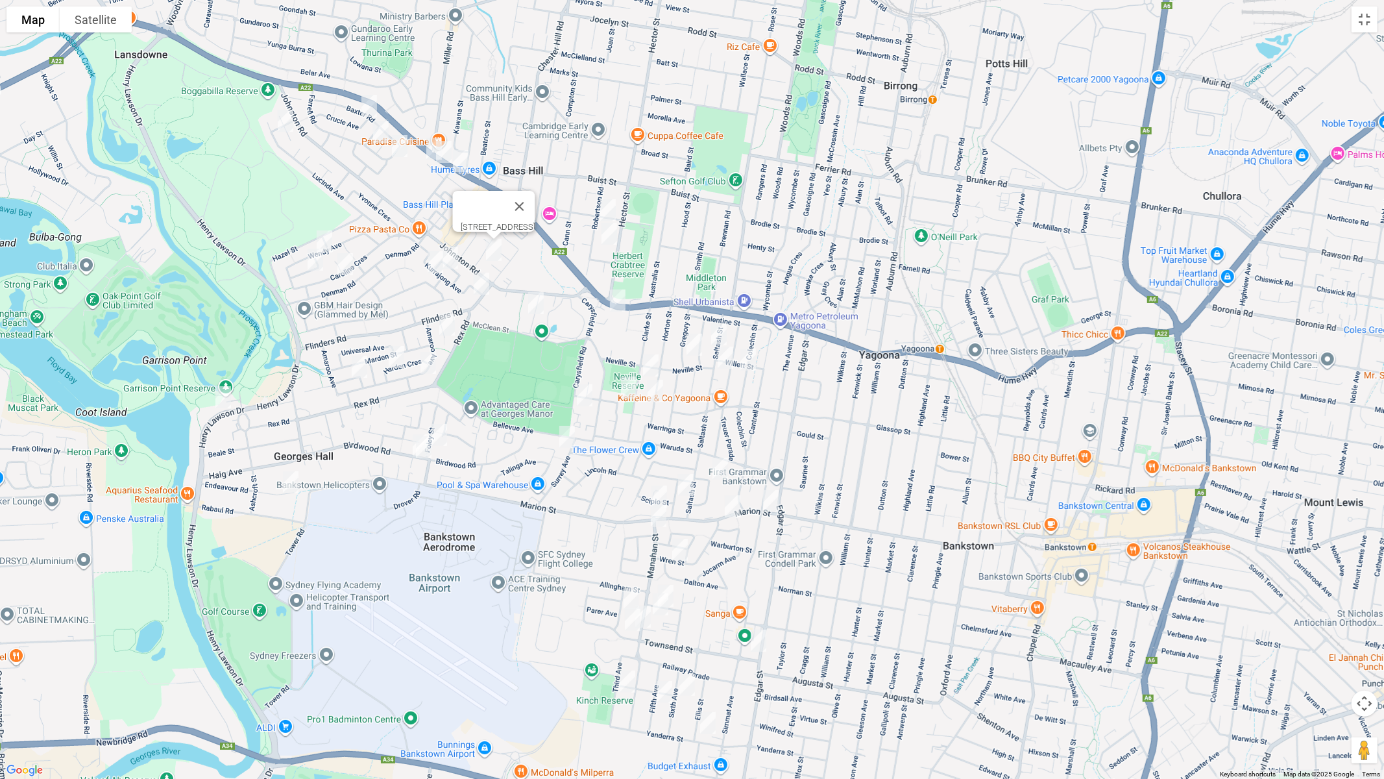
click at [617, 296] on img "6 Willow Place, BASS HILL NSW 2197" at bounding box center [618, 300] width 26 height 32
click at [327, 234] on img "1 Josephine Crescent, GEORGES HALL NSW 2198" at bounding box center [324, 241] width 26 height 32
click at [314, 255] on img "21 Josephine Crescent, GEORGES HALL NSW 2198" at bounding box center [315, 259] width 26 height 32
click at [348, 265] on img "61 Caroline Crescent, GEORGES HALL NSW 2198" at bounding box center [345, 264] width 26 height 32
click at [428, 267] on img "16 Binalong Avenue, GEORGES HALL NSW 2198" at bounding box center [435, 262] width 26 height 32
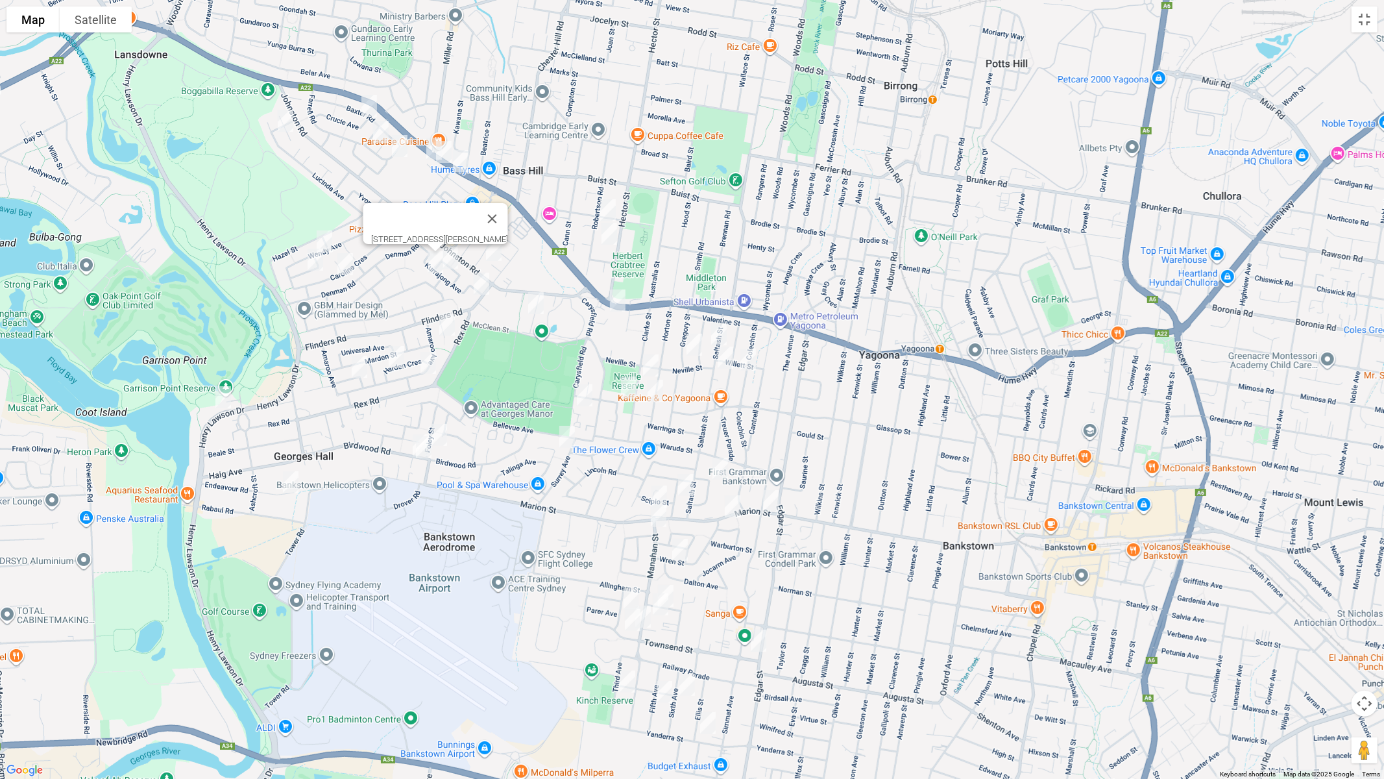
click at [457, 258] on img "32 Kurrajong Avenue, GEORGES HALL NSW 2198" at bounding box center [450, 257] width 26 height 32
click at [476, 280] on img "10 Rex Road, GEORGES HALL NSW 2198" at bounding box center [482, 283] width 26 height 32
click at [539, 304] on img "14 Quentin Street, BASS HILL NSW 2197" at bounding box center [536, 303] width 26 height 32
click at [448, 317] on img "14 Anembo Avenue, GEORGES HALL NSW 2198" at bounding box center [447, 324] width 26 height 32
click at [391, 354] on img "4 Harden Crescent, GEORGES HALL NSW 2198" at bounding box center [397, 357] width 26 height 32
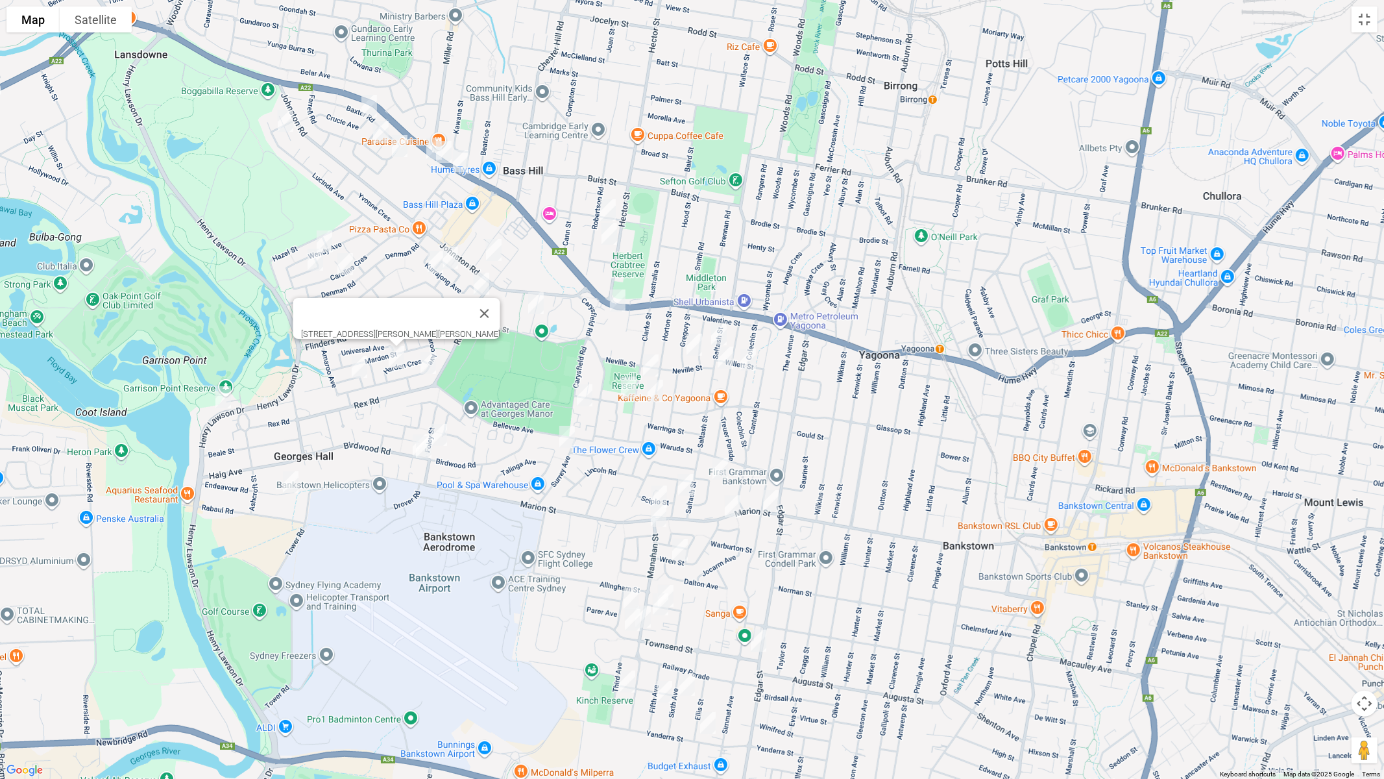
click at [429, 367] on img "87A Amaroo Avenue, GEORGES HALL NSW 2198" at bounding box center [428, 363] width 26 height 32
click at [369, 368] on div "87A Amaroo Avenue, GEORGES HALL NSW 2198" at bounding box center [692, 389] width 1384 height 779
click at [360, 368] on img "8A Lurnea Avenue, GEORGES HALL NSW 2198" at bounding box center [360, 366] width 26 height 32
click at [223, 393] on img "61 Beatty Parade, GEORGES HALL NSW 2198" at bounding box center [223, 397] width 26 height 32
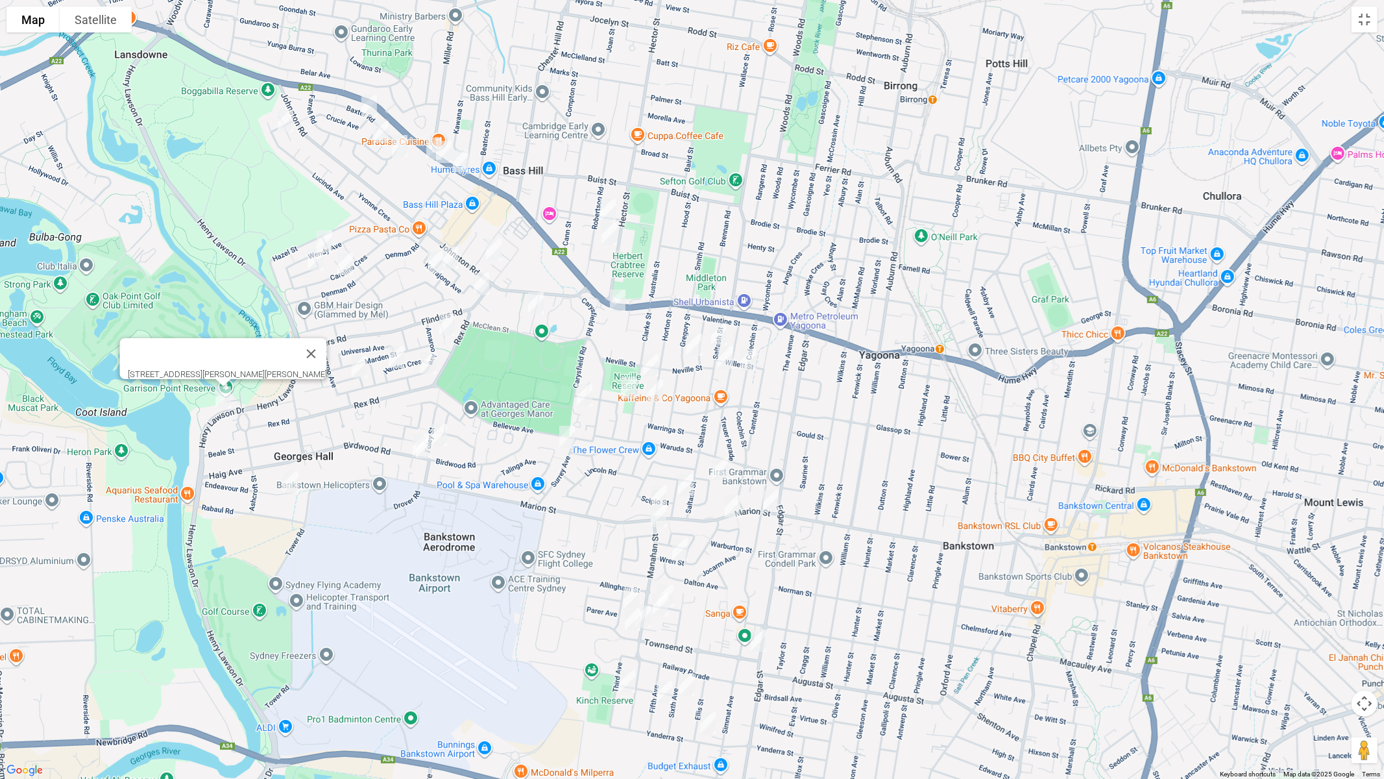
click at [291, 493] on img "7 Endeavour Road, GEORGES HALL NSW 2198" at bounding box center [291, 482] width 26 height 32
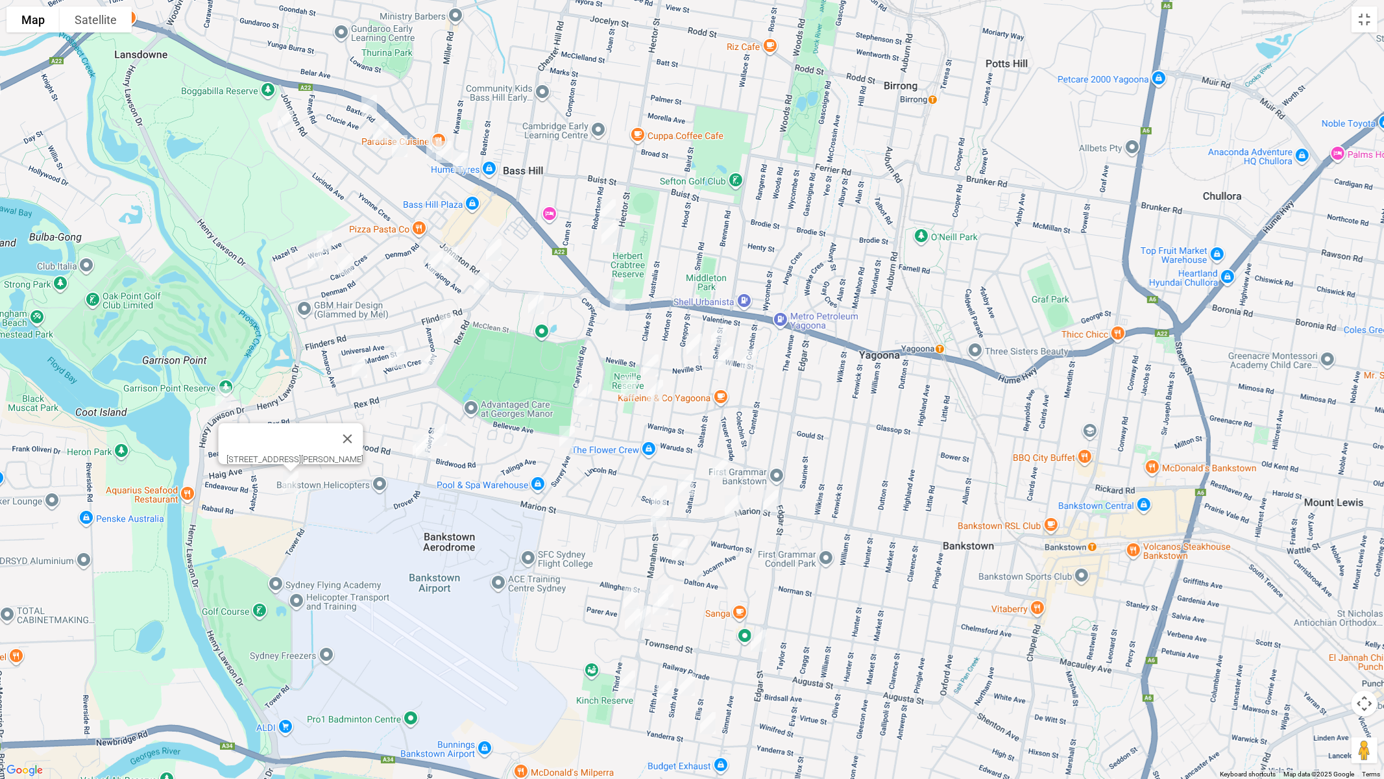
click at [408, 442] on img "131 Birdwood Road, GEORGES HALL NSW 2198" at bounding box center [421, 445] width 26 height 32
click at [426, 456] on img "129 Birdwood Road, GEORGES HALL NSW 2198" at bounding box center [424, 447] width 26 height 32
click at [445, 439] on img "27 Foley Street, GEORGES HALL NSW 2198" at bounding box center [439, 435] width 26 height 32
drag, startPoint x: 722, startPoint y: 332, endPoint x: 713, endPoint y: 334, distance: 9.4
click at [721, 332] on img "20 Saltash Street, YAGOONA NSW 2199" at bounding box center [719, 334] width 26 height 32
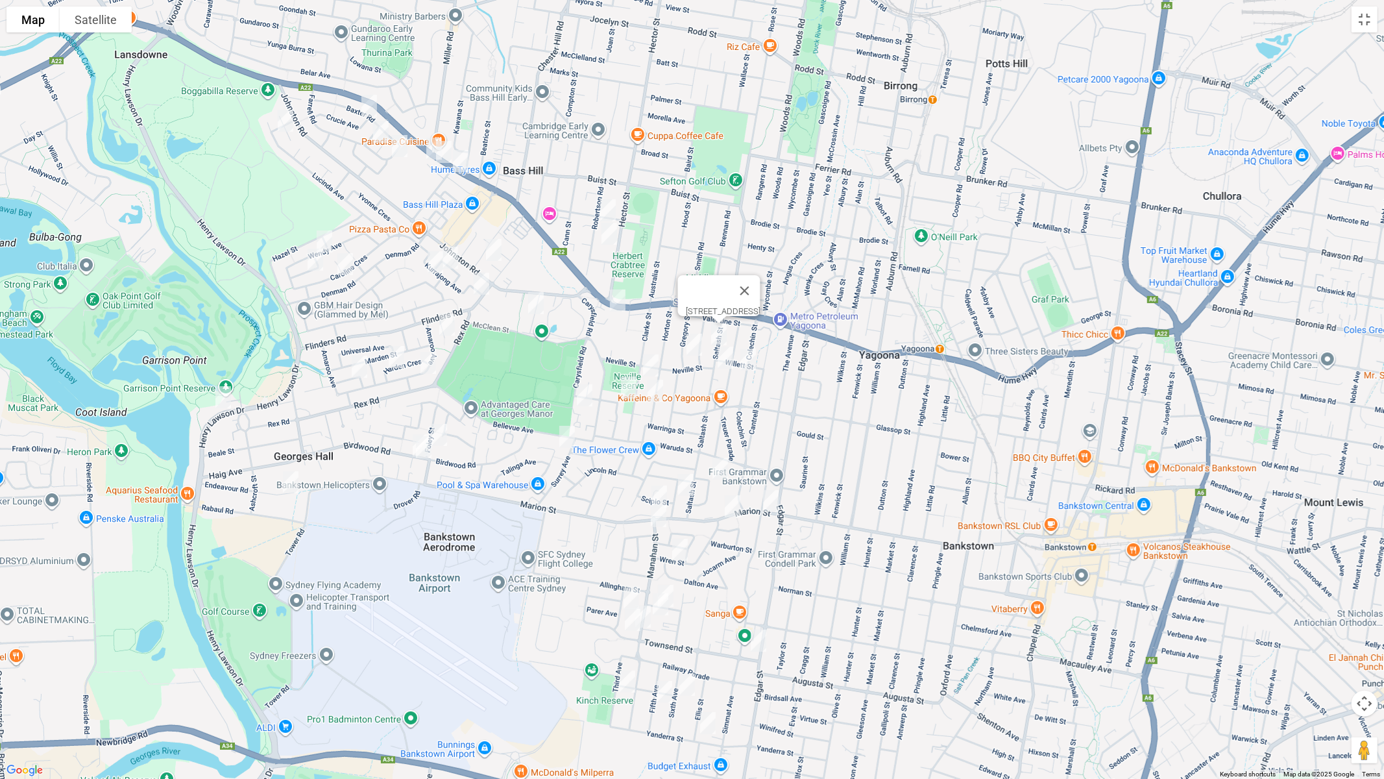
click at [694, 341] on img "29 Gregory Street, YAGOONA NSW 2199" at bounding box center [694, 344] width 26 height 32
click at [728, 357] on img "23 Saltash Street, YAGOONA NSW 2199" at bounding box center [726, 357] width 26 height 32
click at [746, 356] on img "22 Colechin Street, YAGOONA NSW 2199" at bounding box center [748, 359] width 26 height 32
click at [643, 360] on img "25 Clarke Street, BASS HILL NSW 2197" at bounding box center [651, 365] width 26 height 32
click at [657, 393] on img "48 Horton Street, YAGOONA NSW 2199" at bounding box center [655, 390] width 26 height 32
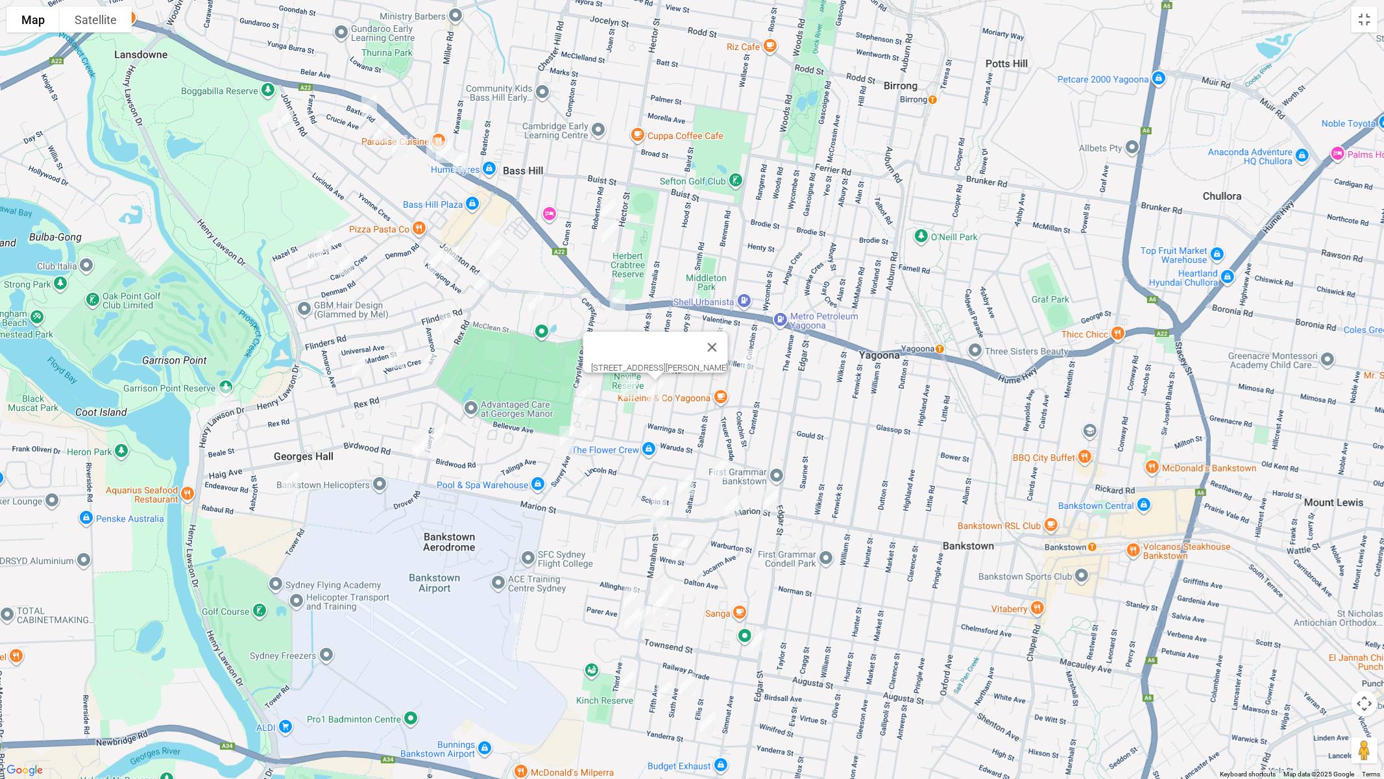
click at [635, 389] on img "7 Leighdon Street, BASS HILL NSW 2197" at bounding box center [629, 387] width 26 height 32
click at [587, 391] on img "4 Dooley Avenue, BASS HILL NSW 2197" at bounding box center [585, 395] width 26 height 32
click at [562, 441] on img "85 Sturt Avenue, GEORGES HALL NSW 2198" at bounding box center [567, 437] width 26 height 32
click at [724, 467] on img "16 Collins Crescent, YAGOONA NSW 2199" at bounding box center [720, 468] width 26 height 32
click at [689, 483] on img "10a Reliance Avenue, YAGOONA NSW 2199" at bounding box center [686, 485] width 26 height 32
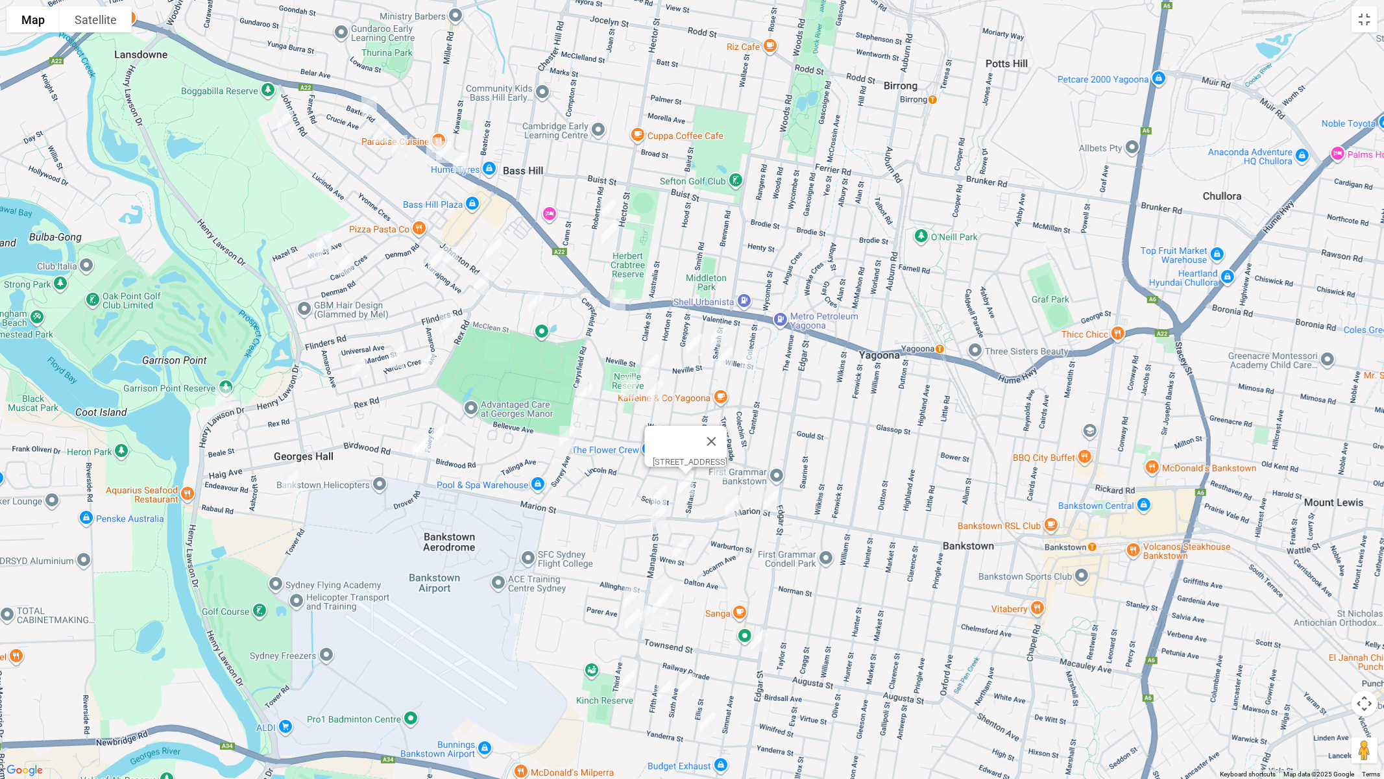
click at [661, 518] on img "73 Higgins Street, CONDELL PARK NSW 2200" at bounding box center [659, 516] width 26 height 32
click at [679, 554] on img "47 Wren Street, CONDELL PARK NSW 2200" at bounding box center [680, 549] width 26 height 32
drag, startPoint x: 754, startPoint y: 520, endPoint x: 680, endPoint y: 328, distance: 205.8
click at [671, 311] on div "47 Wren Street, CONDELL PARK NSW 2200" at bounding box center [692, 389] width 1384 height 779
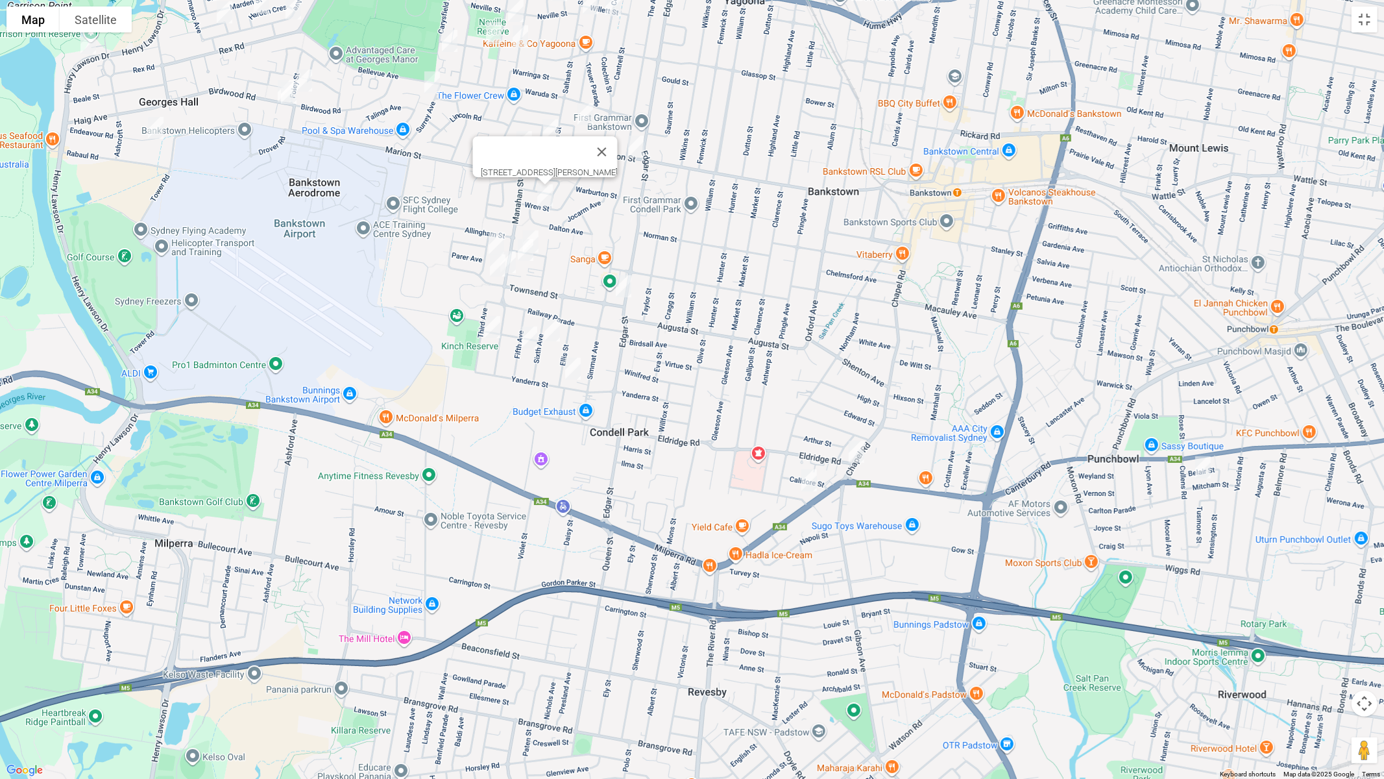
drag, startPoint x: 822, startPoint y: 368, endPoint x: 713, endPoint y: 120, distance: 270.8
click at [713, 120] on div "47 Wren Street, CONDELL PARK NSW 2200" at bounding box center [692, 389] width 1384 height 779
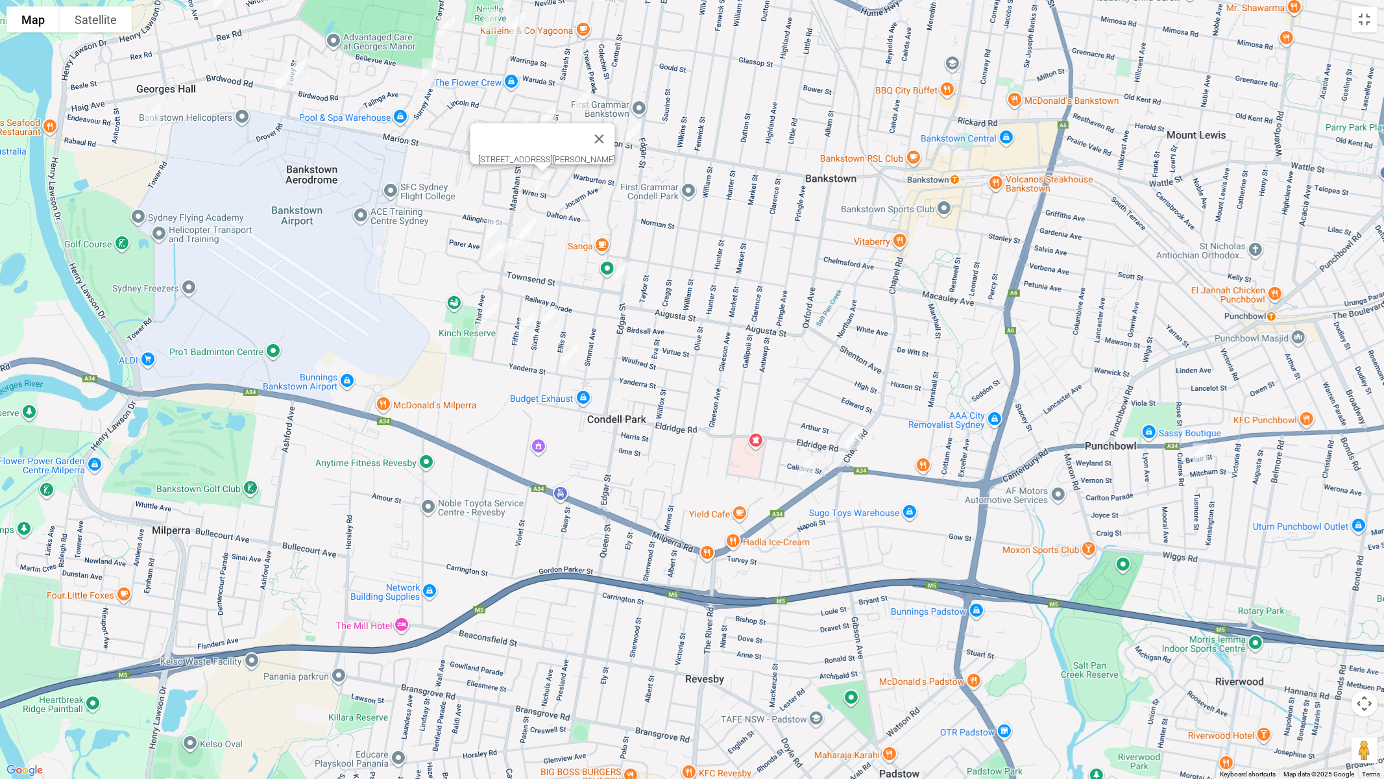
click at [540, 217] on img "2/14 Jensen Street, CONDELL PARK NSW 2200" at bounding box center [528, 228] width 26 height 32
click at [526, 239] on img "2/55 Manahan Street, CONDELL PARK NSW 2200" at bounding box center [523, 237] width 26 height 32
click at [493, 224] on img "15 Hargreaves Street, CONDELL PARK NSW 2200" at bounding box center [494, 231] width 26 height 32
click at [514, 252] on img "82 Manahan Street, CONDELL PARK NSW 2200" at bounding box center [506, 249] width 26 height 32
click at [493, 258] on img "3/54 Townsend Street, CONDELL PARK NSW 2200" at bounding box center [495, 252] width 26 height 32
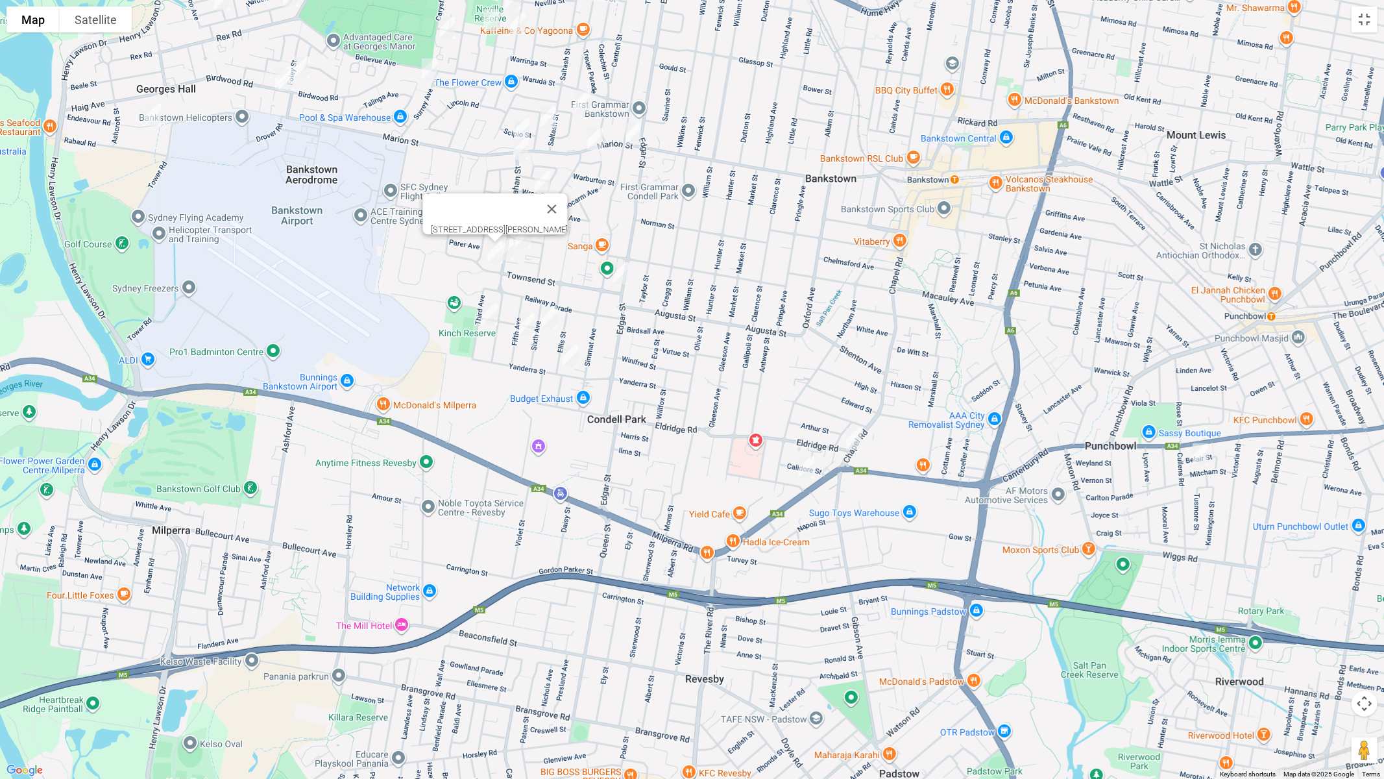
click at [488, 313] on img "21 Third Avenue, CONDELL PARK NSW 2200" at bounding box center [490, 314] width 26 height 32
click at [522, 326] on img "21 Fifth Avenue, CONDELL PARK NSW 2200" at bounding box center [527, 324] width 26 height 32
click at [552, 323] on img "15 Sixth Avenue, CONDELL PARK NSW 2200" at bounding box center [550, 317] width 26 height 32
click at [571, 355] on img "66 Yanderra Street, CONDELL PARK NSW 2200" at bounding box center [570, 355] width 26 height 32
click at [624, 270] on img "2D Townsend Street, CONDELL PARK NSW 2200" at bounding box center [621, 273] width 26 height 32
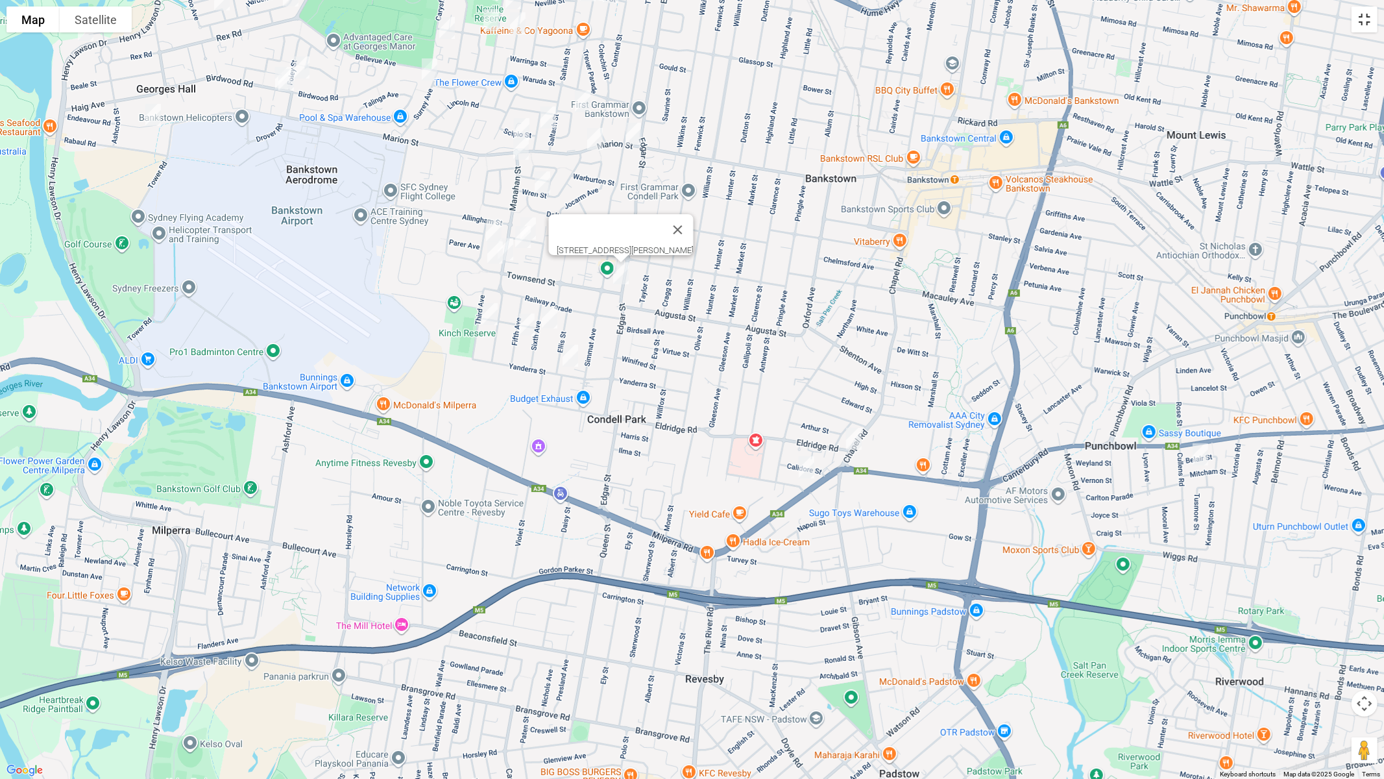
click at [1367, 25] on button "Toggle fullscreen view" at bounding box center [1365, 19] width 26 height 26
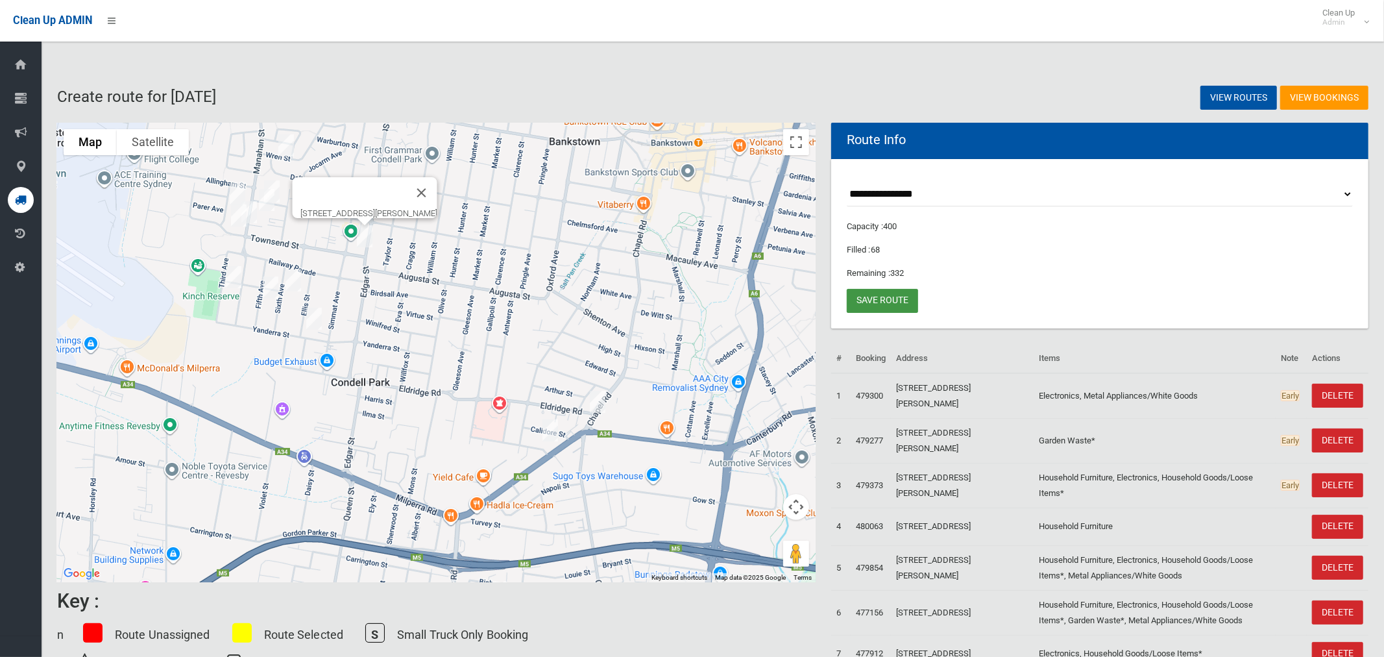
click at [865, 300] on link "Save route" at bounding box center [882, 301] width 71 height 24
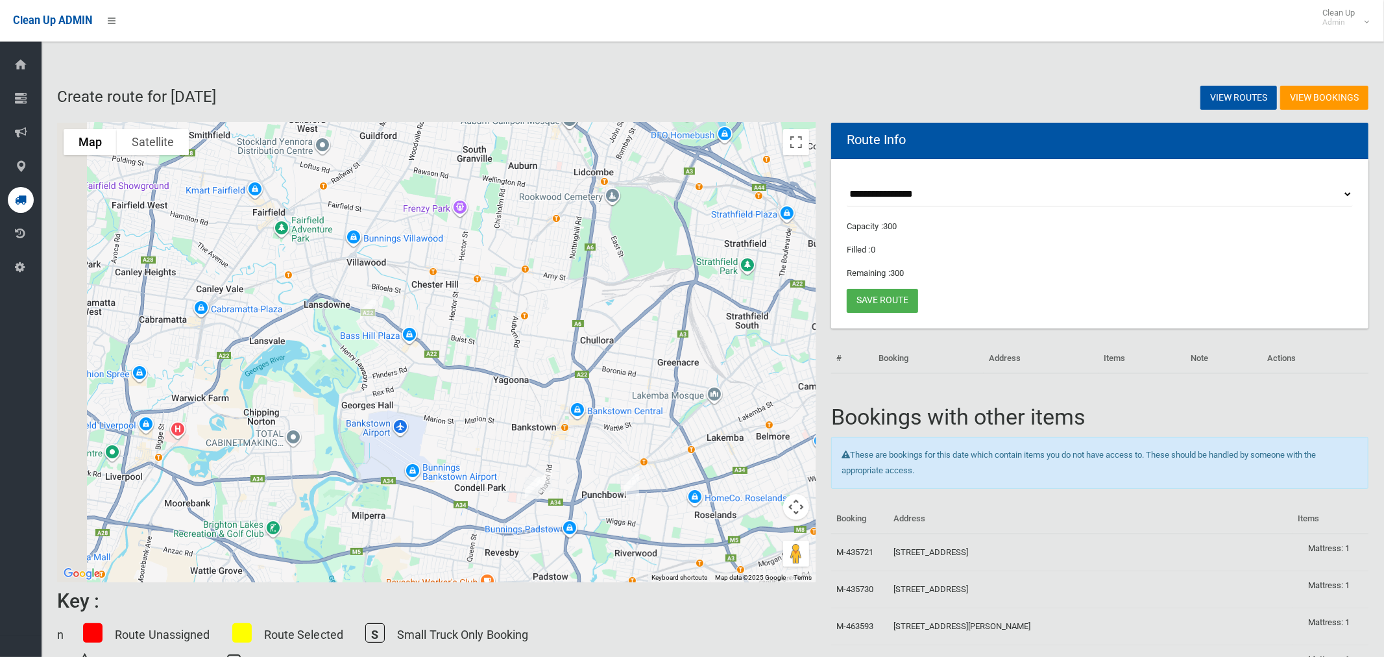
drag, startPoint x: 309, startPoint y: 266, endPoint x: 559, endPoint y: 328, distance: 257.5
click at [578, 328] on div at bounding box center [436, 352] width 759 height 459
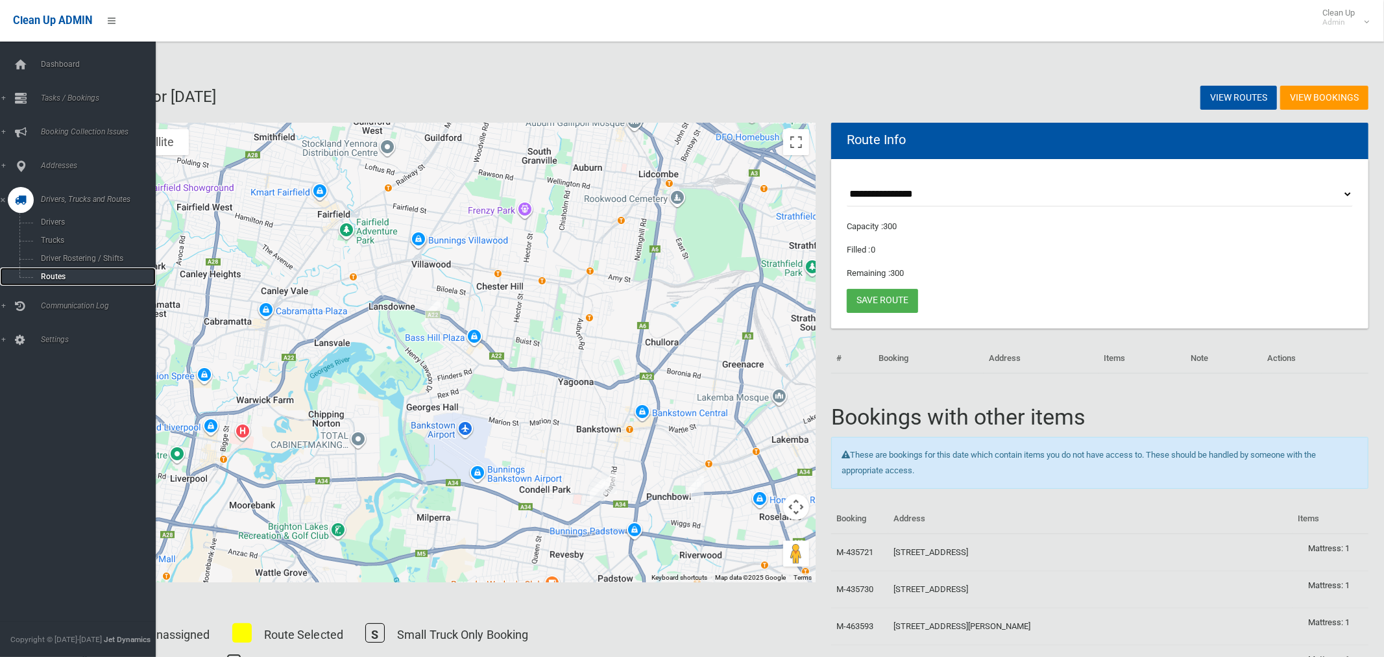
click at [51, 276] on span "Routes" at bounding box center [91, 276] width 108 height 9
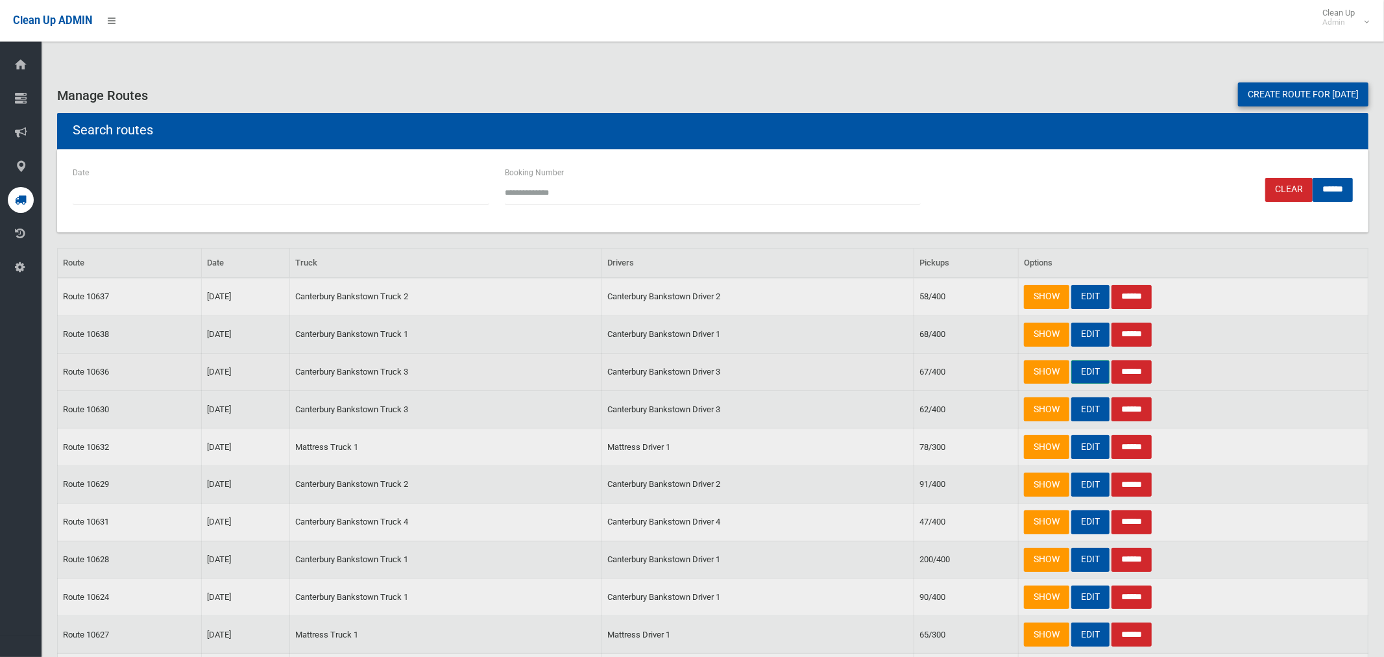
click at [1084, 367] on link "EDIT" at bounding box center [1090, 372] width 38 height 24
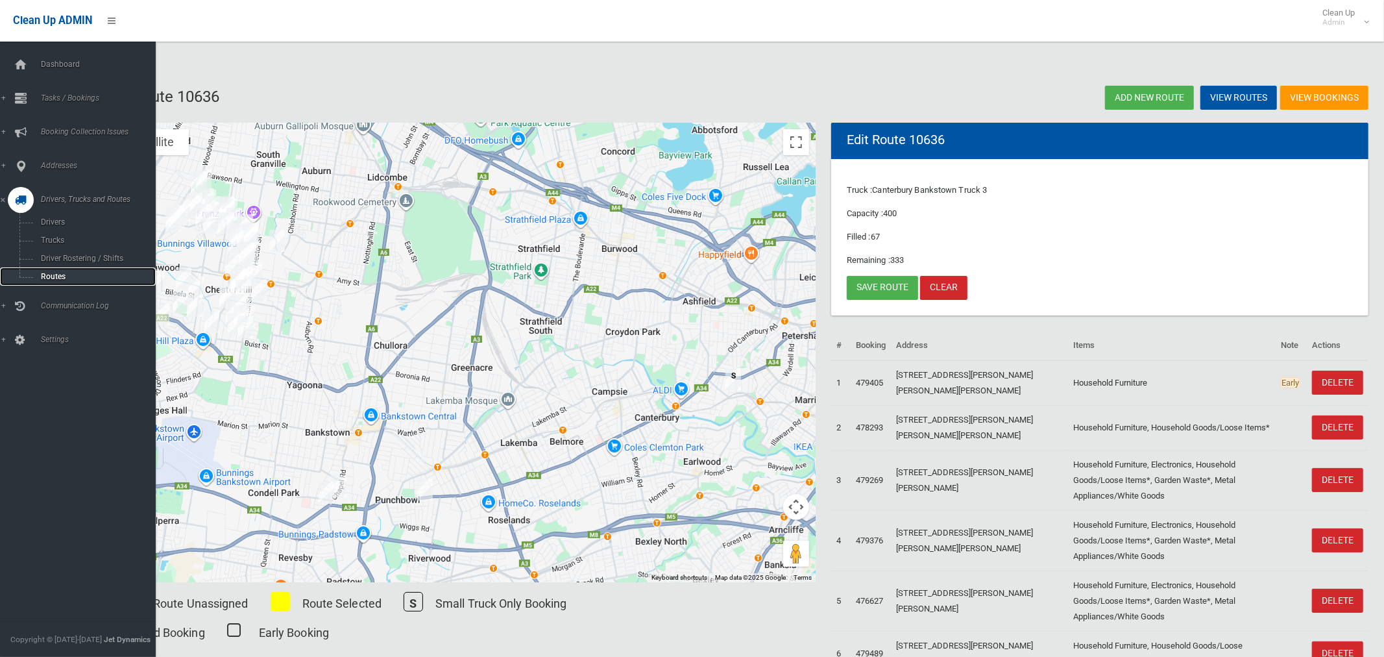
click at [55, 279] on span "Routes" at bounding box center [91, 276] width 108 height 9
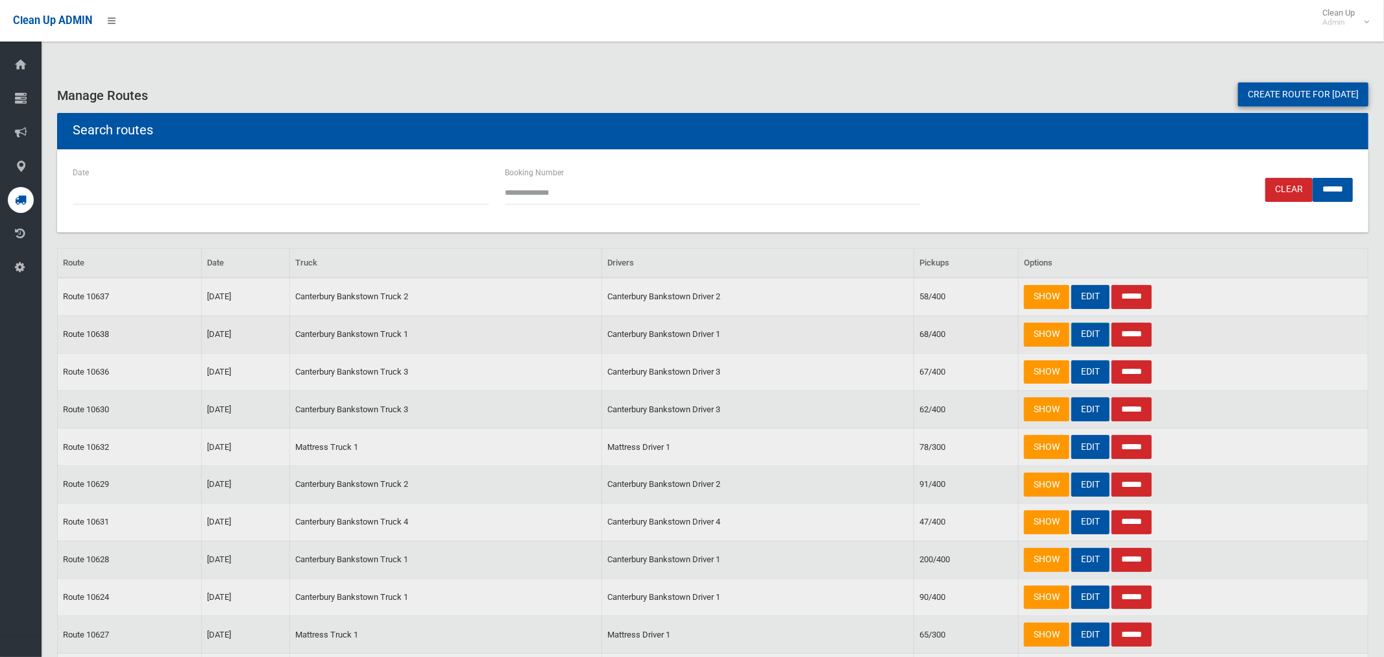
click at [1084, 337] on link "EDIT" at bounding box center [1090, 335] width 38 height 24
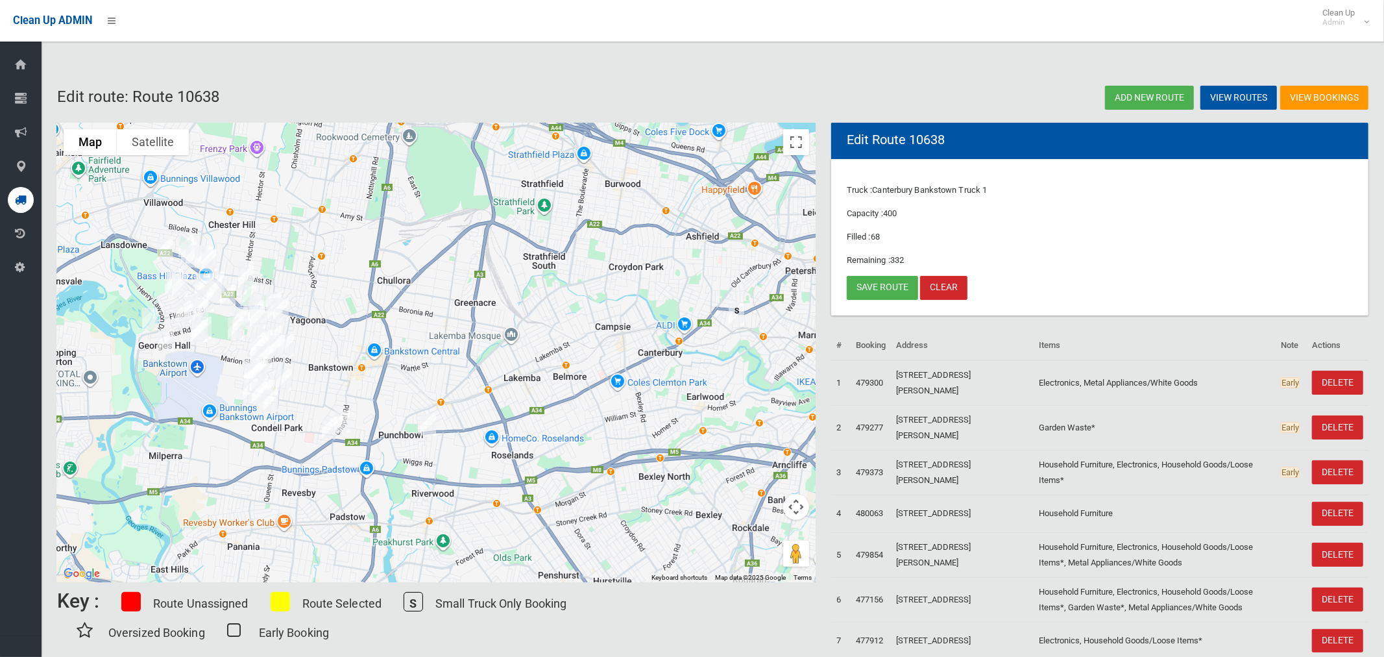
click at [167, 249] on img "105 Lucinda Avenue, BASS HILL NSW 2197" at bounding box center [165, 250] width 26 height 32
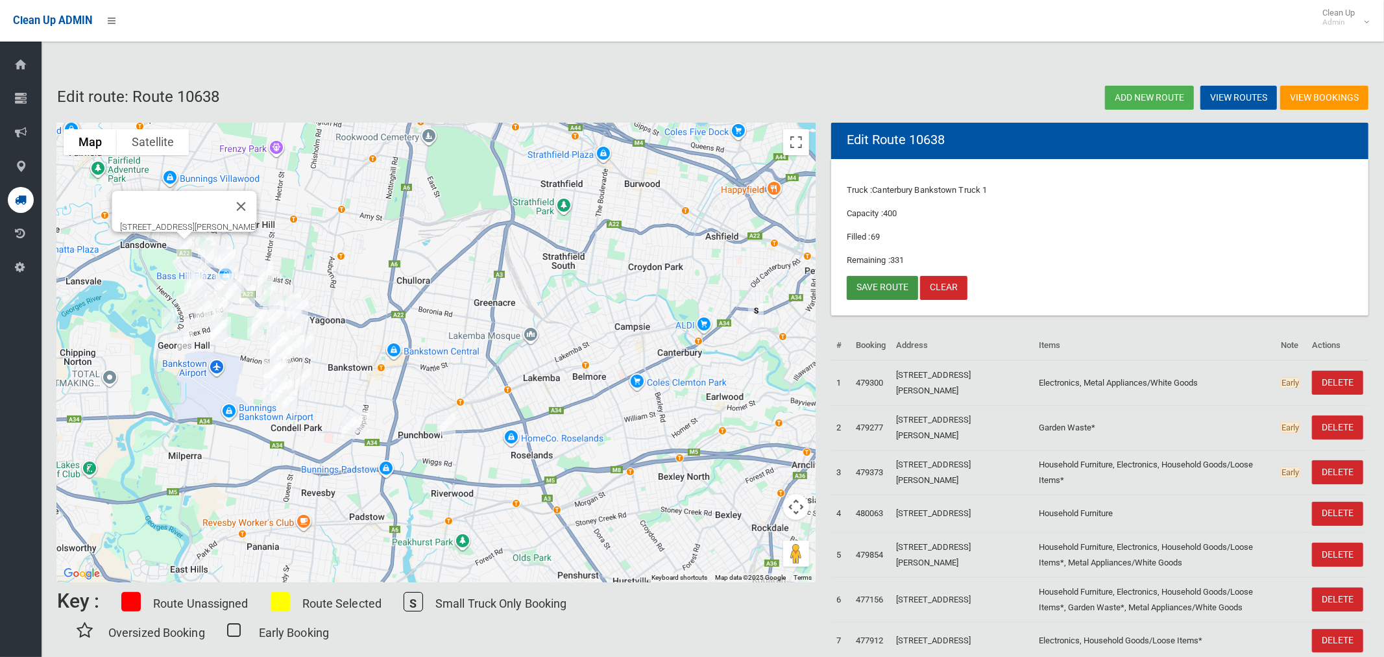
click at [891, 285] on link "Save route" at bounding box center [882, 288] width 71 height 24
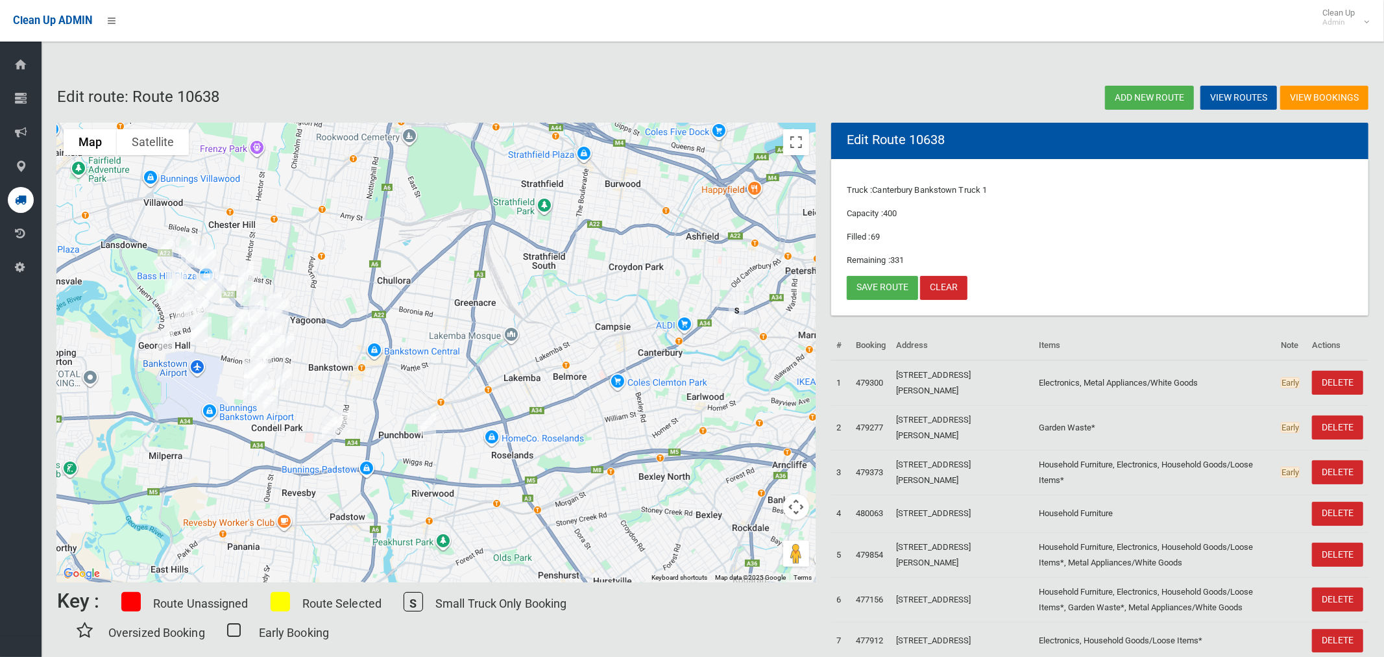
click at [426, 422] on img "3/19 Mitcham Street, PUNCHBOWL NSW 2196" at bounding box center [428, 424] width 26 height 32
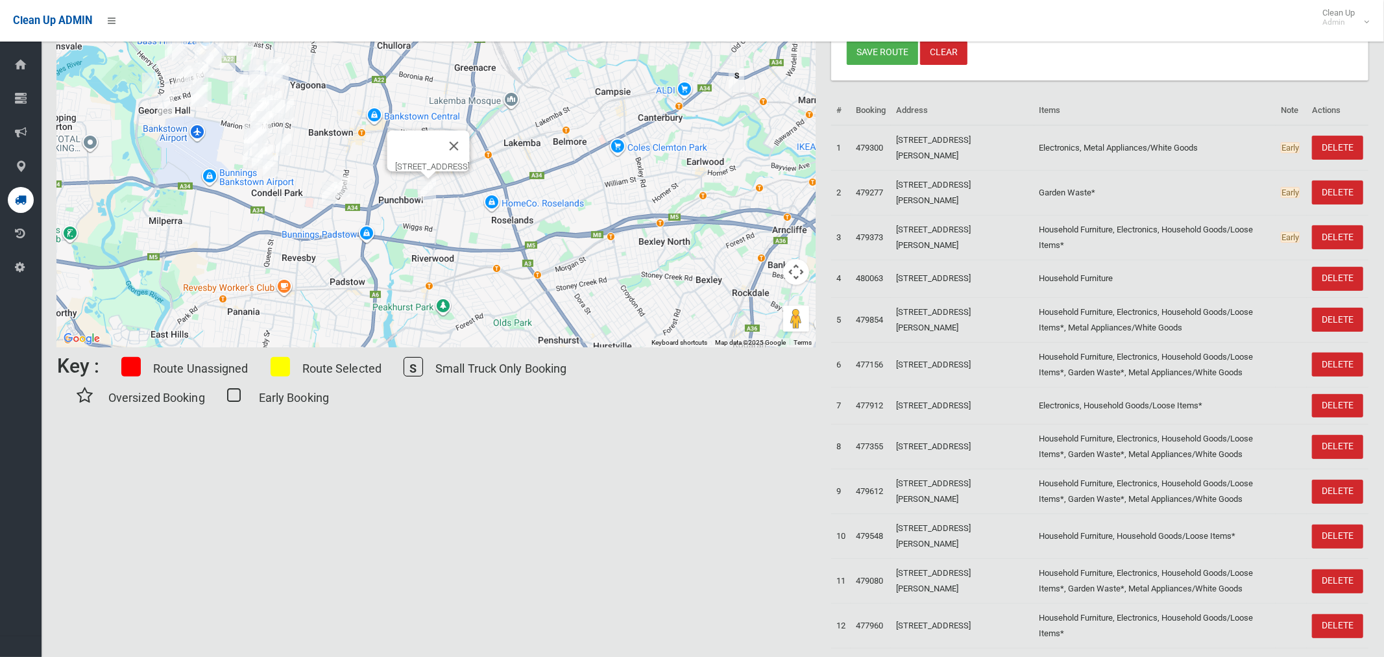
scroll to position [40, 0]
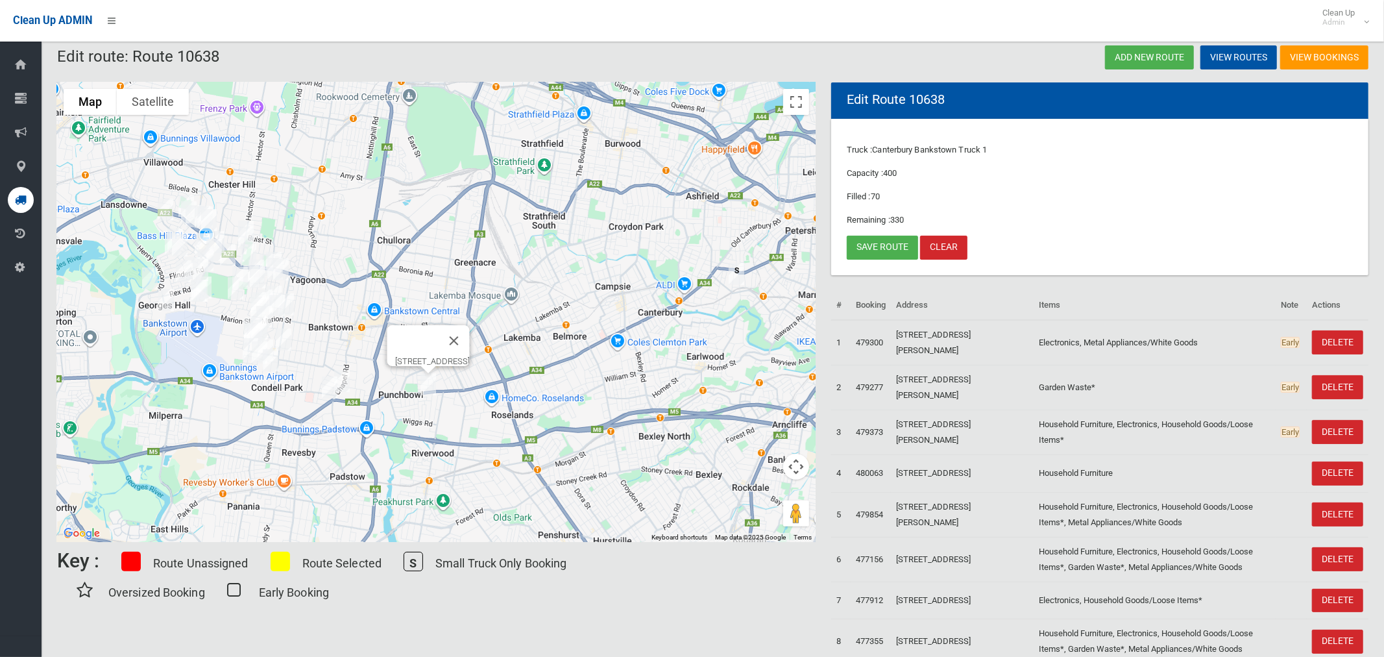
click at [428, 384] on img "3/19 Mitcham Street, PUNCHBOWL NSW 2196" at bounding box center [428, 384] width 26 height 32
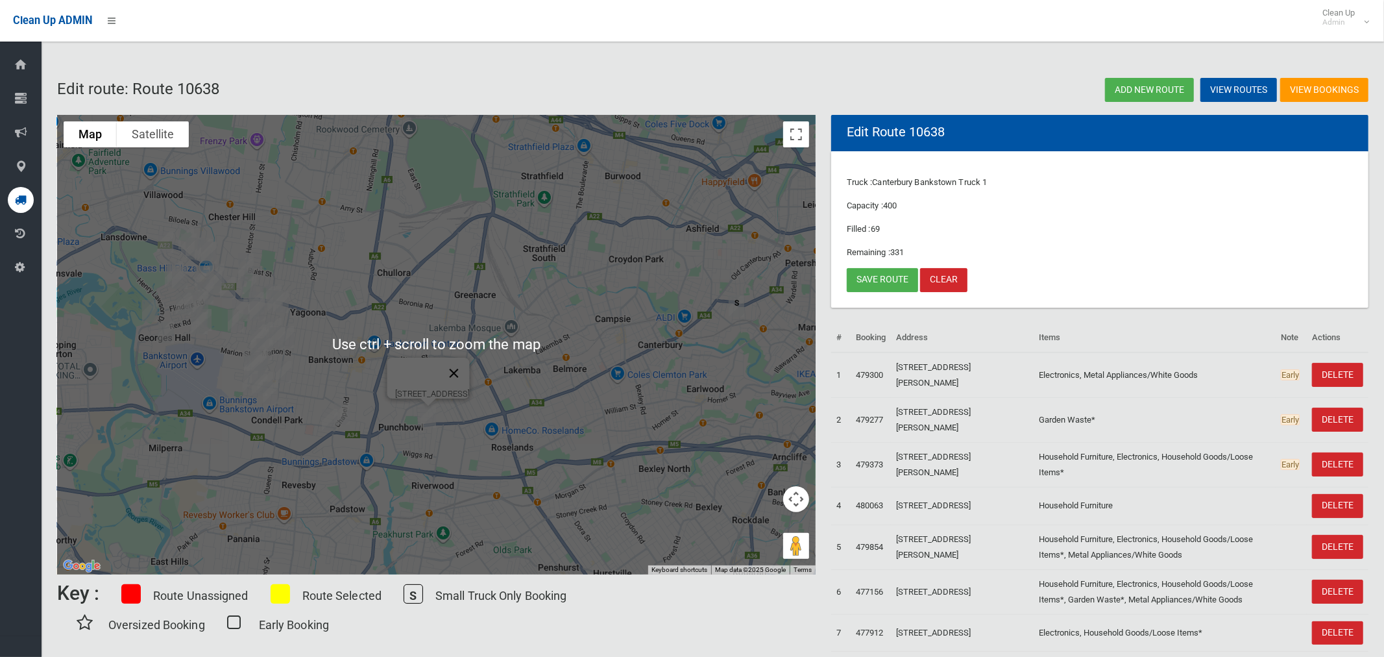
scroll to position [0, 0]
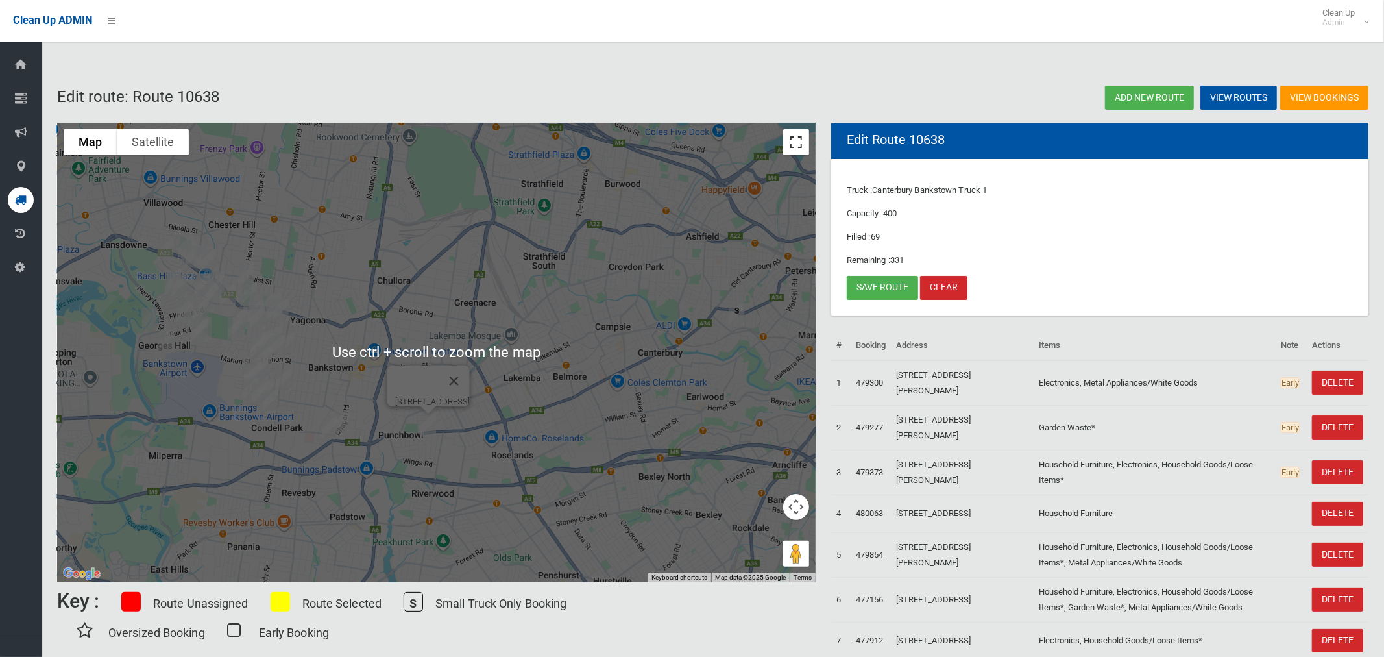
click at [794, 142] on button "Toggle fullscreen view" at bounding box center [796, 142] width 26 height 26
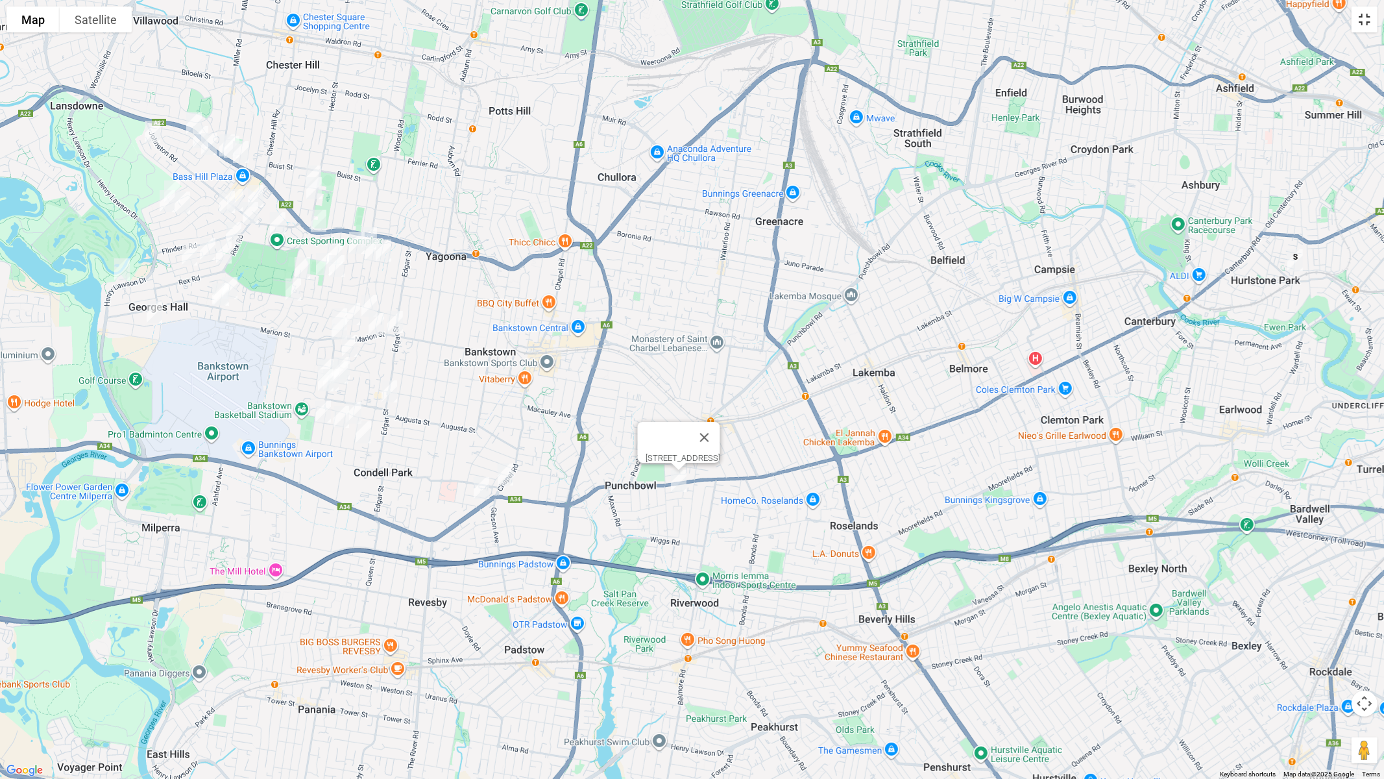
click at [1361, 21] on button "Toggle fullscreen view" at bounding box center [1365, 19] width 26 height 26
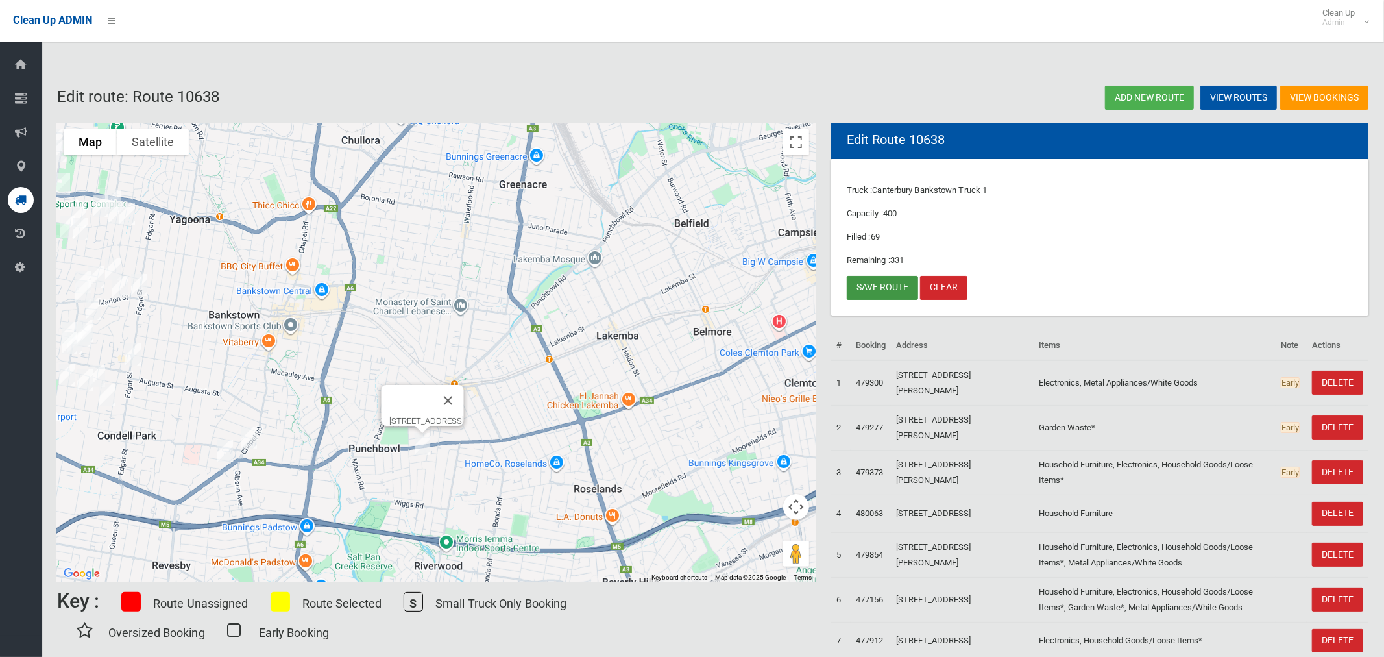
click at [859, 286] on link "Save route" at bounding box center [882, 288] width 71 height 24
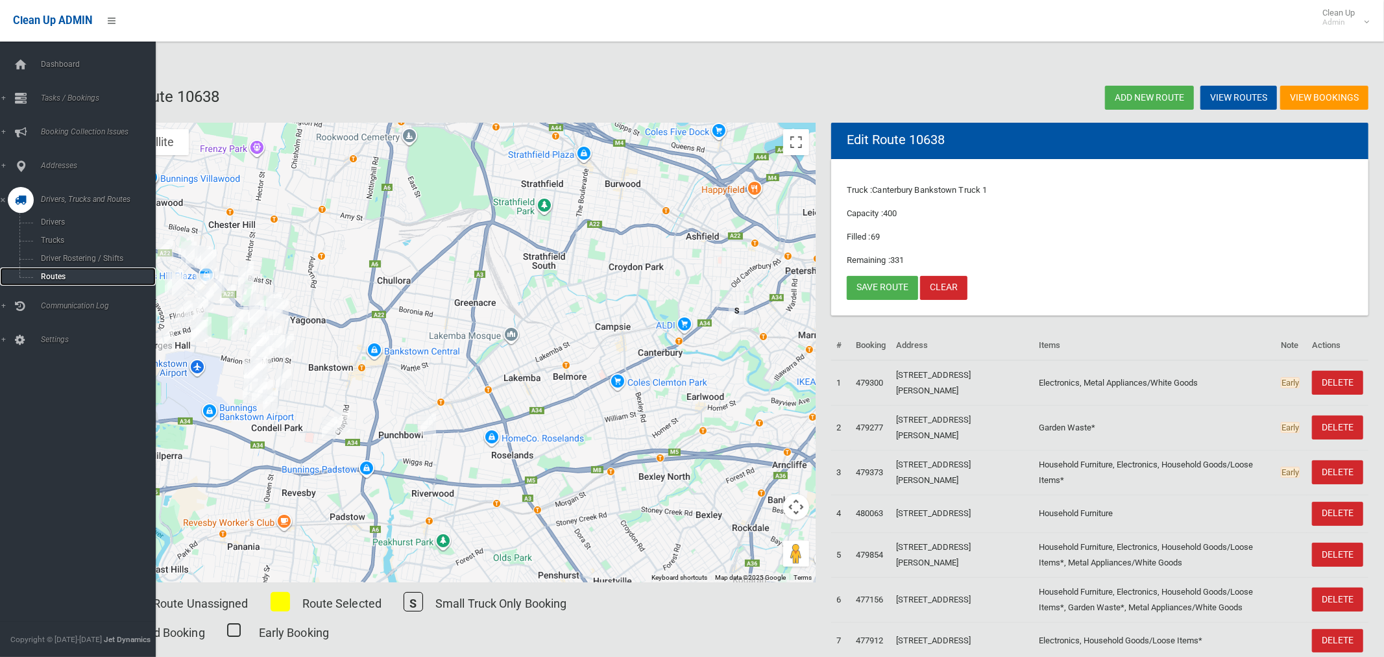
click at [44, 279] on span "Routes" at bounding box center [91, 276] width 108 height 9
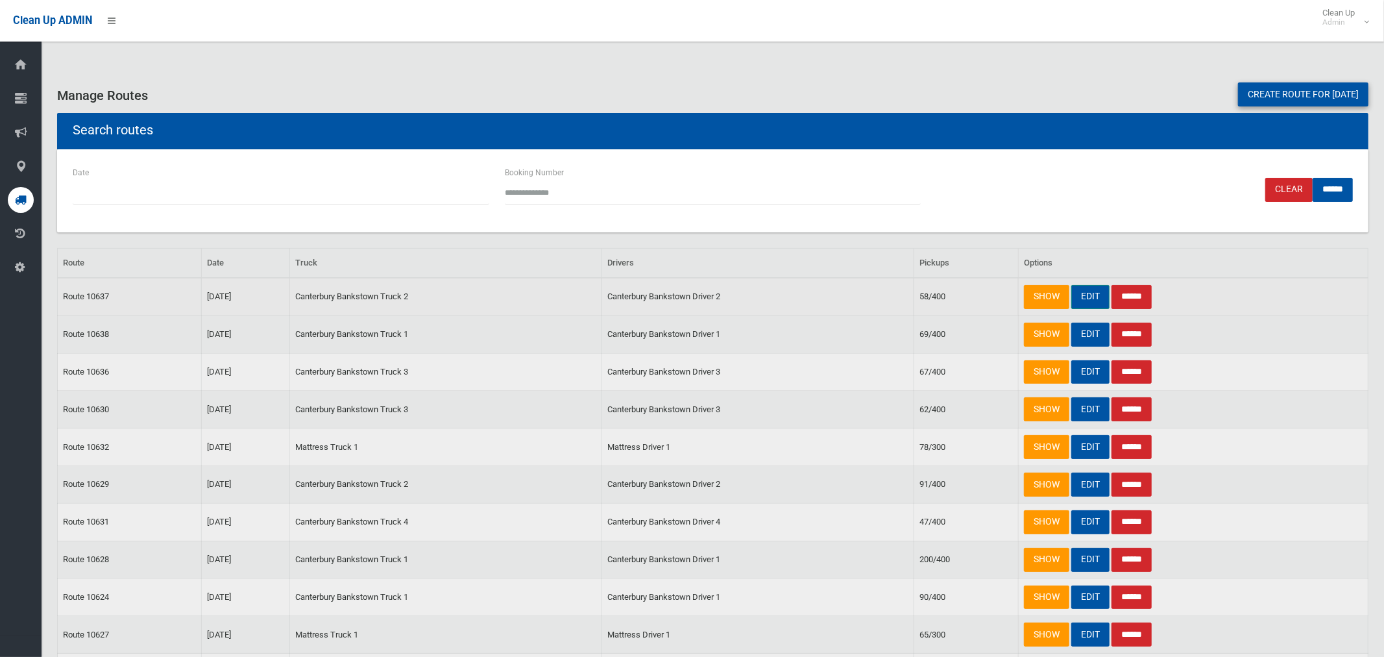
click at [1081, 295] on link "EDIT" at bounding box center [1090, 297] width 38 height 24
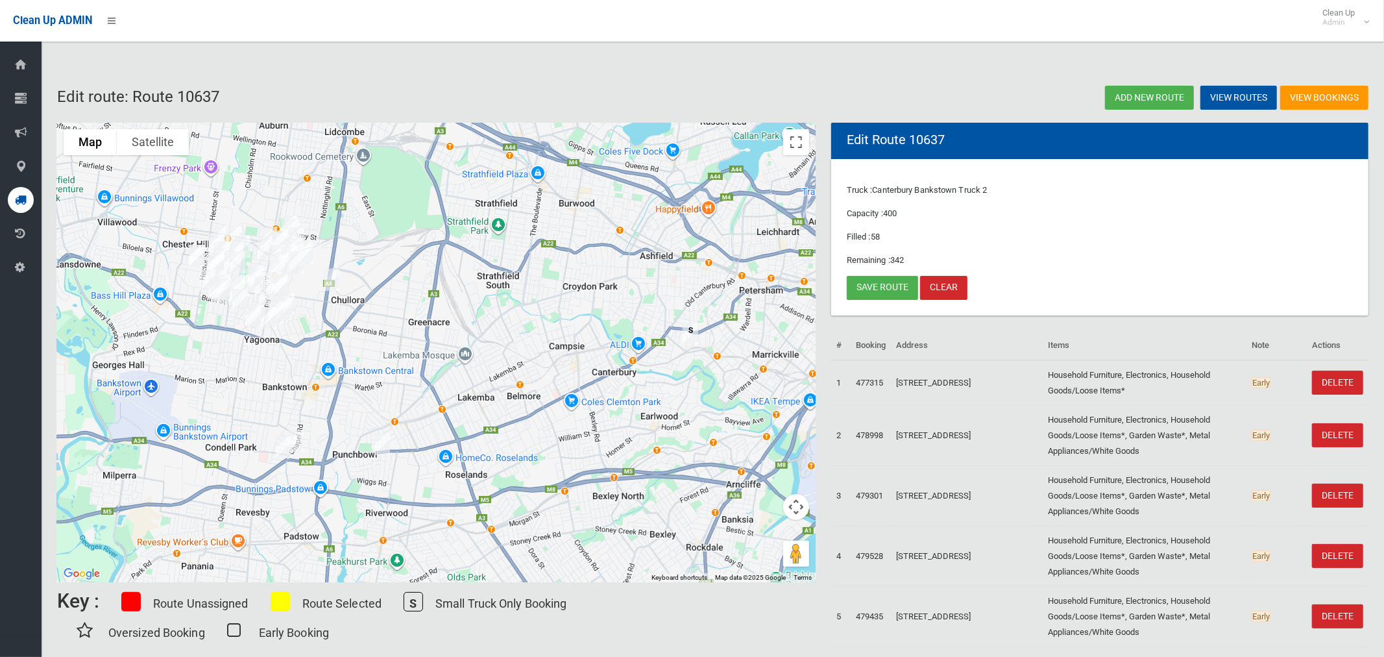
click at [380, 443] on img "3/19 Mitcham Street, PUNCHBOWL NSW 2196" at bounding box center [382, 444] width 26 height 32
click at [872, 289] on link "Save route" at bounding box center [882, 288] width 71 height 24
click at [1372, 21] on link "Clean Up Admin" at bounding box center [1342, 21] width 69 height 42
click at [1344, 55] on link "Logout" at bounding box center [1341, 56] width 67 height 22
